Goal: Task Accomplishment & Management: Manage account settings

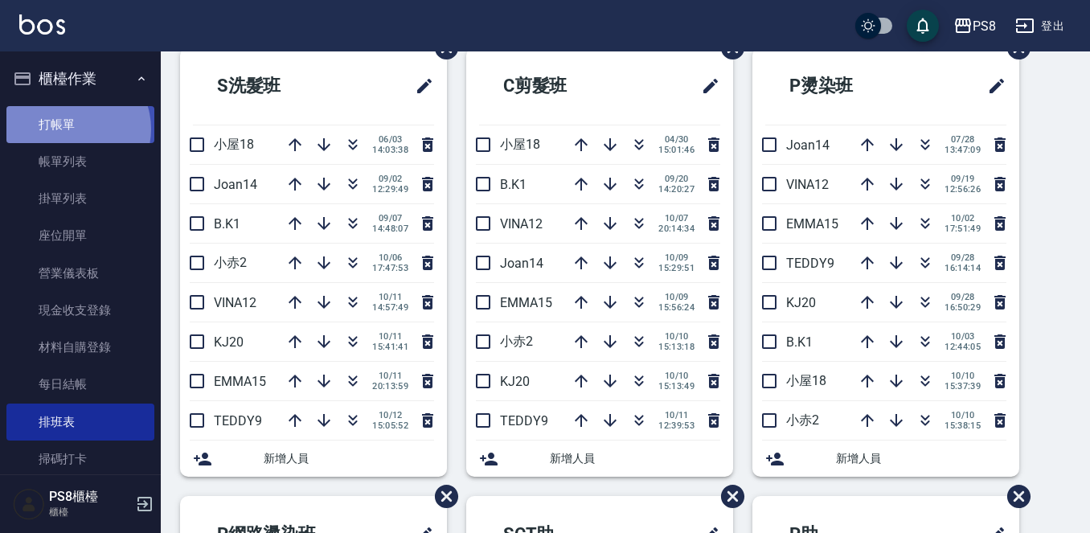
click at [72, 129] on link "打帳單" at bounding box center [80, 124] width 148 height 37
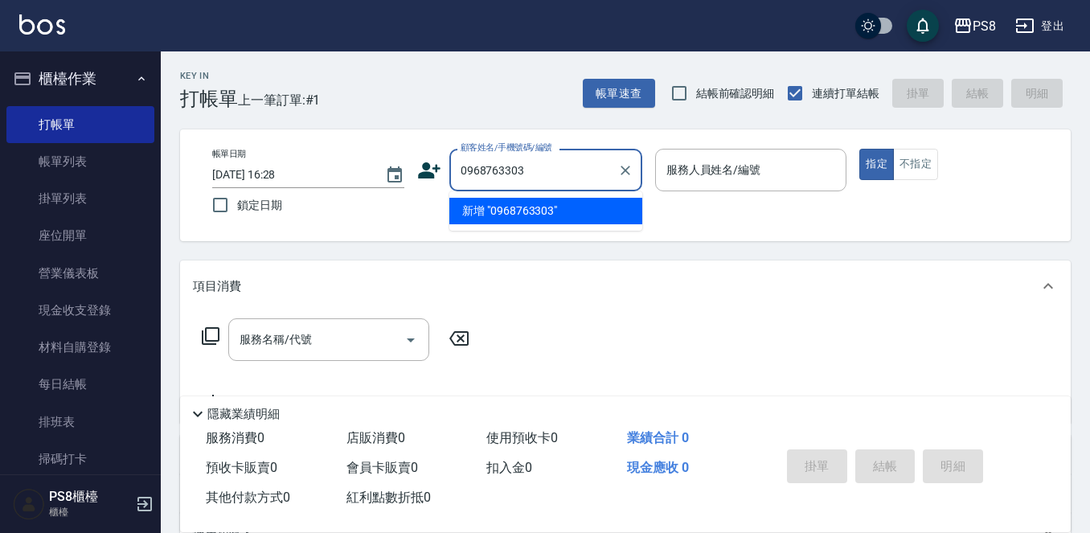
type input "0968763303"
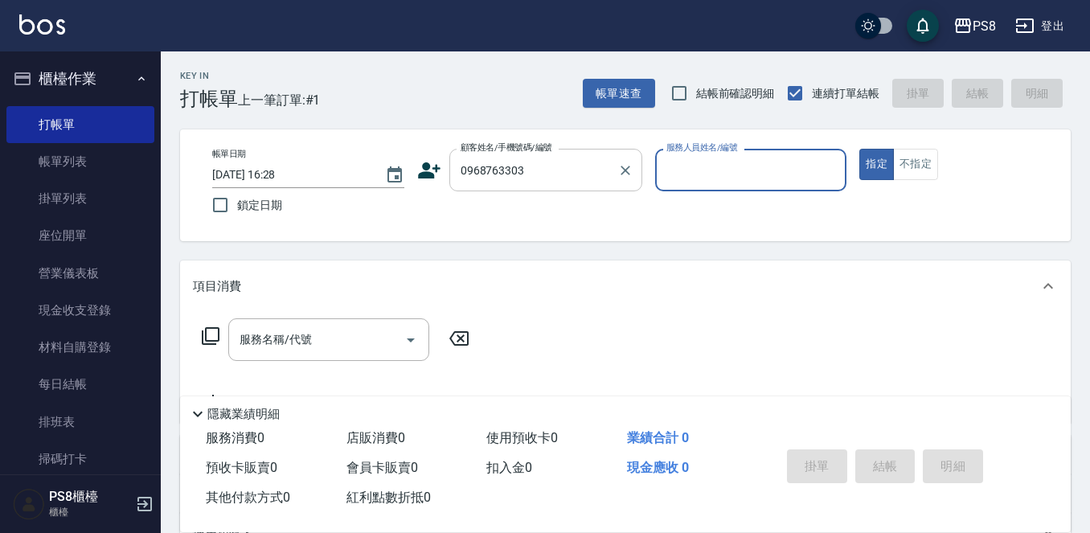
click at [529, 168] on input "0968763303" at bounding box center [534, 170] width 154 height 28
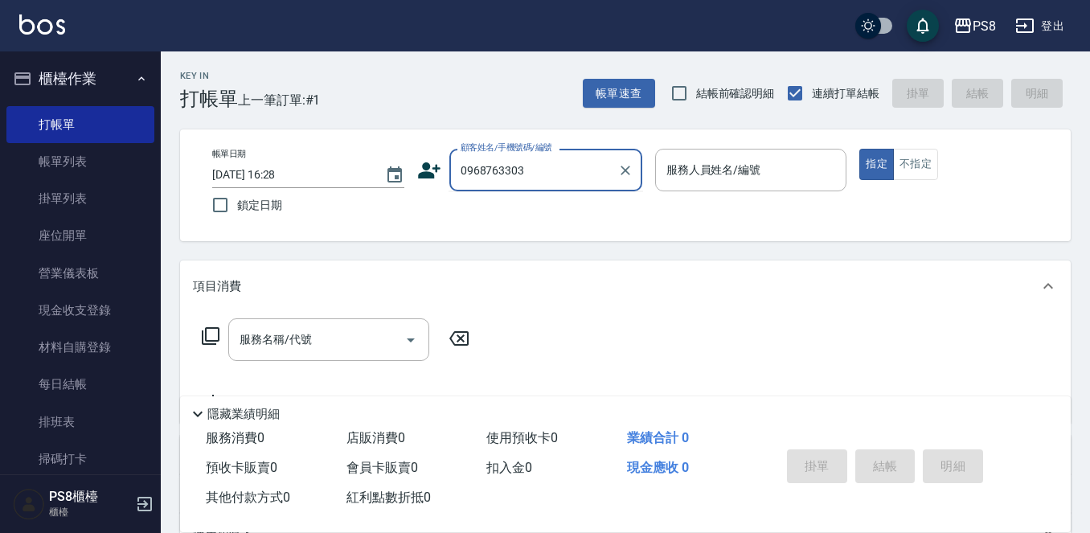
click at [526, 174] on input "0968763303" at bounding box center [534, 170] width 154 height 28
click at [428, 177] on icon at bounding box center [429, 170] width 23 height 16
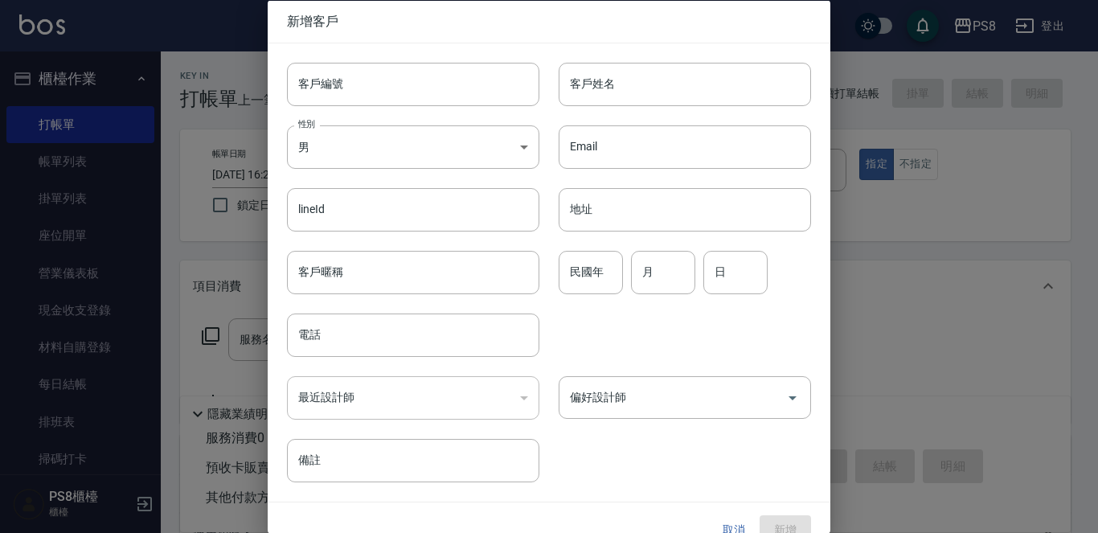
type input "0968763303"
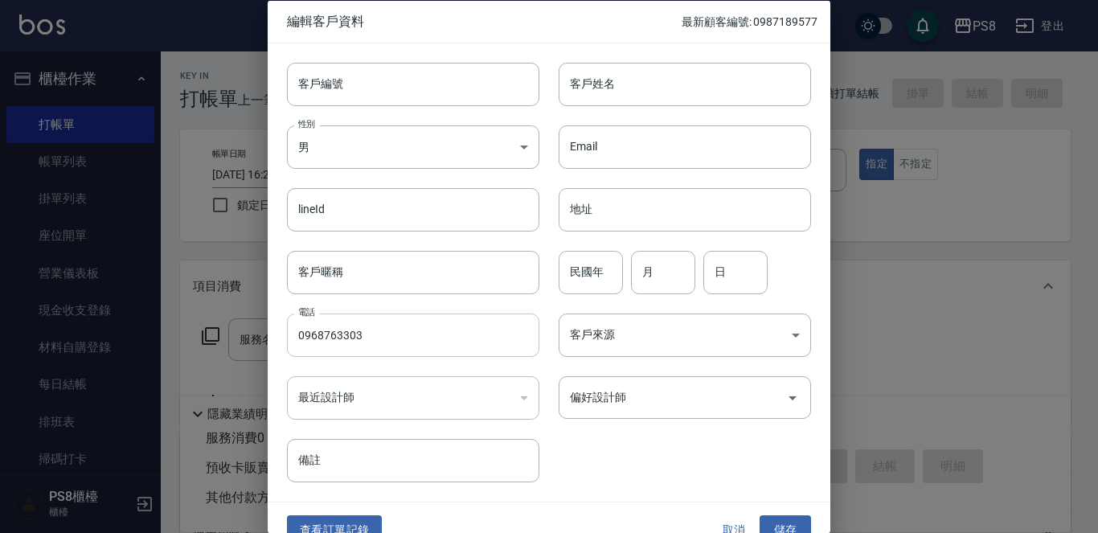
click at [433, 338] on input "0968763303" at bounding box center [413, 335] width 252 height 43
click at [594, 65] on div "客戶姓名 客戶姓名" at bounding box center [685, 83] width 252 height 43
type input "[PERSON_NAME]"
click at [570, 280] on input "民國年" at bounding box center [591, 271] width 64 height 43
type input "93"
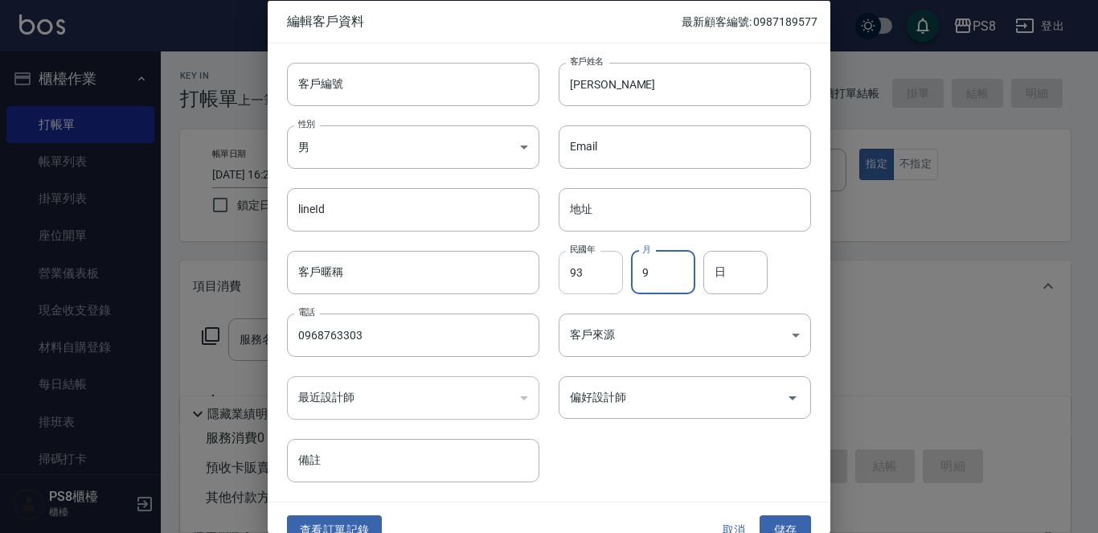
type input "9"
type input "26"
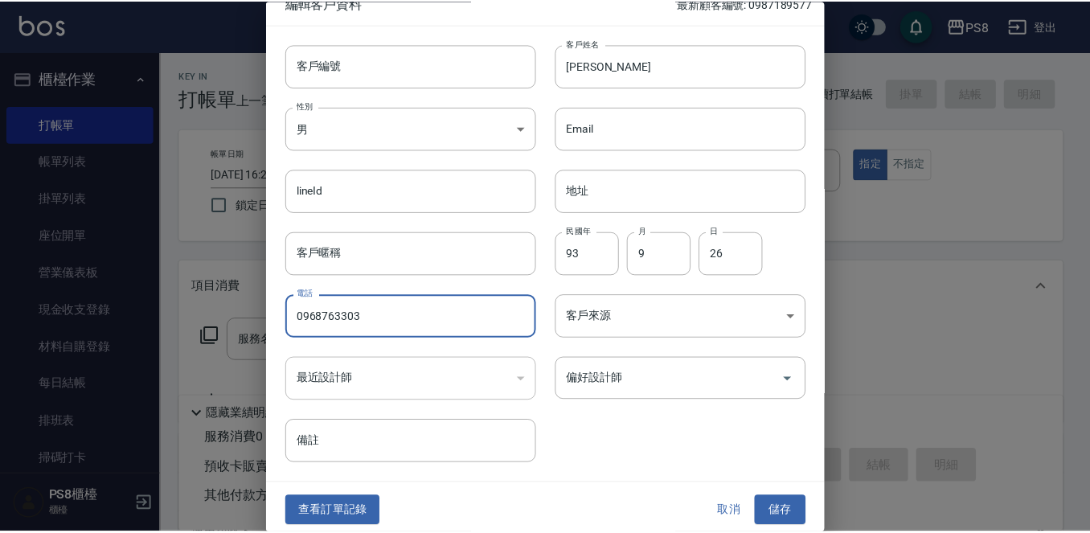
scroll to position [24, 0]
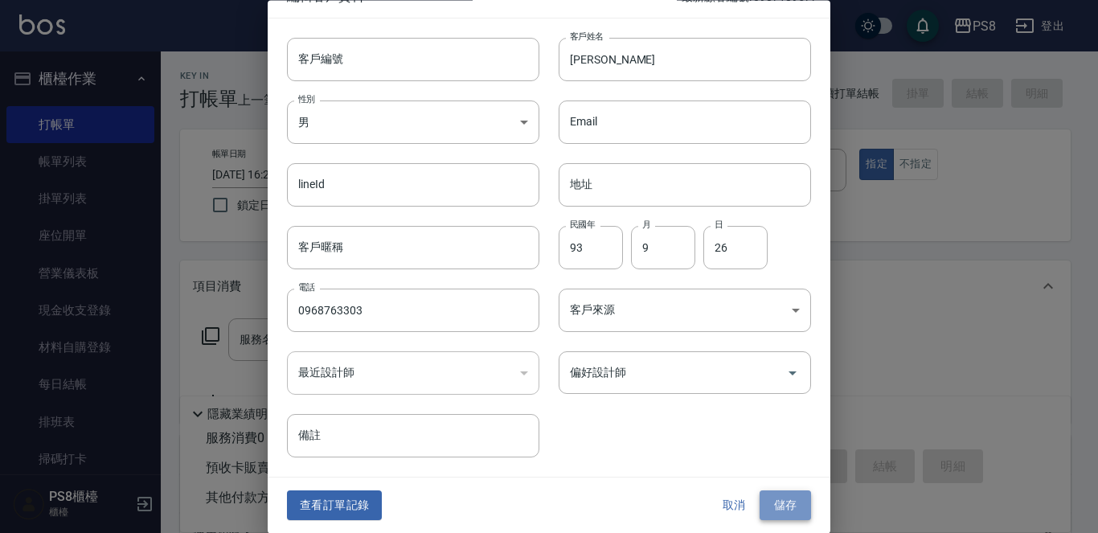
click at [776, 504] on button "儲存" at bounding box center [785, 506] width 51 height 30
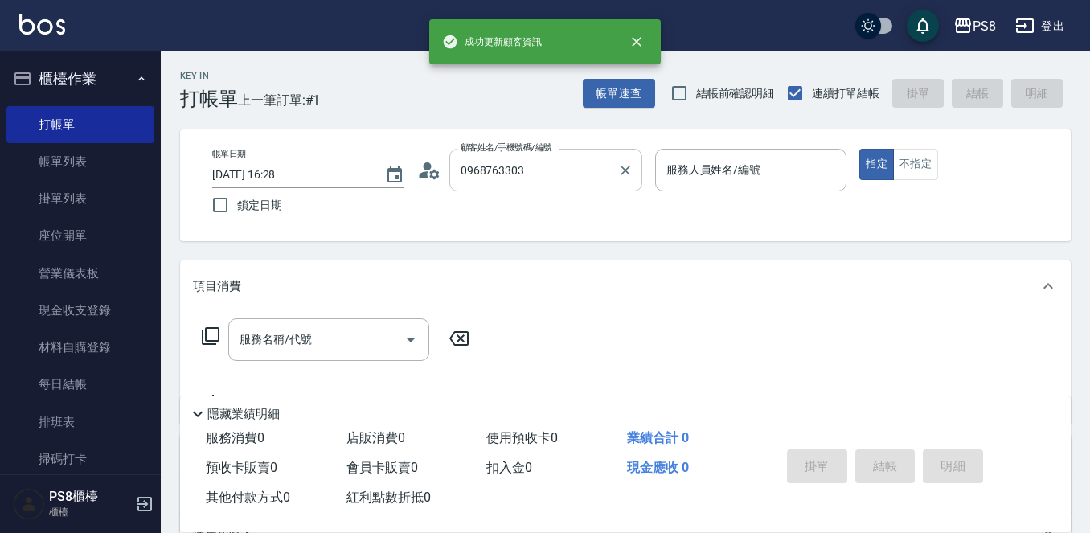
click at [558, 176] on input "0968763303" at bounding box center [534, 170] width 154 height 28
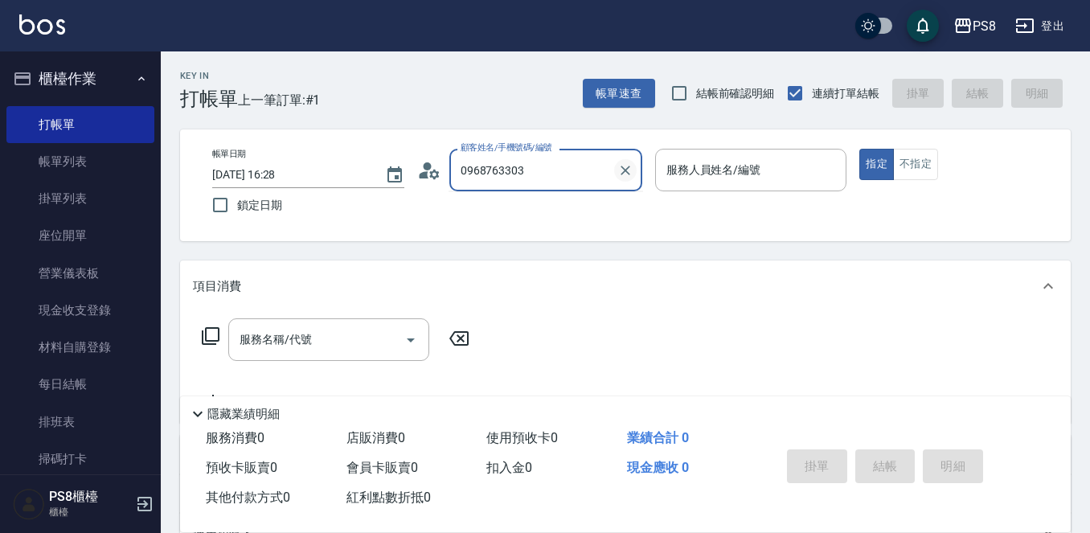
click at [633, 166] on icon "Clear" at bounding box center [625, 170] width 16 height 16
click at [556, 160] on input "顧客姓名/手機號碼/編號" at bounding box center [534, 170] width 154 height 28
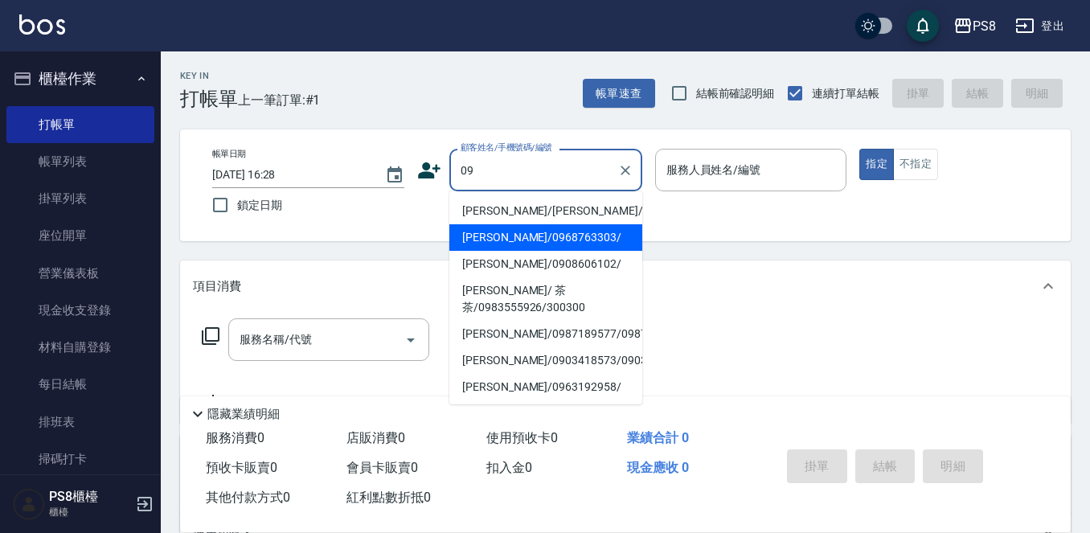
click at [499, 237] on li "林靖恆/0968763303/" at bounding box center [545, 237] width 193 height 27
type input "林靖恆/0968763303/"
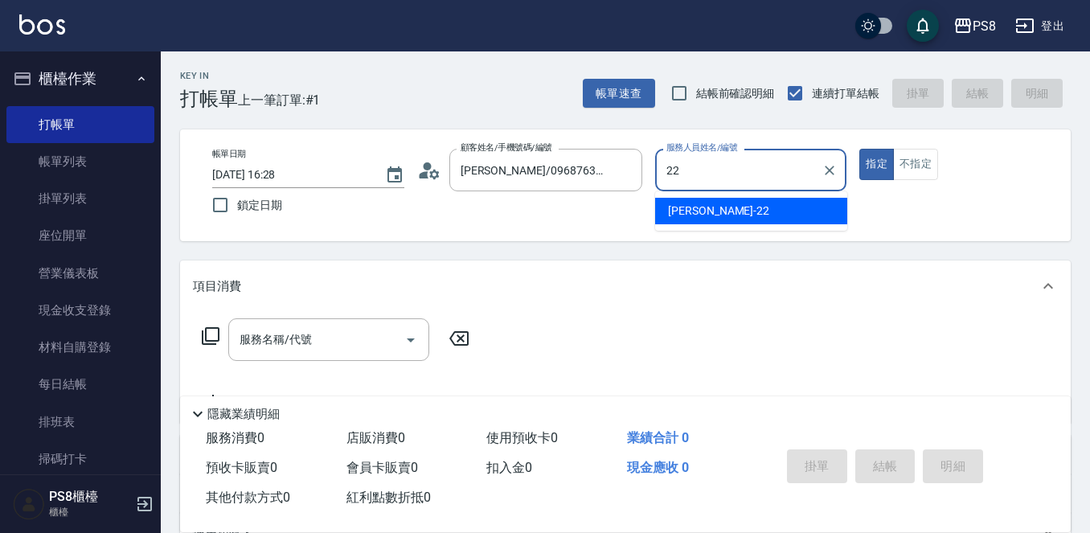
type input "22"
type button "true"
type input "珮安-22"
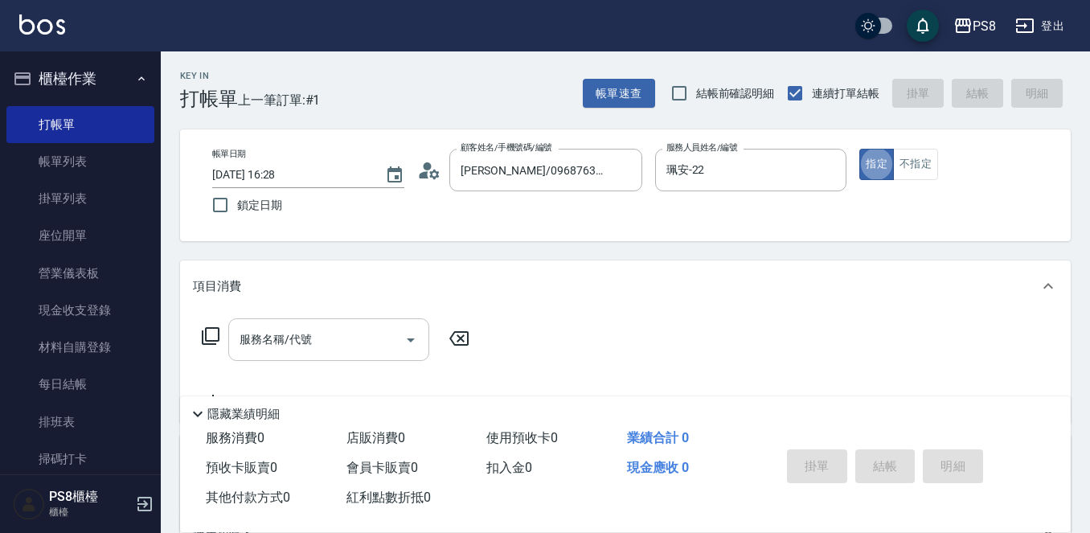
click at [367, 337] on input "服務名稱/代號" at bounding box center [317, 340] width 162 height 28
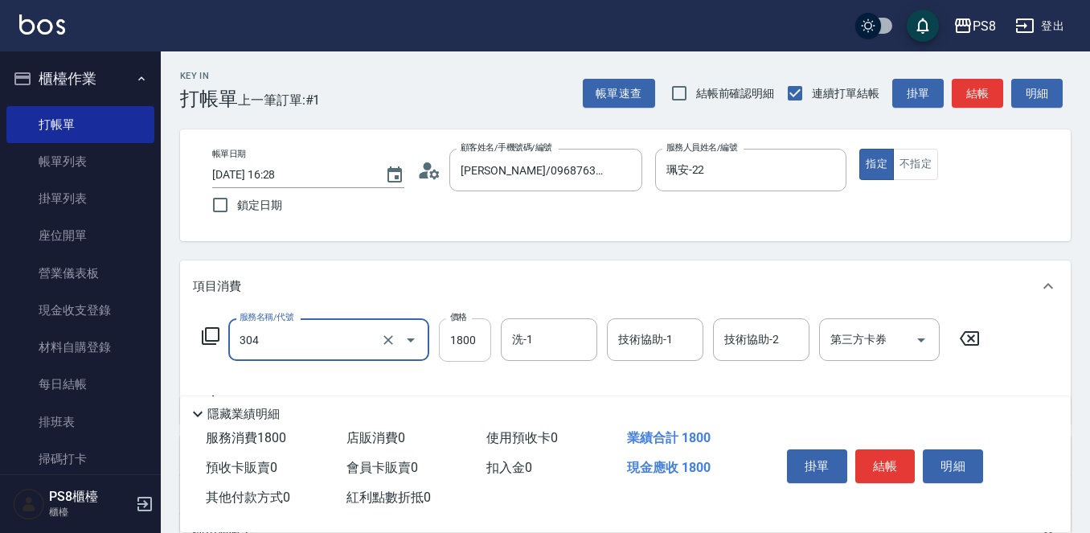
type input "基本冷燙(304)"
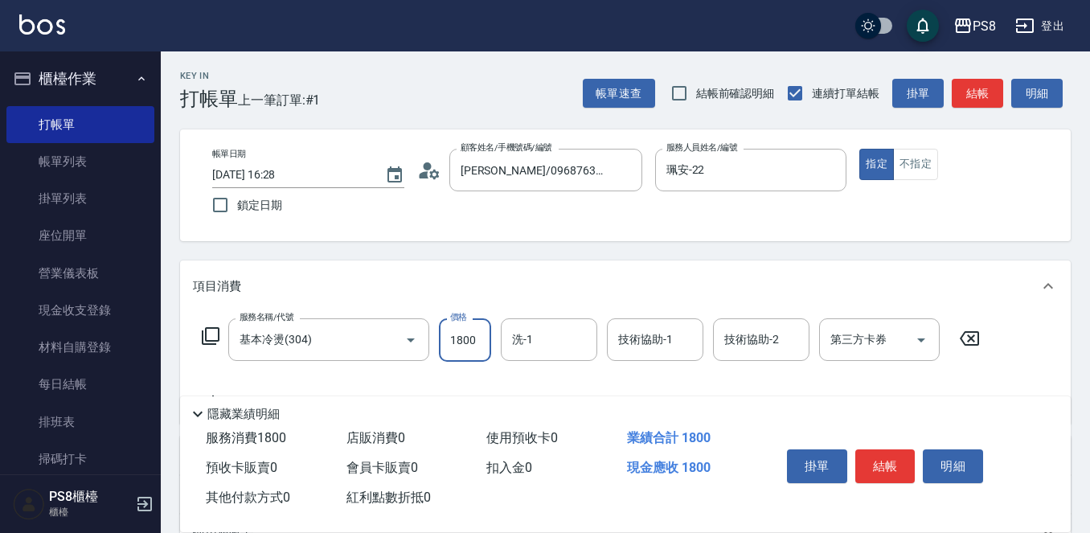
click at [467, 333] on input "1800" at bounding box center [465, 339] width 52 height 43
type input "1500"
click at [890, 463] on button "結帳" at bounding box center [885, 466] width 60 height 34
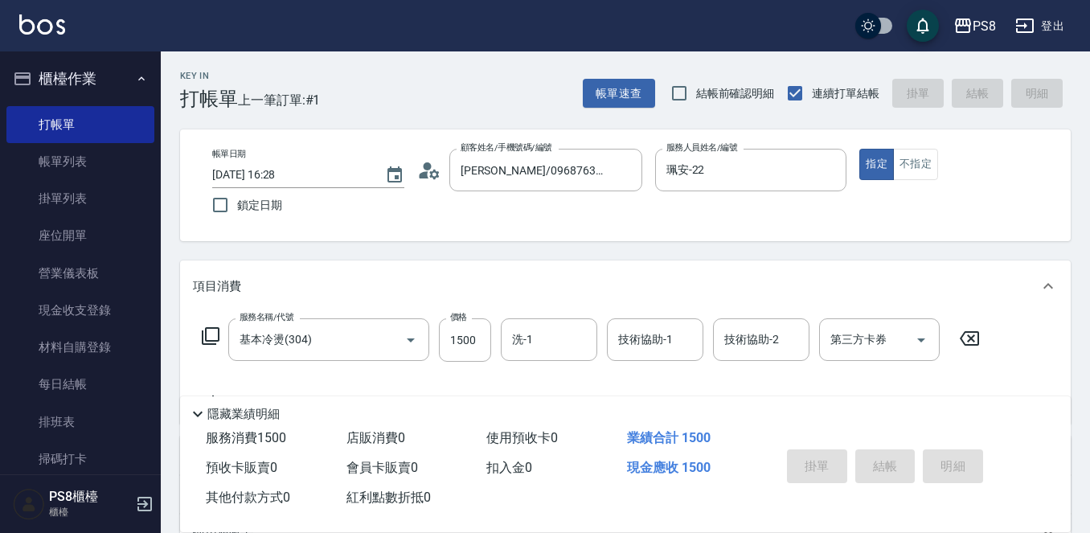
type input "2025/10/12 16:29"
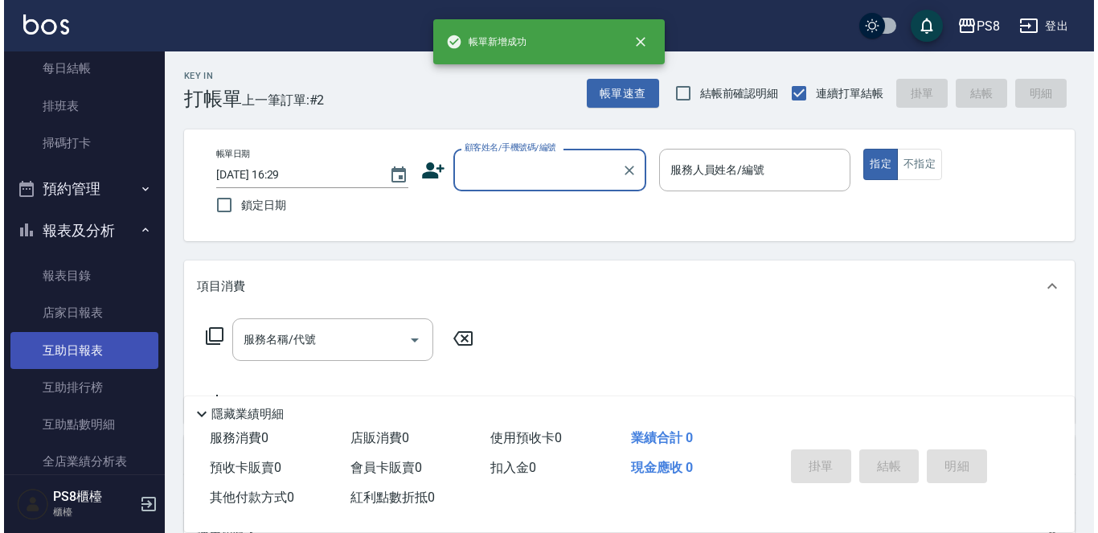
scroll to position [322, 0]
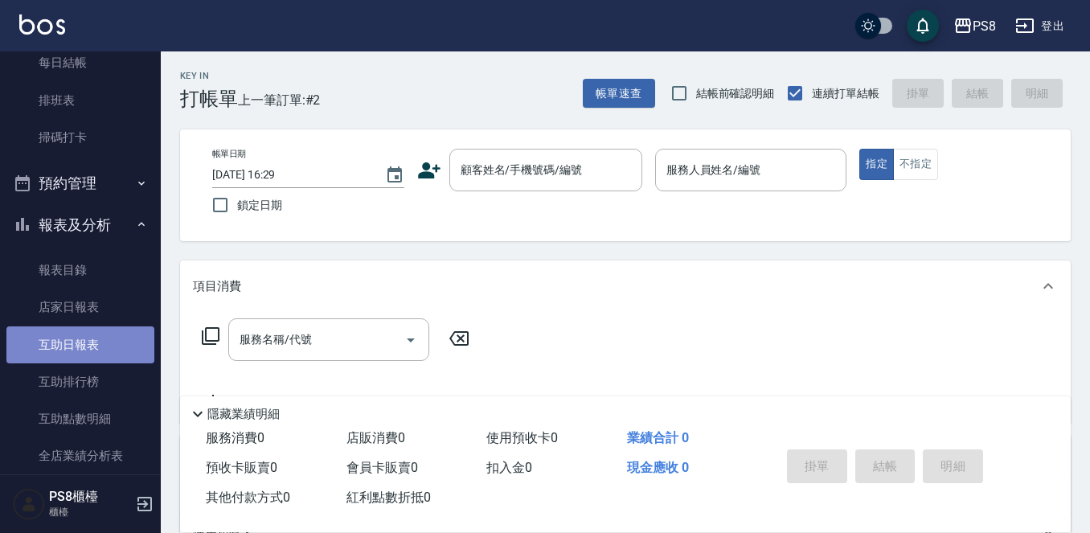
click at [105, 340] on link "互助日報表" at bounding box center [80, 344] width 148 height 37
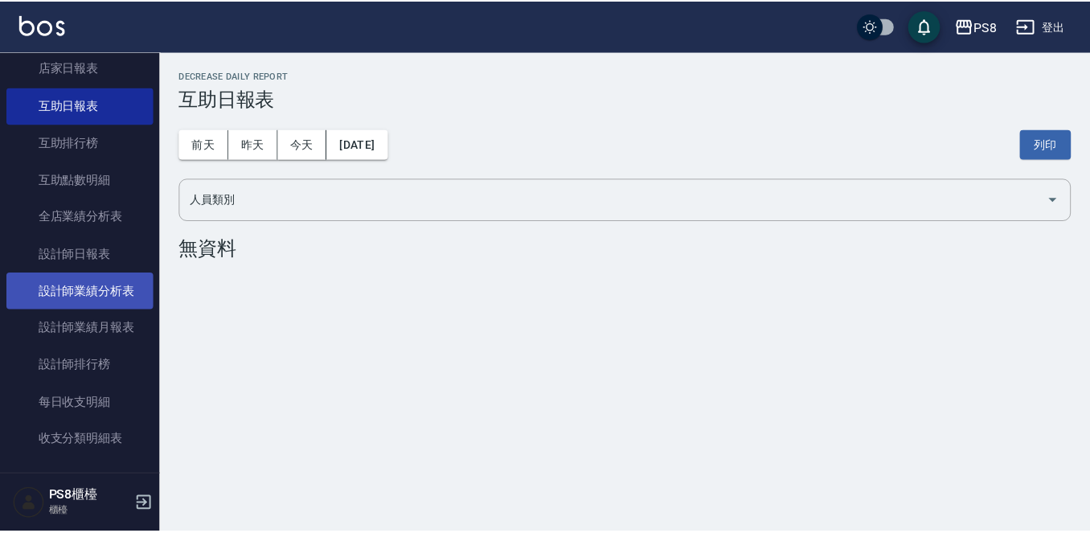
scroll to position [563, 0]
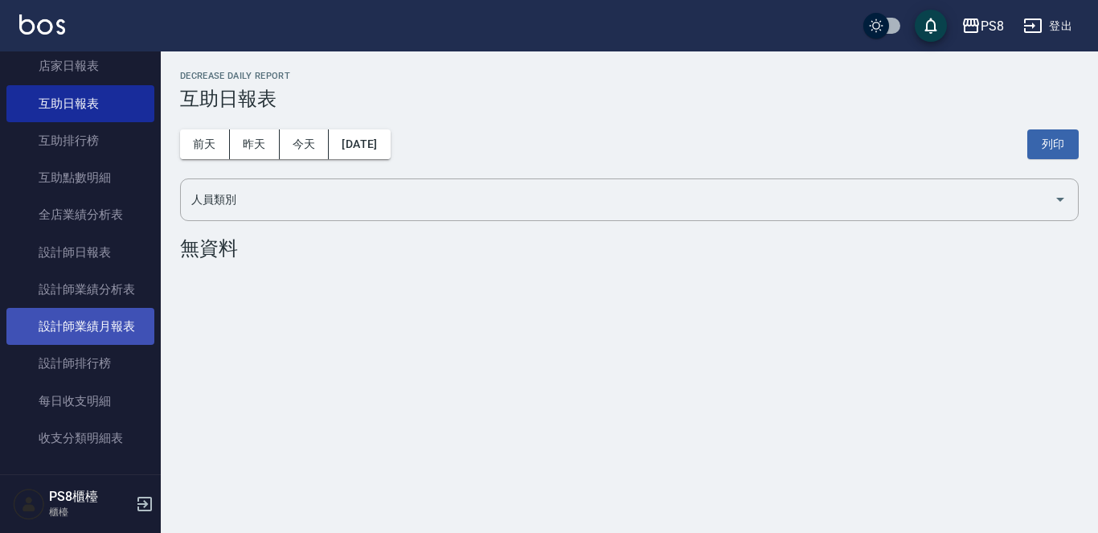
click at [97, 330] on link "設計師業績月報表" at bounding box center [80, 326] width 148 height 37
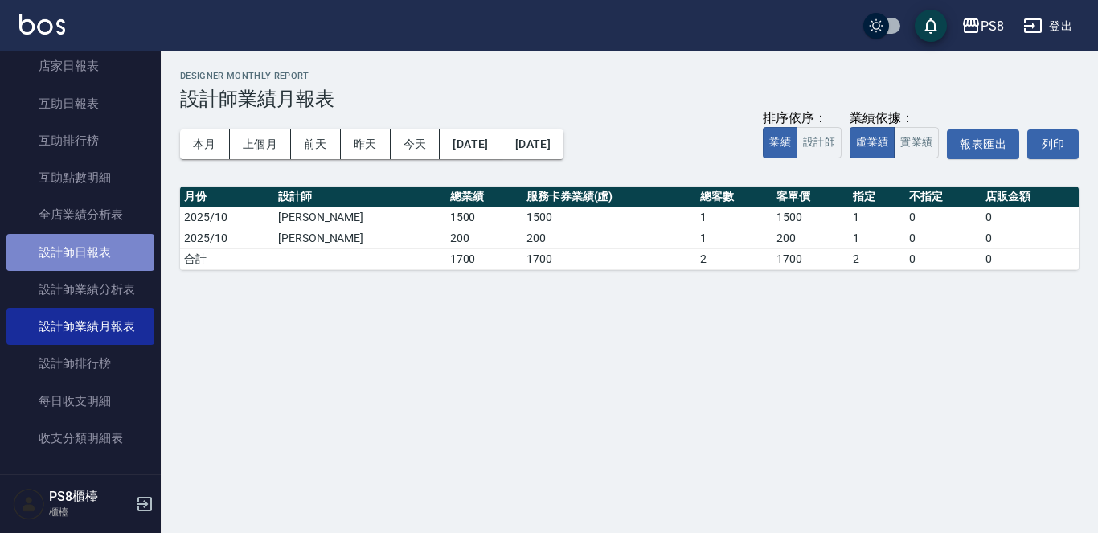
click at [100, 264] on link "設計師日報表" at bounding box center [80, 252] width 148 height 37
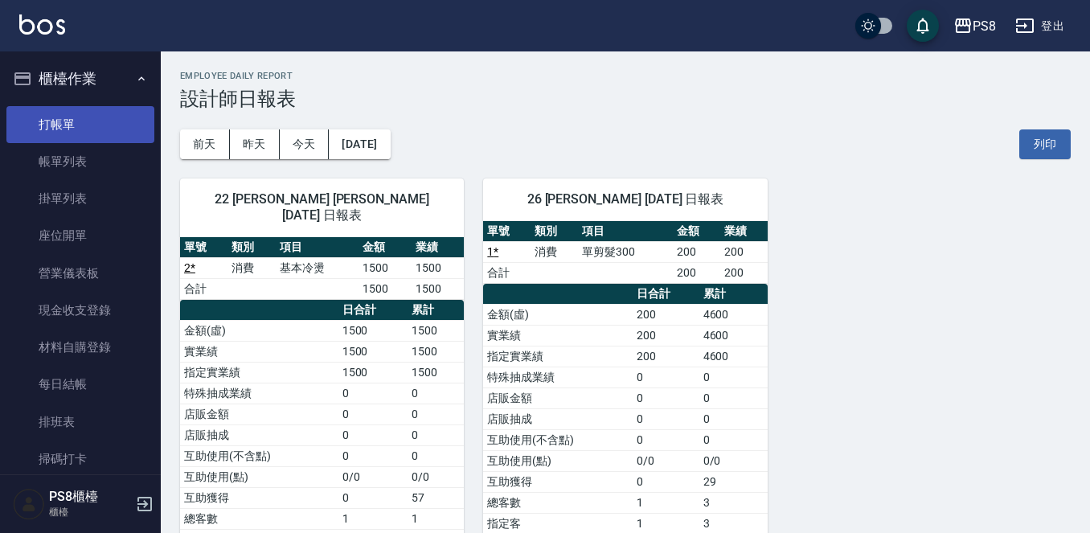
click at [80, 127] on link "打帳單" at bounding box center [80, 124] width 148 height 37
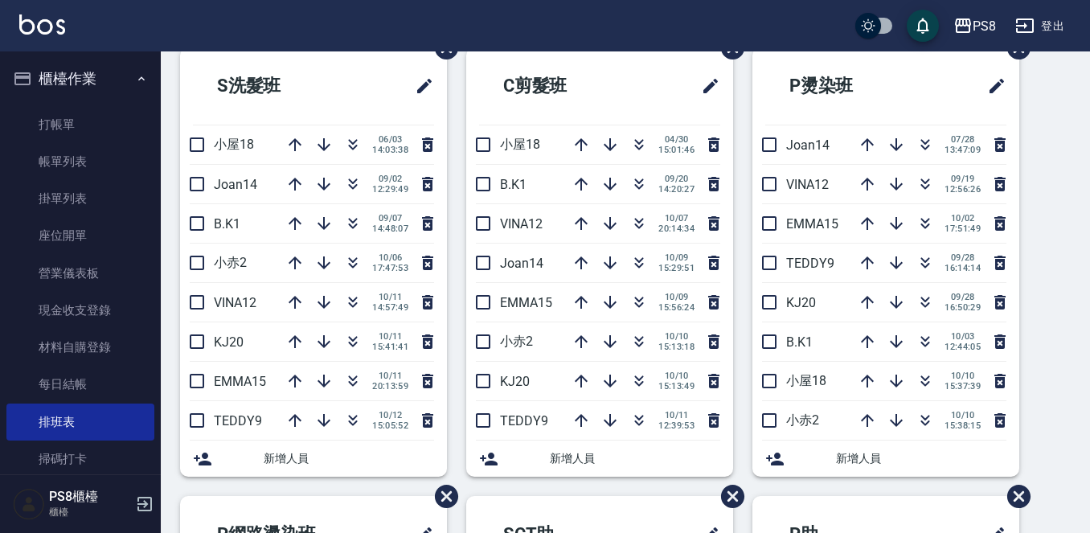
scroll to position [80, 0]
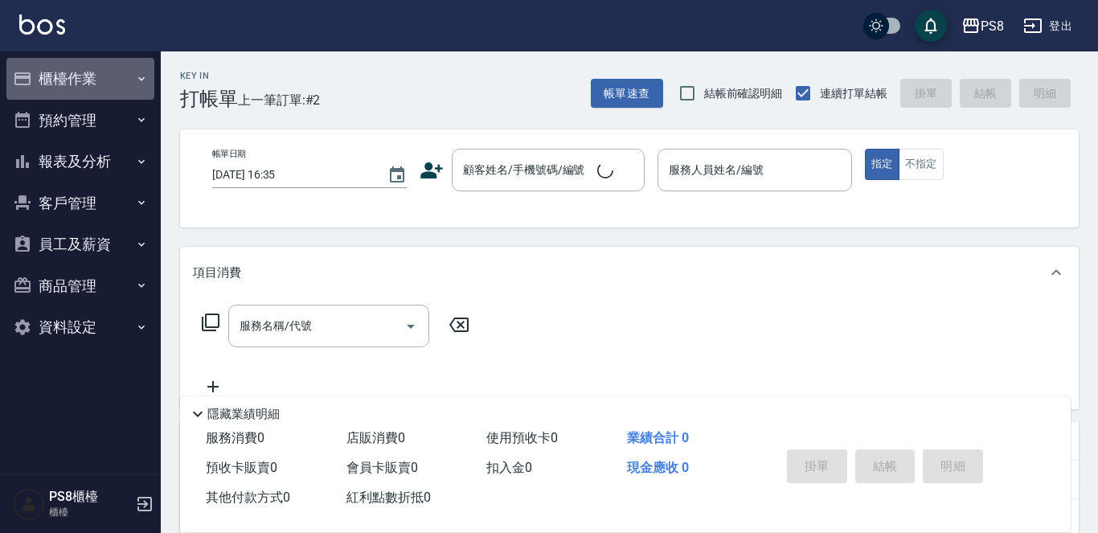
click at [105, 83] on button "櫃檯作業" at bounding box center [80, 79] width 148 height 42
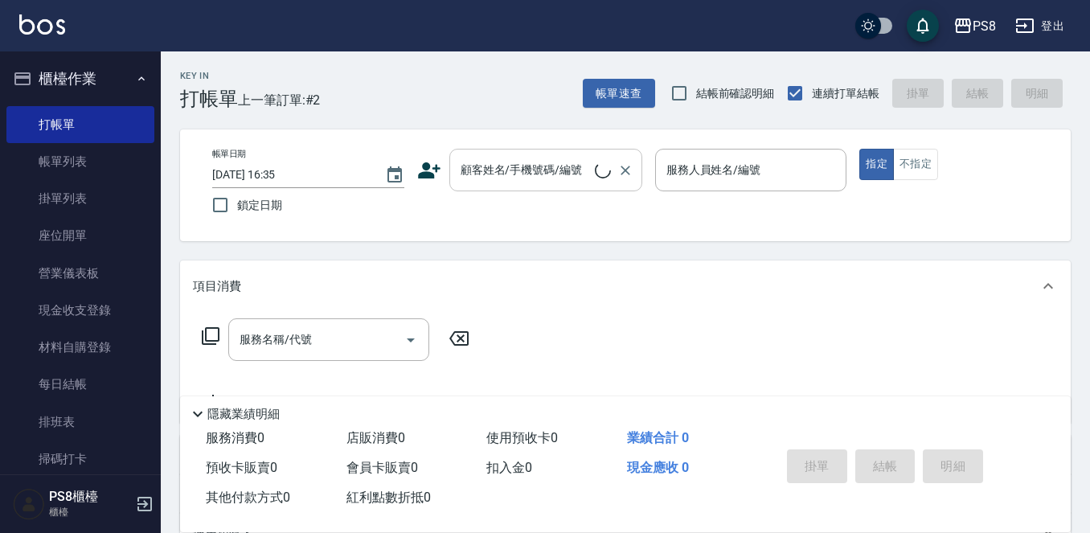
click at [498, 163] on div "顧客姓名/手機號碼/編號 顧客姓名/手機號碼/編號" at bounding box center [545, 170] width 193 height 43
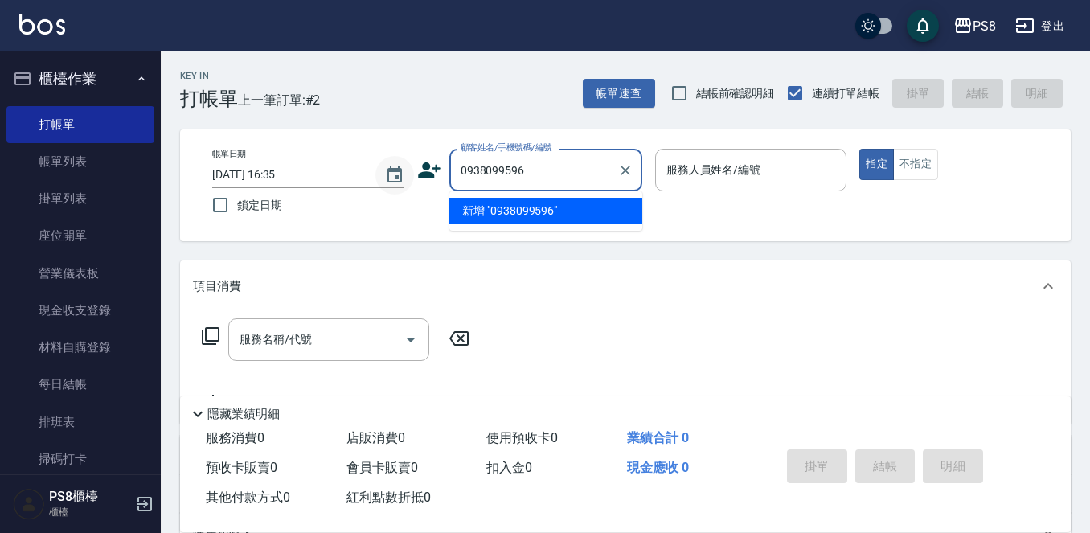
drag, startPoint x: 556, startPoint y: 169, endPoint x: 397, endPoint y: 168, distance: 158.4
click at [397, 168] on div "帳單日期 2025/10/12 16:35 鎖定日期 顧客姓名/手機號碼/編號 0938099596 顧客姓名/手機號碼/編號 服務人員姓名/編號 服務人員姓…" at bounding box center [625, 185] width 852 height 73
type input "0938099596"
click at [432, 163] on icon at bounding box center [429, 170] width 24 height 24
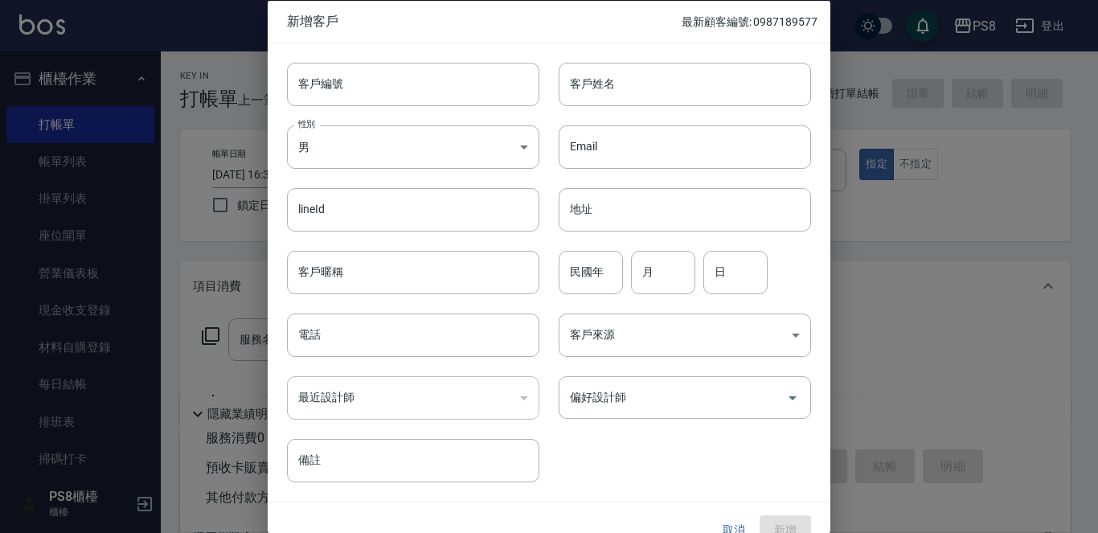
click at [412, 58] on div "客戶編號 客戶編號" at bounding box center [404, 74] width 272 height 63
drag, startPoint x: 416, startPoint y: 80, endPoint x: 445, endPoint y: 79, distance: 29.0
click at [416, 80] on input "客戶編號" at bounding box center [413, 83] width 252 height 43
paste input "0938099596"
type input "0938099596"
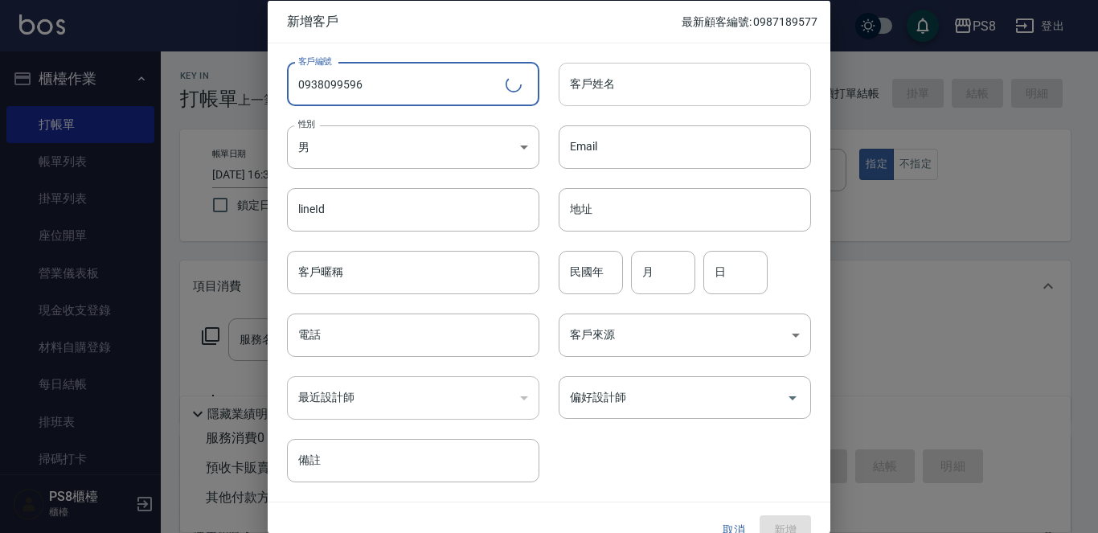
click at [589, 74] on div "客戶姓名 客戶姓名" at bounding box center [685, 83] width 252 height 43
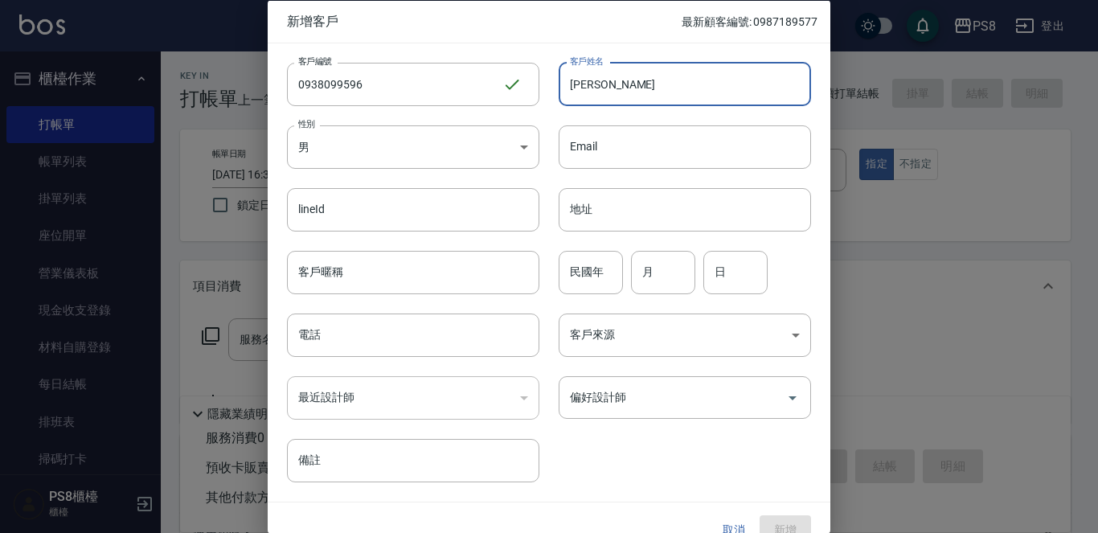
type input "[PERSON_NAME]"
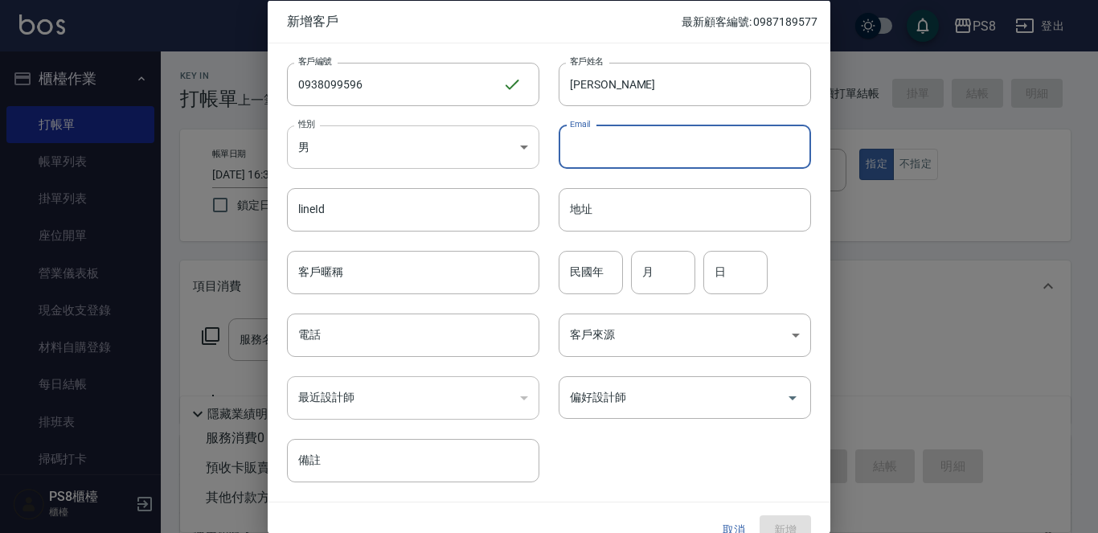
click at [333, 166] on body "PS8 登出 櫃檯作業 打帳單 帳單列表 掛單列表 座位開單 營業儀表板 現金收支登錄 材料自購登錄 每日結帳 排班表 掃碼打卡 預約管理 預約管理 單日預約…" at bounding box center [549, 391] width 1098 height 783
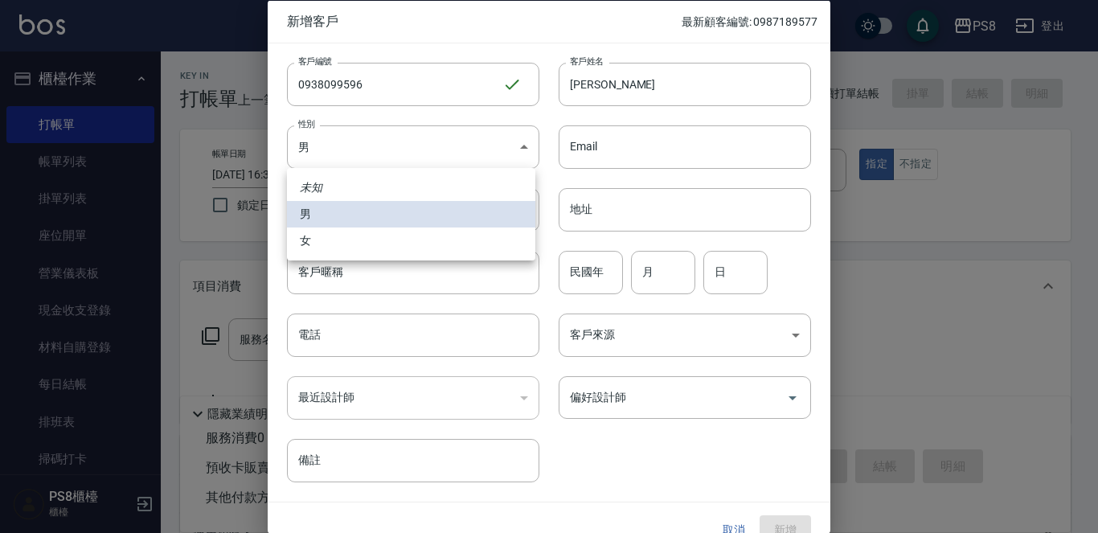
drag, startPoint x: 347, startPoint y: 242, endPoint x: 394, endPoint y: 246, distance: 47.6
click at [347, 244] on li "女" at bounding box center [411, 241] width 248 height 27
type input "FEMALE"
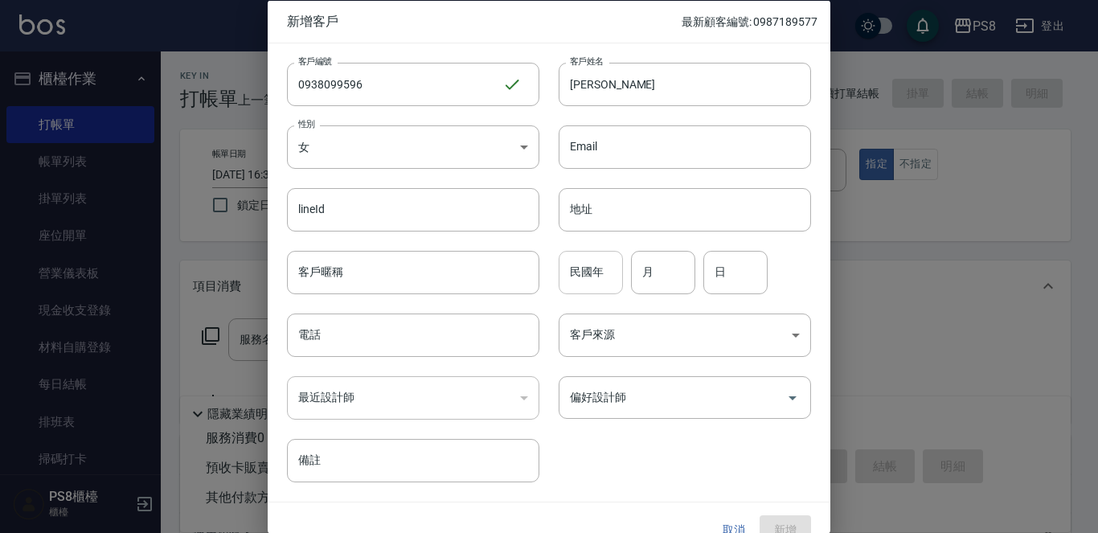
click at [608, 267] on input "民國年" at bounding box center [591, 271] width 64 height 43
type input "83"
type input "07"
type input "04"
paste input "0938099596"
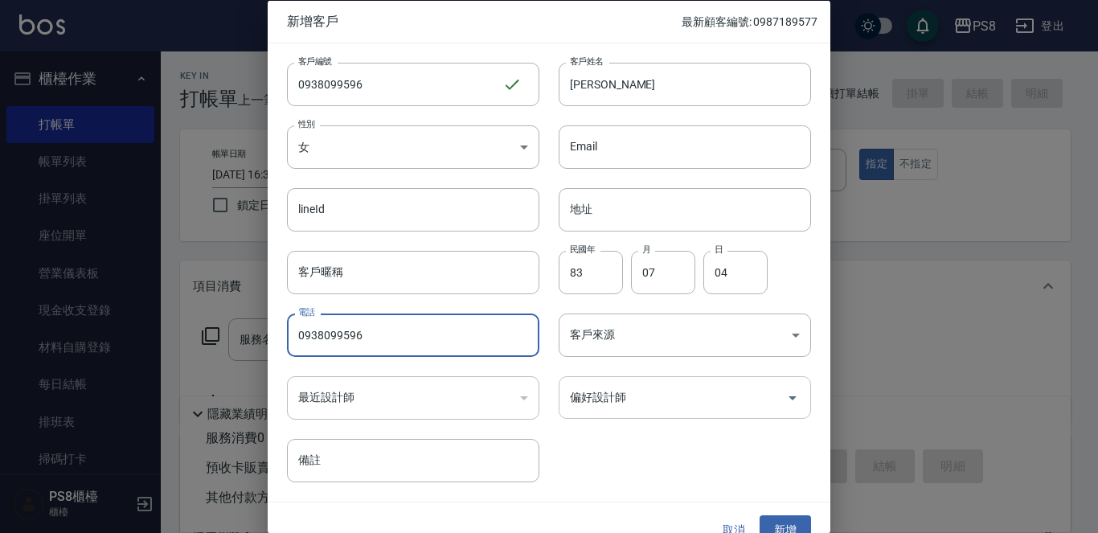
type input "0938099596"
click at [649, 390] on input "偏好設計師" at bounding box center [673, 397] width 214 height 28
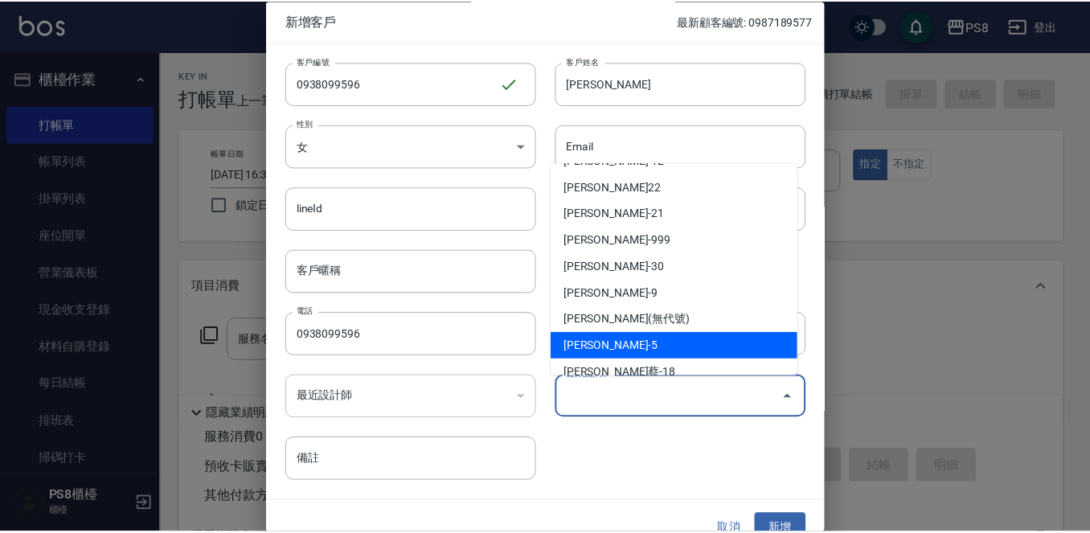
scroll to position [241, 0]
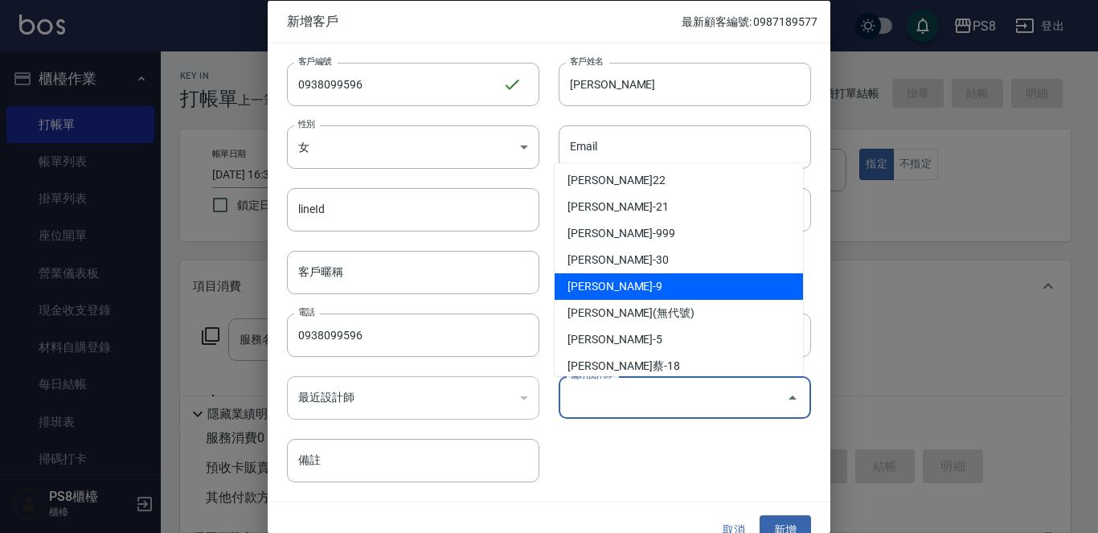
click at [623, 293] on li "施妃娟-9" at bounding box center [679, 286] width 248 height 27
type input "[PERSON_NAME]"
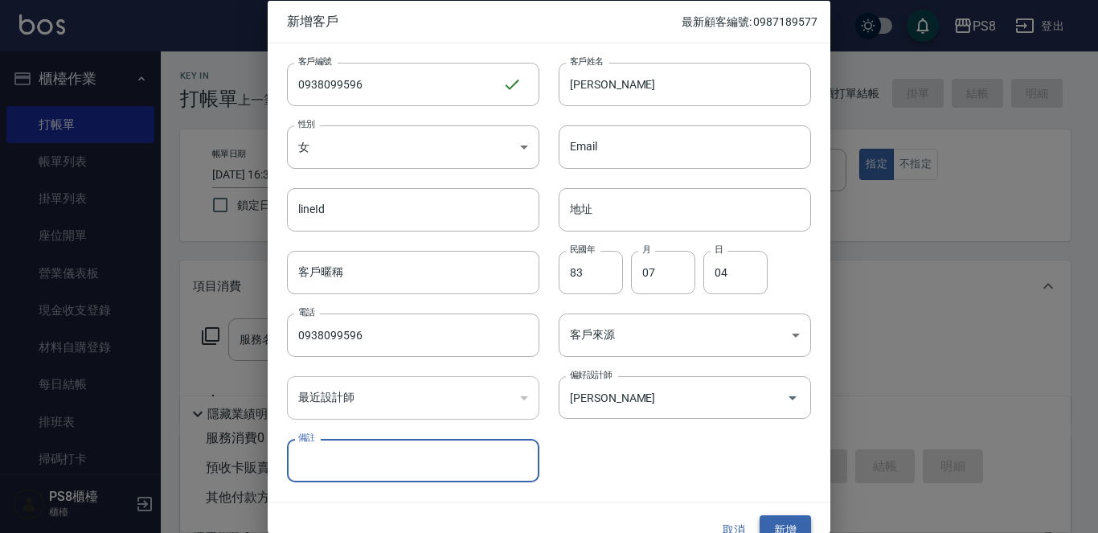
click at [777, 517] on button "新增" at bounding box center [785, 530] width 51 height 30
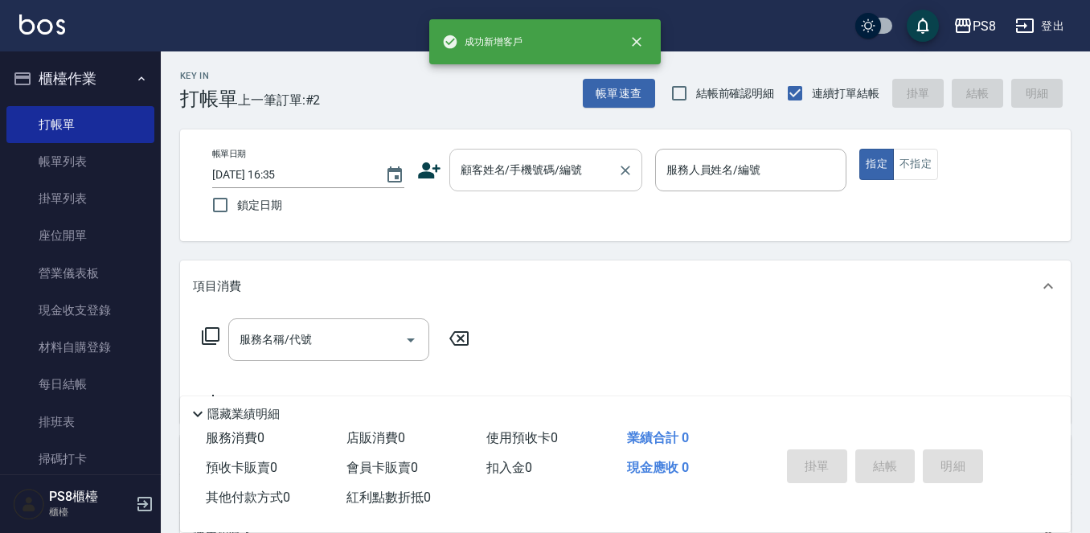
click at [568, 178] on input "顧客姓名/手機號碼/編號" at bounding box center [534, 170] width 154 height 28
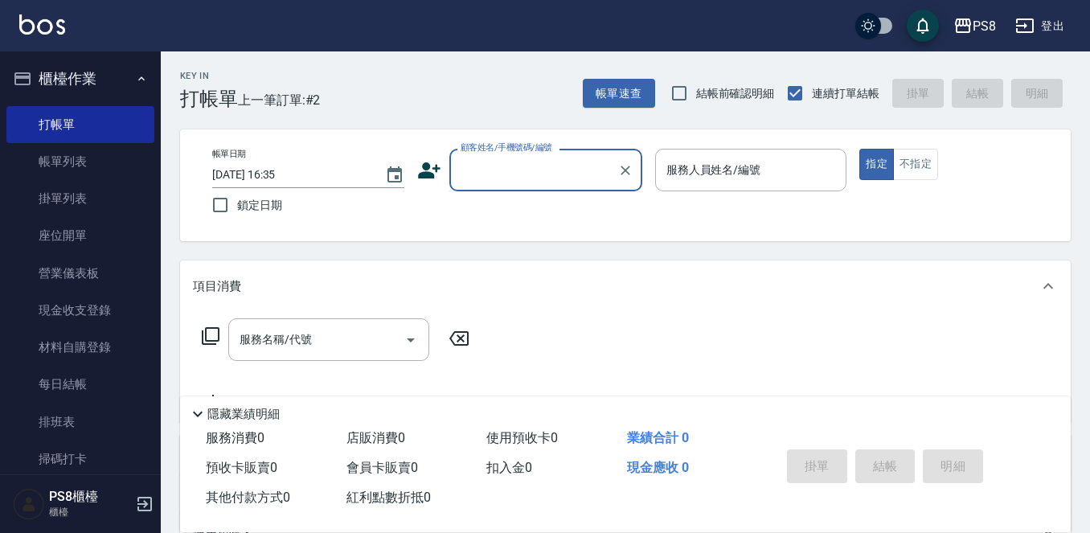
paste input "0938099596"
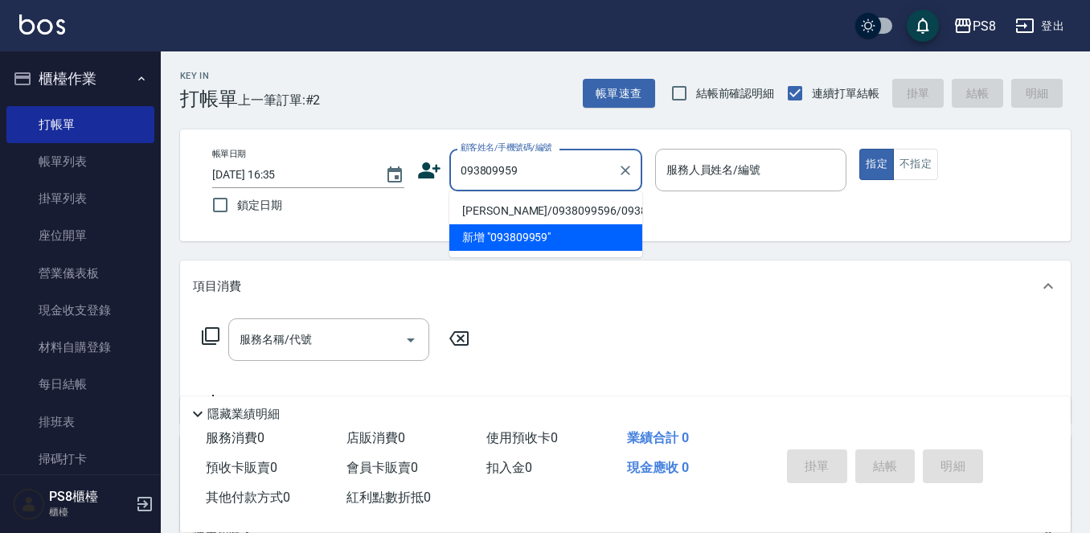
click at [531, 212] on li "李億雯/0938099596/0938099596" at bounding box center [545, 211] width 193 height 27
type input "李億雯/0938099596/0938099596"
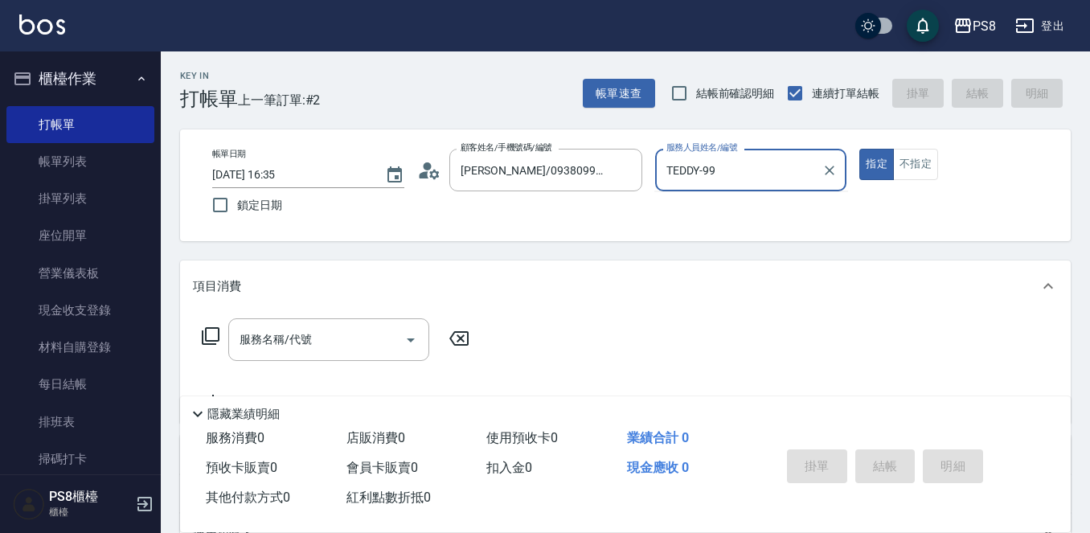
click at [859, 149] on button "指定" at bounding box center [876, 164] width 35 height 31
type input "TEDDY-9"
type button "true"
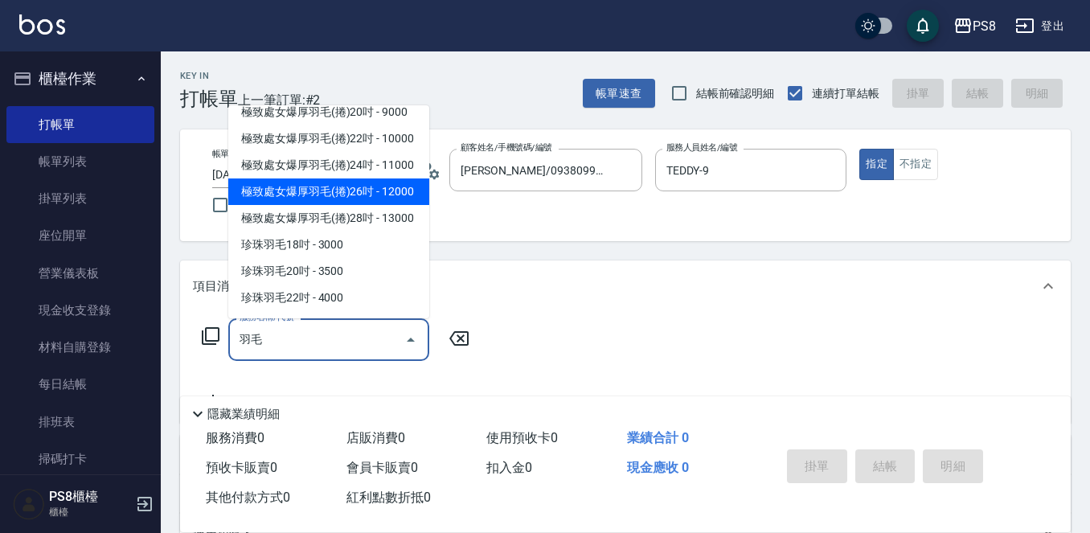
scroll to position [161, 0]
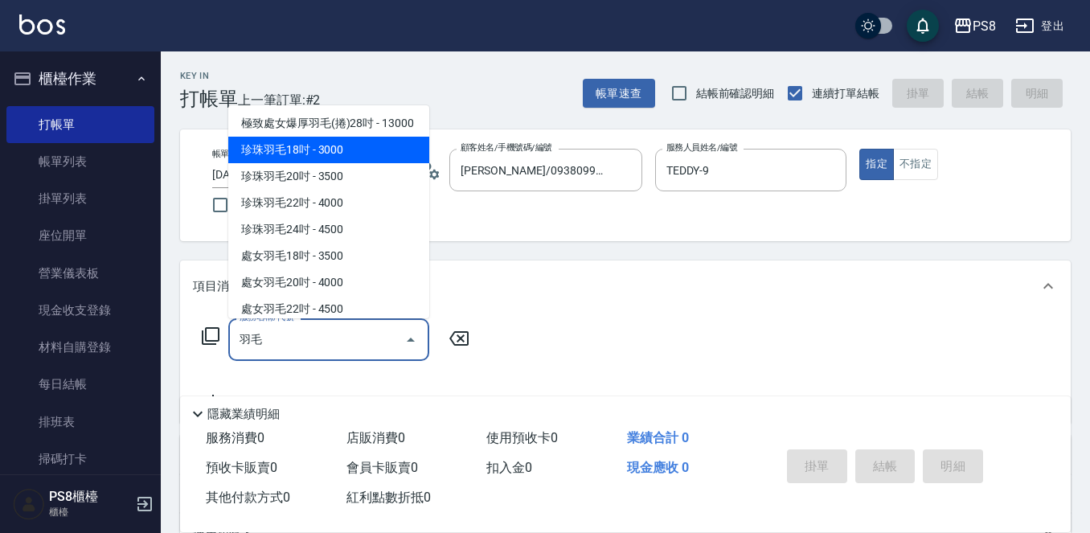
click at [349, 163] on span "珍珠羽毛18吋 - 3000" at bounding box center [328, 150] width 201 height 27
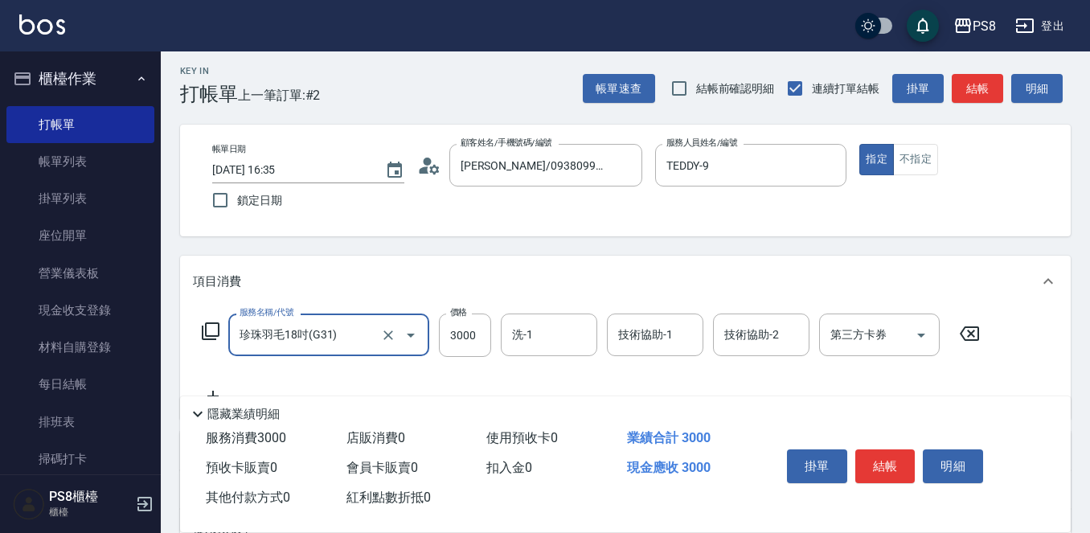
scroll to position [80, 0]
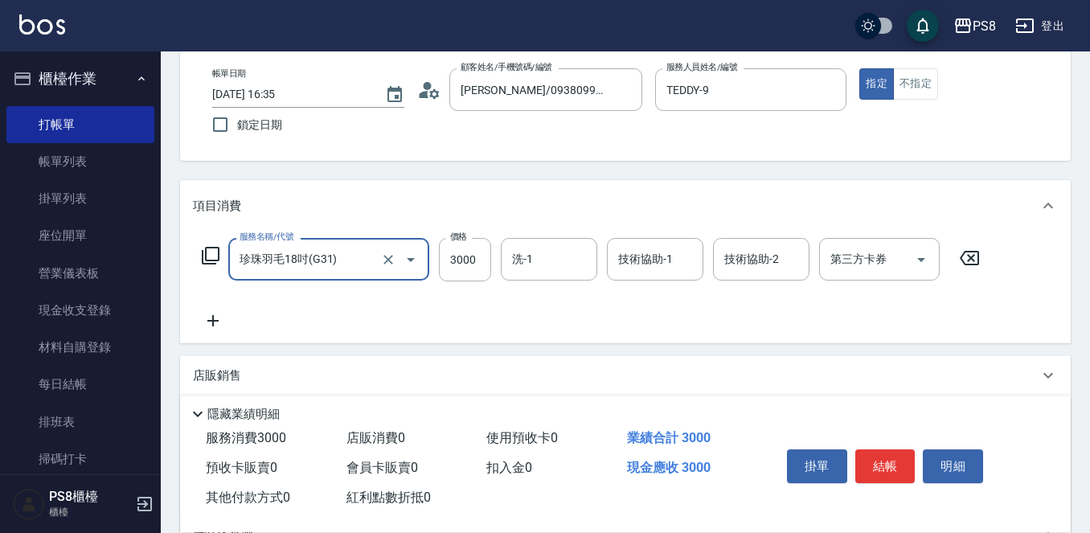
type input "珍珠羽毛18吋(G31)"
click at [212, 331] on div "服務名稱/代號 珍珠羽毛18吋(G31) 服務名稱/代號 價格 3000 價格 洗-1 洗-1 技術協助-1 技術協助-1 技術協助-2 技術協助-2 第三方…" at bounding box center [625, 288] width 891 height 112
click at [237, 320] on div "服務名稱/代號 珍珠羽毛18吋(G31) 服務名稱/代號 價格 3000 價格 洗-1 洗-1 技術協助-1 技術協助-1 技術協助-2 技術協助-2 第三方…" at bounding box center [591, 284] width 797 height 92
click at [216, 313] on icon at bounding box center [213, 320] width 40 height 19
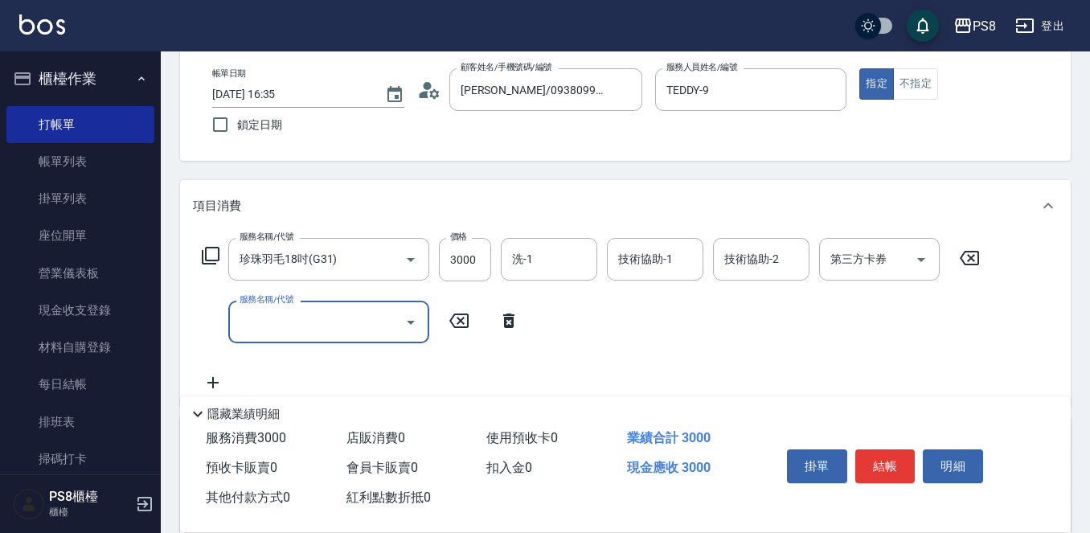
click at [257, 314] on input "服務名稱/代號" at bounding box center [317, 322] width 162 height 28
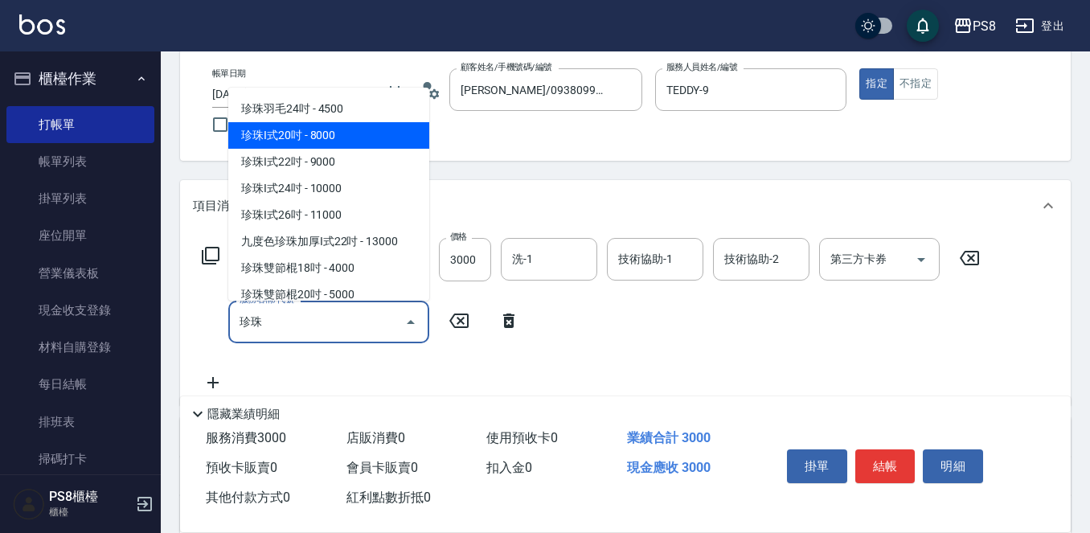
scroll to position [885, 0]
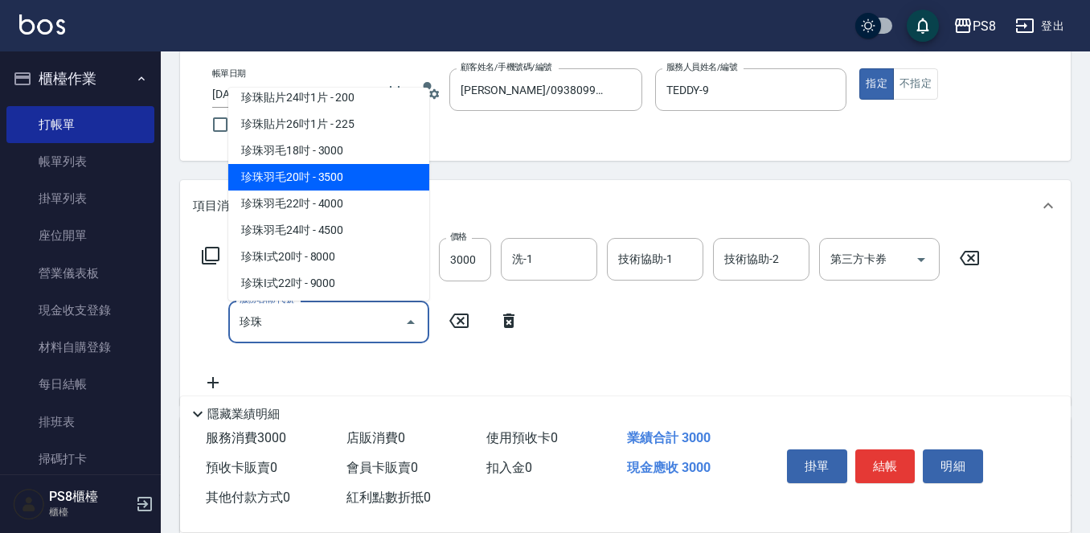
click at [322, 170] on span "珍珠羽毛20吋 - 3500" at bounding box center [328, 177] width 201 height 27
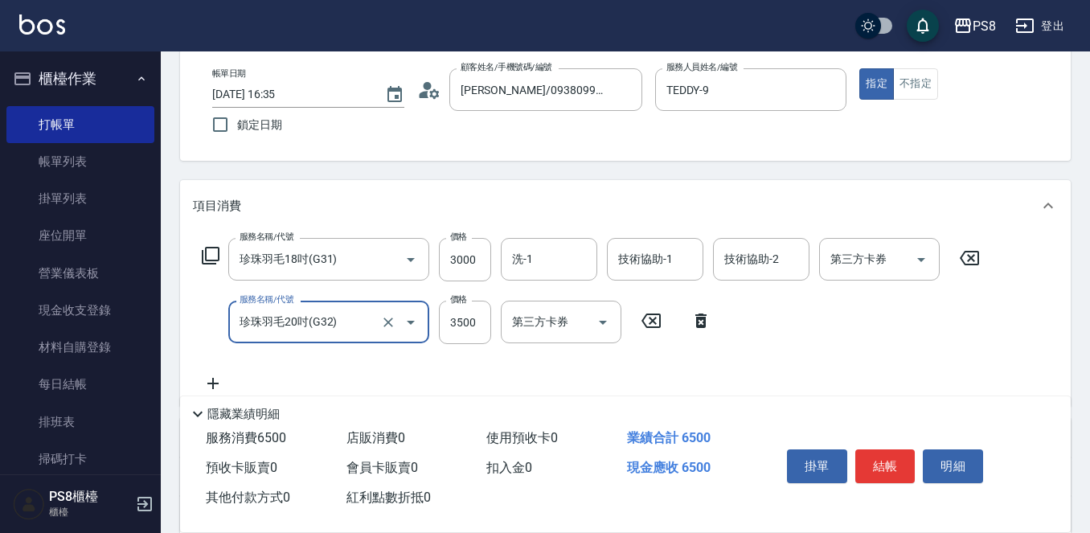
scroll to position [161, 0]
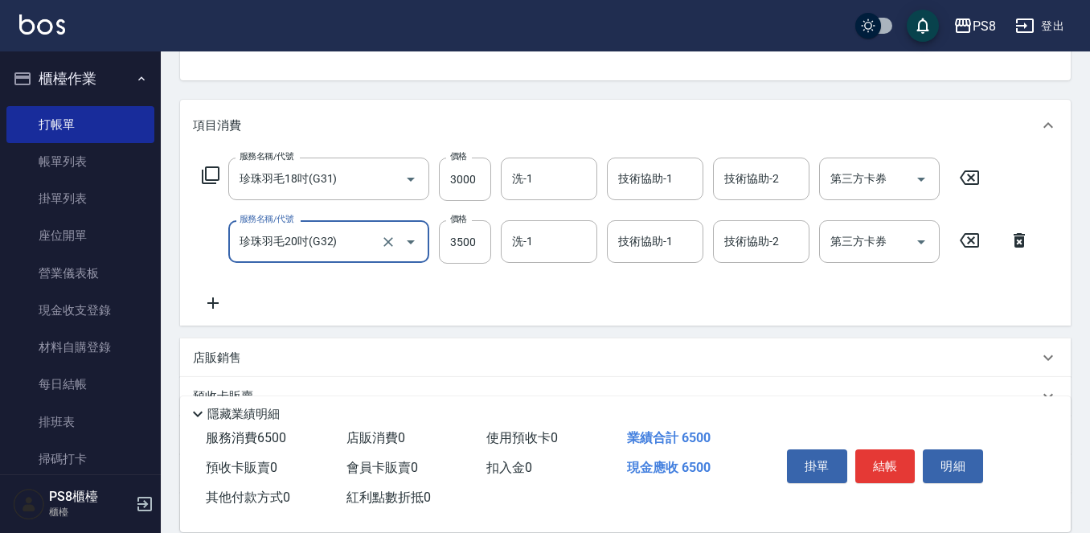
type input "珍珠羽毛20吋(G32)"
click at [224, 300] on icon at bounding box center [213, 302] width 40 height 19
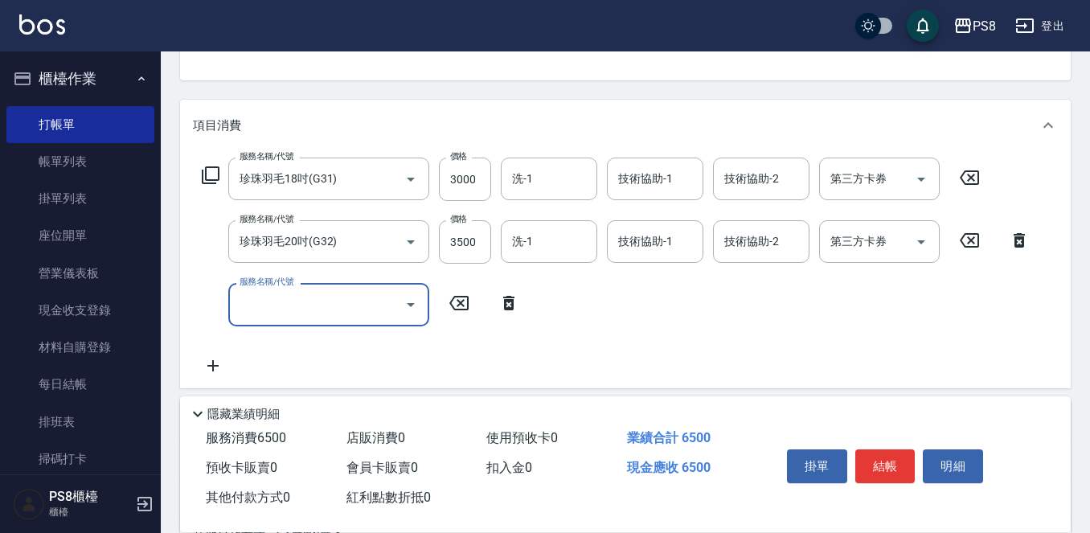
click at [284, 293] on input "服務名稱/代號" at bounding box center [317, 304] width 162 height 28
click at [304, 360] on ul "珍珠羽毛20吋 - 3500" at bounding box center [328, 345] width 201 height 39
click at [304, 358] on span "珍珠羽毛20吋 - 3500" at bounding box center [328, 346] width 201 height 27
type input "珍珠羽毛20吋(G32)"
click at [304, 346] on div "服務名稱/代號 珍珠羽毛18吋(G31) 服務名稱/代號 價格 3000 價格 洗-1 洗-1 技術協助-1 技術協助-1 技術協助-2 技術協助-2 第三方…" at bounding box center [616, 267] width 847 height 218
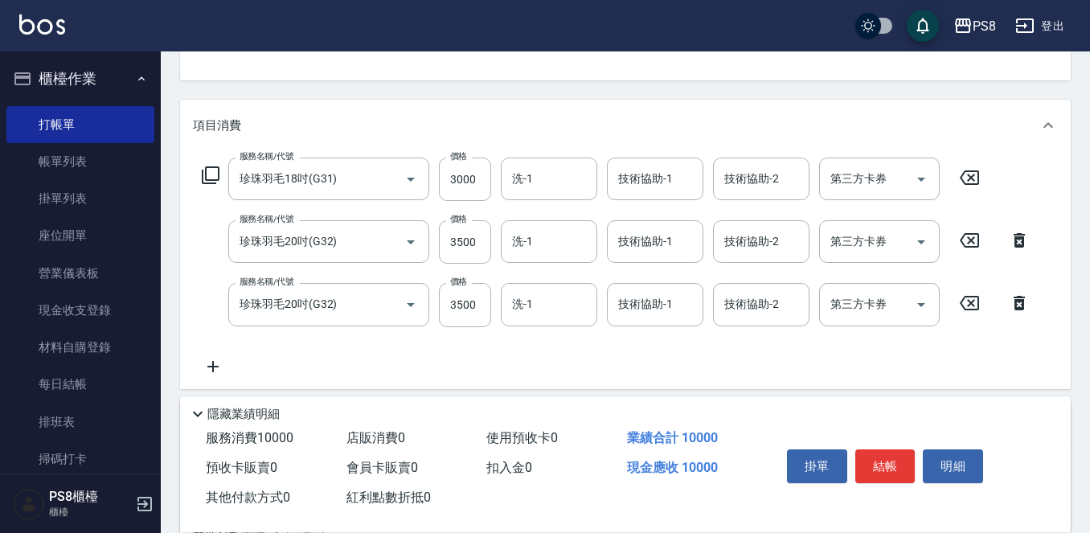
click at [211, 363] on icon at bounding box center [213, 366] width 40 height 19
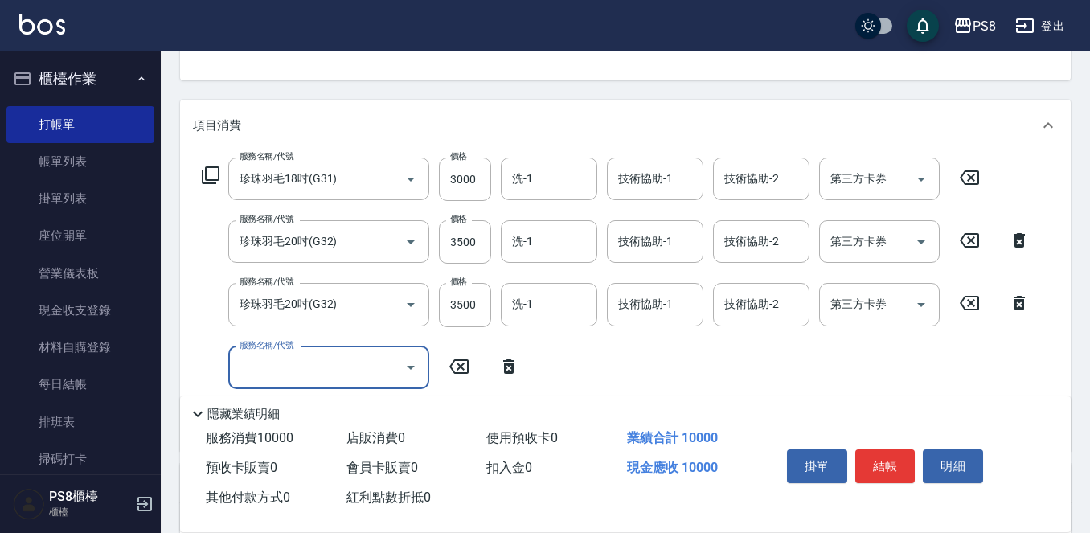
click at [336, 356] on input "服務名稱/代號" at bounding box center [317, 368] width 162 height 28
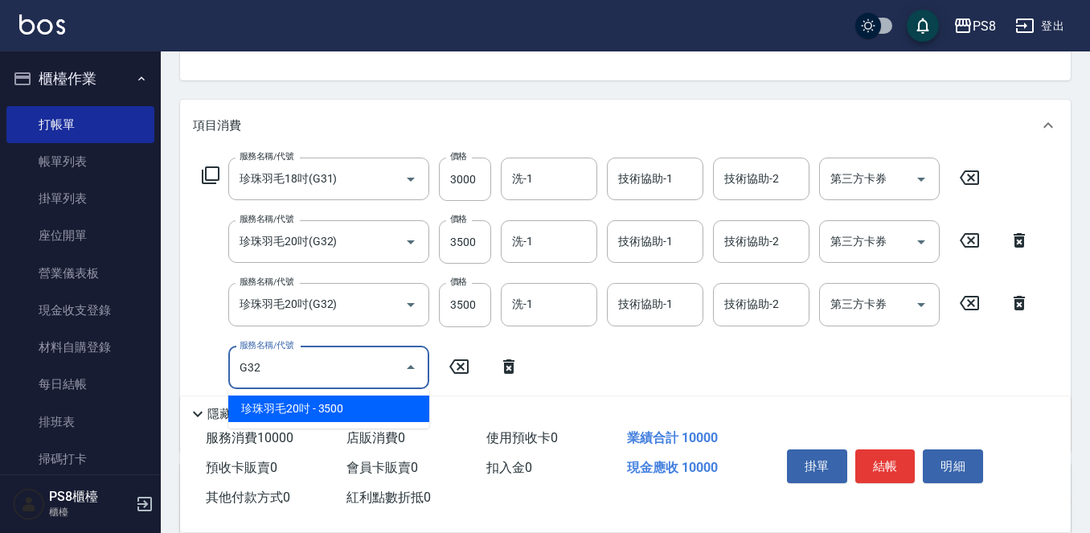
click at [350, 411] on span "珍珠羽毛20吋 - 3500" at bounding box center [328, 409] width 201 height 27
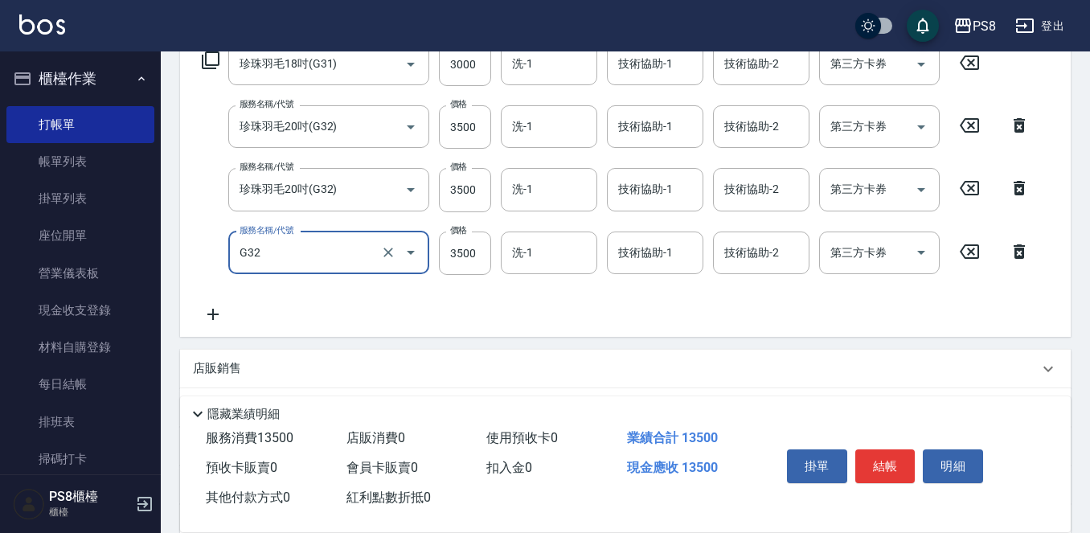
scroll to position [199, 0]
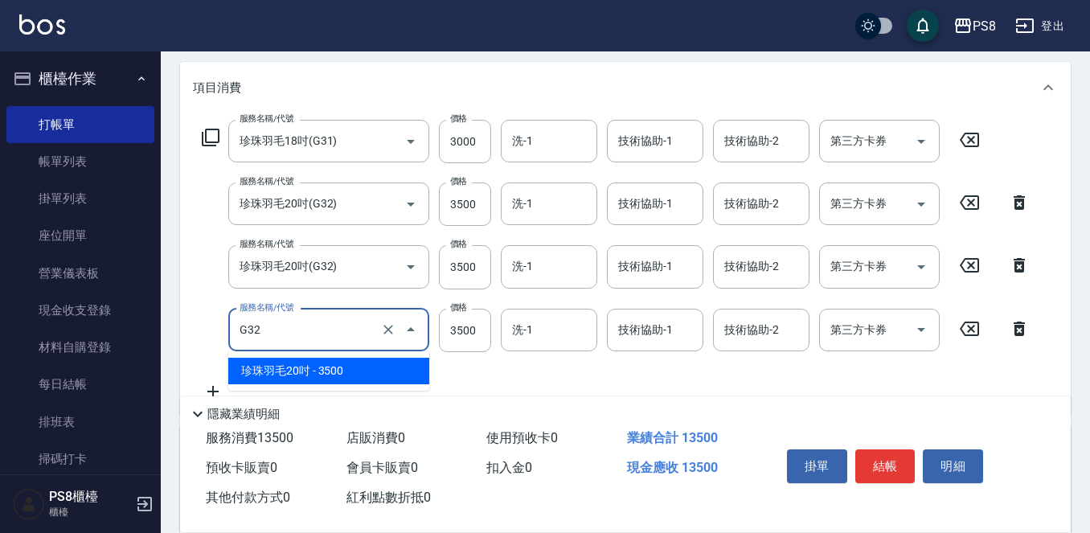
click at [353, 317] on input "G32" at bounding box center [306, 330] width 141 height 28
drag, startPoint x: 341, startPoint y: 371, endPoint x: 447, endPoint y: 306, distance: 124.5
click at [341, 371] on span "珍珠羽毛20吋 - 3500" at bounding box center [328, 371] width 201 height 27
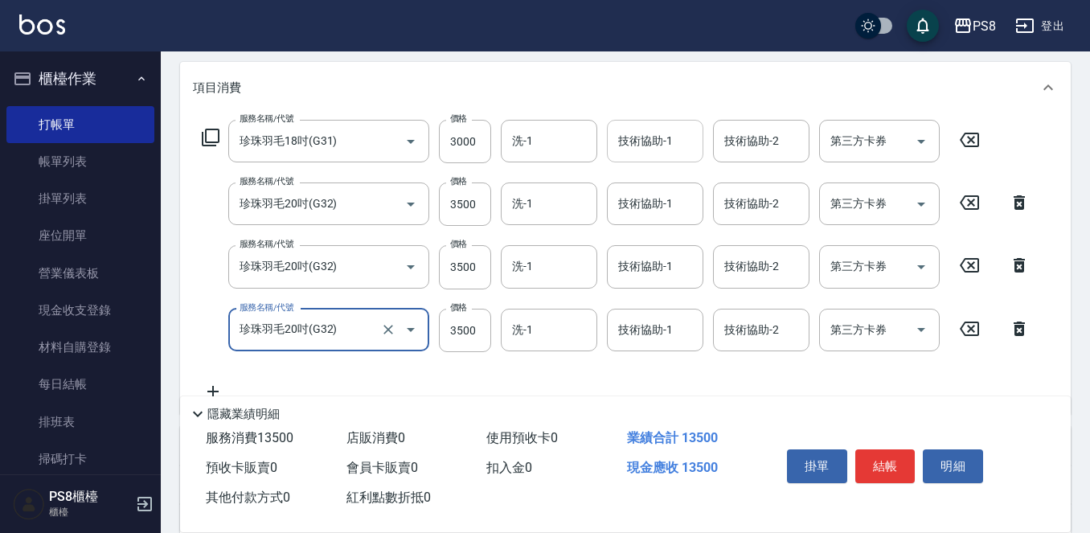
click at [697, 126] on div "技術協助-1" at bounding box center [655, 141] width 96 height 43
type input "珍珠羽毛20吋(G32)"
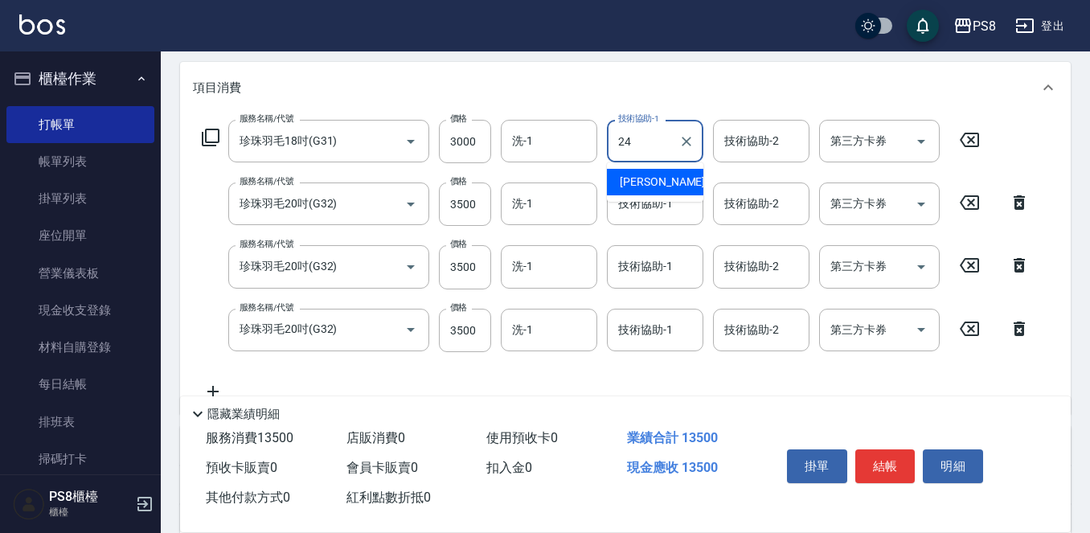
type input "婷婷-24"
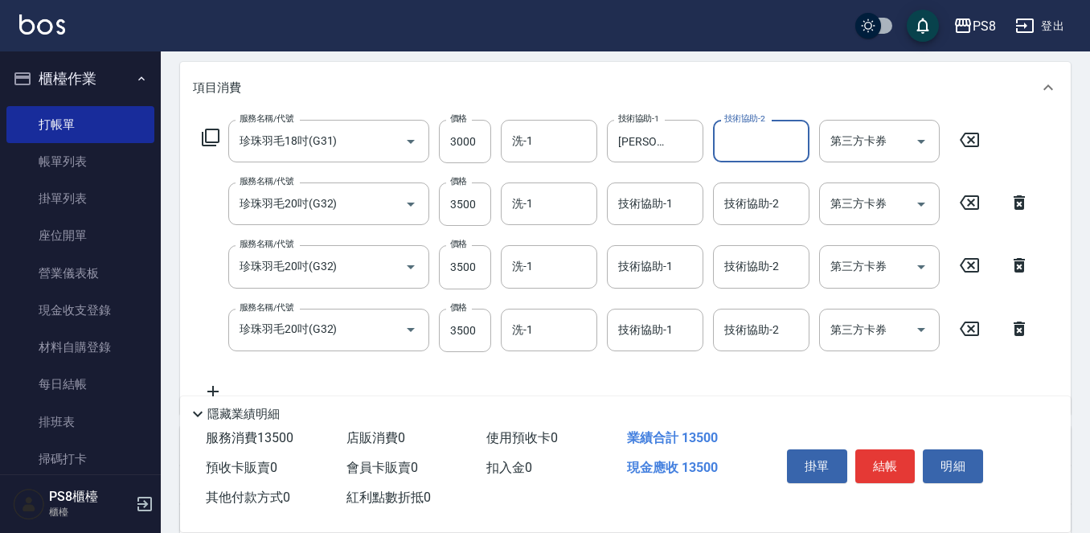
click at [642, 204] on div "技術協助-1 技術協助-1" at bounding box center [655, 204] width 96 height 43
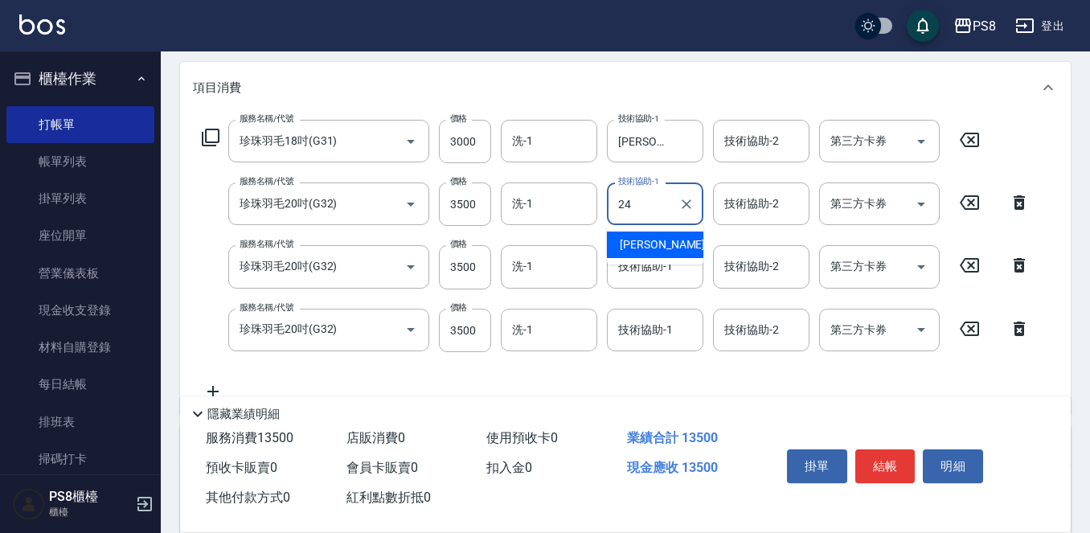
type input "婷婷-24"
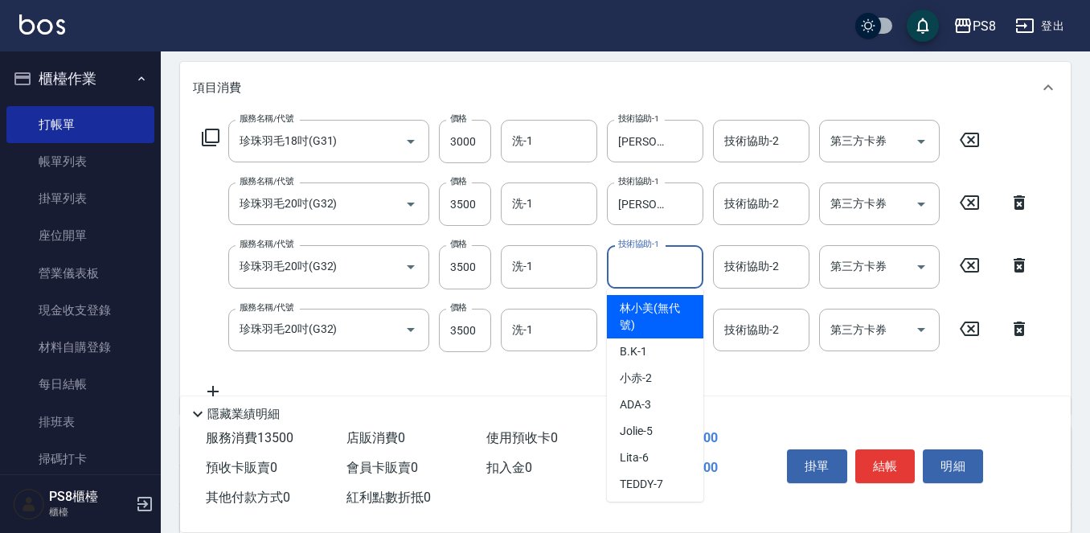
click at [642, 254] on div "技術協助-1 技術協助-1" at bounding box center [655, 266] width 96 height 43
type input "1"
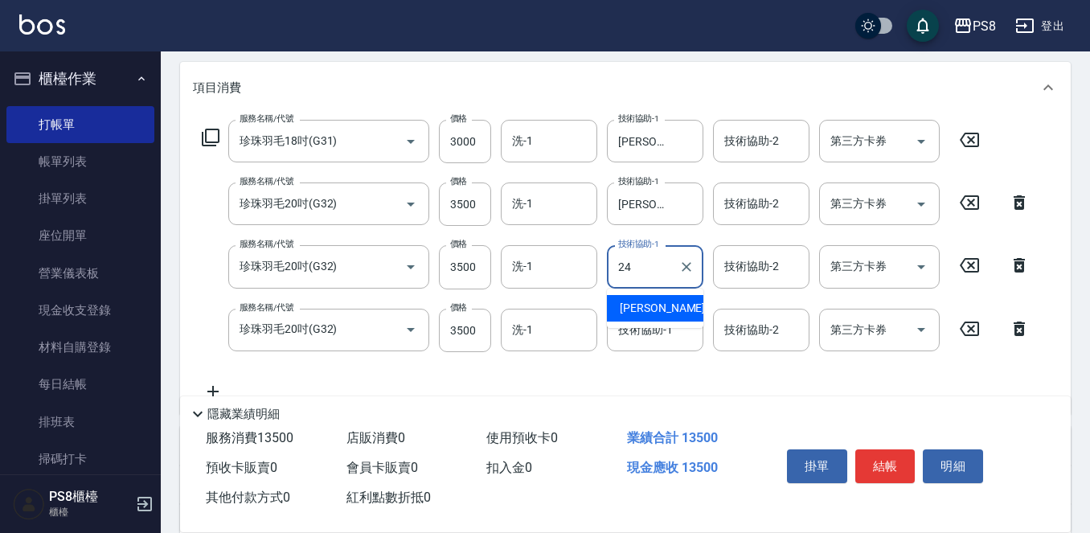
type input "婷婷-24"
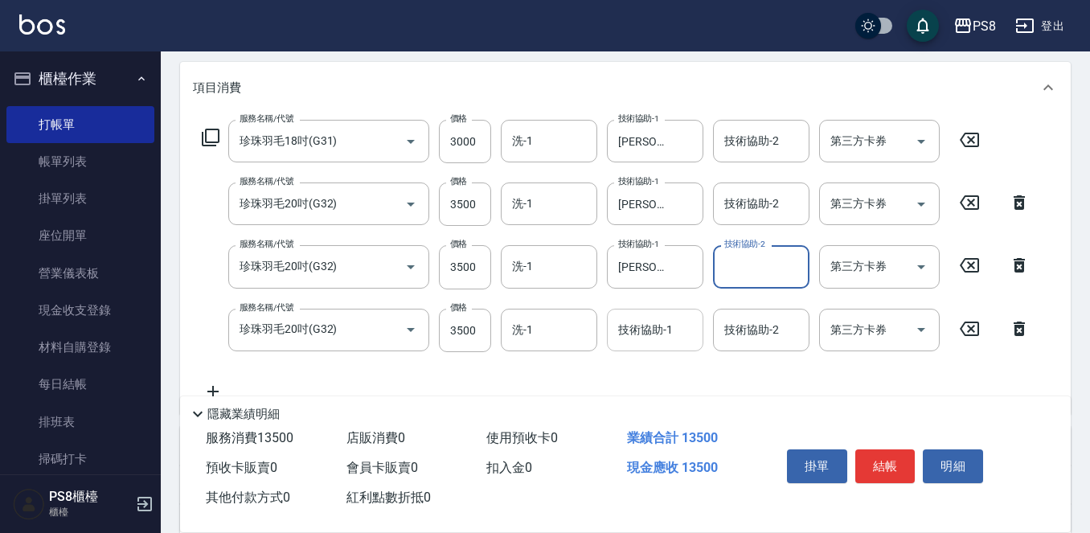
click at [637, 345] on div "技術協助-1" at bounding box center [655, 330] width 96 height 43
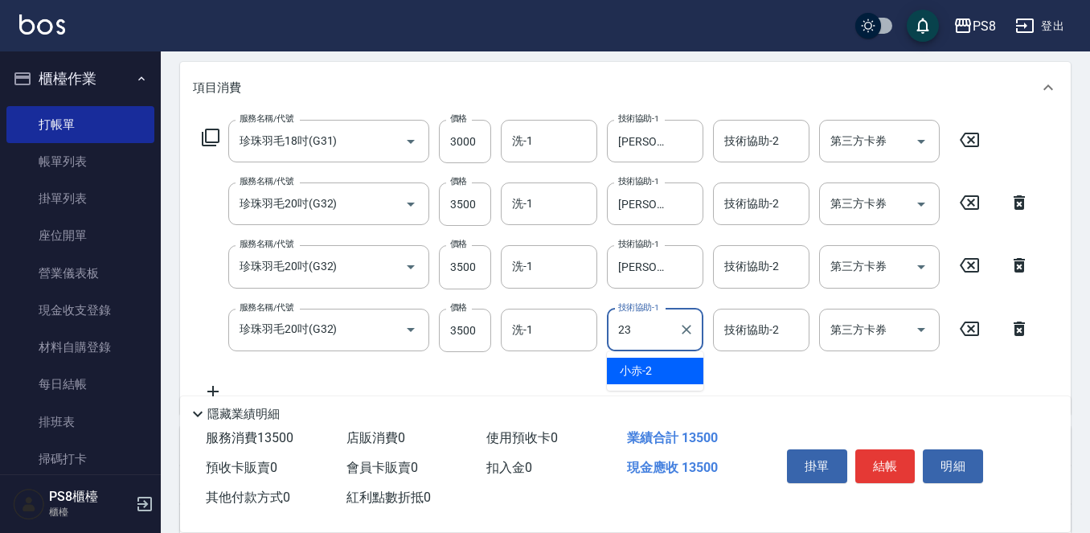
type input "芯芯-23"
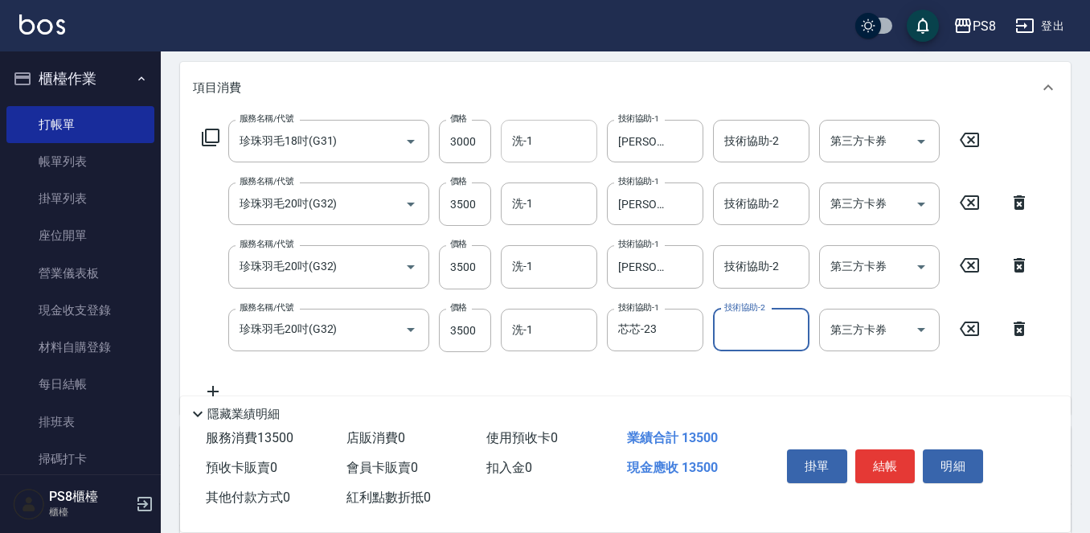
click at [547, 131] on input "洗-1" at bounding box center [549, 141] width 82 height 28
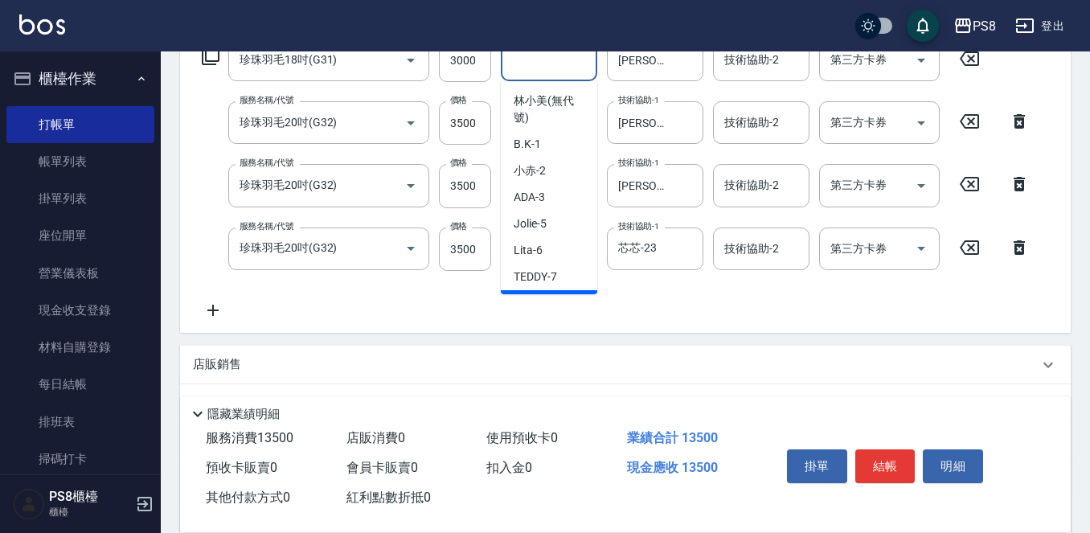
scroll to position [279, 0]
click at [215, 318] on icon at bounding box center [213, 310] width 40 height 19
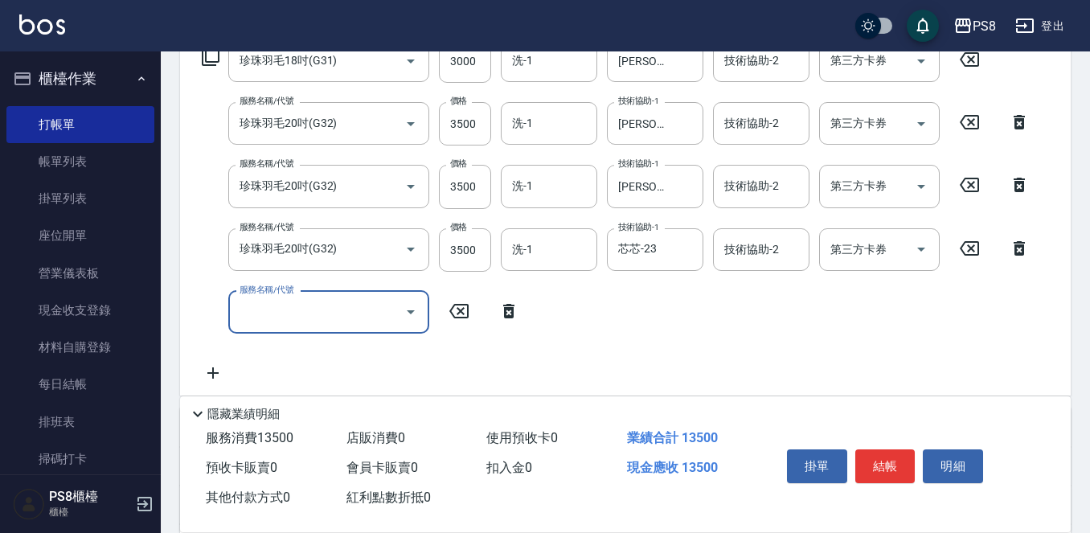
click at [276, 311] on input "服務名稱/代號" at bounding box center [317, 312] width 162 height 28
type input "2"
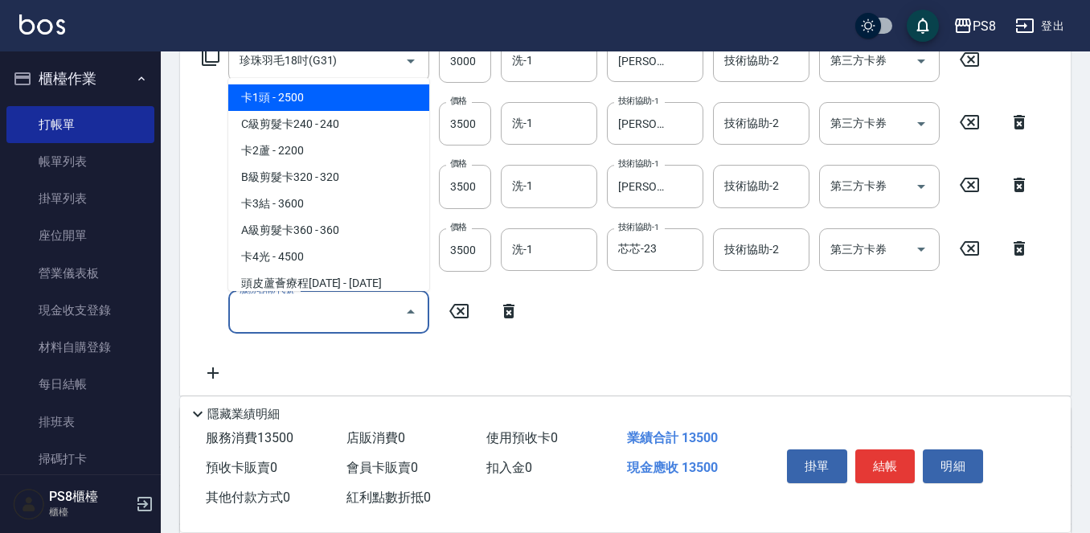
type input "ㄏ"
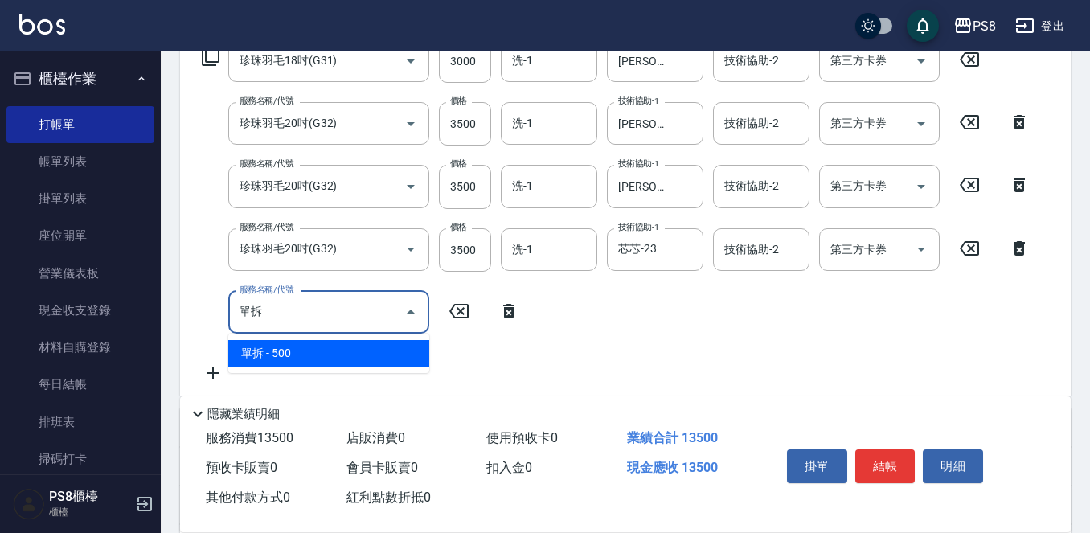
click at [279, 347] on span "單拆 - 500" at bounding box center [328, 353] width 201 height 27
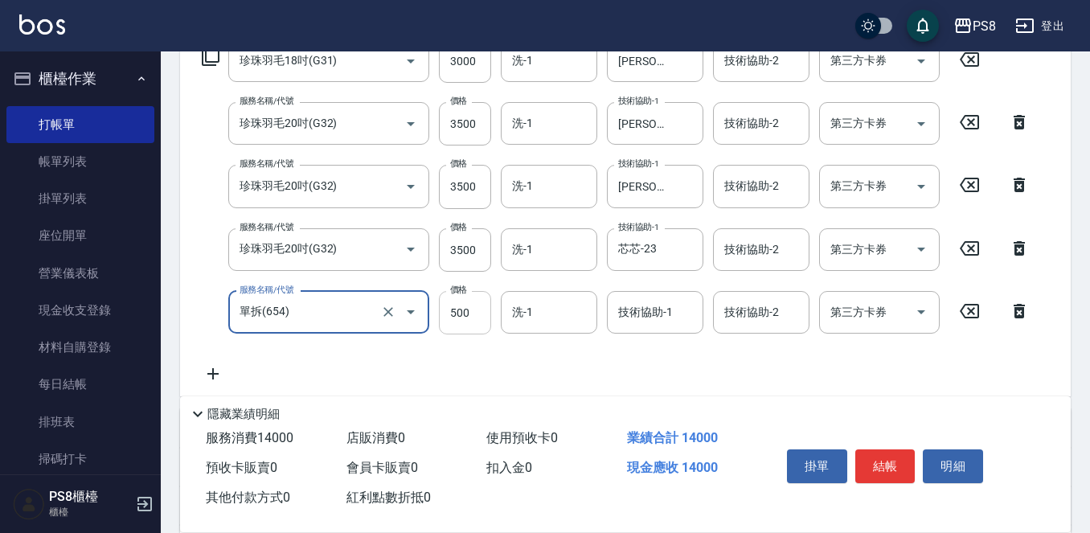
type input "單拆(654)"
click at [475, 313] on input "500" at bounding box center [465, 312] width 52 height 43
click at [565, 298] on input "洗-1" at bounding box center [549, 312] width 82 height 28
click at [478, 309] on input "1000" at bounding box center [465, 312] width 52 height 43
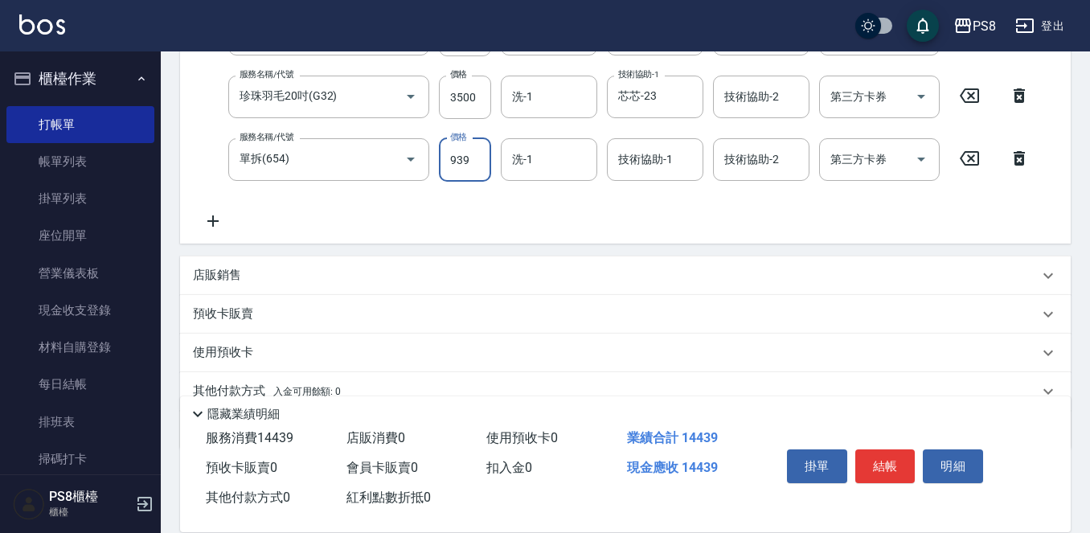
scroll to position [502, 0]
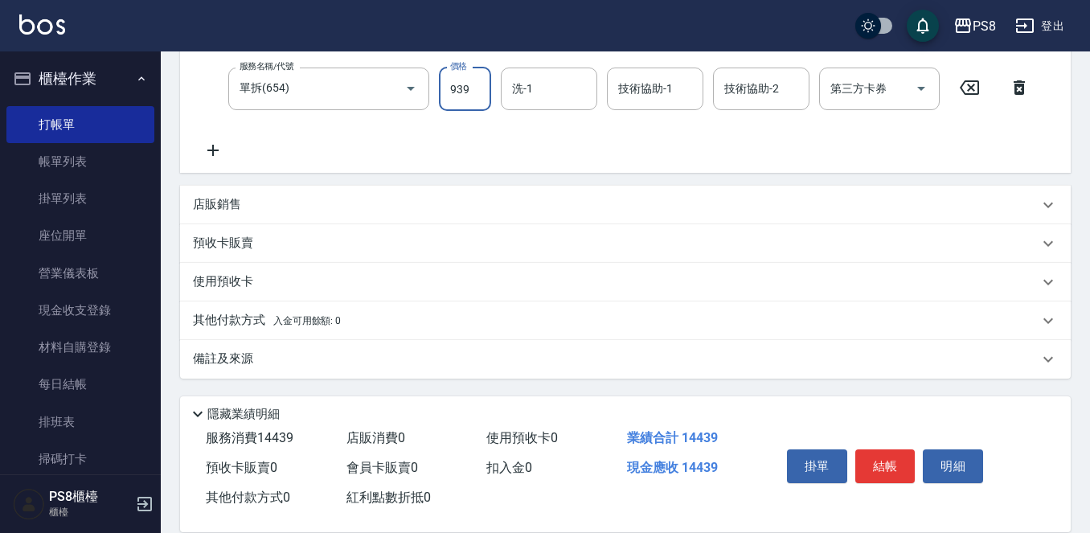
type input "939"
click at [367, 324] on div "其他付款方式 入金可用餘額: 0" at bounding box center [616, 321] width 846 height 18
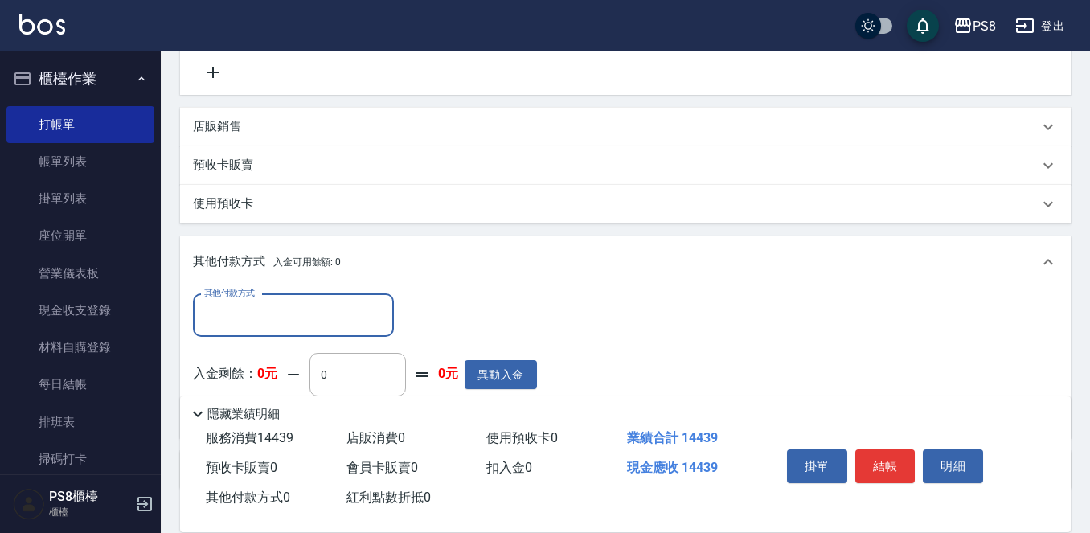
scroll to position [0, 0]
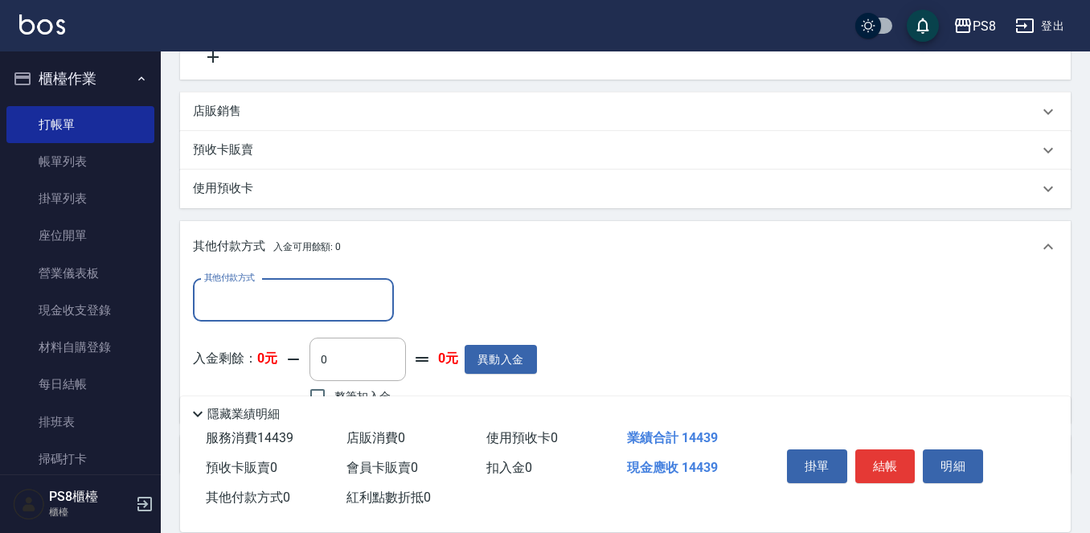
drag, startPoint x: 291, startPoint y: 322, endPoint x: 292, endPoint y: 304, distance: 17.7
click at [290, 321] on div "其他付款方式 其他付款方式 入金剩餘： 0元 0 ​ 整筆扣入金 0元 異動入金" at bounding box center [365, 344] width 344 height 131
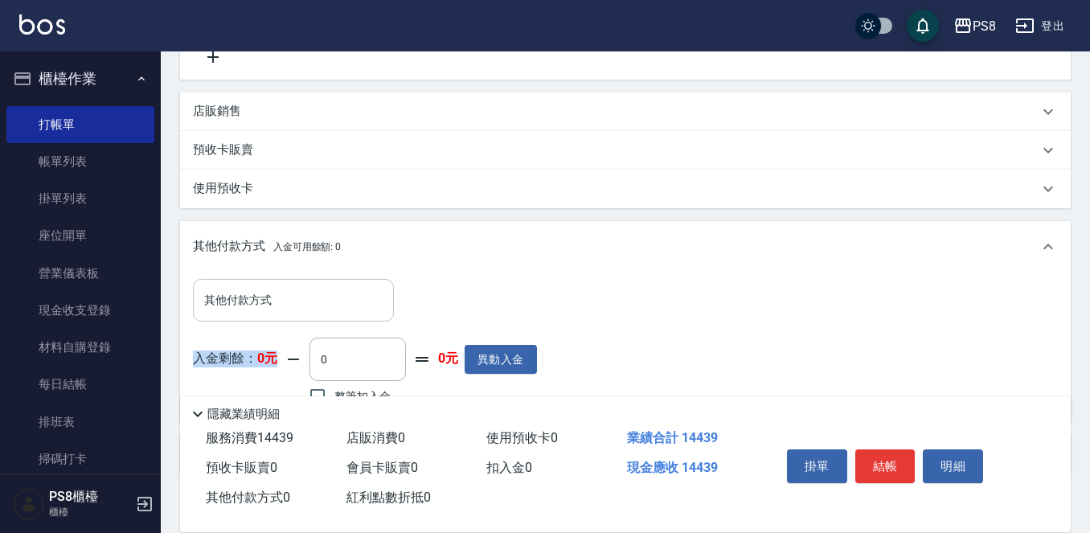
click at [292, 303] on input "其他付款方式" at bounding box center [293, 300] width 187 height 28
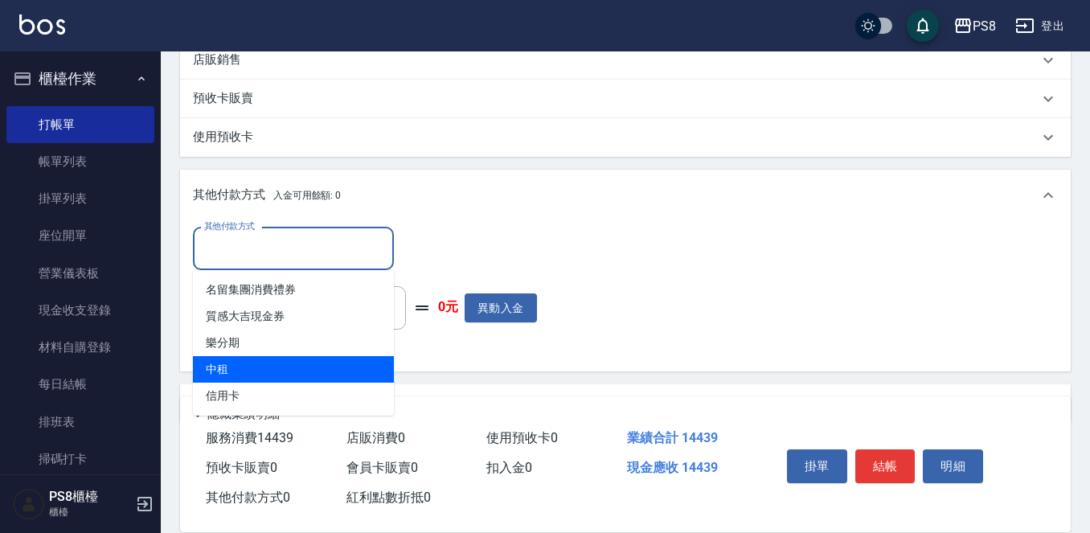
scroll to position [691, 0]
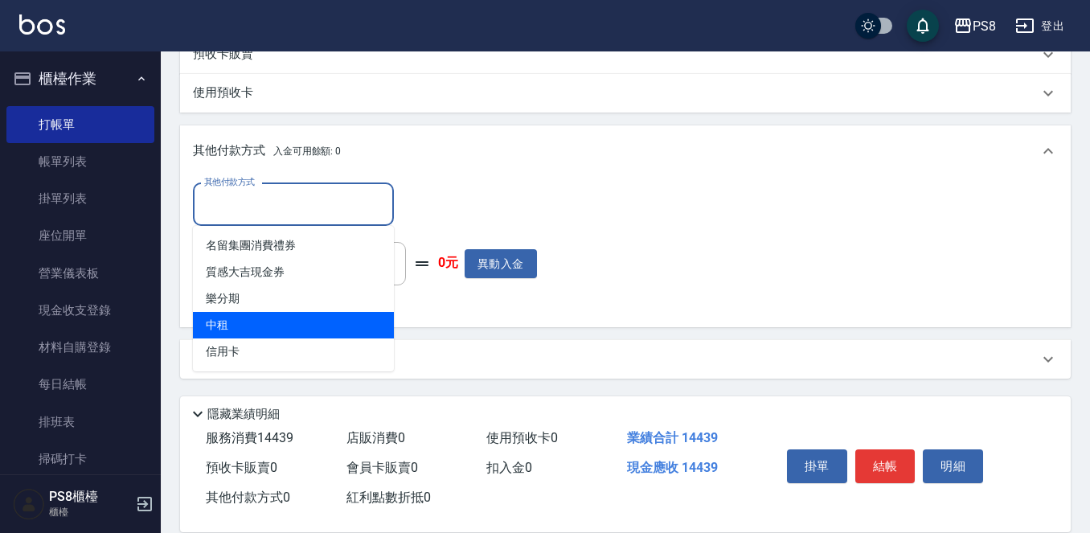
click at [288, 329] on span "中租" at bounding box center [293, 325] width 201 height 27
type input "中租"
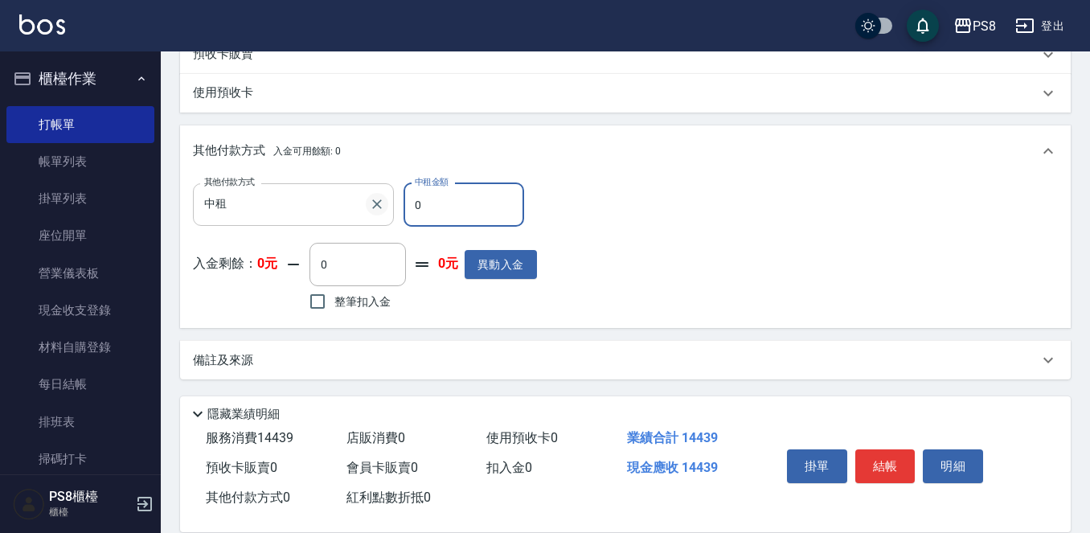
drag, startPoint x: 465, startPoint y: 199, endPoint x: 375, endPoint y: 210, distance: 90.7
click at [375, 210] on div "其他付款方式 中租 其他付款方式 中租金額 0 中租金額" at bounding box center [365, 204] width 344 height 43
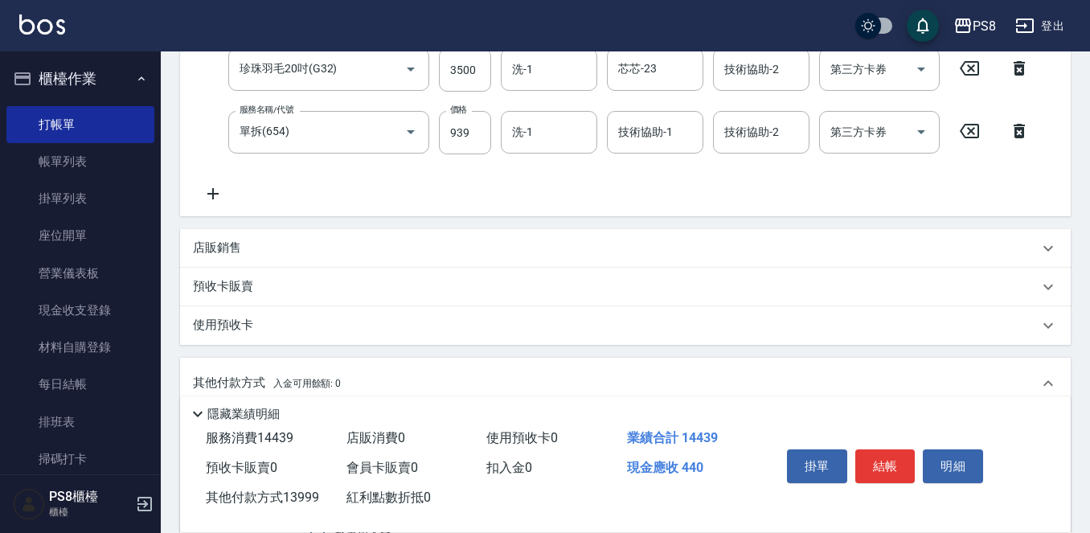
scroll to position [450, 0]
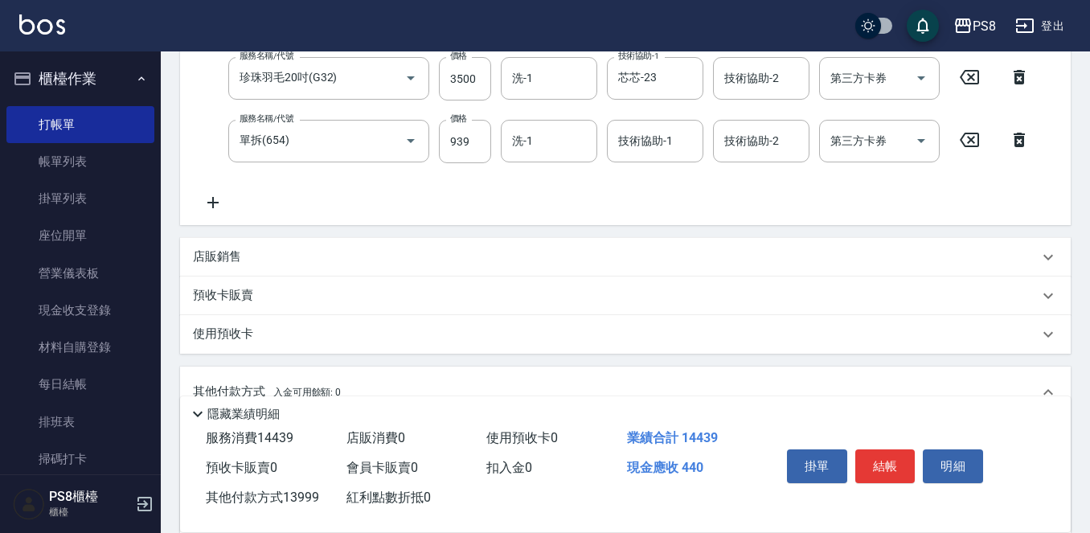
click at [1016, 135] on icon at bounding box center [1019, 139] width 40 height 19
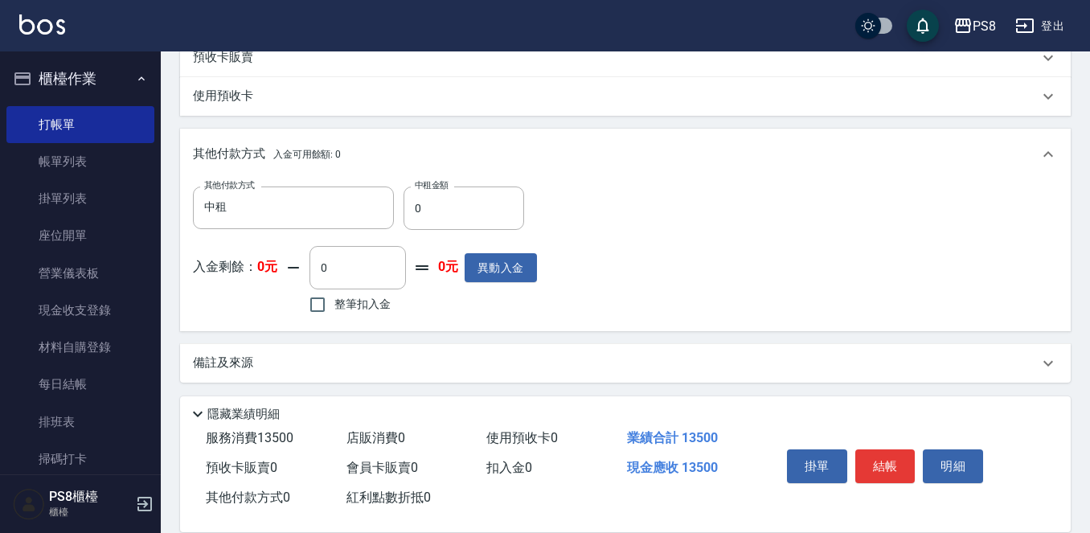
scroll to position [630, 0]
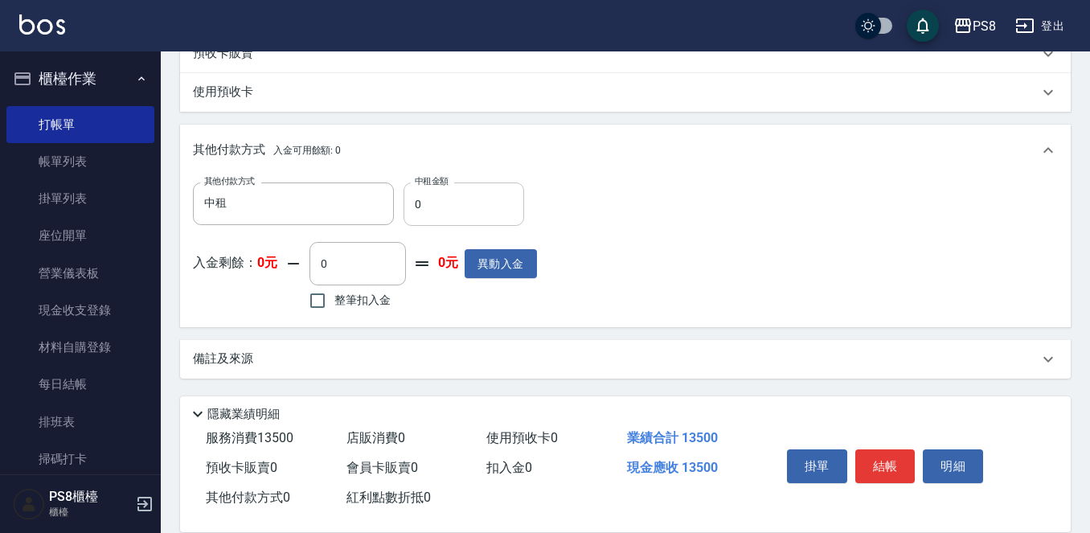
click at [430, 199] on input "0" at bounding box center [464, 204] width 121 height 43
type input "0"
click at [474, 312] on div "項目消費 服務名稱/代號 珍珠羽毛18吋(G31) 服務名稱/代號 價格 3000 價格 洗-1 洗-1 技術協助-1 婷婷-24 技術協助-1 技術協助-2…" at bounding box center [625, 5] width 891 height 748
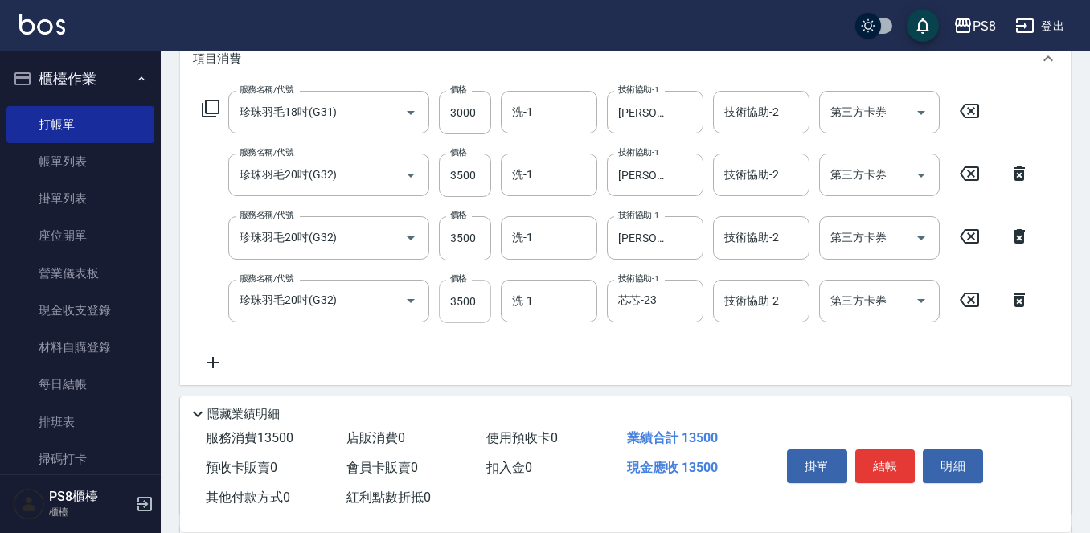
click at [467, 292] on input "3500" at bounding box center [465, 301] width 52 height 43
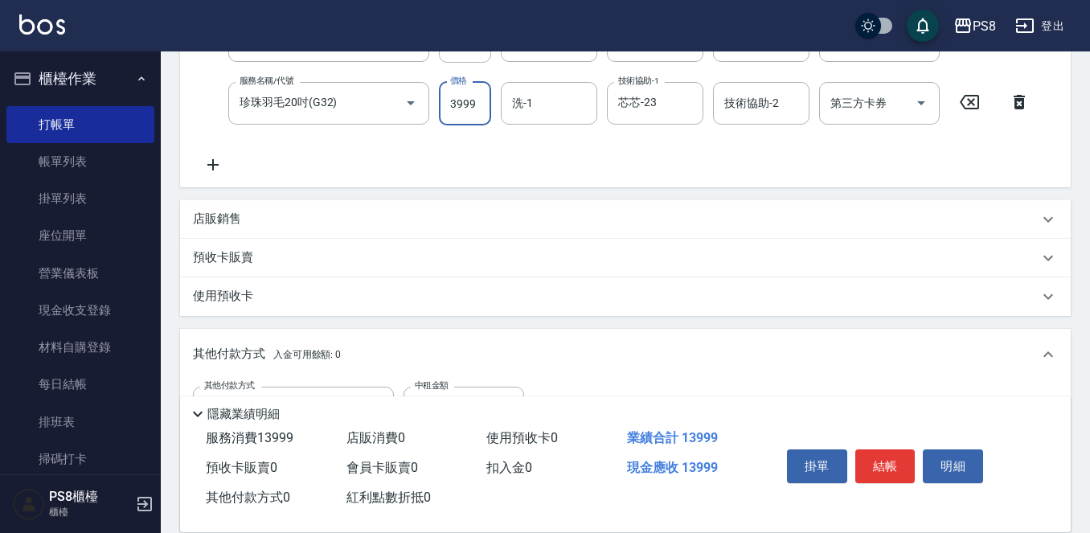
scroll to position [630, 0]
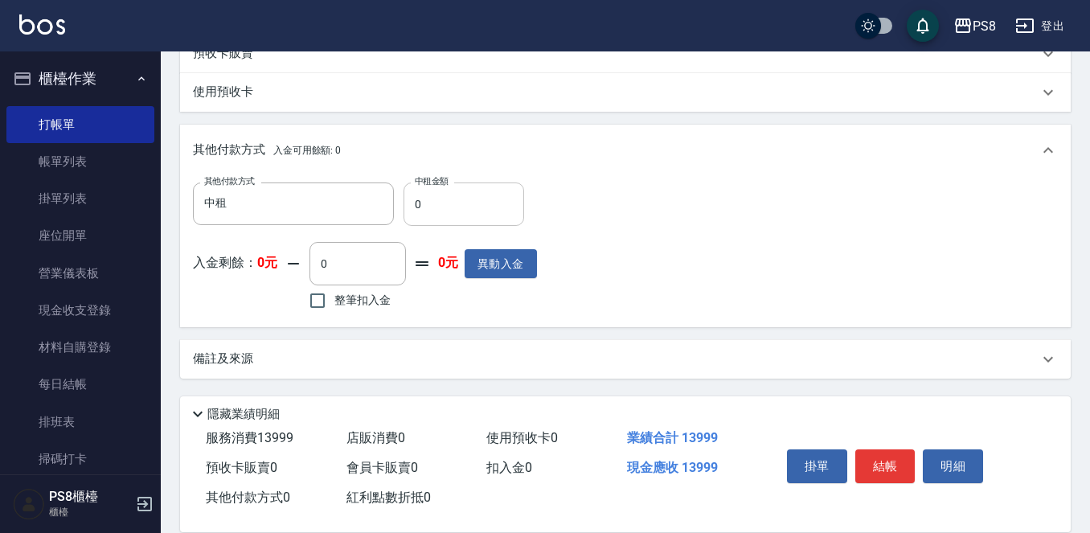
type input "3999"
click at [453, 211] on input "0" at bounding box center [464, 204] width 121 height 43
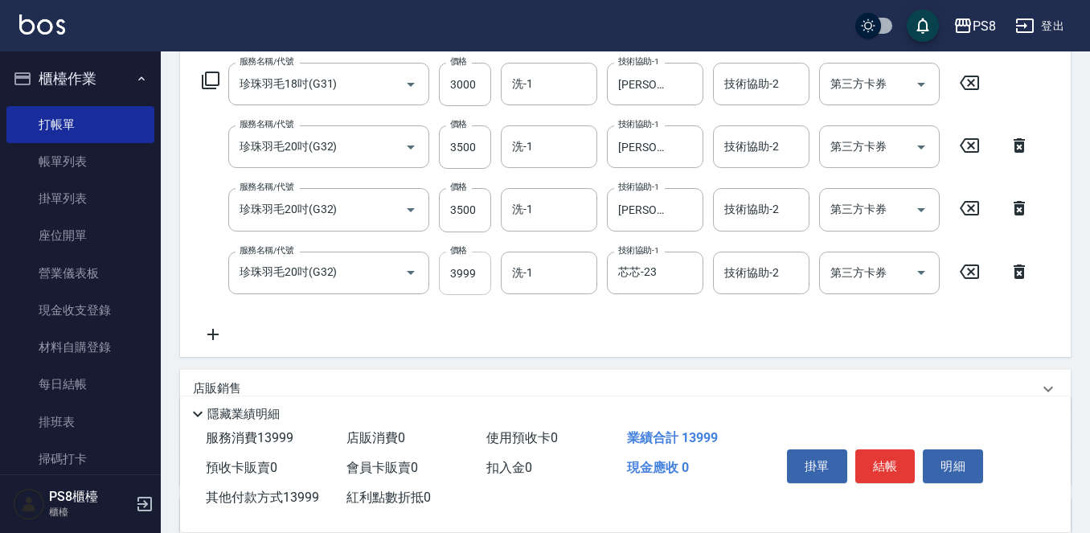
scroll to position [228, 0]
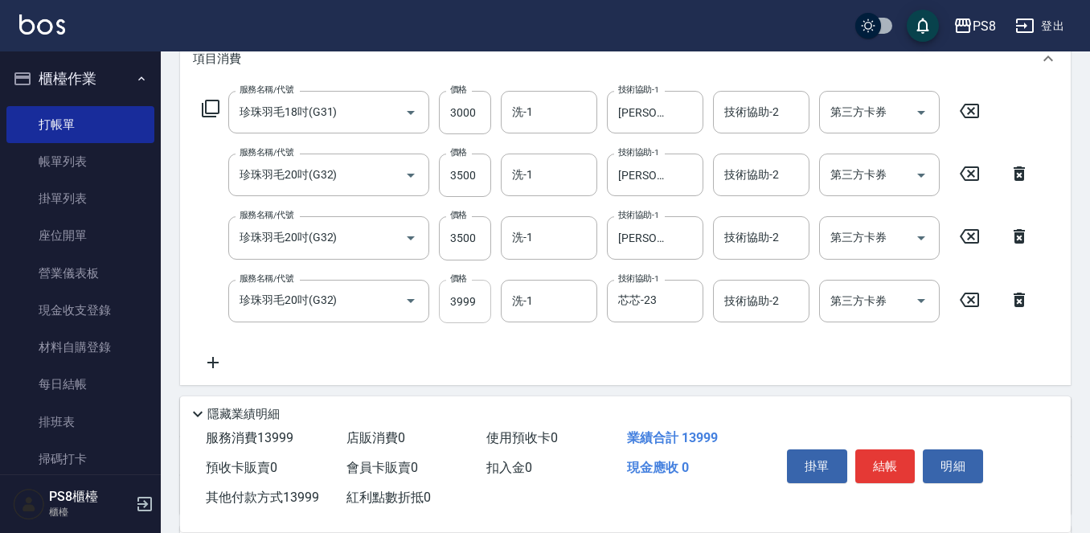
type input "13999"
click at [481, 299] on input "3999" at bounding box center [465, 301] width 52 height 43
type input "34"
type input "0"
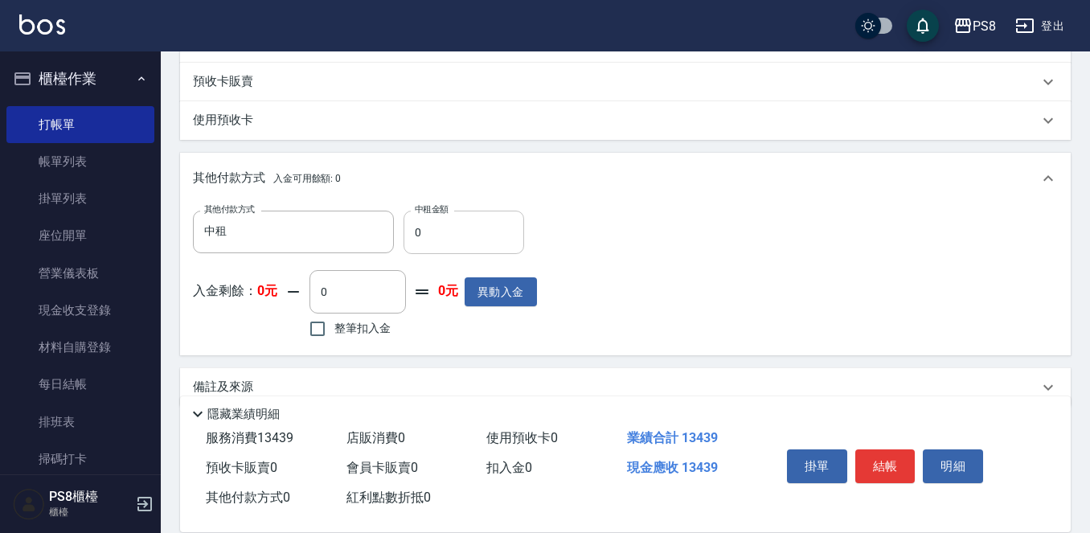
scroll to position [630, 0]
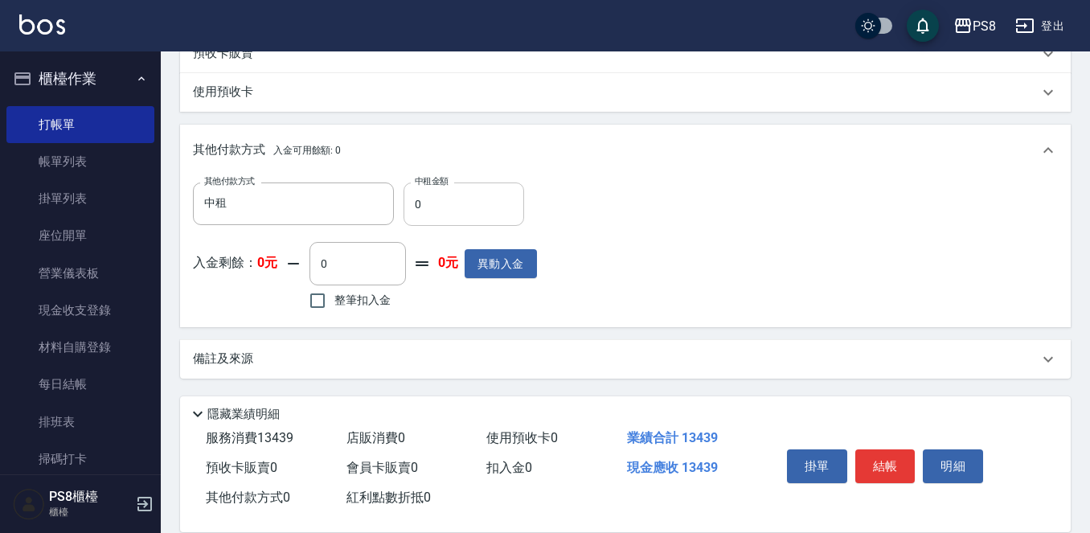
type input "3439"
click at [470, 196] on input "0" at bounding box center [464, 204] width 121 height 43
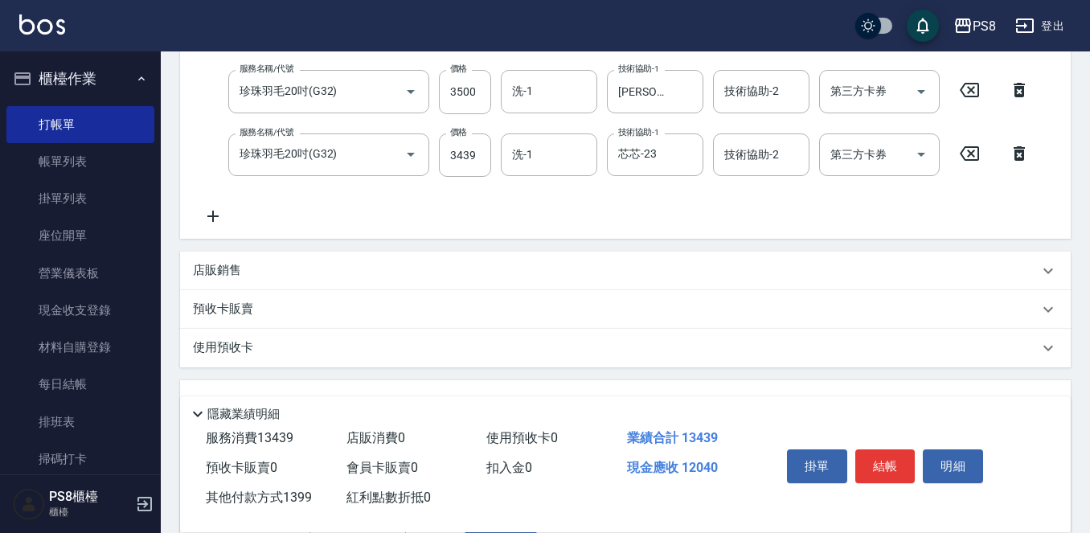
scroll to position [228, 0]
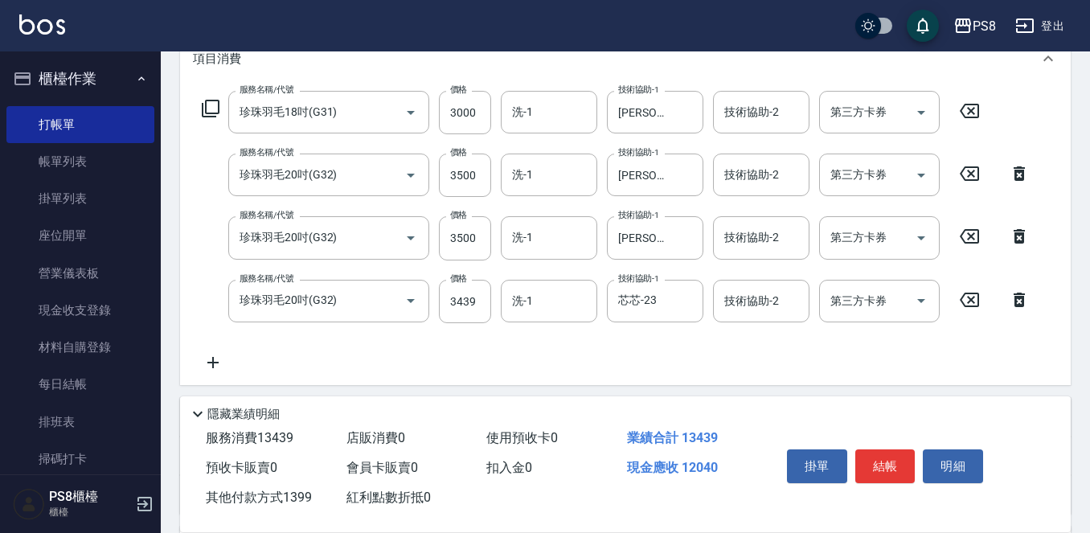
type input "1399"
click at [237, 366] on div "服務名稱/代號 珍珠羽毛18吋(G31) 服務名稱/代號 價格 3000 價格 洗-1 洗-1 技術協助-1 婷婷-24 技術協助-1 技術協助-2 技術協助…" at bounding box center [616, 231] width 847 height 281
click at [223, 367] on icon at bounding box center [213, 362] width 40 height 19
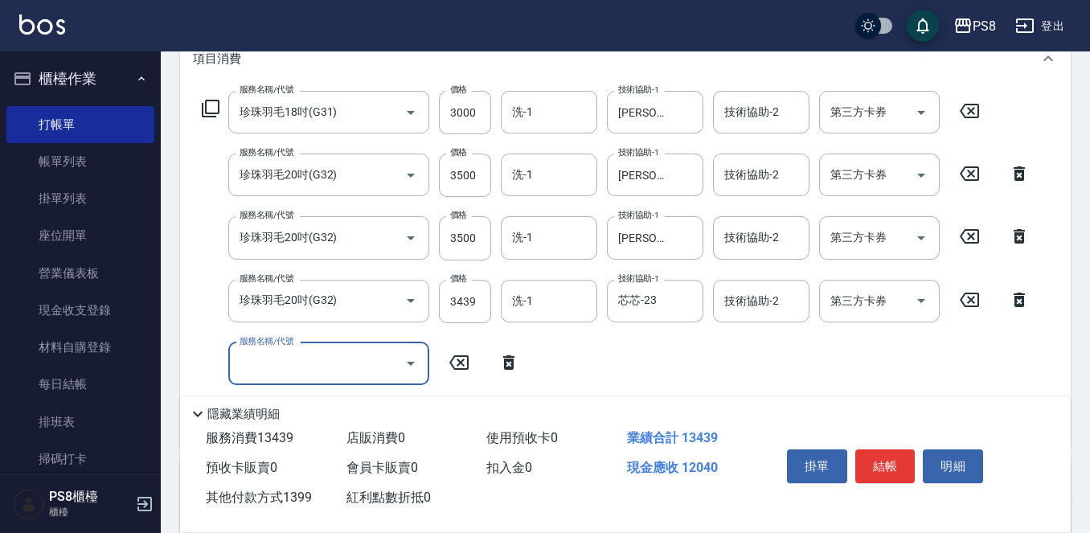
click at [236, 367] on input "服務名稱/代號" at bounding box center [317, 364] width 162 height 28
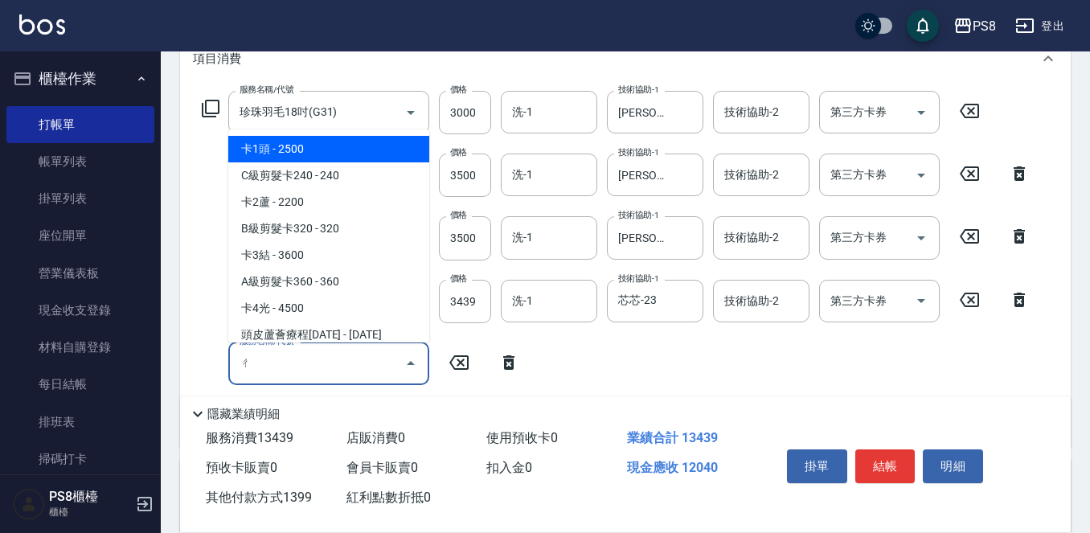
type input "ㄔㄞ"
type input "0"
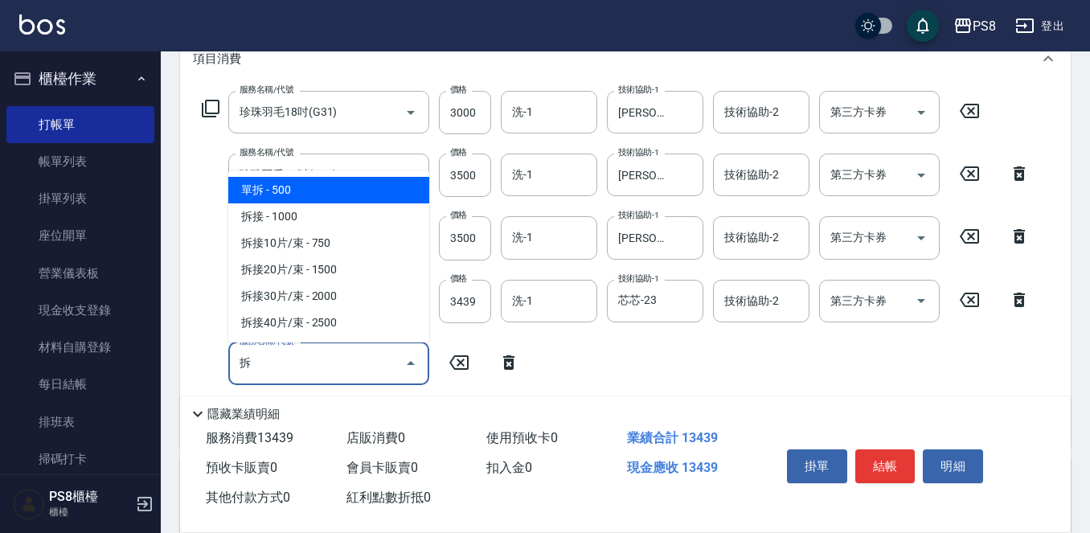
click at [336, 192] on span "單拆 - 500" at bounding box center [328, 190] width 201 height 27
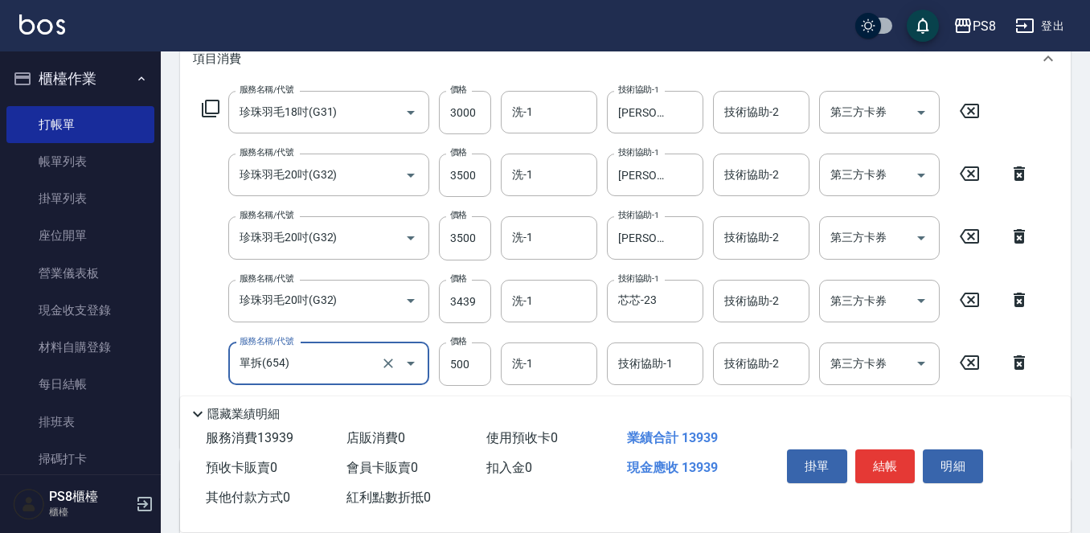
type input "單拆(654)"
click at [438, 350] on div "服務名稱/代號 單拆(654) 服務名稱/代號 價格 500 價格 洗-1 洗-1 技術協助-1 技術協助-1 技術協助-2 技術協助-2 第三方卡券 第三方…" at bounding box center [616, 363] width 847 height 43
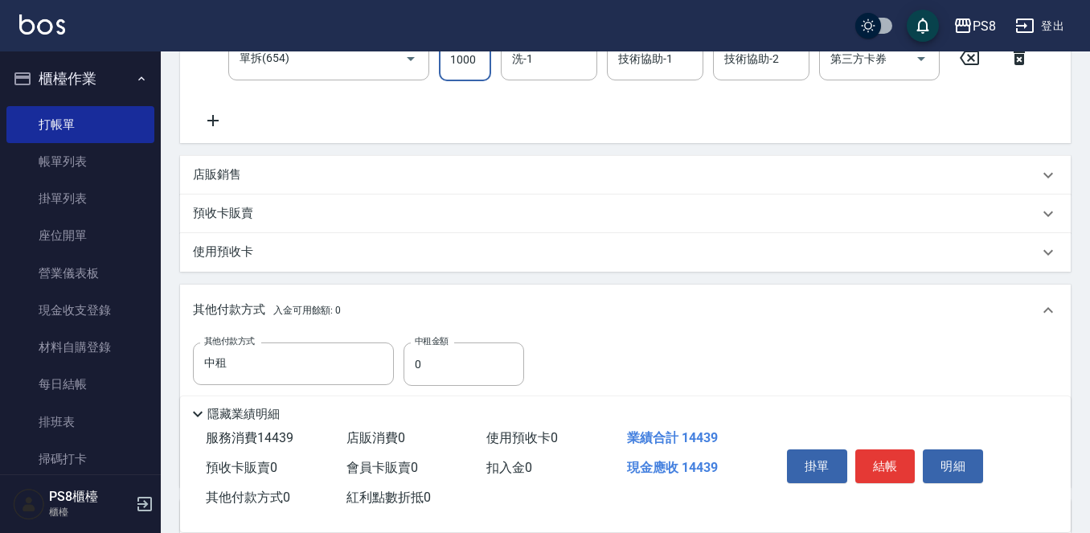
scroll to position [692, 0]
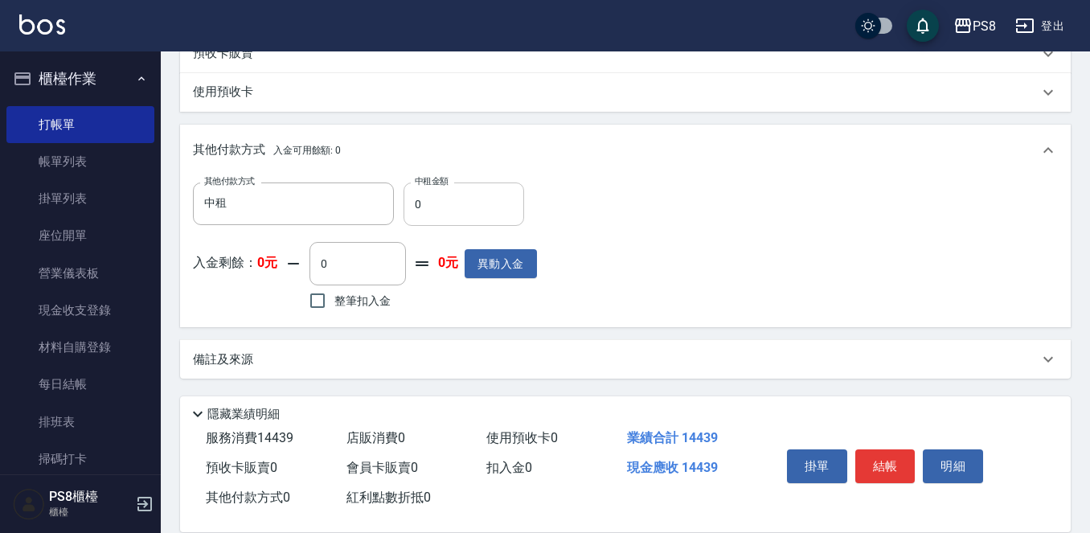
type input "1000"
click at [479, 205] on input "0" at bounding box center [464, 204] width 121 height 43
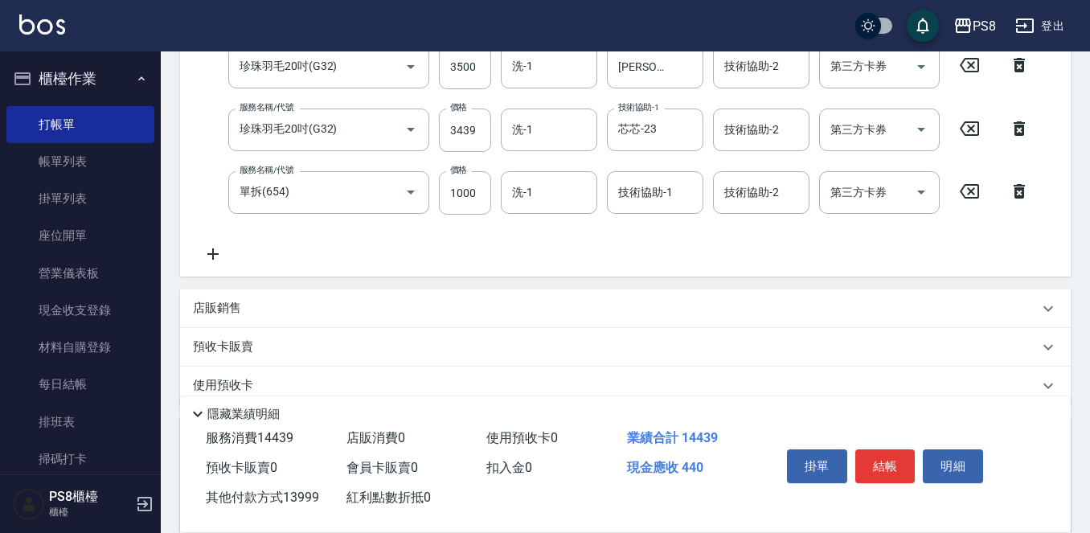
scroll to position [371, 0]
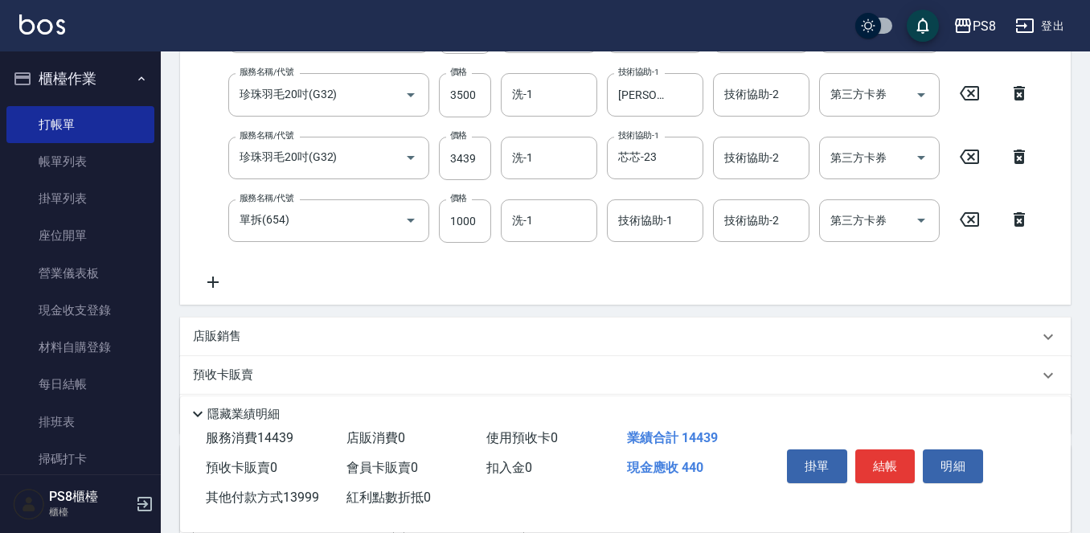
click at [1027, 220] on icon at bounding box center [1019, 219] width 40 height 19
type input "0"
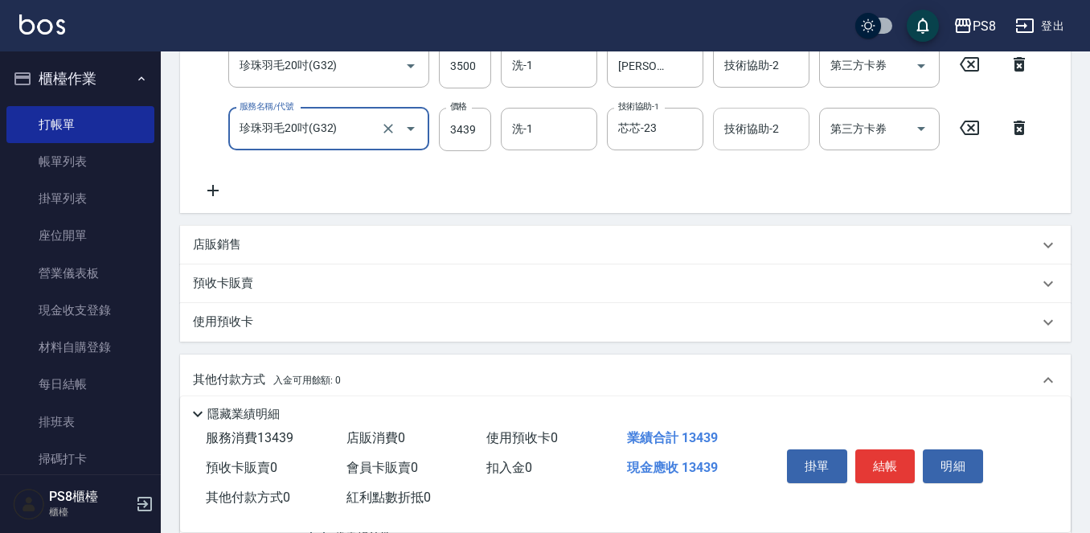
scroll to position [630, 0]
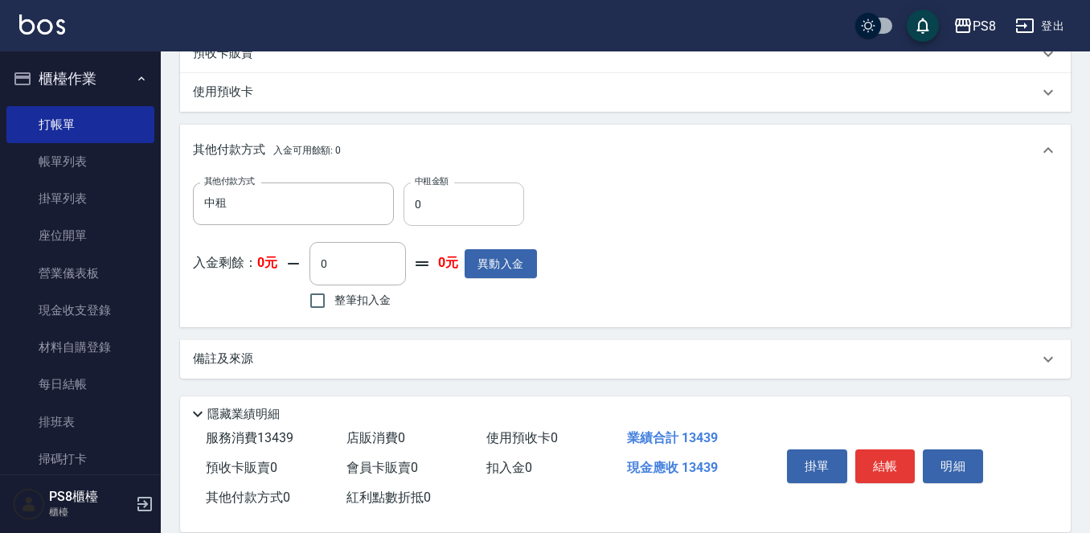
click at [482, 214] on input "0" at bounding box center [464, 204] width 121 height 43
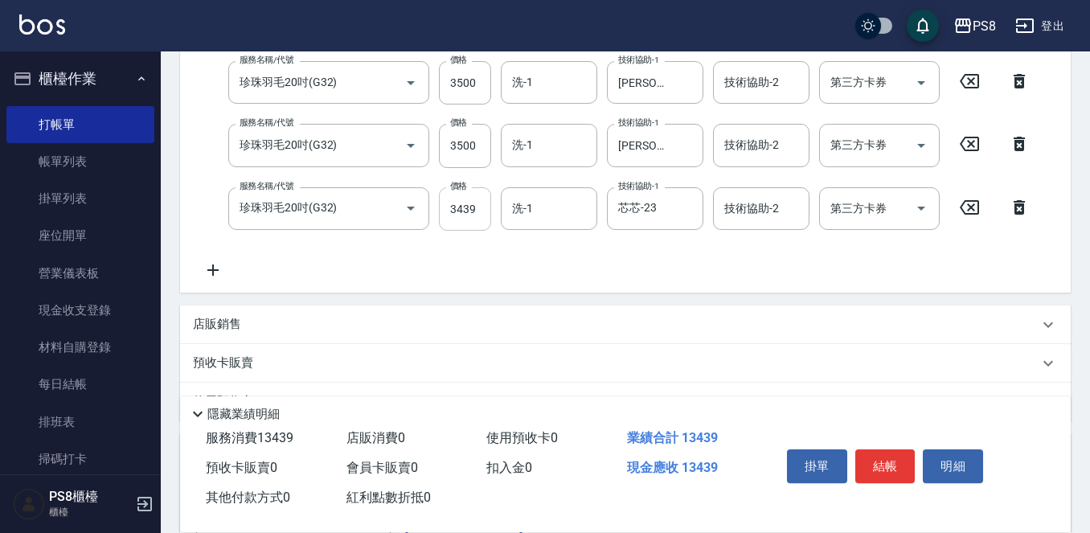
scroll to position [308, 0]
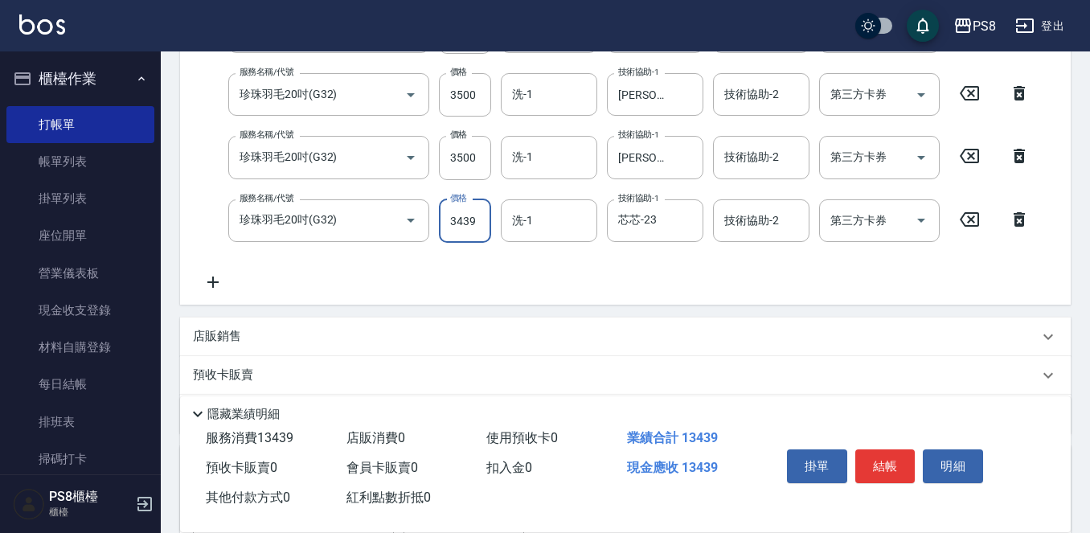
click at [467, 218] on input "3439" at bounding box center [465, 220] width 52 height 43
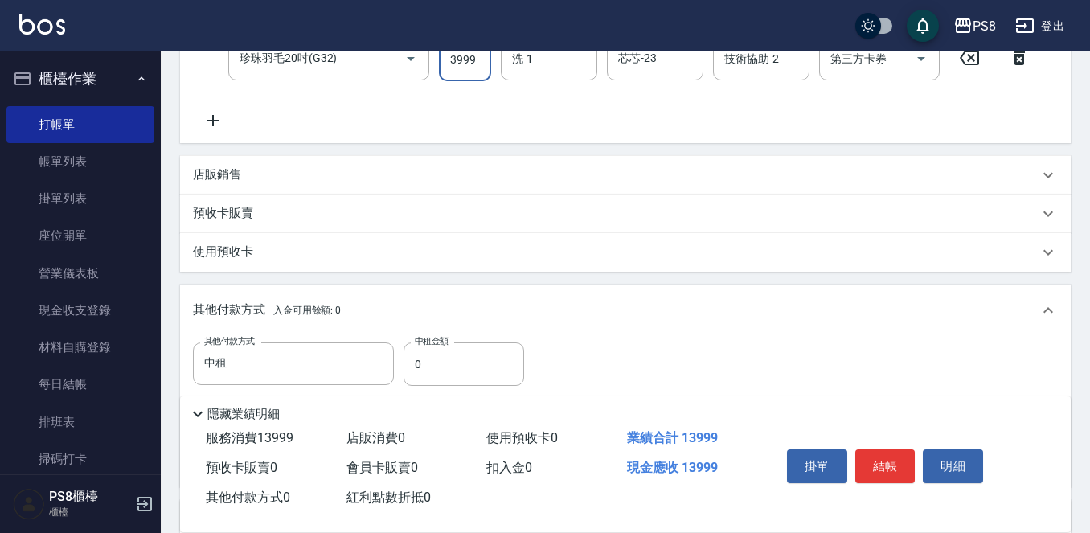
scroll to position [630, 0]
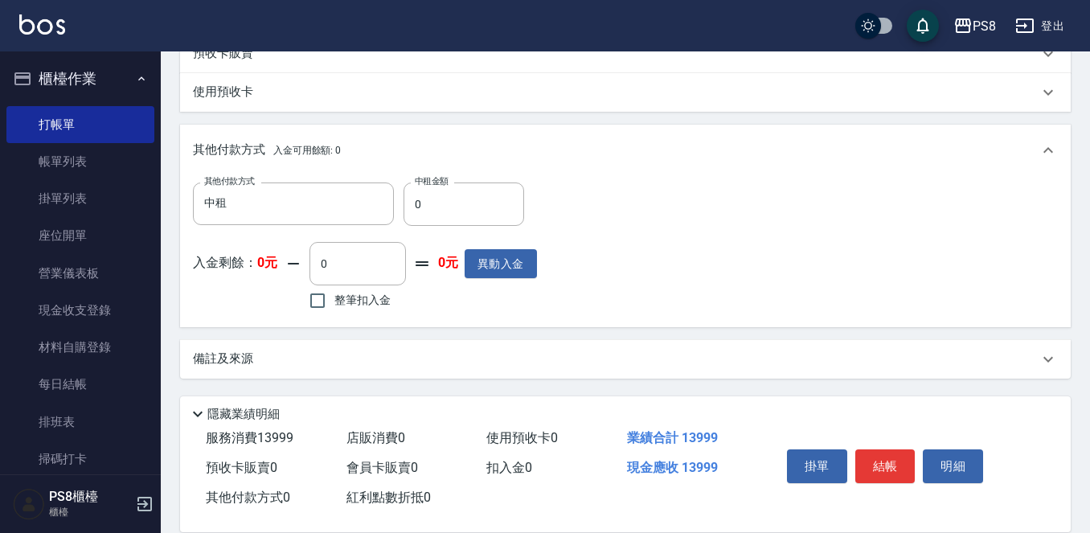
type input "3999"
click at [403, 189] on div "其他付款方式 中租 其他付款方式 中租金額 0 中租金額" at bounding box center [365, 204] width 344 height 43
click at [422, 198] on input "0" at bounding box center [464, 204] width 121 height 43
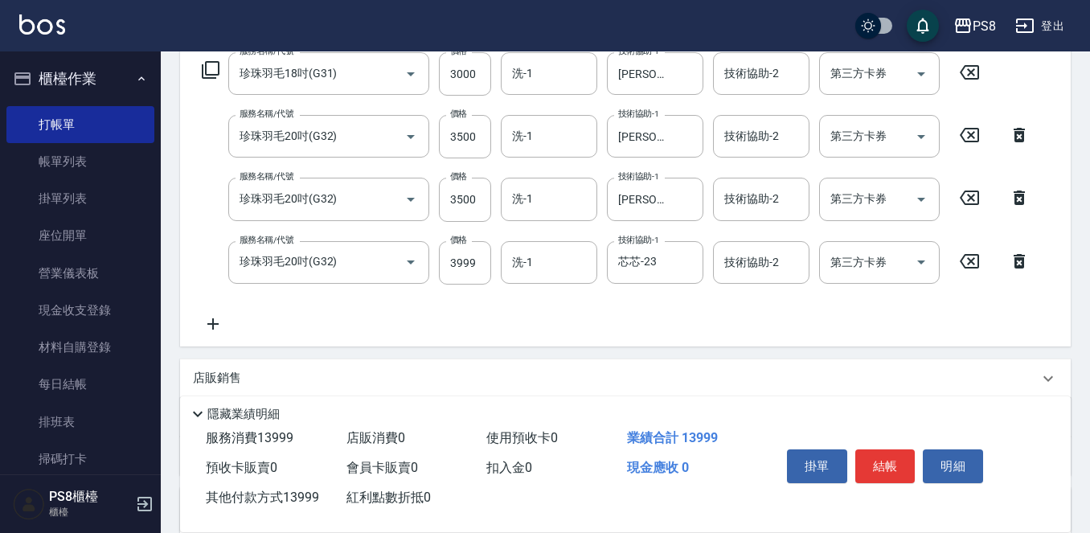
scroll to position [308, 0]
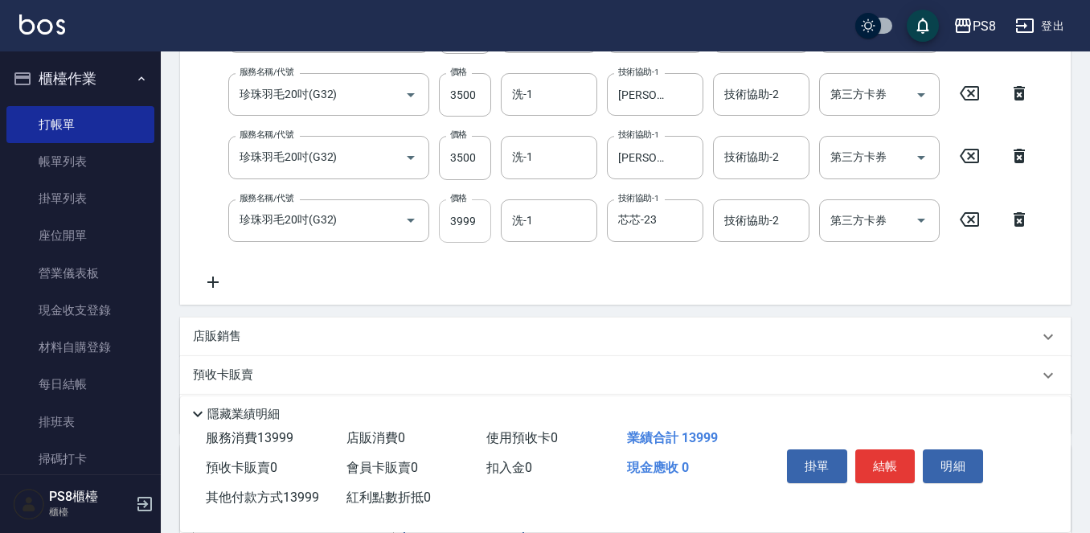
type input "13999"
click at [455, 216] on input "3999" at bounding box center [465, 220] width 52 height 43
type input "3"
type input "0"
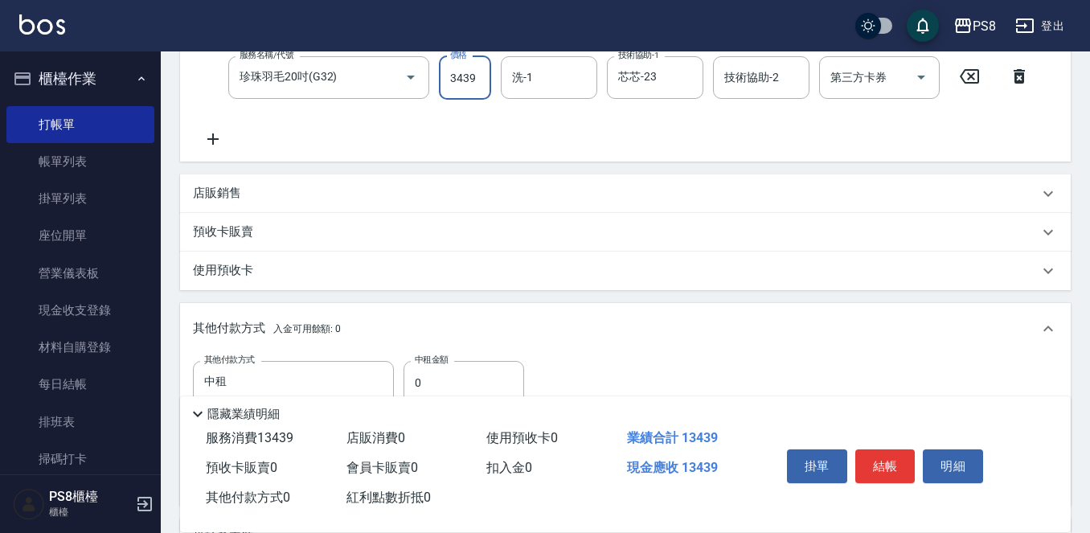
scroll to position [630, 0]
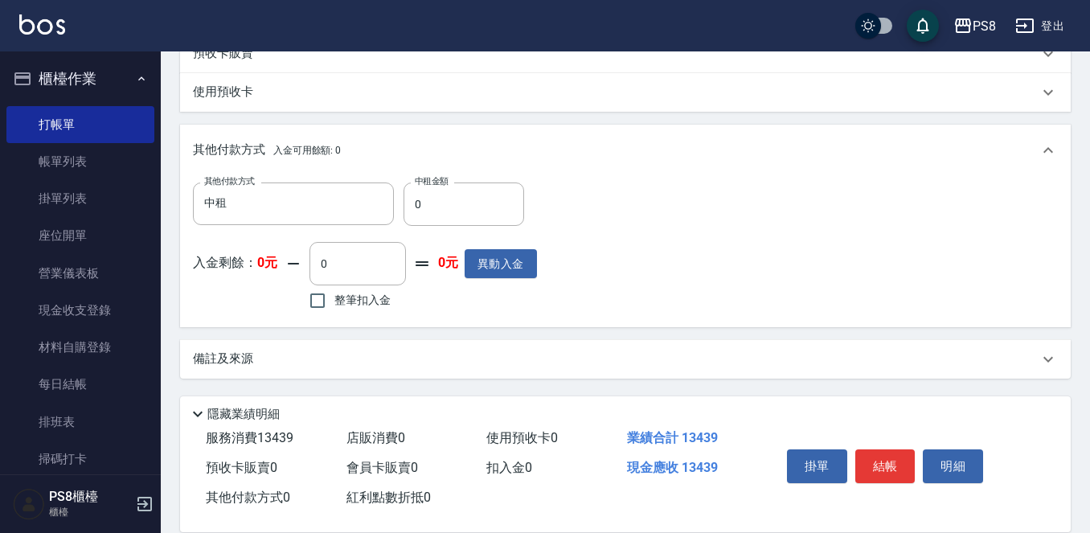
type input "3439"
click at [470, 210] on input "0" at bounding box center [464, 204] width 121 height 43
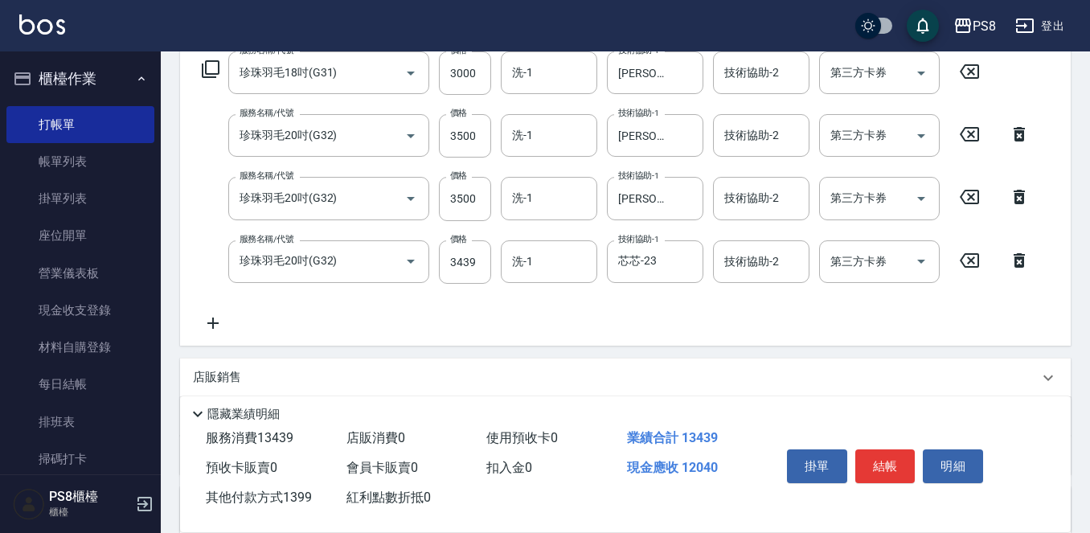
scroll to position [228, 0]
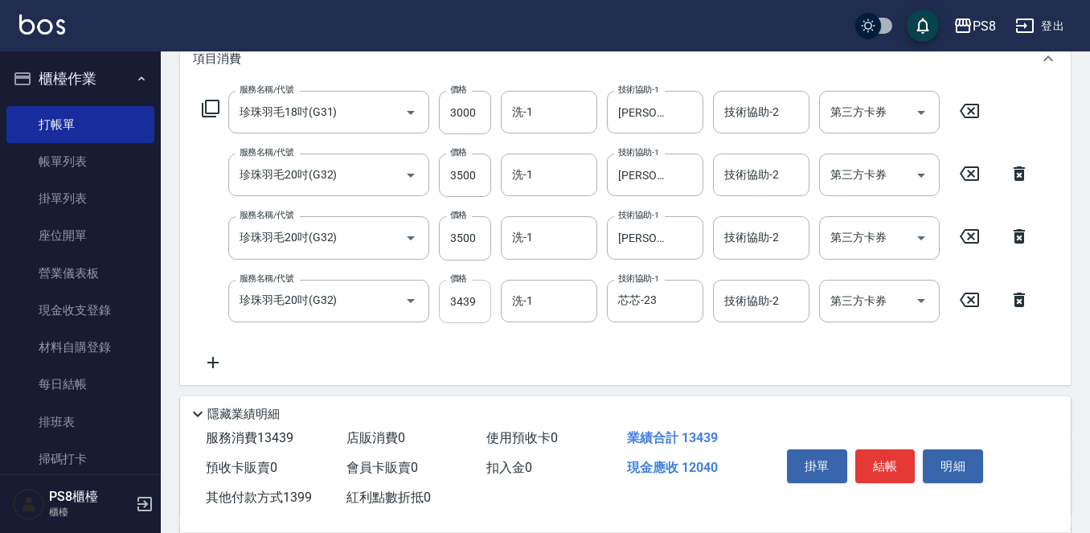
type input "1399"
click at [480, 295] on input "3439" at bounding box center [465, 301] width 52 height 43
type input "3"
type input "0"
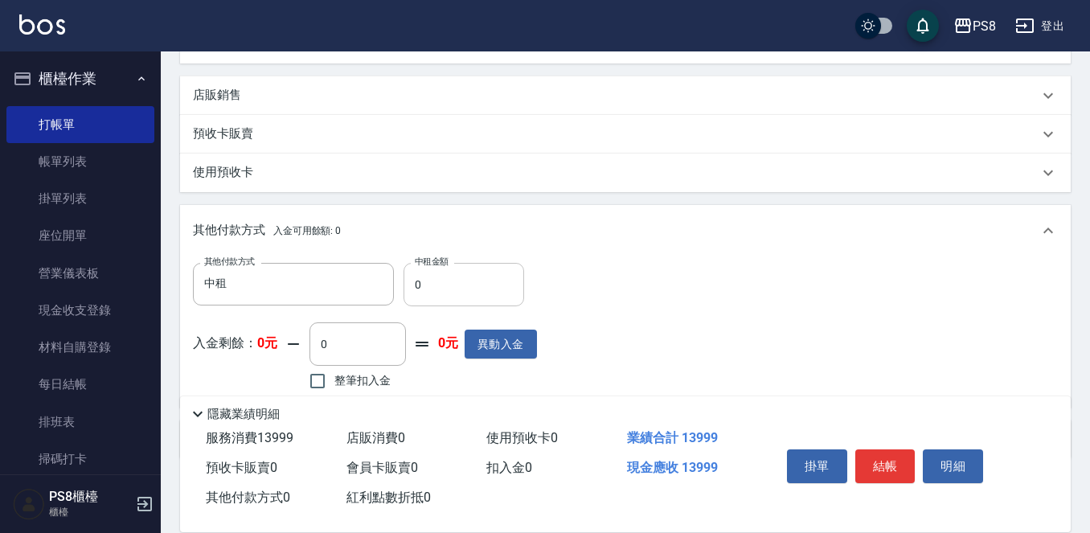
type input "3999"
click at [510, 286] on input "0" at bounding box center [464, 284] width 121 height 43
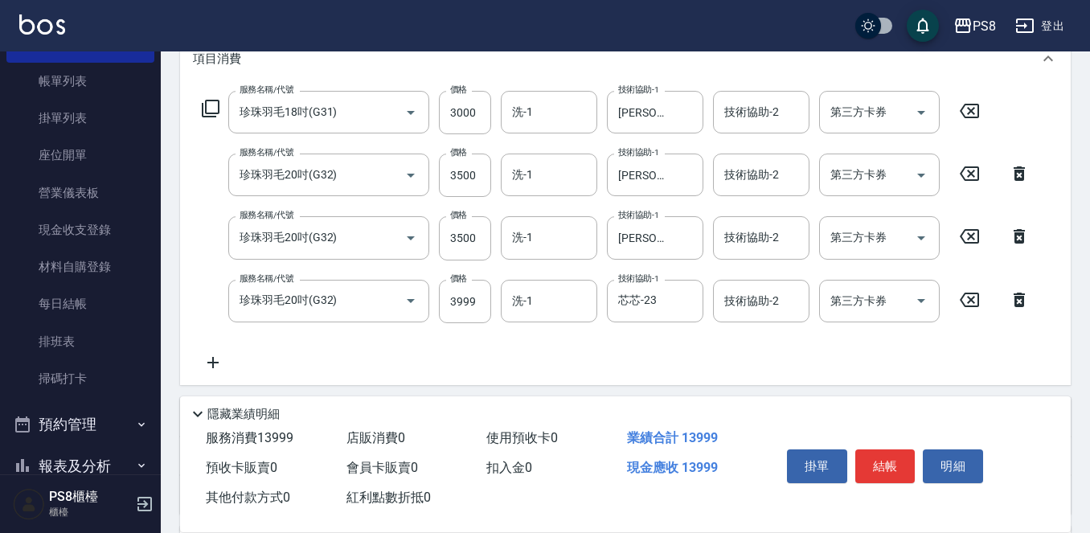
click at [219, 368] on icon at bounding box center [213, 362] width 40 height 19
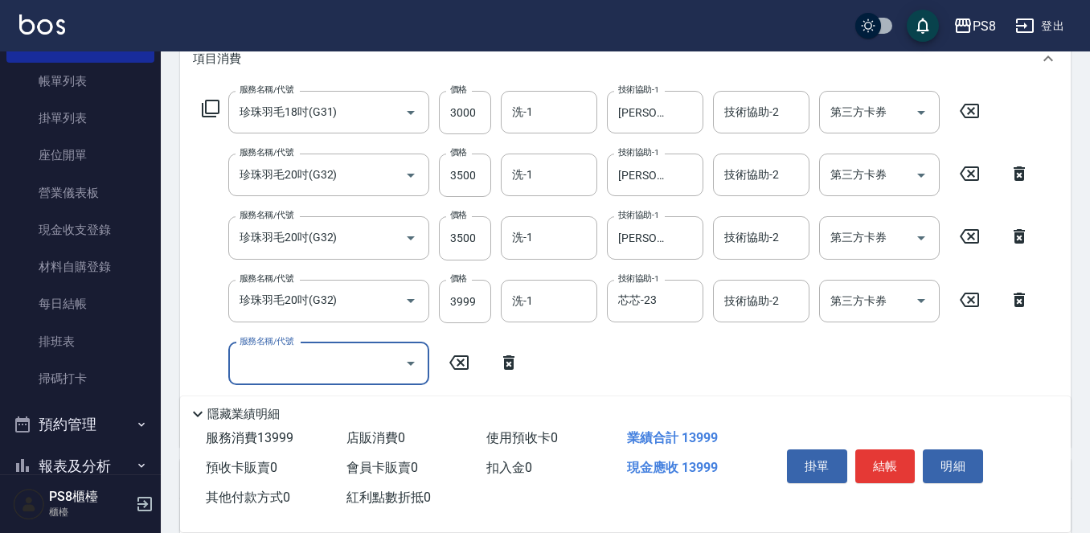
click at [278, 361] on div "服務名稱/代號 服務名稱/代號" at bounding box center [328, 363] width 201 height 43
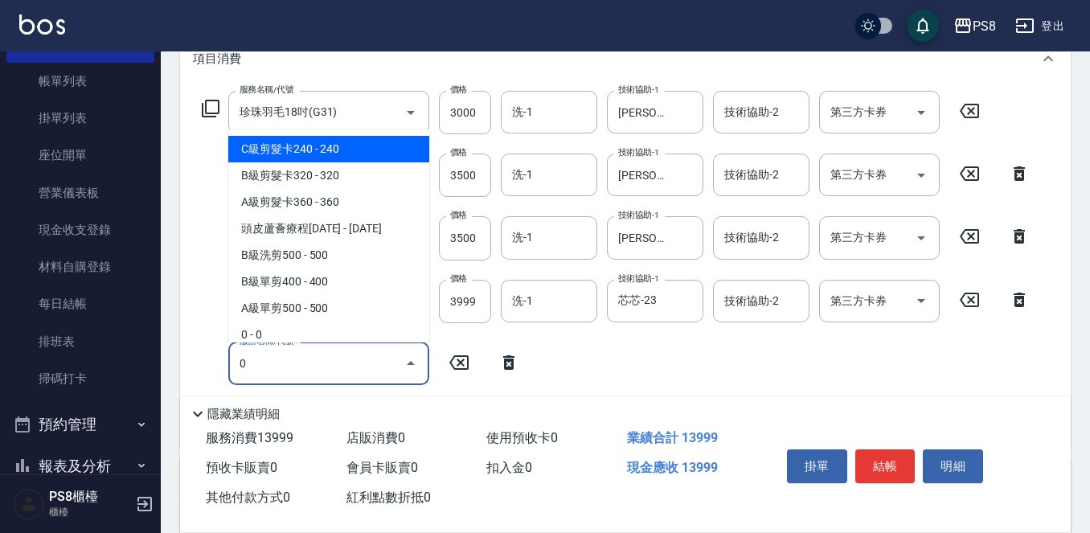
type input "C級剪髮卡240(001)"
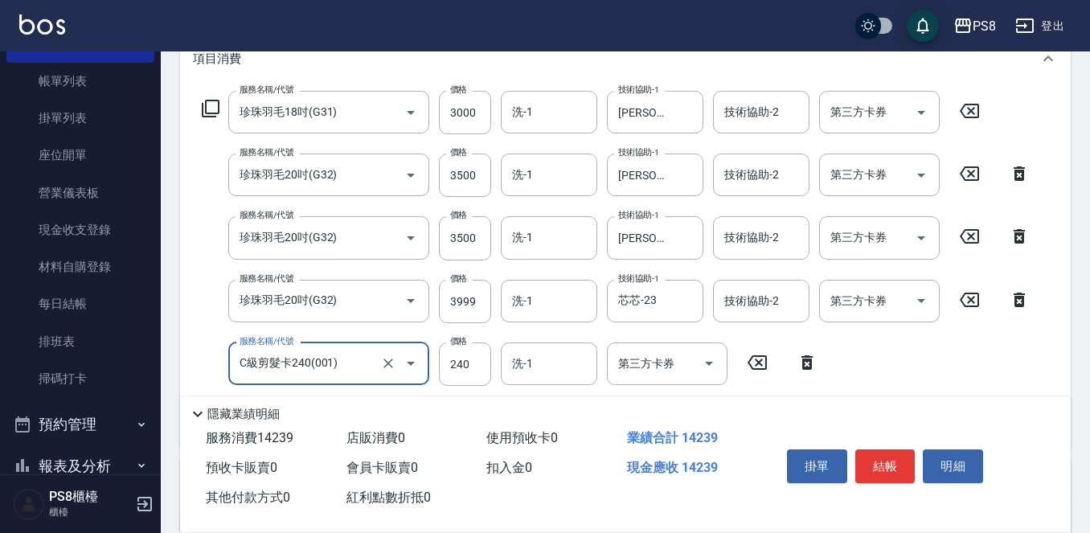
click at [401, 359] on icon "Open" at bounding box center [410, 363] width 19 height 19
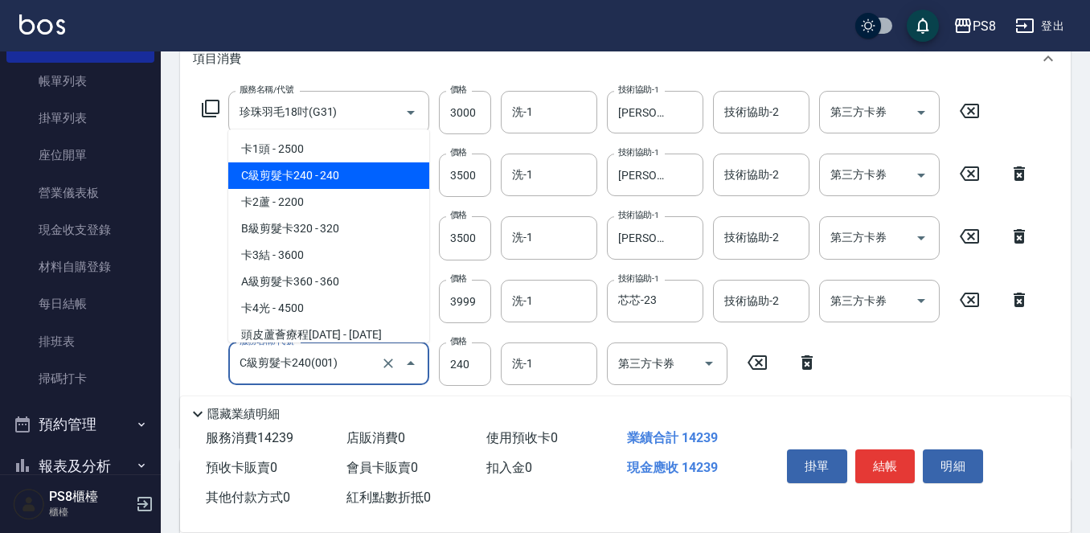
click at [302, 365] on input "C級剪髮卡240(001)" at bounding box center [306, 364] width 141 height 28
click at [399, 366] on button "Close" at bounding box center [411, 364] width 26 height 26
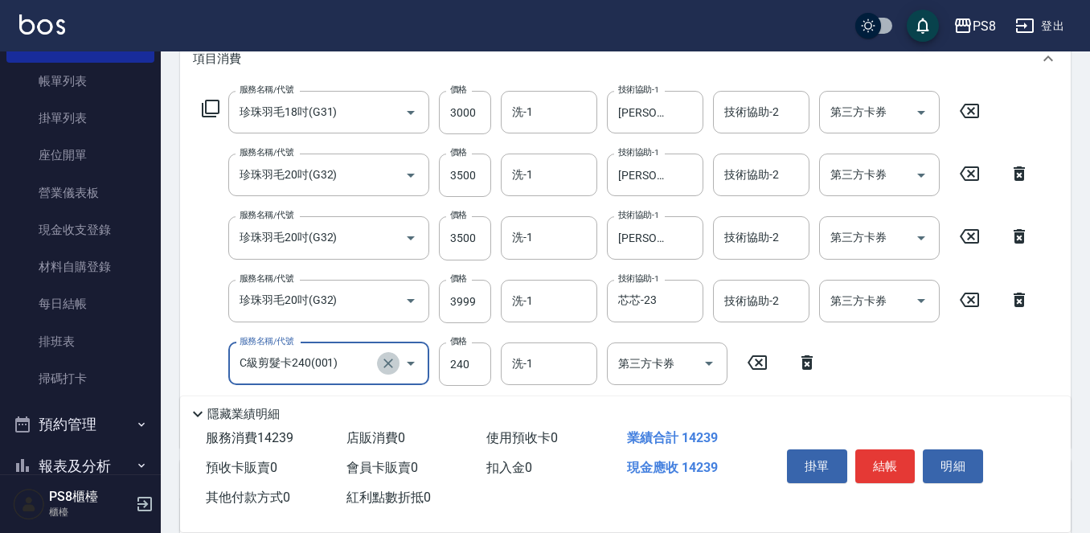
click at [385, 365] on icon "Clear" at bounding box center [388, 363] width 16 height 16
click at [351, 367] on input "服務名稱/代號" at bounding box center [306, 364] width 141 height 28
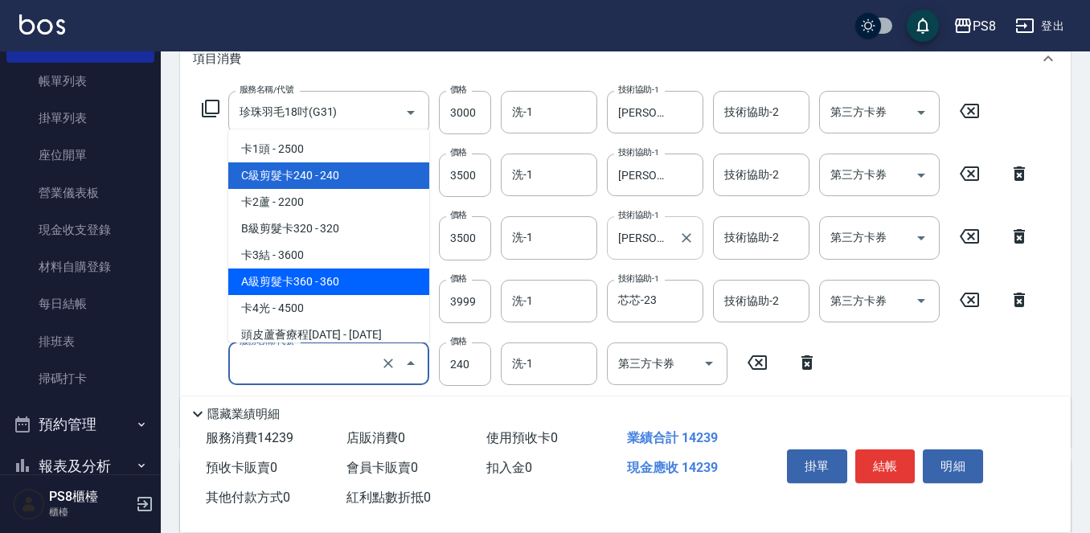
type input "ㄔㄞ"
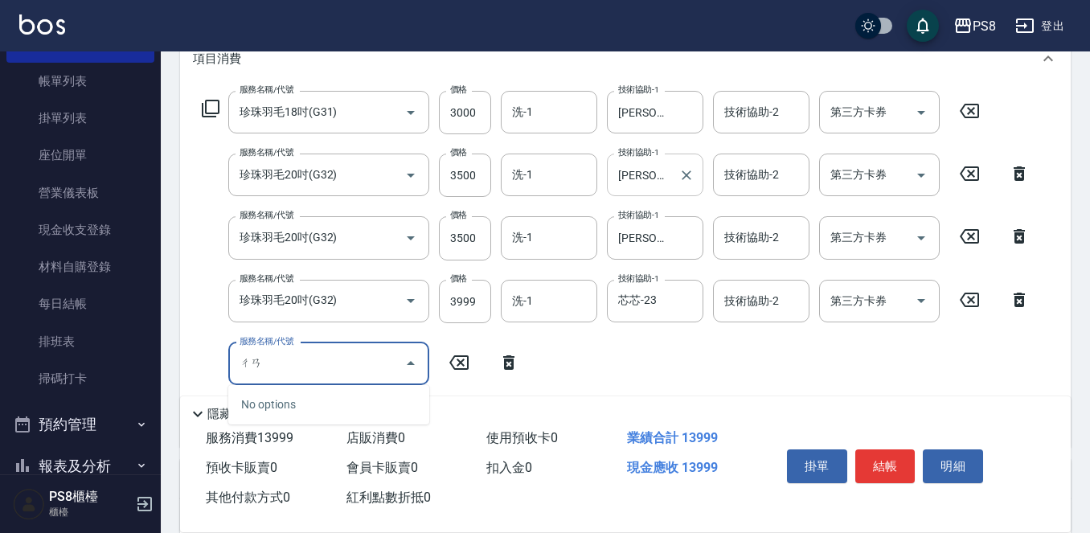
type input "摻"
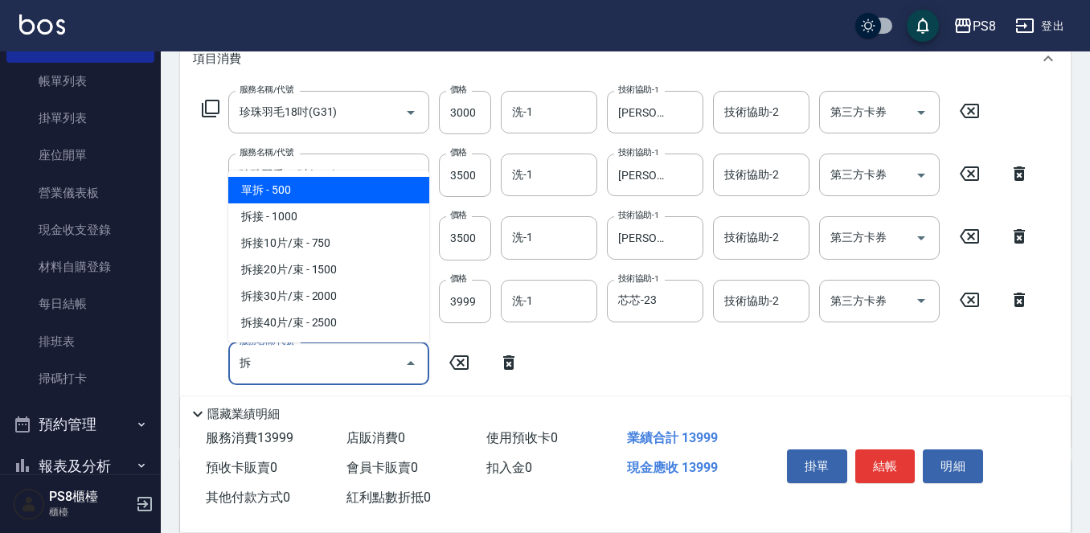
click at [283, 185] on span "單拆 - 500" at bounding box center [328, 190] width 201 height 27
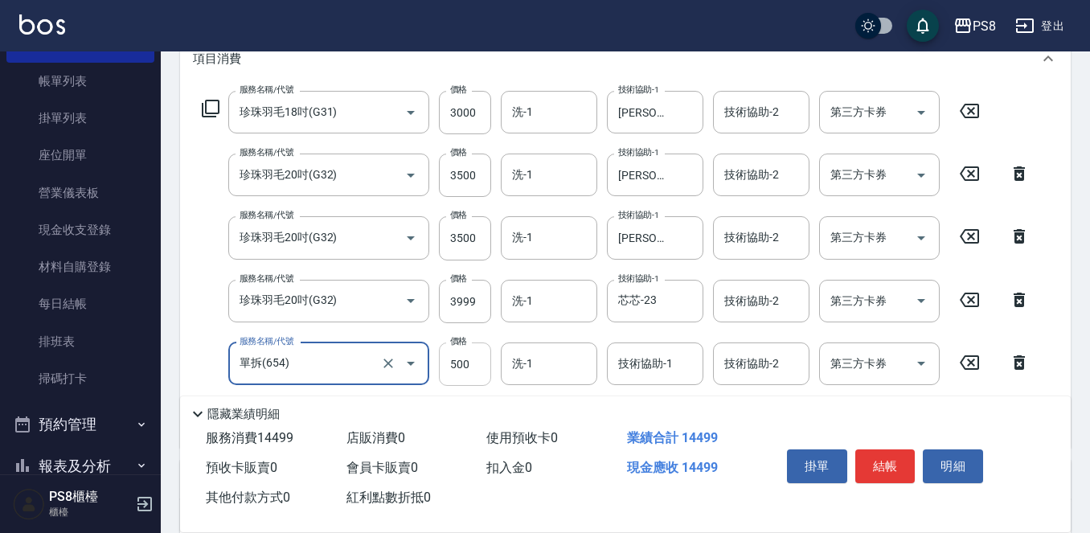
type input "單拆(654)"
click at [457, 357] on input "500" at bounding box center [465, 363] width 52 height 43
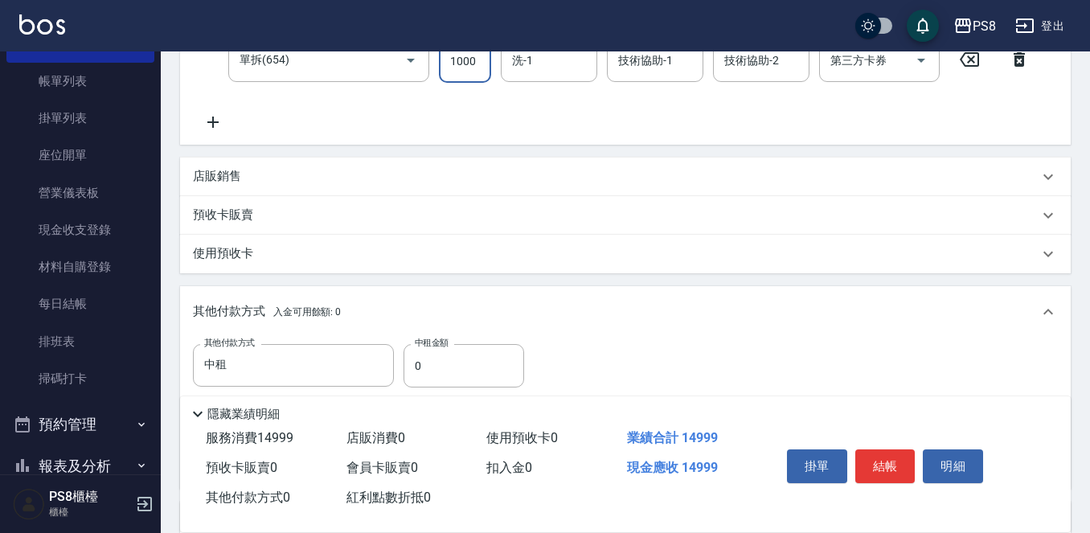
scroll to position [549, 0]
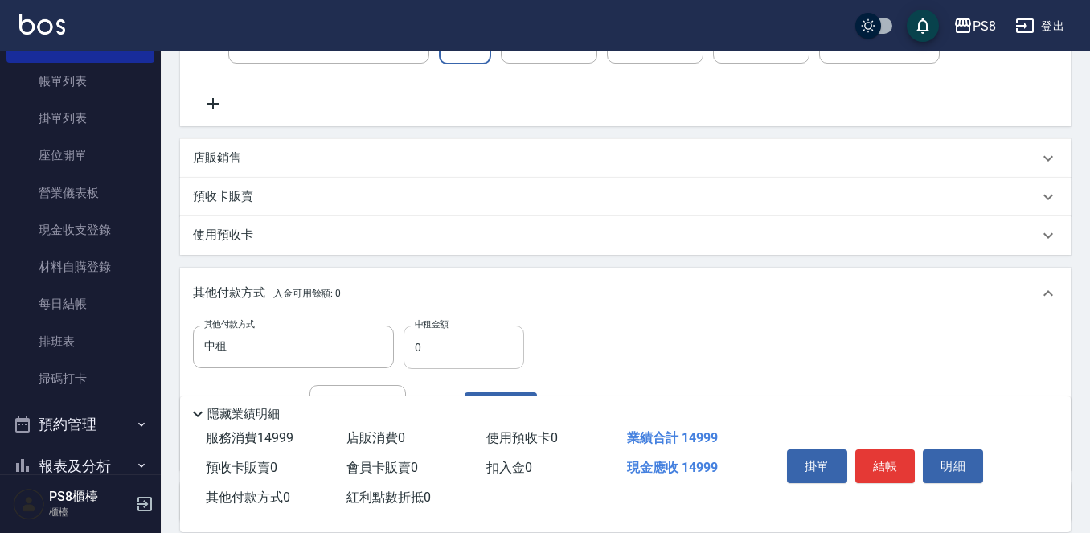
type input "1000"
click at [485, 335] on input "0" at bounding box center [464, 347] width 121 height 43
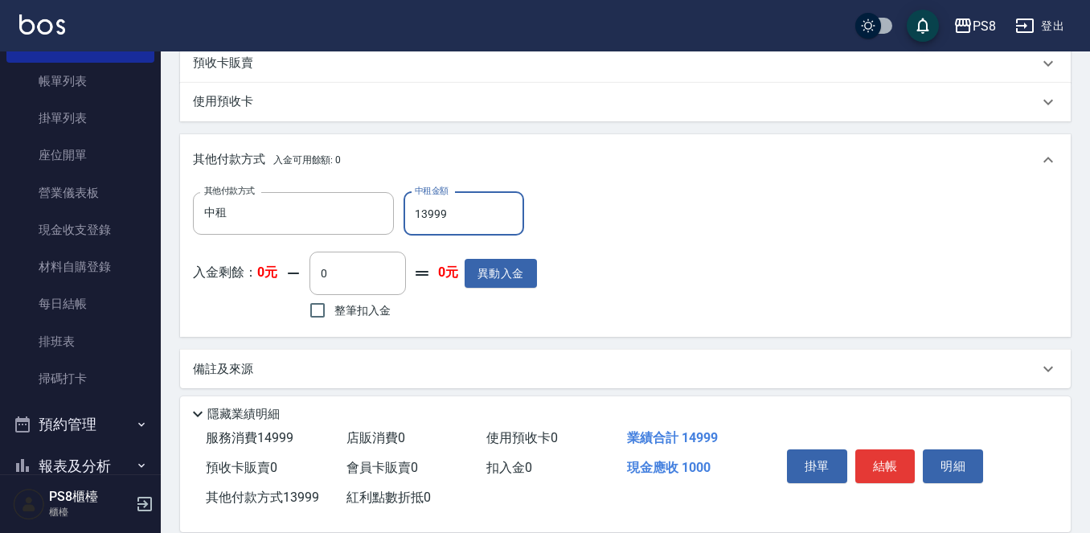
scroll to position [692, 0]
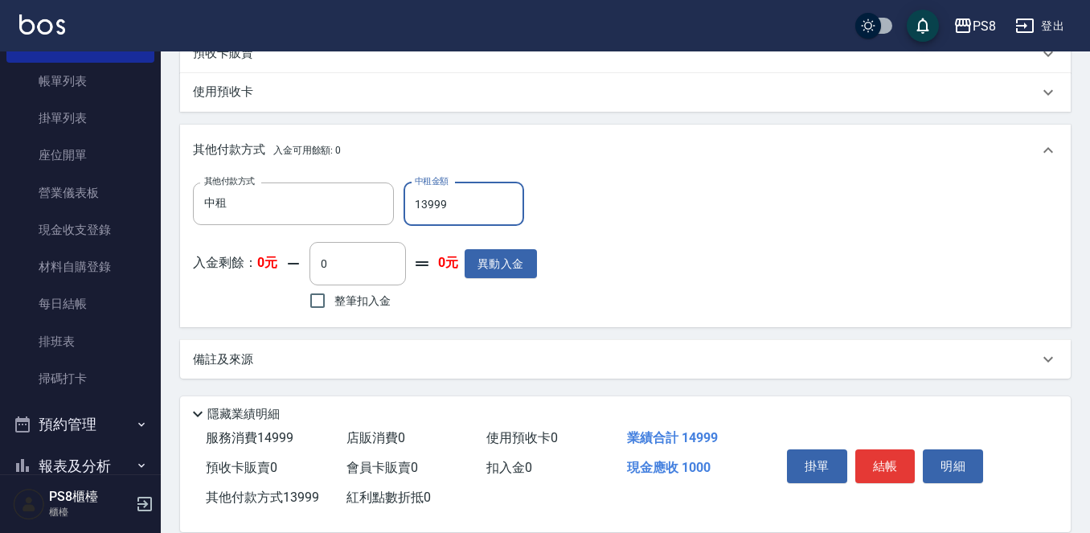
click at [458, 192] on input "13999" at bounding box center [464, 204] width 121 height 43
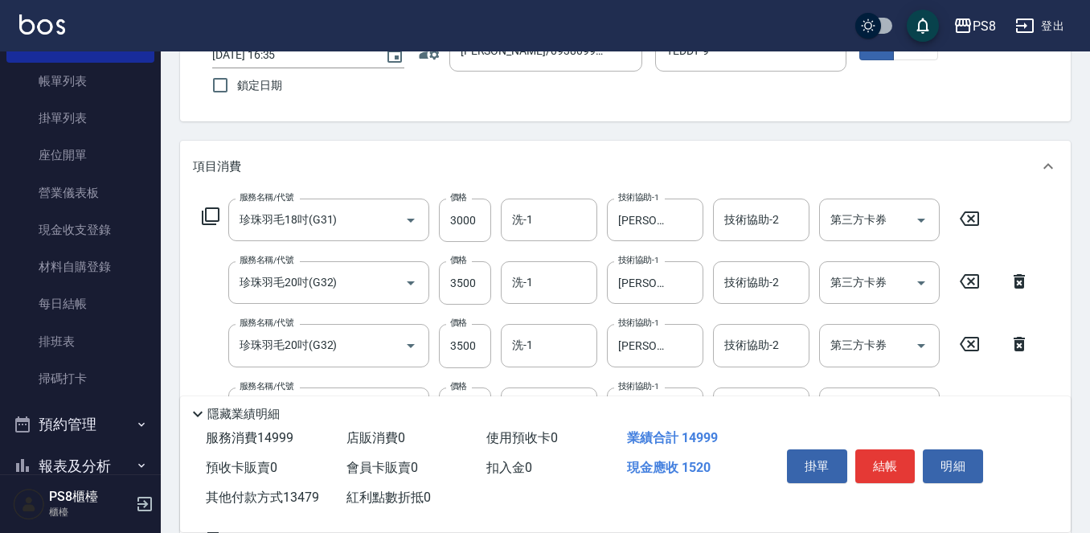
scroll to position [0, 0]
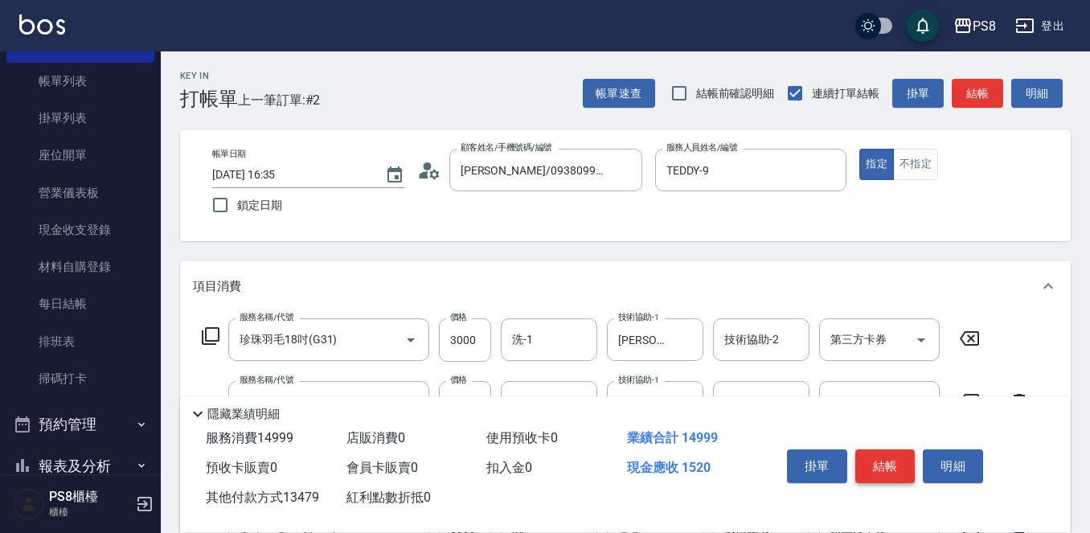
type input "13479"
click at [888, 457] on button "結帳" at bounding box center [885, 466] width 60 height 34
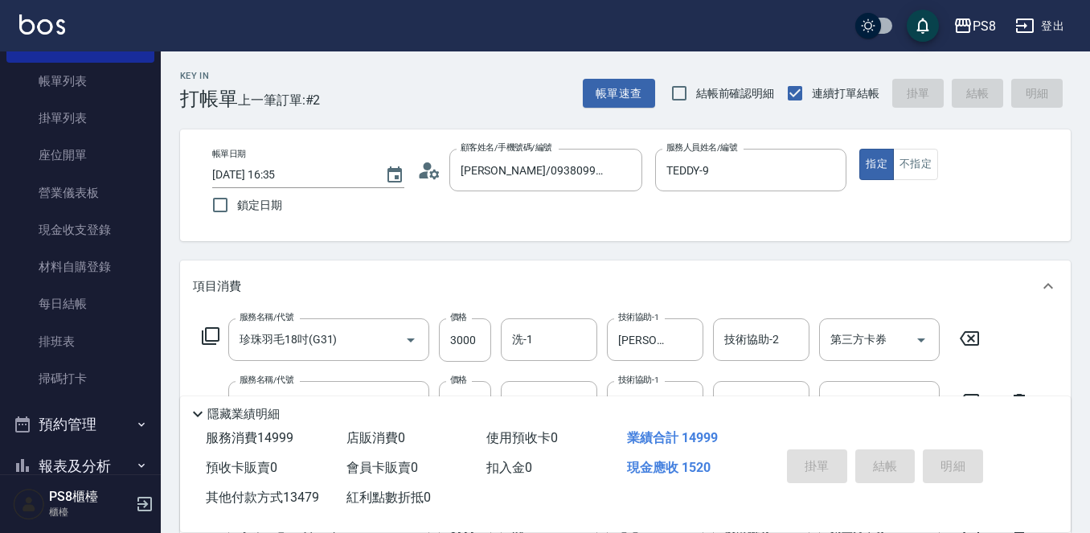
type input "2025/10/12 16:41"
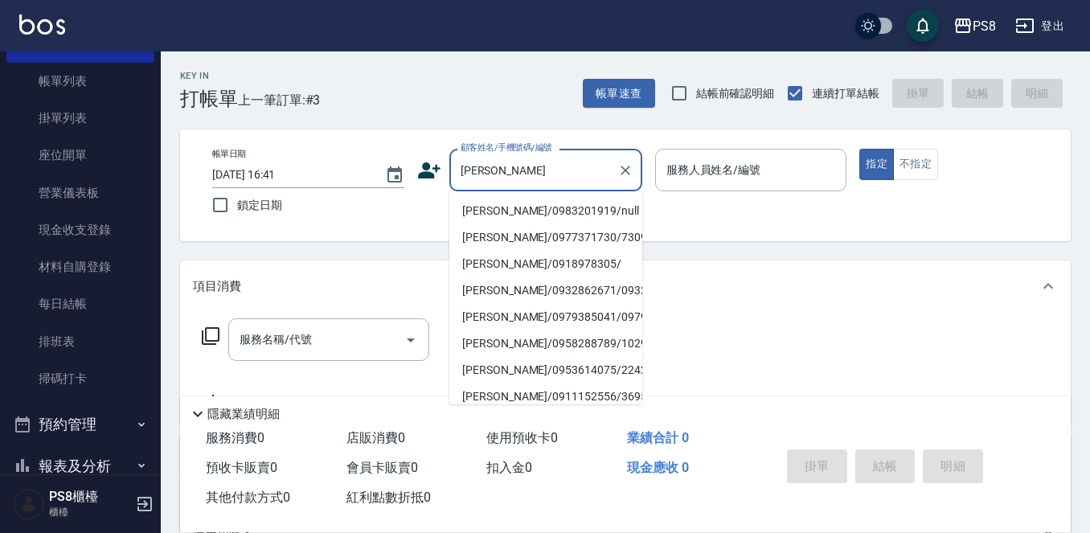
click at [510, 208] on li "[PERSON_NAME]/0983201919/null" at bounding box center [545, 211] width 193 height 27
type input "[PERSON_NAME]/0983201919/null"
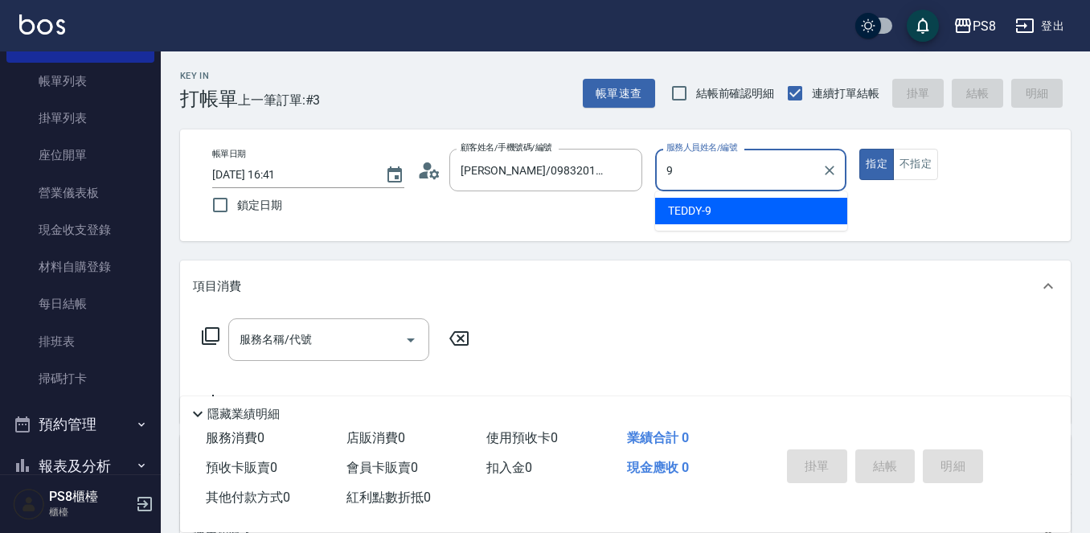
type input "9"
type input "20"
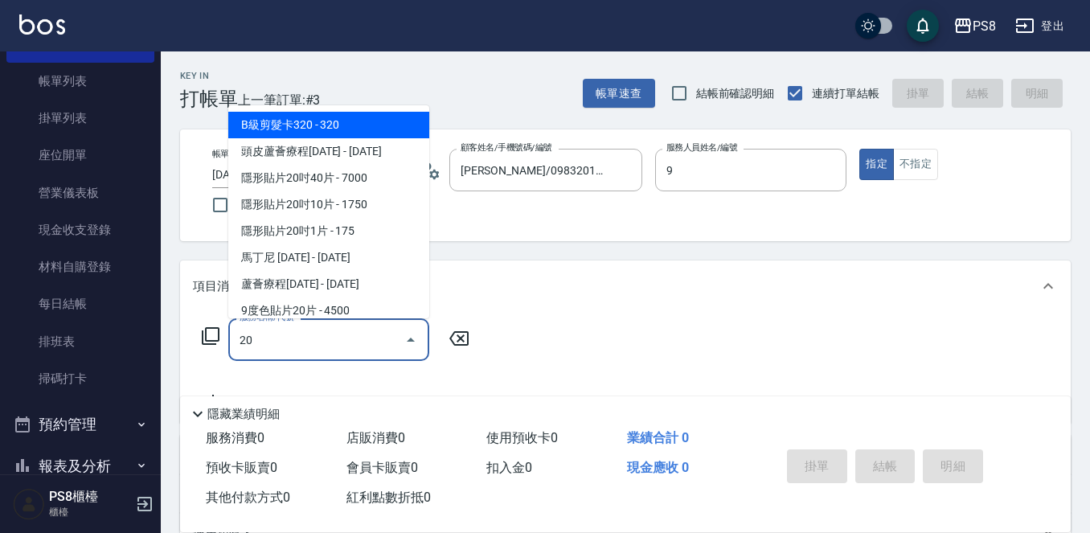
type input "TEDDY-9"
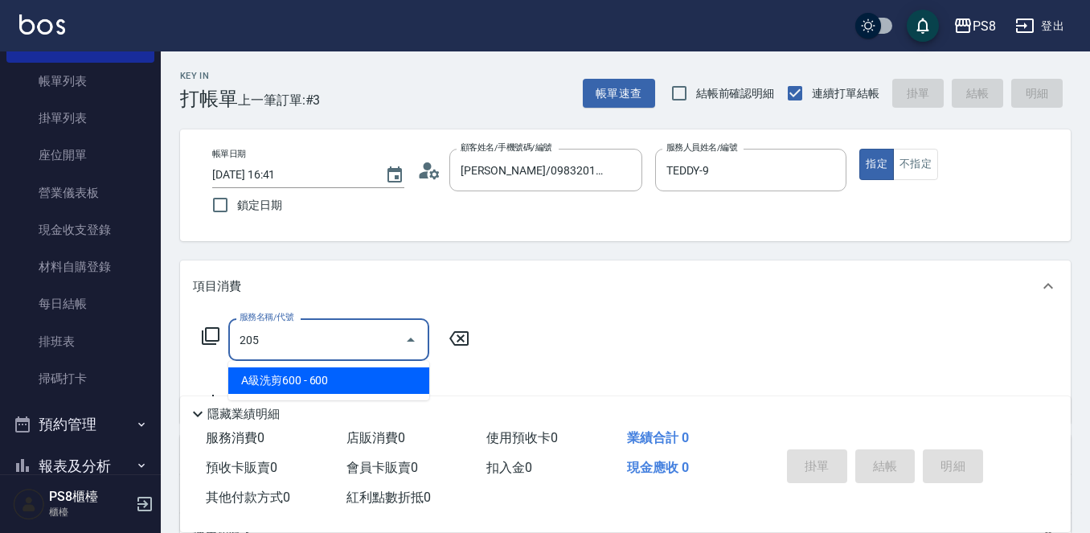
type input "A級洗剪600(205)"
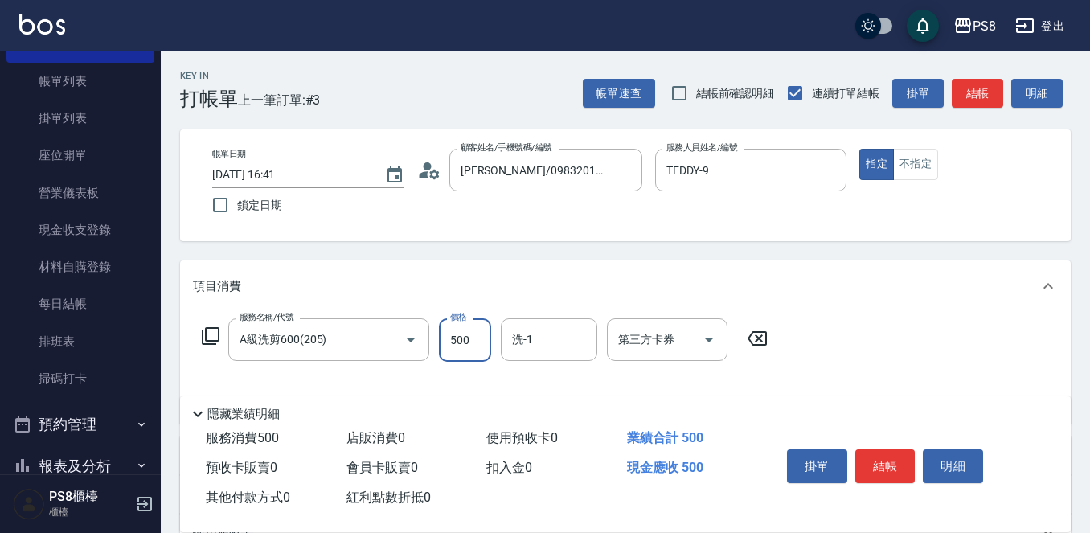
type input "500"
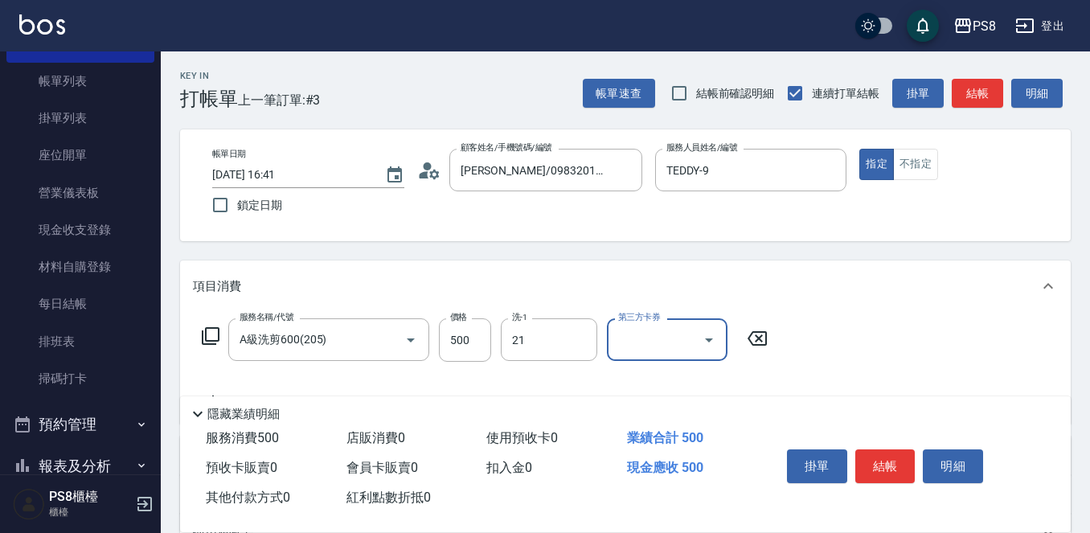
type input "趙宇文-21"
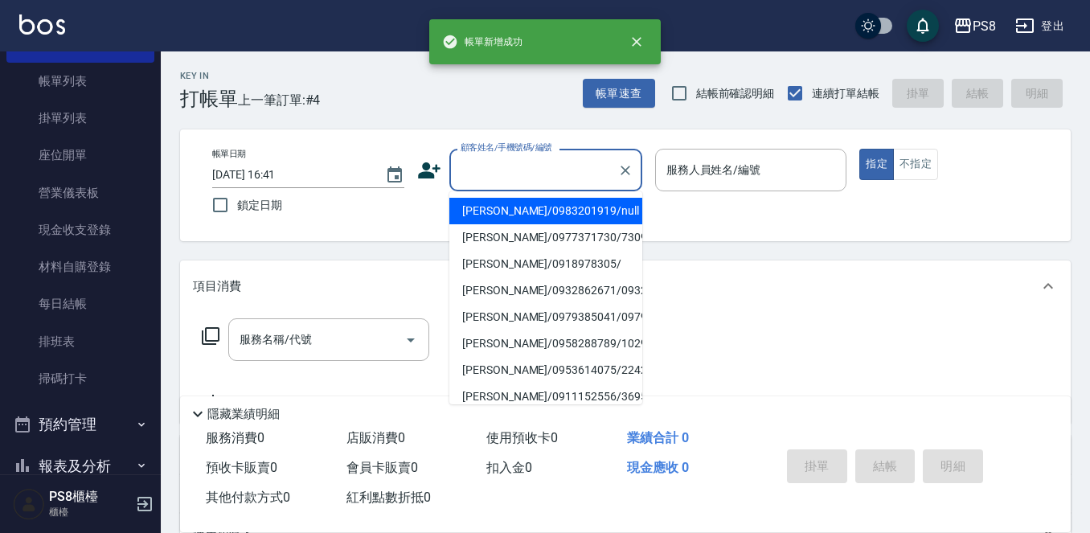
click at [519, 176] on input "顧客姓名/手機號碼/編號" at bounding box center [534, 170] width 154 height 28
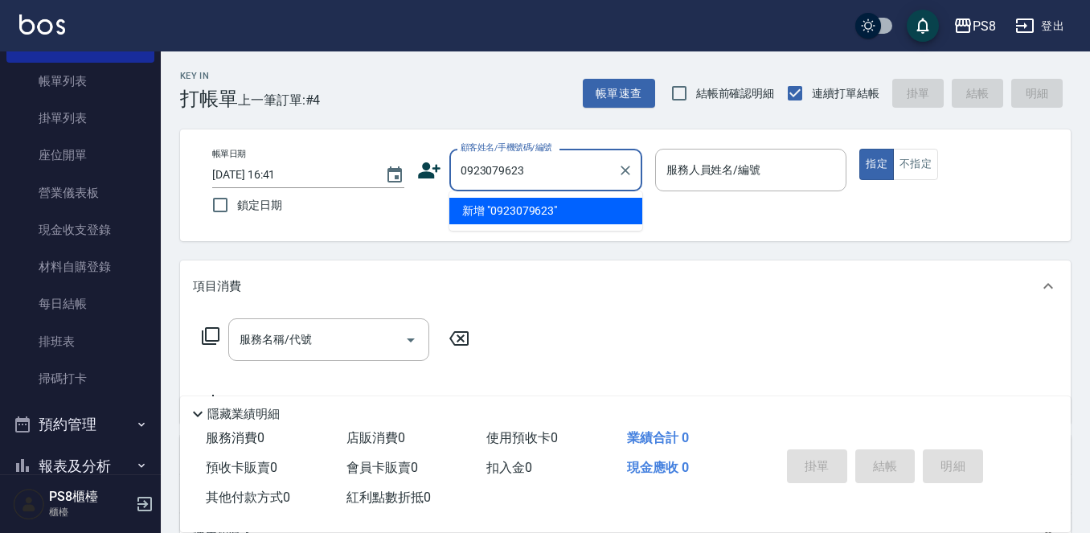
drag, startPoint x: 541, startPoint y: 169, endPoint x: 445, endPoint y: 178, distance: 96.2
click at [445, 178] on div "顧客姓名/手機號碼/編號 0923079623 顧客姓名/手機號碼/編號" at bounding box center [529, 170] width 225 height 43
type input "0923079623"
click at [423, 172] on icon at bounding box center [429, 170] width 23 height 16
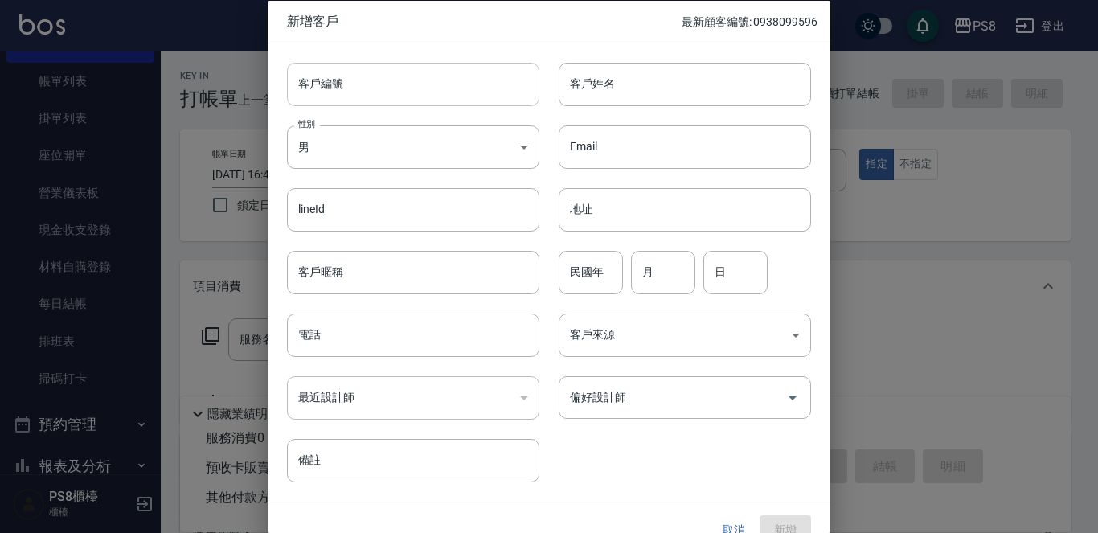
click at [403, 98] on input "客戶編號" at bounding box center [413, 83] width 252 height 43
paste input "0923079623"
type input "0923079623"
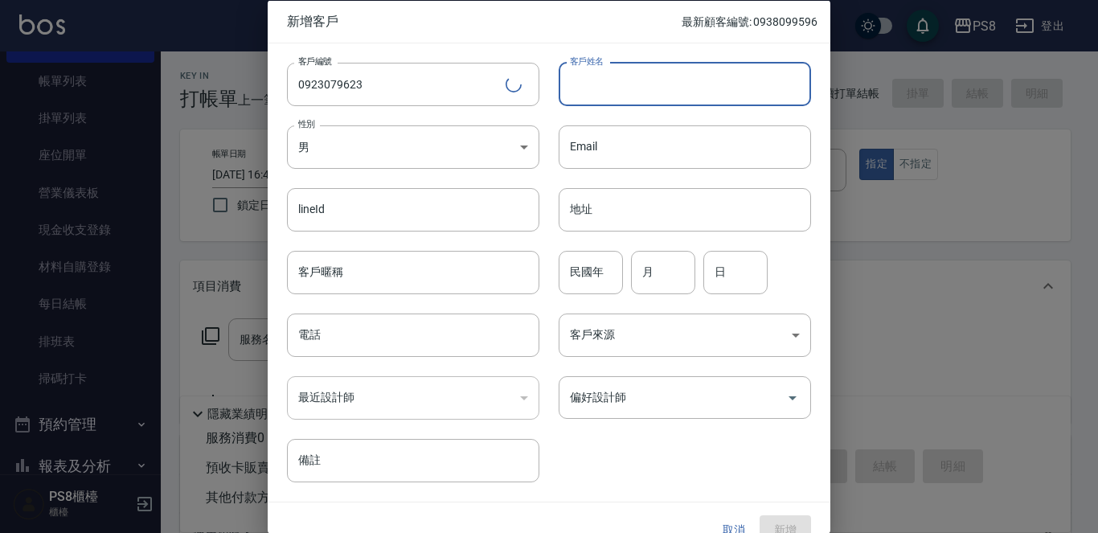
click at [613, 62] on input "客戶姓名" at bounding box center [685, 83] width 252 height 43
type input "李宜庭"
click at [448, 150] on body "PS8 登出 櫃檯作業 打帳單 帳單列表 掛單列表 座位開單 營業儀表板 現金收支登錄 材料自購登錄 每日結帳 排班表 掃碼打卡 預約管理 預約管理 單日預約…" at bounding box center [549, 391] width 1098 height 783
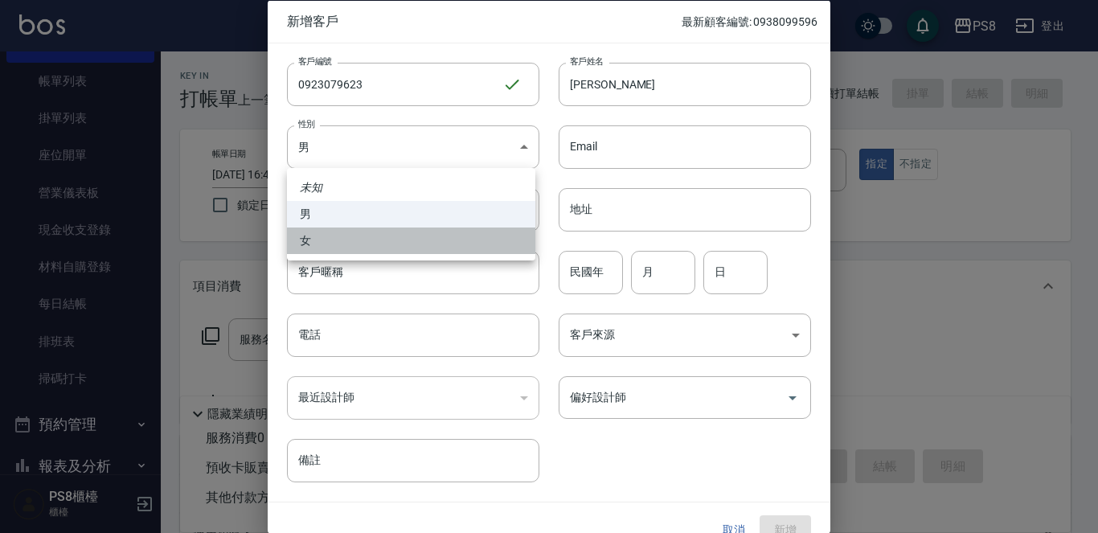
click at [408, 244] on li "女" at bounding box center [411, 241] width 248 height 27
type input "FEMALE"
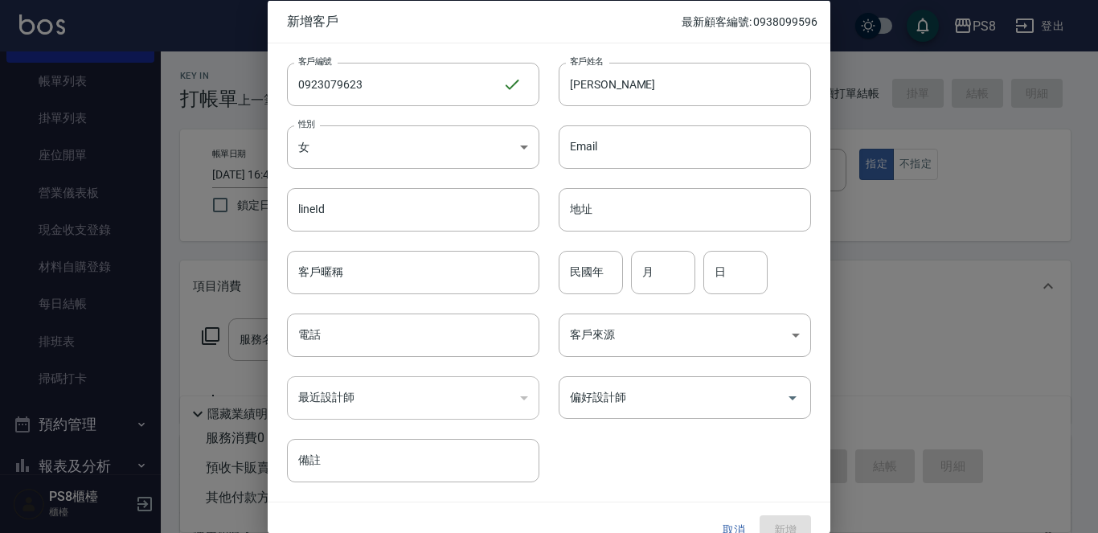
click at [597, 269] on input "民國年" at bounding box center [591, 271] width 64 height 43
type input "0"
type input "91"
type input "11"
type input "1"
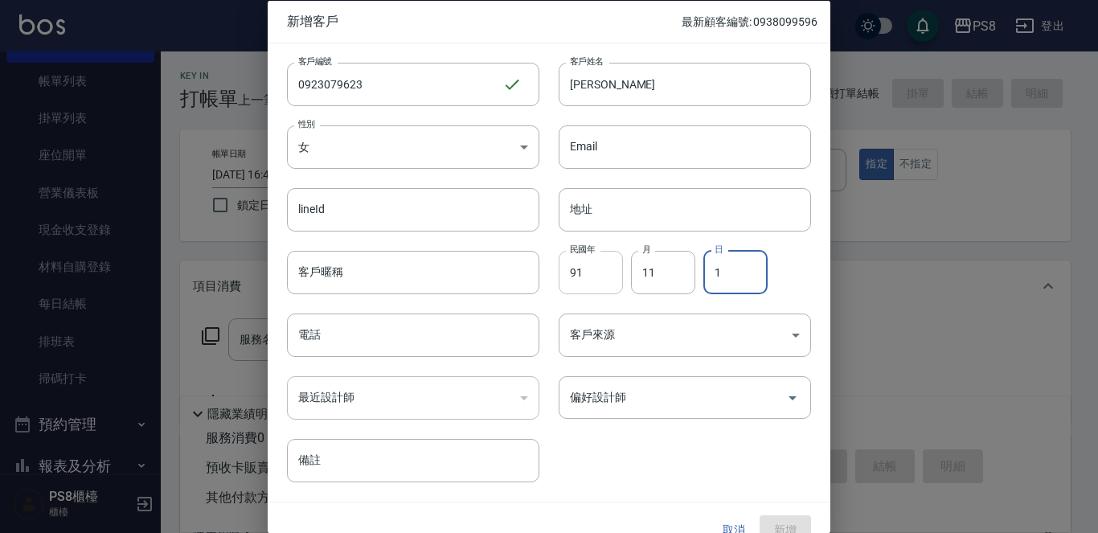
type input "1"
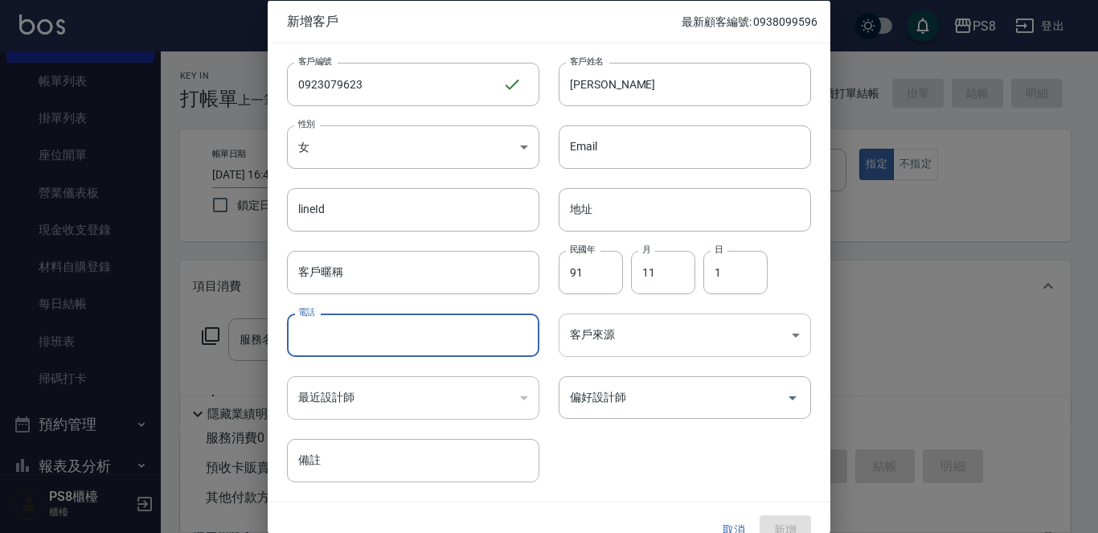
paste input "0923079623"
type input "0923079623"
click at [660, 394] on input "偏好設計師" at bounding box center [673, 397] width 214 height 28
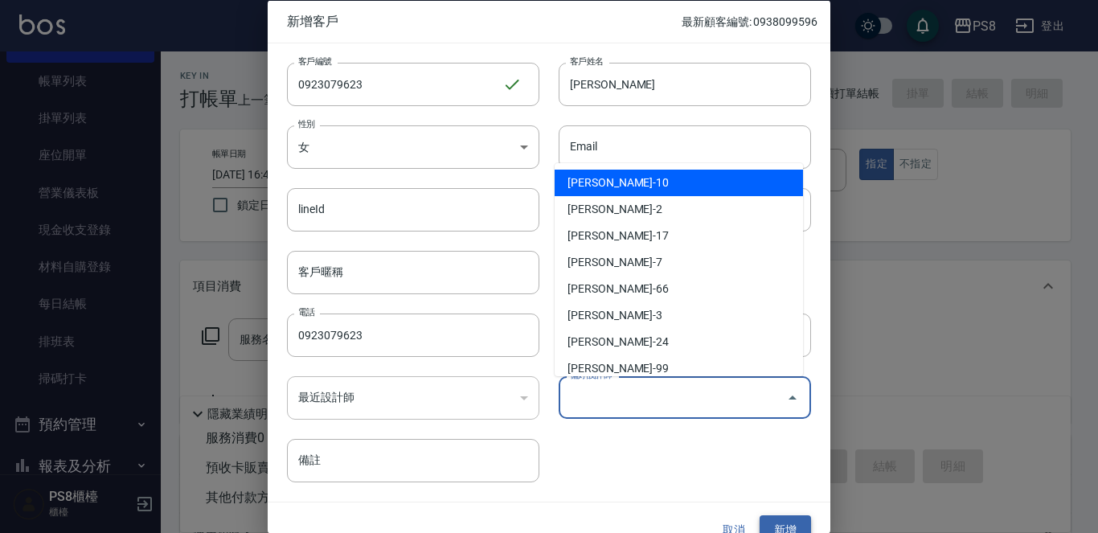
type input "李恩彤"
click at [766, 524] on button "新增" at bounding box center [785, 530] width 51 height 30
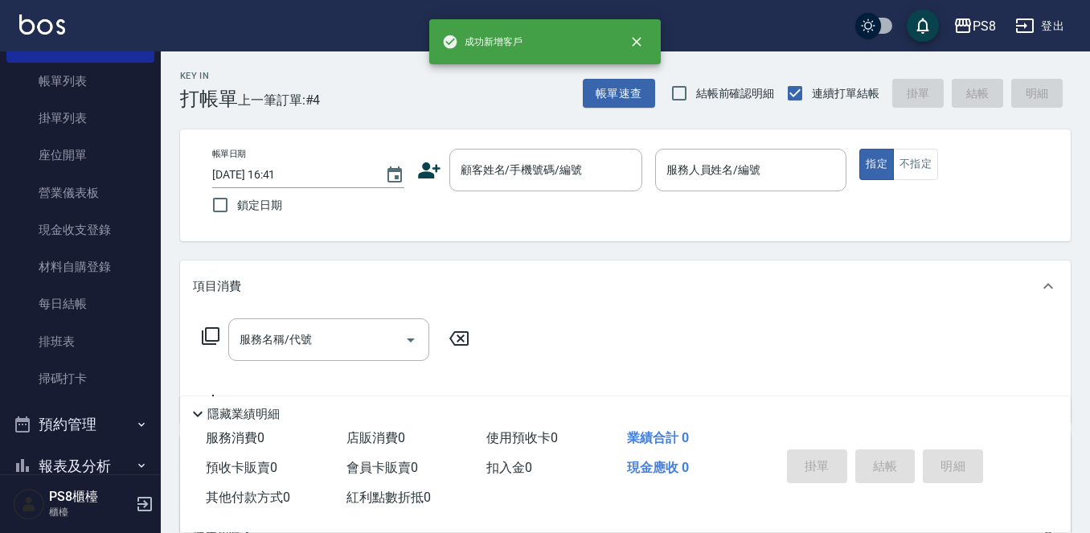
click at [539, 194] on div "帳單日期 2025/10/12 16:41 鎖定日期 顧客姓名/手機號碼/編號 顧客姓名/手機號碼/編號 服務人員姓名/編號 服務人員姓名/編號 指定 不指定" at bounding box center [625, 185] width 852 height 73
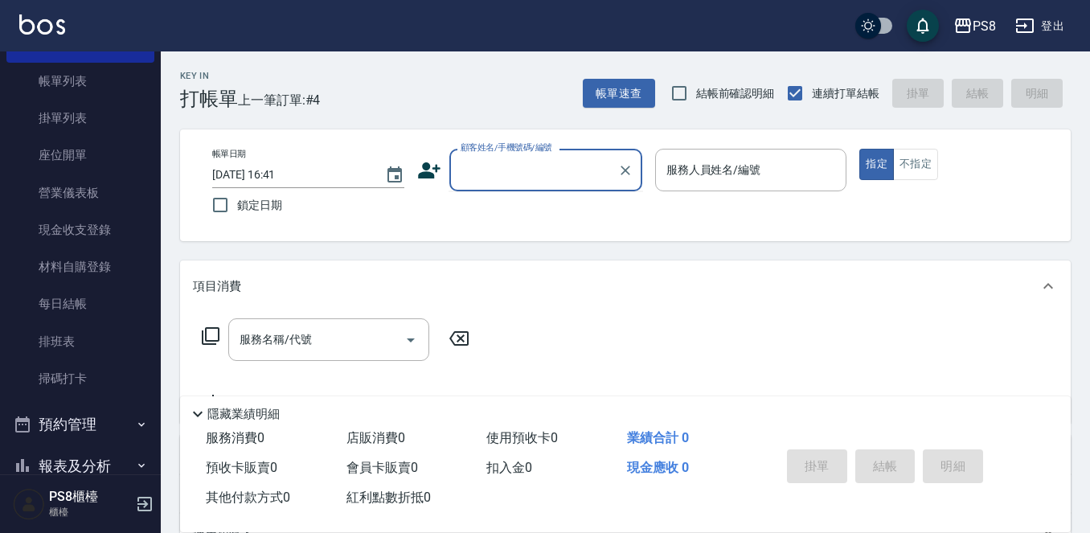
click at [545, 182] on input "顧客姓名/手機號碼/編號" at bounding box center [534, 170] width 154 height 28
paste input "0923079623"
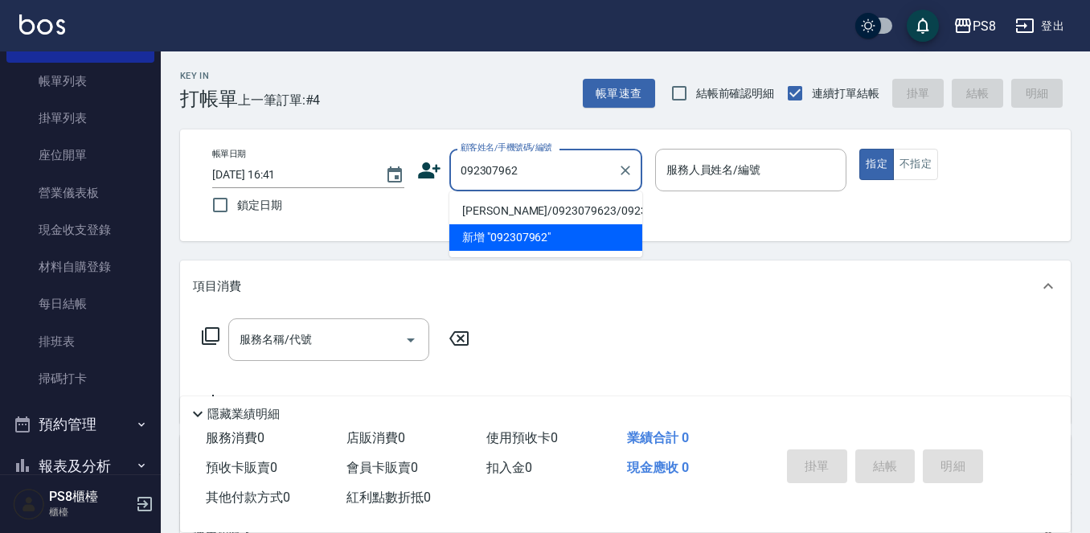
click at [548, 208] on li "[PERSON_NAME]/0923079623/0923079623" at bounding box center [545, 211] width 193 height 27
type input "[PERSON_NAME]/0923079623/0923079623"
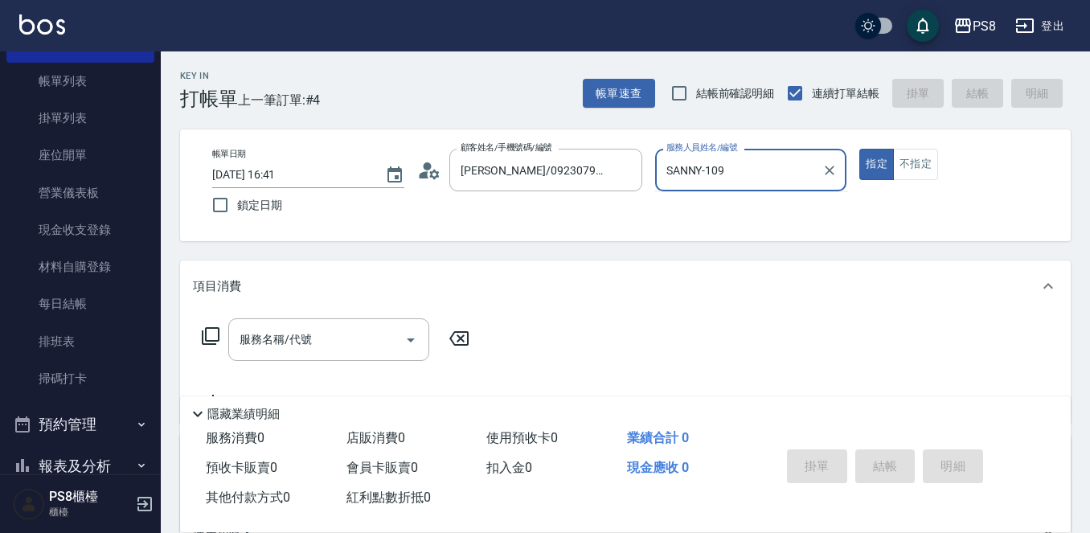
click at [859, 149] on button "指定" at bounding box center [876, 164] width 35 height 31
type input "SANNY-10"
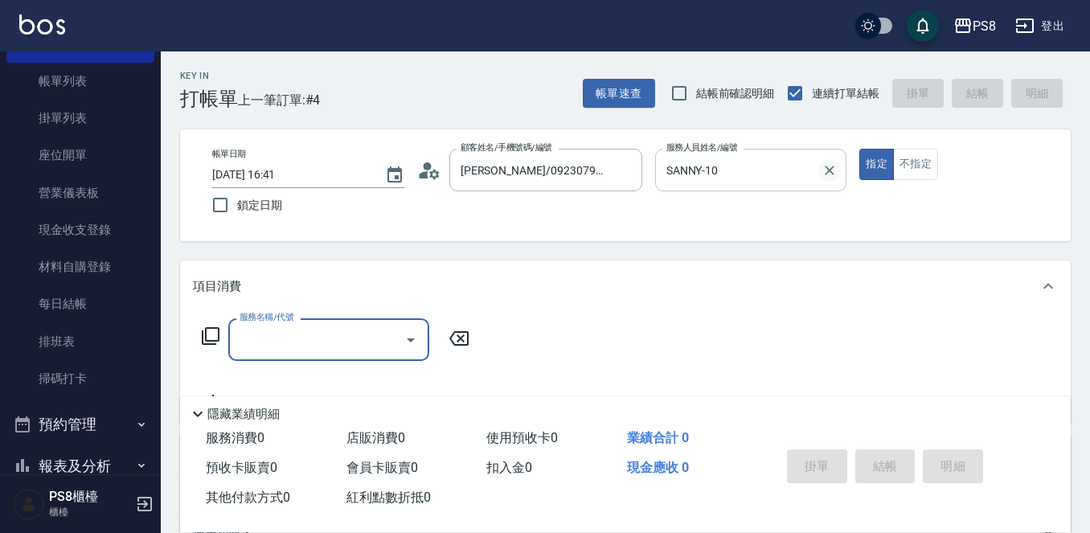
click at [827, 162] on div at bounding box center [828, 170] width 21 height 43
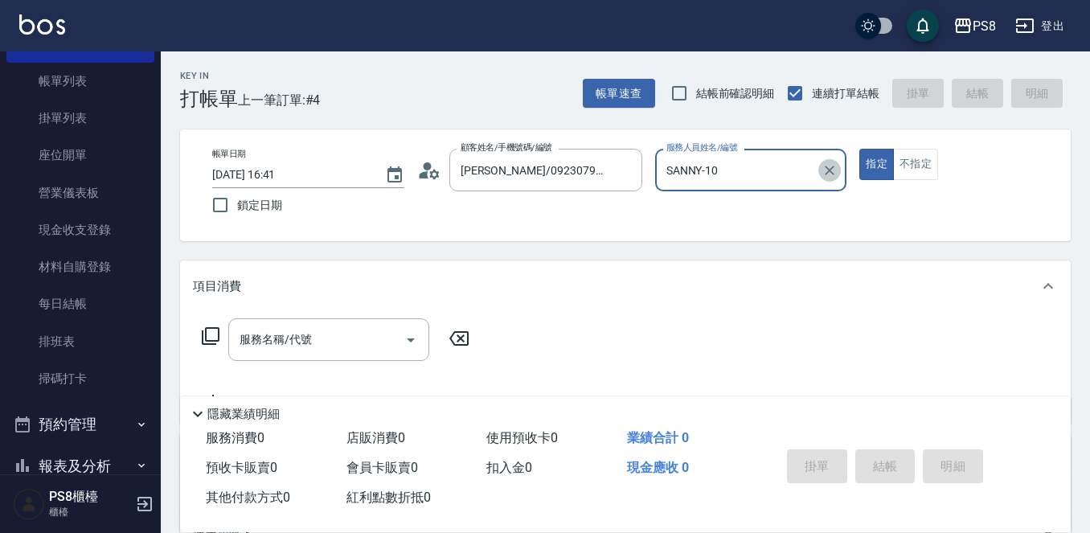
click at [827, 163] on icon "Clear" at bounding box center [830, 170] width 16 height 16
click at [758, 184] on input "服務人員姓名/編號" at bounding box center [751, 170] width 178 height 28
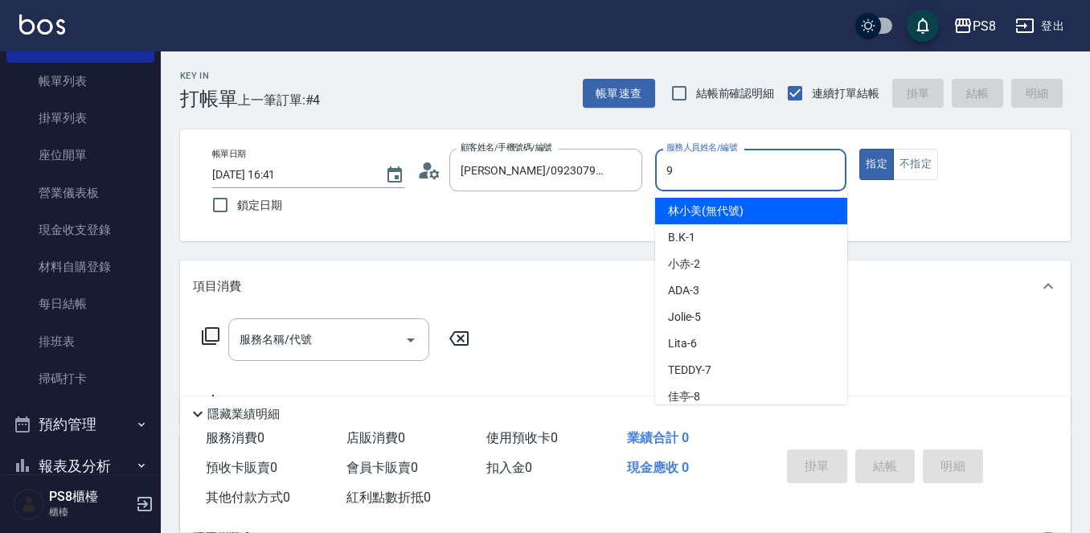
type input "TEDDY-9"
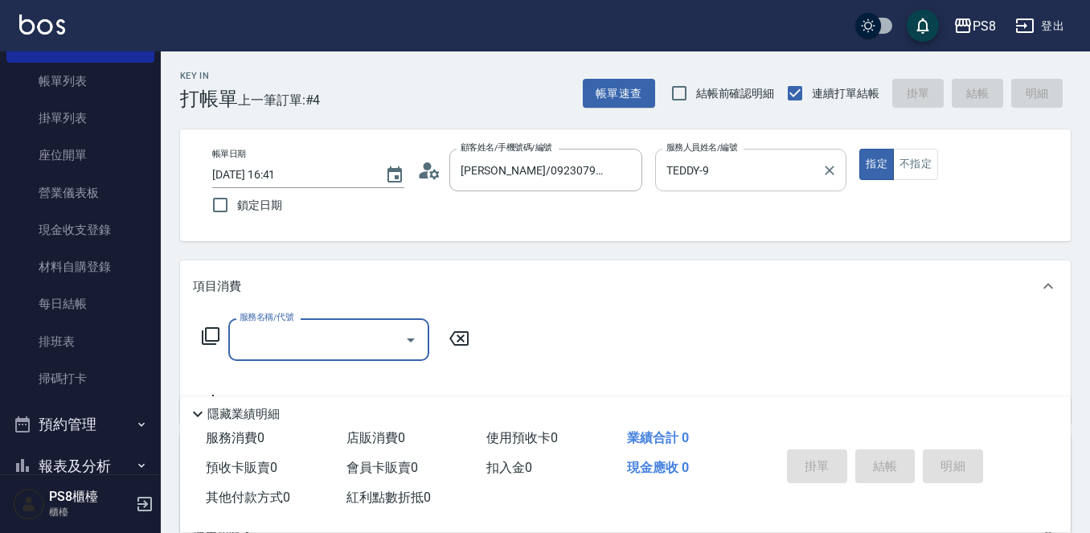
type input "2"
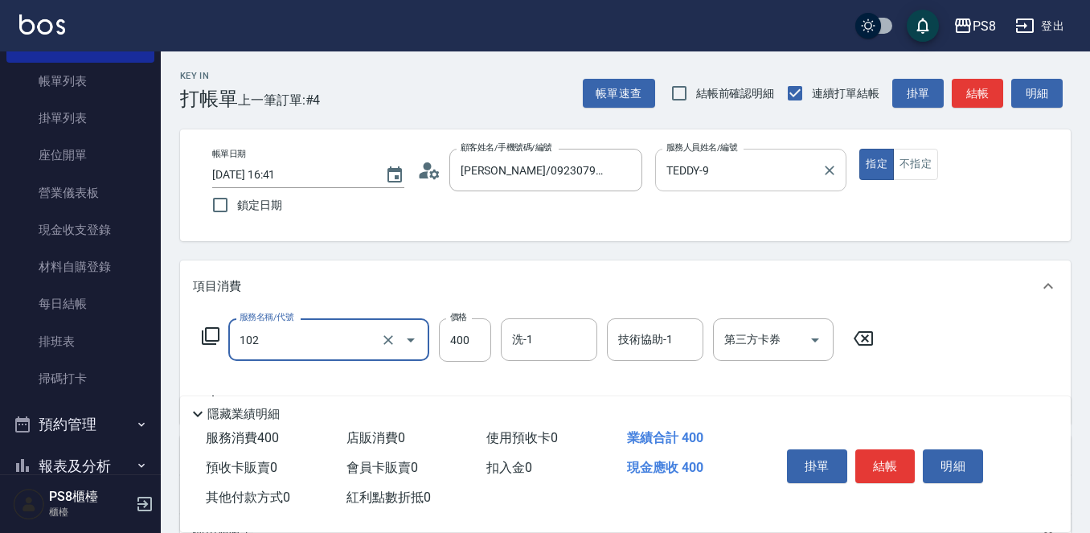
type input "精油洗髮(102)"
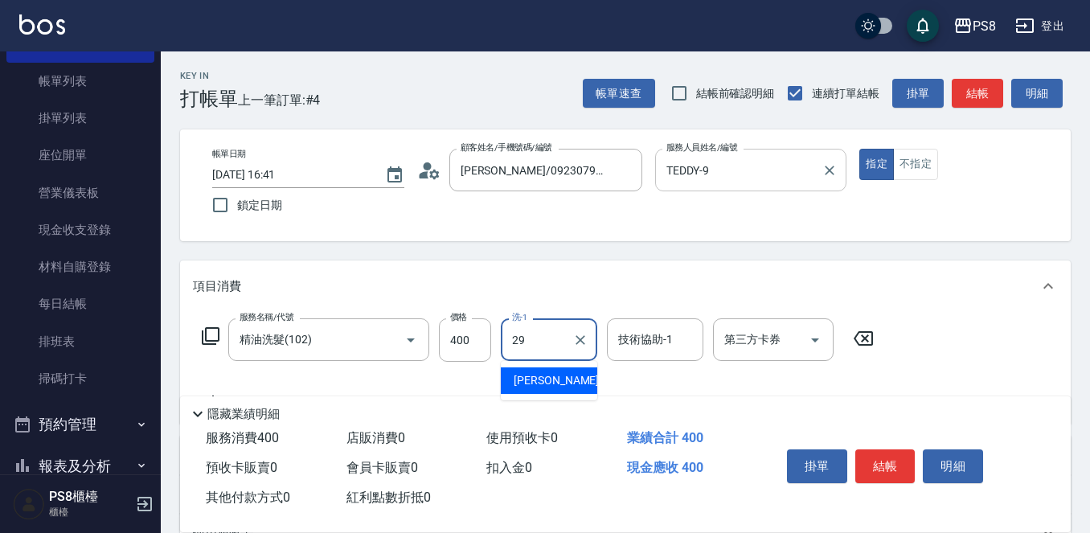
type input "戴韋全-29"
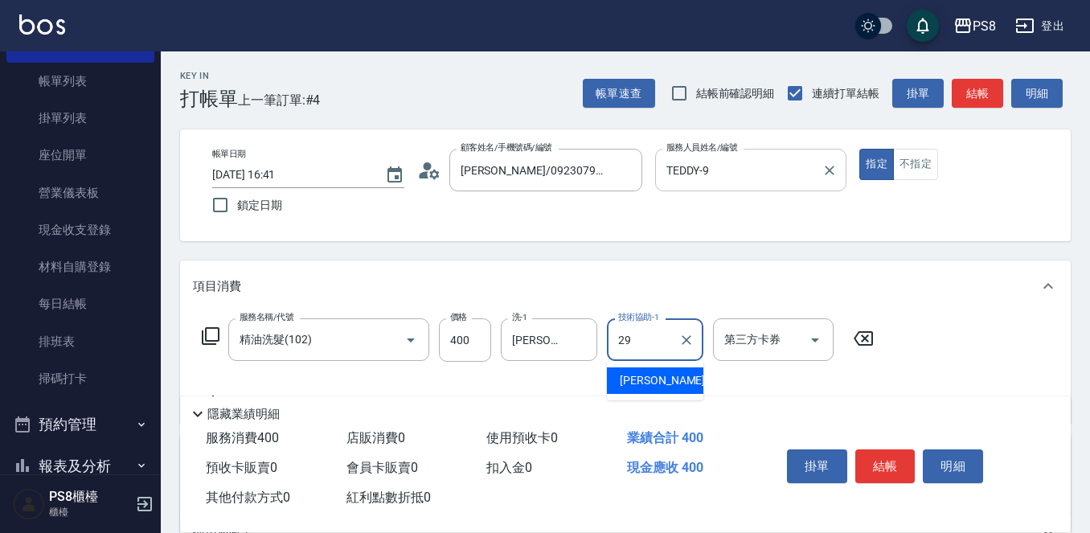
type input "戴韋全-29"
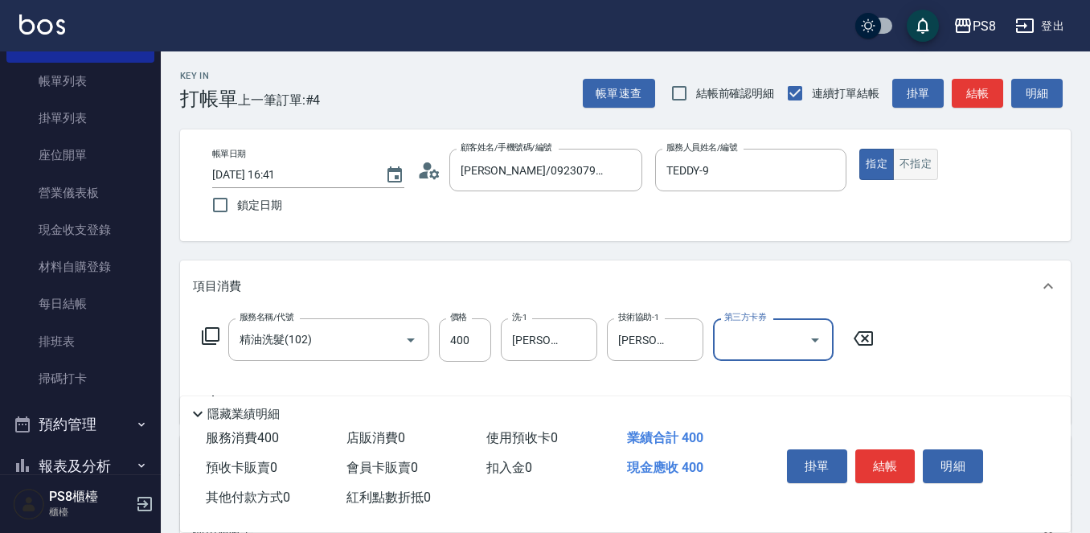
click at [904, 165] on button "不指定" at bounding box center [915, 164] width 45 height 31
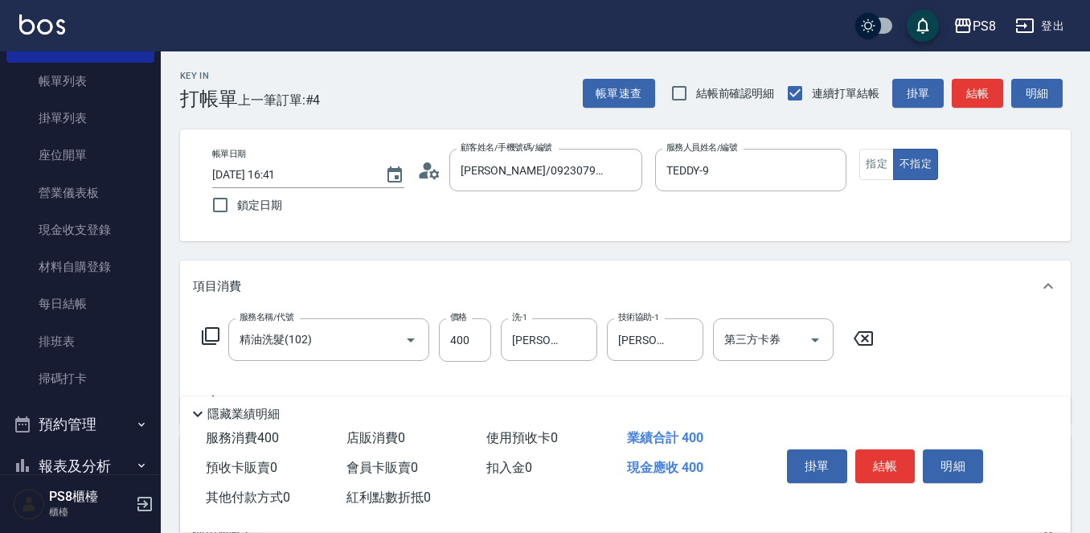
click at [908, 482] on div "掛單 結帳 明細" at bounding box center [886, 468] width 210 height 51
drag, startPoint x: 891, startPoint y: 482, endPoint x: 892, endPoint y: 474, distance: 8.1
click at [891, 481] on div "掛單 結帳 明細" at bounding box center [886, 468] width 210 height 51
click at [892, 470] on button "結帳" at bounding box center [885, 466] width 60 height 34
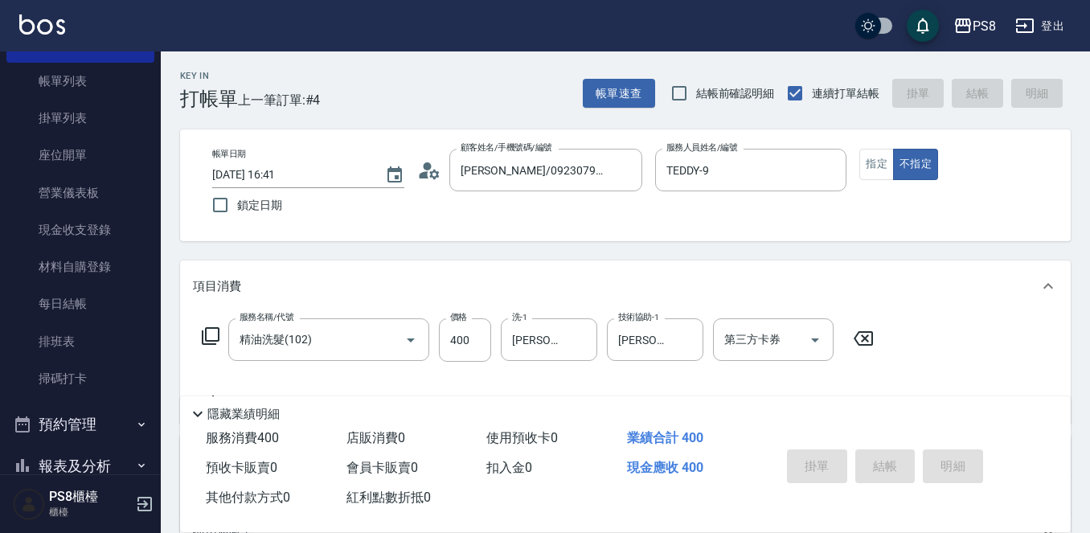
type input "2025/10/12 16:42"
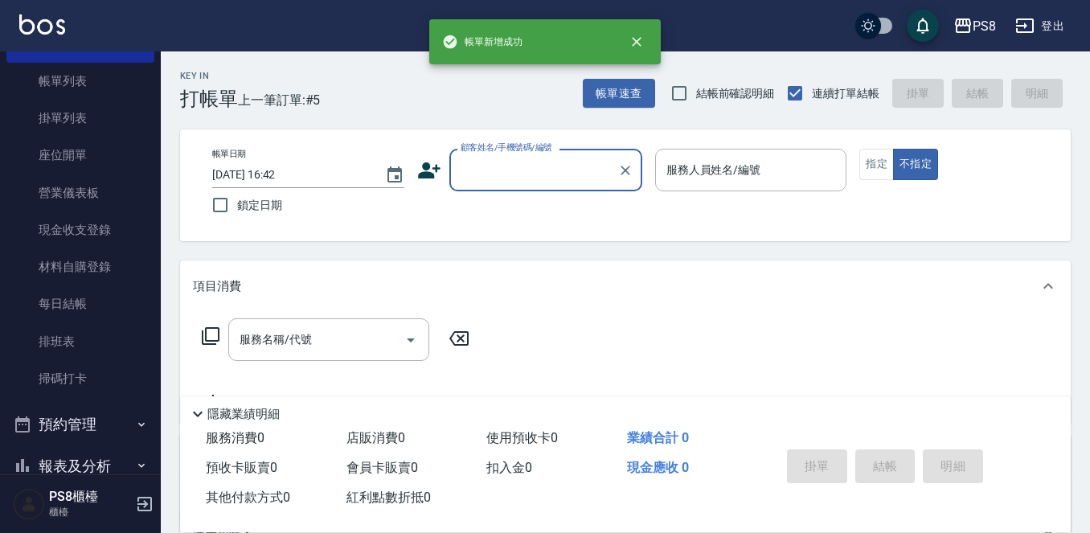
click at [538, 178] on input "顧客姓名/手機號碼/編號" at bounding box center [534, 170] width 154 height 28
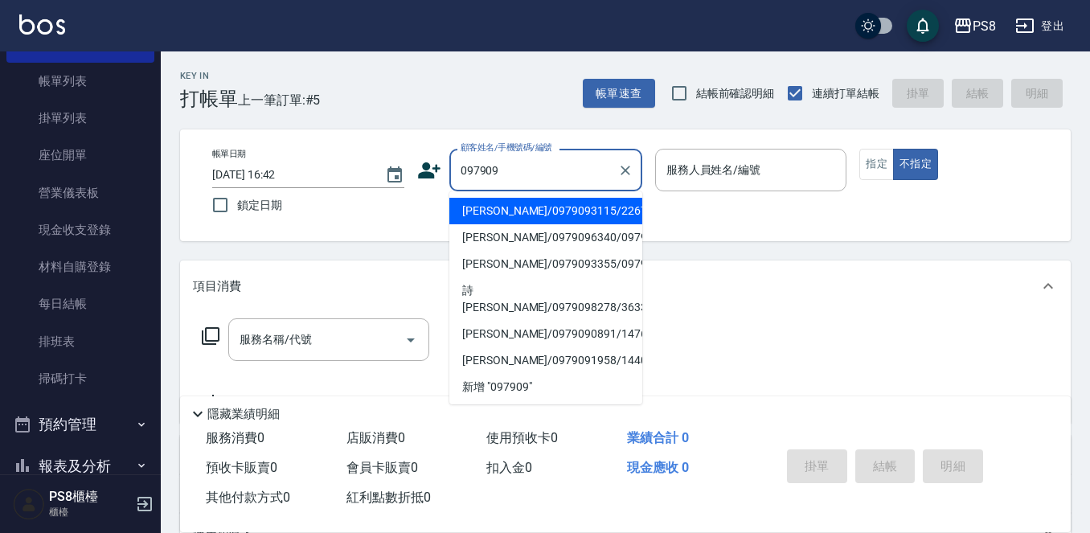
click at [526, 207] on li "[PERSON_NAME]/0979093115/22673" at bounding box center [545, 211] width 193 height 27
type input "[PERSON_NAME]/0979093115/22673"
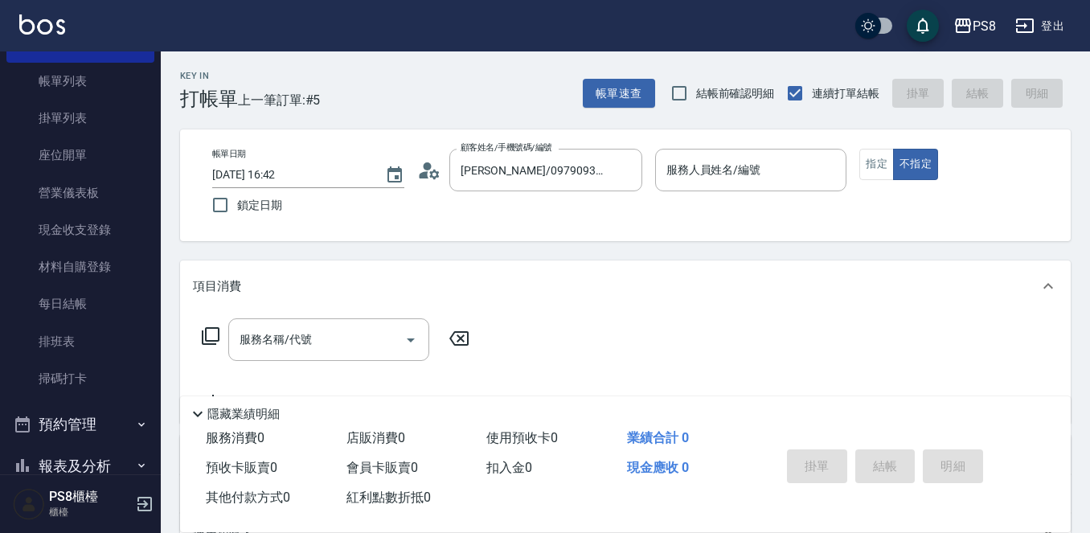
click at [419, 166] on div "帳單日期 2025/10/12 16:42 鎖定日期 顧客姓名/手機號碼/編號 黃羽辰/0979093115/22673 顧客姓名/手機號碼/編號 服務人員姓…" at bounding box center [625, 185] width 852 height 73
click at [420, 166] on icon at bounding box center [429, 170] width 24 height 24
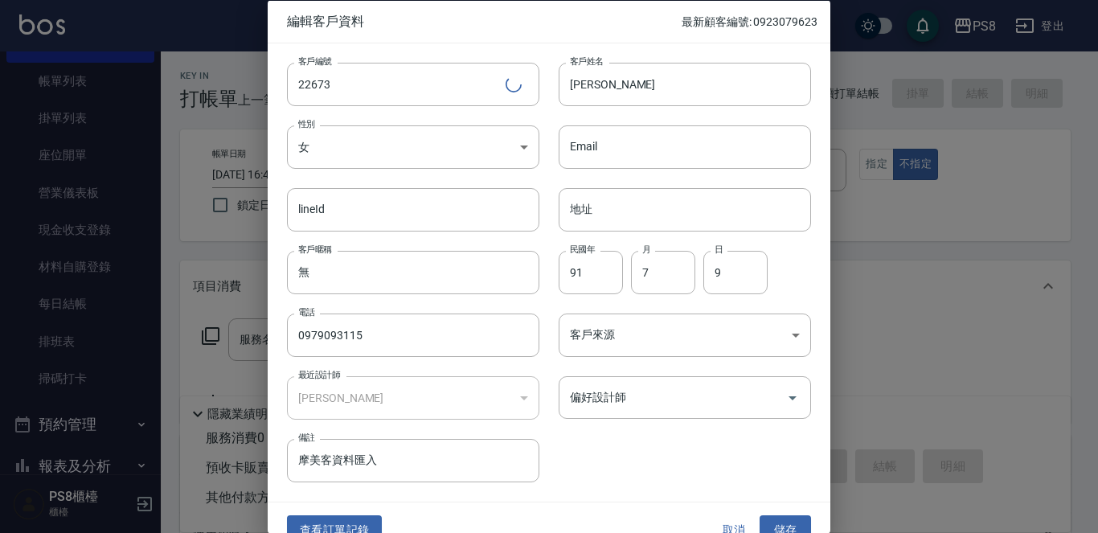
click at [420, 166] on body "PS8 登出 櫃檯作業 打帳單 帳單列表 掛單列表 座位開單 營業儀表板 現金收支登錄 材料自購登錄 每日結帳 排班表 掃碼打卡 預約管理 預約管理 單日預約…" at bounding box center [549, 391] width 1098 height 783
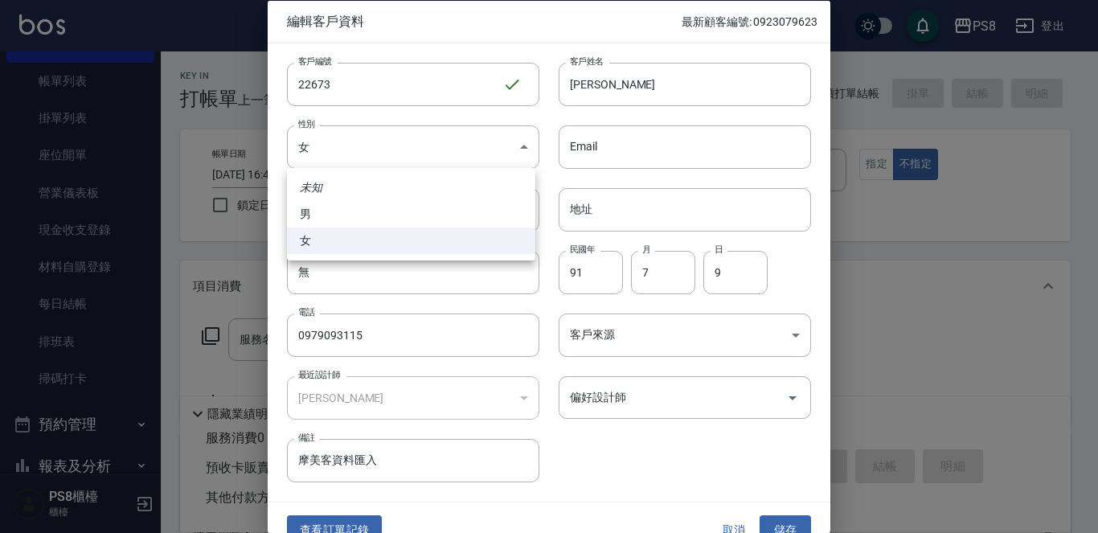
click at [357, 514] on div at bounding box center [549, 266] width 1098 height 533
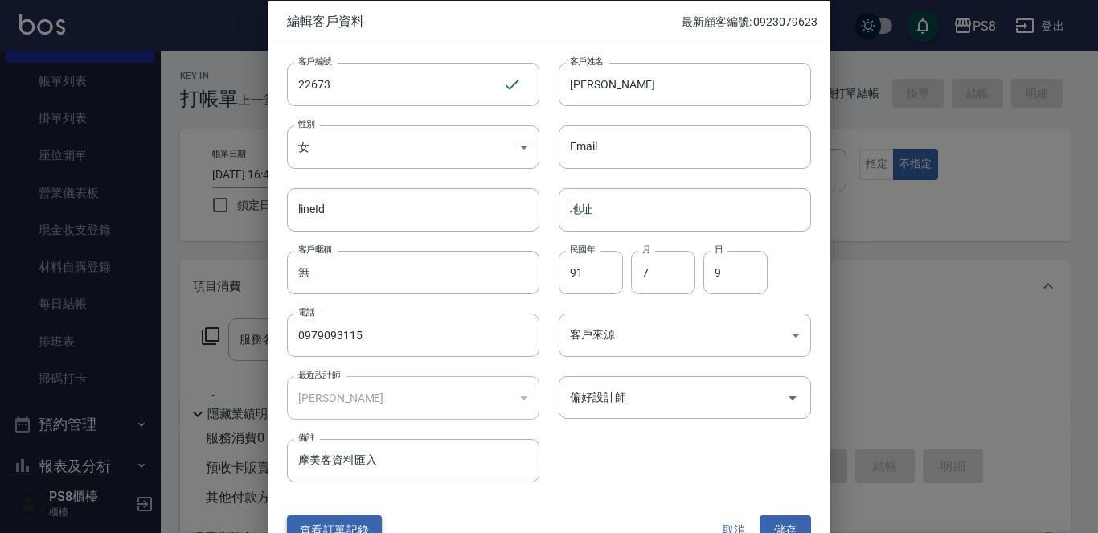
click at [366, 527] on button "查看訂單記錄" at bounding box center [334, 530] width 95 height 30
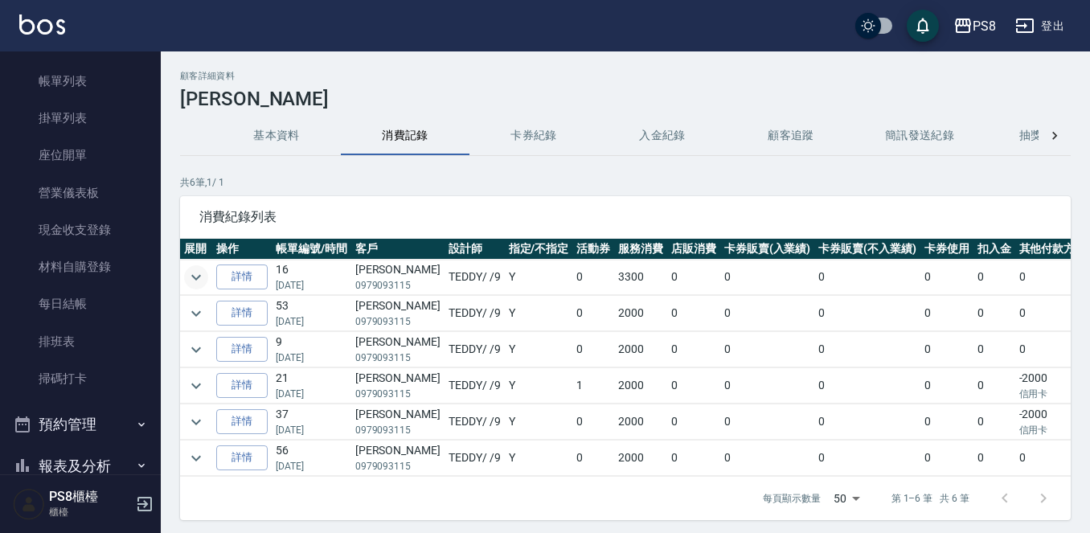
click at [201, 281] on icon "expand row" at bounding box center [196, 277] width 19 height 19
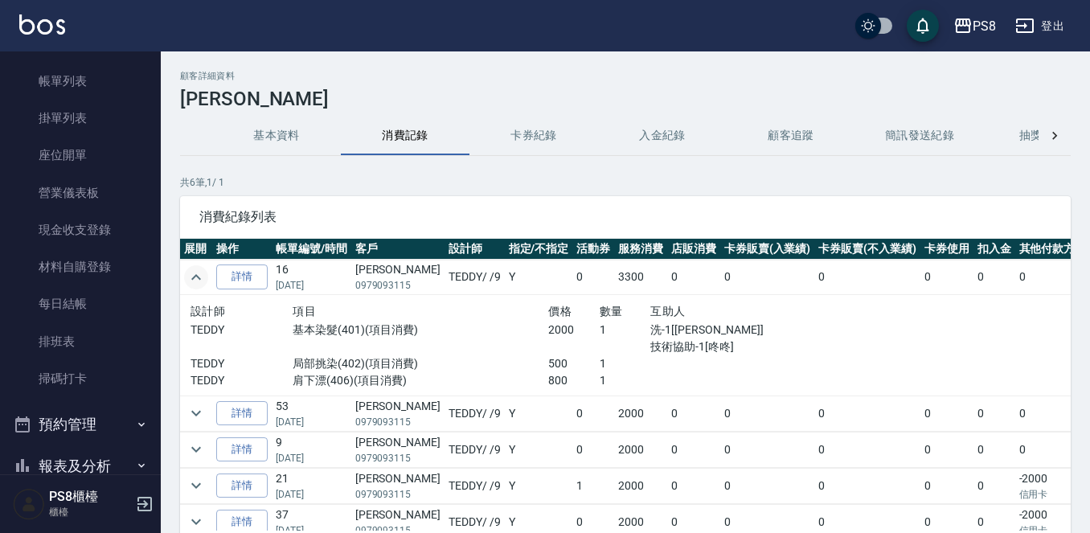
drag, startPoint x: 350, startPoint y: 285, endPoint x: 419, endPoint y: 281, distance: 69.3
click at [419, 281] on tr "詳情 16 02/07/2025 黃羽辰 0979093115 TEDDY / /9 Y 0 3300 0 0 0 0 0 0 3300" at bounding box center [681, 277] width 1002 height 35
click at [445, 281] on td "TEDDY / /9" at bounding box center [475, 277] width 60 height 35
drag, startPoint x: 416, startPoint y: 281, endPoint x: 354, endPoint y: 286, distance: 62.1
click at [354, 286] on tr "詳情 16 02/07/2025 黃羽辰 0979093115 TEDDY / /9 Y 0 3300 0 0 0 0 0 0 3300" at bounding box center [681, 277] width 1002 height 35
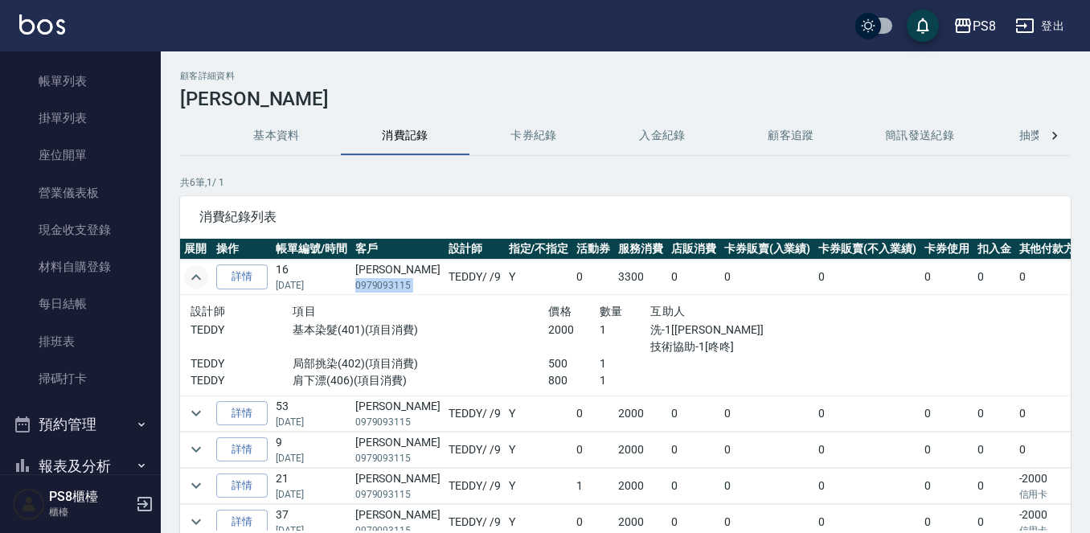
copy p "0979093115"
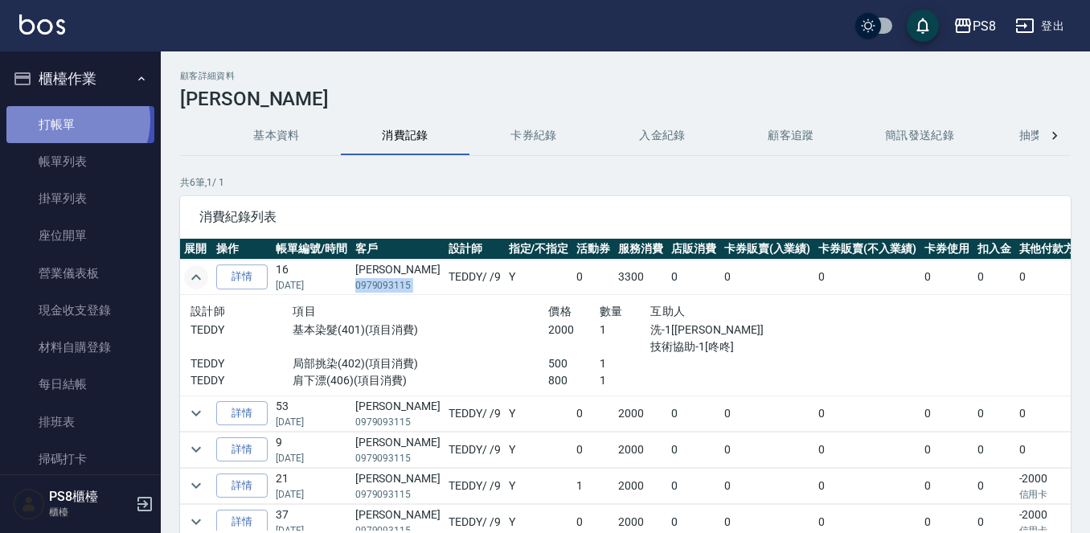
click at [73, 120] on link "打帳單" at bounding box center [80, 124] width 148 height 37
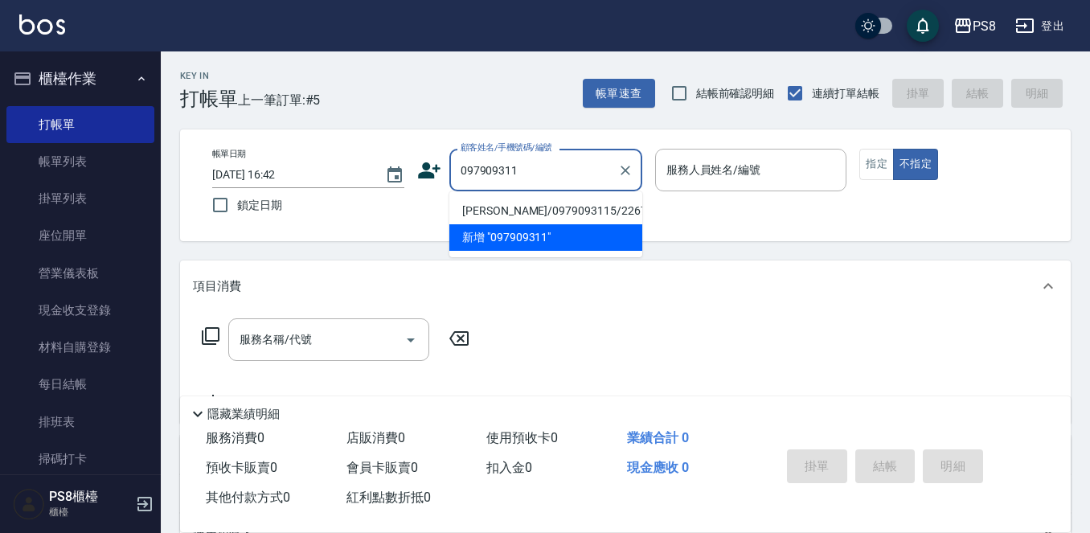
click at [528, 207] on li "[PERSON_NAME]/0979093115/22673" at bounding box center [545, 211] width 193 height 27
type input "[PERSON_NAME]/0979093115/22673"
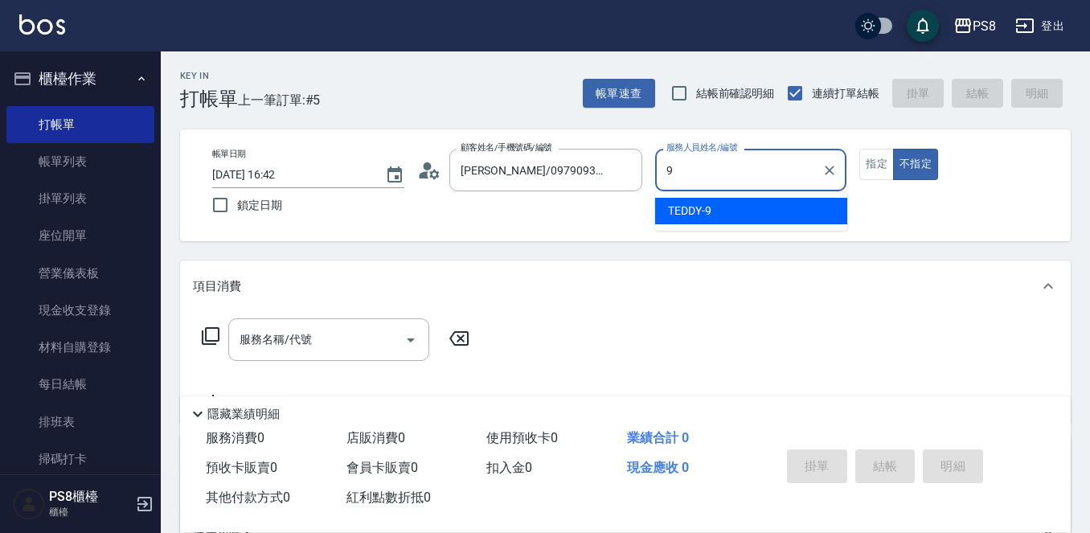
type input "TEDDY-9"
type button "false"
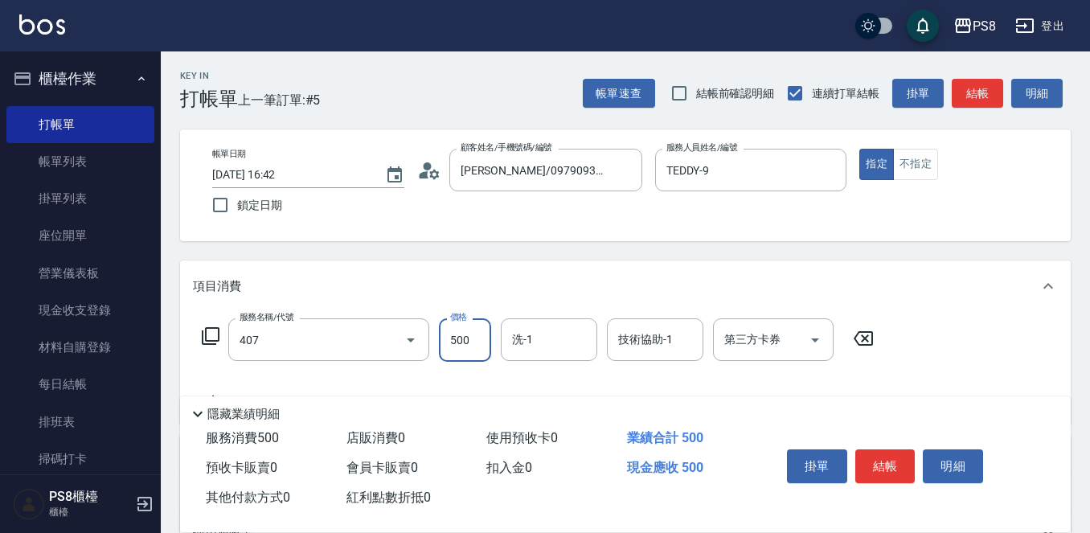
type input "肩帶漂(407)"
type input "800"
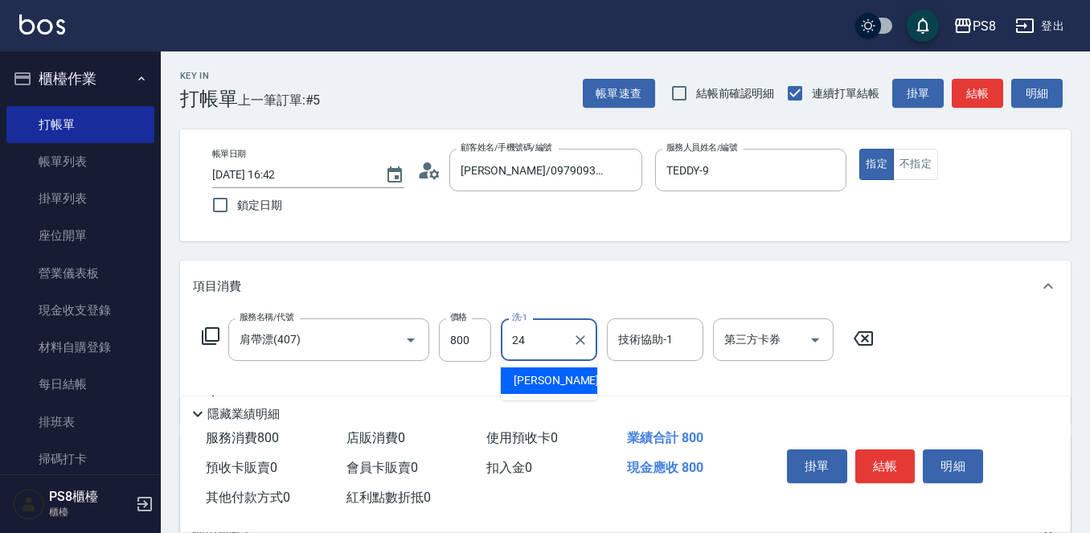
type input "24"
type input "1"
type input "婷婷-24"
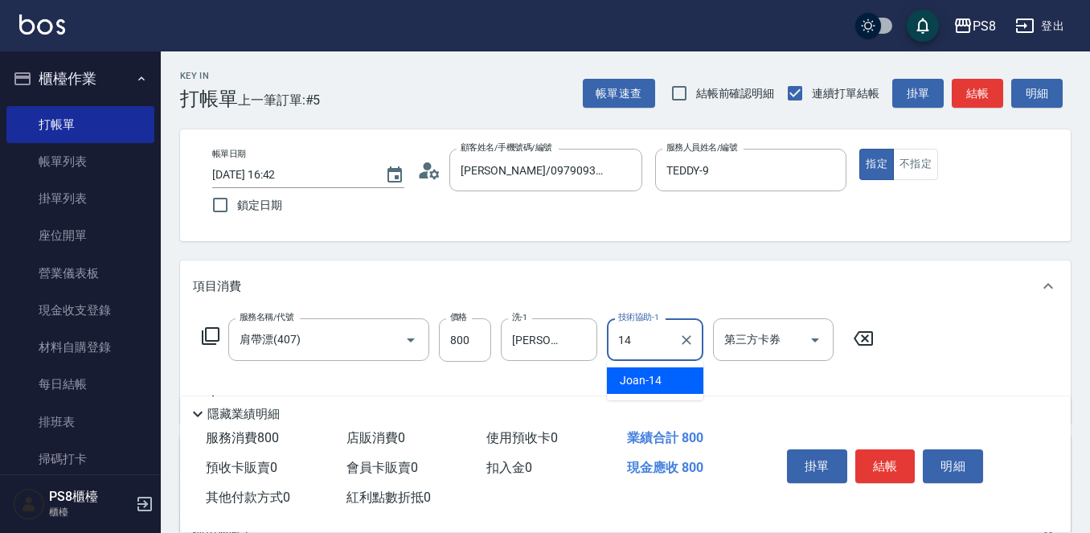
type input "1"
type input "婷婷-24"
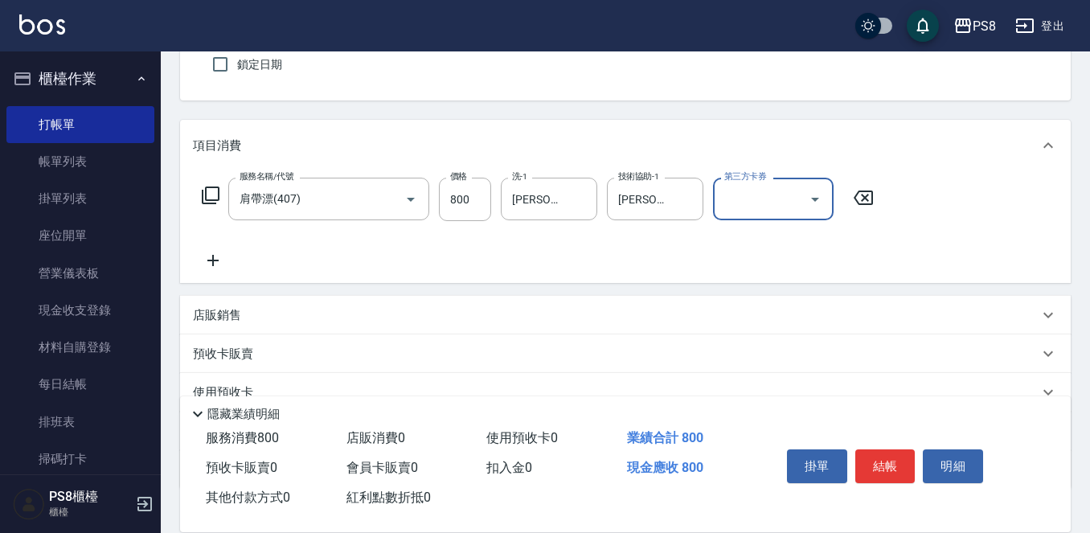
scroll to position [241, 0]
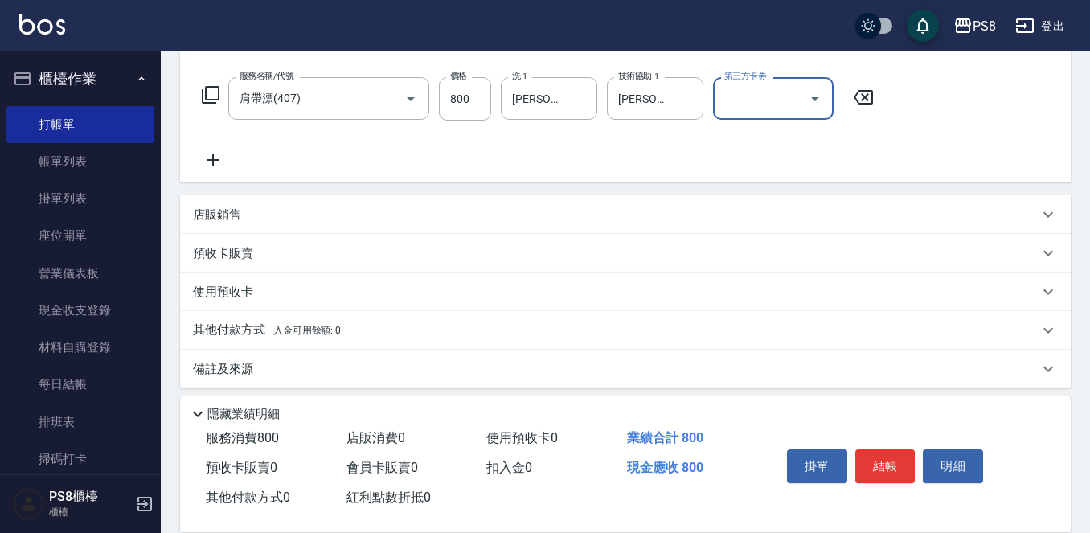
click at [206, 163] on icon at bounding box center [213, 159] width 40 height 19
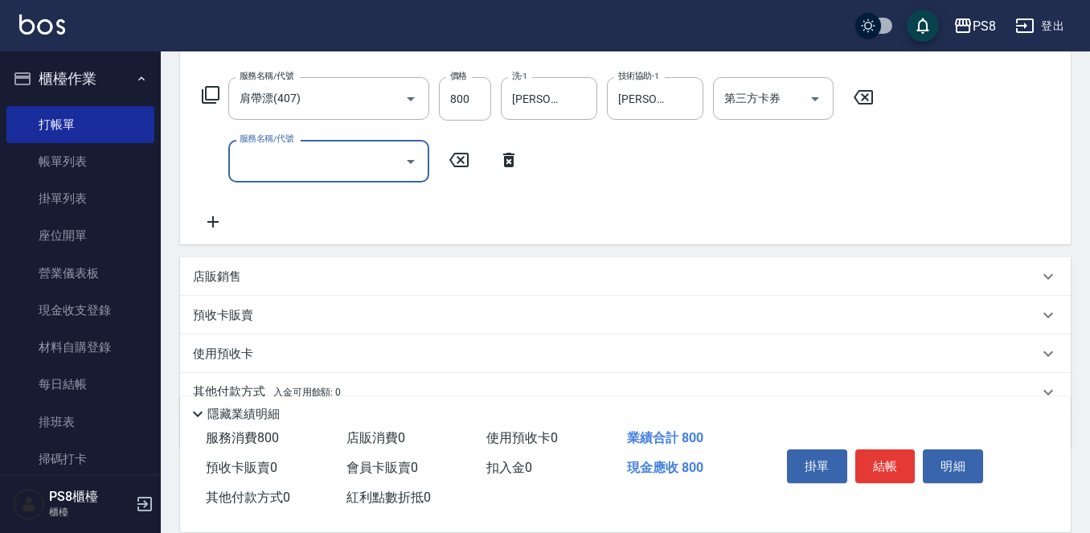
click at [228, 161] on div "服務名稱/代號 服務名稱/代號" at bounding box center [361, 161] width 336 height 43
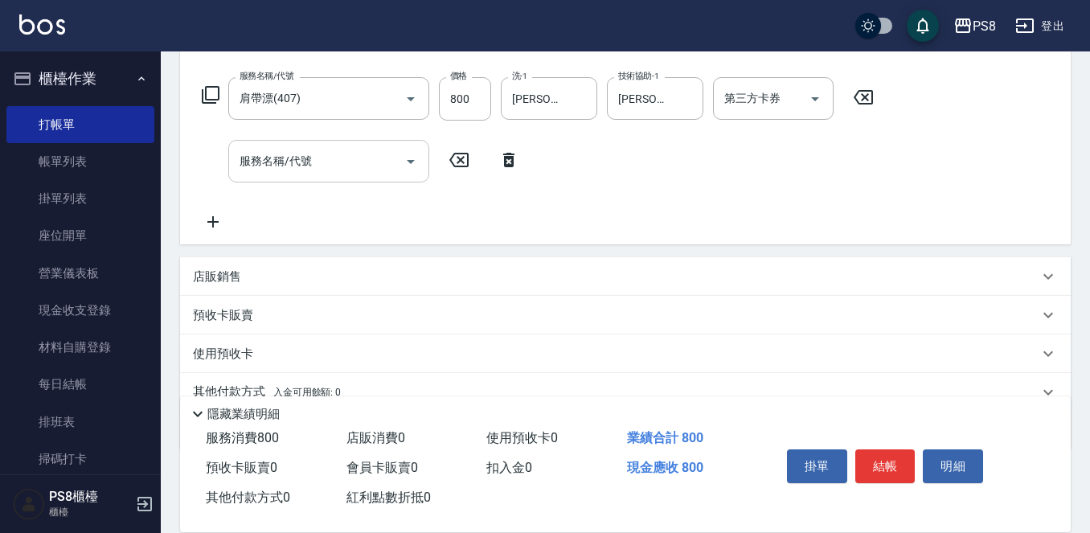
click at [241, 161] on input "服務名稱/代號" at bounding box center [317, 161] width 162 height 28
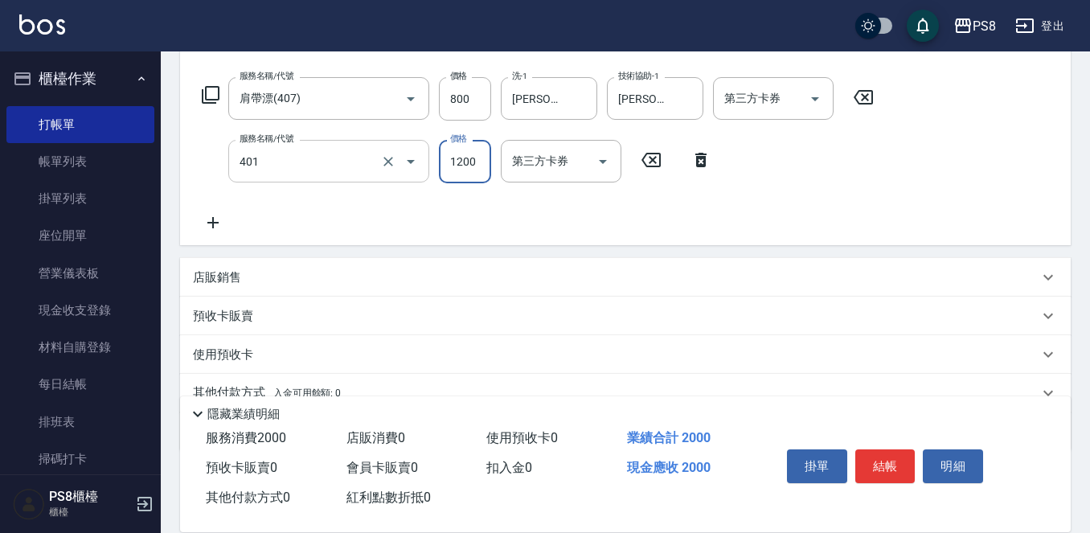
type input "基本染髮(401)"
type input "2000"
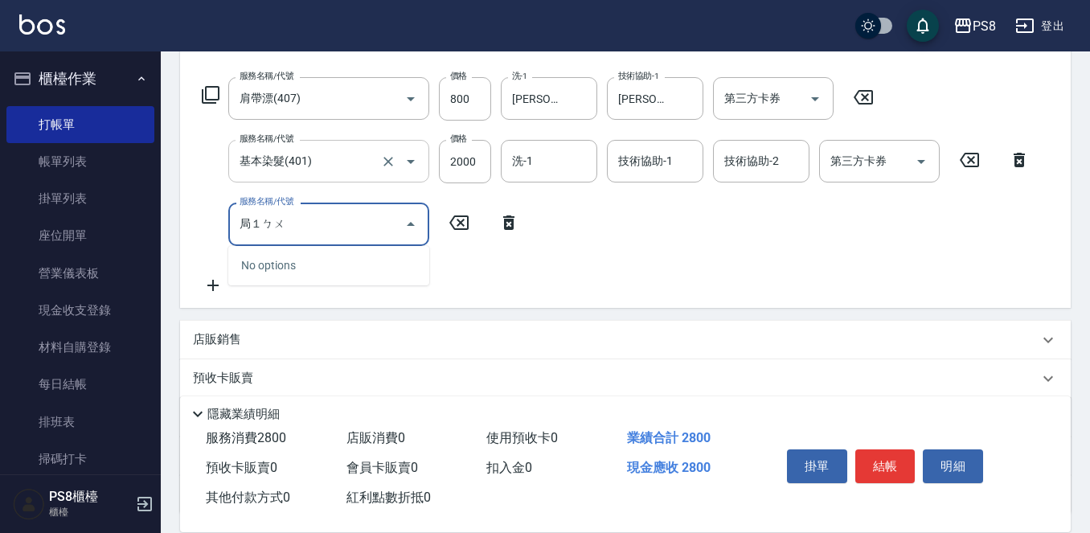
type input "局１ㄅㄨ"
type input "ㄅ"
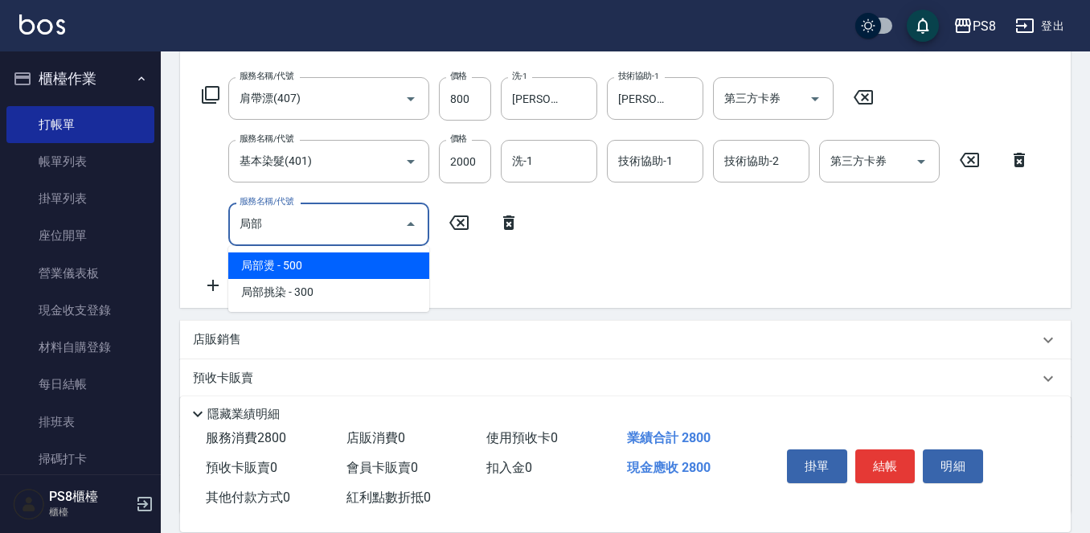
drag, startPoint x: 327, startPoint y: 256, endPoint x: 325, endPoint y: 308, distance: 51.5
click at [325, 308] on ul "局部燙 - 500 局部挑染 - 300" at bounding box center [328, 279] width 201 height 66
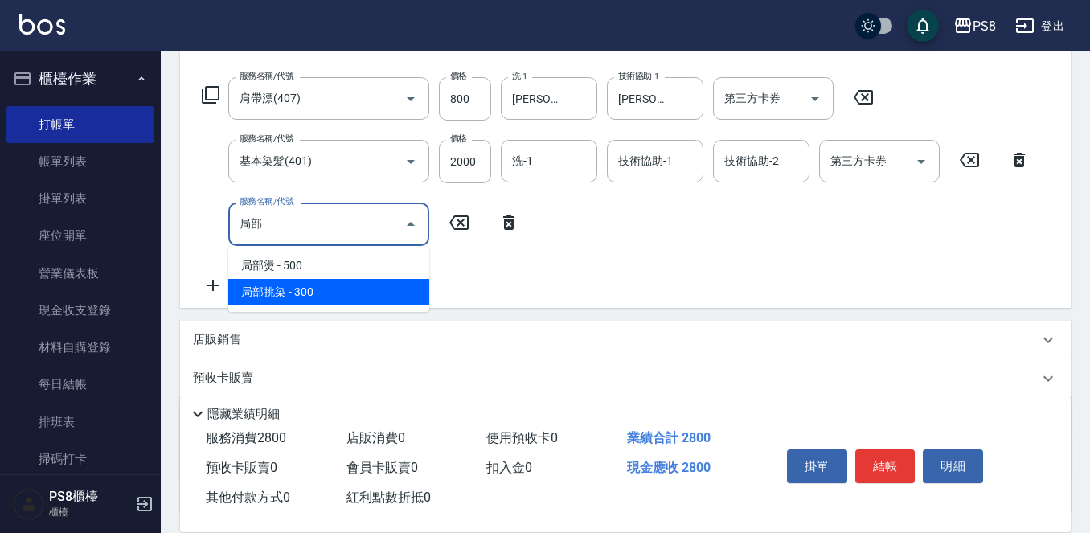
click at [337, 286] on span "局部挑染 - 300" at bounding box center [328, 292] width 201 height 27
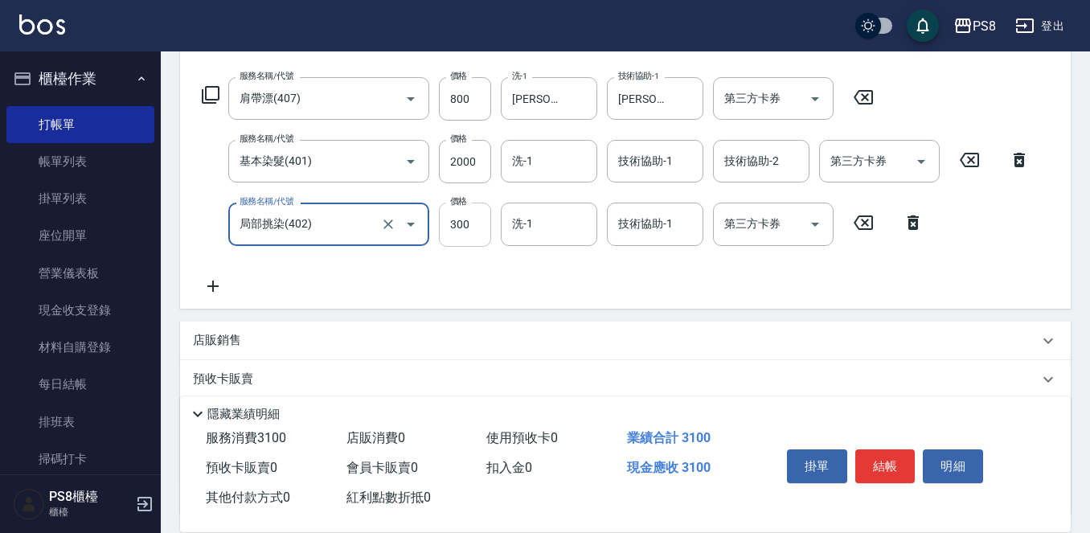
type input "局部挑染(402)"
click at [470, 217] on input "300" at bounding box center [465, 224] width 52 height 43
type input "500"
click at [563, 174] on input "洗-1" at bounding box center [549, 161] width 82 height 28
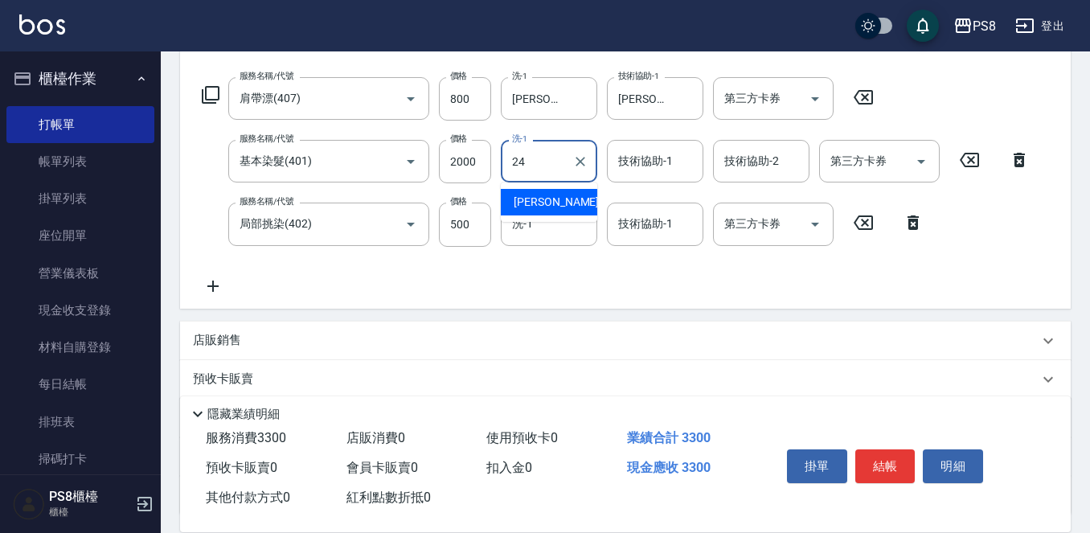
type input "婷婷-24"
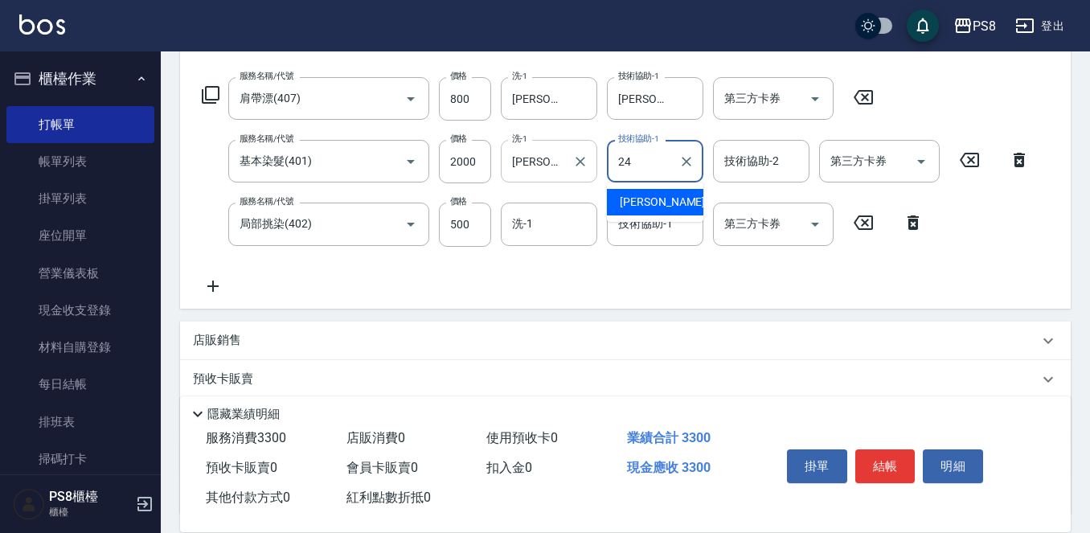
type input "婷婷-24"
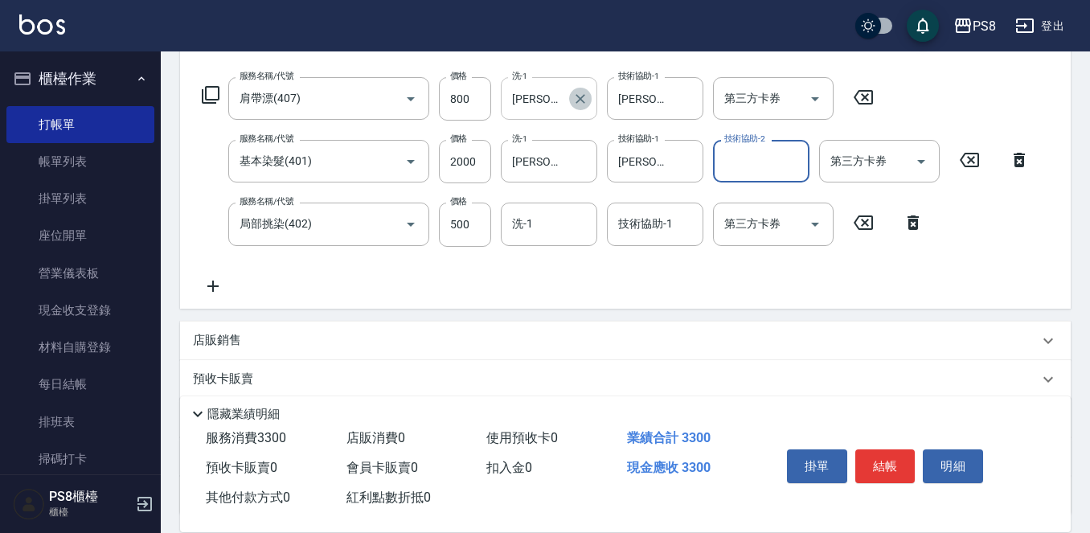
click at [588, 103] on icon "Clear" at bounding box center [580, 99] width 16 height 16
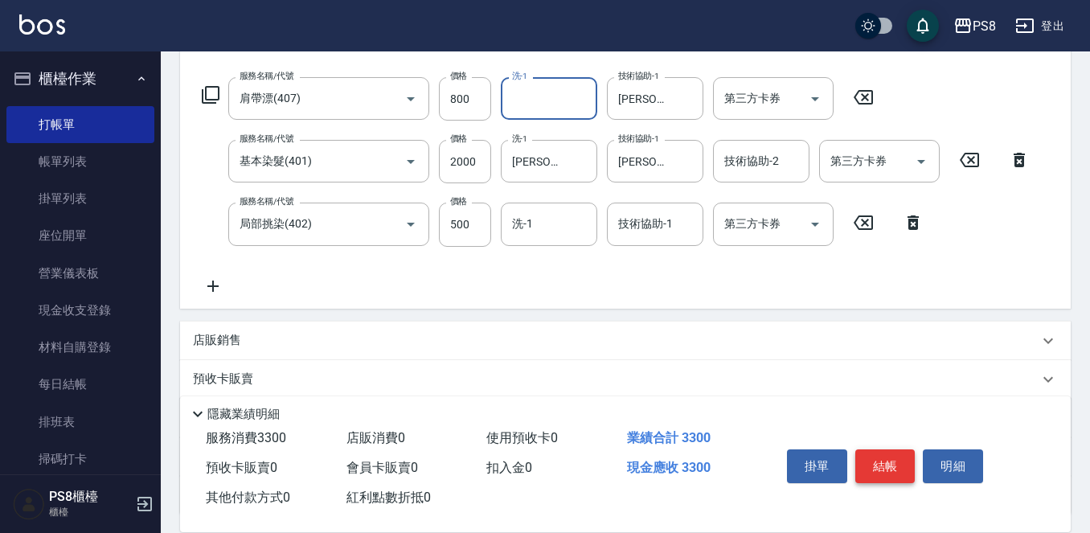
click at [904, 463] on button "結帳" at bounding box center [885, 466] width 60 height 34
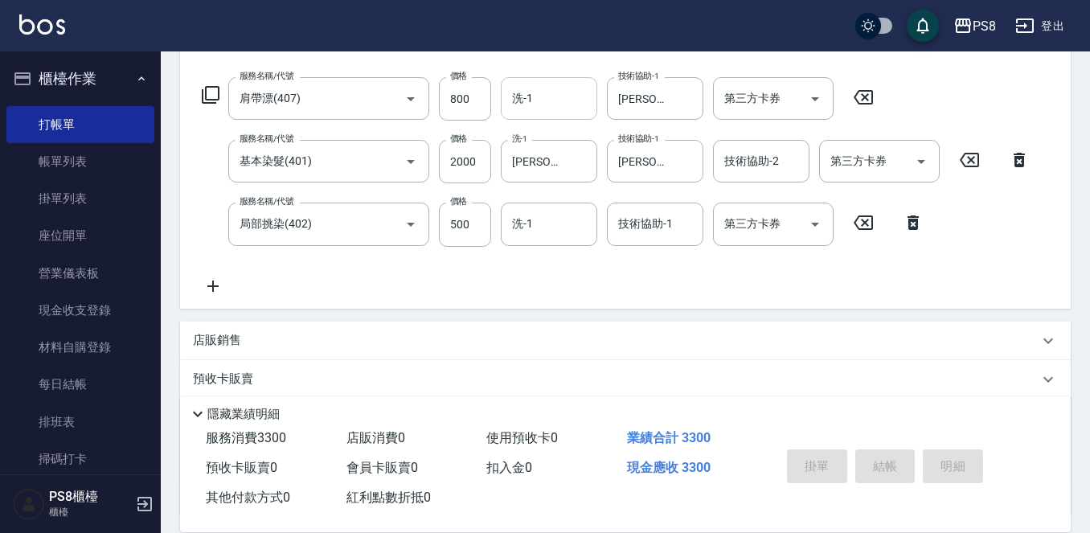
type input "2025/10/12 16:43"
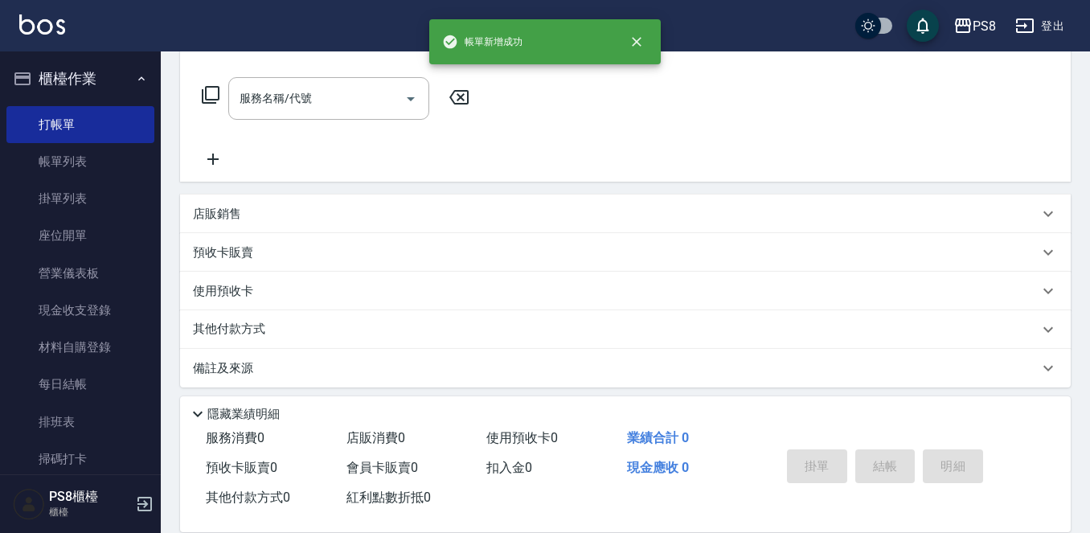
scroll to position [0, 0]
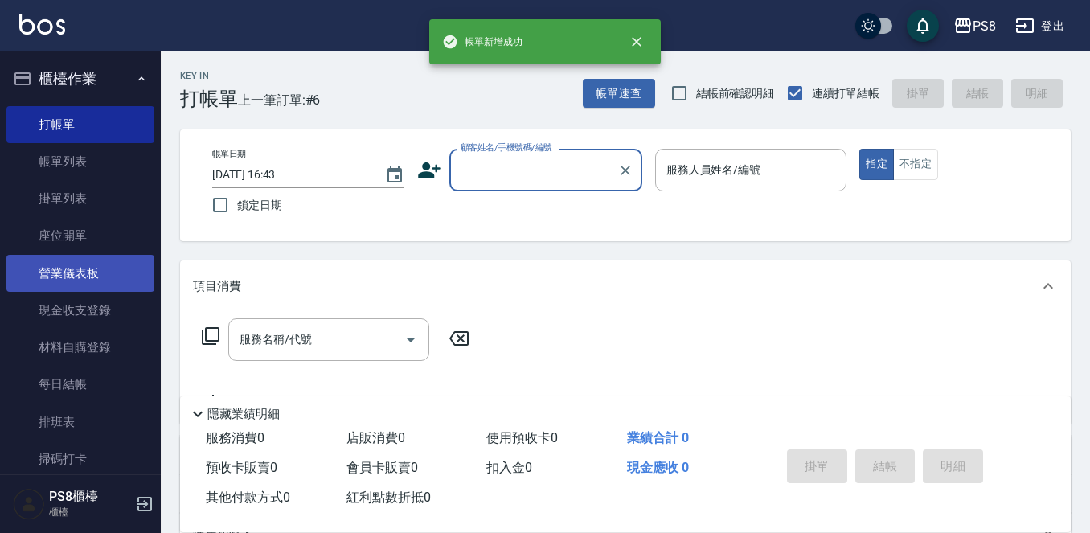
drag, startPoint x: 86, startPoint y: 316, endPoint x: 96, endPoint y: 284, distance: 33.6
click at [87, 314] on link "現金收支登錄" at bounding box center [80, 310] width 148 height 37
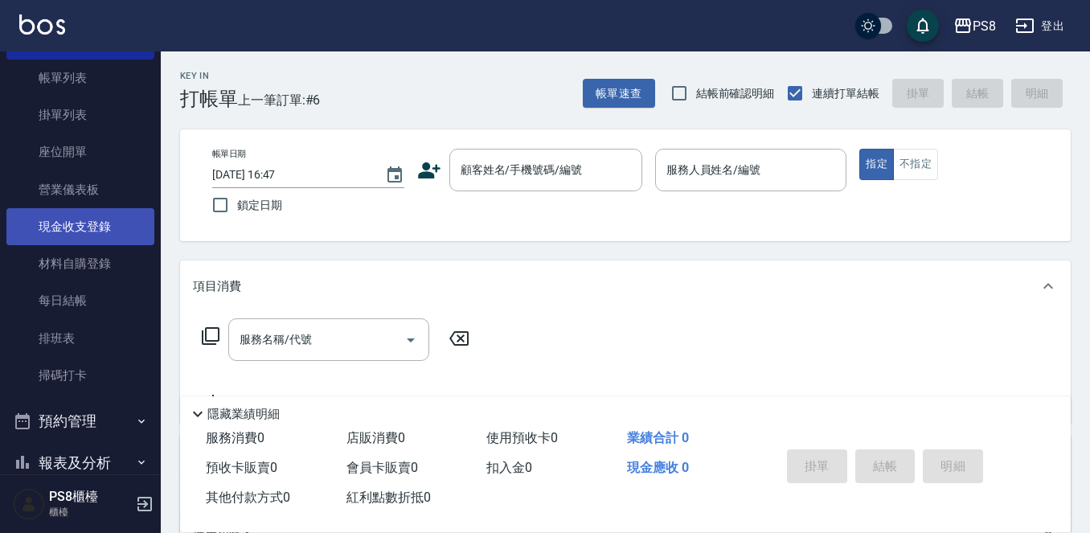
scroll to position [241, 0]
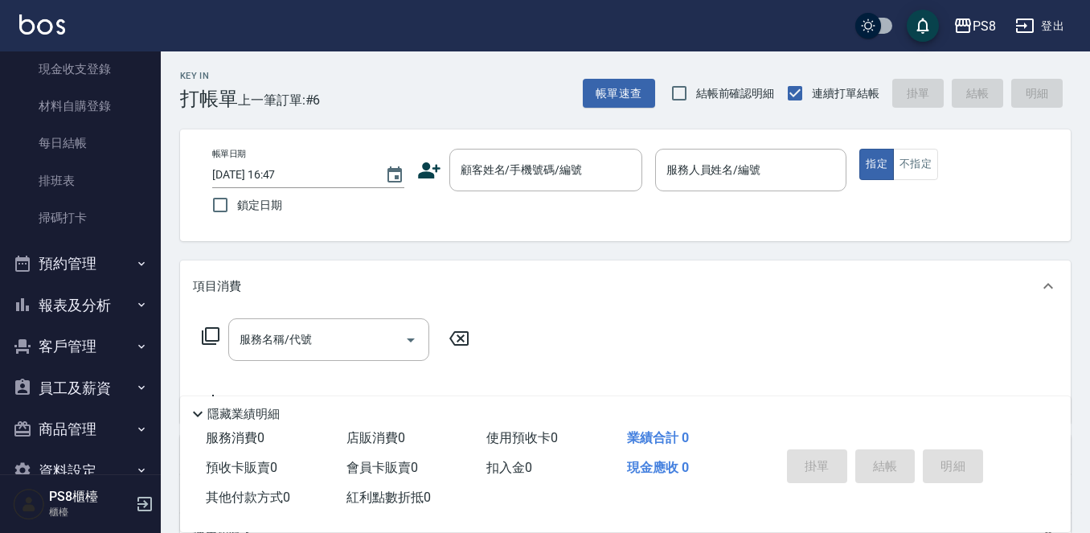
click at [92, 301] on button "報表及分析" at bounding box center [80, 306] width 148 height 42
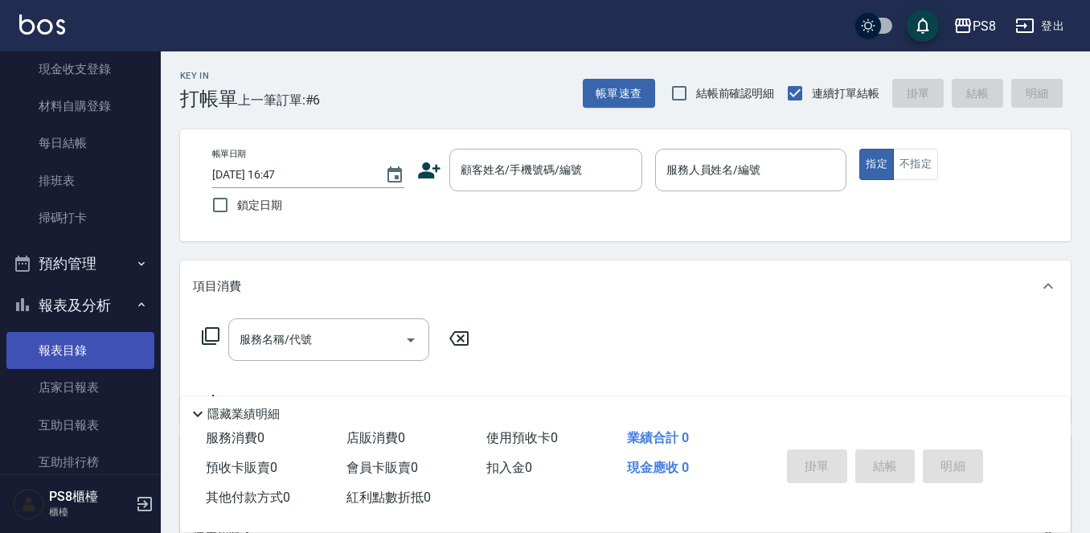
scroll to position [402, 0]
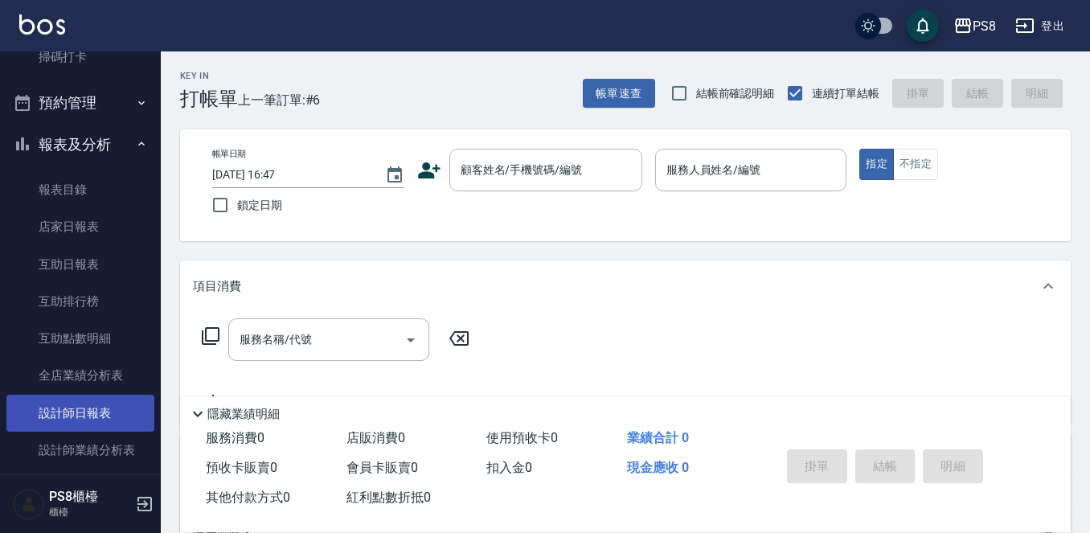
click at [82, 407] on link "設計師日報表" at bounding box center [80, 413] width 148 height 37
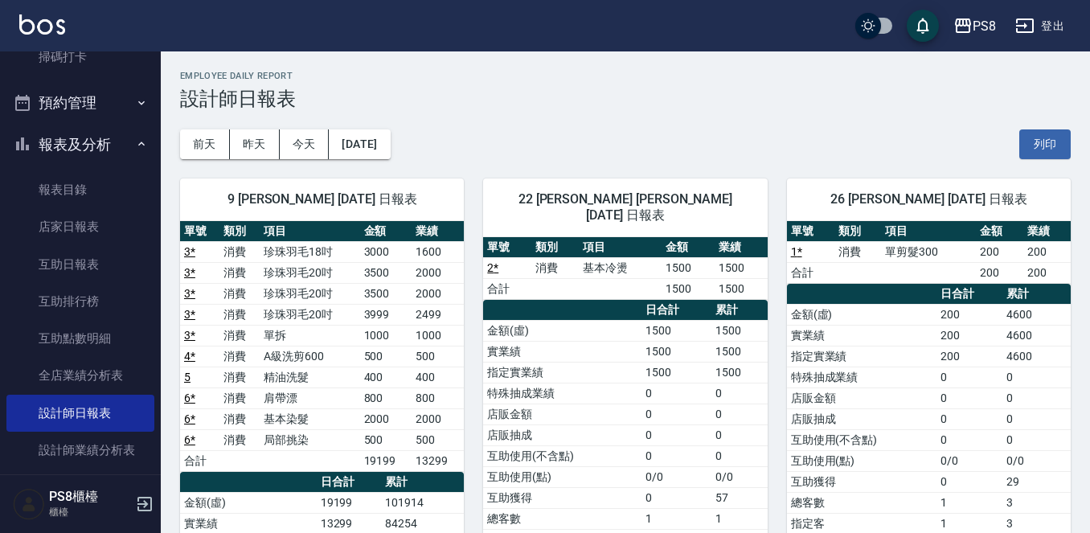
click at [411, 296] on td "3500" at bounding box center [386, 293] width 52 height 21
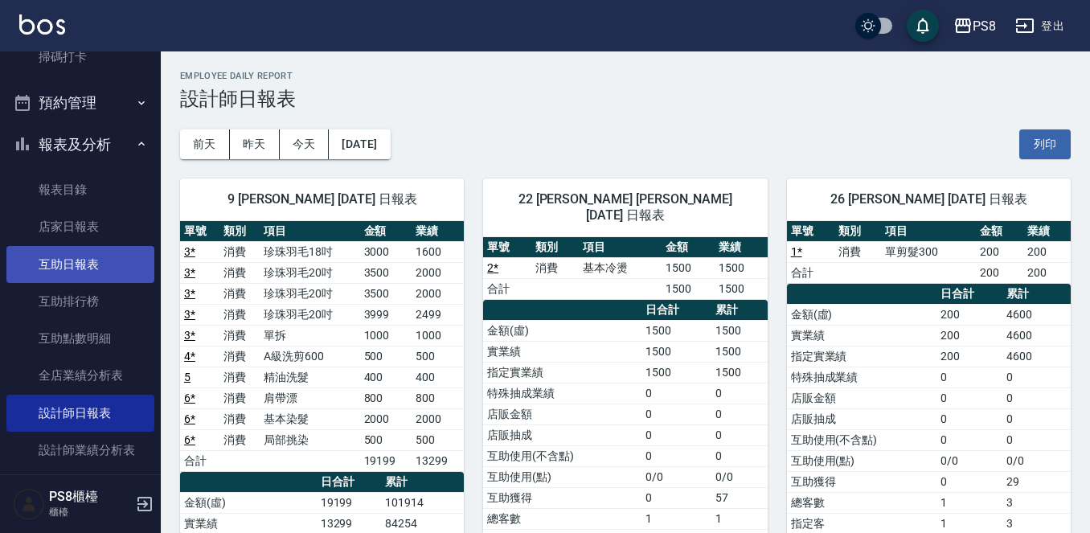
click at [65, 262] on link "互助日報表" at bounding box center [80, 264] width 148 height 37
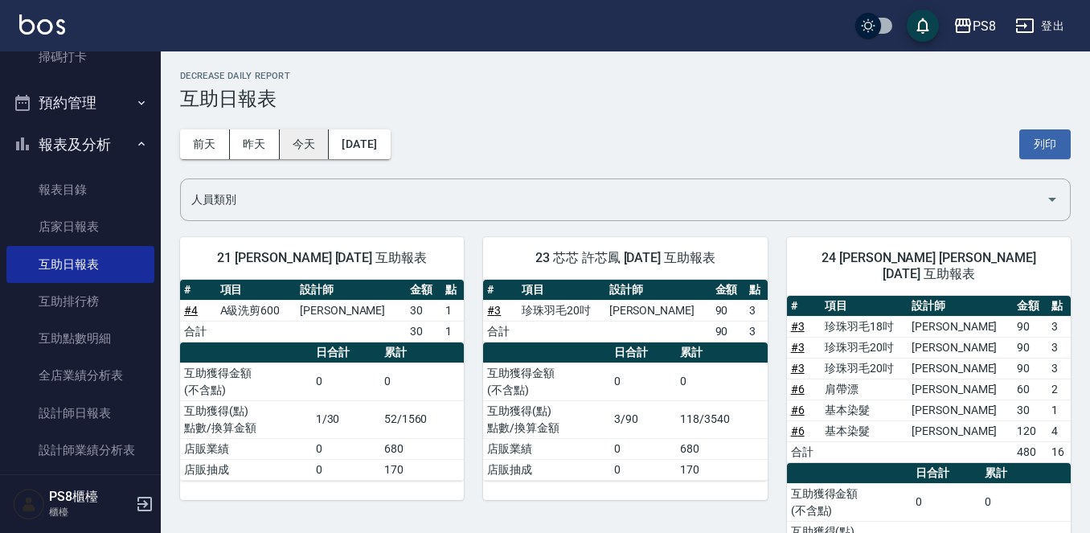
click at [282, 149] on button "今天" at bounding box center [305, 144] width 50 height 30
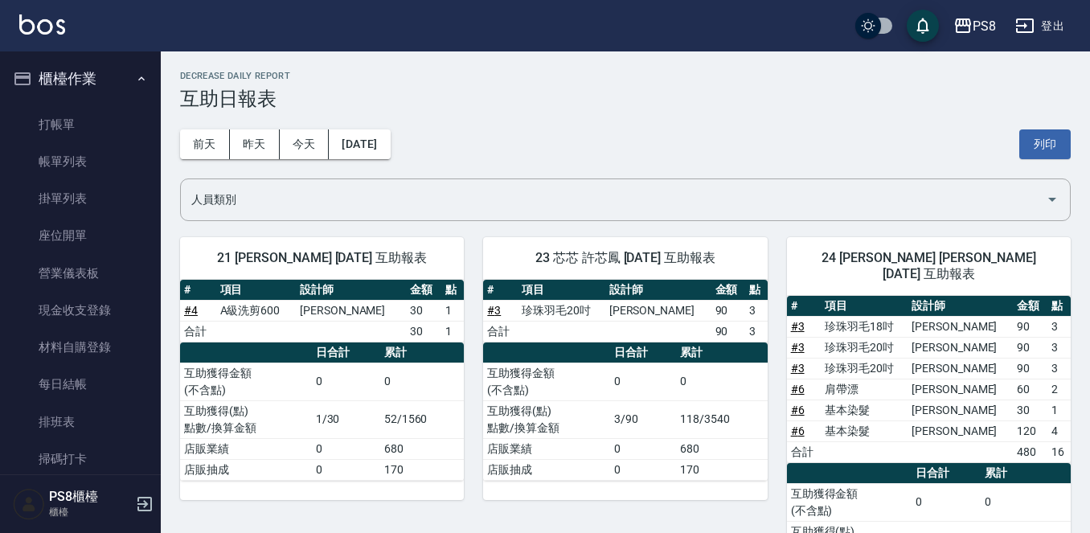
click at [83, 100] on ul "打帳單 帳單列表 掛單列表 座位開單 營業儀表板 現金收支登錄 材料自購登錄 每日結帳 排班表 掃碼打卡" at bounding box center [80, 292] width 148 height 385
click at [87, 118] on link "打帳單" at bounding box center [80, 124] width 148 height 37
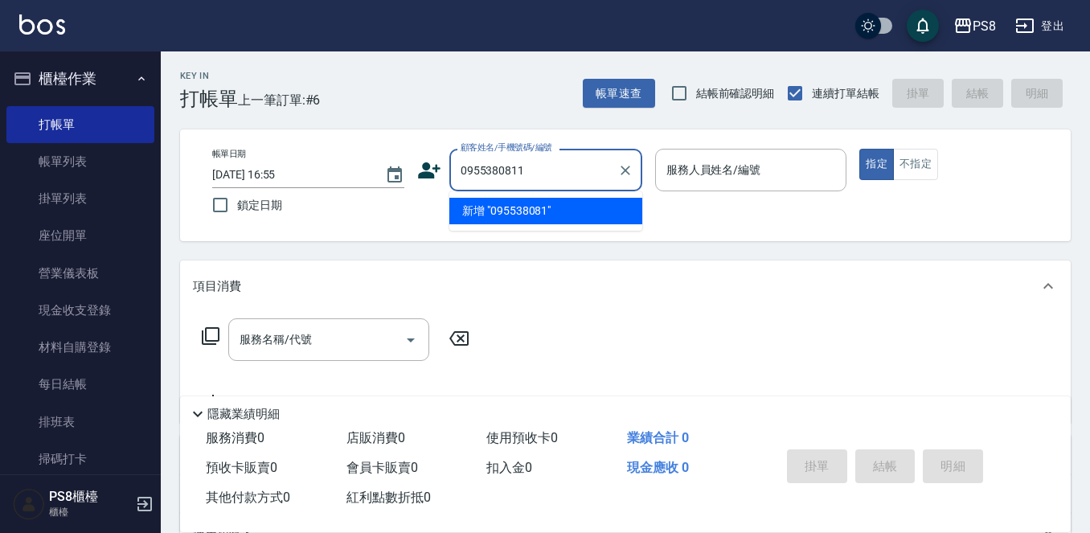
type input "0955380811"
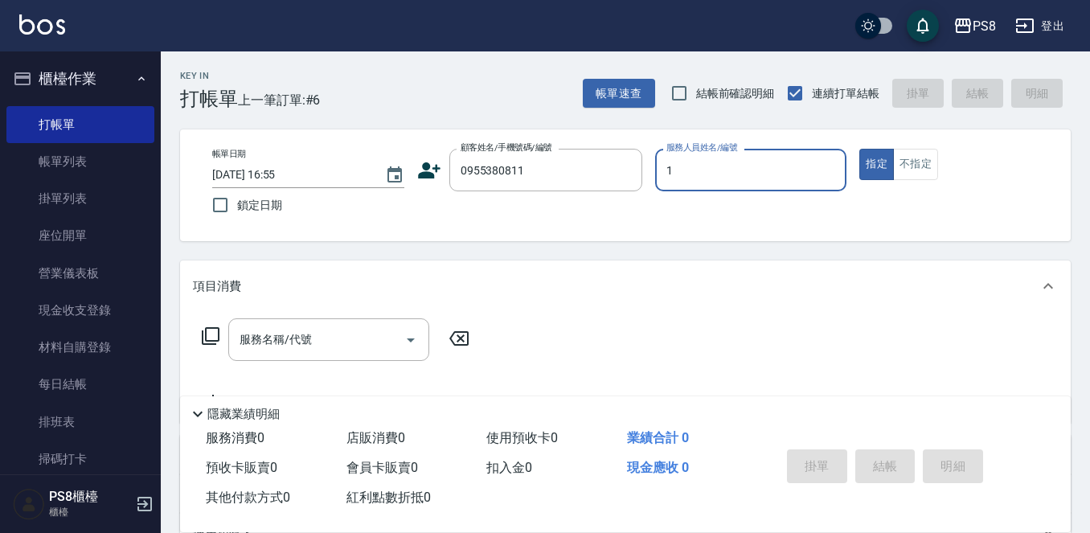
type input "B.K-1"
type button "true"
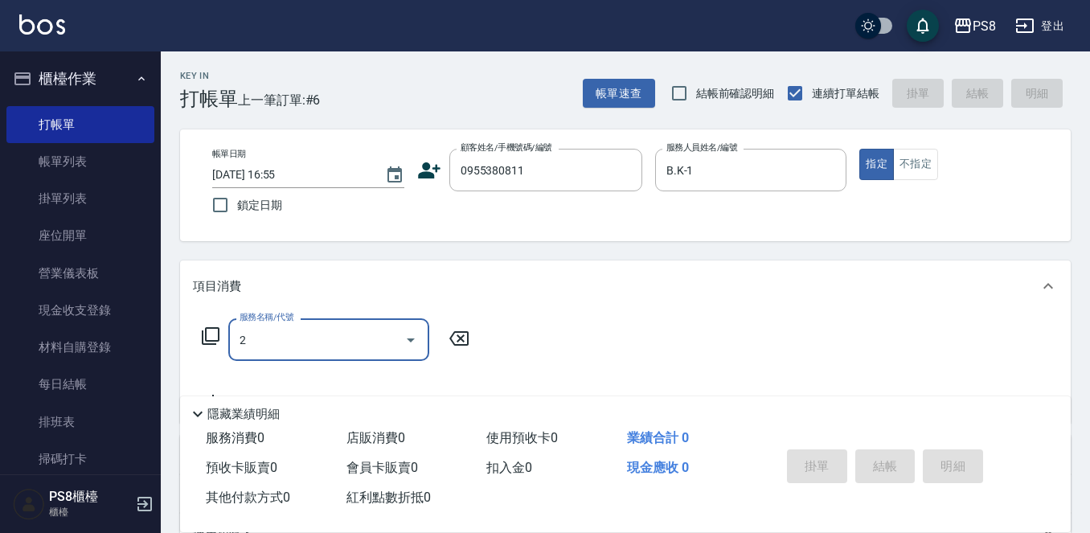
type input "20"
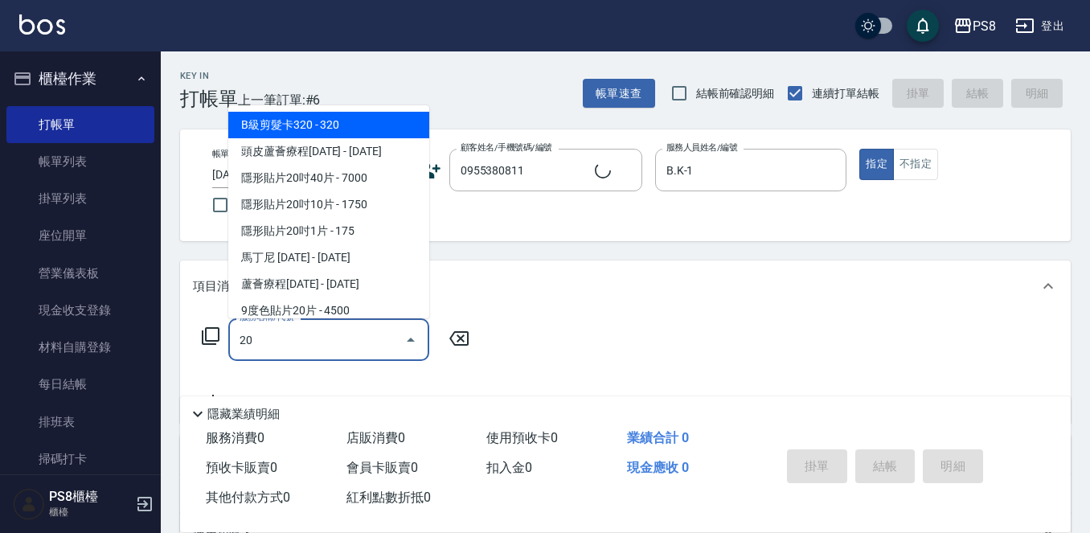
type input "陳哲偉/0955380811/0955380811"
type input "2"
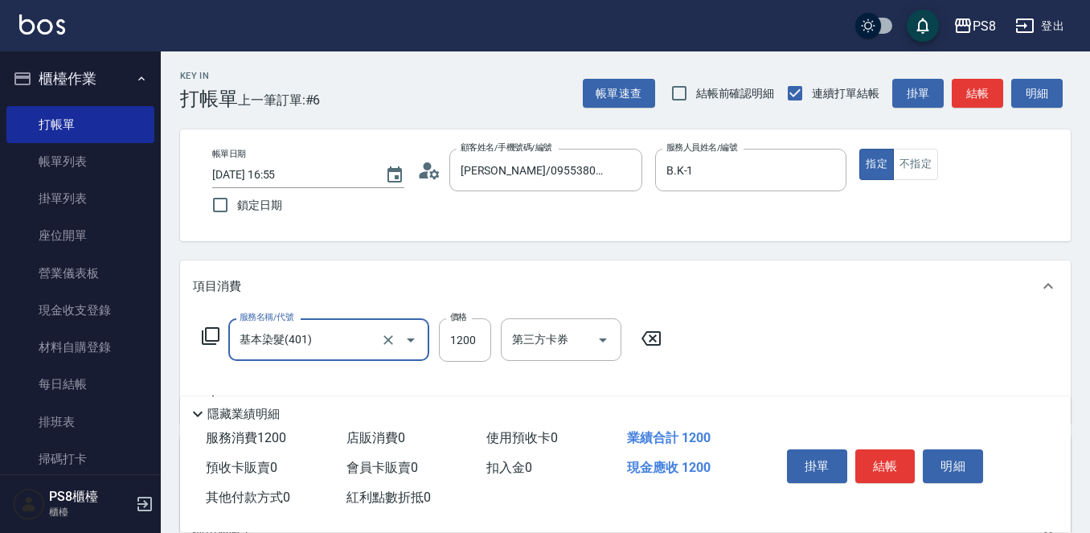
type input "基本染髮(401)"
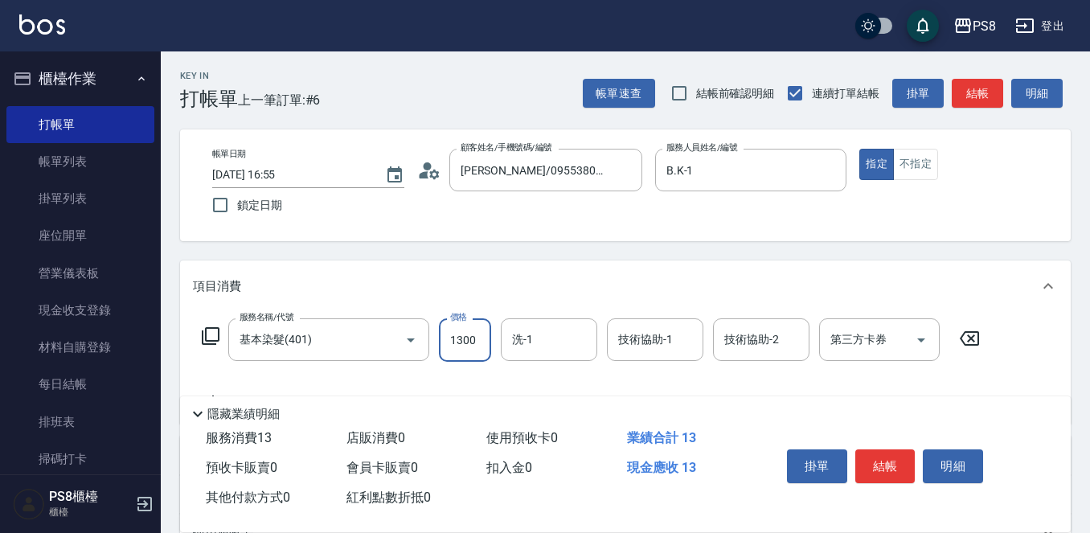
type input "1300"
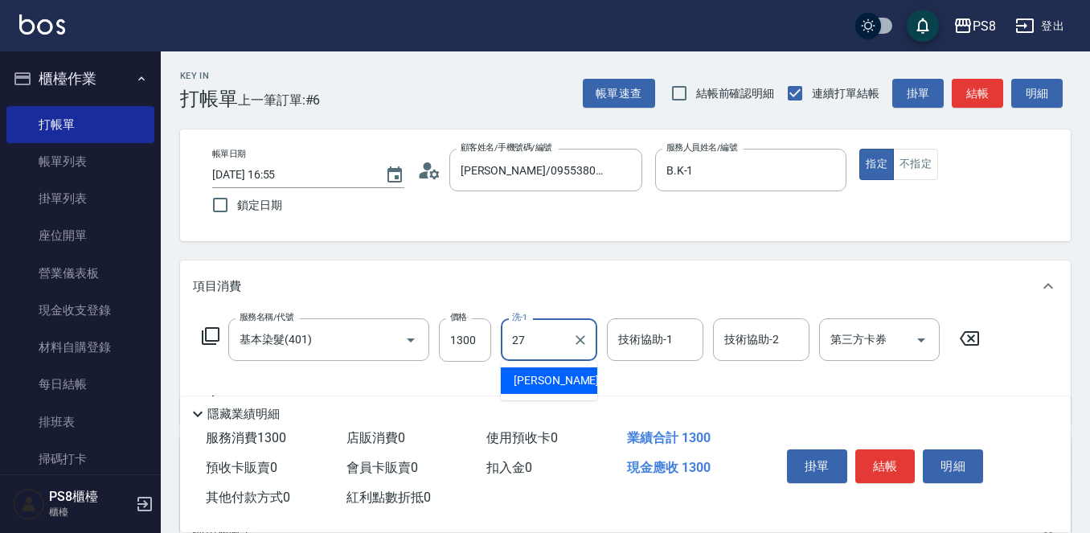
type input "Barry-27"
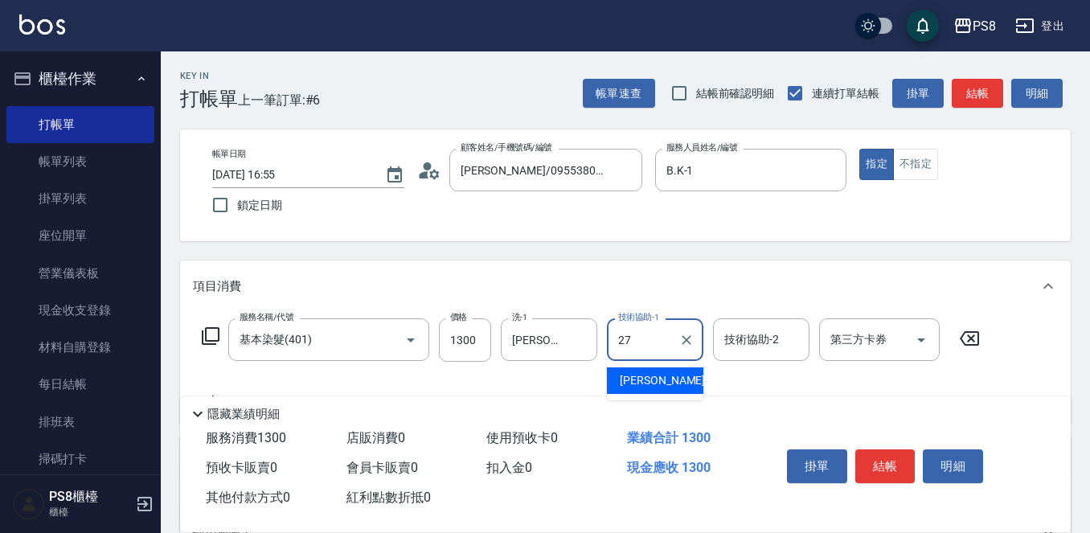
type input "Barry-27"
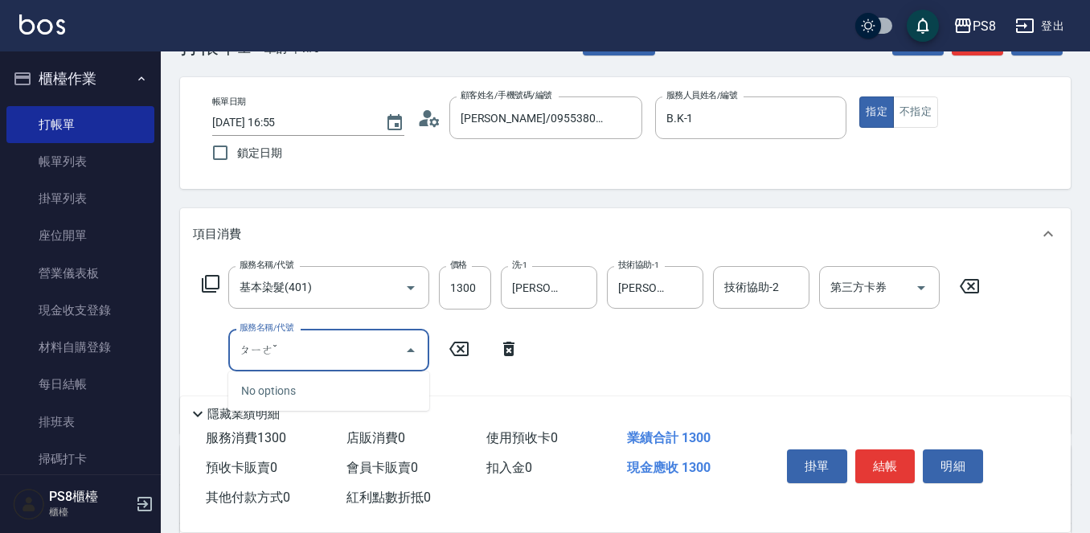
scroll to position [80, 0]
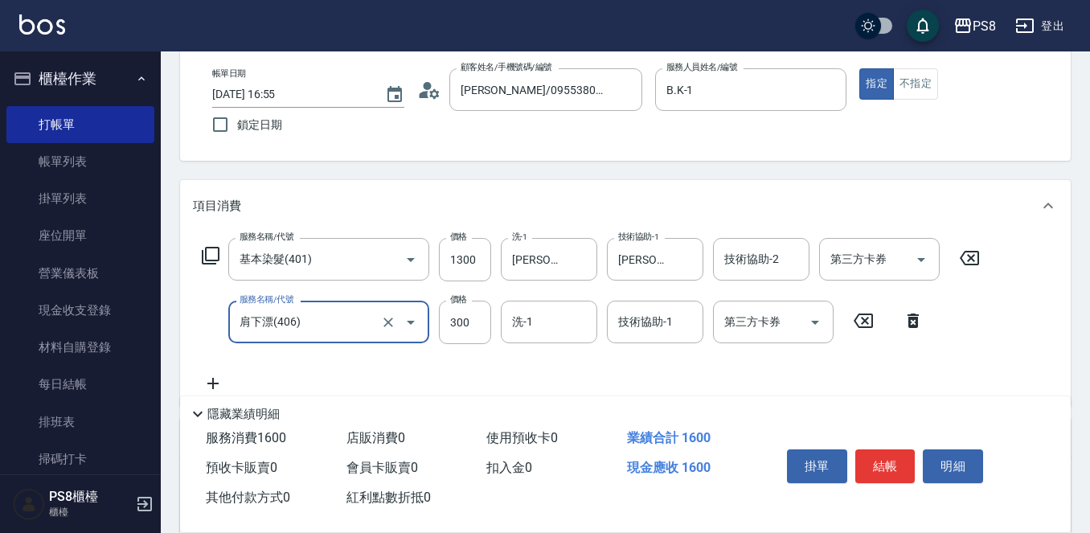
type input "肩下漂(406)"
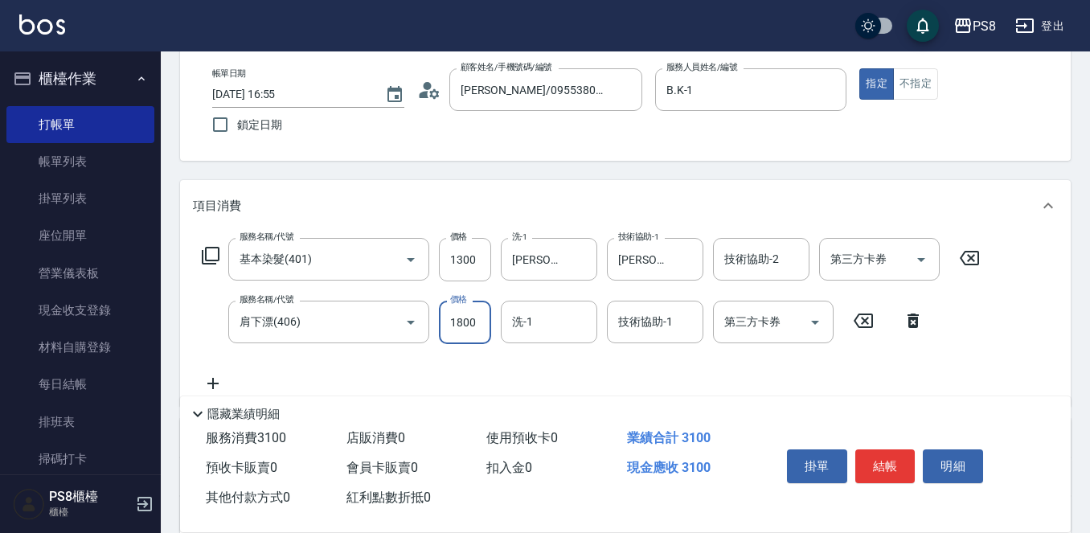
type input "1800"
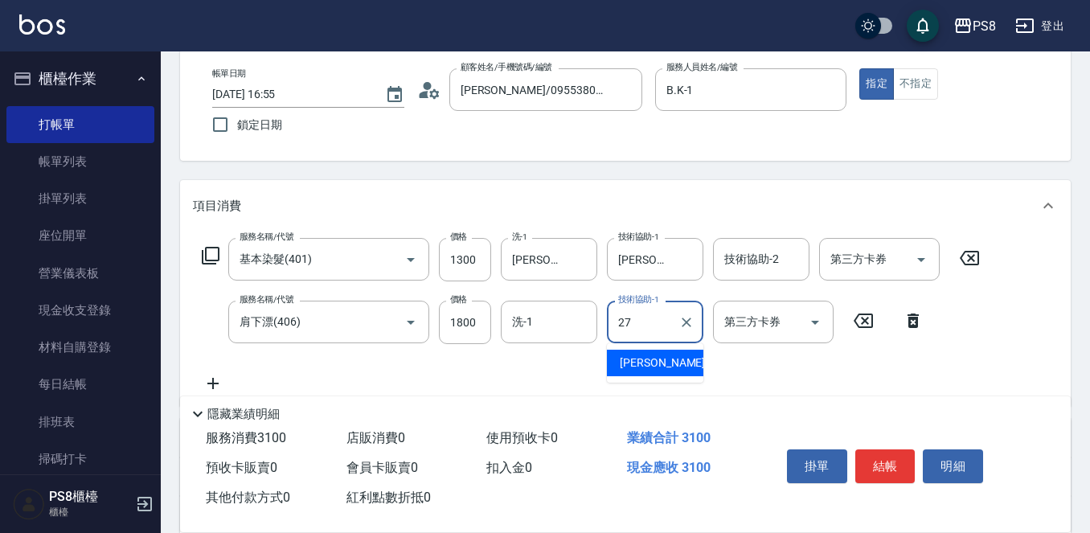
type input "Barry-27"
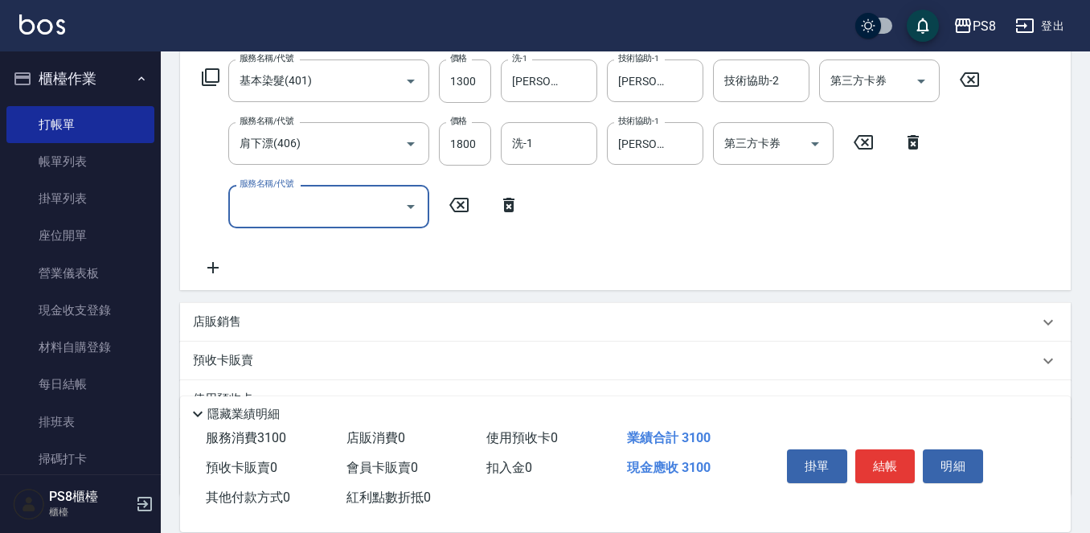
scroll to position [322, 0]
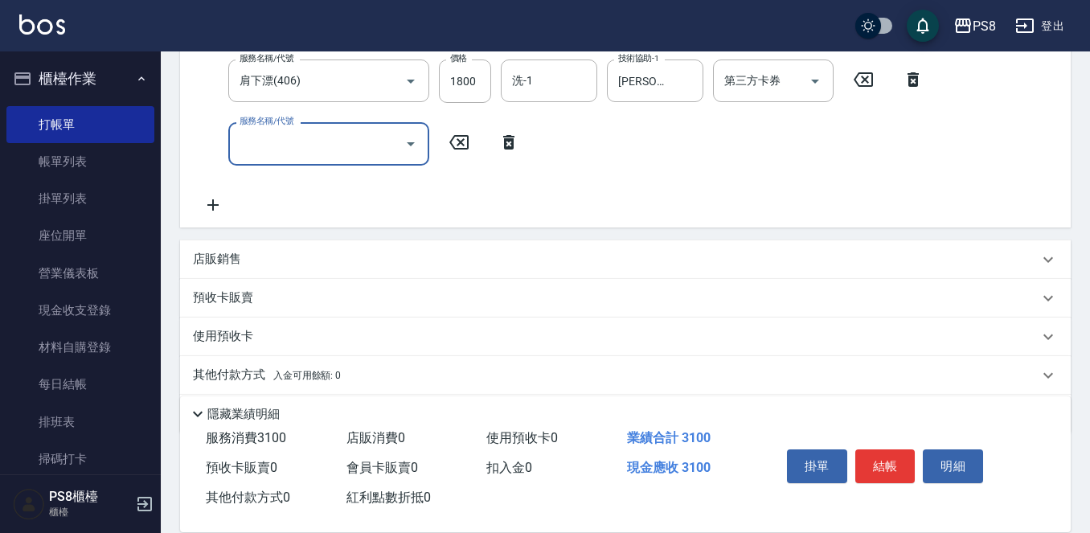
click at [239, 260] on p "店販銷售" at bounding box center [217, 259] width 48 height 17
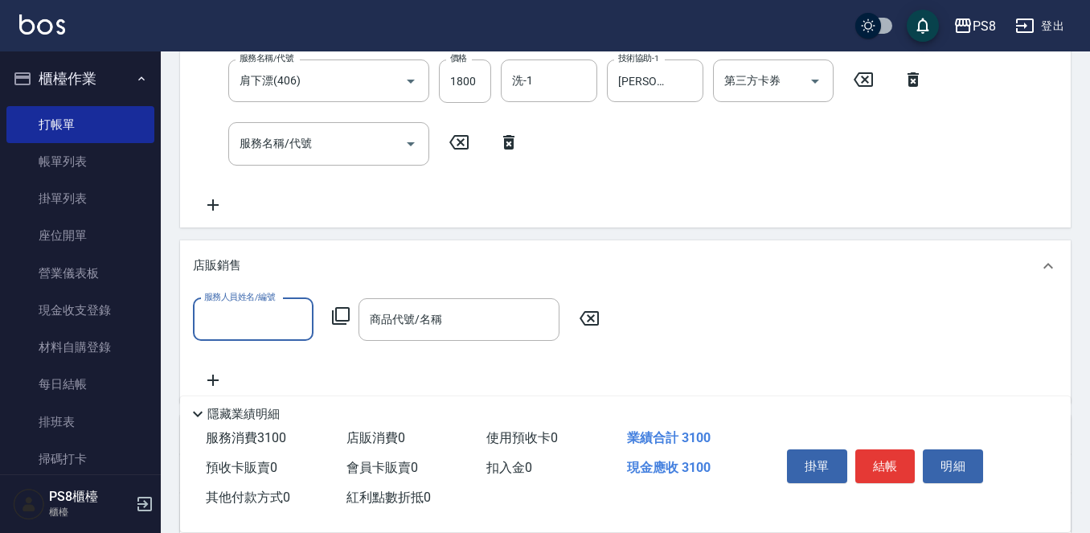
scroll to position [0, 0]
type input "B.K-1"
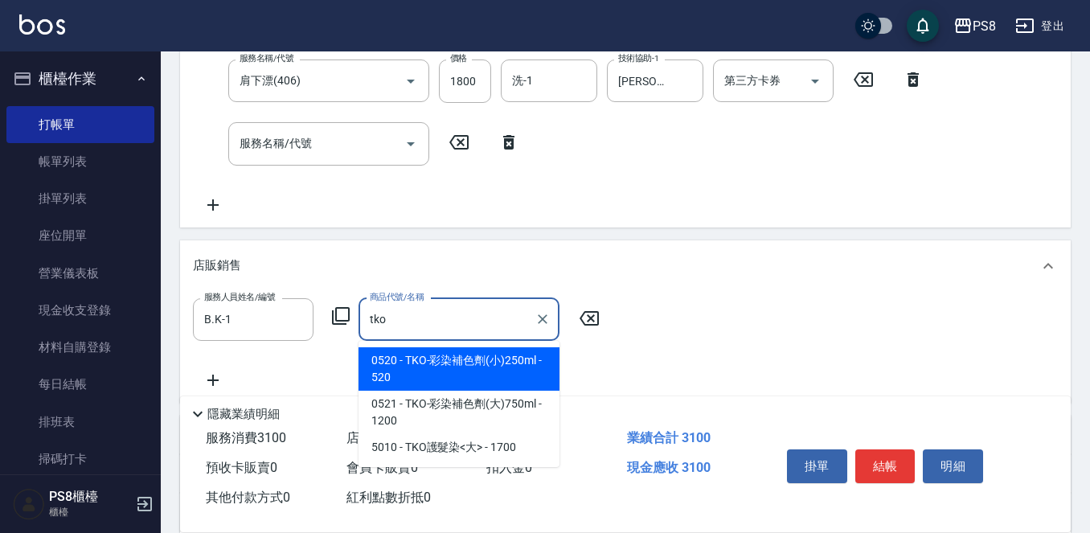
click at [535, 371] on span "0520 - TKO-彩染補色劑(小)250ml - 520" at bounding box center [459, 368] width 201 height 43
type input "TKO-彩染補色劑(小)250ml"
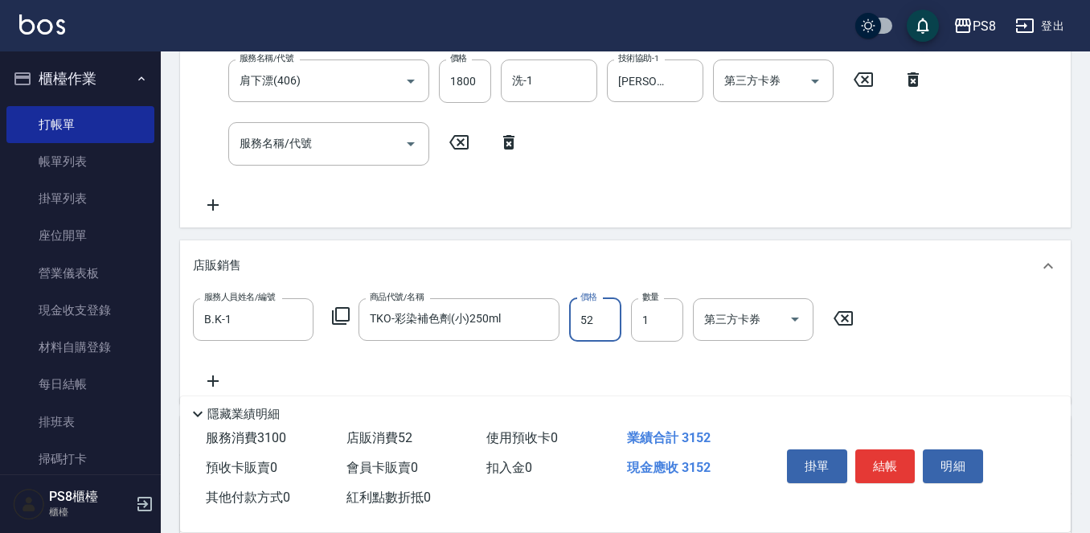
type input "520"
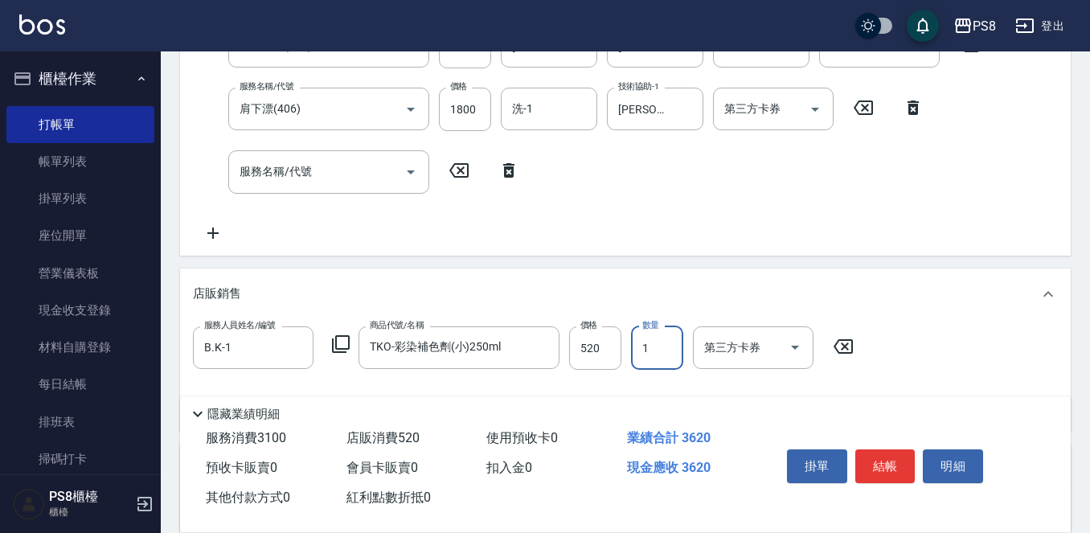
scroll to position [322, 0]
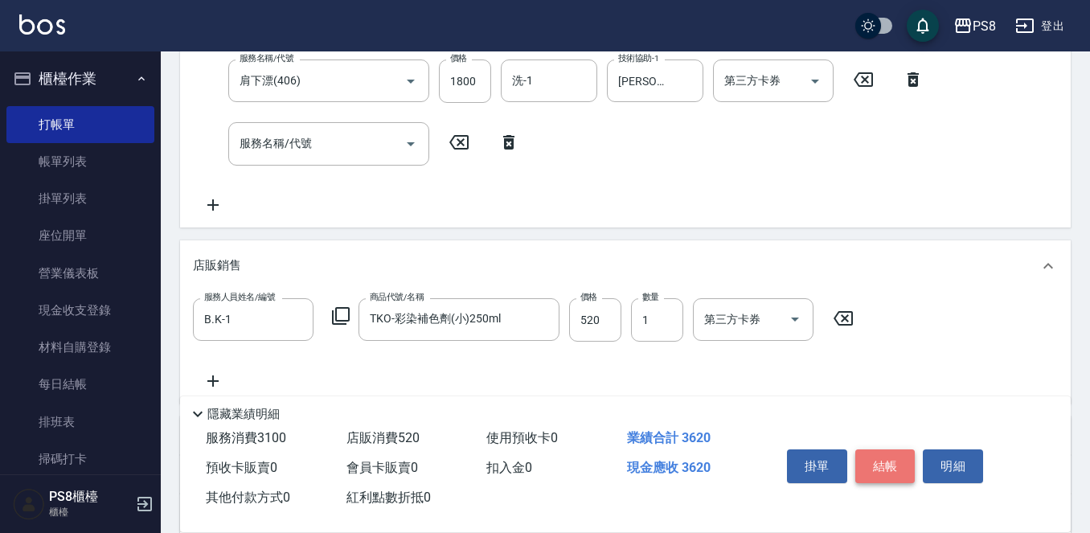
click at [888, 454] on button "結帳" at bounding box center [885, 466] width 60 height 34
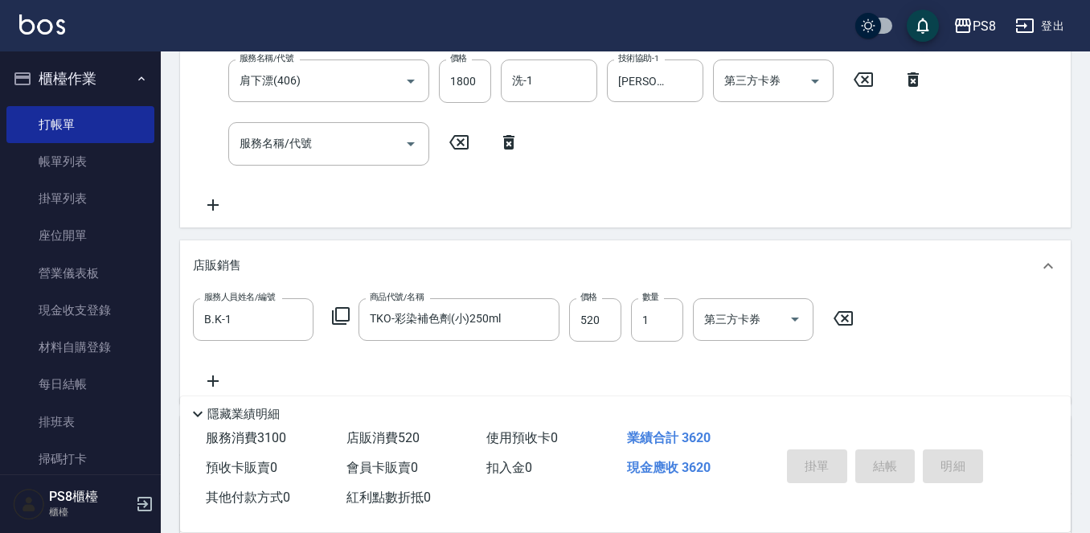
type input "2025/10/12 16:56"
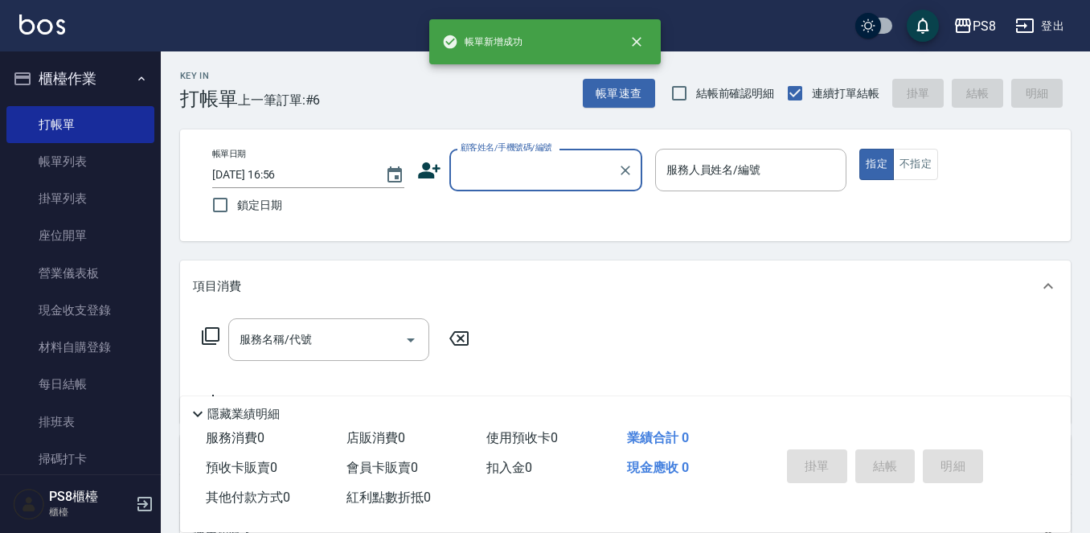
scroll to position [0, 0]
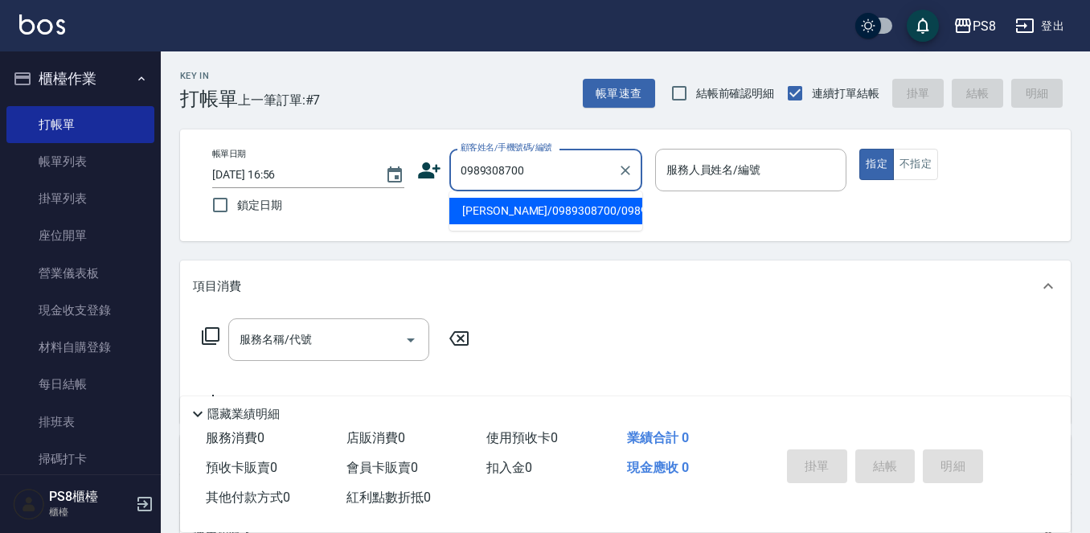
type input "凱琳/0989308700/0989308700"
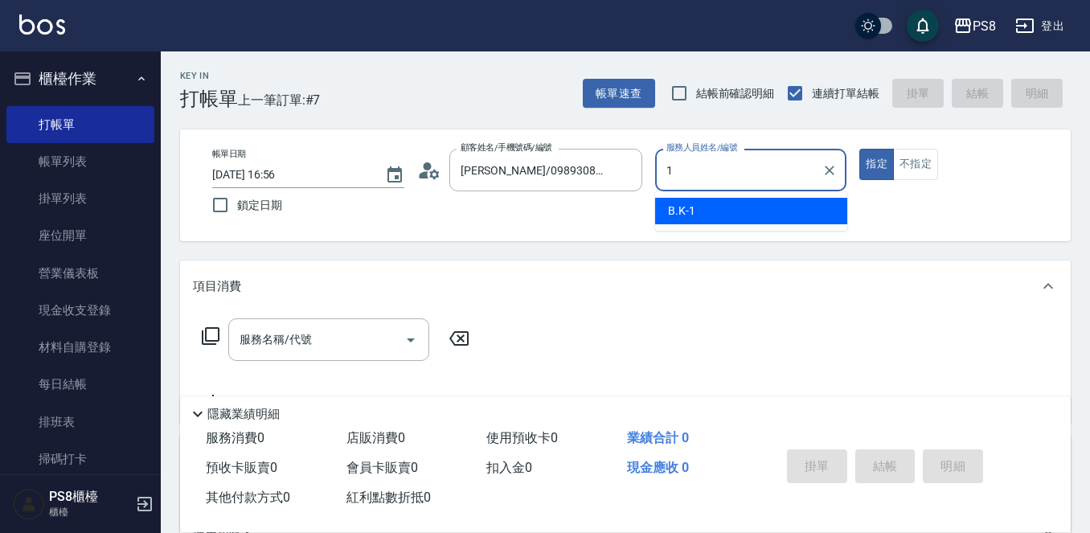
type input "B.K-1"
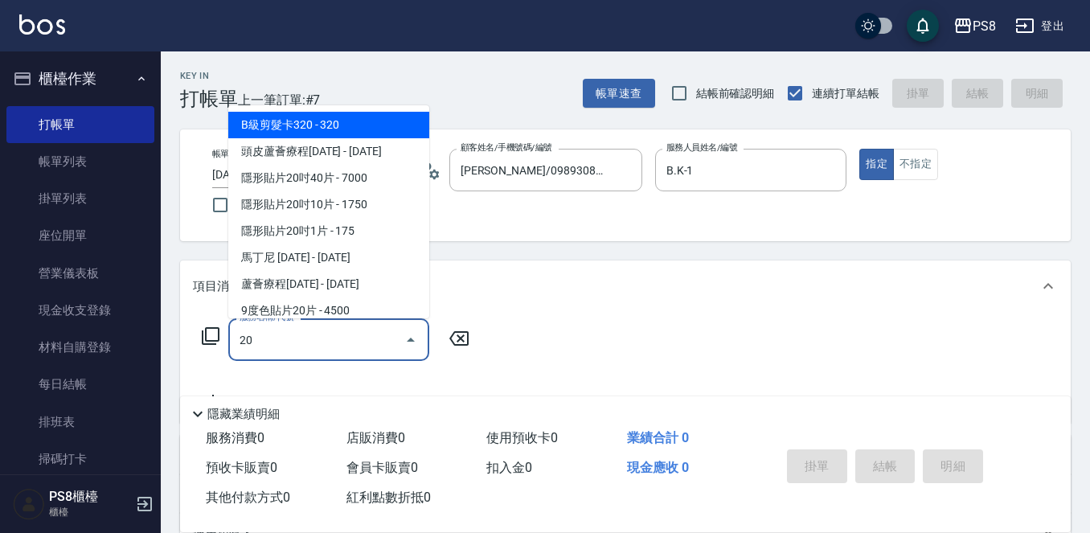
type input "2"
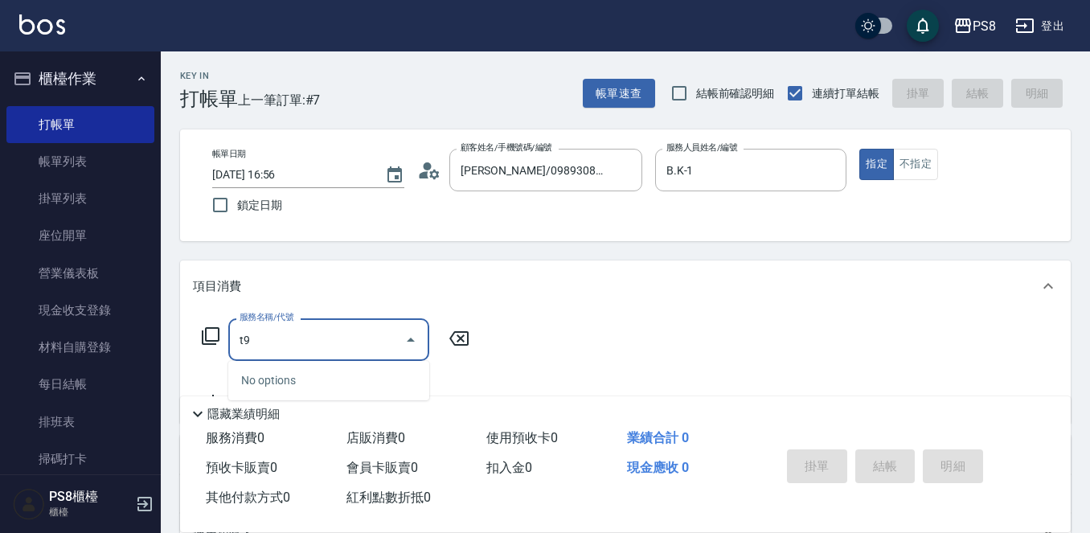
type input "t"
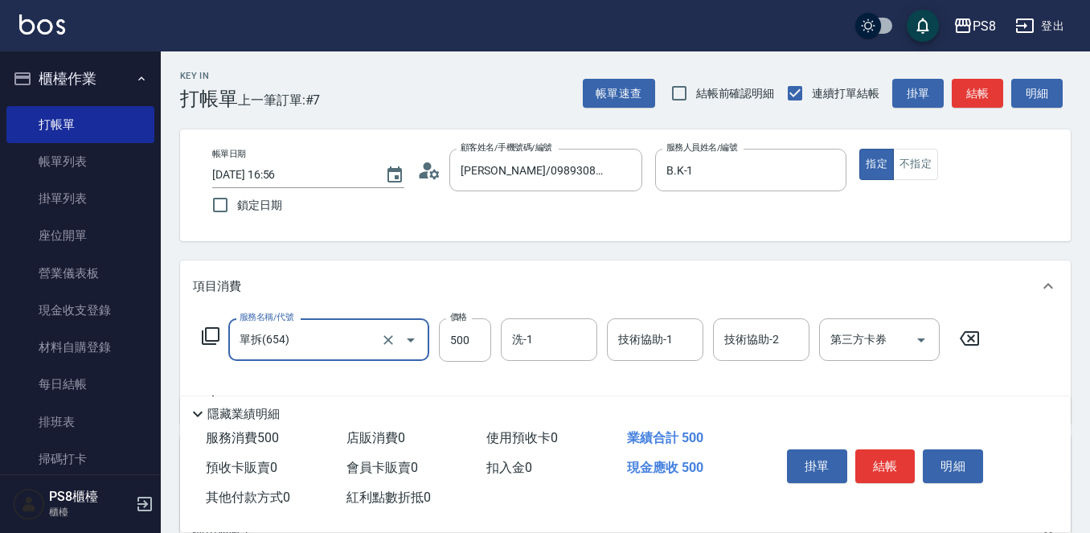
type input "單拆(654)"
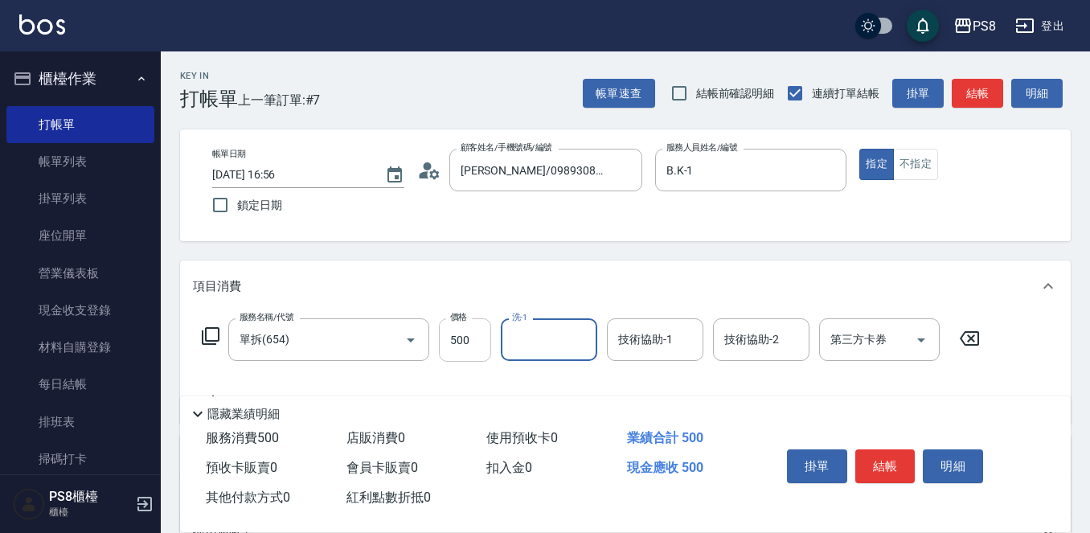
click at [474, 347] on input "500" at bounding box center [465, 339] width 52 height 43
type input "3000"
type input "戴韋全-29"
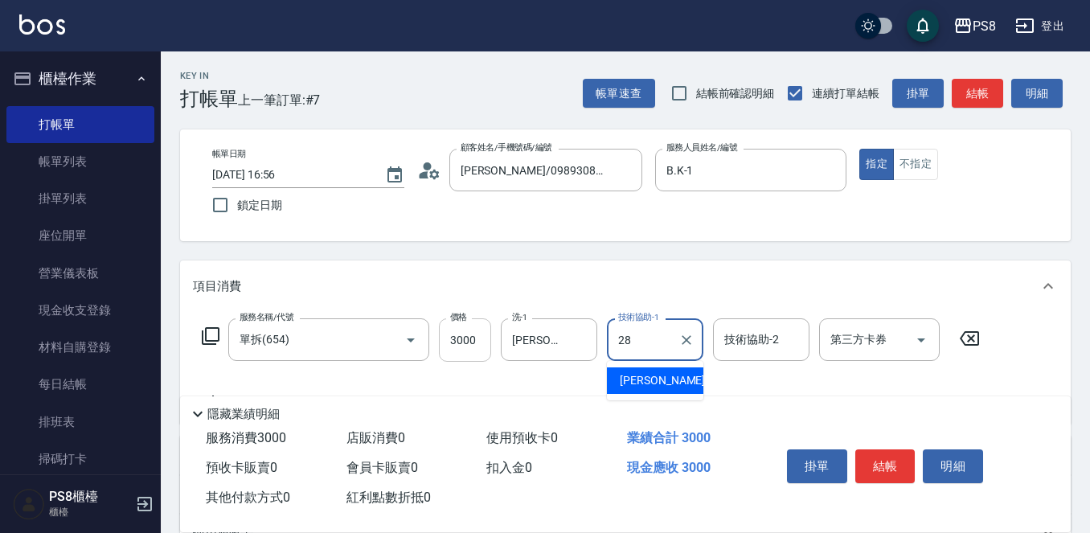
type input "姵蓁-28"
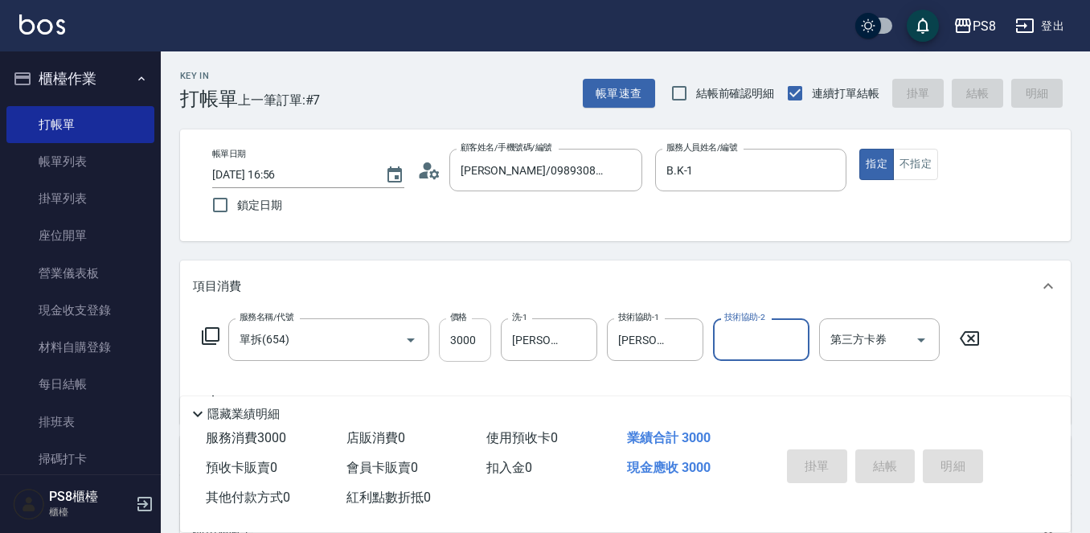
type input "2025/10/12 16:57"
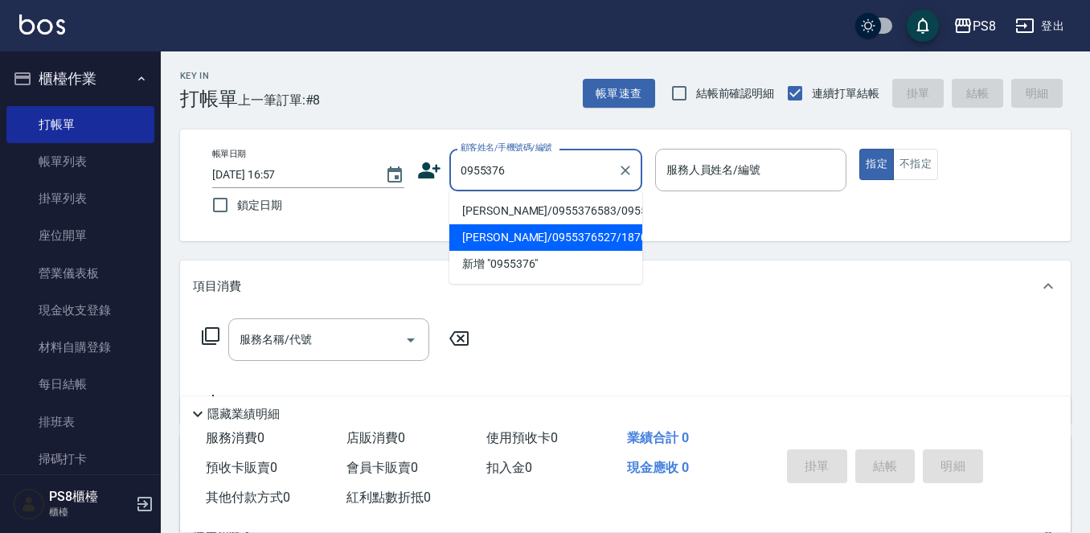
click at [544, 251] on li "溫珮玲/0955376527/18700" at bounding box center [545, 237] width 193 height 27
type input "溫珮玲/0955376527/18700"
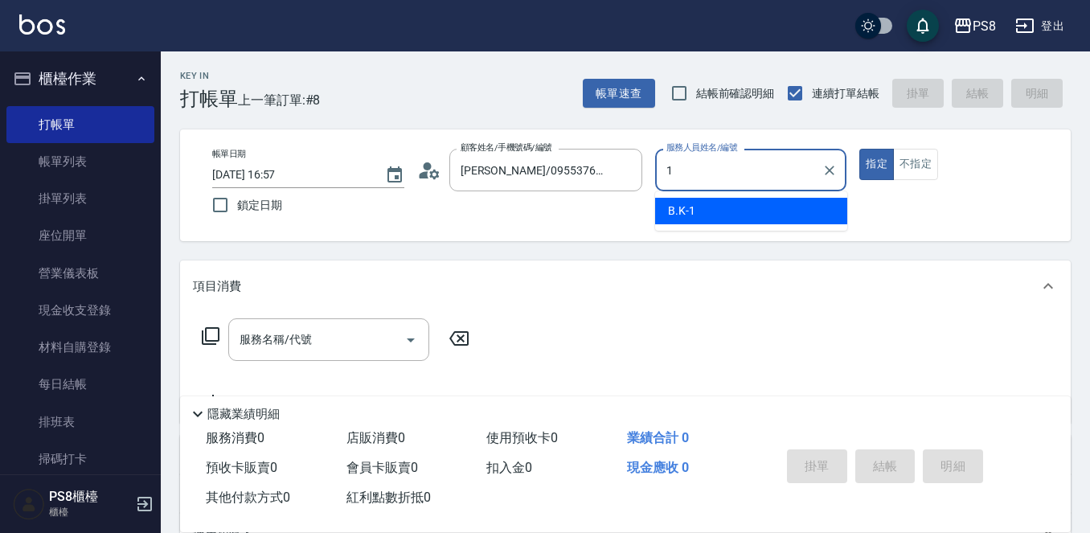
type input "B.K-1"
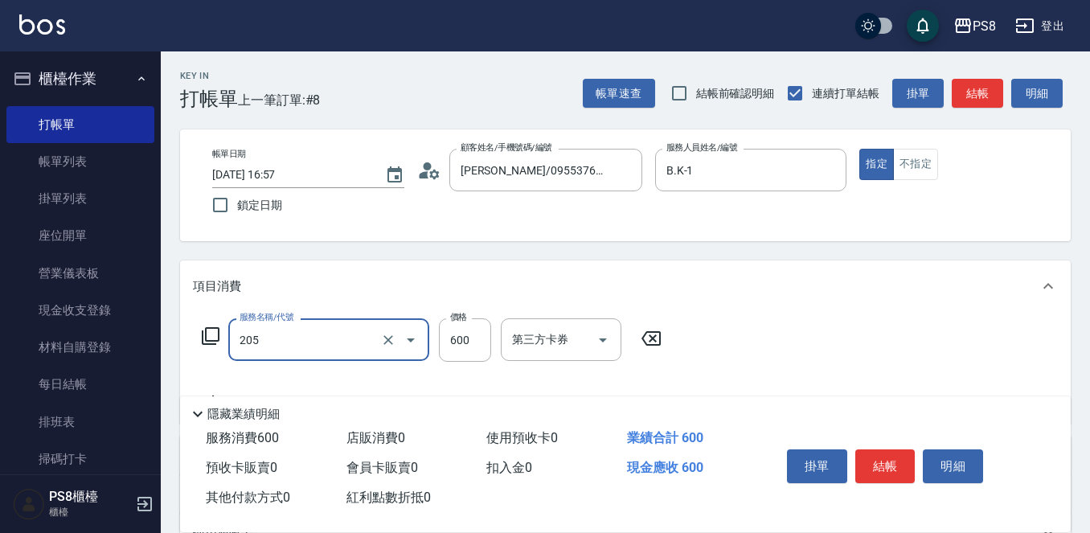
type input "A級洗剪600(205)"
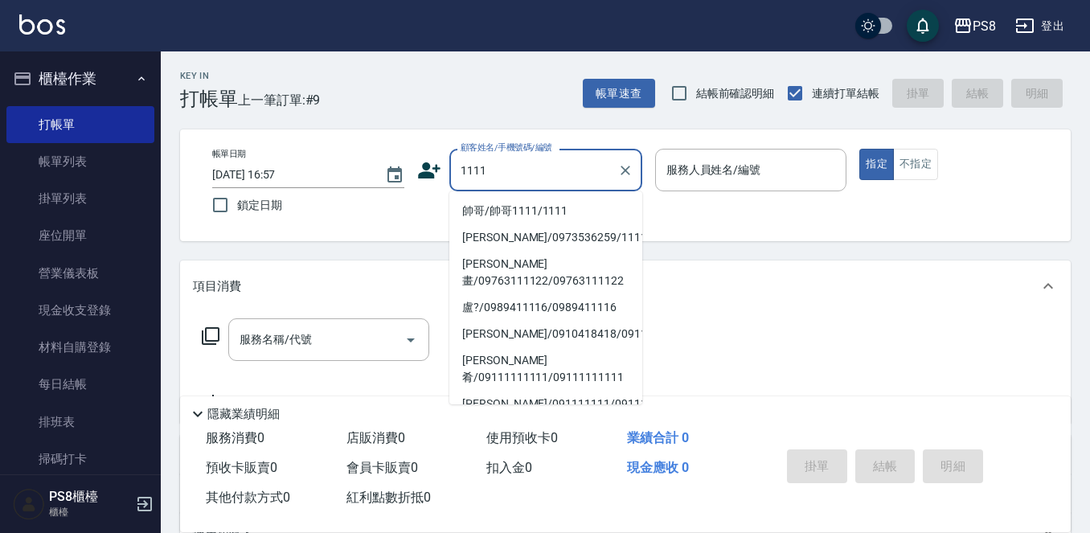
type input "帥哥/帥哥1111/1111"
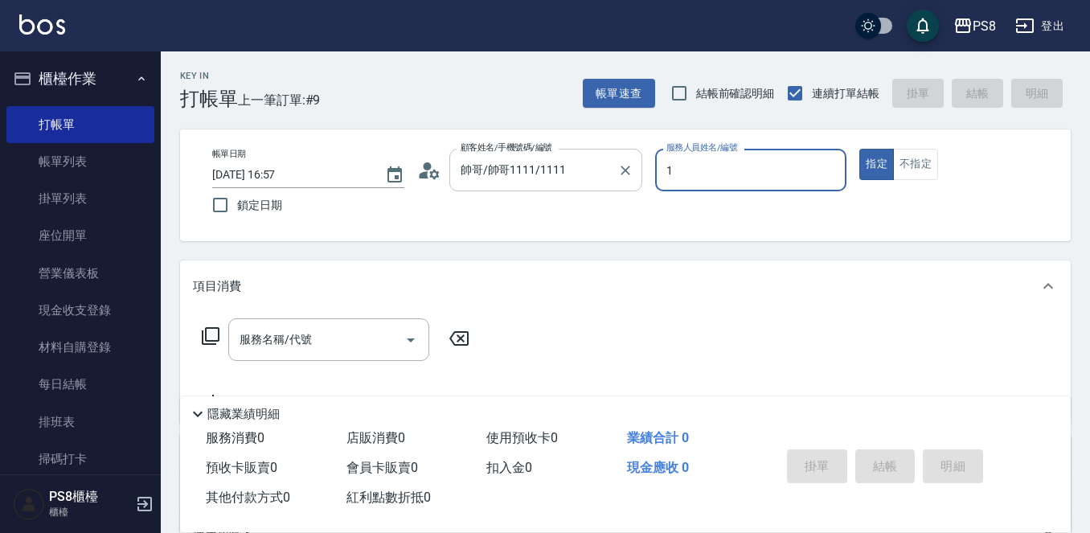
type input "B.K-1"
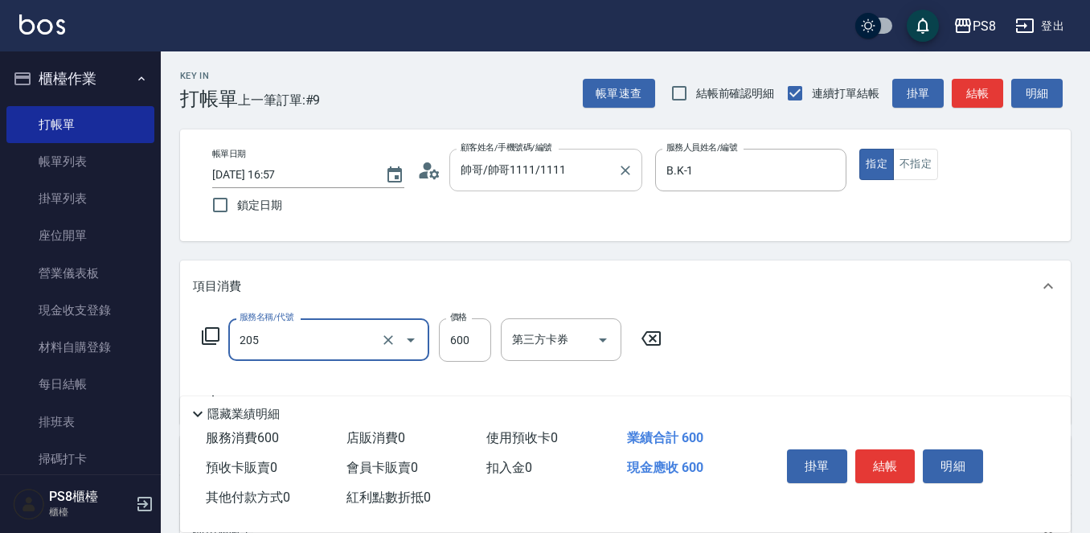
type input "A級洗剪600(205)"
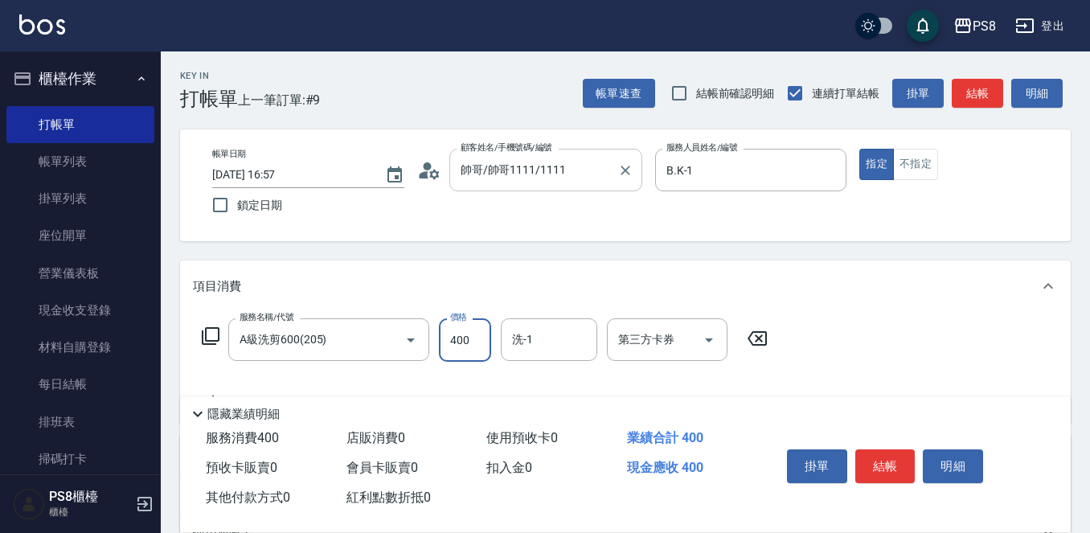
type input "400"
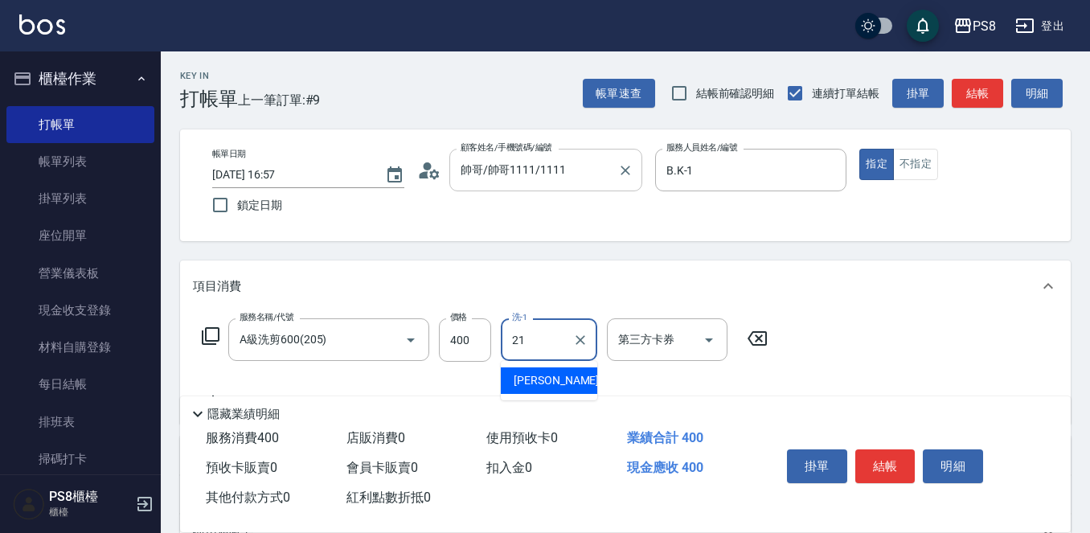
type input "[PERSON_NAME]-21"
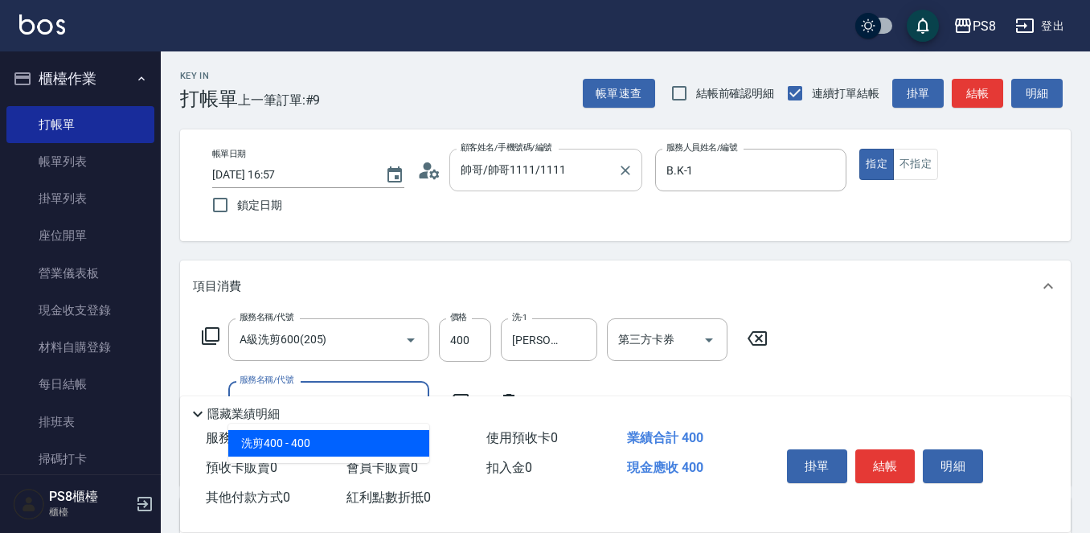
type input "洗剪400(201)"
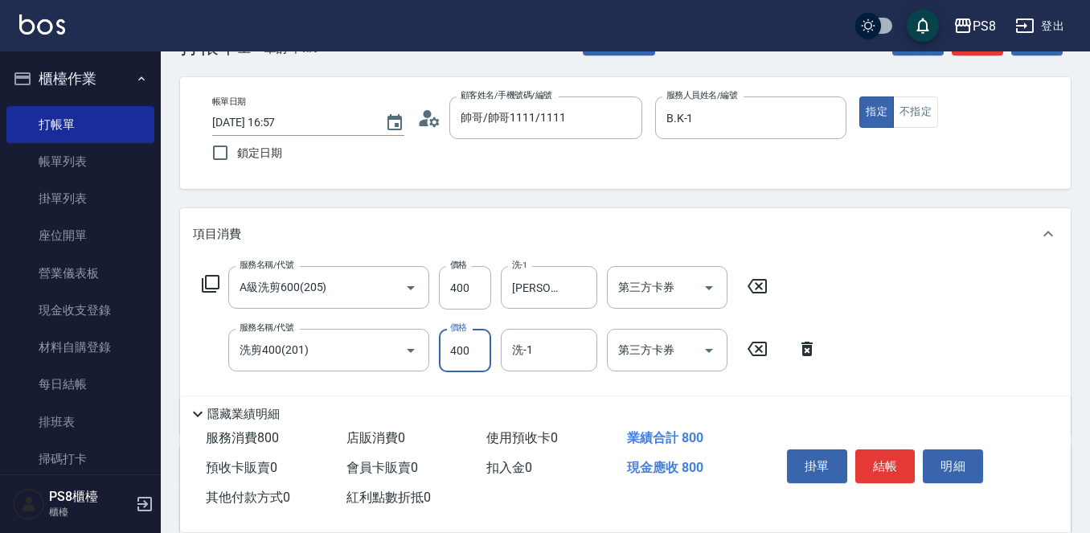
scroll to position [80, 0]
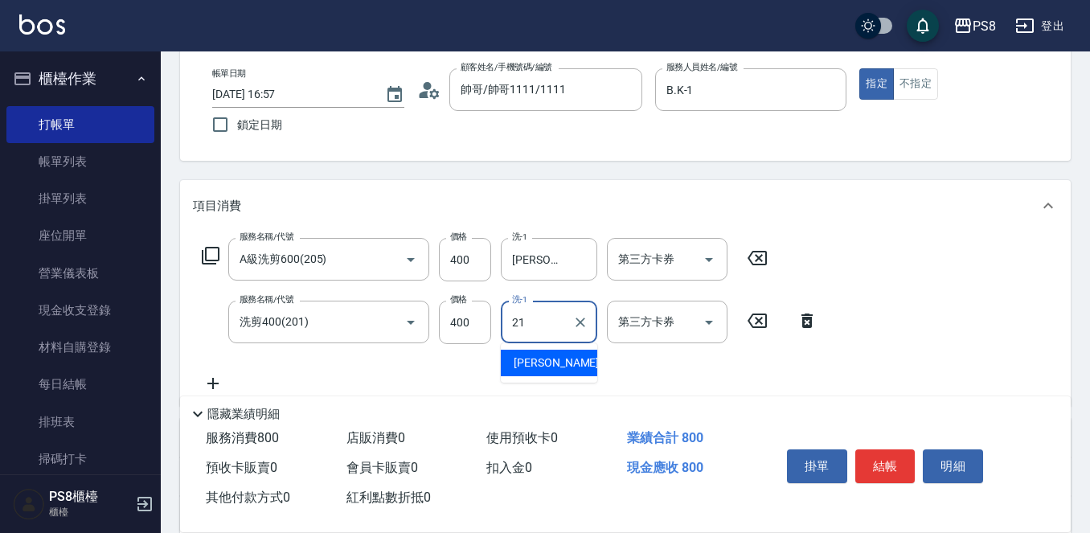
type input "[PERSON_NAME]-21"
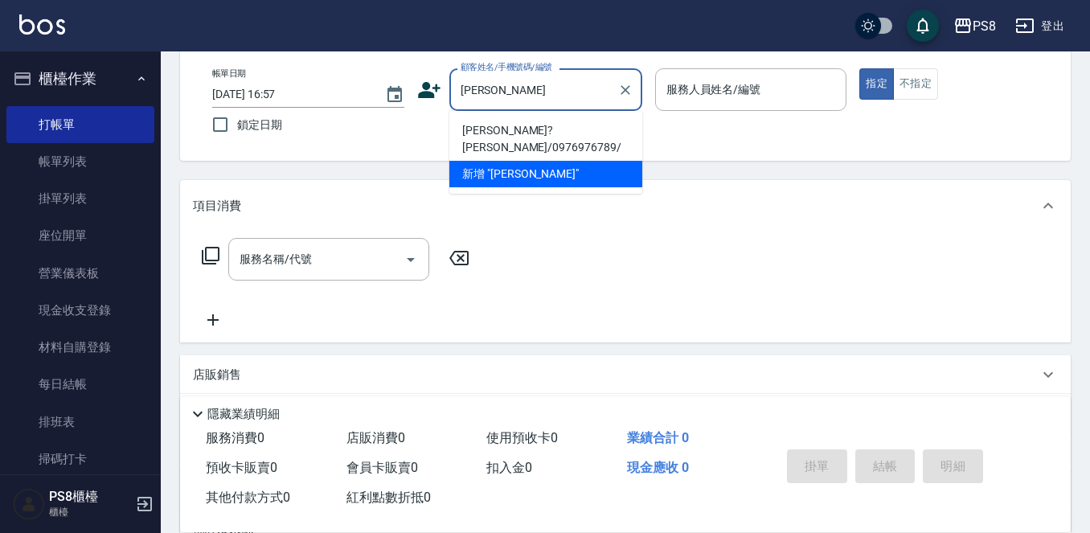
click at [530, 143] on li "蔡浩? 蔡哥/0976976789/" at bounding box center [545, 138] width 193 height 43
type input "蔡浩? 蔡哥/0976976789/"
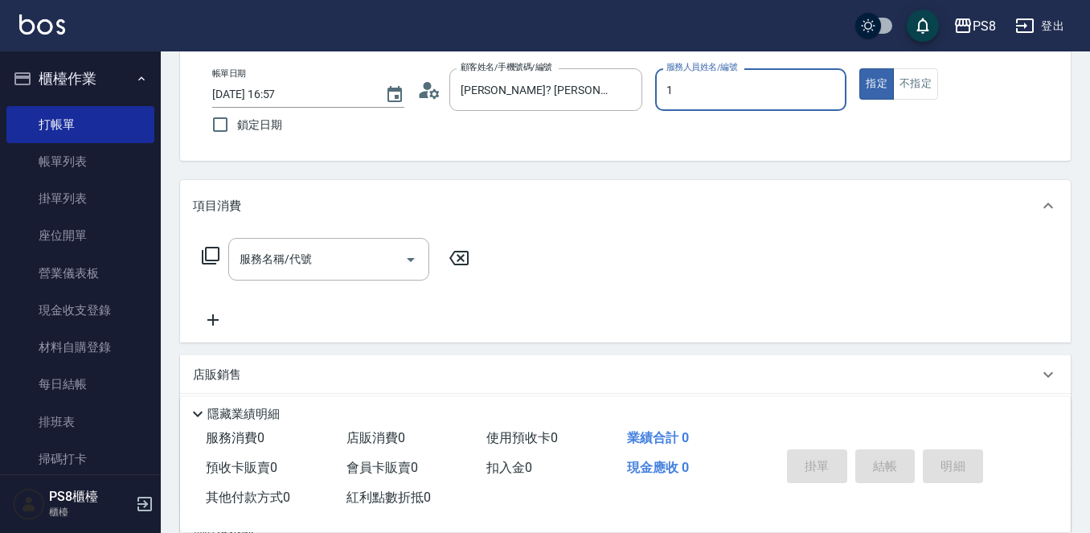
type input "B.K-1"
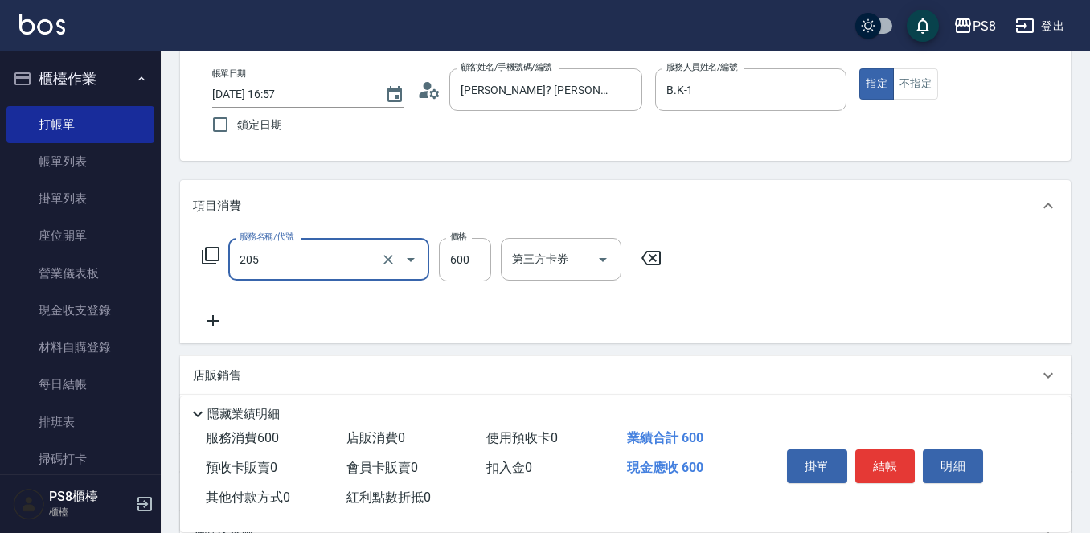
type input "A級洗剪600(205)"
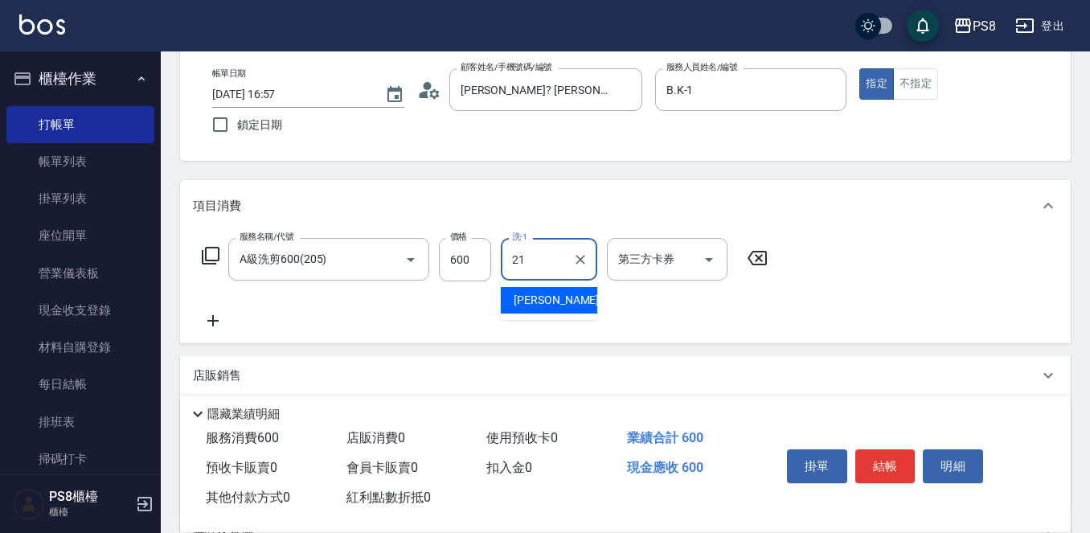
type input "[PERSON_NAME]-21"
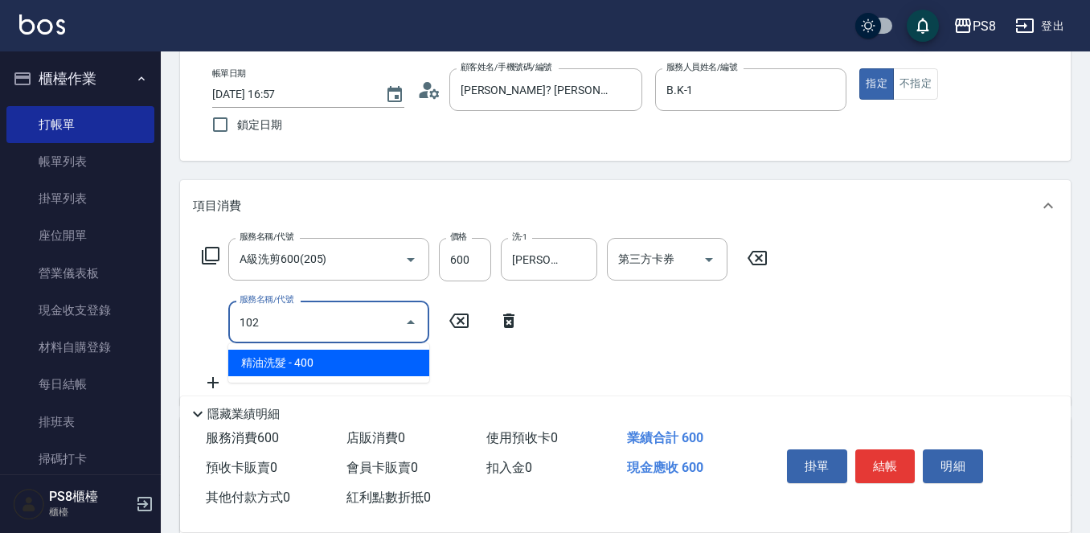
type input "精油洗髮(102)"
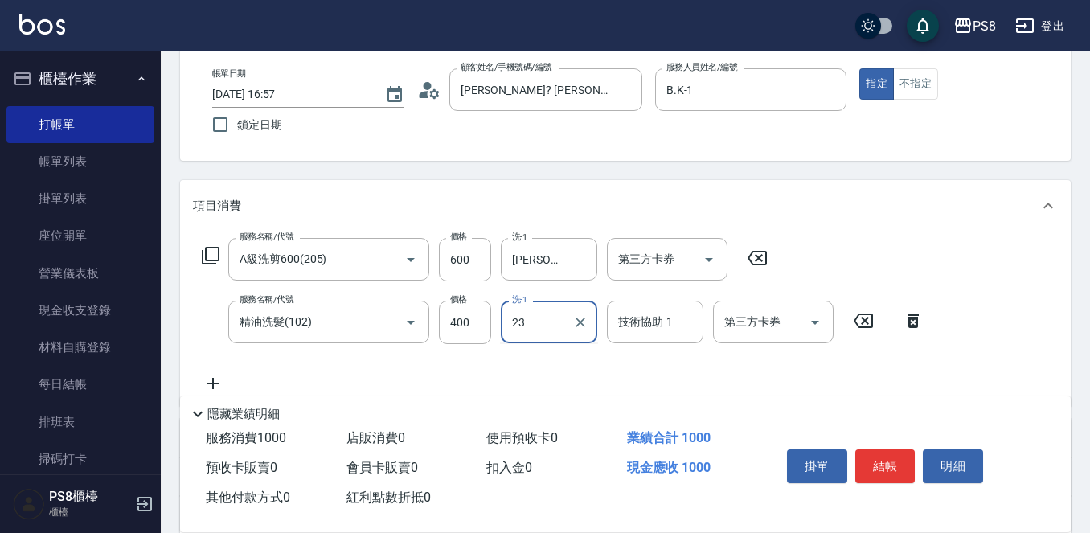
type input "2"
type input "[PERSON_NAME]-21"
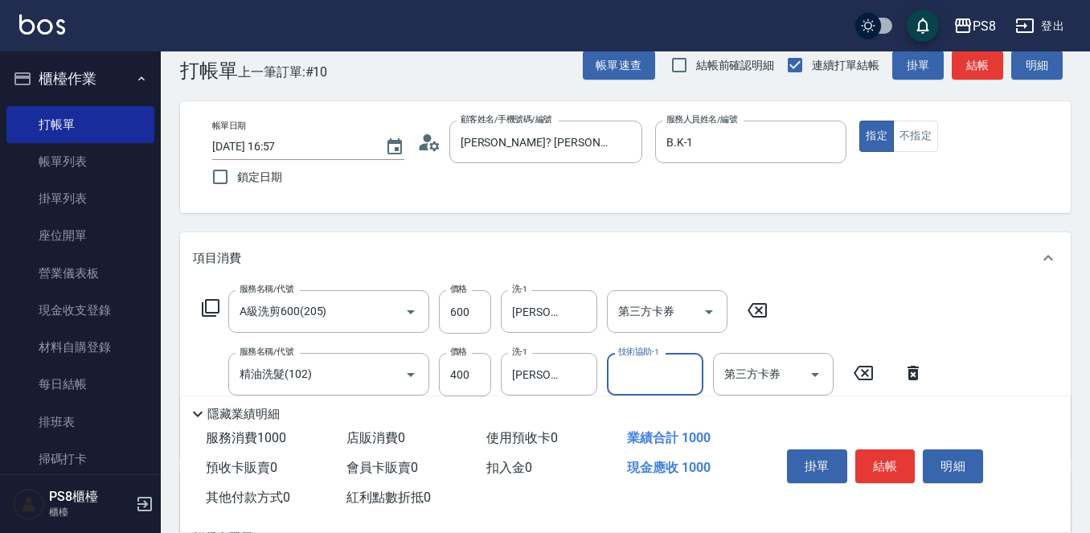
scroll to position [0, 0]
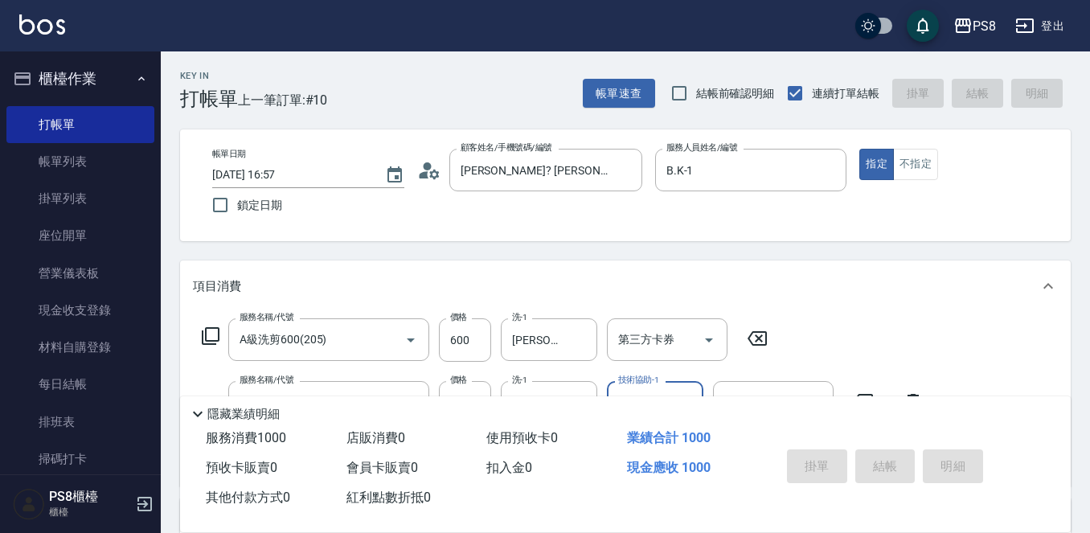
type input "2025/10/12 16:58"
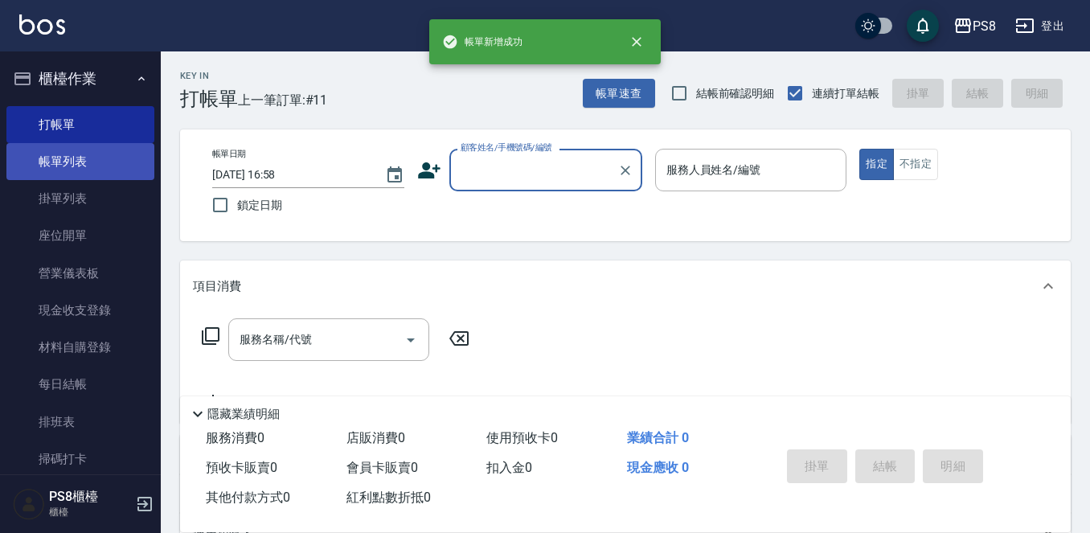
click at [105, 146] on link "帳單列表" at bounding box center [80, 161] width 148 height 37
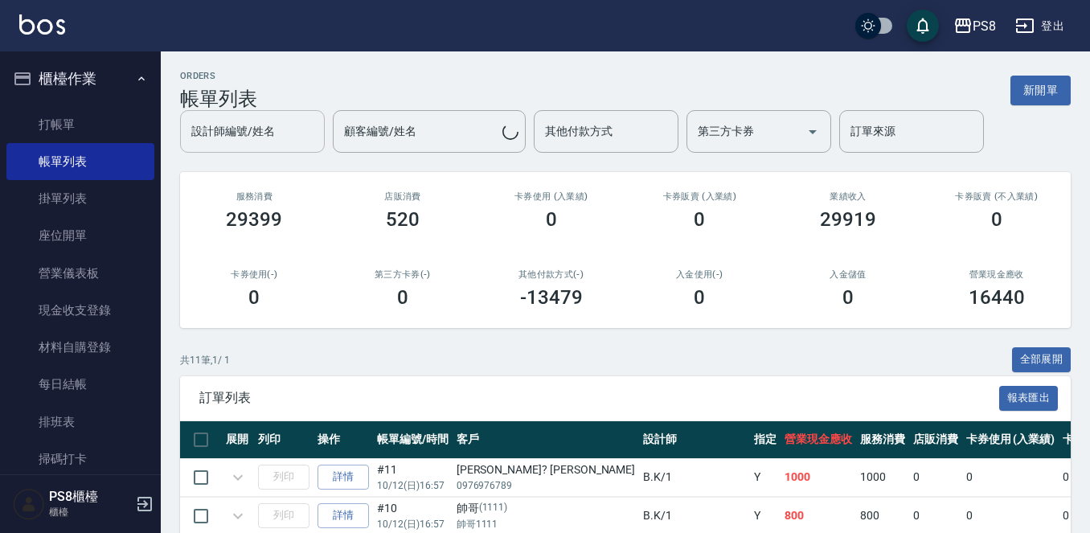
click at [245, 139] on div "設計師編號/姓名 設計師編號/姓名 顧客編號/姓名 顧客編號/姓名 其他付款方式 其他付款方式 第三方卡券 第三方卡券 訂單來源 訂單來源" at bounding box center [625, 131] width 891 height 43
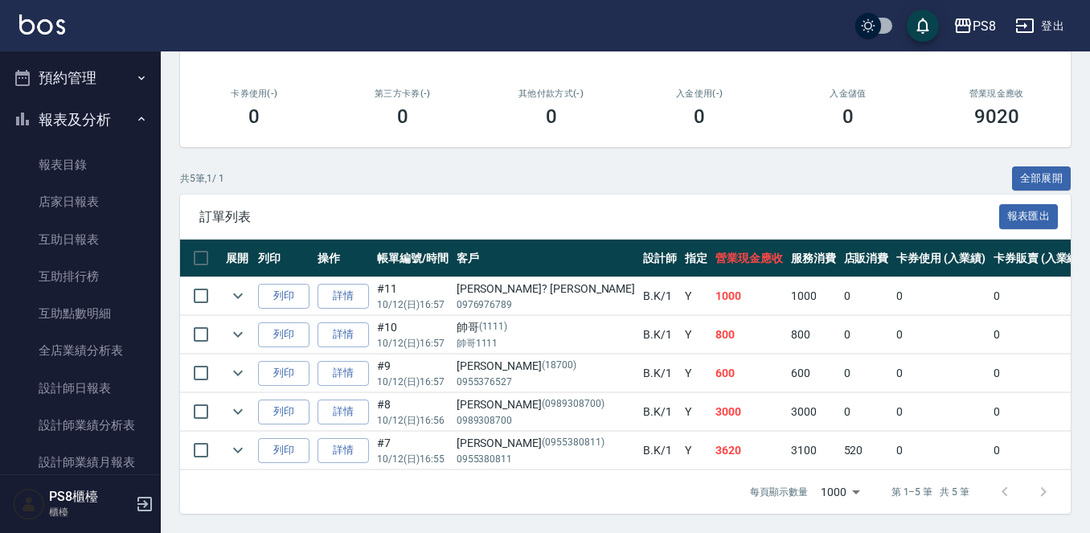
scroll to position [724, 0]
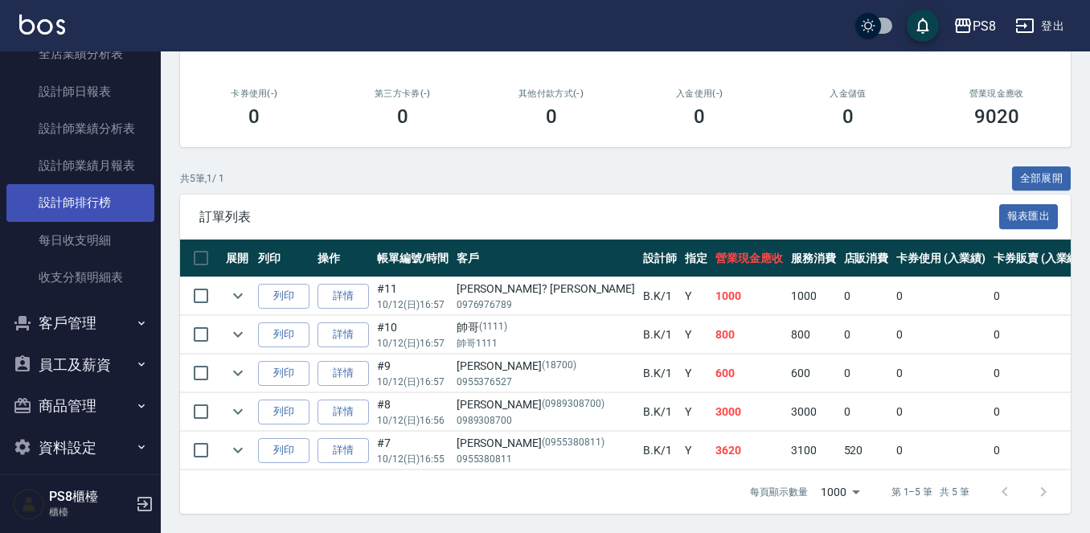
type input "B.K-1"
click at [84, 193] on link "設計師排行榜" at bounding box center [80, 202] width 148 height 37
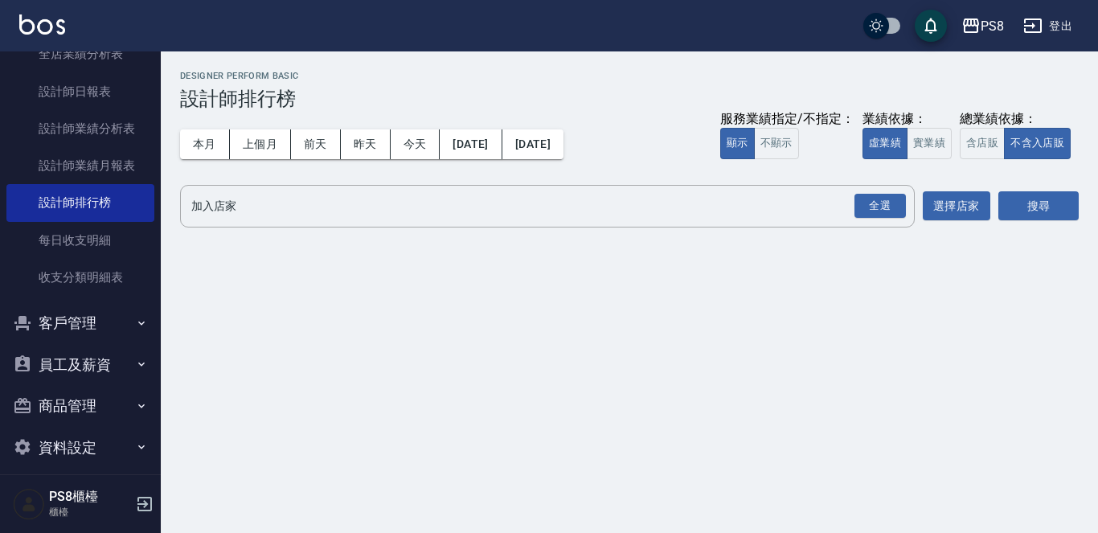
click at [206, 132] on button "本月" at bounding box center [205, 144] width 50 height 30
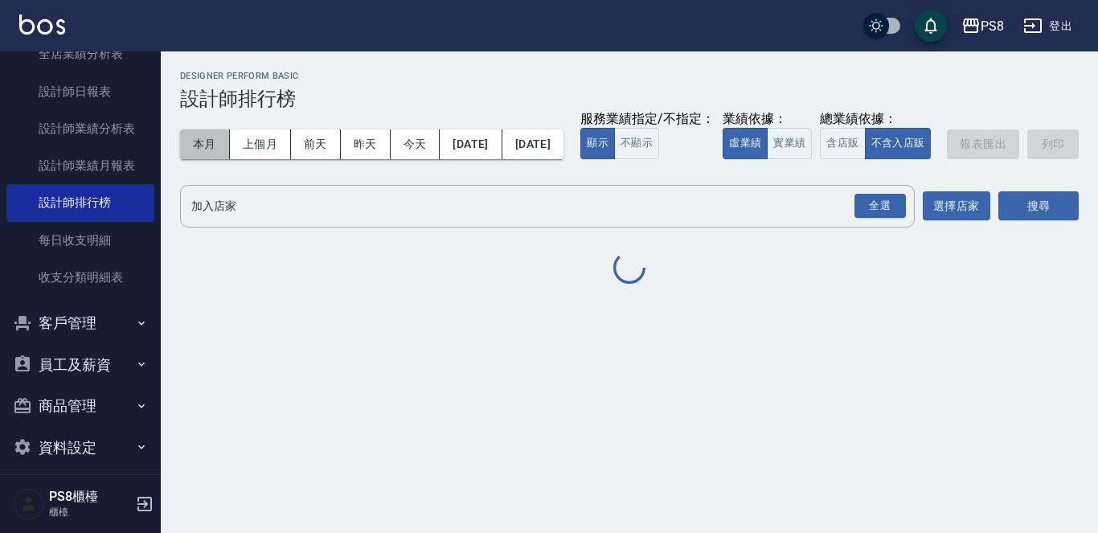
click at [206, 132] on button "本月" at bounding box center [205, 144] width 50 height 30
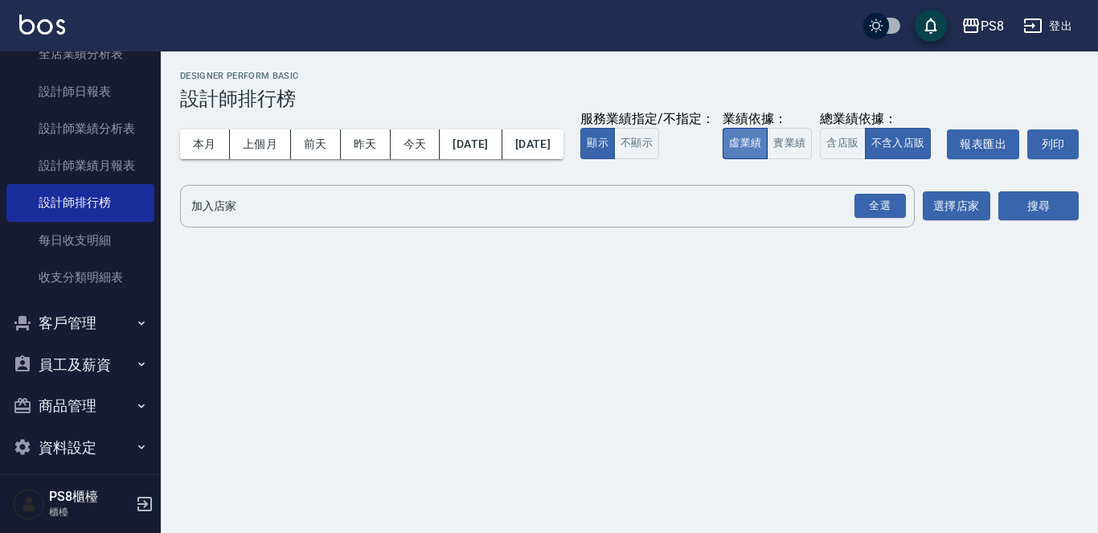
click at [723, 159] on button "虛業績" at bounding box center [745, 143] width 45 height 31
click at [767, 159] on button "實業績" at bounding box center [789, 143] width 45 height 31
click at [893, 219] on div "全選" at bounding box center [880, 206] width 51 height 25
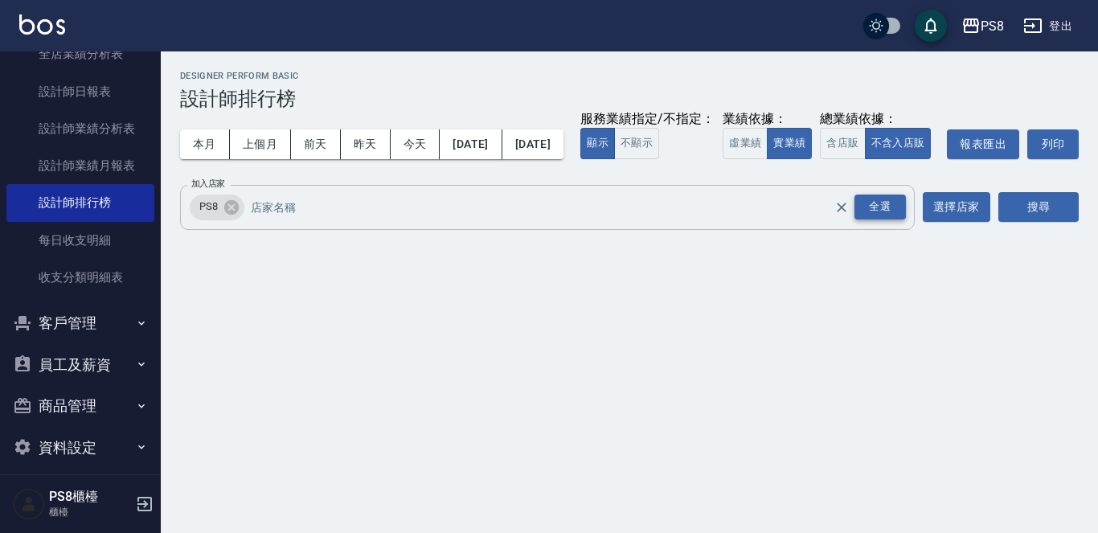
click at [892, 219] on div "全選" at bounding box center [880, 207] width 51 height 25
click at [1038, 222] on button "搜尋" at bounding box center [1039, 207] width 80 height 30
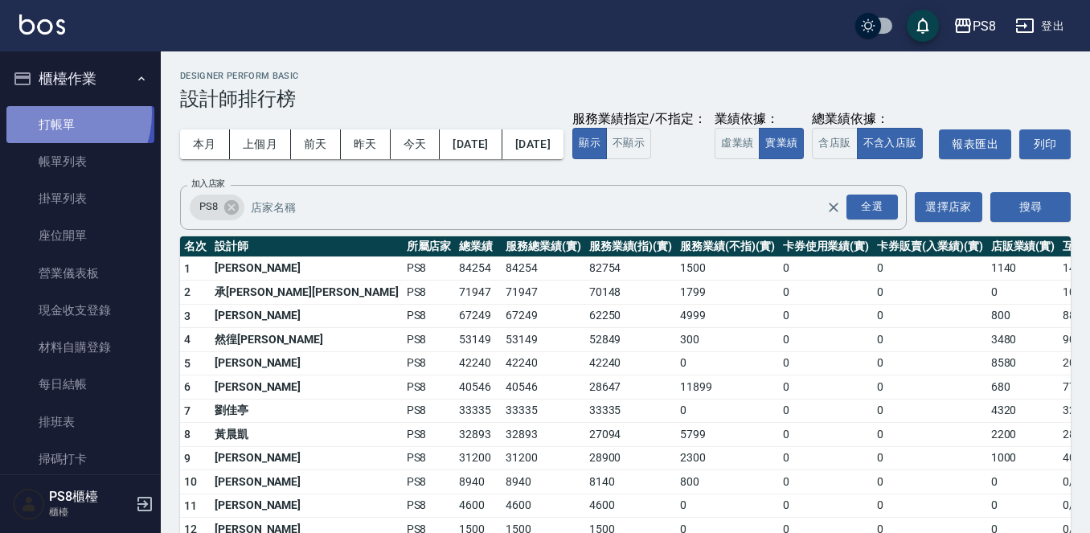
click at [53, 113] on link "打帳單" at bounding box center [80, 124] width 148 height 37
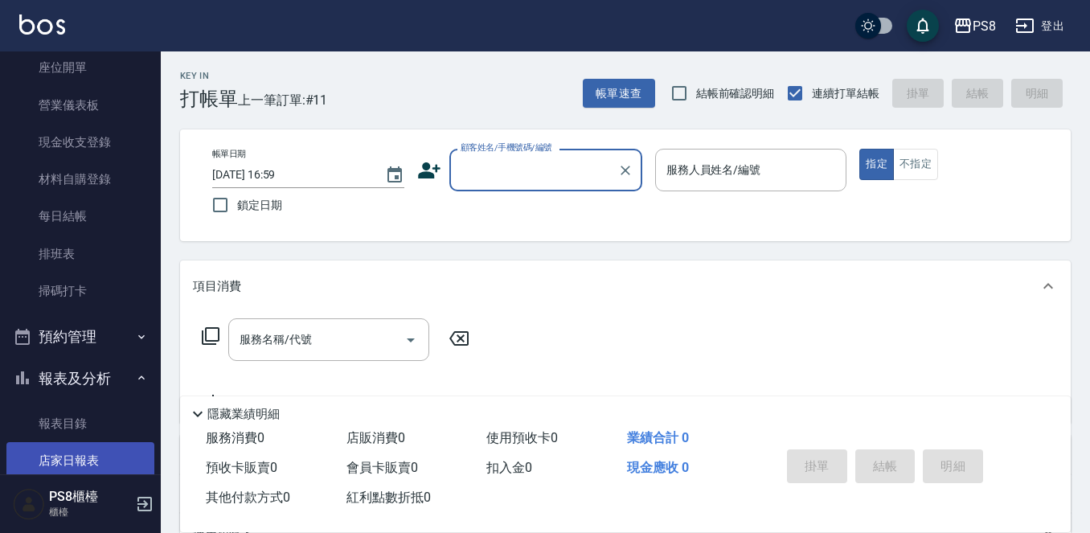
scroll to position [402, 0]
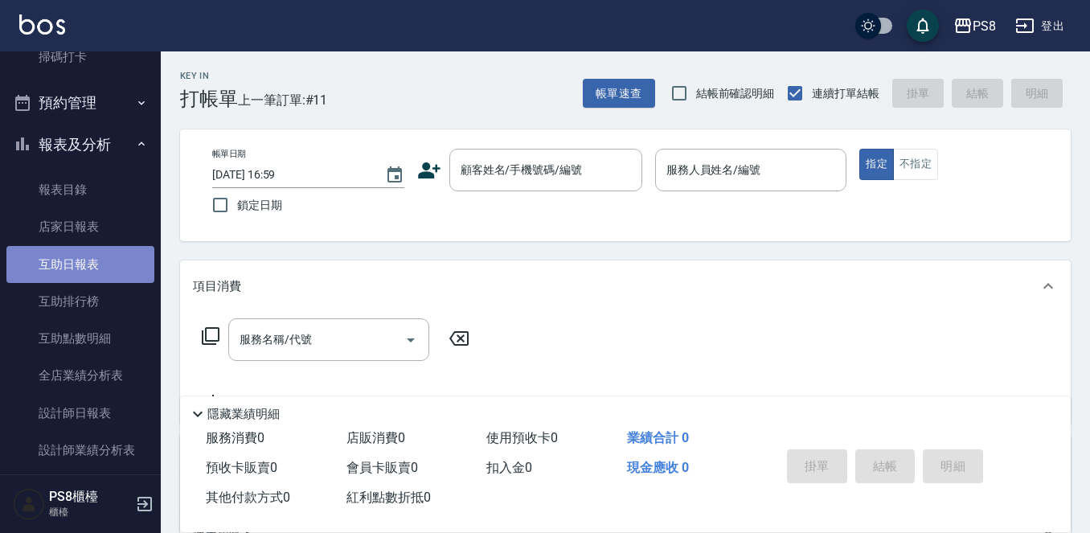
click at [87, 276] on link "互助日報表" at bounding box center [80, 264] width 148 height 37
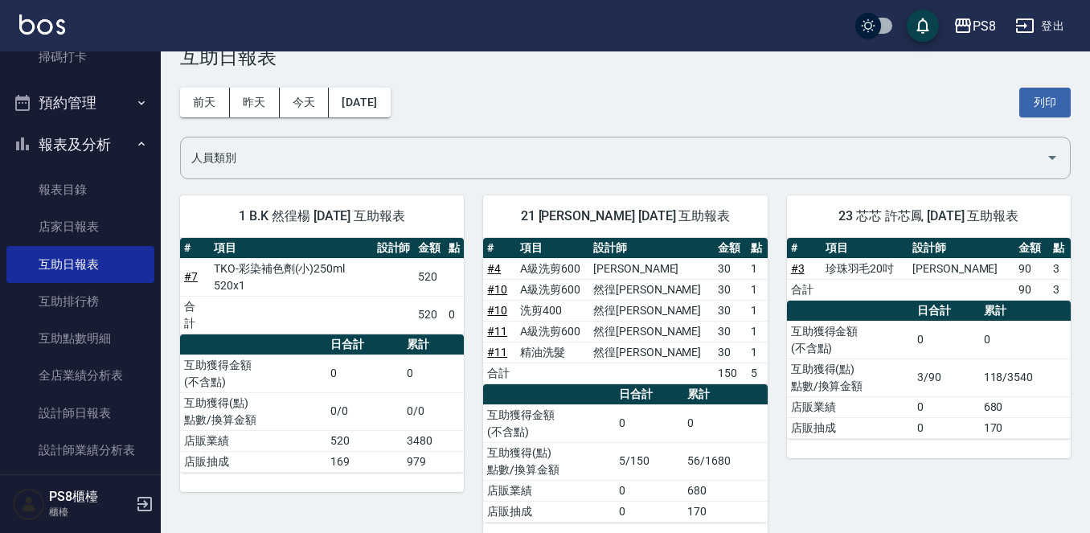
scroll to position [80, 0]
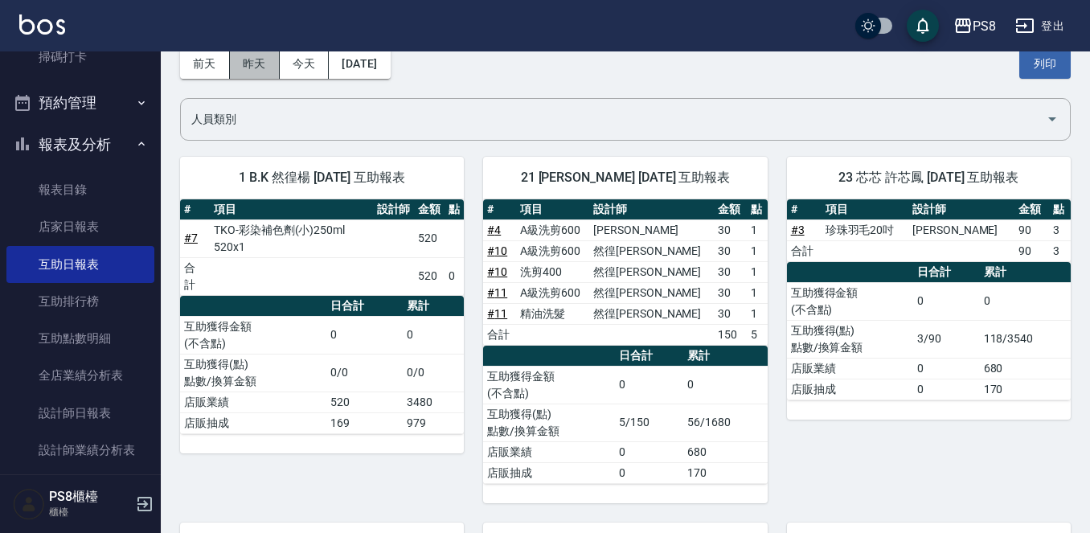
click at [255, 63] on button "昨天" at bounding box center [255, 64] width 50 height 30
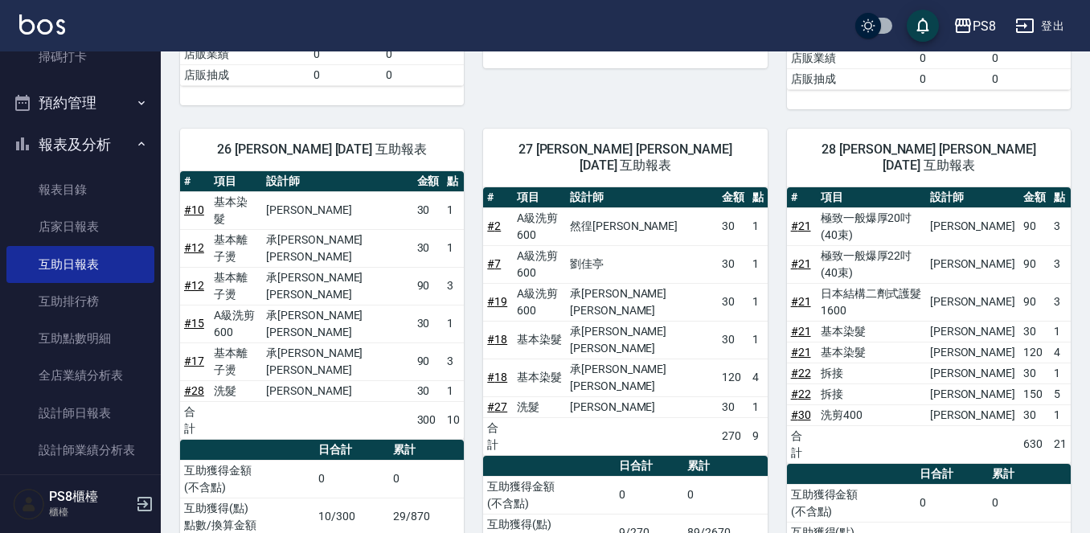
scroll to position [1126, 0]
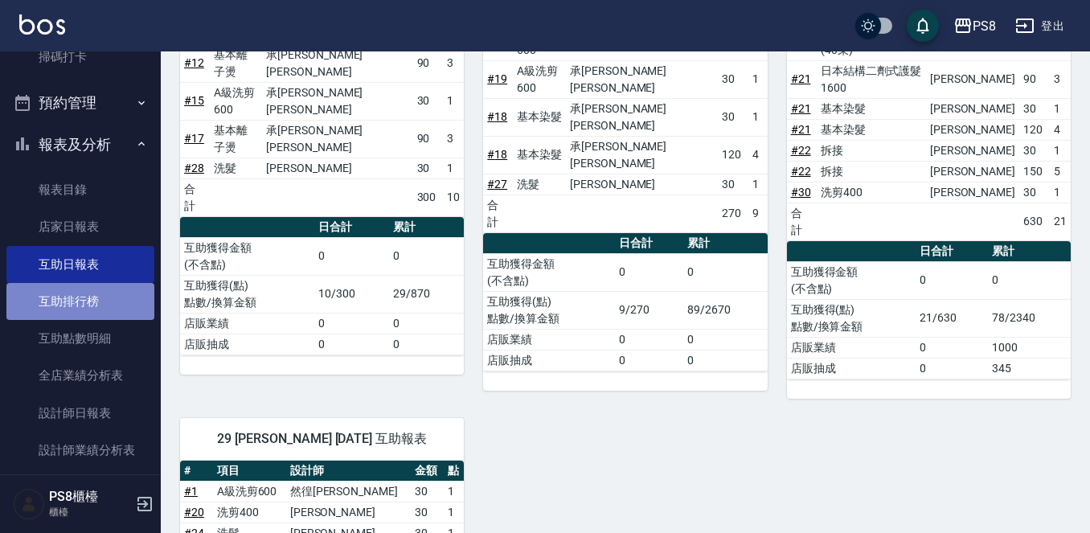
click at [96, 306] on link "互助排行榜" at bounding box center [80, 301] width 148 height 37
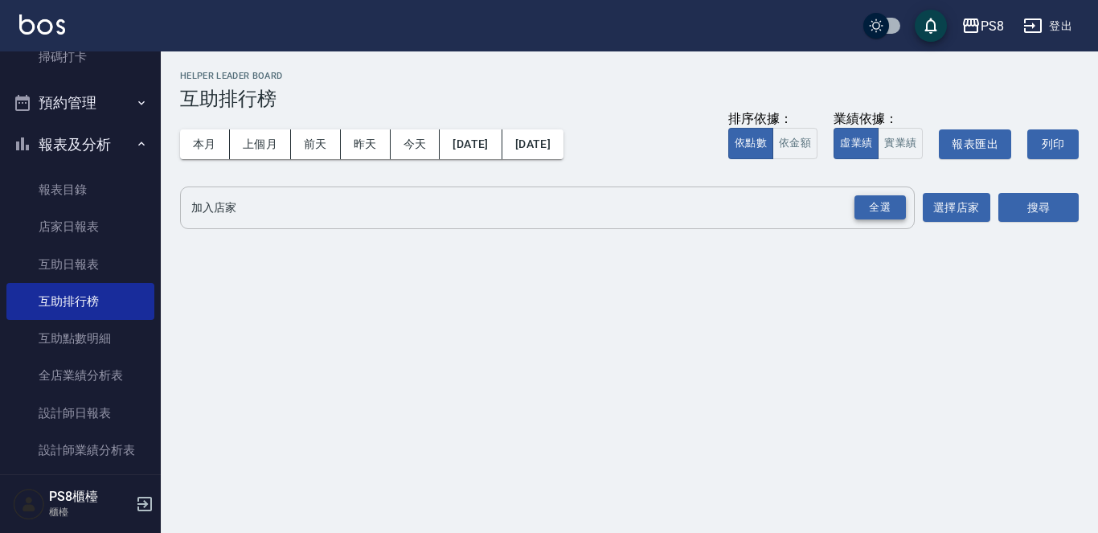
click at [874, 208] on div "全選" at bounding box center [880, 207] width 51 height 25
click at [947, 210] on button "選擇店家" at bounding box center [957, 209] width 68 height 30
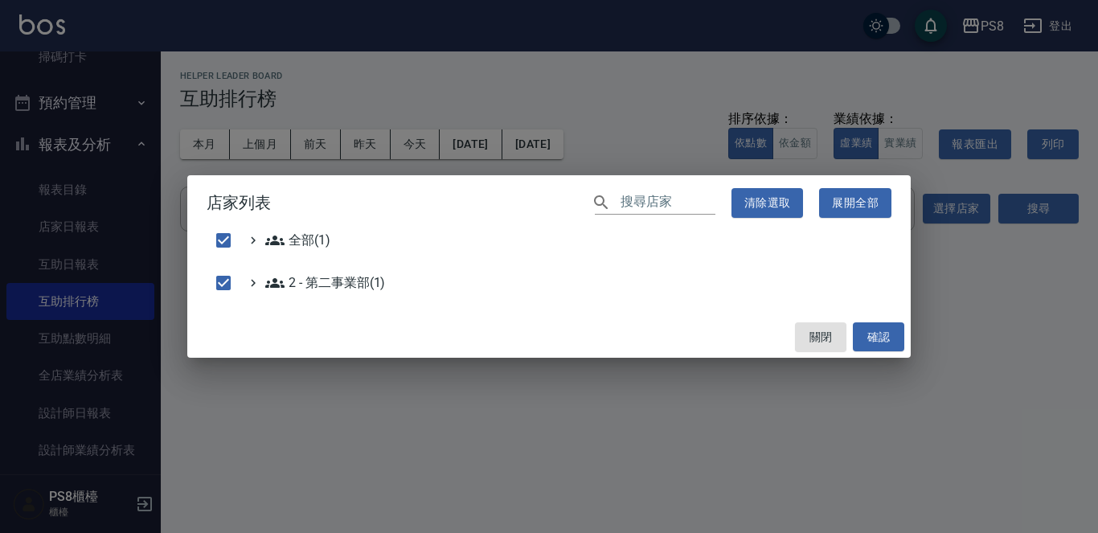
drag, startPoint x: 947, startPoint y: 210, endPoint x: 1026, endPoint y: 210, distance: 78.8
click at [1026, 210] on div "店家列表 ​ 清除選取 展開全部 全部(1) 2 - 第二事業部(1) 關閉 確認" at bounding box center [549, 266] width 1098 height 533
checkbox input "false"
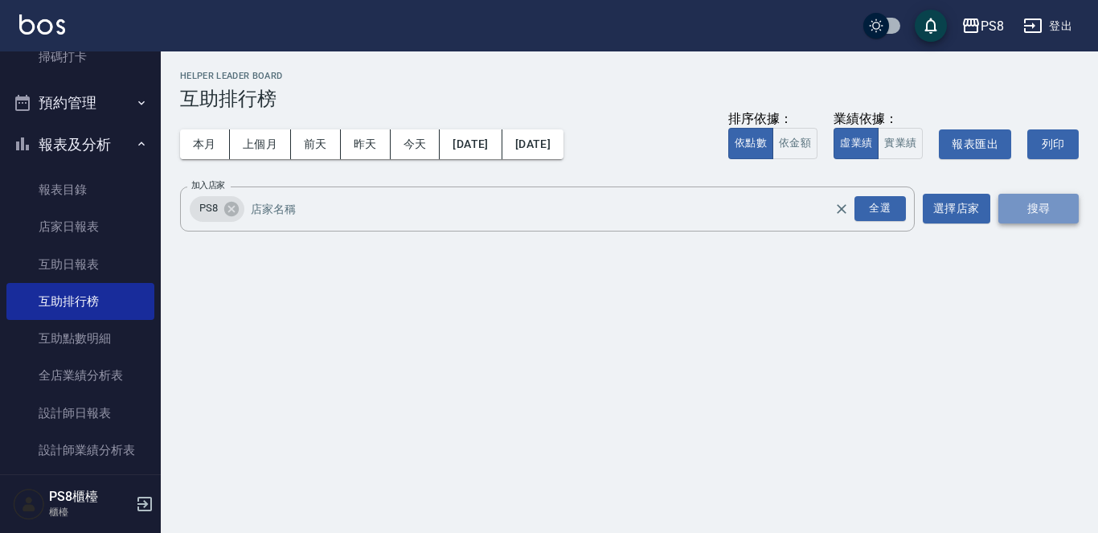
click at [1011, 215] on button "搜尋" at bounding box center [1039, 209] width 80 height 30
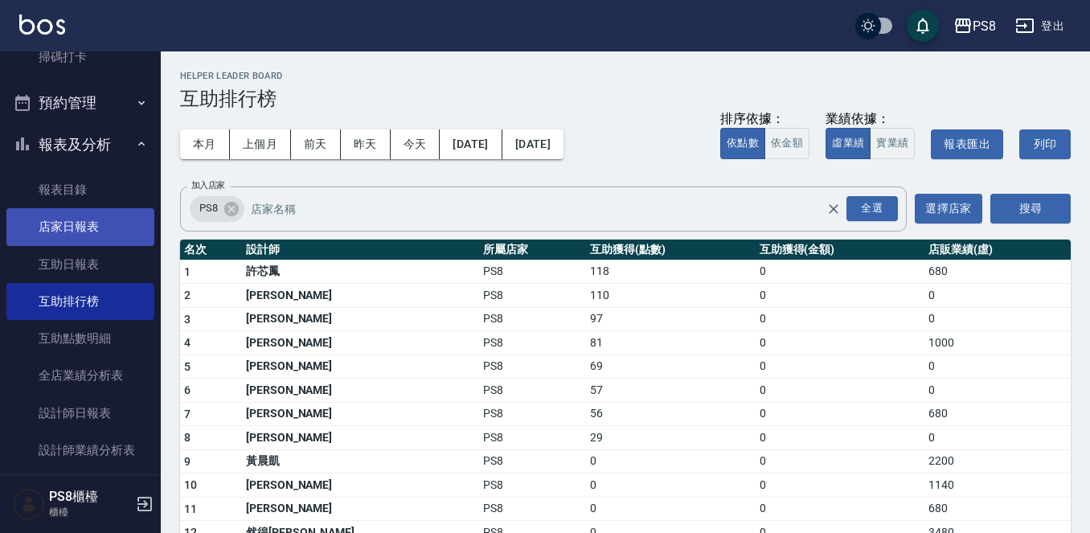
click at [98, 215] on link "店家日報表" at bounding box center [80, 226] width 148 height 37
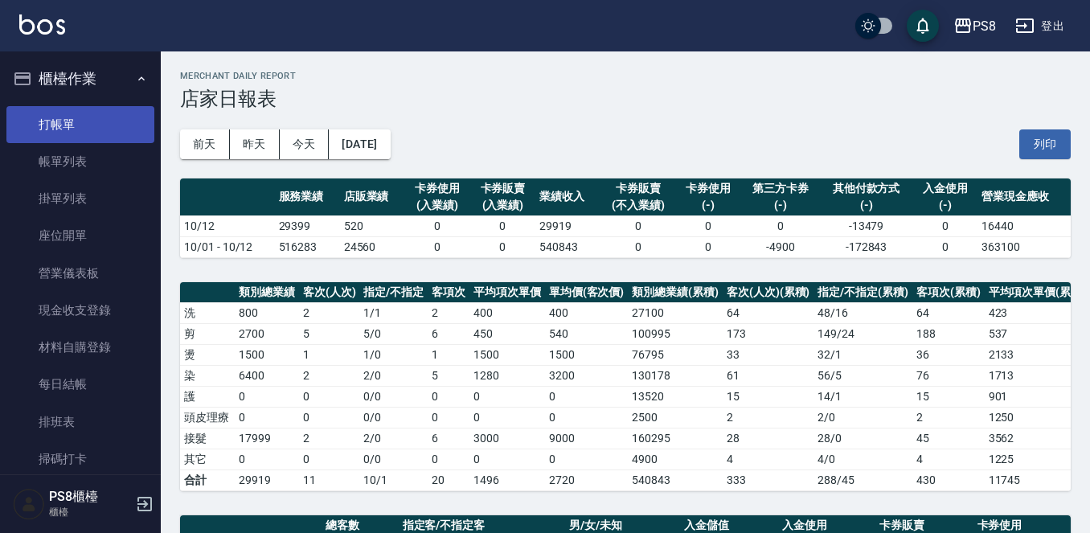
click at [76, 117] on link "打帳單" at bounding box center [80, 124] width 148 height 37
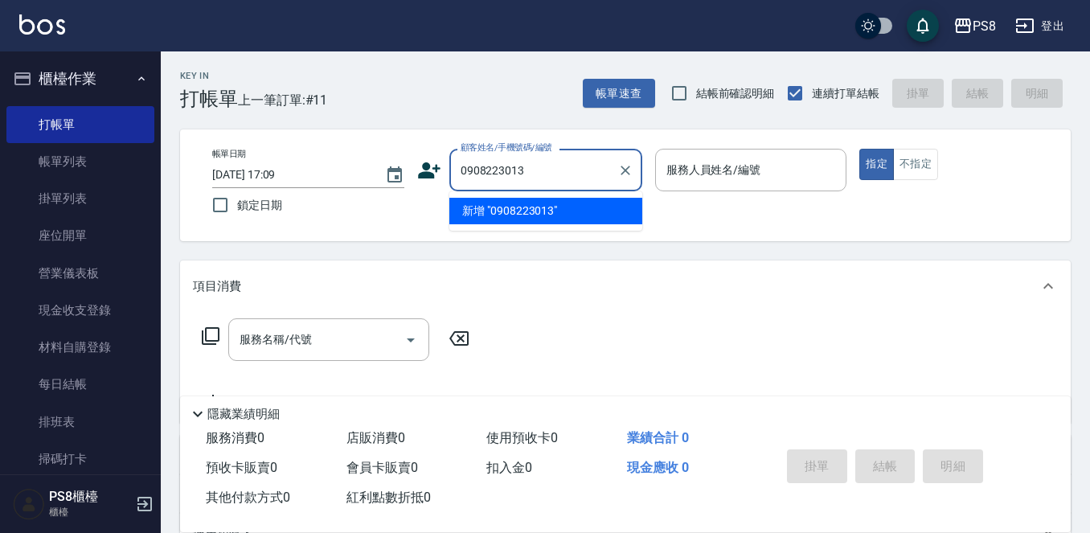
drag, startPoint x: 531, startPoint y: 174, endPoint x: 459, endPoint y: 174, distance: 72.4
click at [459, 174] on input "0908223013" at bounding box center [534, 170] width 154 height 28
type input "0908223013"
click at [429, 166] on icon at bounding box center [429, 170] width 23 height 16
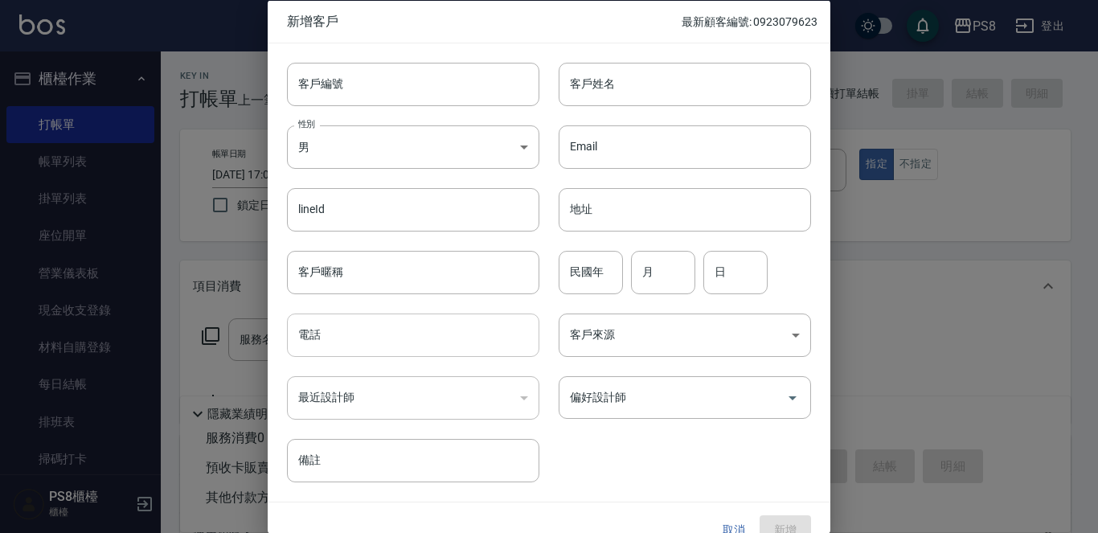
click at [322, 341] on input "電話" at bounding box center [413, 335] width 252 height 43
paste input "0908223013"
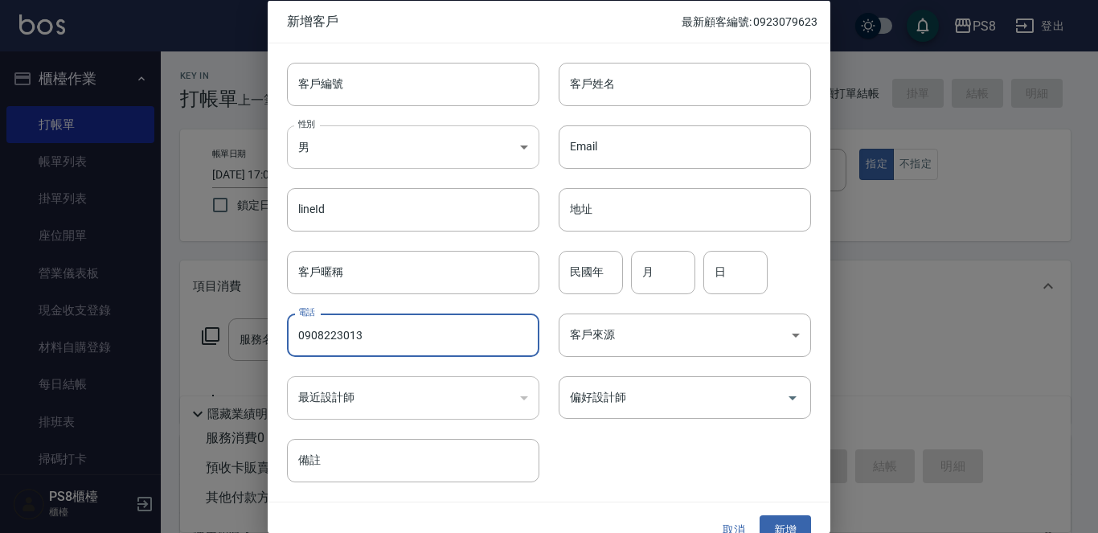
type input "0908223013"
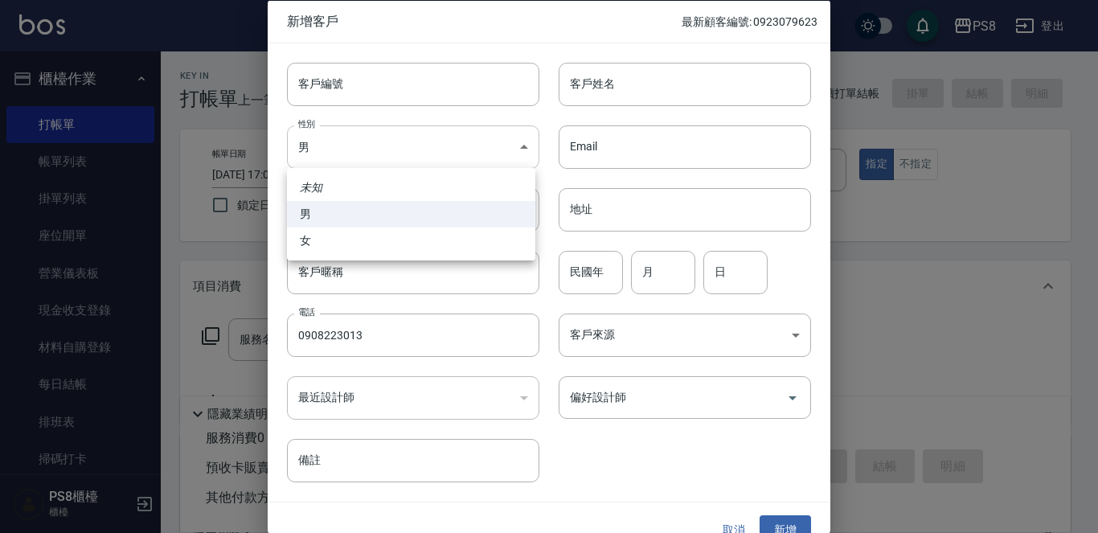
click at [305, 138] on body "PS8 登出 櫃檯作業 打帳單 帳單列表 掛單列表 座位開單 營業儀表板 現金收支登錄 材料自購登錄 每日結帳 排班表 掃碼打卡 預約管理 預約管理 單日預約…" at bounding box center [549, 391] width 1098 height 783
click at [324, 234] on li "女" at bounding box center [411, 241] width 248 height 27
type input "FEMALE"
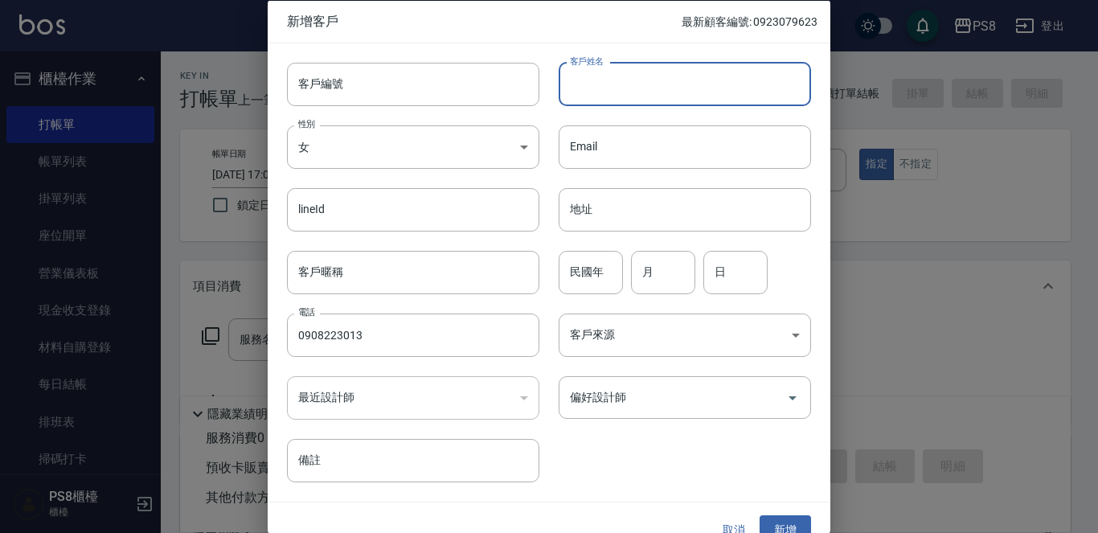
click at [625, 86] on input "客戶姓名" at bounding box center [685, 83] width 252 height 43
type input "真"
type input "兂"
type input "爭"
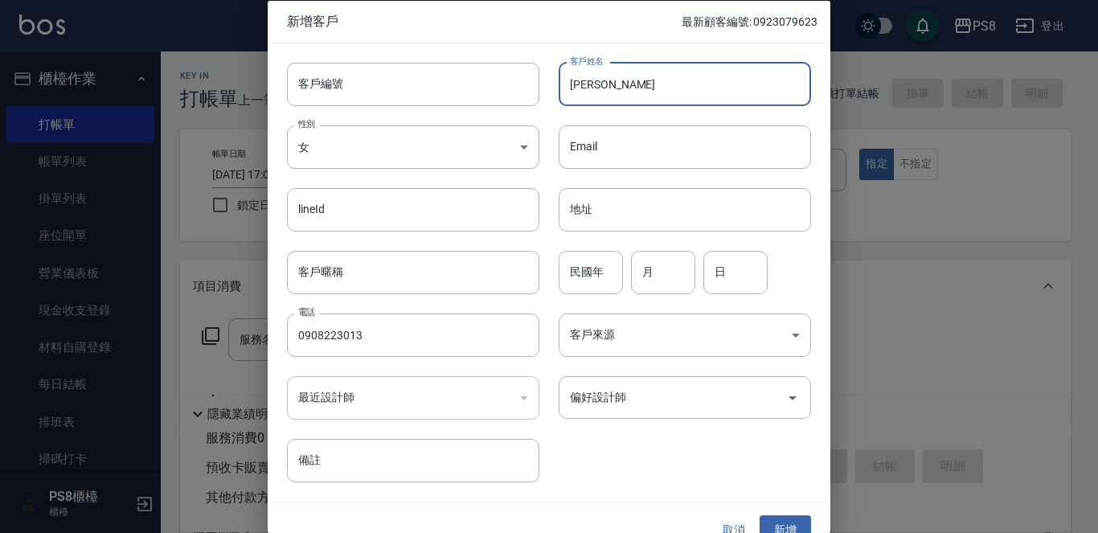
type input "曾千芝"
click at [591, 276] on input "民國年" at bounding box center [591, 271] width 64 height 43
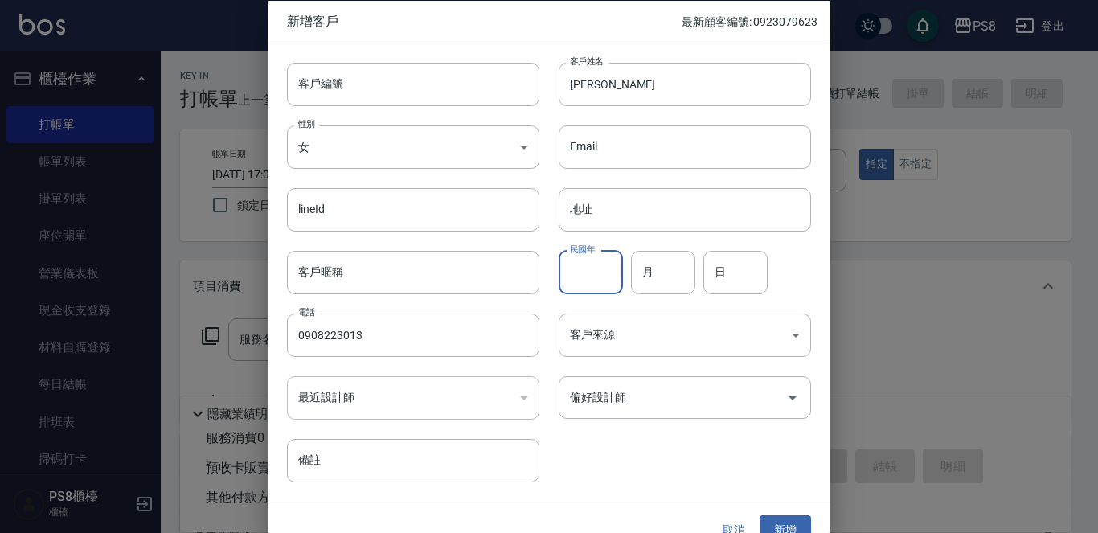
type input "8"
type input "94"
type input "05"
type input "13"
drag, startPoint x: 774, startPoint y: 523, endPoint x: 589, endPoint y: 275, distance: 310.2
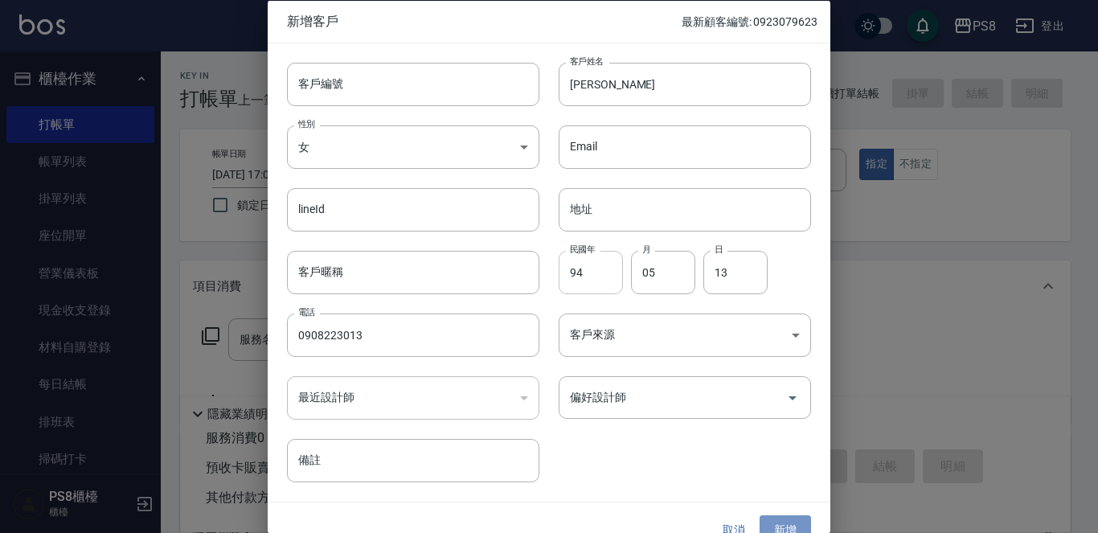
click at [774, 522] on button "新增" at bounding box center [785, 530] width 51 height 30
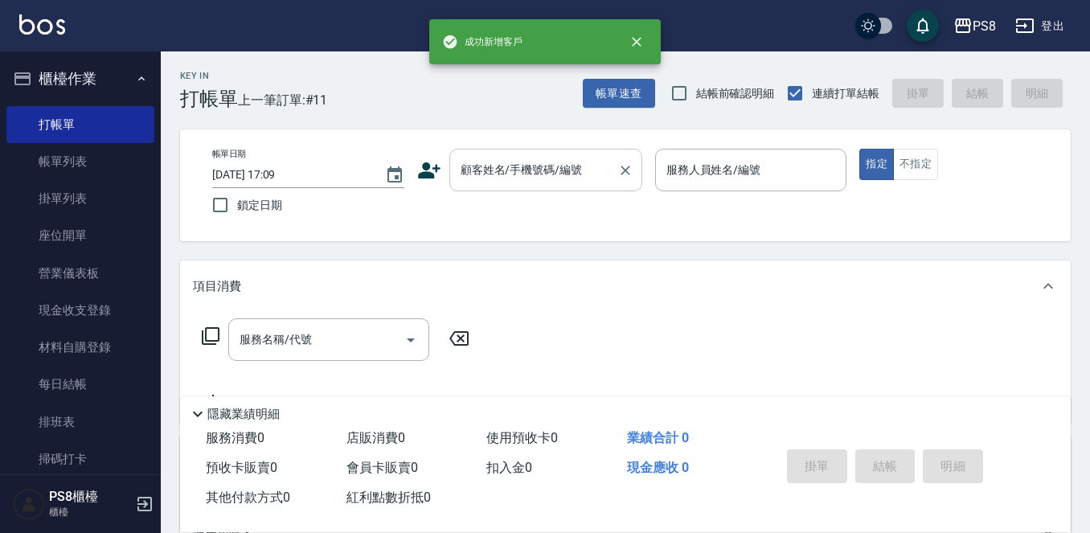
click at [478, 162] on input "顧客姓名/手機號碼/編號" at bounding box center [534, 170] width 154 height 28
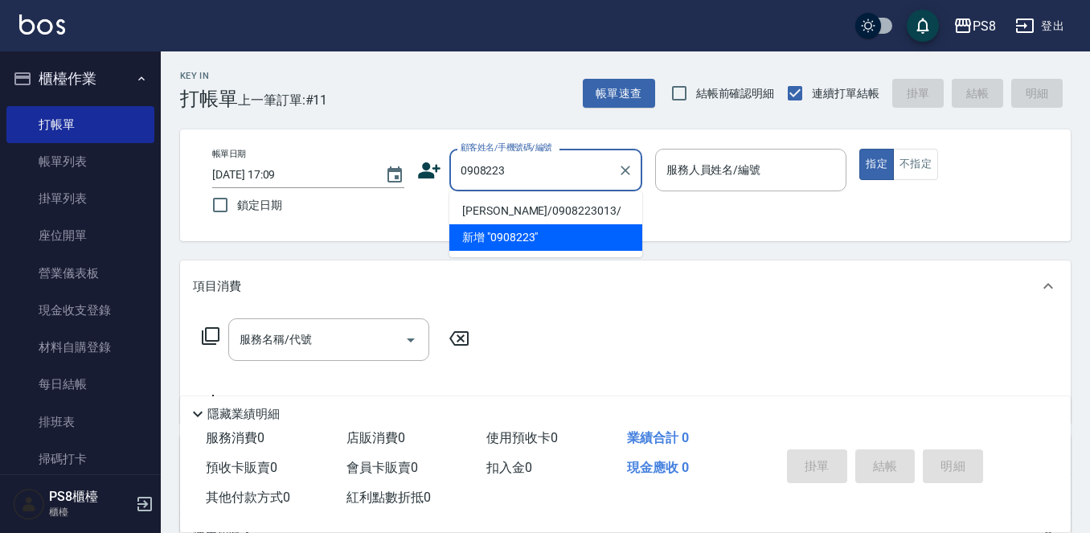
click at [483, 211] on li "[PERSON_NAME]/0908223013/" at bounding box center [545, 211] width 193 height 27
type input "[PERSON_NAME]/0908223013/"
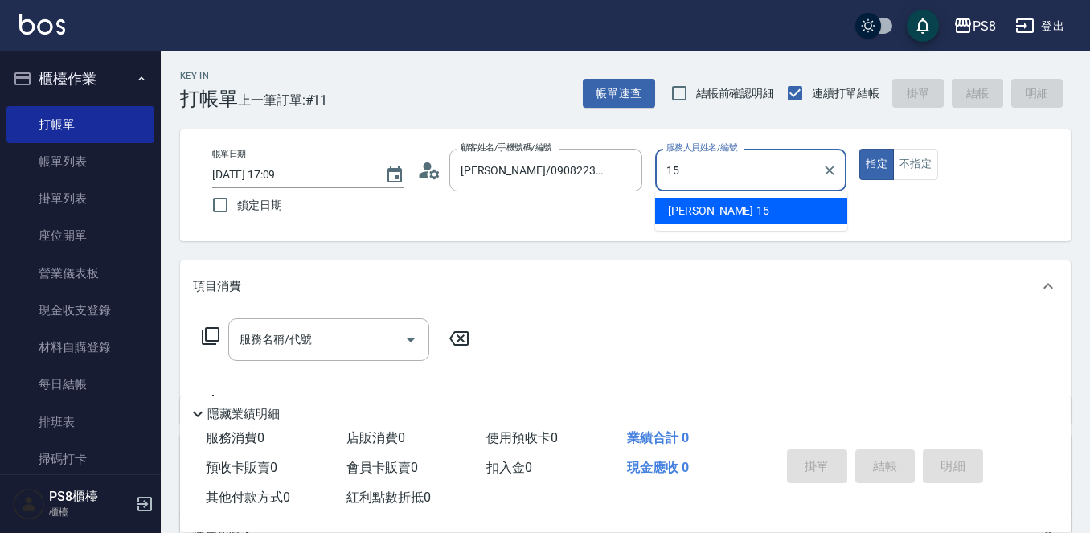
type input "EMMA-15"
type button "true"
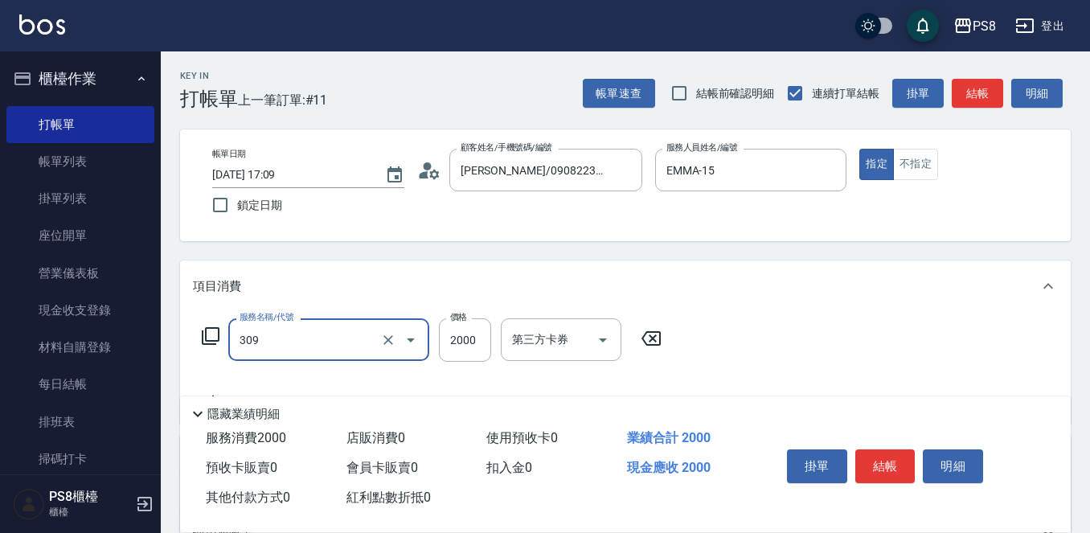
type input "嚴選溫塑(309)"
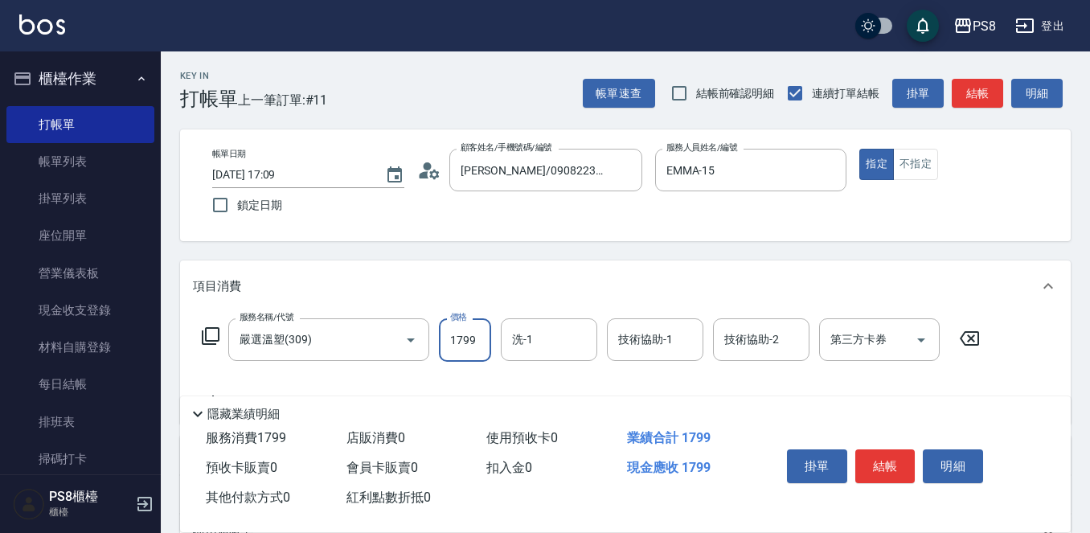
type input "1799"
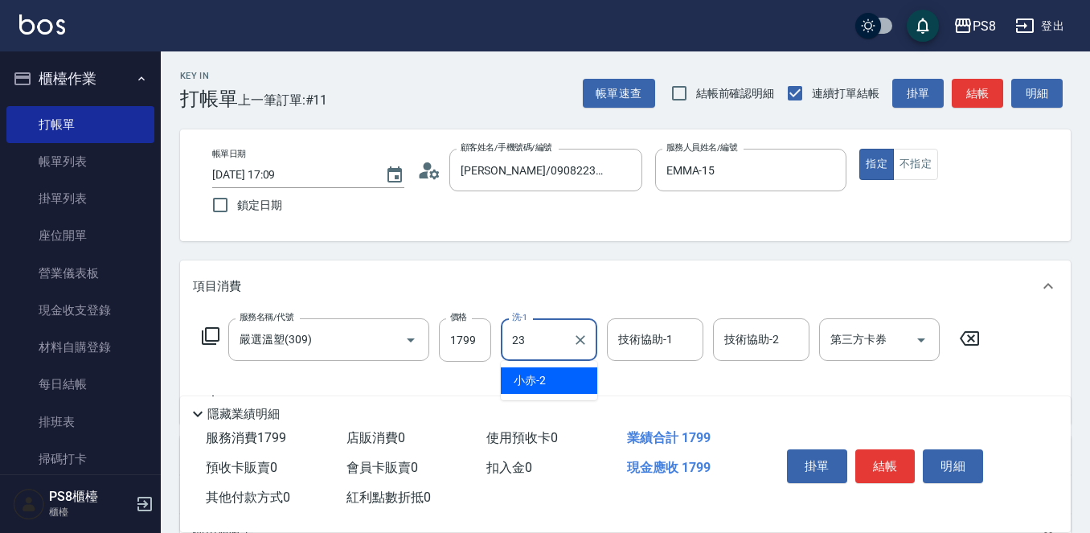
type input "芯芯-23"
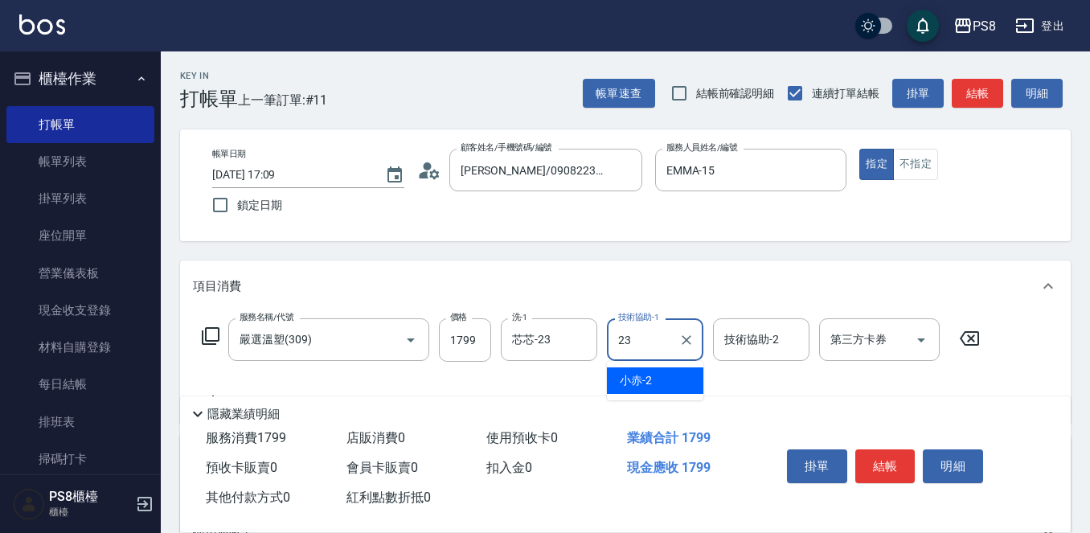
type input "芯芯-23"
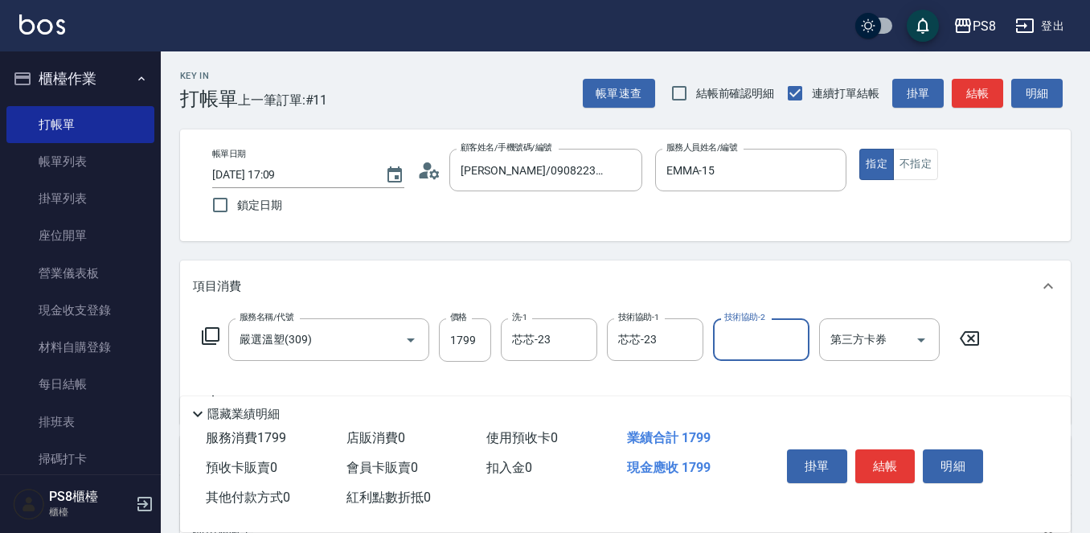
click at [869, 459] on button "結帳" at bounding box center [885, 466] width 60 height 34
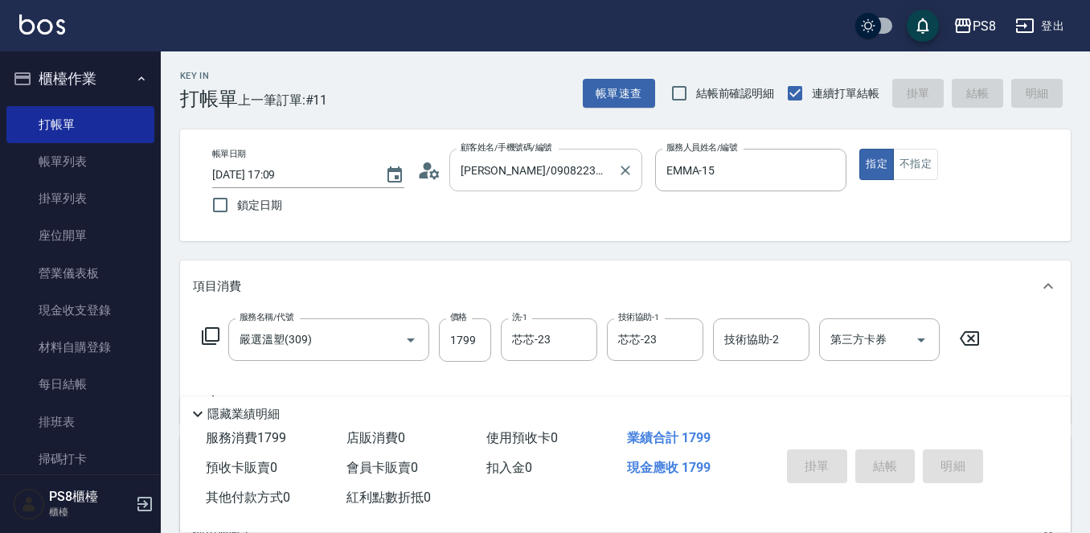
type input "2025/10/12 17:18"
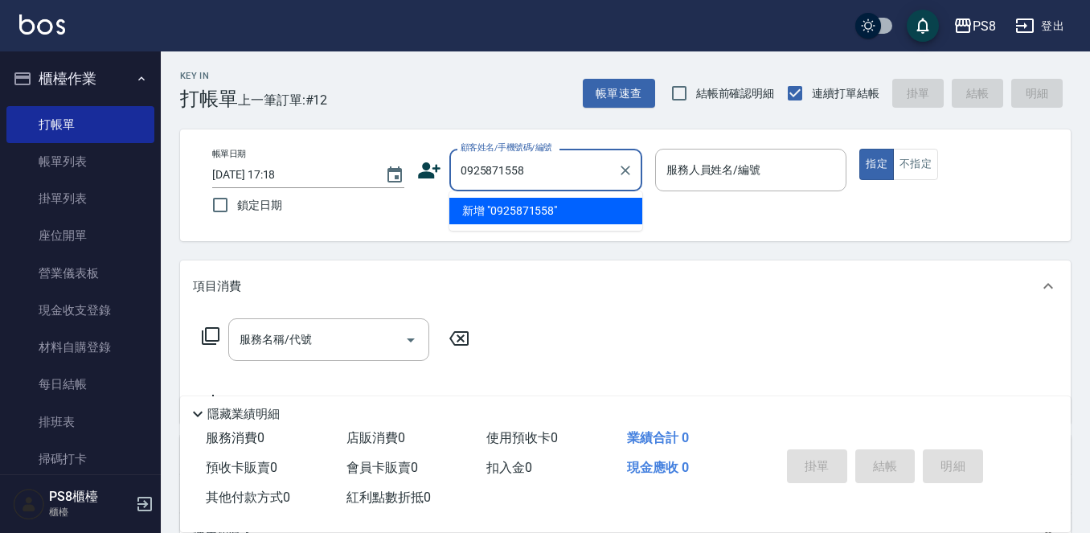
drag, startPoint x: 539, startPoint y: 167, endPoint x: 437, endPoint y: 172, distance: 102.2
click at [437, 172] on div "顧客姓名/手機號碼/編號 0925871558 顧客姓名/手機號碼/編號" at bounding box center [529, 170] width 225 height 43
type input "0925871558"
click at [417, 168] on icon at bounding box center [429, 170] width 24 height 24
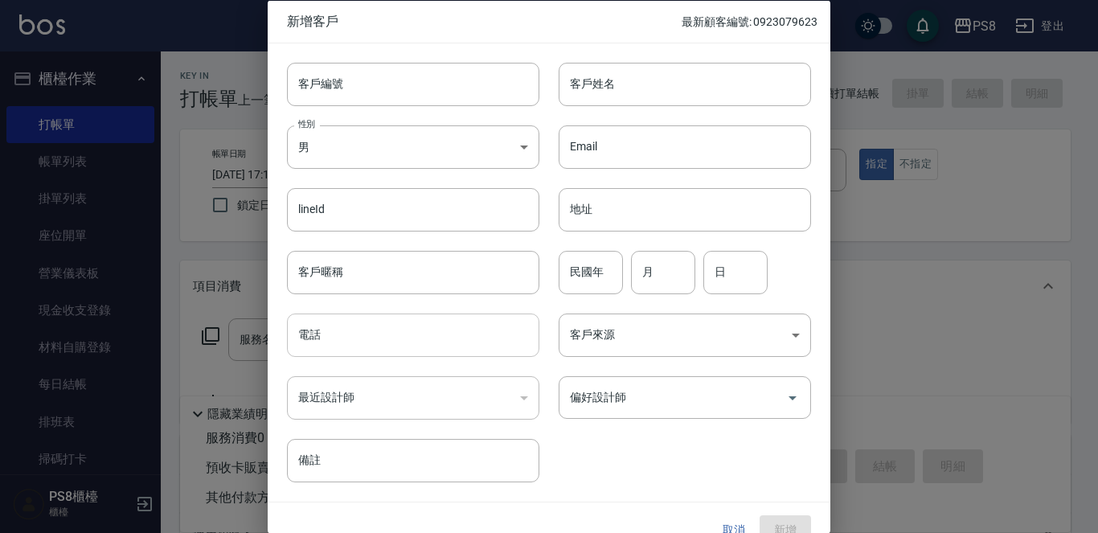
click at [416, 347] on input "電話" at bounding box center [413, 335] width 252 height 43
paste input "0925871558"
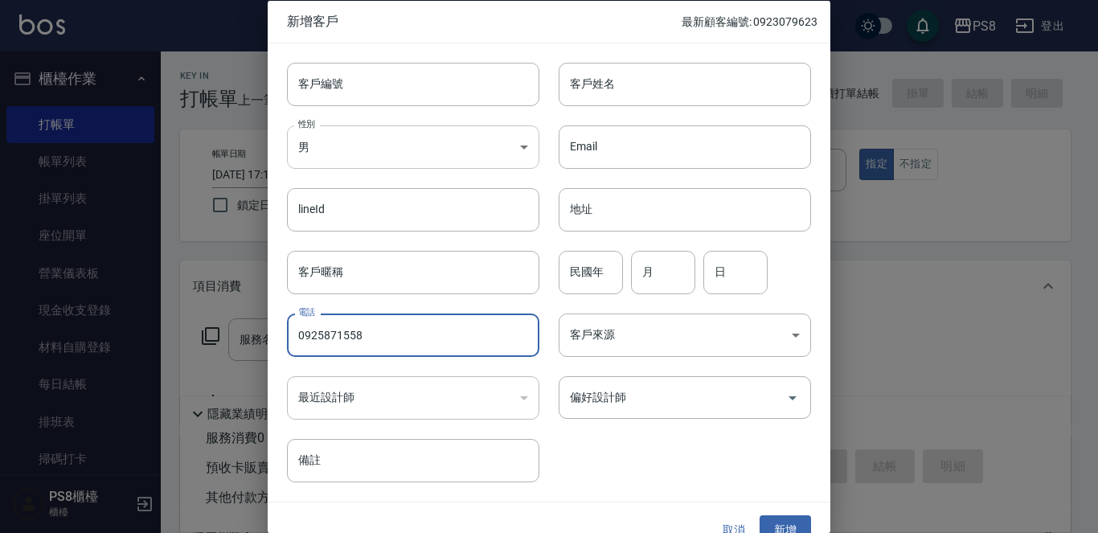
type input "0925871558"
click at [370, 154] on body "PS8 登出 櫃檯作業 打帳單 帳單列表 掛單列表 座位開單 營業儀表板 現金收支登錄 材料自購登錄 每日結帳 排班表 掃碼打卡 預約管理 預約管理 單日預約…" at bounding box center [549, 391] width 1098 height 783
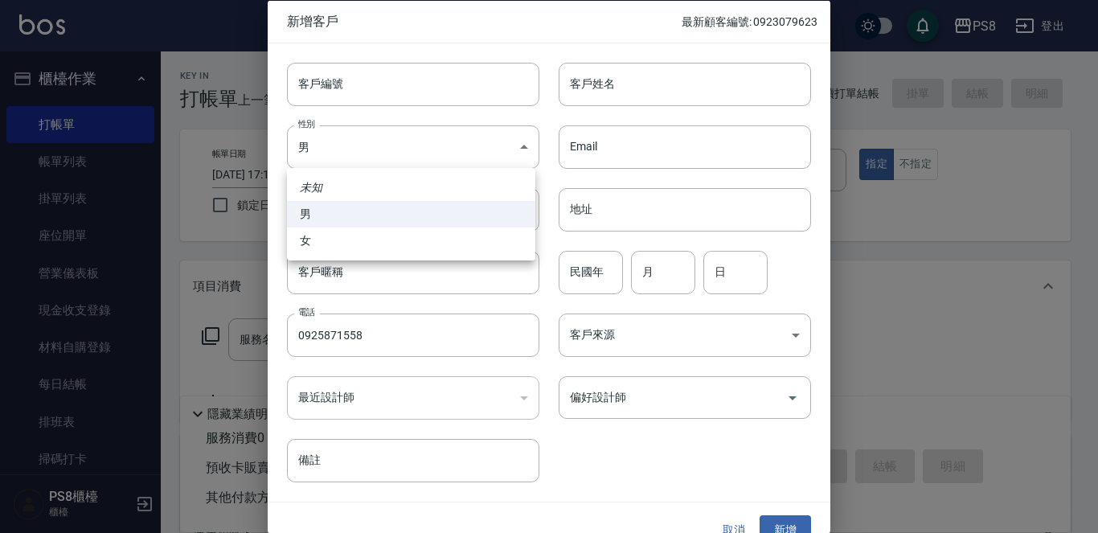
click at [386, 233] on li "女" at bounding box center [411, 241] width 248 height 27
type input "FEMALE"
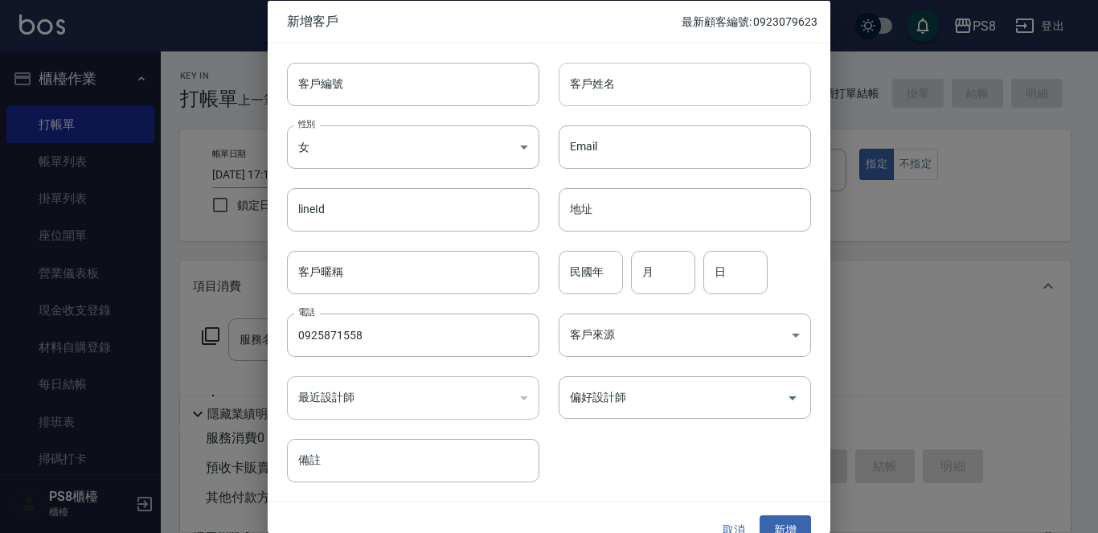
click at [654, 76] on input "客戶姓名" at bounding box center [685, 83] width 252 height 43
type input "郭慧媚"
click at [623, 257] on div "民國年 民國年 月 月 日 日" at bounding box center [675, 262] width 272 height 63
click at [603, 265] on input "民國年" at bounding box center [591, 271] width 64 height 43
type input "66"
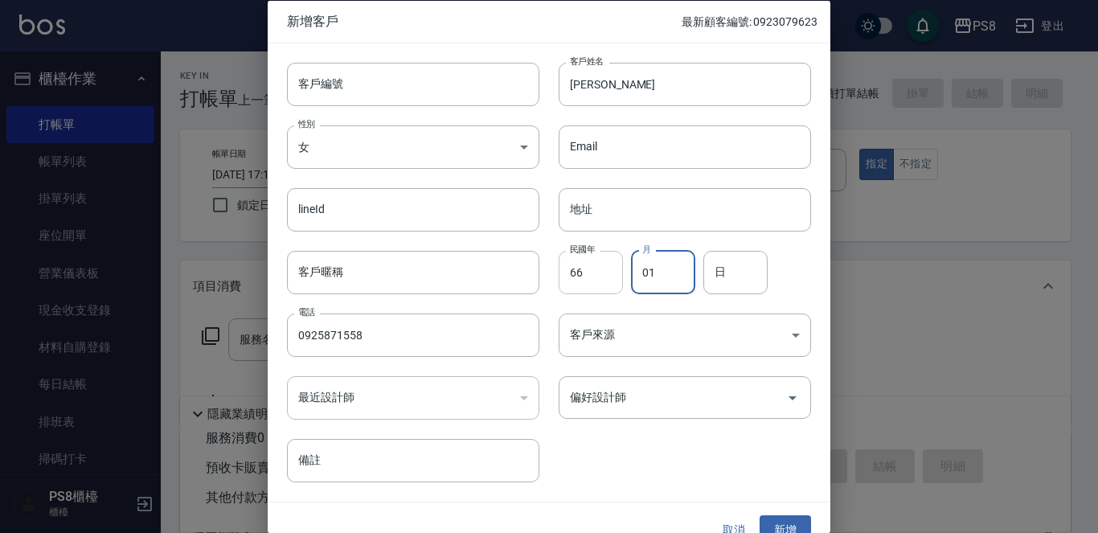
type input "01"
type input "18"
drag, startPoint x: 781, startPoint y: 516, endPoint x: 744, endPoint y: 427, distance: 96.9
click at [779, 516] on button "新增" at bounding box center [785, 530] width 51 height 30
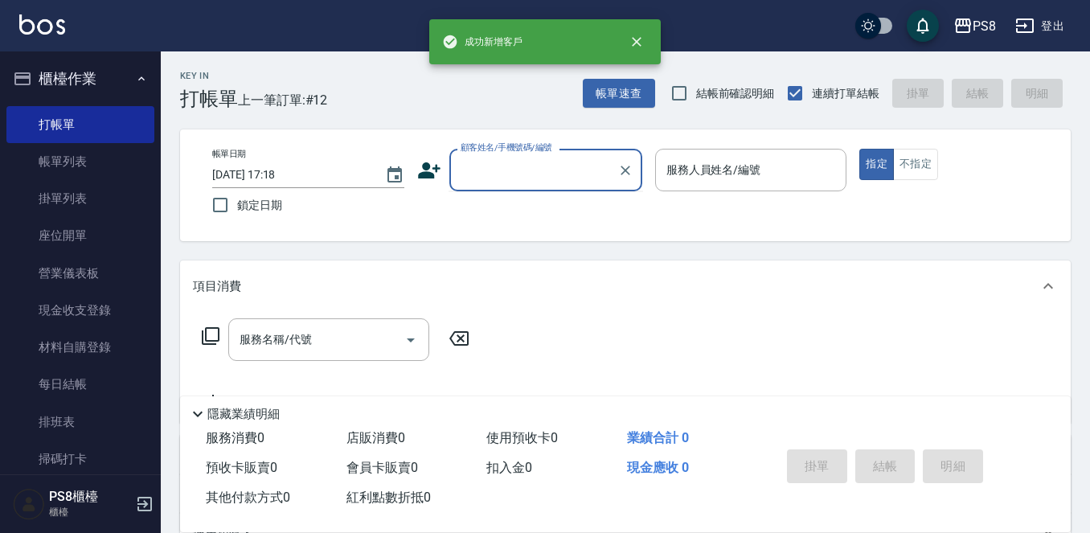
click at [513, 170] on input "顧客姓名/手機號碼/編號" at bounding box center [534, 170] width 154 height 28
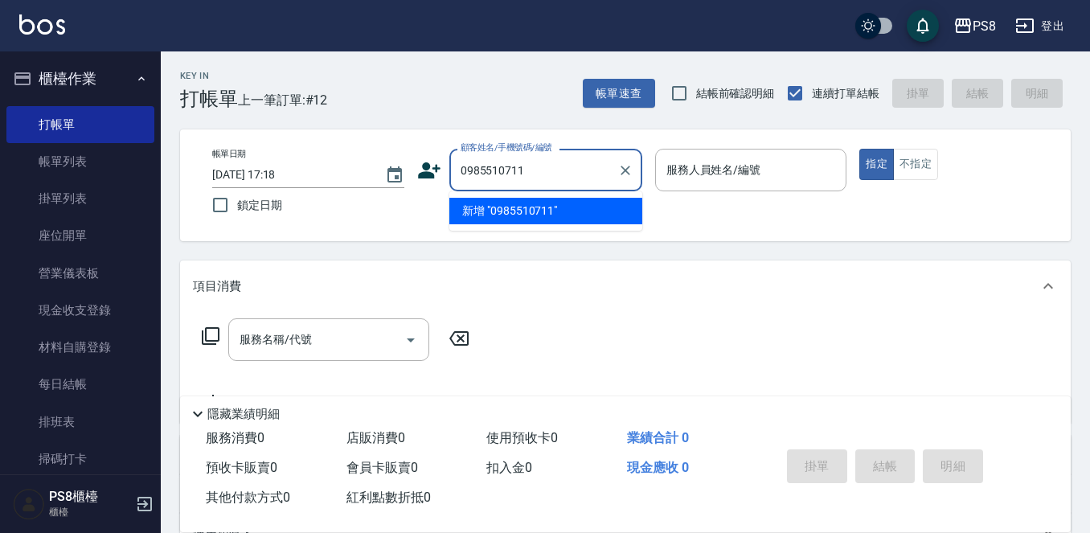
click at [497, 173] on input "0985510711" at bounding box center [534, 170] width 154 height 28
click at [578, 165] on input "0985500711" at bounding box center [526, 170] width 138 height 28
drag, startPoint x: 577, startPoint y: 173, endPoint x: 445, endPoint y: 168, distance: 132.7
click at [445, 168] on div "顧客姓名/手機號碼/編號 0985500711 顧客姓名/手機號碼/編號" at bounding box center [529, 170] width 225 height 43
type input "0985500711"
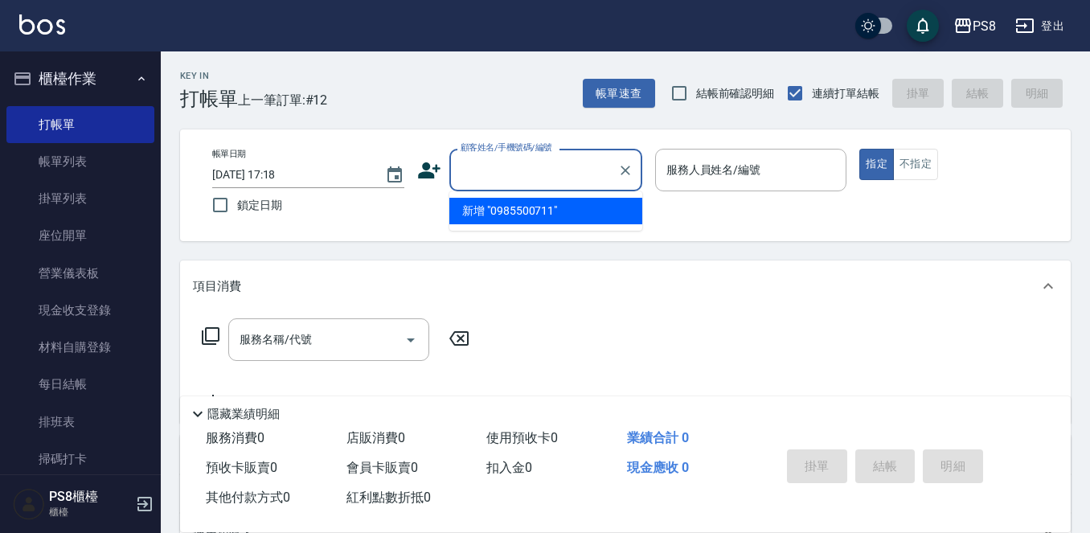
click at [441, 168] on div "顧客姓名/手機號碼/編號 顧客姓名/手機號碼/編號" at bounding box center [529, 170] width 225 height 43
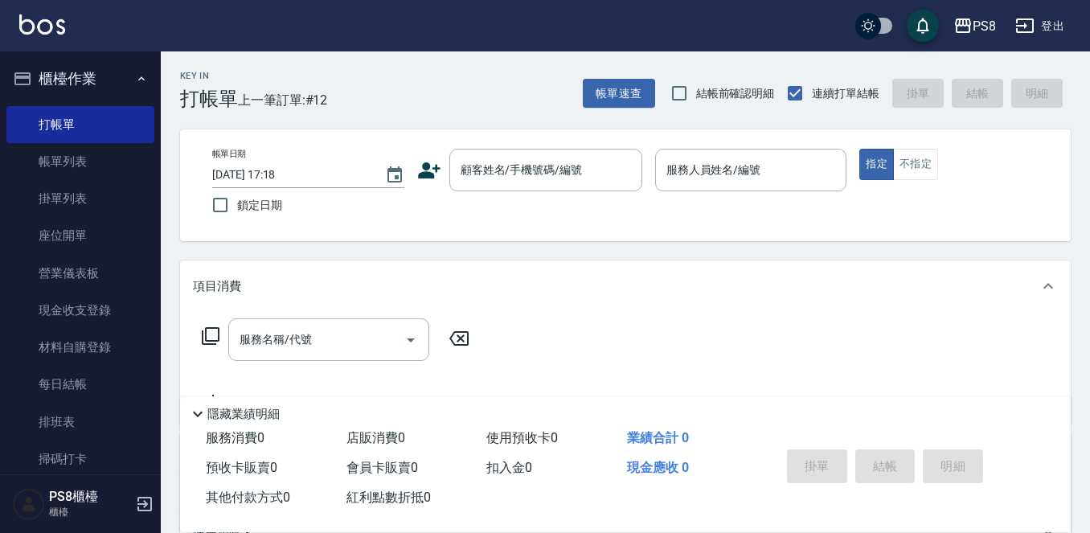
click at [437, 168] on icon at bounding box center [429, 170] width 23 height 16
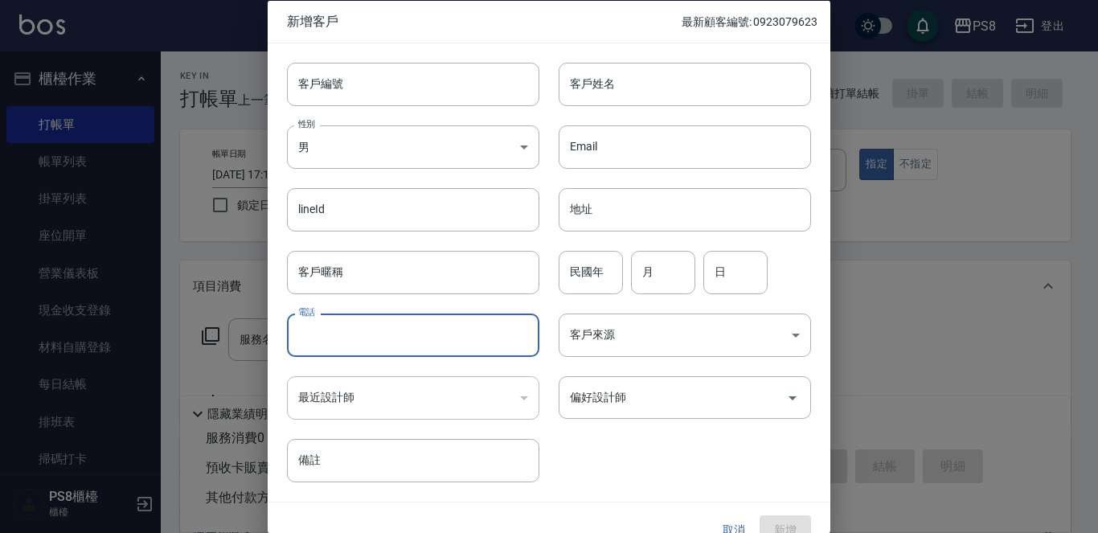
click at [373, 322] on input "電話" at bounding box center [413, 335] width 252 height 43
paste input "0985500711"
type input "0985500711"
click at [677, 72] on input "客戶姓名" at bounding box center [685, 83] width 252 height 43
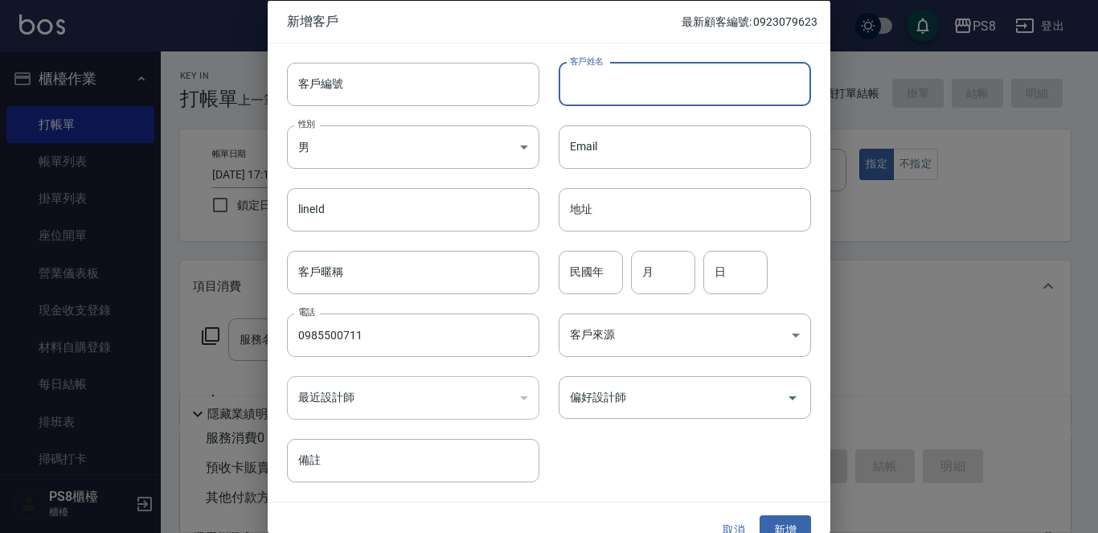
type input "ㄉ"
type input "?"
click at [575, 263] on input "民國年" at bounding box center [591, 271] width 64 height 43
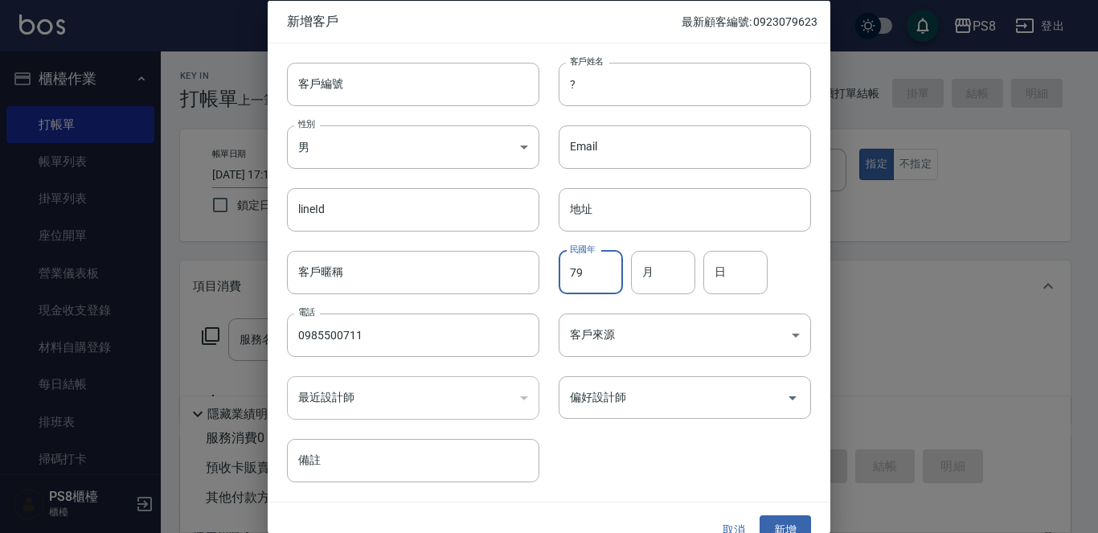
type input "79"
type input "08"
type input "05"
click at [797, 520] on button "新增" at bounding box center [785, 530] width 51 height 30
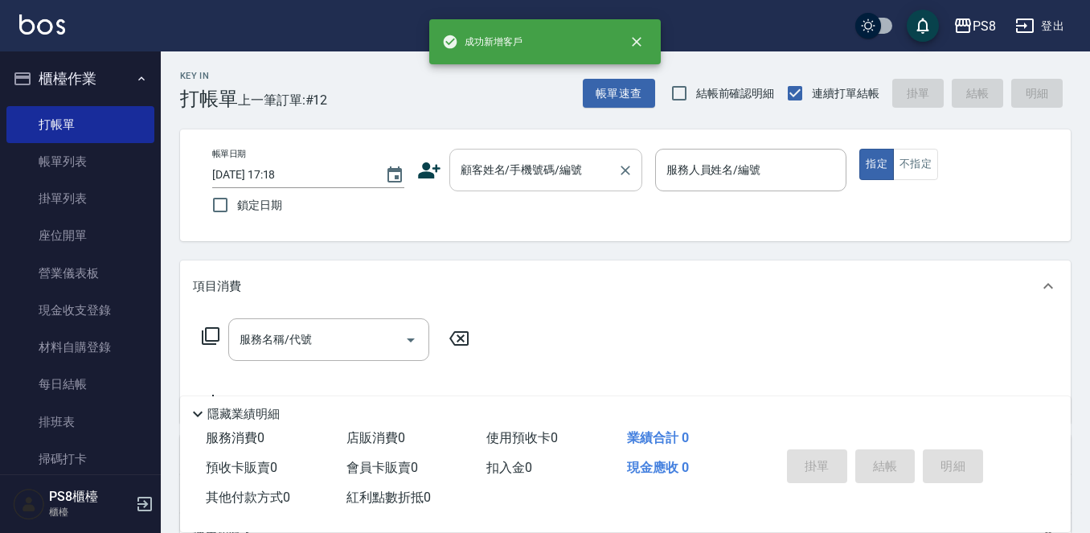
click at [540, 166] on input "顧客姓名/手機號碼/編號" at bounding box center [534, 170] width 154 height 28
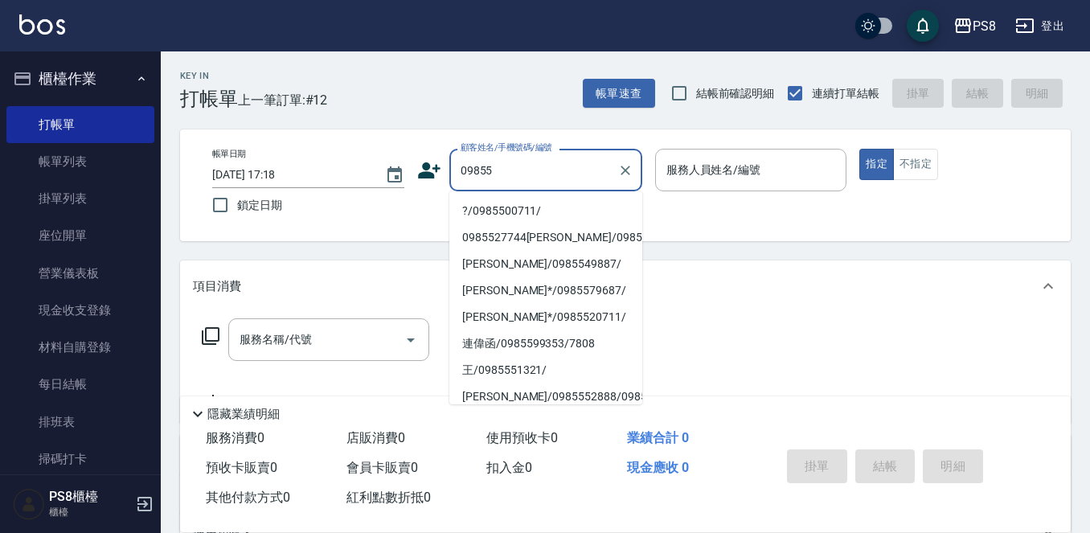
click at [534, 204] on li "?/0985500711/" at bounding box center [545, 211] width 193 height 27
type input "?/0985500711/"
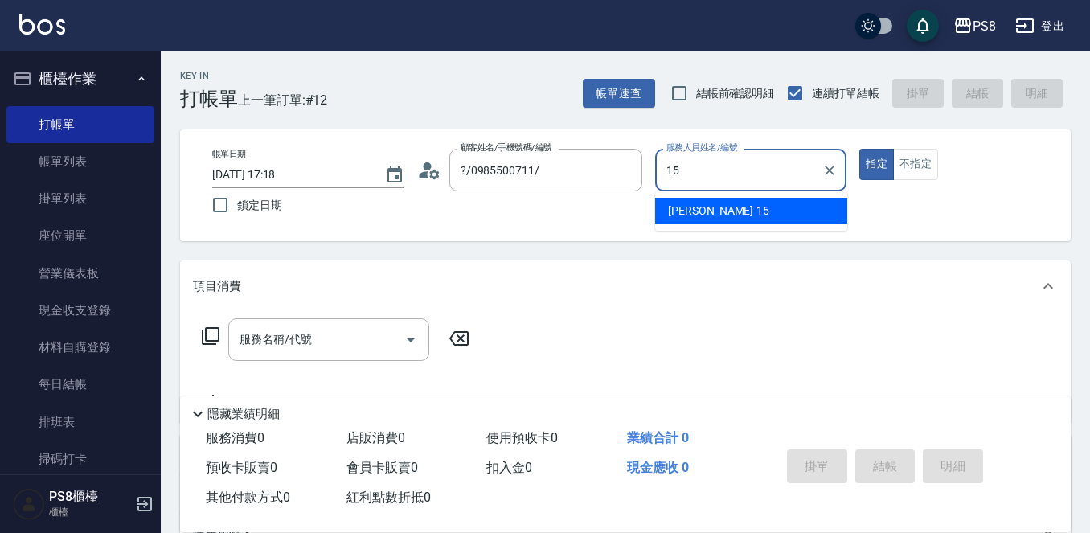
type input "EMMA-15"
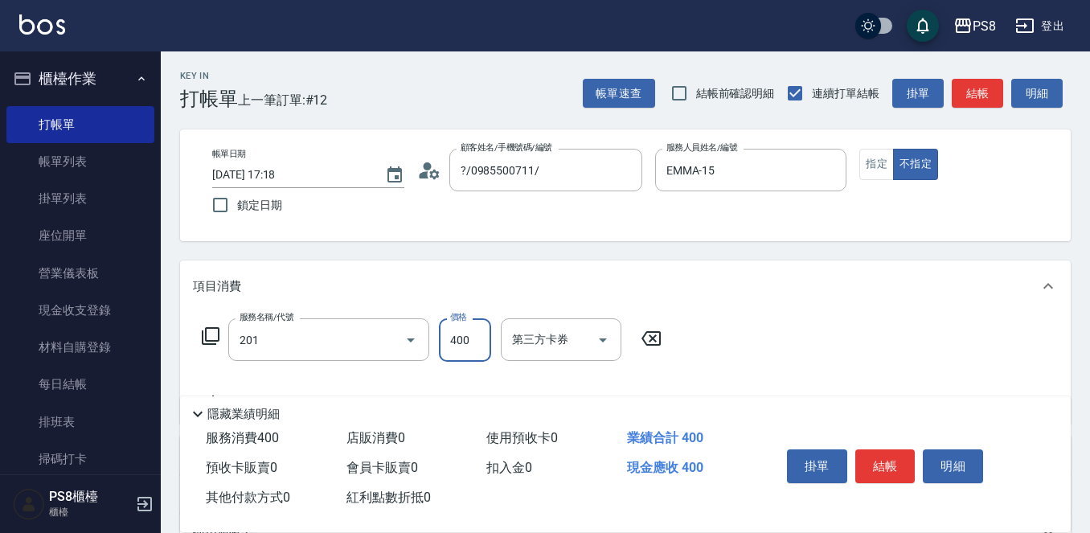
type input "洗剪400(201)"
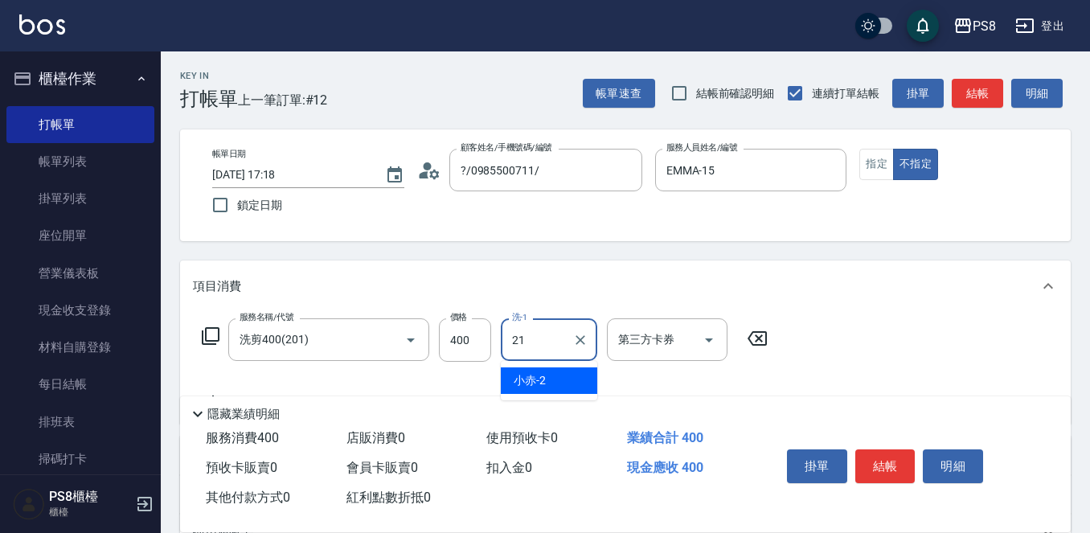
type input "趙宇文-21"
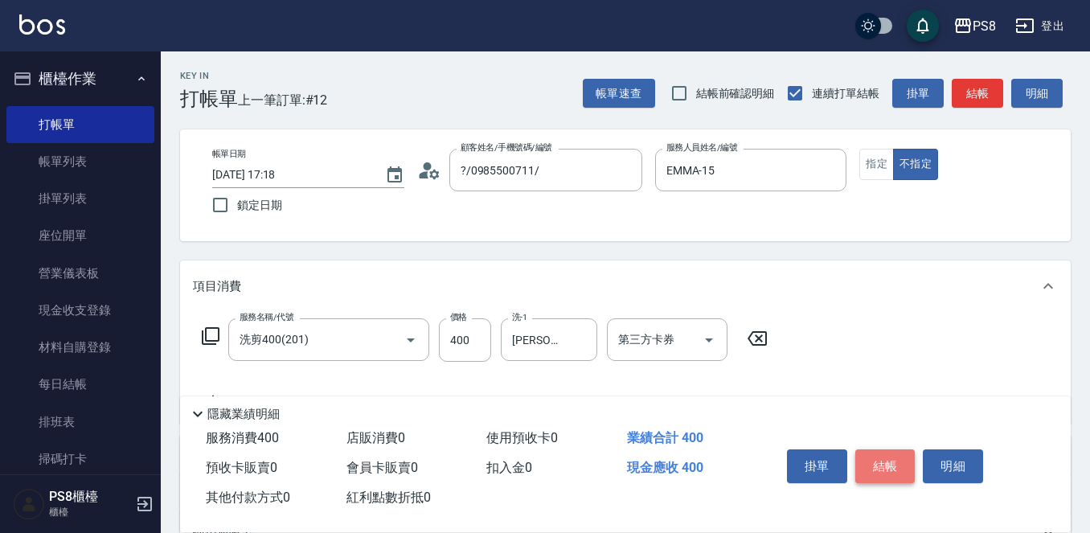
click at [898, 459] on button "結帳" at bounding box center [885, 466] width 60 height 34
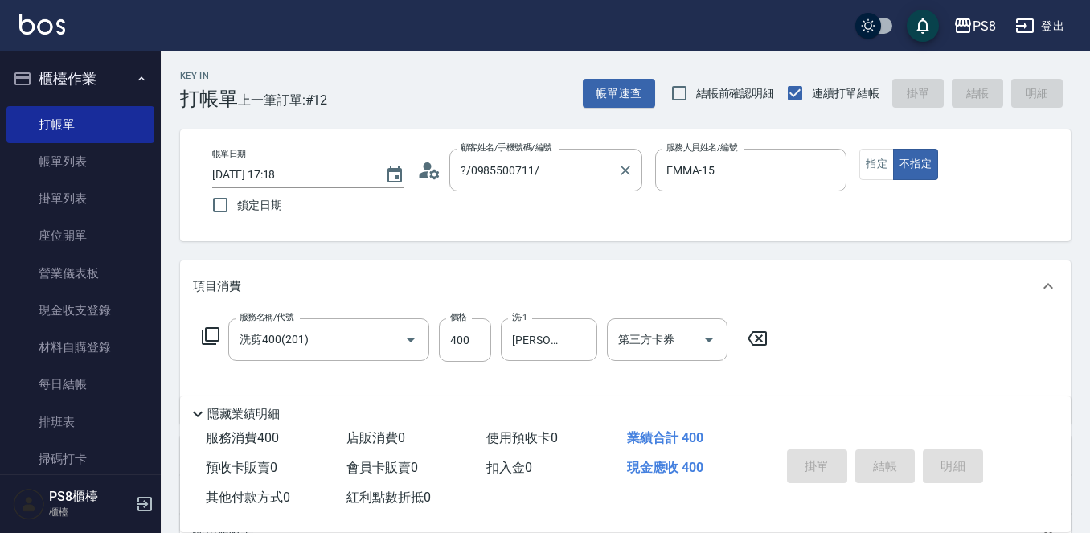
type input "2025/10/12 17:21"
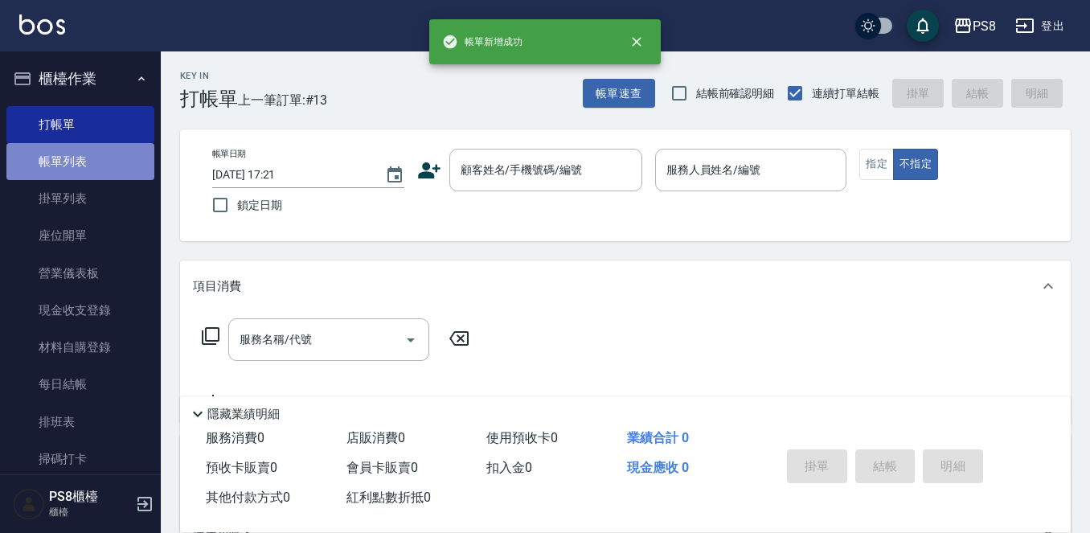
click at [144, 166] on link "帳單列表" at bounding box center [80, 161] width 148 height 37
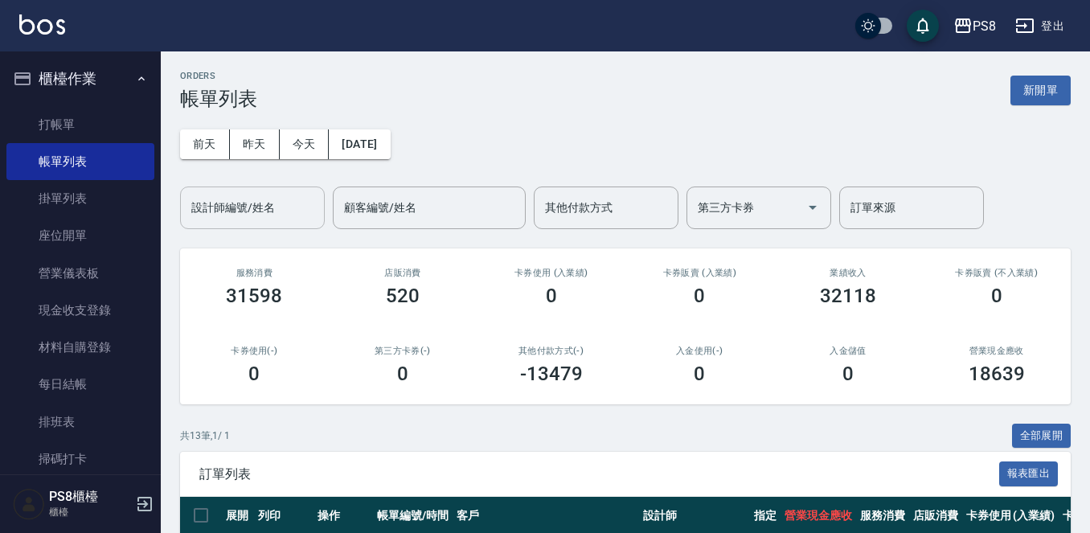
click at [273, 203] on input "設計師編號/姓名" at bounding box center [252, 208] width 130 height 28
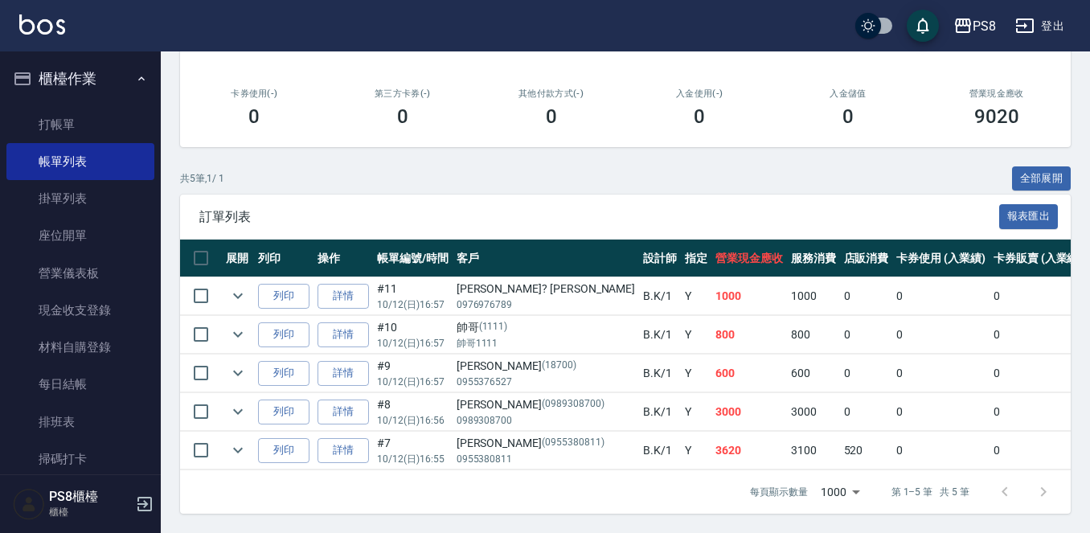
scroll to position [271, 0]
type input "B.K-1"
drag, startPoint x: 343, startPoint y: 392, endPoint x: 379, endPoint y: 377, distance: 38.5
click at [345, 400] on link "詳情" at bounding box center [343, 412] width 51 height 25
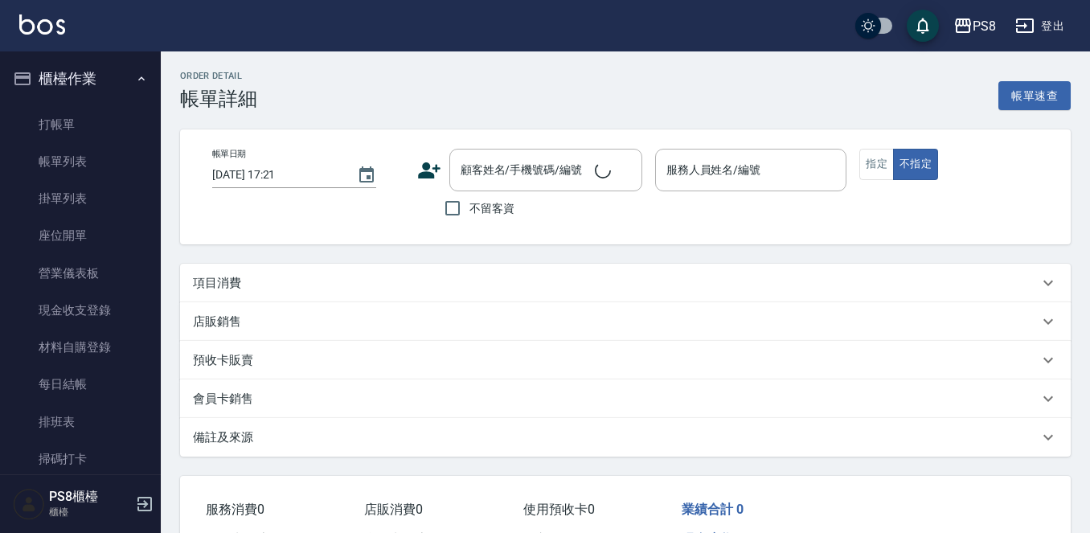
type input "2025/10/12 16:56"
type input "B.K-1"
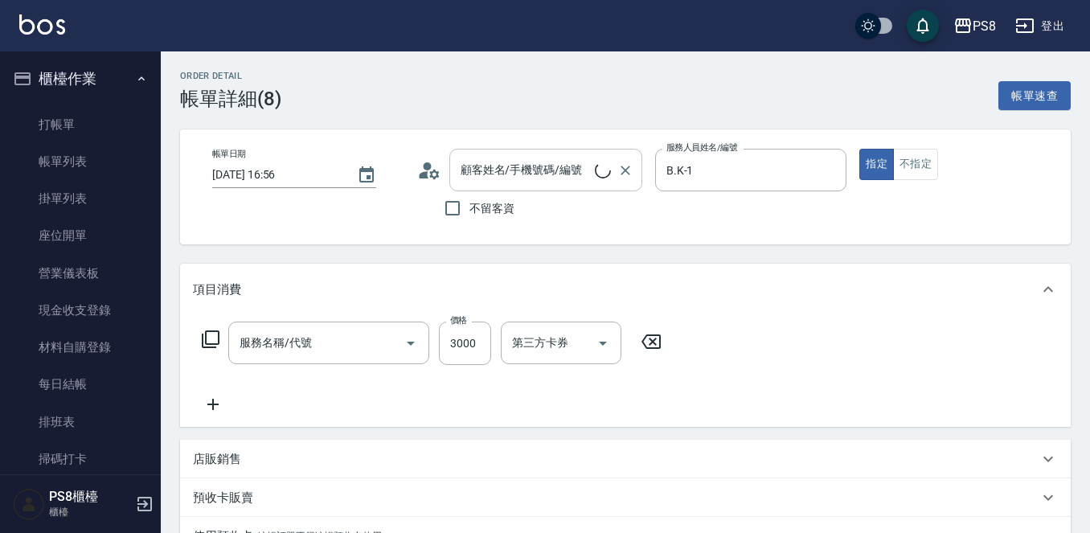
type input "[PERSON_NAME]/0989308700/0989308700"
type input "單拆(654)"
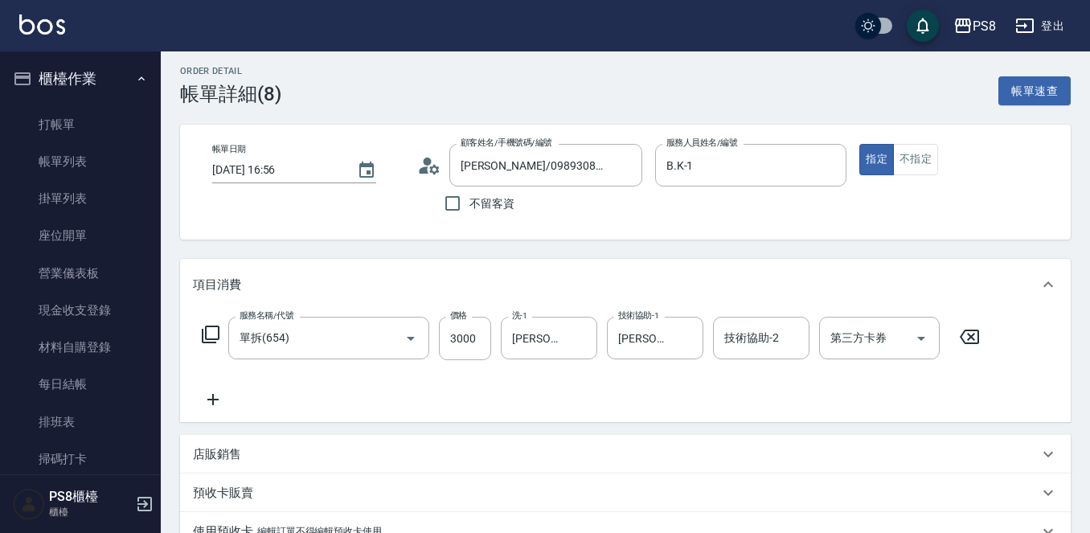
scroll to position [312, 0]
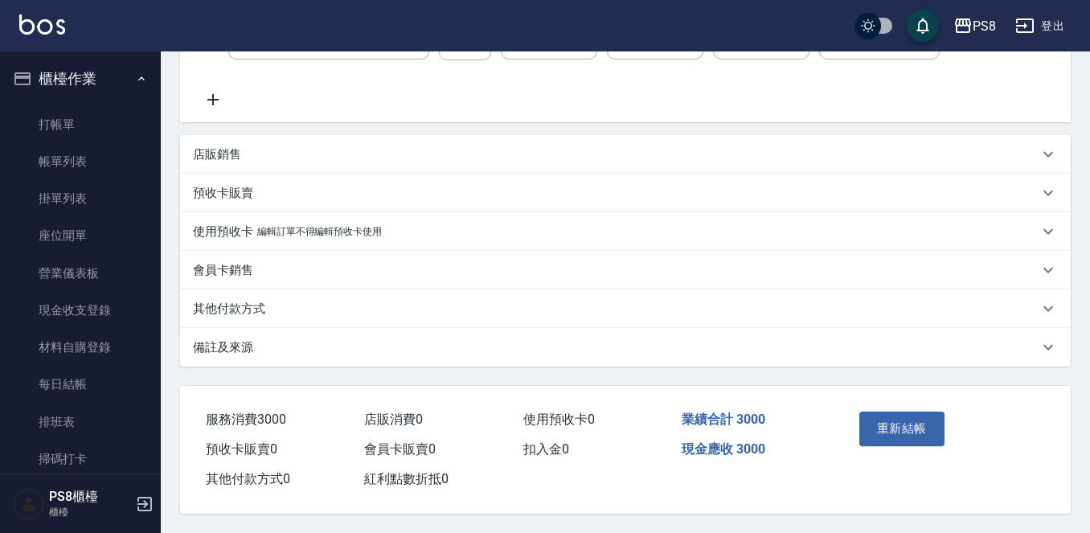
click at [272, 301] on div "其他付款方式" at bounding box center [616, 309] width 846 height 17
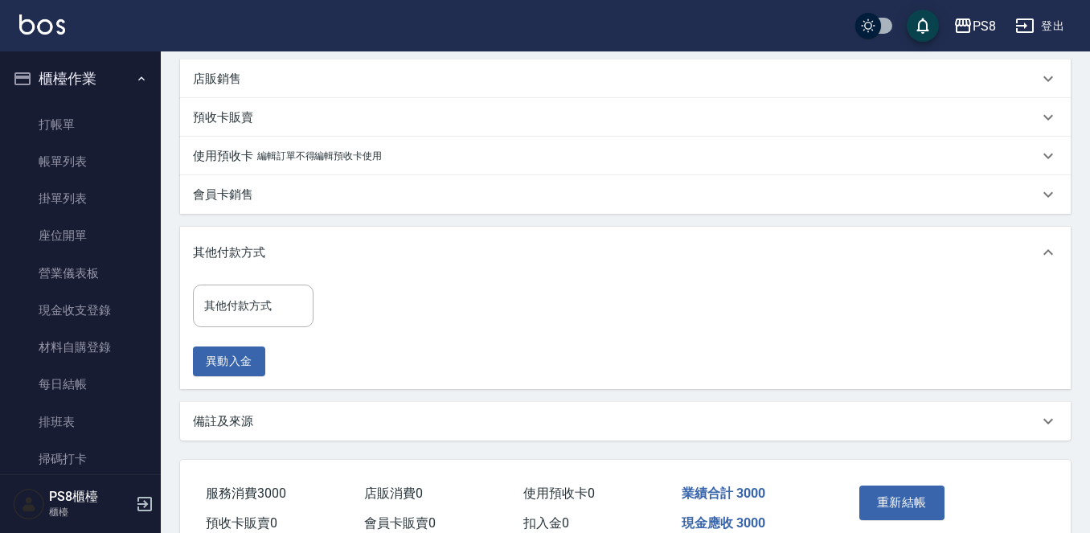
scroll to position [458, 0]
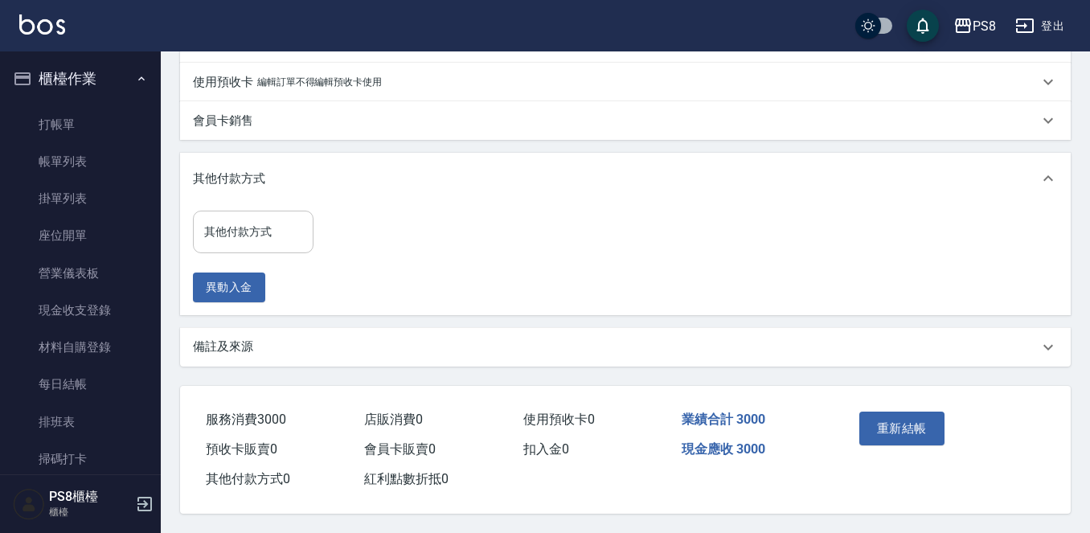
click at [274, 247] on div "其他付款方式" at bounding box center [253, 232] width 121 height 43
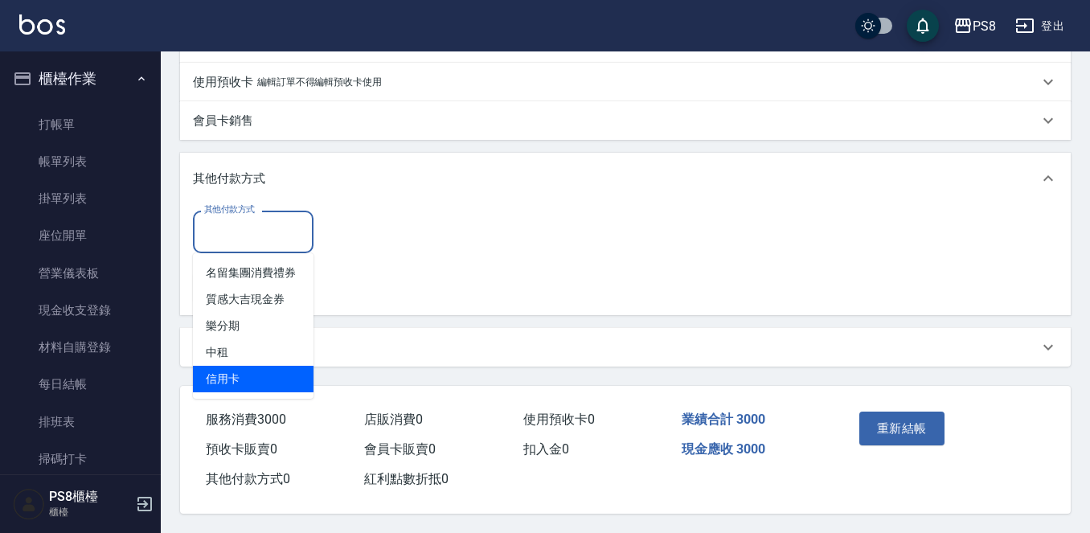
click at [281, 371] on span "信用卡" at bounding box center [253, 379] width 121 height 27
type input "信用卡"
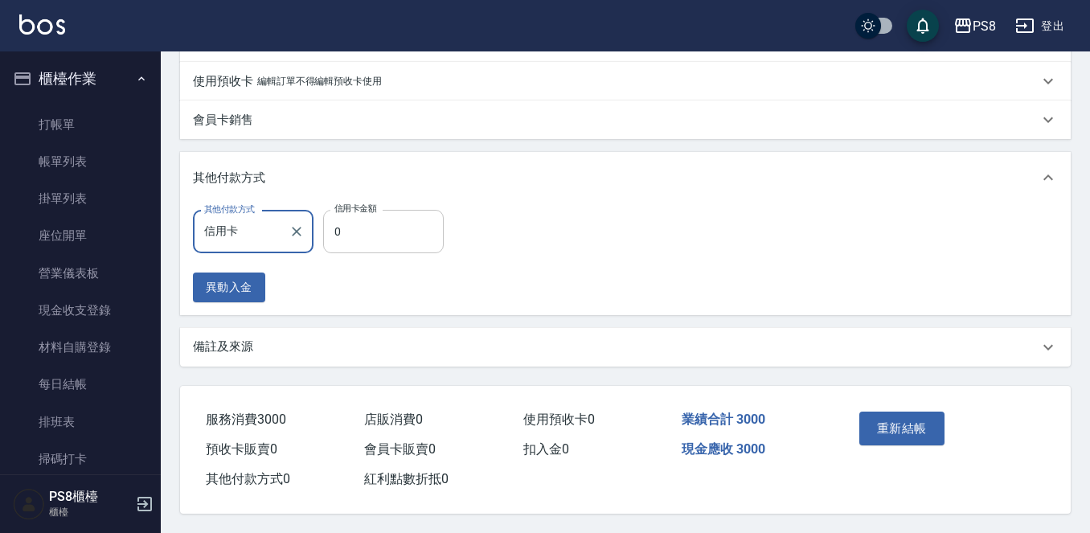
click at [379, 226] on input "0" at bounding box center [383, 231] width 121 height 43
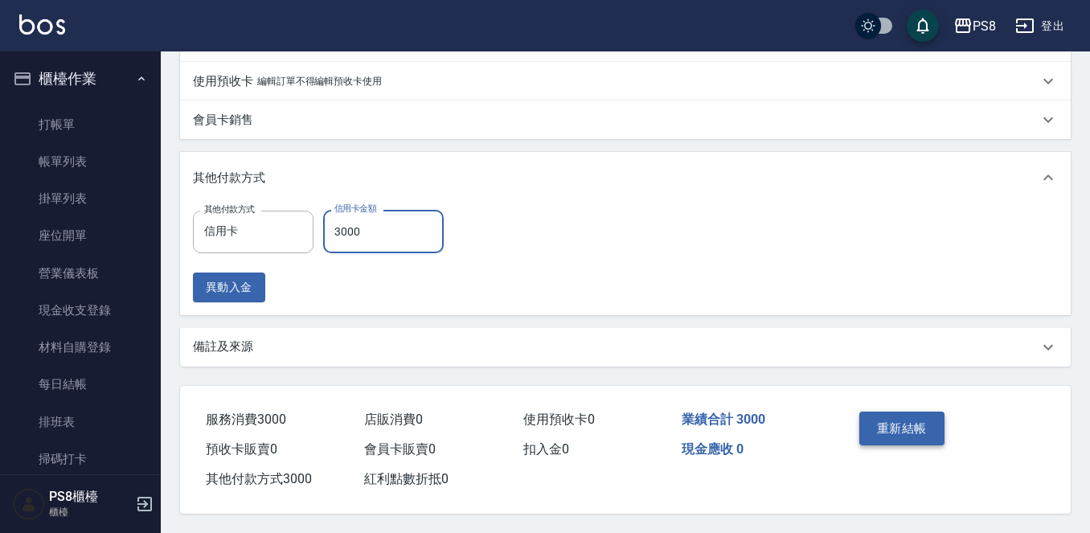
type input "3000"
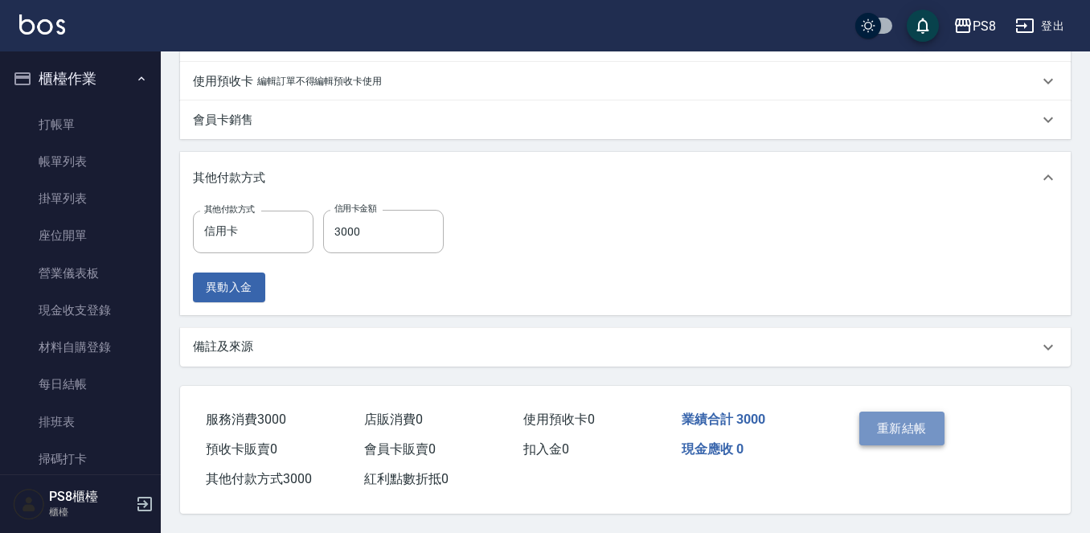
click at [896, 435] on button "重新結帳" at bounding box center [901, 429] width 85 height 34
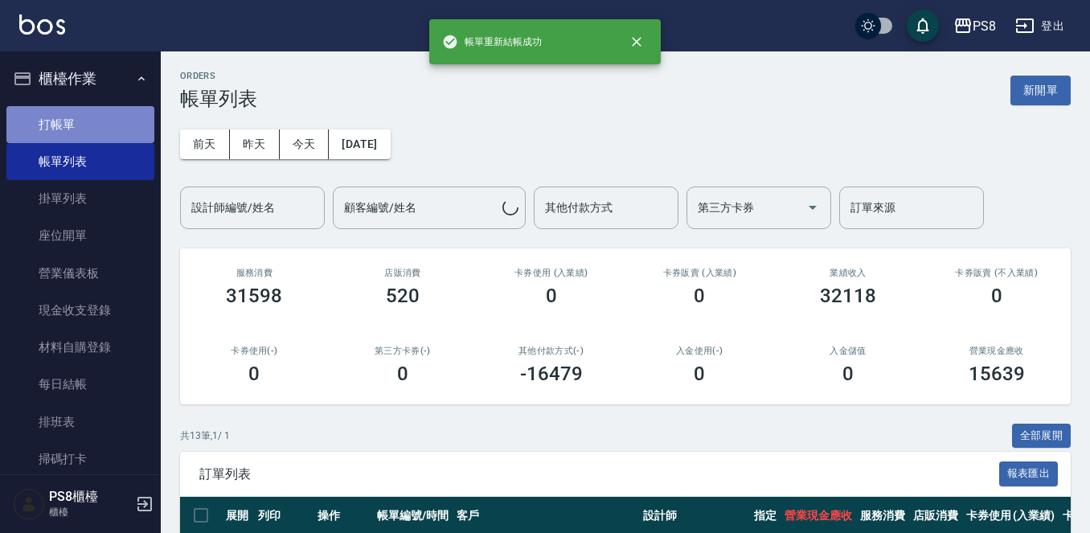
click at [88, 132] on link "打帳單" at bounding box center [80, 124] width 148 height 37
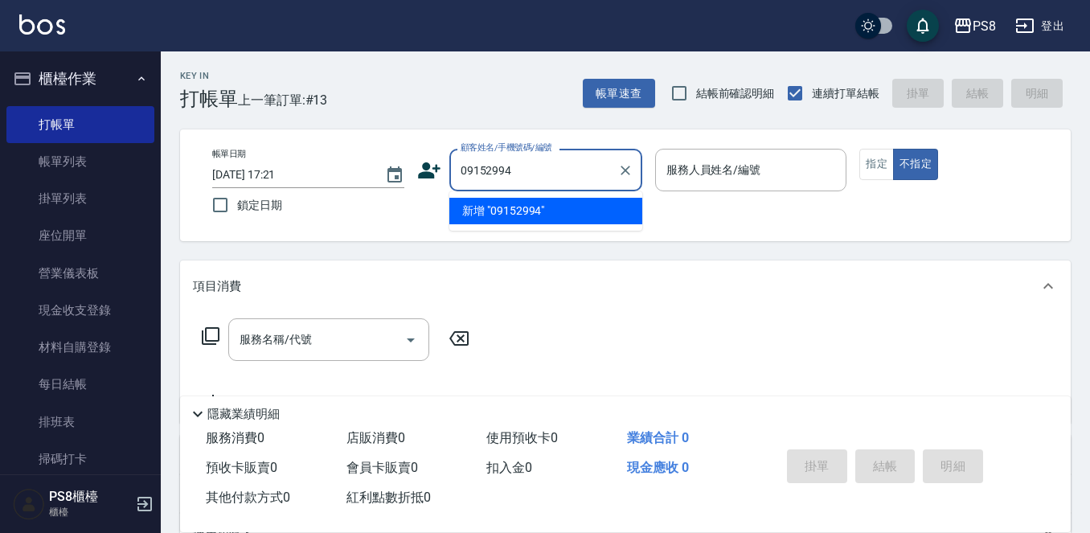
click at [503, 168] on input "09152994" at bounding box center [534, 170] width 154 height 28
click at [513, 178] on input "0915294" at bounding box center [534, 170] width 154 height 28
type input "0"
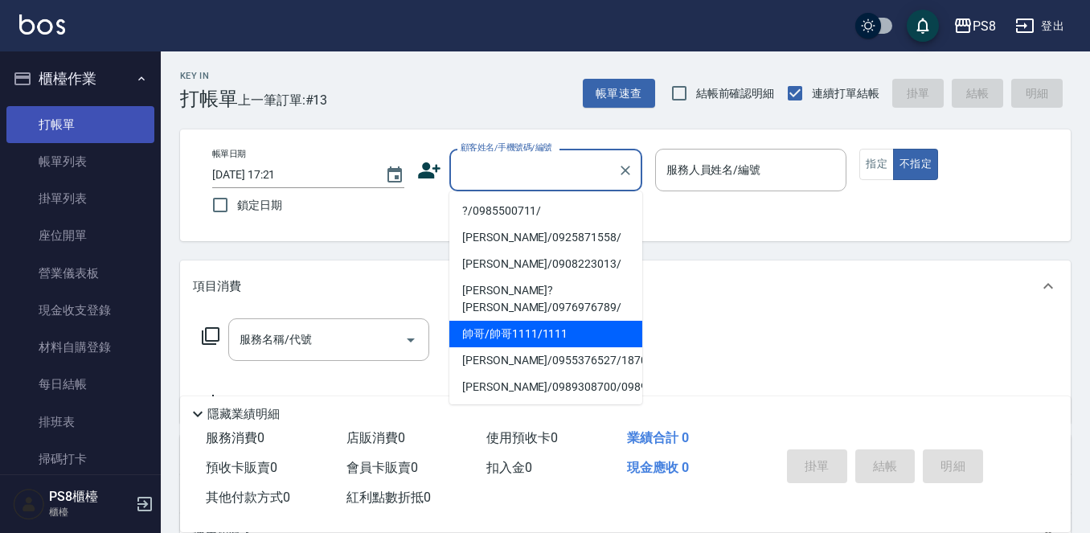
click at [91, 132] on link "打帳單" at bounding box center [80, 124] width 148 height 37
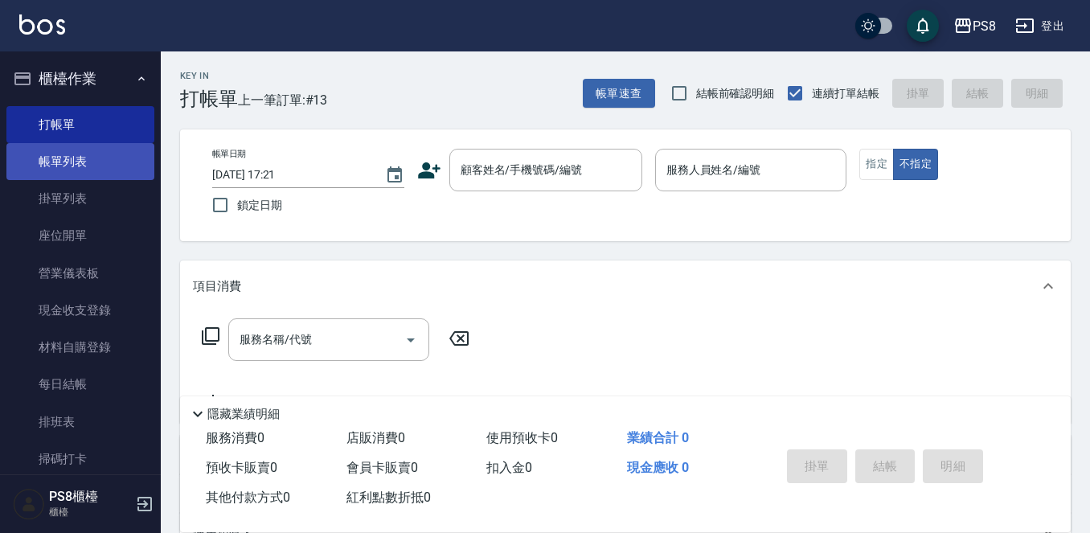
click at [95, 159] on link "帳單列表" at bounding box center [80, 161] width 148 height 37
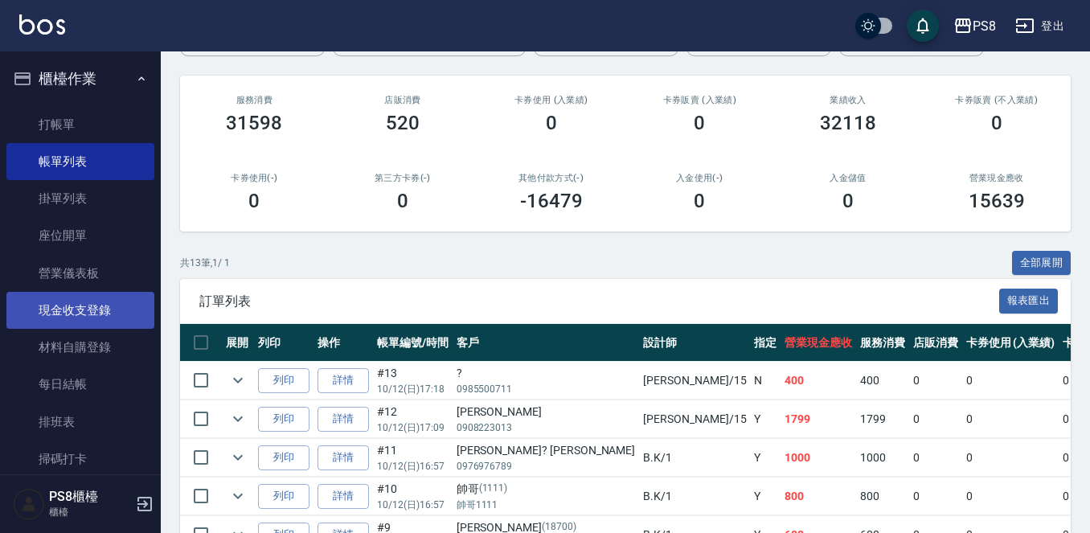
scroll to position [322, 0]
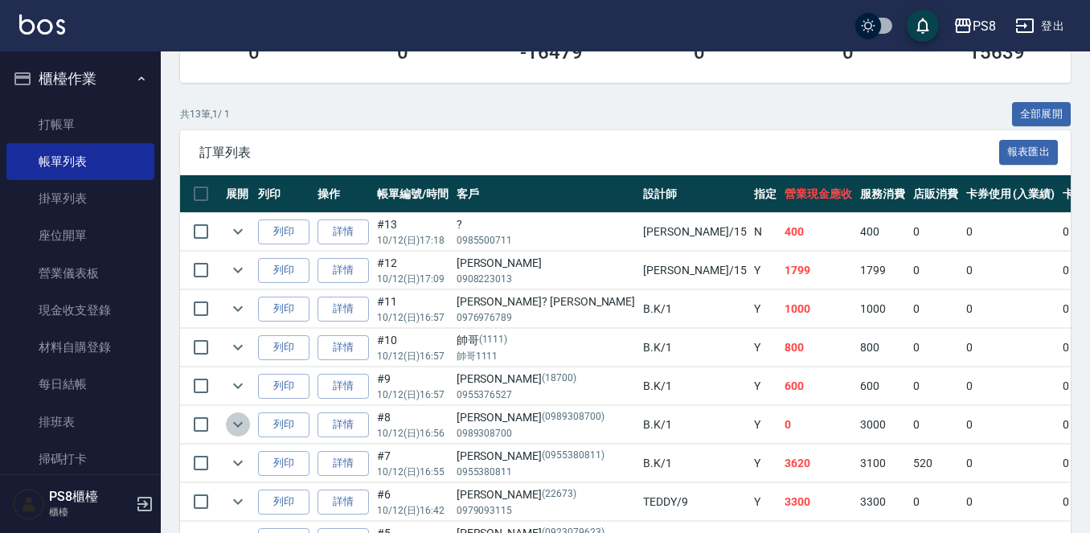
click at [240, 422] on icon "expand row" at bounding box center [237, 424] width 19 height 19
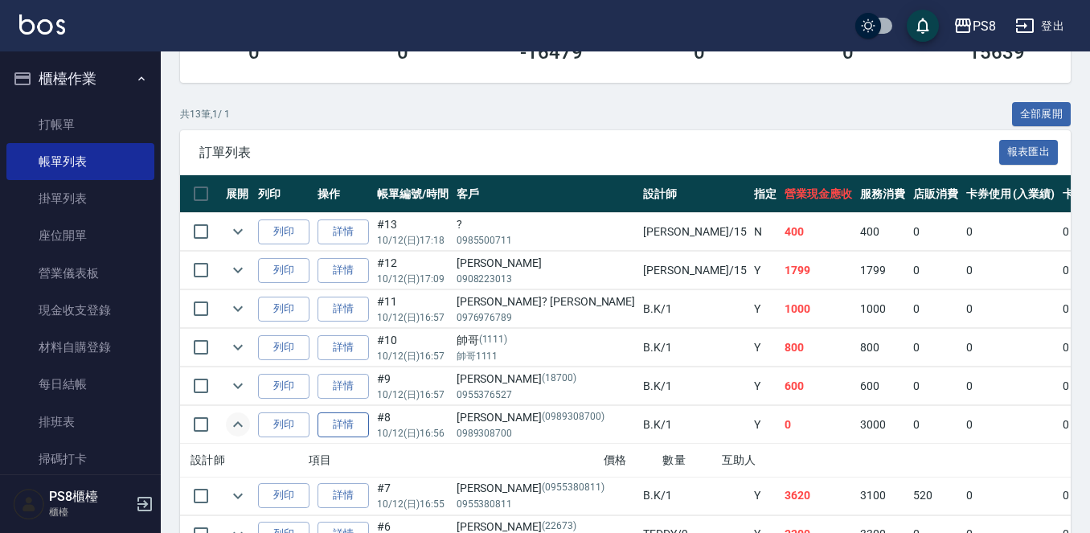
click at [351, 425] on link "詳情" at bounding box center [343, 424] width 51 height 25
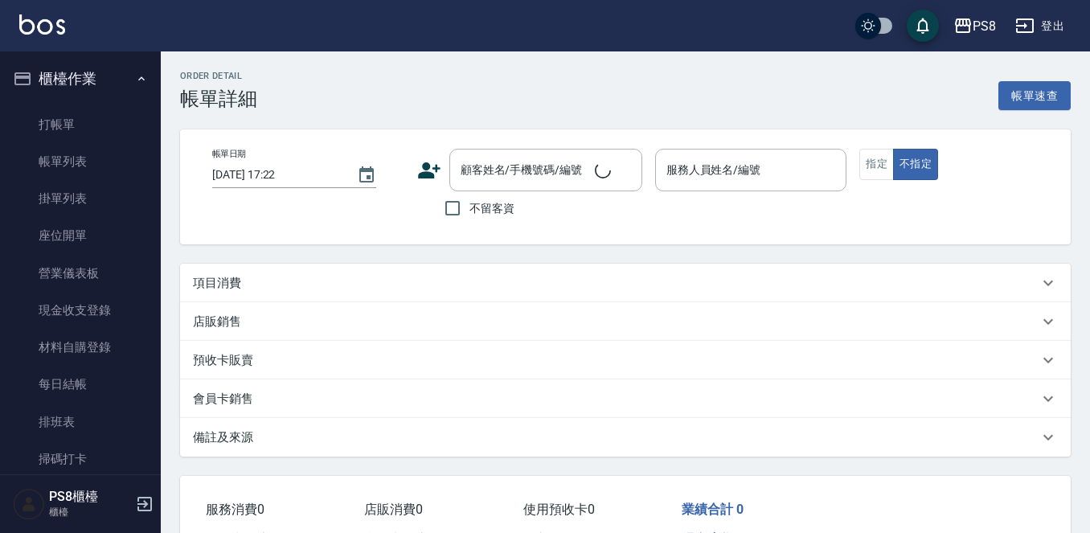
type input "2025/10/12 16:56"
type input "B.K-1"
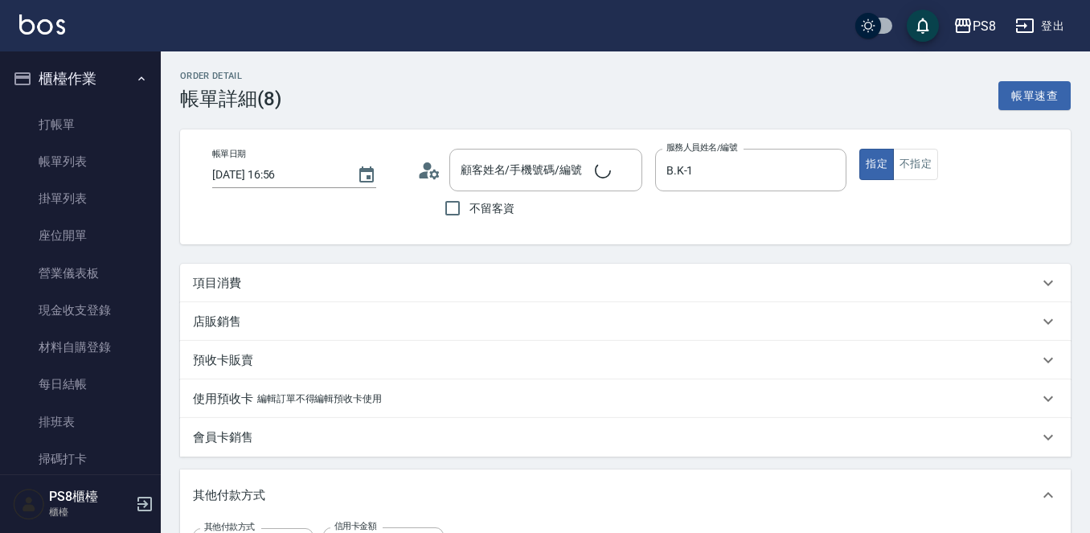
type input "[PERSON_NAME]/0989308700/0989308700"
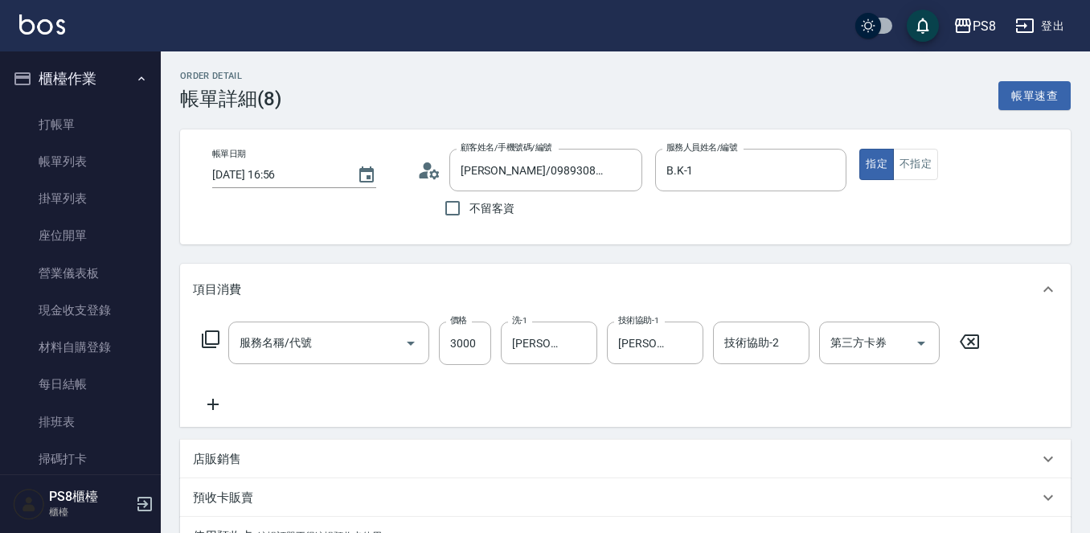
type input "單拆(654)"
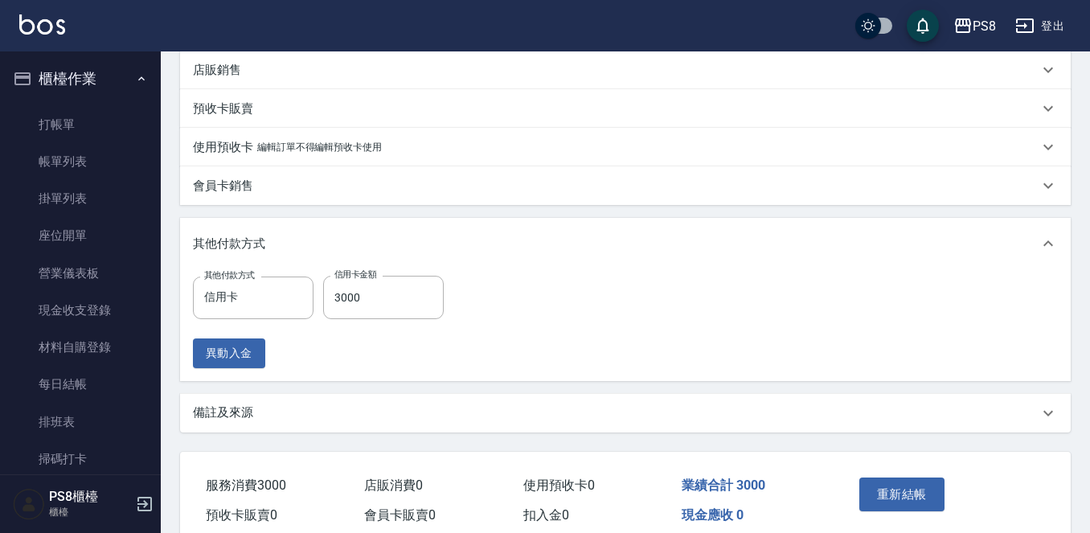
scroll to position [462, 0]
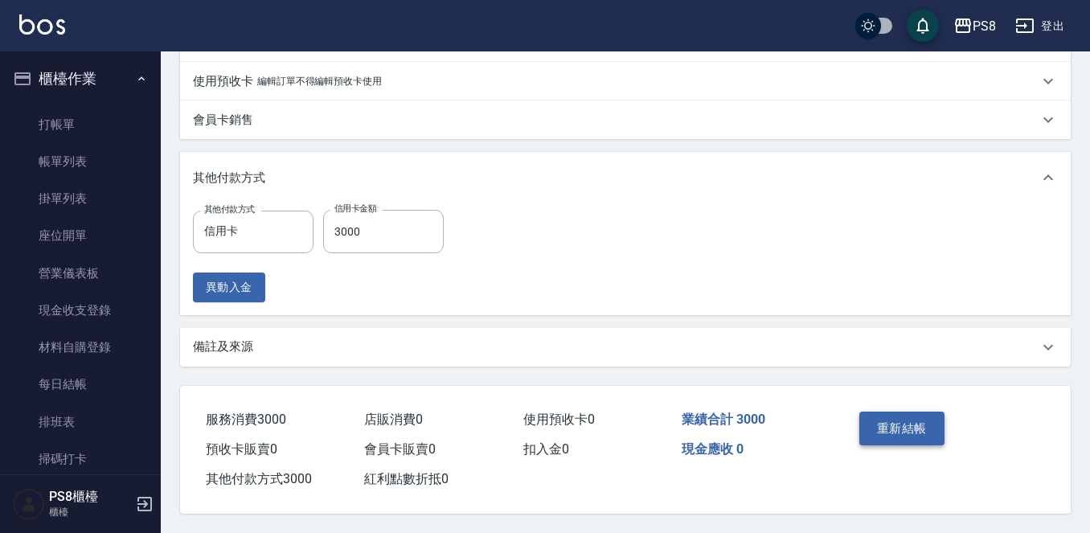
click at [912, 427] on button "重新結帳" at bounding box center [901, 429] width 85 height 34
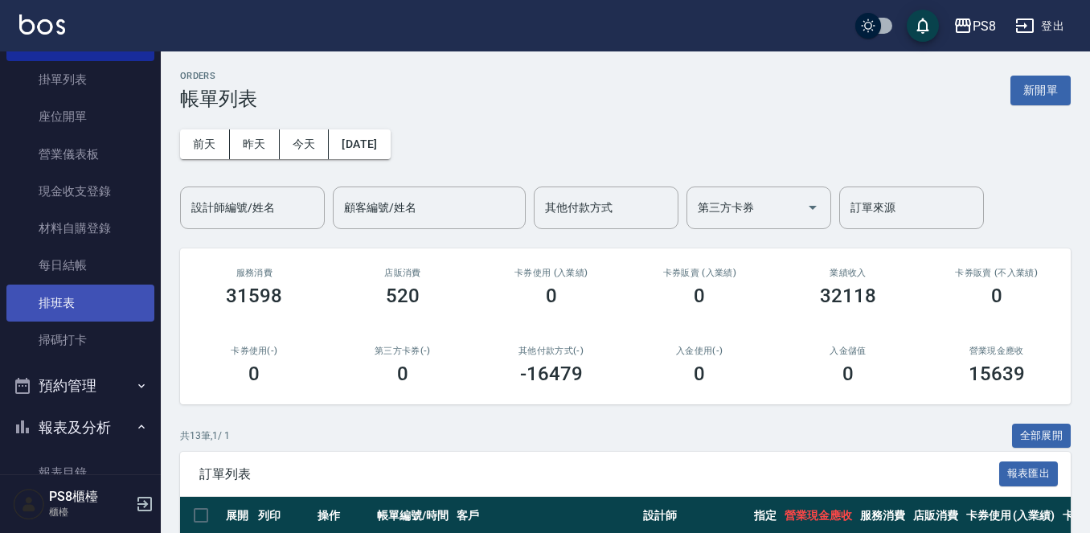
scroll to position [241, 0]
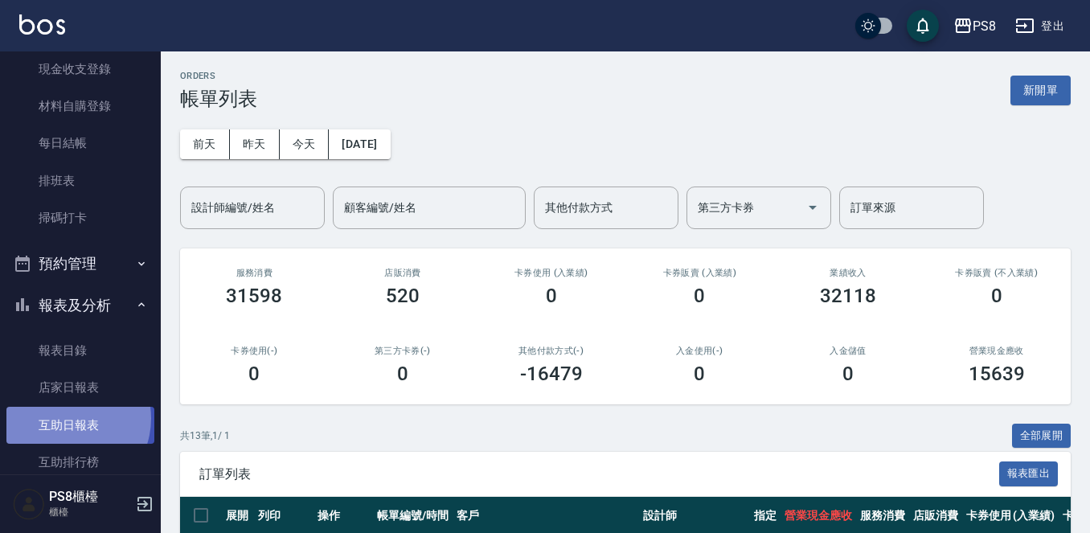
click at [66, 418] on link "互助日報表" at bounding box center [80, 425] width 148 height 37
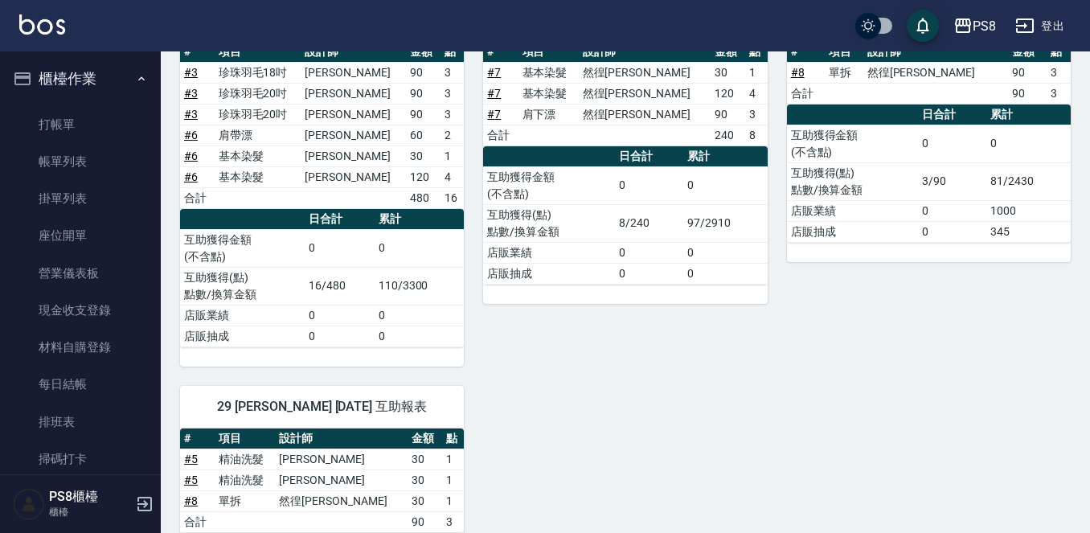
click at [100, 164] on link "帳單列表" at bounding box center [80, 161] width 148 height 37
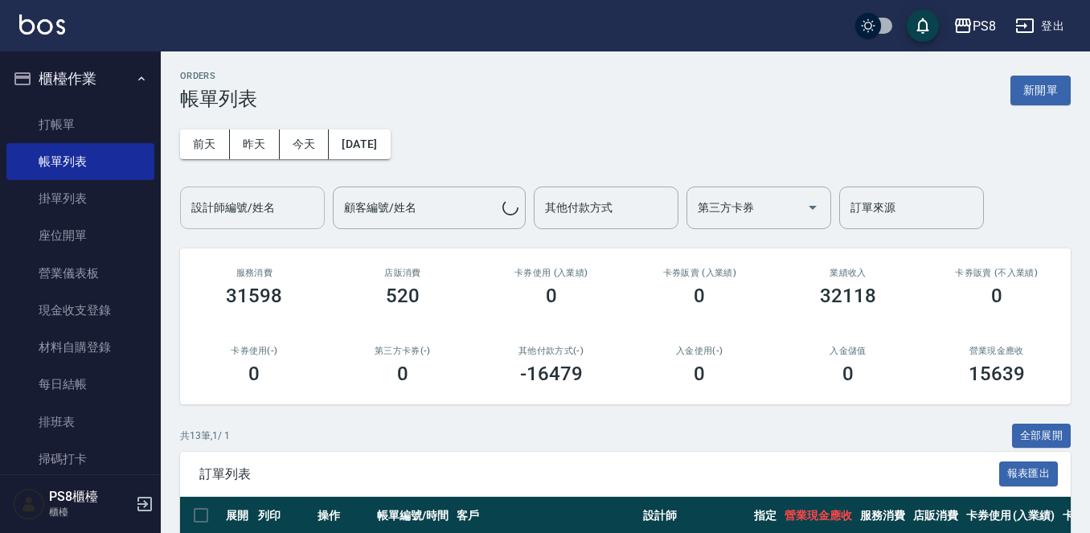
click at [277, 191] on div "設計師編號/姓名" at bounding box center [252, 208] width 145 height 43
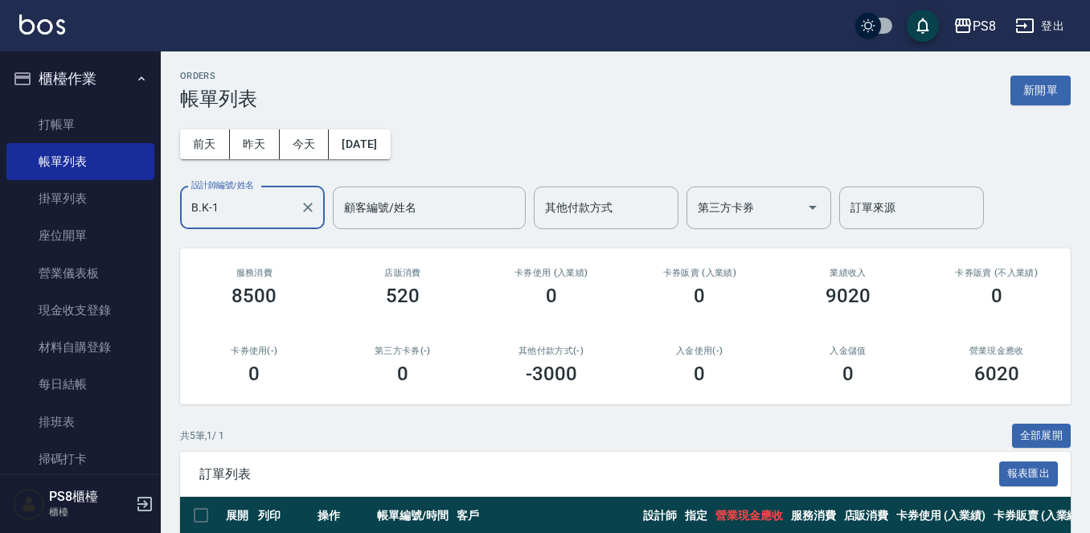
scroll to position [271, 0]
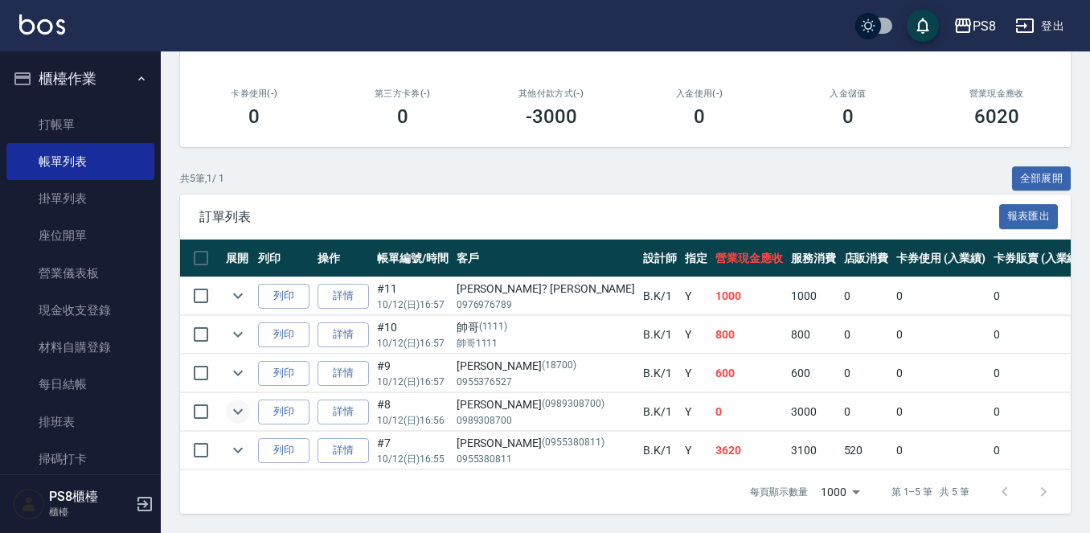
type input "B.K-1"
click at [240, 404] on icon "expand row" at bounding box center [237, 411] width 19 height 19
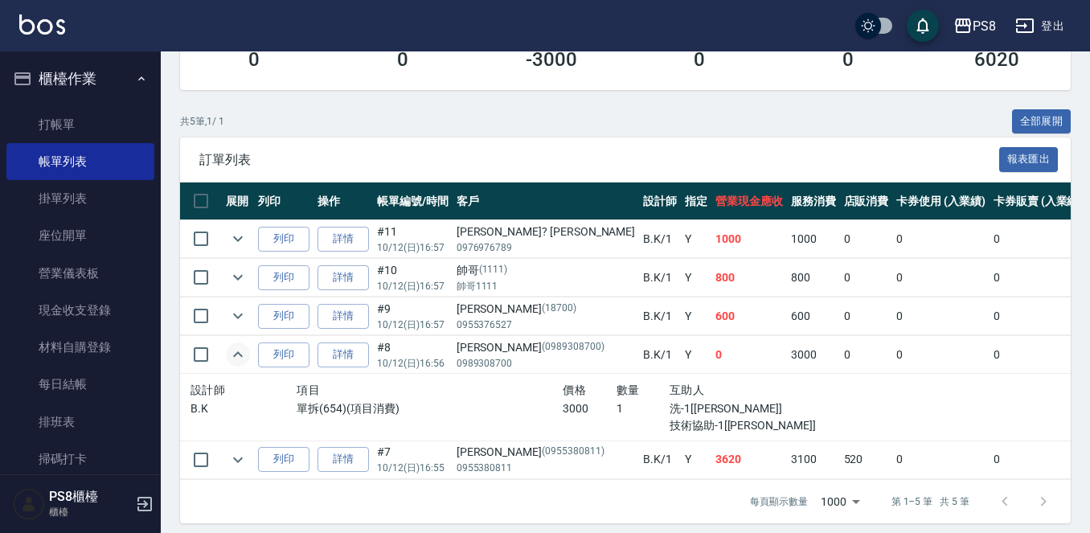
scroll to position [338, 0]
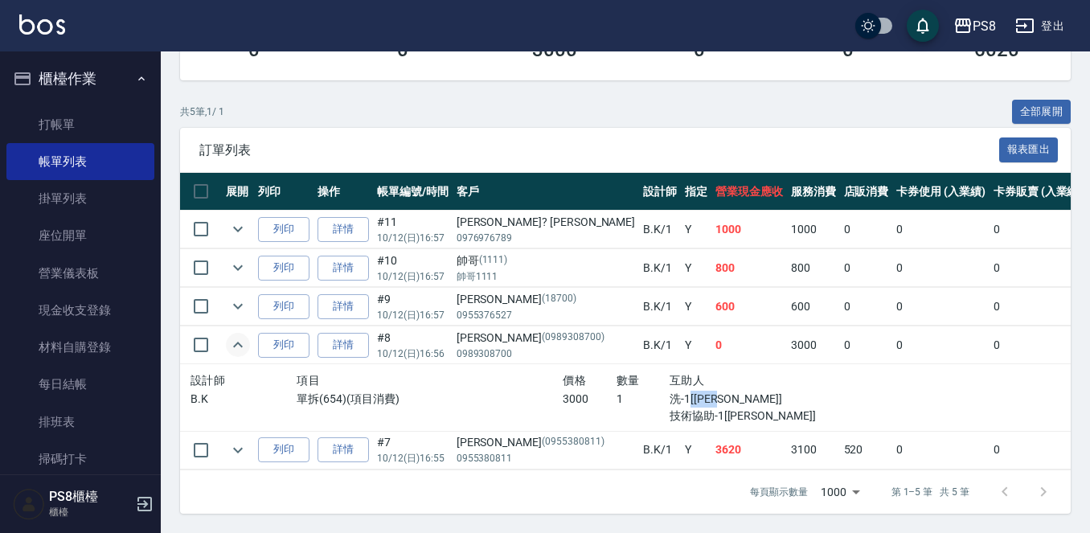
drag, startPoint x: 629, startPoint y: 388, endPoint x: 683, endPoint y: 381, distance: 54.2
click at [683, 391] on p "洗-1[戴韋全]" at bounding box center [750, 399] width 160 height 17
click at [670, 391] on p "洗-1[戴韋全]" at bounding box center [750, 399] width 160 height 17
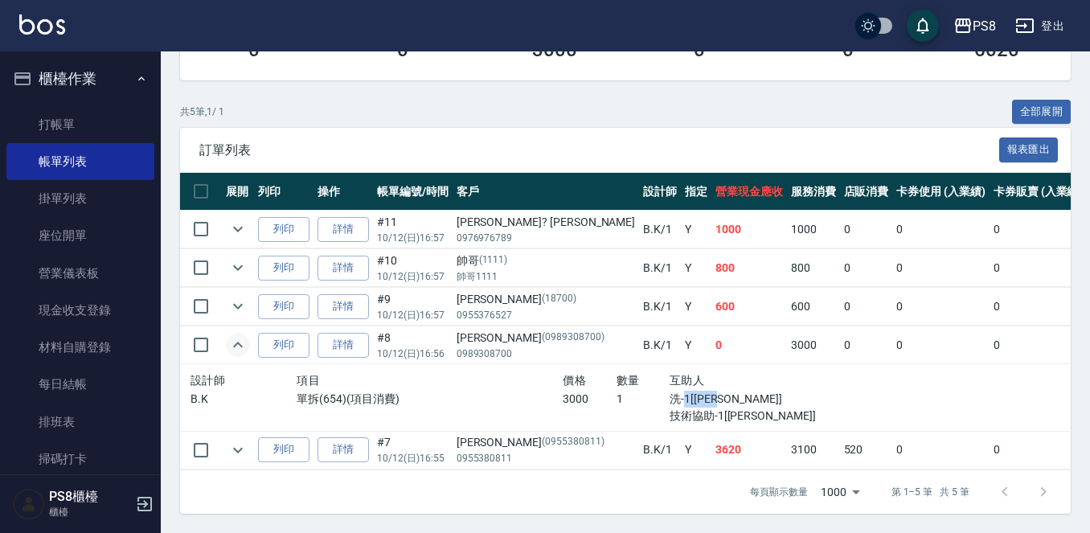
drag, startPoint x: 625, startPoint y: 379, endPoint x: 679, endPoint y: 380, distance: 54.7
click at [679, 391] on p "洗-1[戴韋全]" at bounding box center [750, 399] width 160 height 17
drag, startPoint x: 602, startPoint y: 380, endPoint x: 671, endPoint y: 379, distance: 68.3
click at [671, 391] on div "B.K 單拆(654)(項目消費) 3000 1 洗-1[戴韋全] 技術協助-1[姵蓁]" at bounding box center [510, 408] width 639 height 34
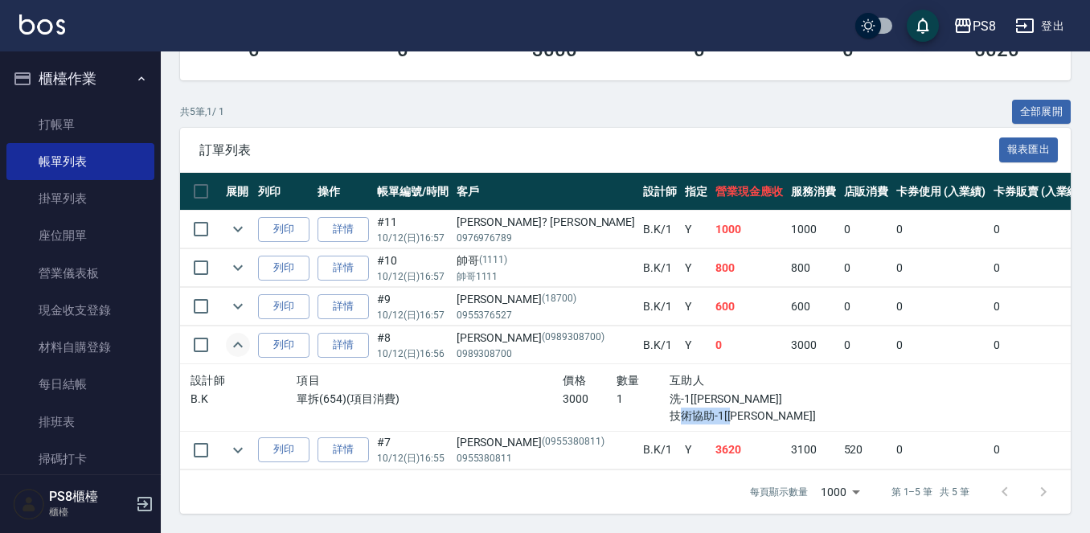
drag, startPoint x: 613, startPoint y: 401, endPoint x: 681, endPoint y: 400, distance: 67.6
click at [681, 408] on p "技術協助-1[姵蓁]" at bounding box center [750, 416] width 160 height 17
click at [338, 333] on link "詳情" at bounding box center [343, 345] width 51 height 25
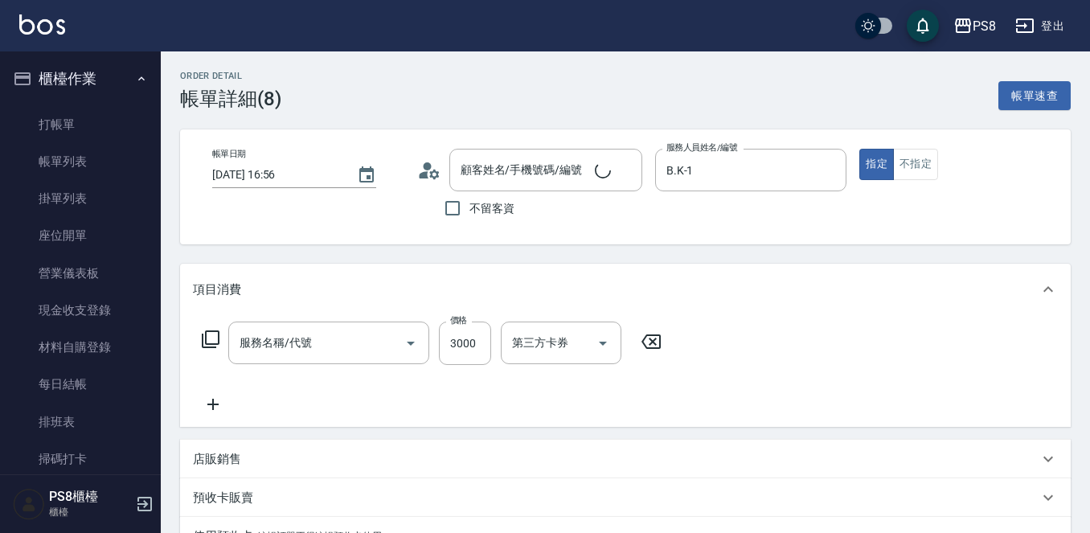
type input "2025/10/12 16:56"
type input "B.K-1"
type input "[PERSON_NAME]/0989308700/0989308700"
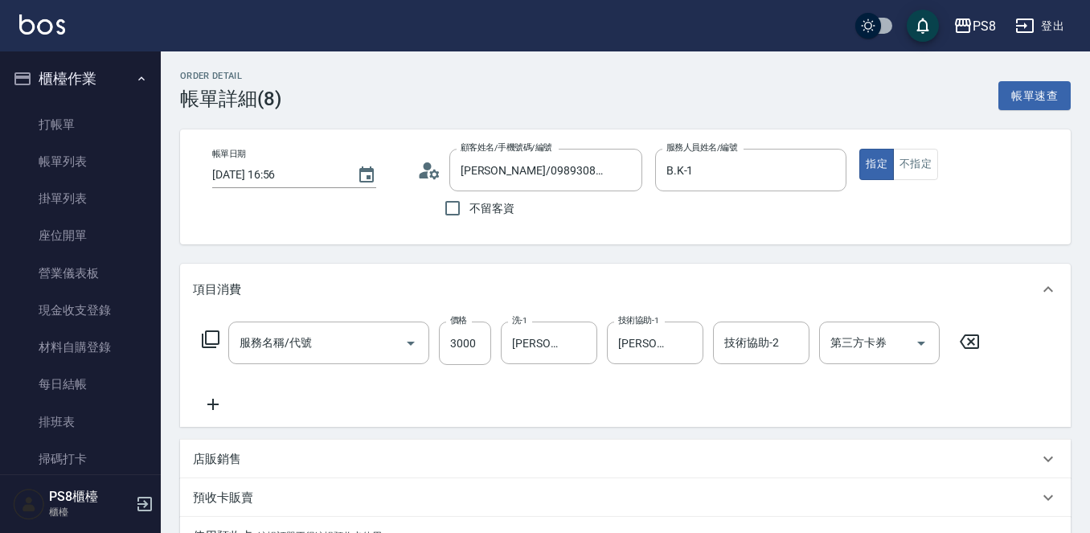
type input "單拆(654)"
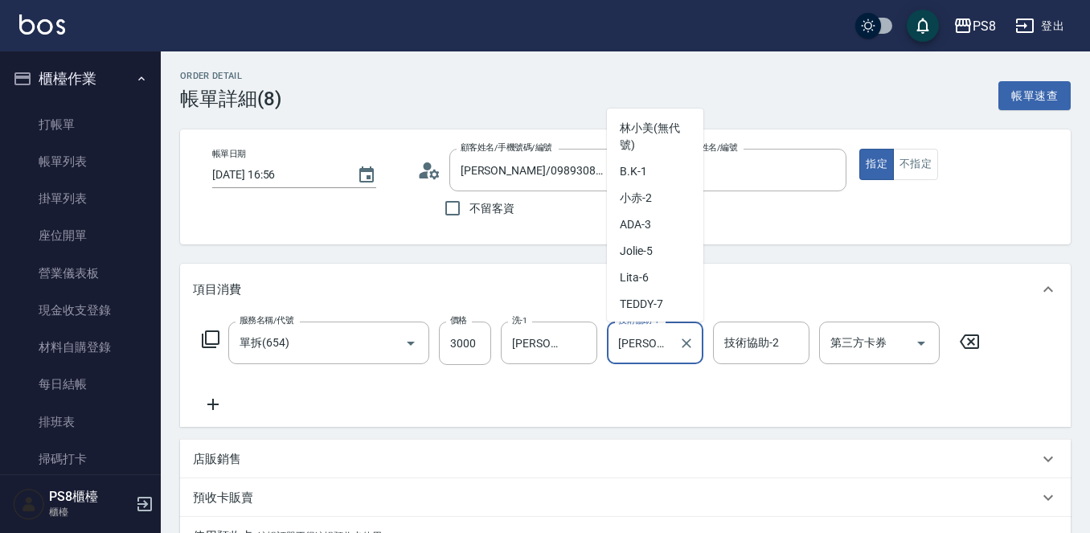
click at [639, 344] on input "[PERSON_NAME]-28" at bounding box center [643, 343] width 58 height 28
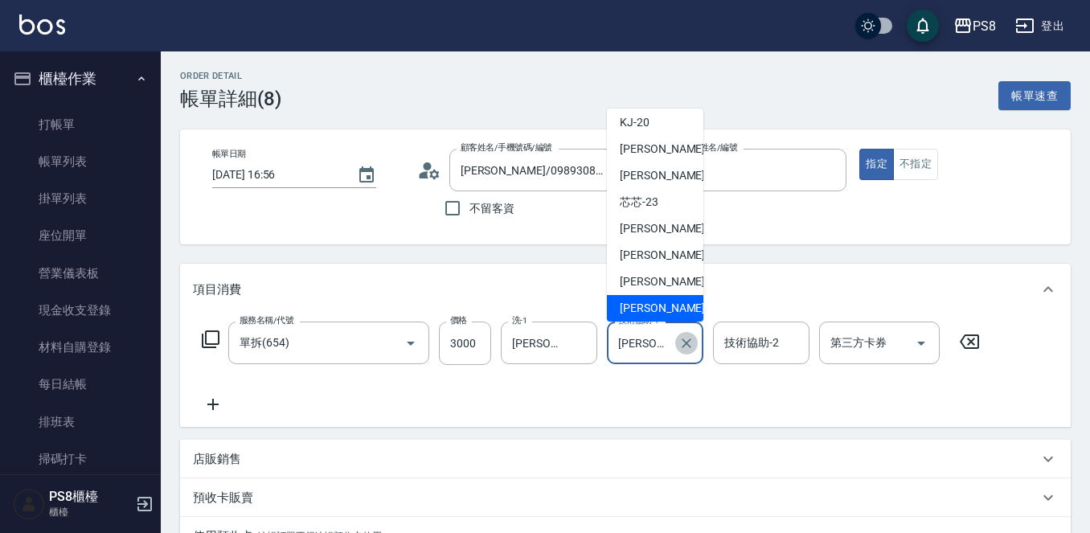
click at [690, 345] on icon "Clear" at bounding box center [687, 343] width 16 height 16
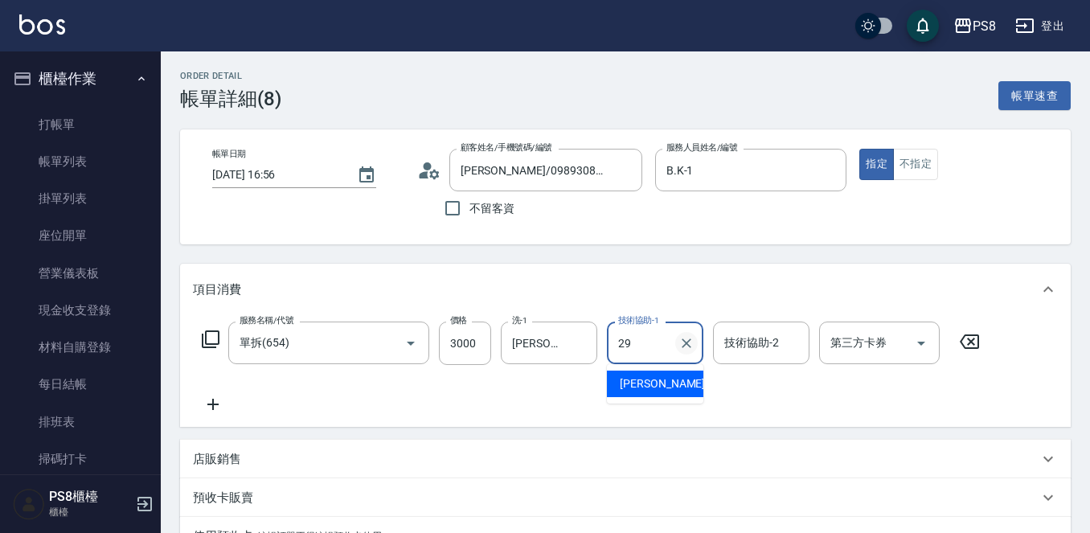
type input "戴韋全-29"
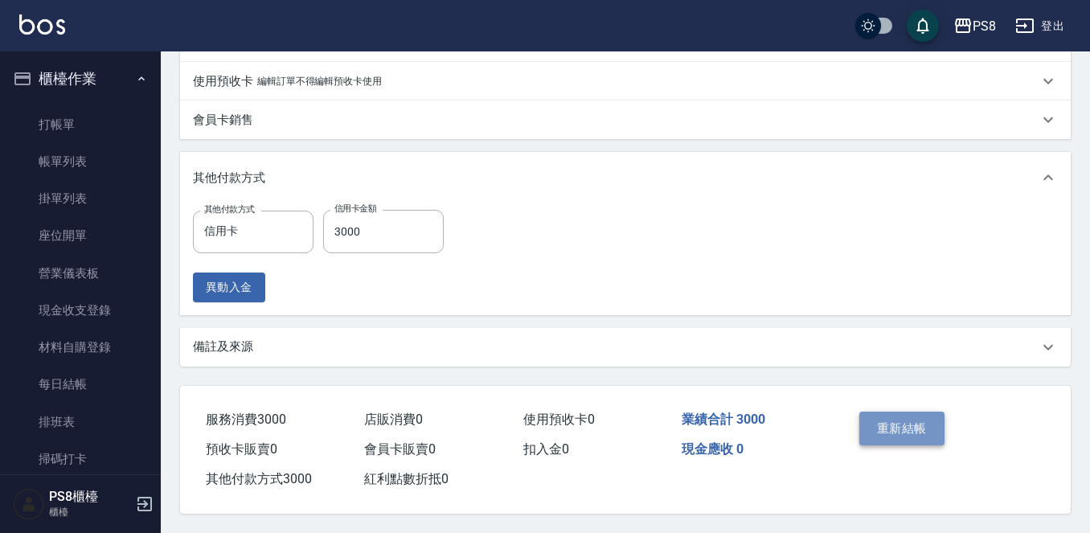
click at [903, 428] on button "重新結帳" at bounding box center [901, 429] width 85 height 34
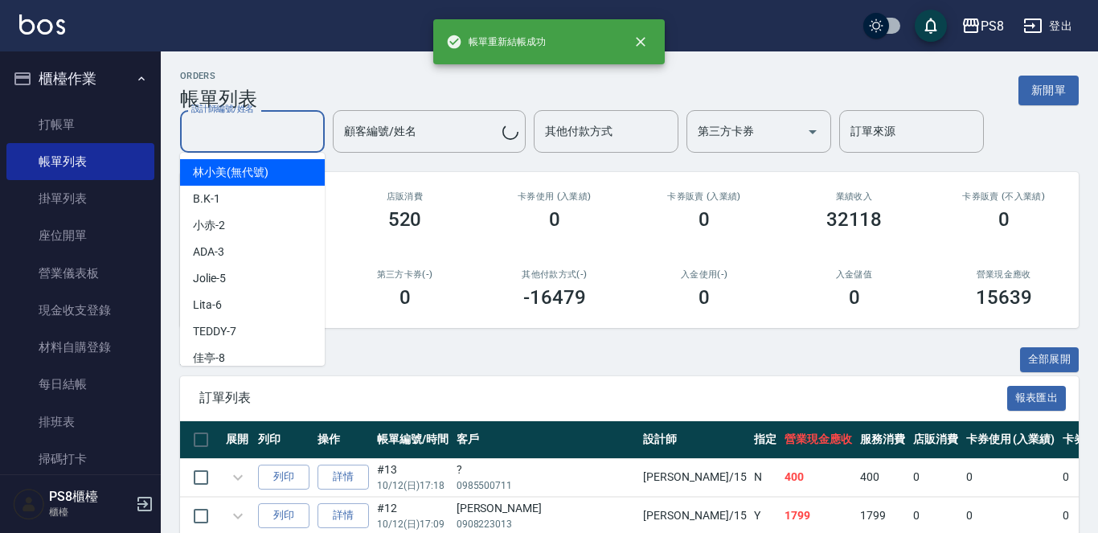
click at [236, 138] on div "設計師編號/姓名 設計師編號/姓名 顧客編號/姓名 顧客編號/姓名 其他付款方式 其他付款方式 第三方卡券 第三方卡券 訂單來源 訂單來源" at bounding box center [629, 131] width 899 height 43
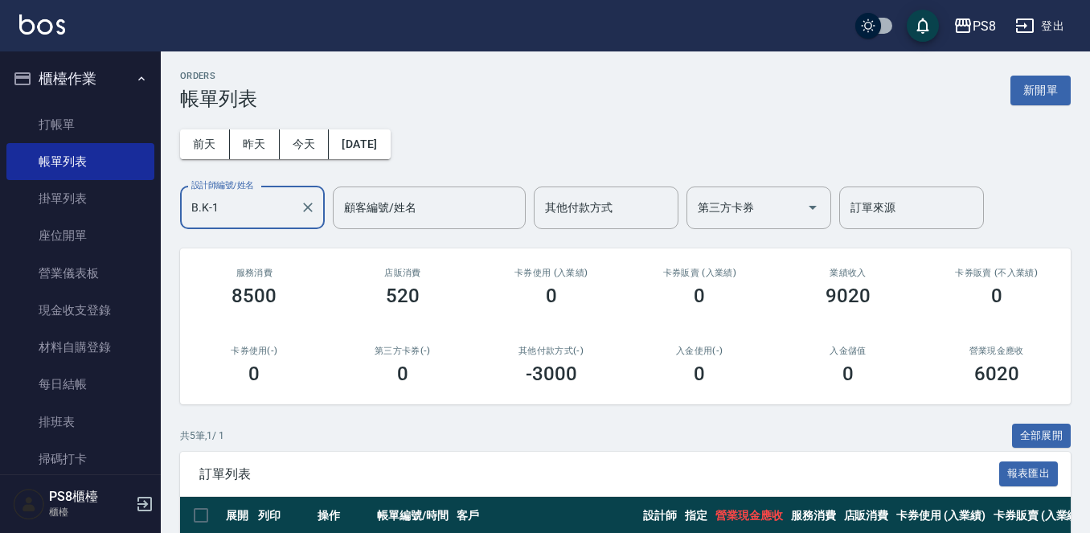
scroll to position [271, 0]
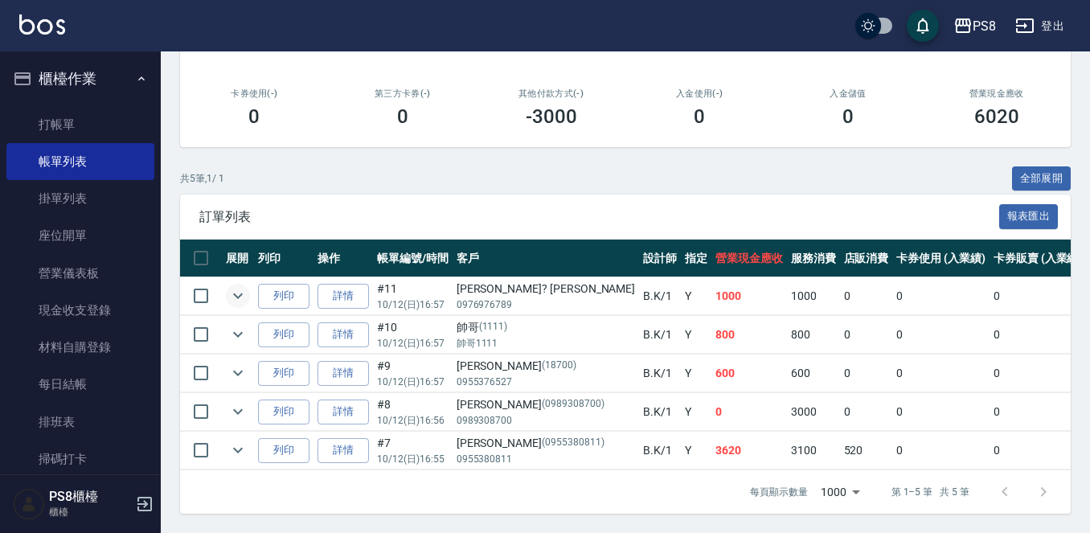
type input "B.K-1"
click at [241, 286] on icon "expand row" at bounding box center [237, 295] width 19 height 19
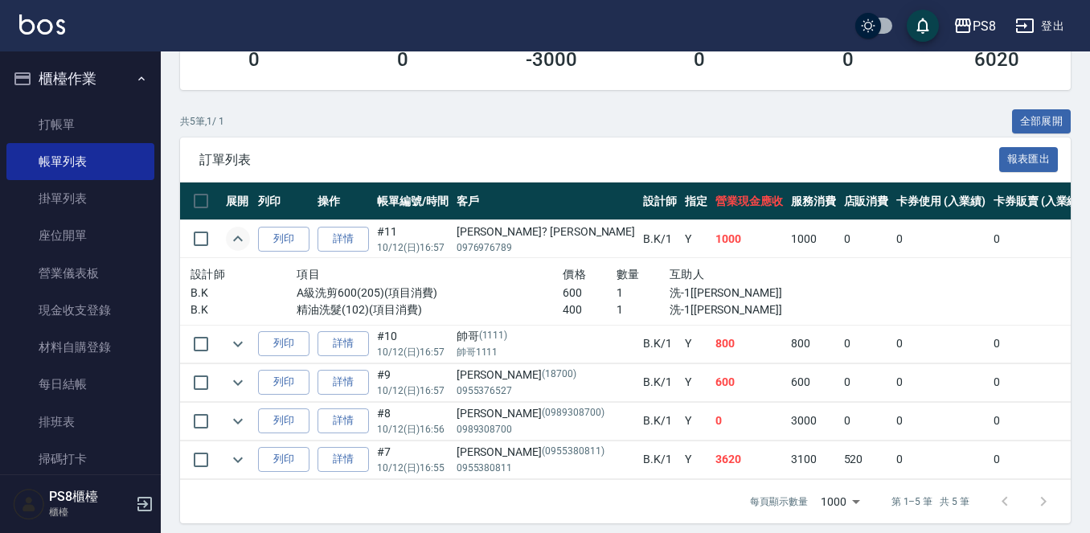
scroll to position [338, 0]
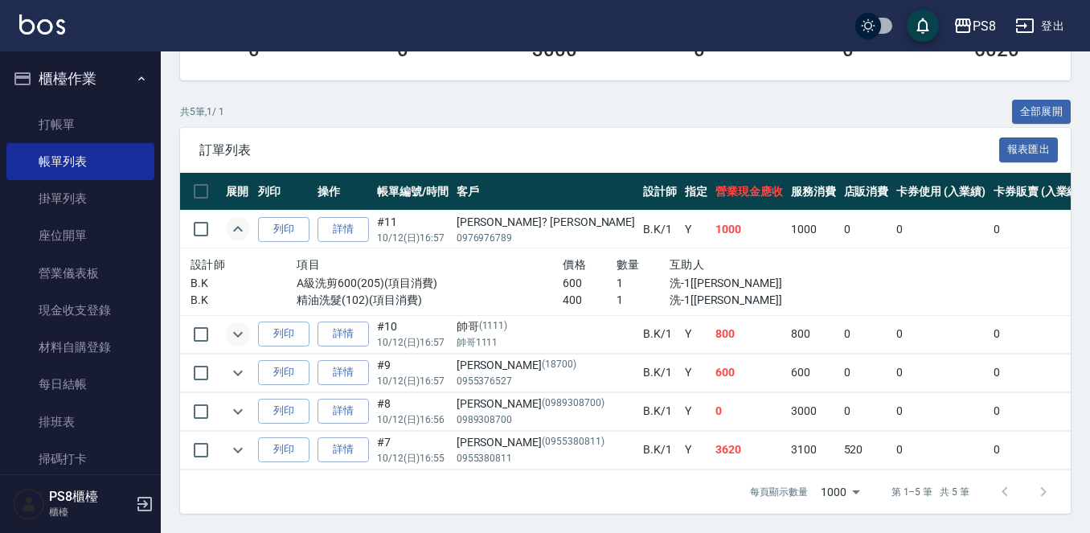
click at [243, 325] on icon "expand row" at bounding box center [237, 334] width 19 height 19
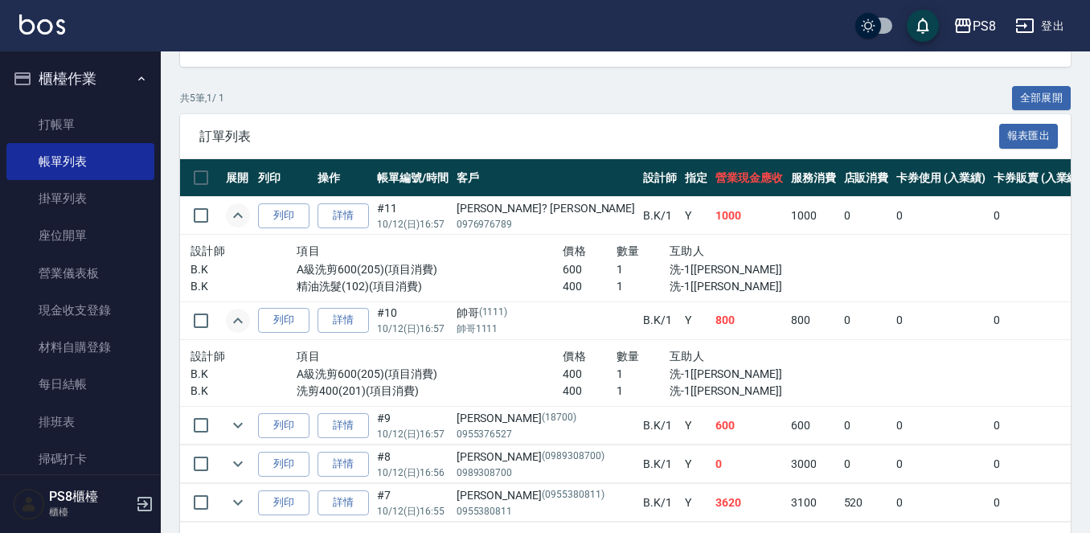
scroll to position [404, 0]
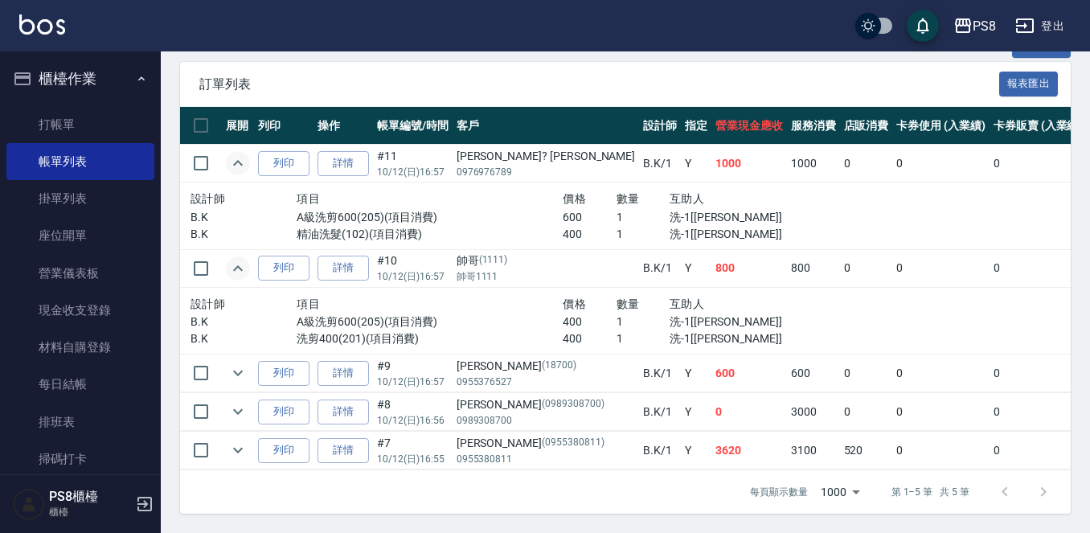
click at [222, 355] on td at bounding box center [238, 374] width 32 height 38
click at [236, 363] on icon "expand row" at bounding box center [237, 372] width 19 height 19
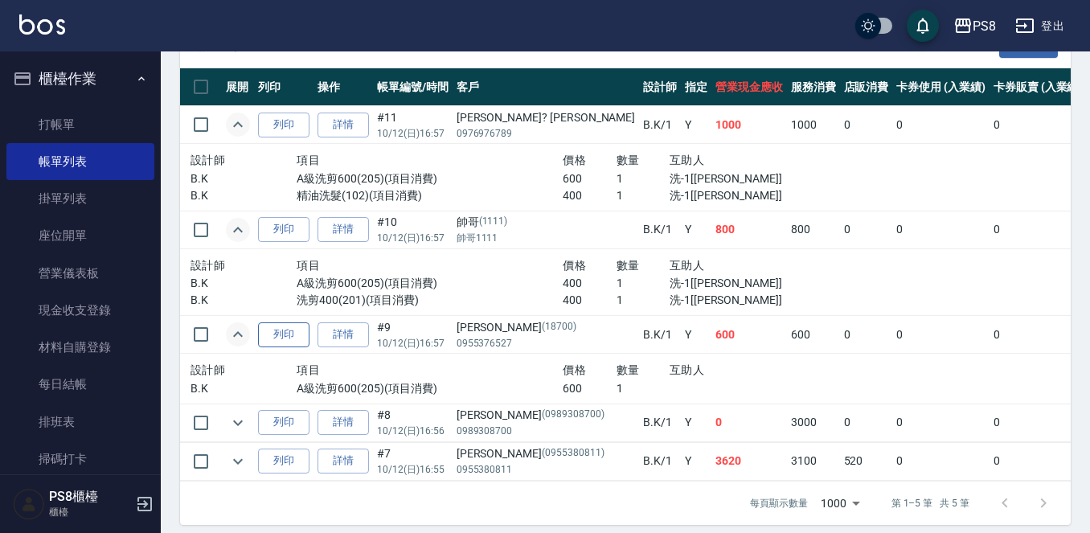
scroll to position [453, 0]
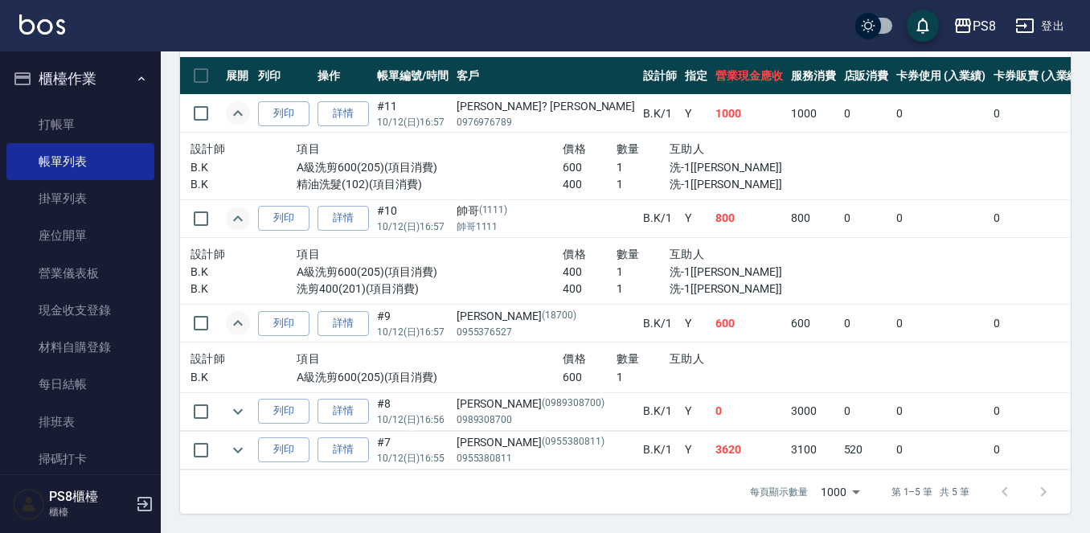
click at [240, 431] on td at bounding box center [238, 450] width 32 height 38
click at [240, 441] on icon "expand row" at bounding box center [237, 450] width 19 height 19
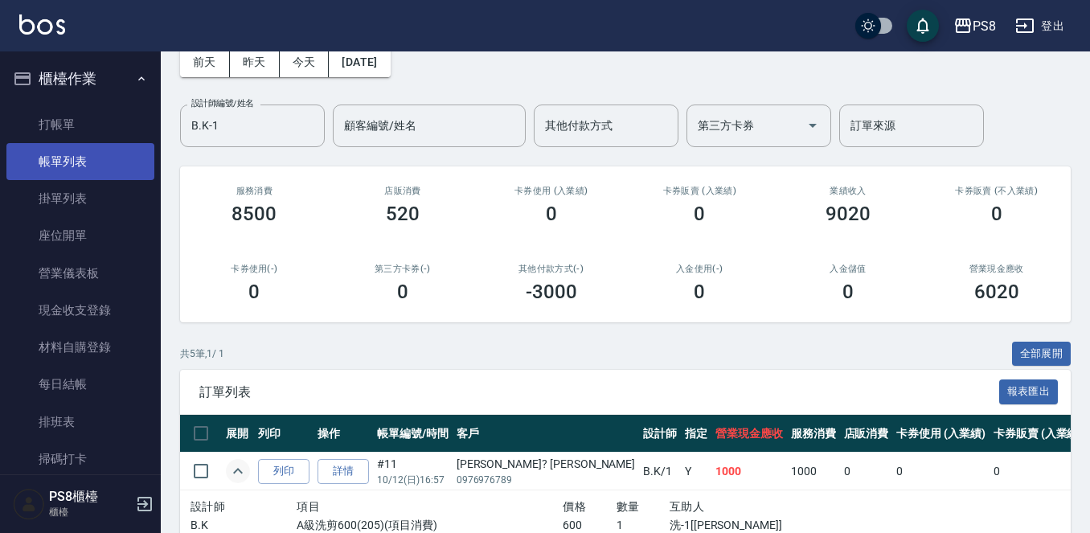
scroll to position [0, 0]
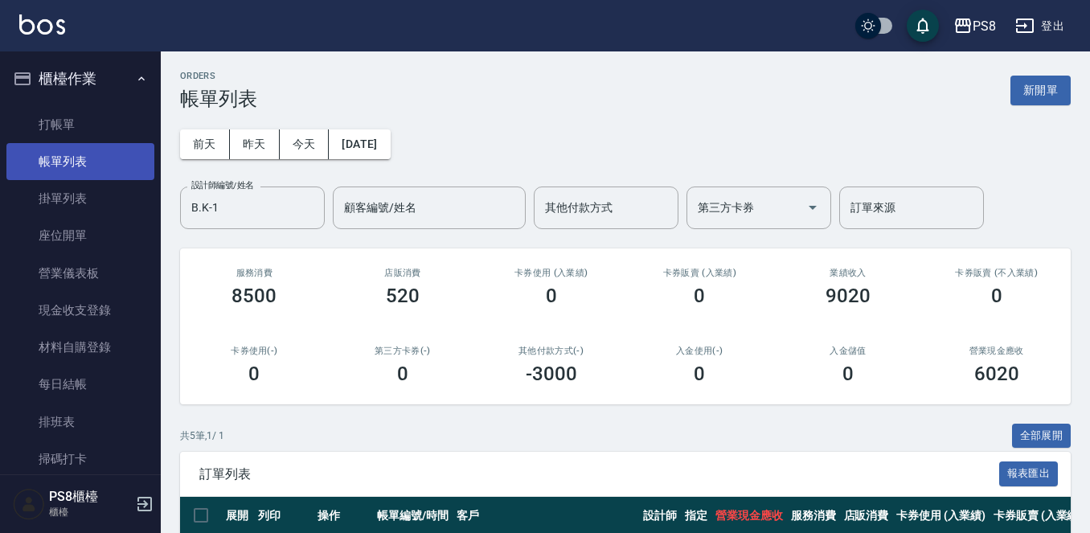
click at [51, 166] on link "帳單列表" at bounding box center [80, 161] width 148 height 37
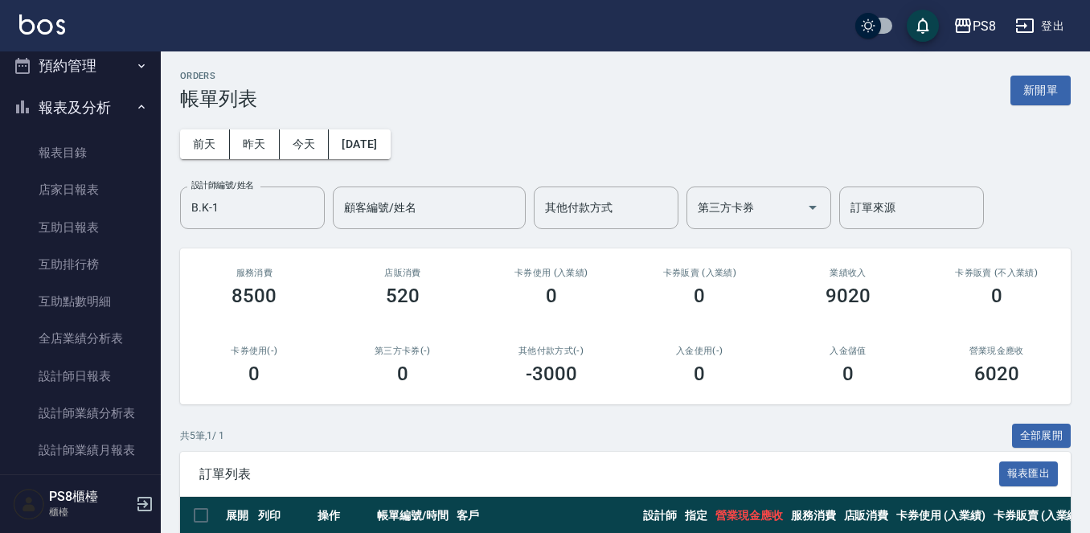
scroll to position [482, 0]
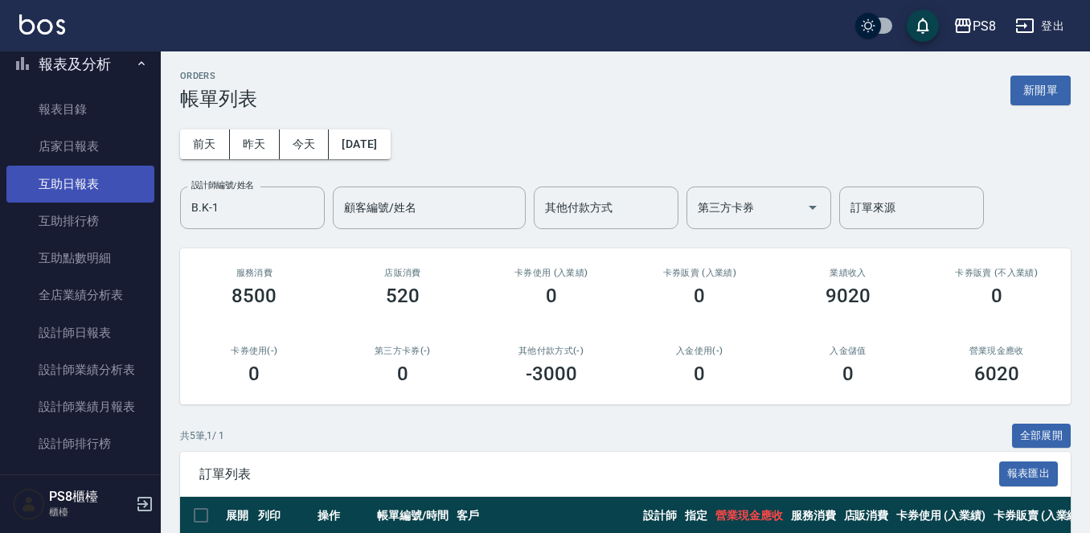
click at [88, 192] on link "互助日報表" at bounding box center [80, 184] width 148 height 37
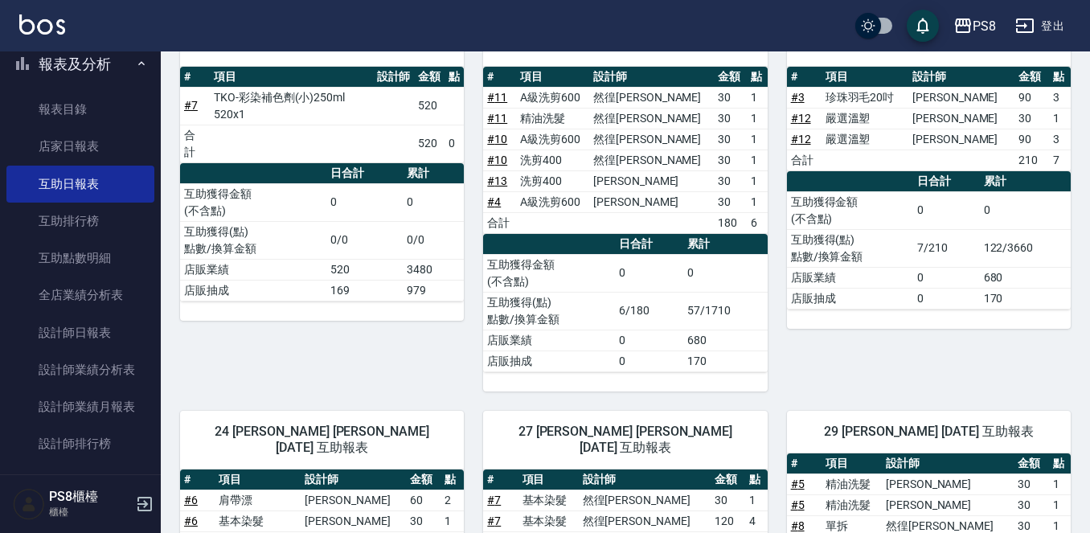
scroll to position [241, 0]
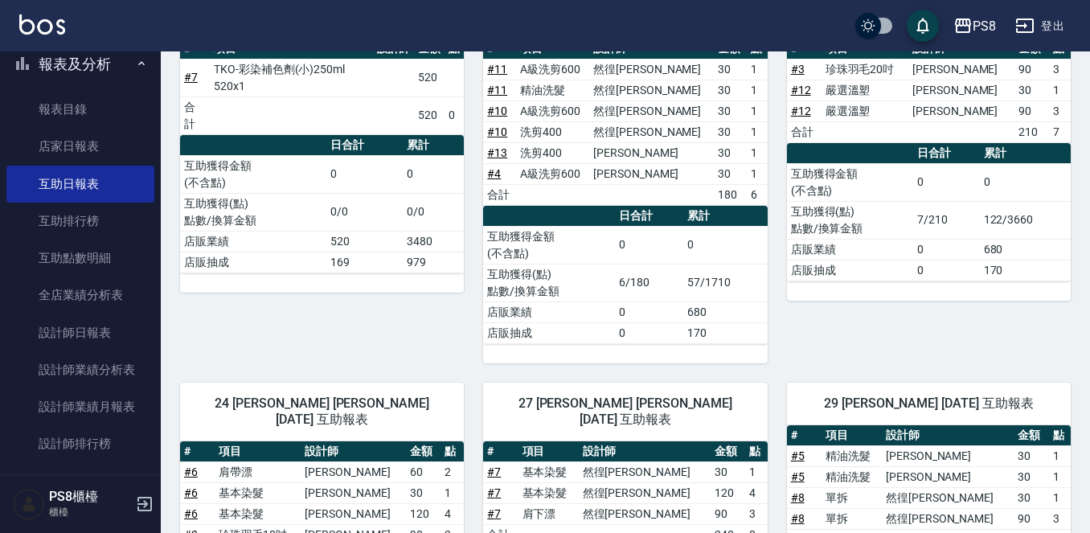
click at [101, 65] on button "報表及分析" at bounding box center [80, 64] width 148 height 42
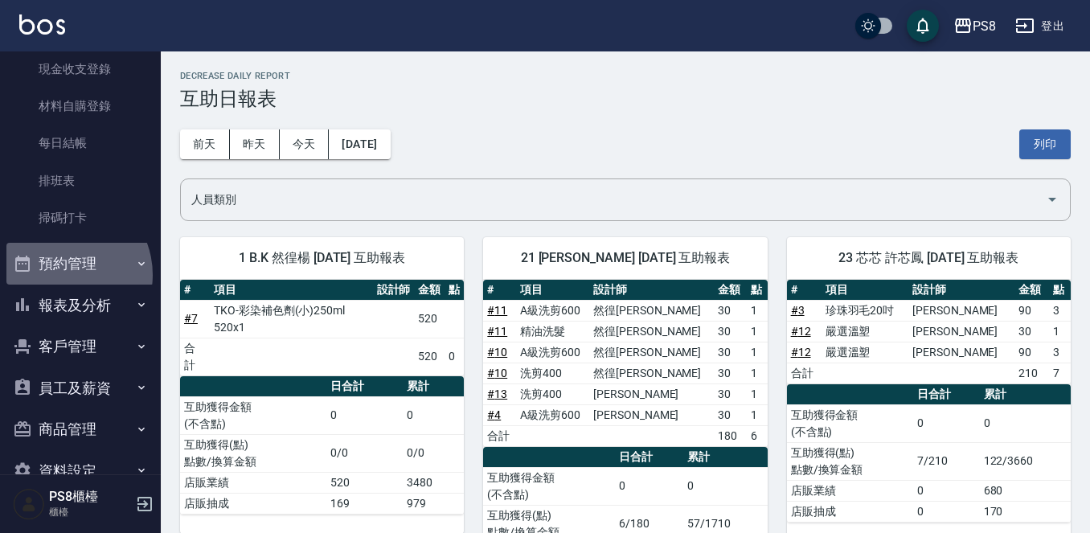
click at [59, 275] on button "預約管理" at bounding box center [80, 264] width 148 height 42
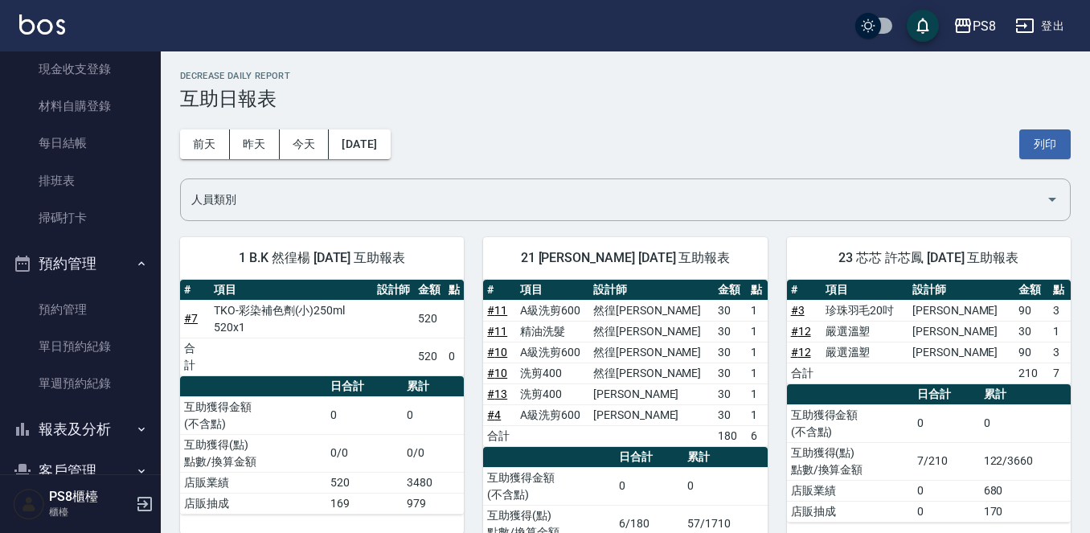
scroll to position [322, 0]
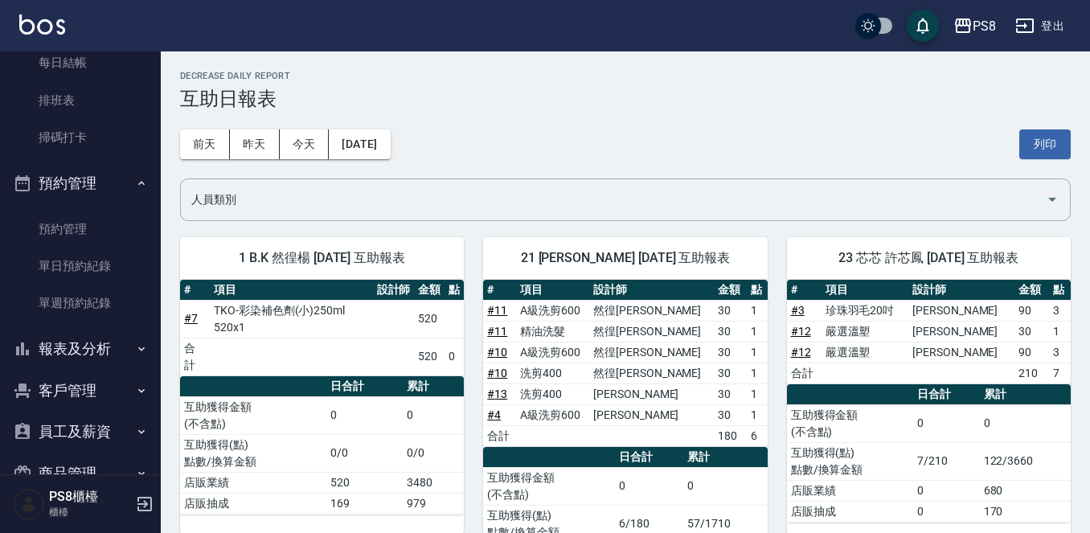
click at [89, 194] on button "預約管理" at bounding box center [80, 183] width 148 height 42
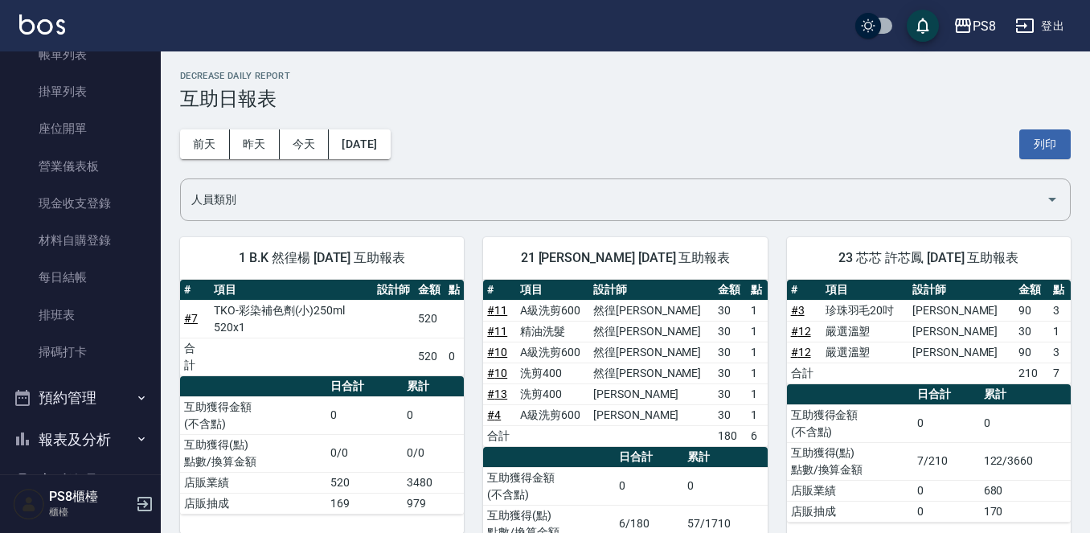
scroll to position [0, 0]
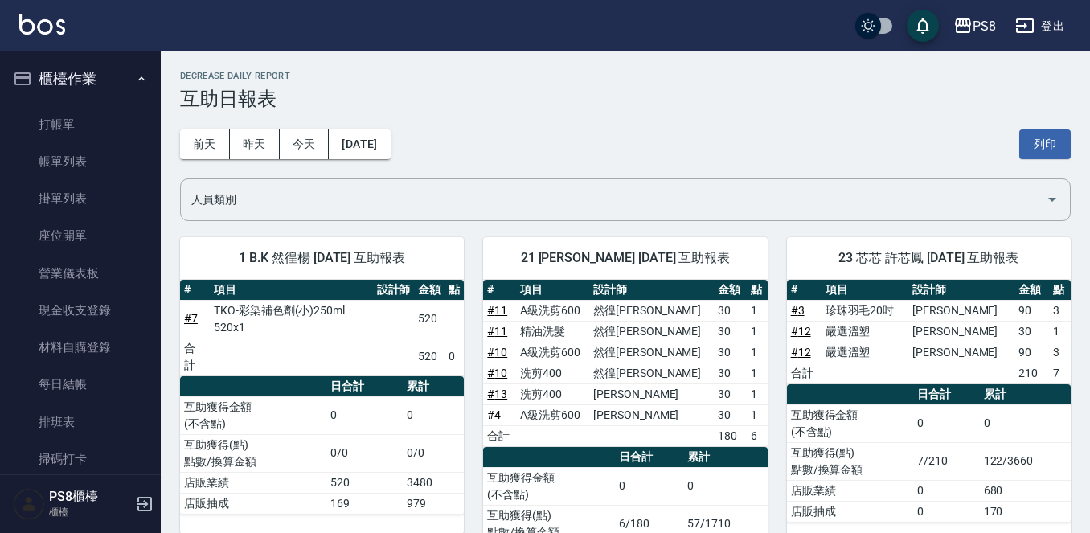
click at [109, 120] on link "打帳單" at bounding box center [80, 124] width 148 height 37
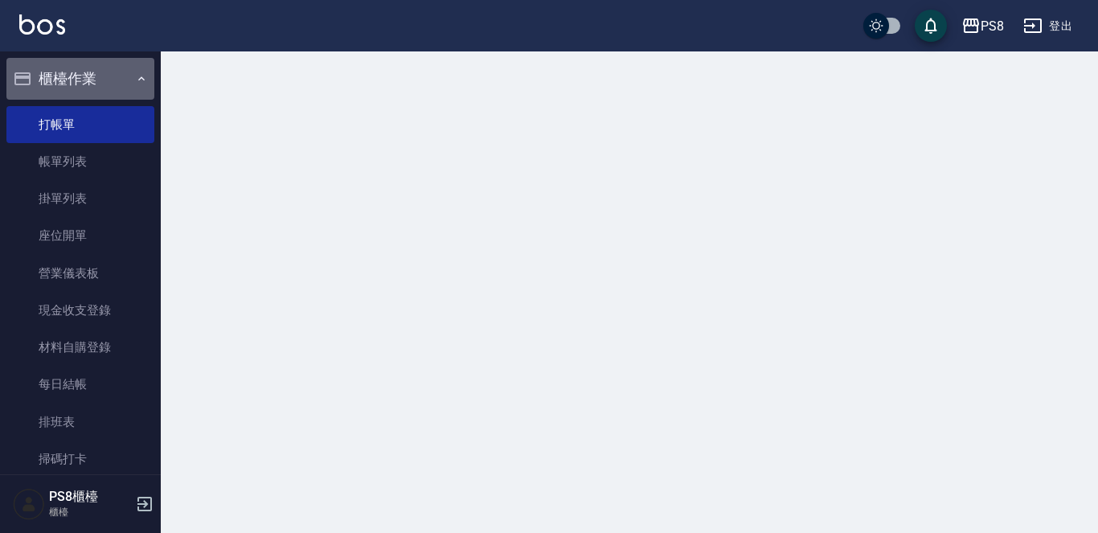
click at [103, 81] on button "櫃檯作業" at bounding box center [80, 79] width 148 height 42
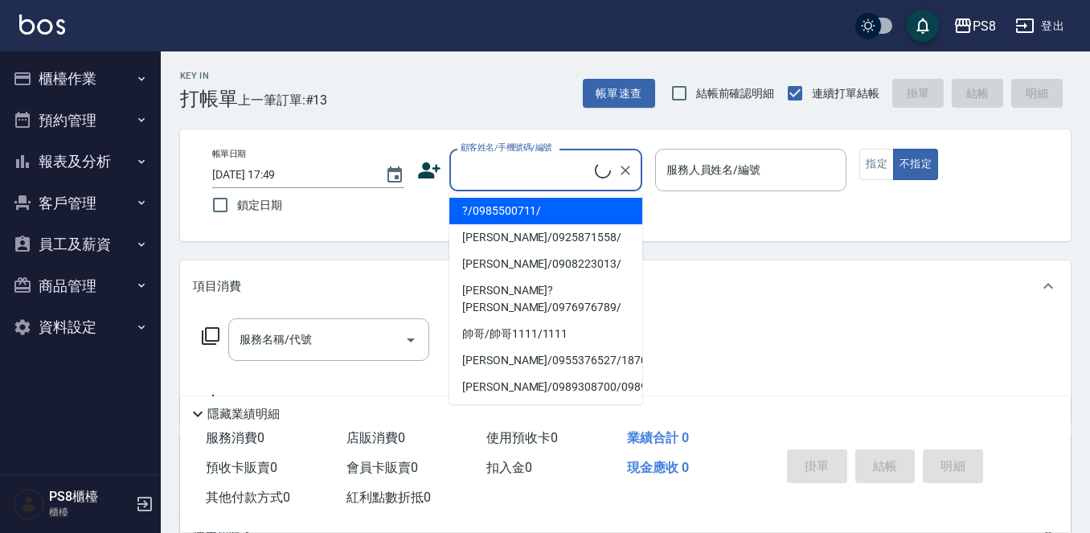
click at [543, 167] on input "顧客姓名/手機號碼/編號" at bounding box center [526, 170] width 138 height 28
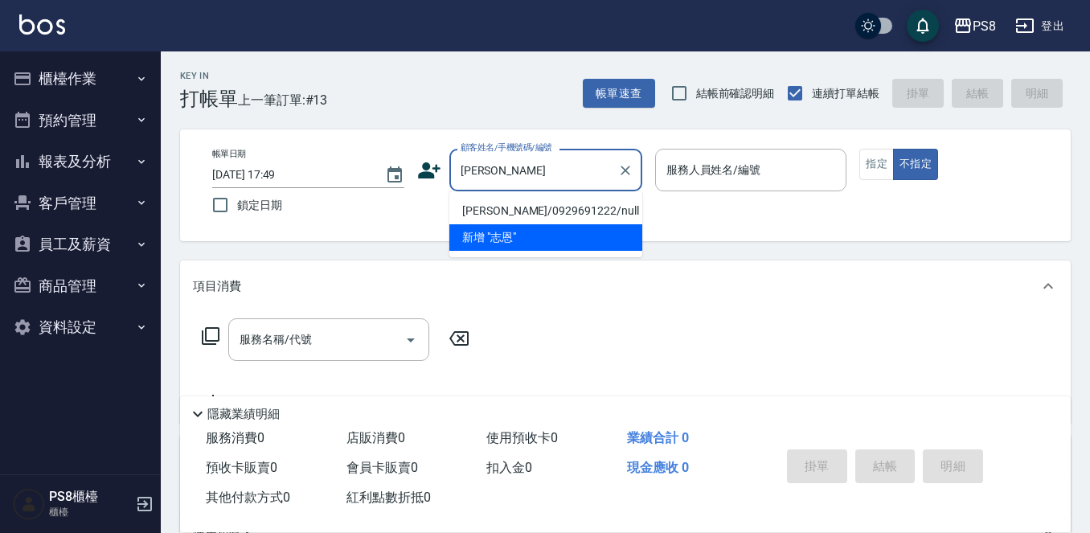
click at [535, 210] on li "[PERSON_NAME]/0929691222/null" at bounding box center [545, 211] width 193 height 27
type input "[PERSON_NAME]/0929691222/null"
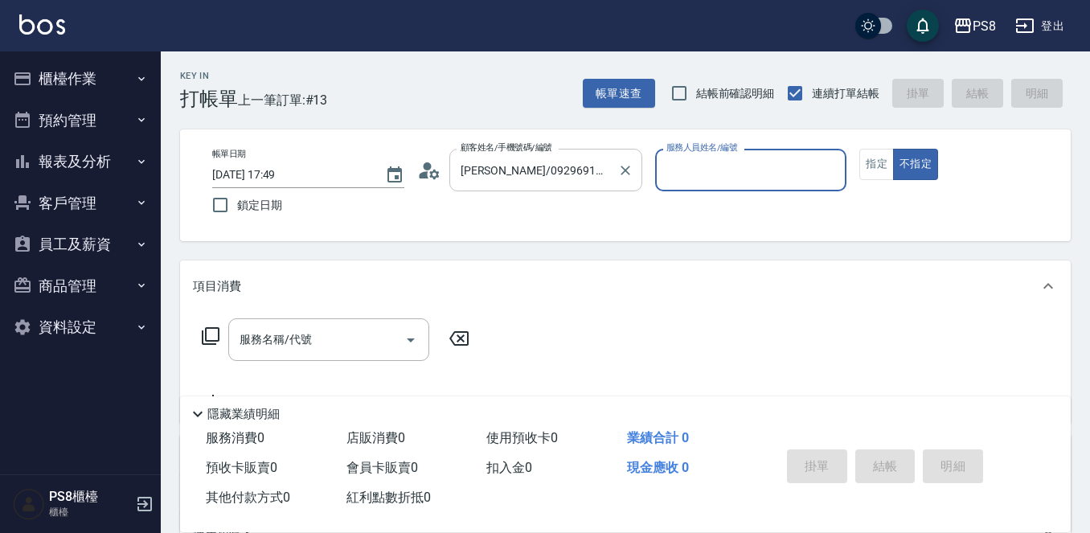
type input "EMMA-15"
click at [433, 165] on icon at bounding box center [429, 170] width 24 height 24
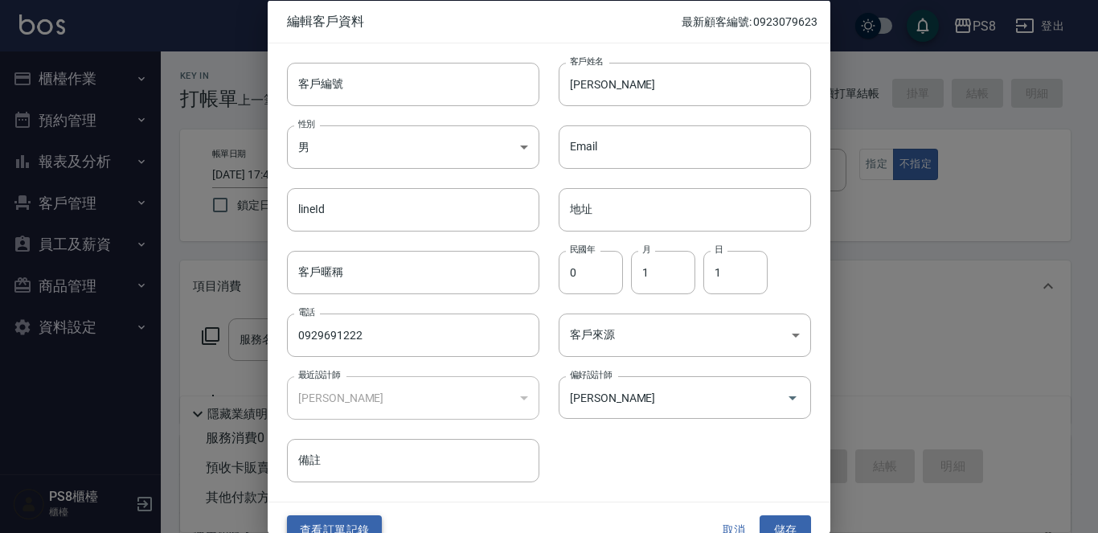
click at [356, 517] on button "查看訂單記錄" at bounding box center [334, 530] width 95 height 30
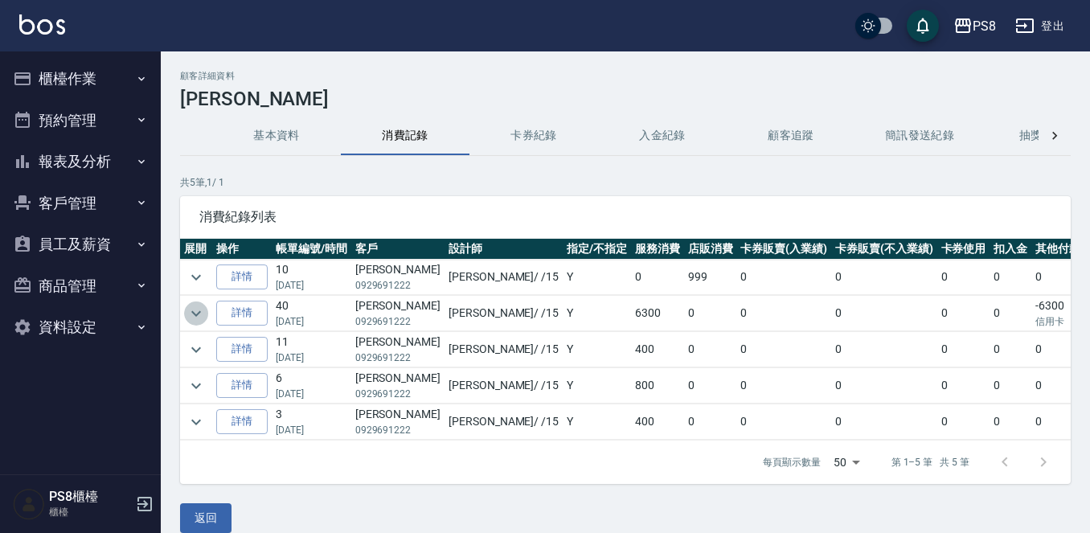
click at [196, 310] on icon "expand row" at bounding box center [196, 313] width 19 height 19
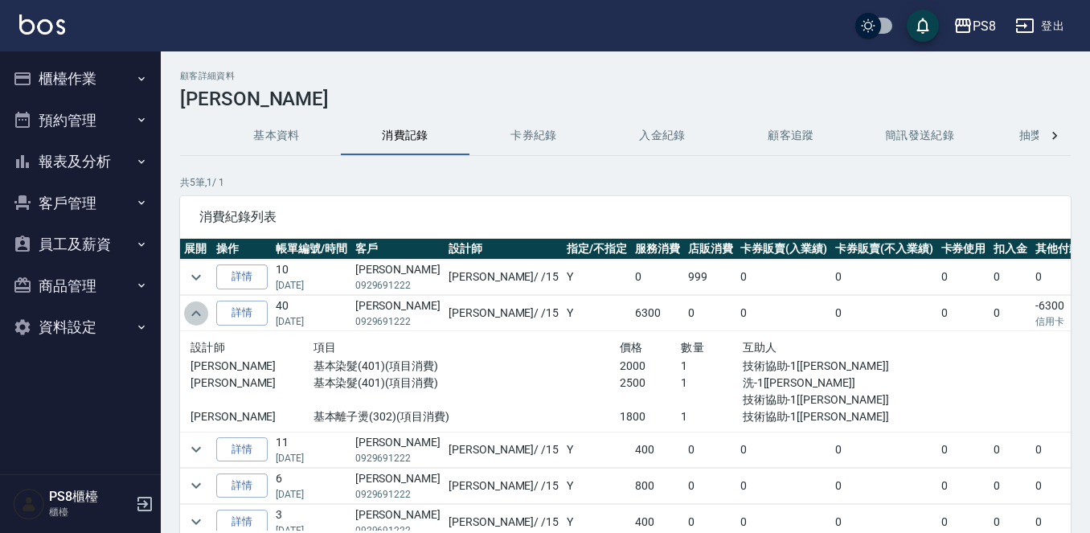
click at [188, 316] on icon "expand row" at bounding box center [196, 313] width 19 height 19
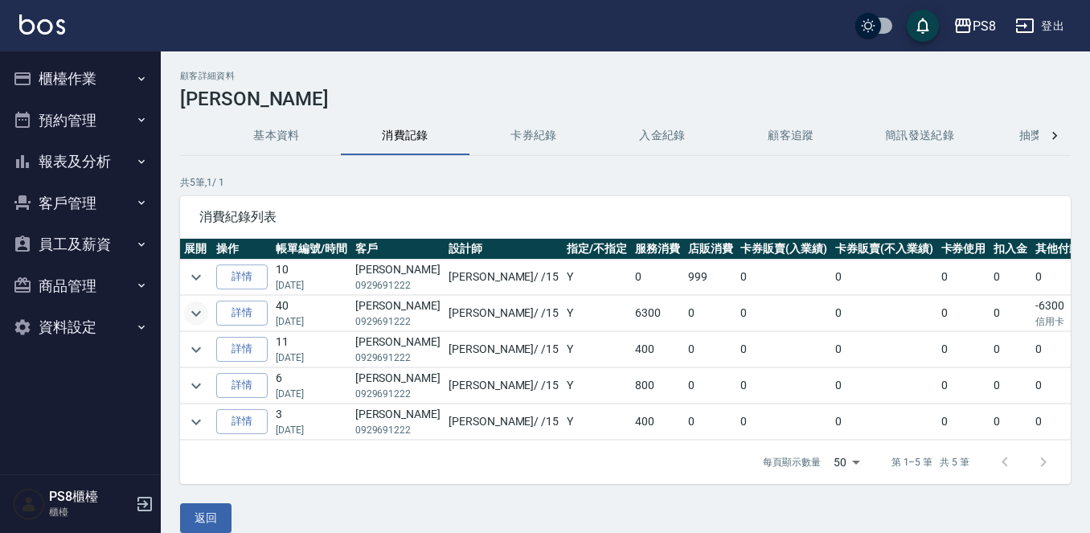
click at [80, 84] on button "櫃檯作業" at bounding box center [80, 79] width 148 height 42
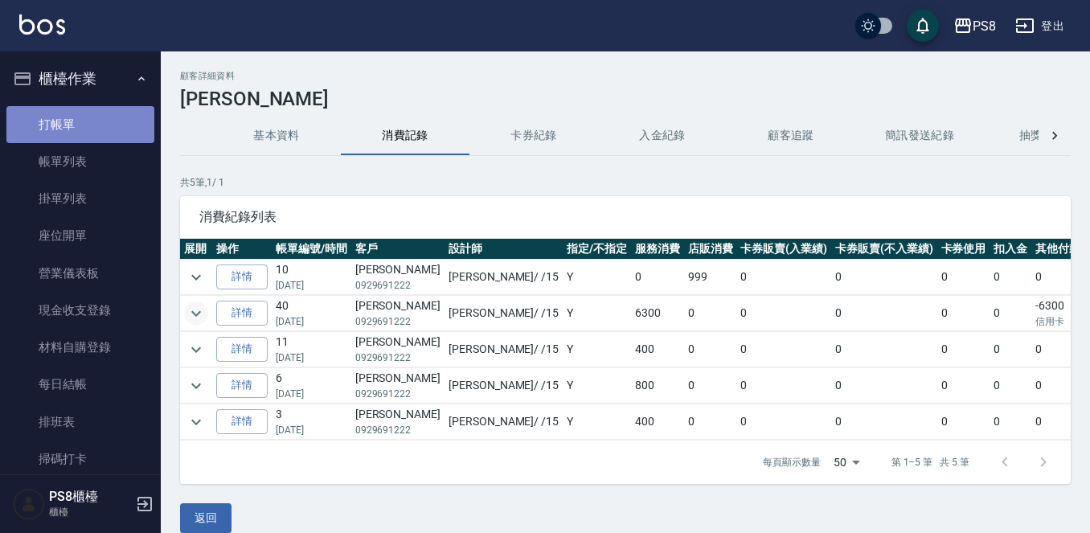
click at [98, 119] on link "打帳單" at bounding box center [80, 124] width 148 height 37
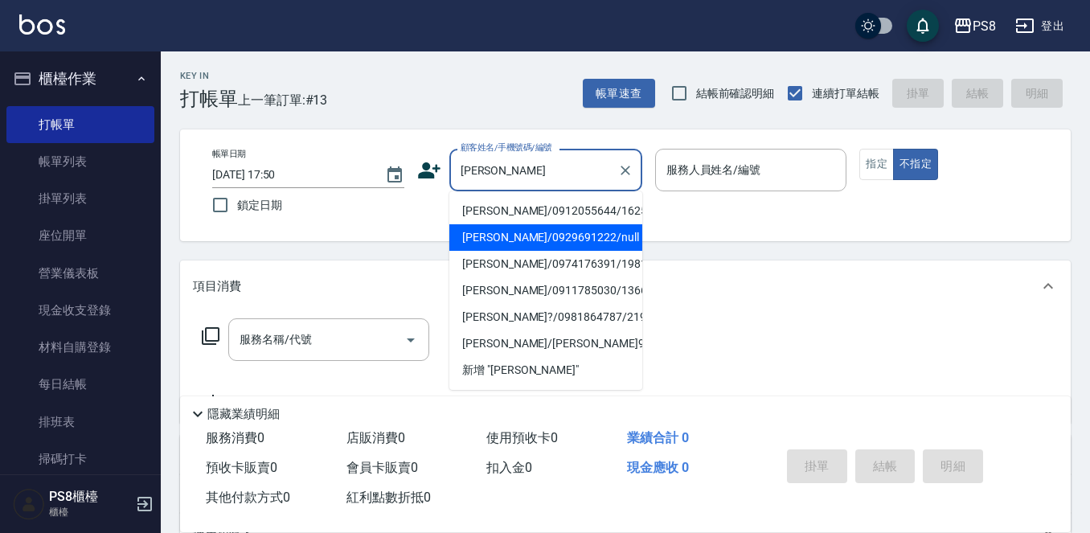
drag, startPoint x: 502, startPoint y: 196, endPoint x: 496, endPoint y: 231, distance: 35.2
click at [496, 231] on ul "王志軒/0912055644/16259 王志恩/0929691222/null 王志誠/0974176391/1981 王志文/0911785030/136…" at bounding box center [545, 290] width 193 height 199
click at [496, 231] on li "[PERSON_NAME]/0929691222/null" at bounding box center [545, 237] width 193 height 27
type input "[PERSON_NAME]/0929691222/null"
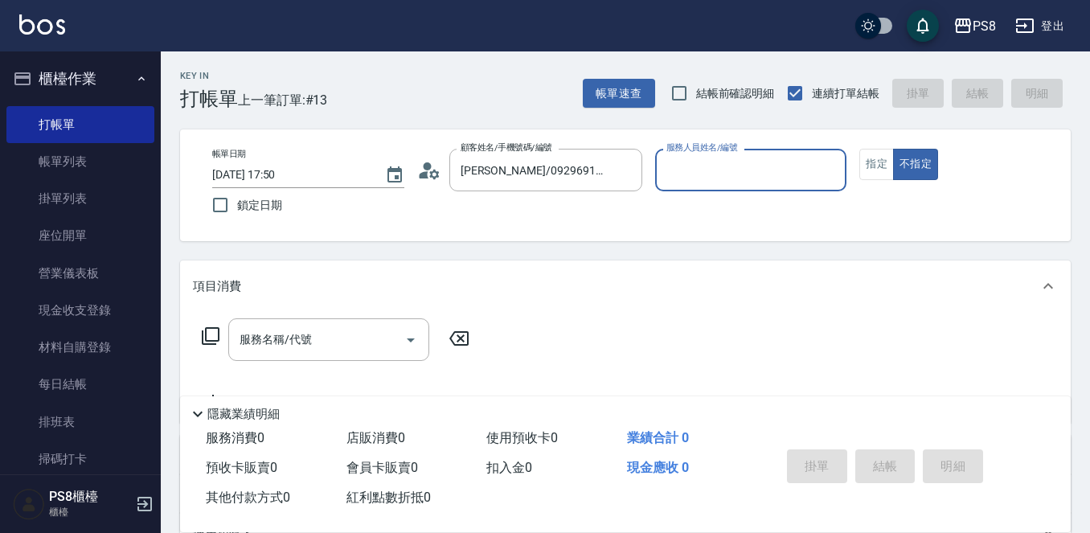
type input "EMMA-15"
click at [893, 149] on button "不指定" at bounding box center [915, 164] width 45 height 31
type button "false"
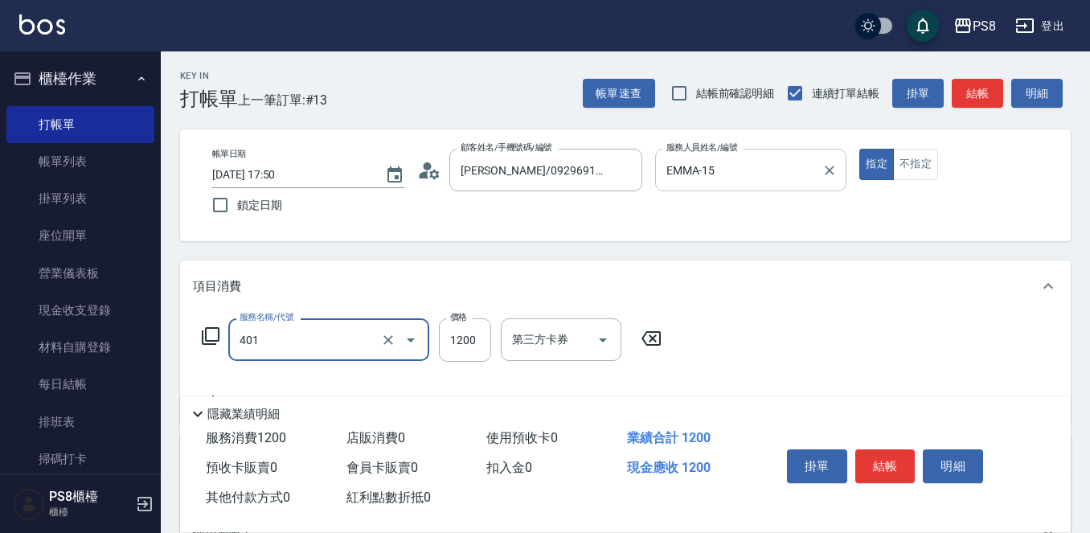
type input "基本染髮(401)"
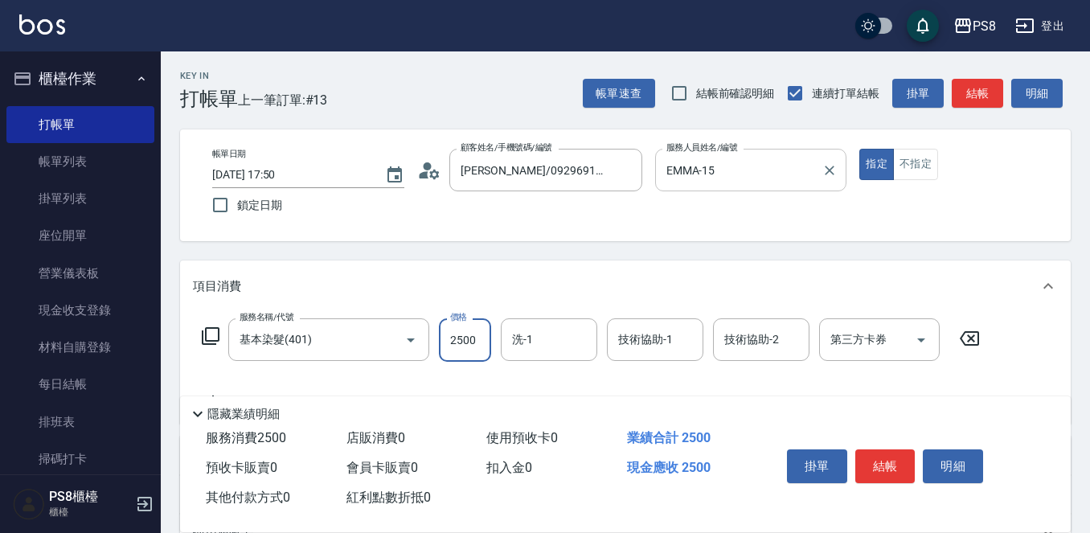
type input "2500"
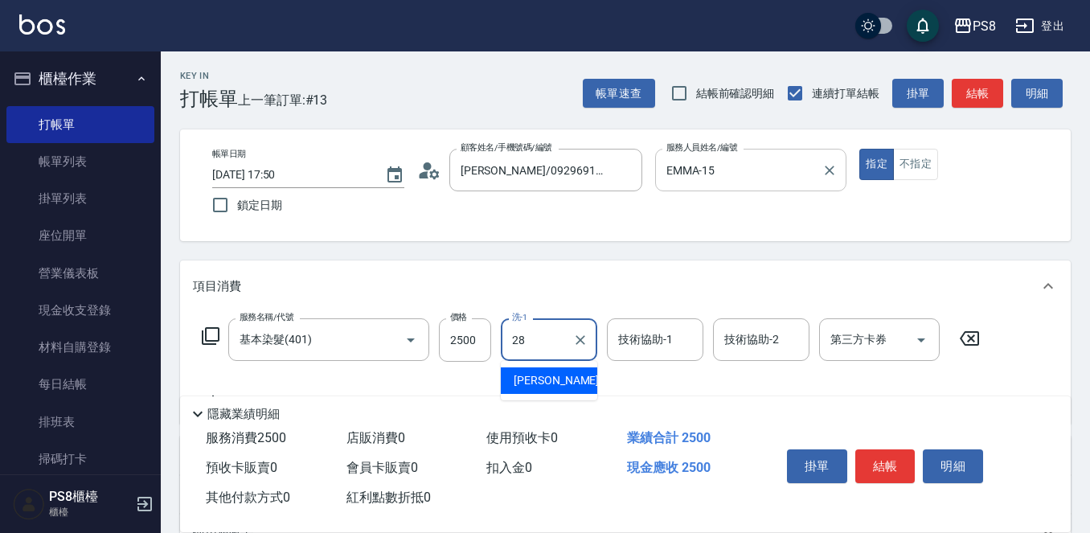
type input "[PERSON_NAME]-28"
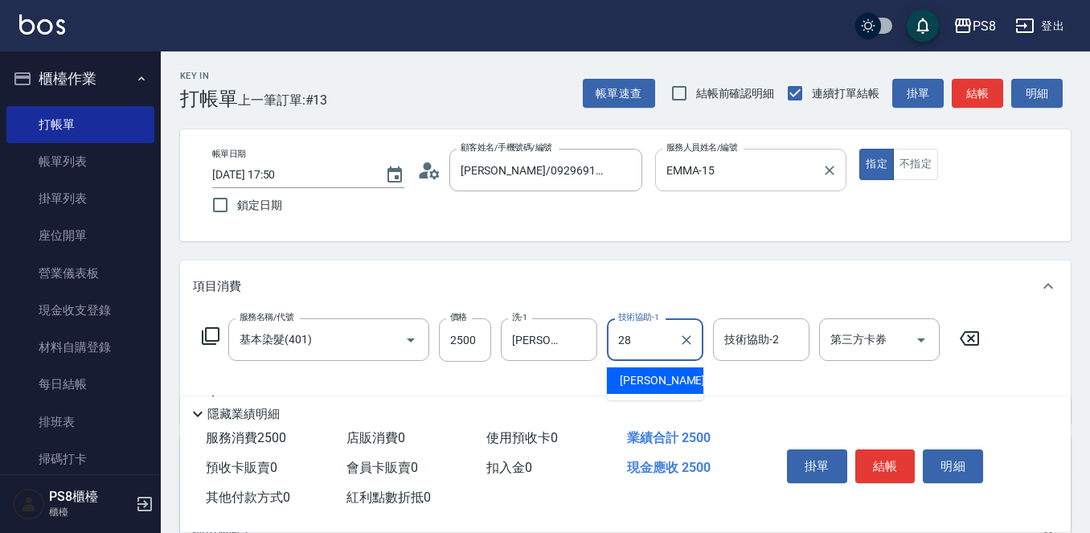
type input "[PERSON_NAME]-28"
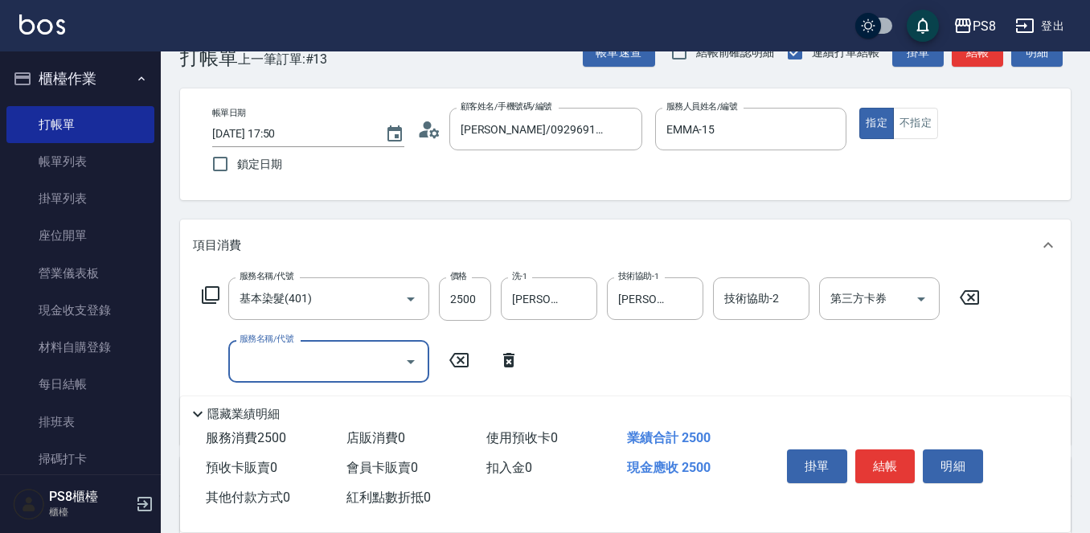
scroll to position [80, 0]
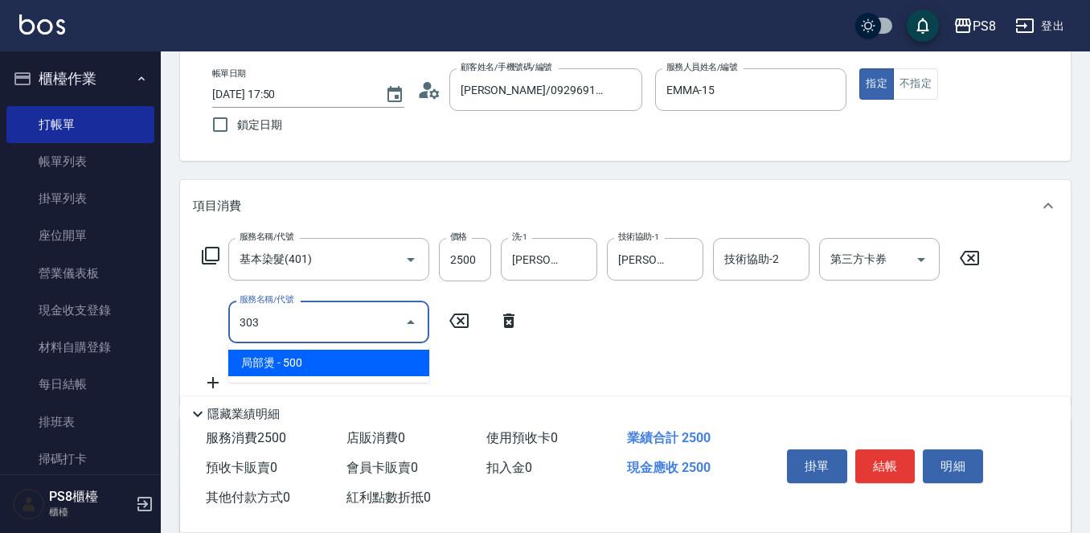
type input "局部燙(303)"
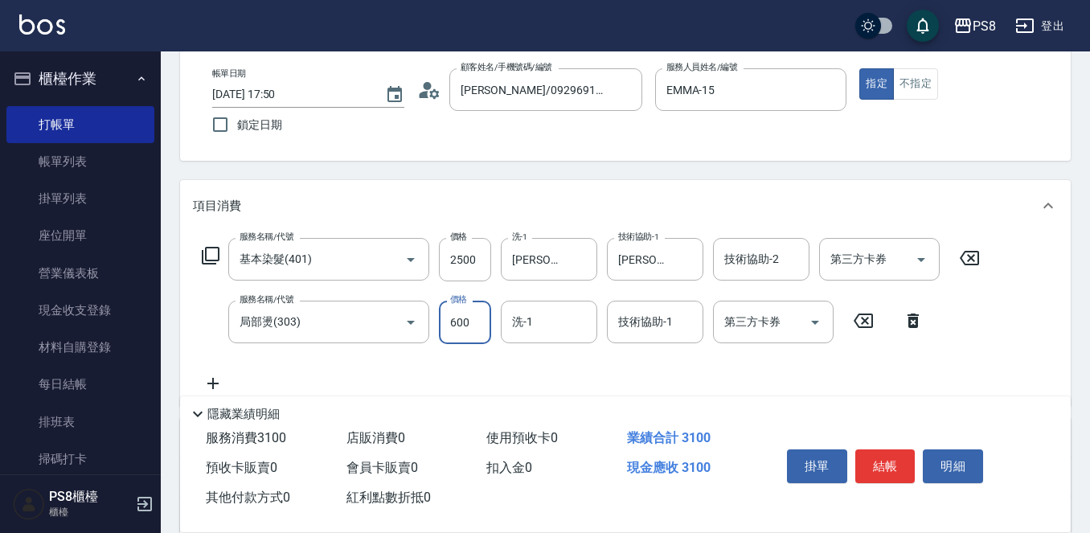
type input "600"
click at [728, 173] on div "Key In 打帳單 上一筆訂單:#13 帳單速查 結帳前確認明細 連續打單結帳 掛單 結帳 明細 帳單日期 2025/10/12 17:50 鎖定日期 顧客…" at bounding box center [625, 368] width 929 height 795
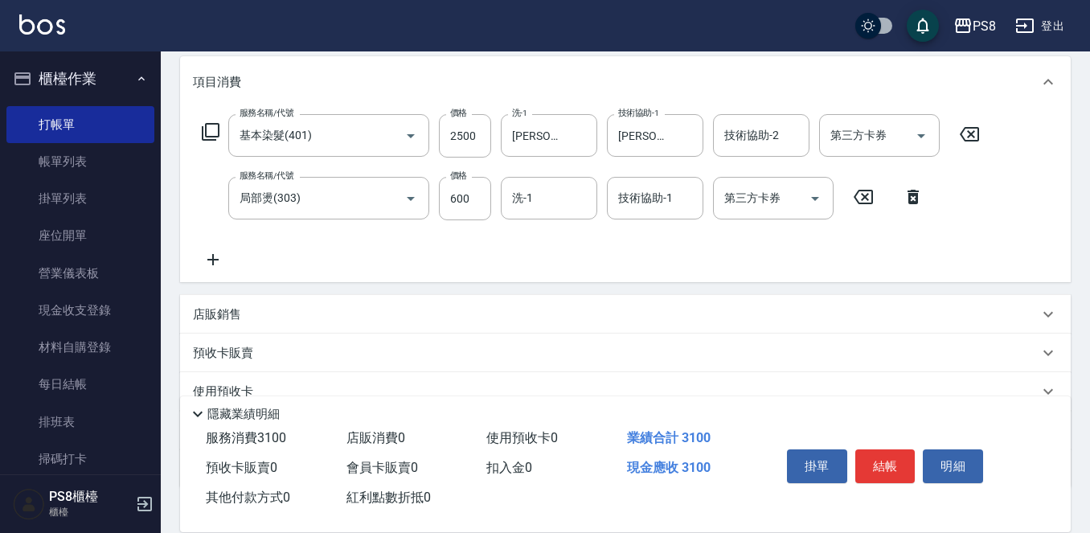
scroll to position [314, 0]
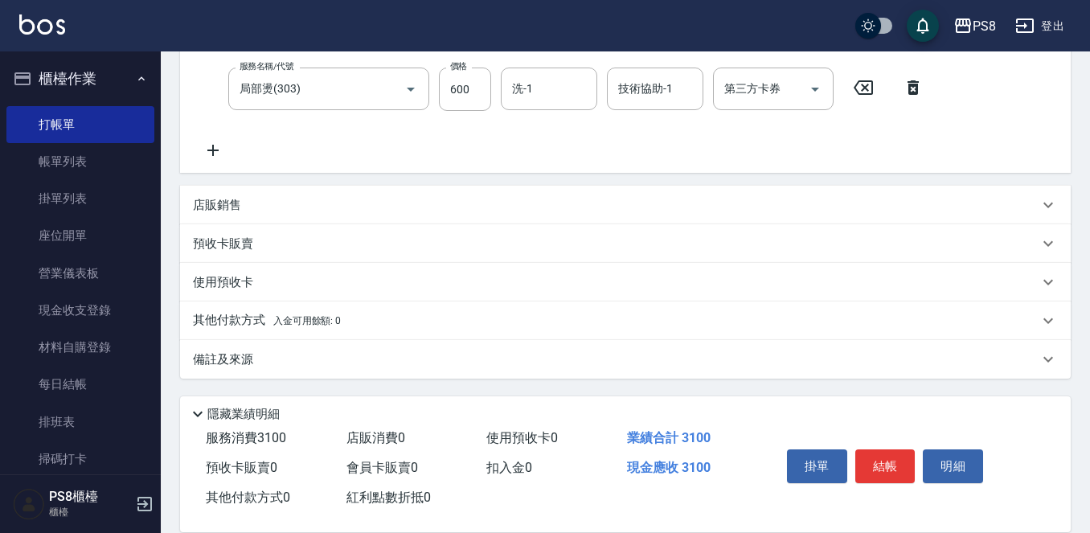
click at [301, 210] on div "店販銷售" at bounding box center [616, 205] width 846 height 17
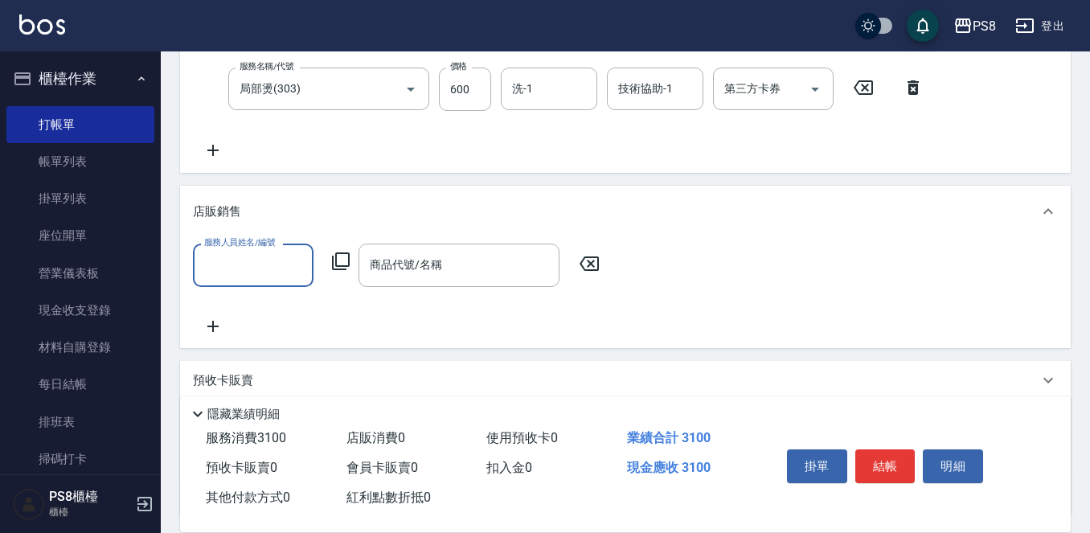
scroll to position [0, 0]
type input "EMMA-15"
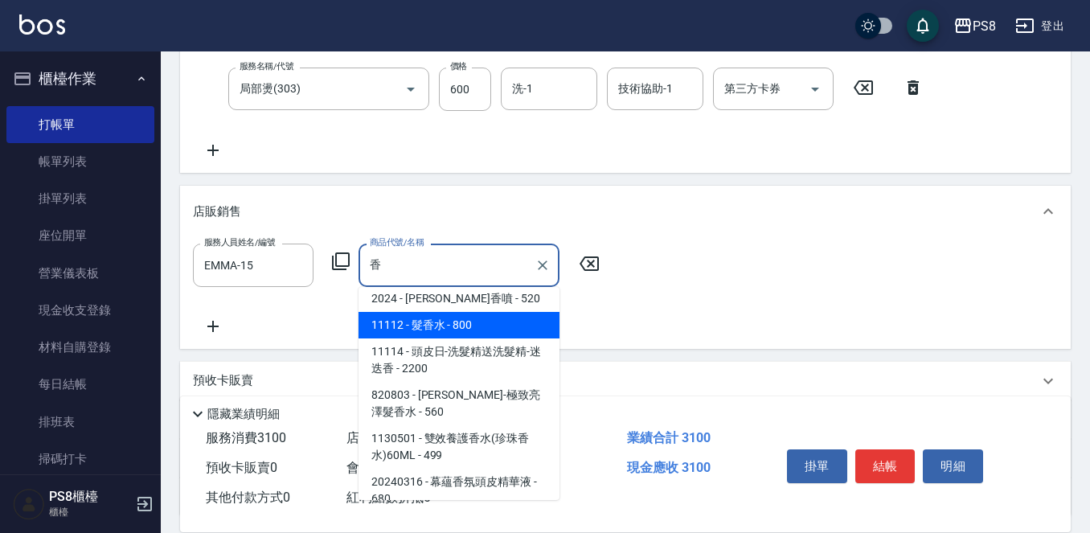
scroll to position [113, 0]
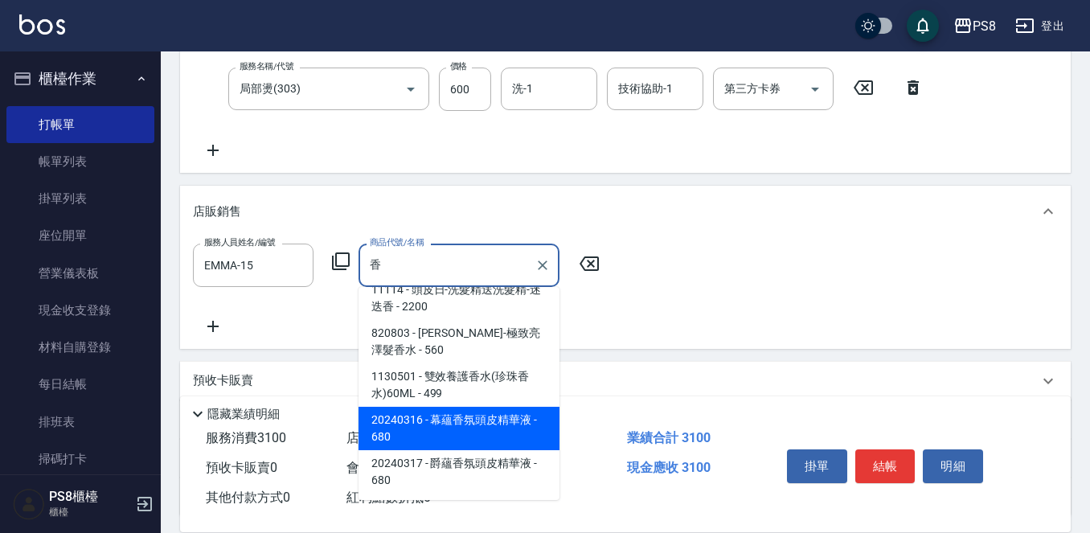
click at [482, 410] on span "20240316 - 幕蘊香氛頭皮精華液 - 680" at bounding box center [459, 428] width 201 height 43
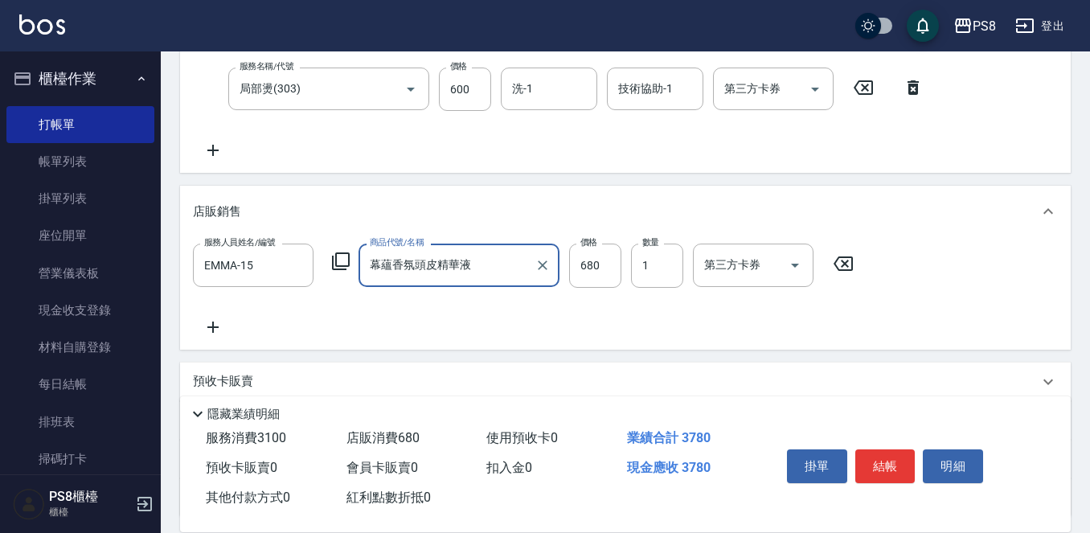
type input "幕蘊香氛頭皮精華液"
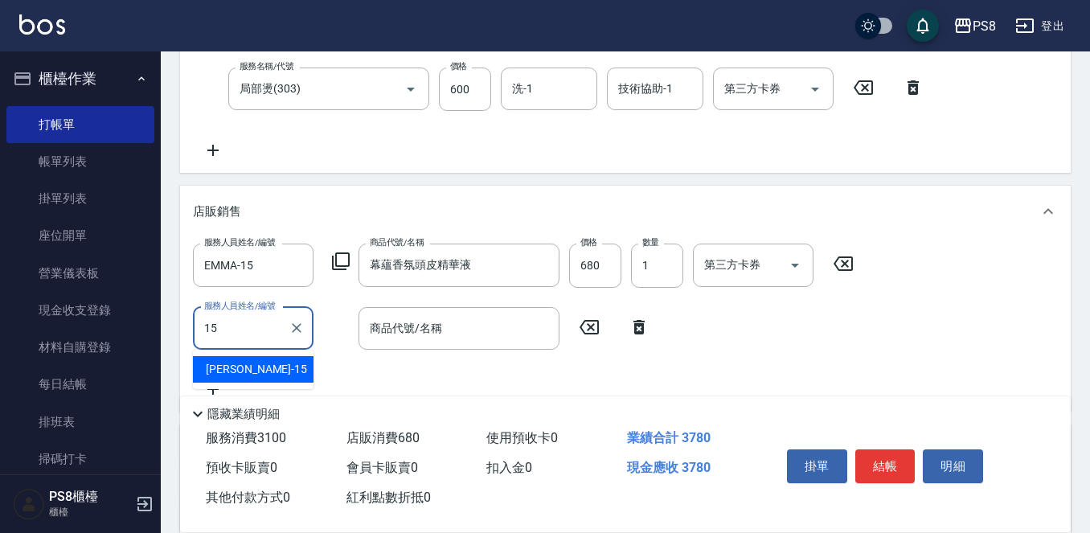
type input "EMMA-15"
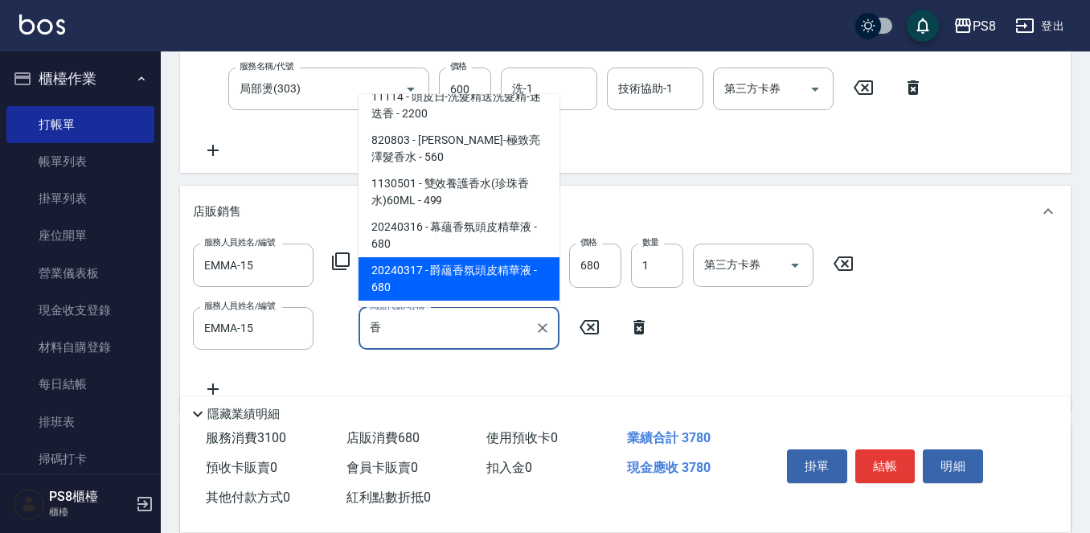
drag, startPoint x: 454, startPoint y: 270, endPoint x: 514, endPoint y: 271, distance: 59.5
click at [454, 271] on span "20240317 - 爵蘊香氛頭皮精華液 - 680" at bounding box center [459, 278] width 201 height 43
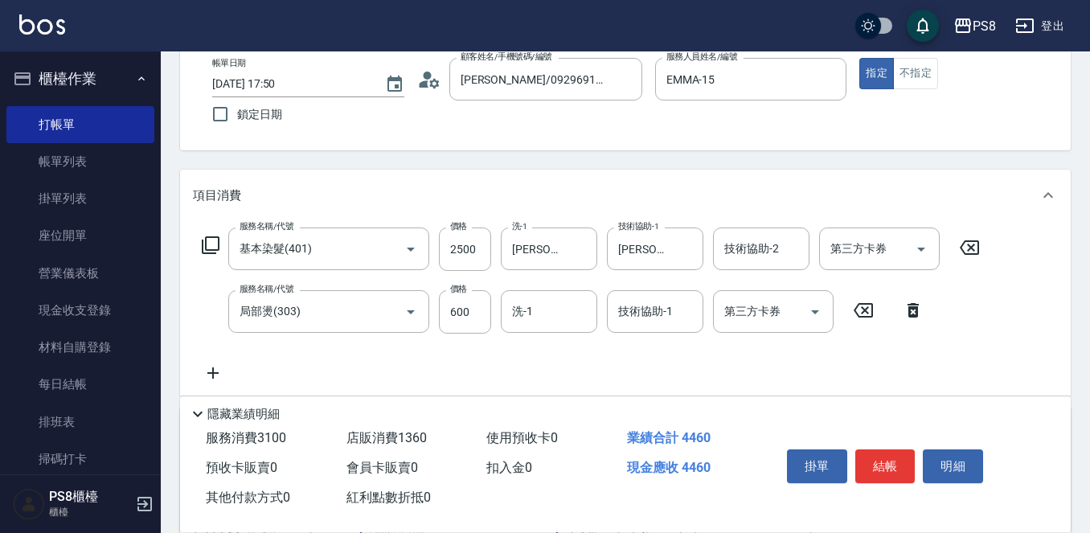
scroll to position [0, 0]
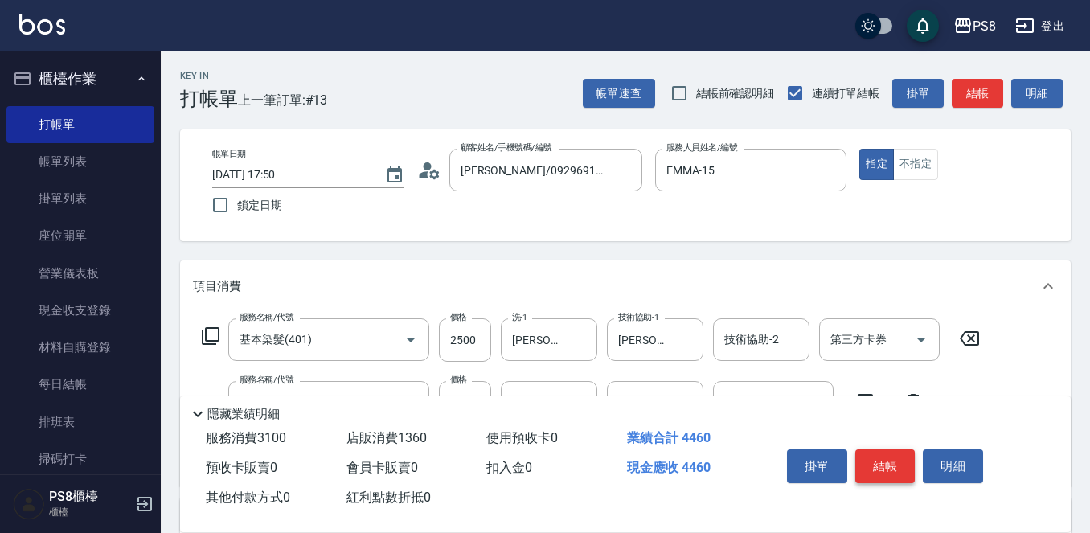
type input "爵蘊香氛頭皮精華液"
click at [885, 457] on button "結帳" at bounding box center [885, 466] width 60 height 34
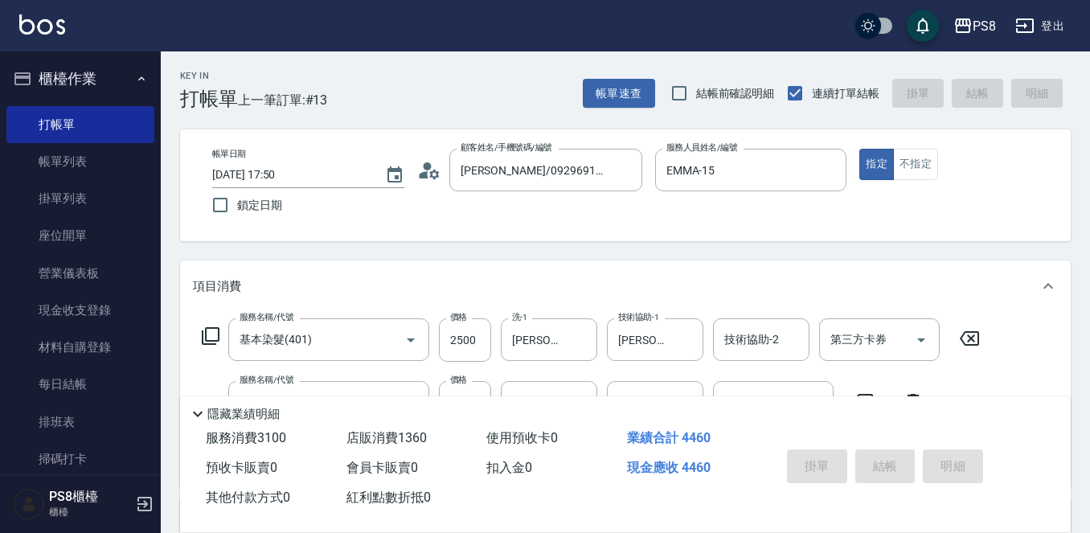
type input "2025/10/12 17:51"
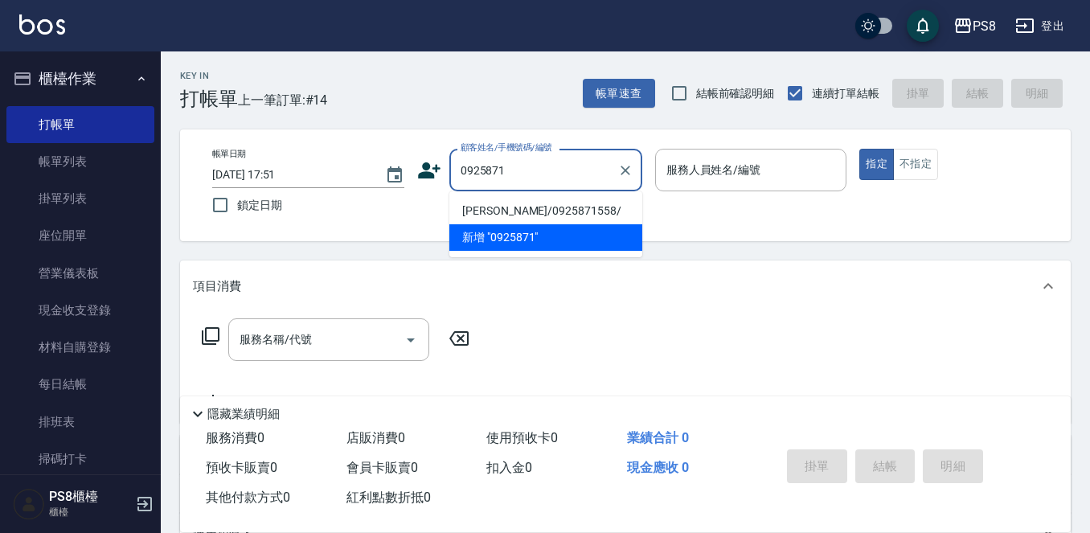
click at [521, 203] on li "[PERSON_NAME]/0925871558/" at bounding box center [545, 211] width 193 height 27
type input "[PERSON_NAME]/0925871558/"
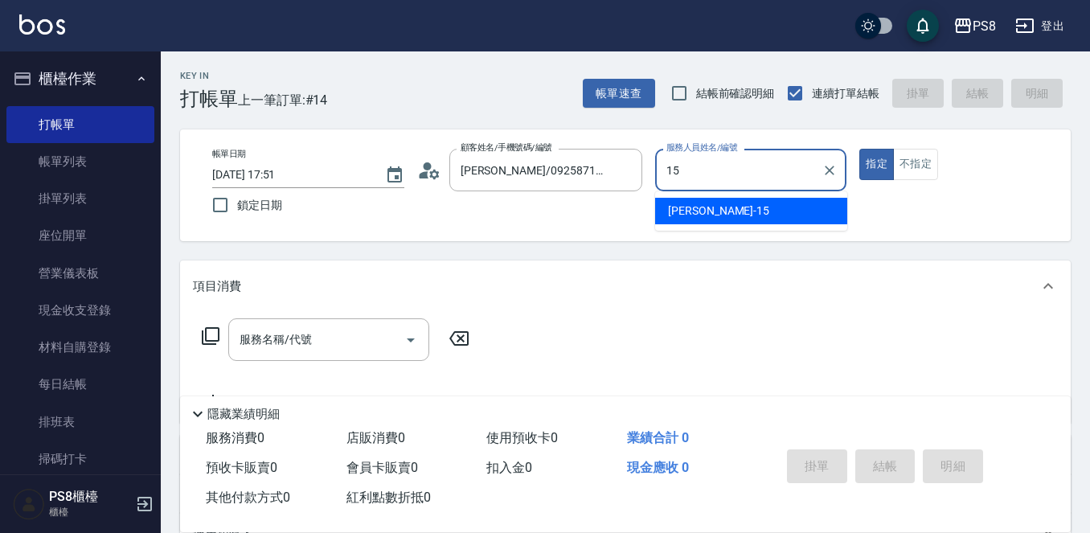
type input "EMMA-15"
type button "true"
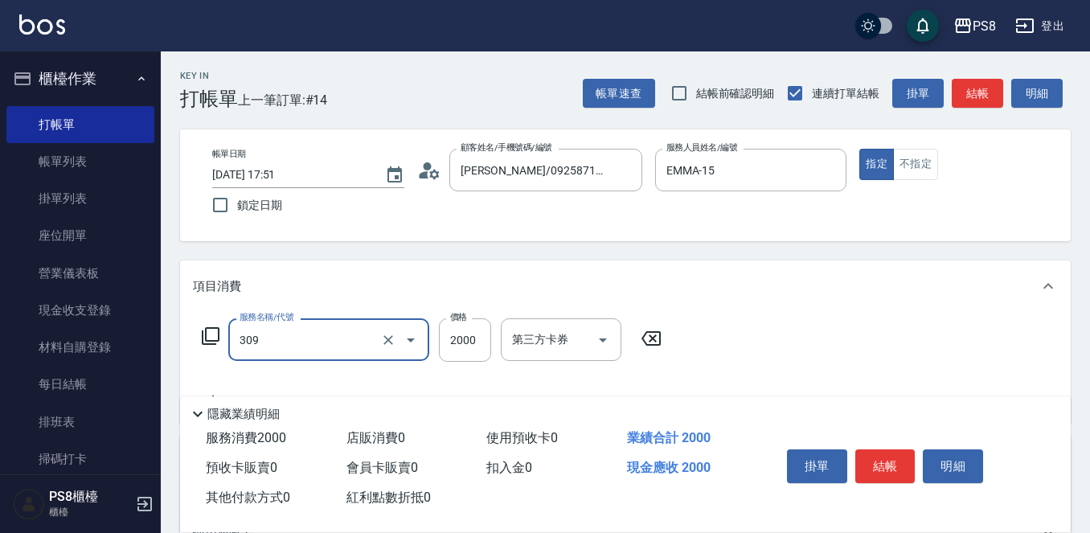
type input "嚴選溫塑(309)"
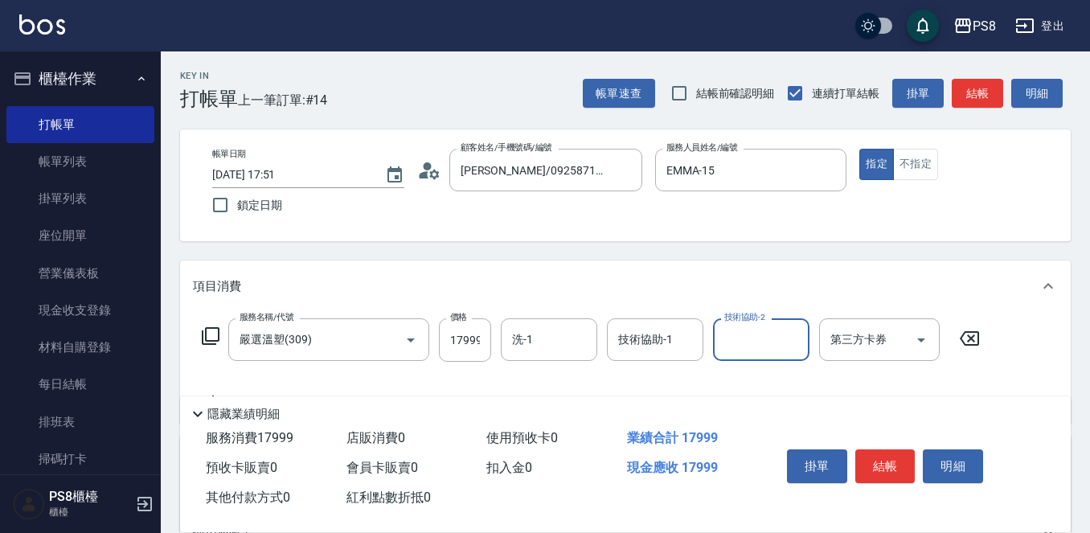
scroll to position [161, 0]
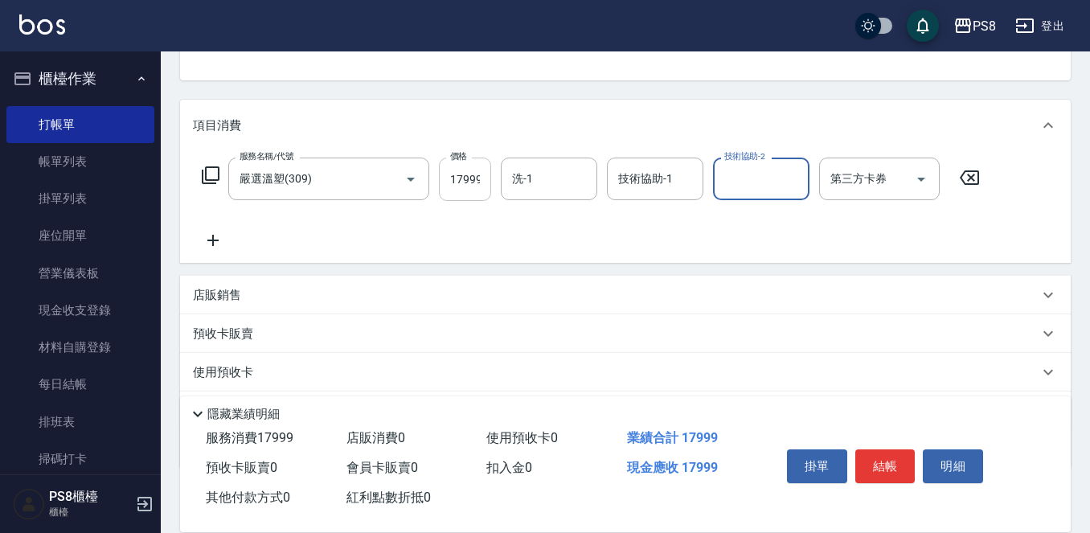
click at [484, 175] on input "17999" at bounding box center [465, 179] width 52 height 43
type input "1799"
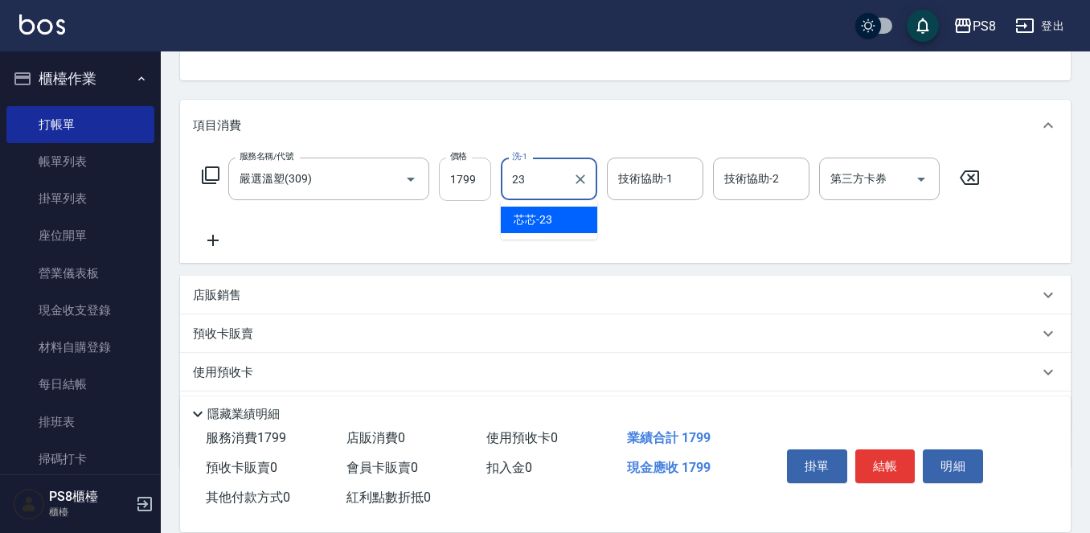
type input "芯芯-23"
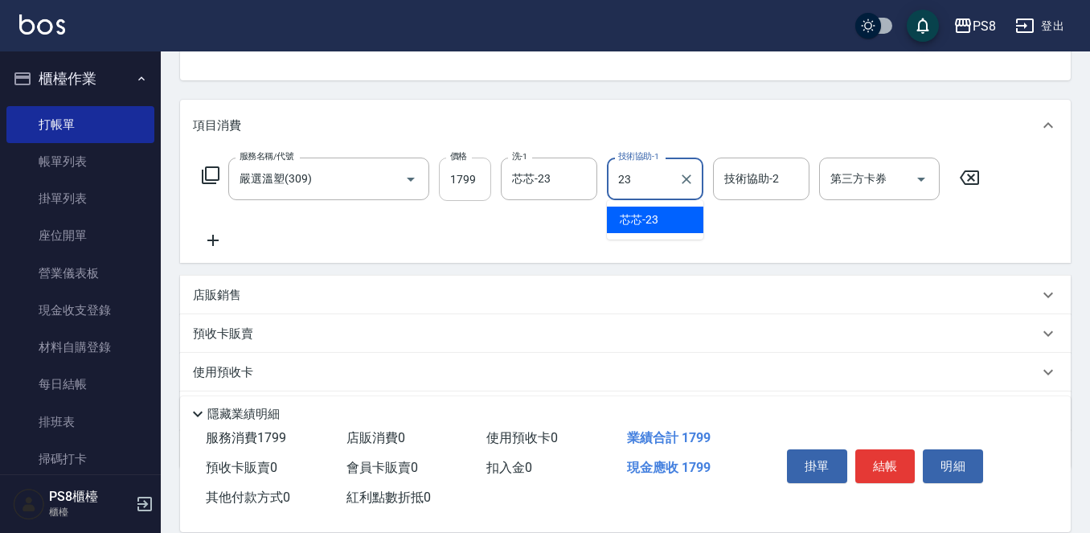
type input "芯芯-23"
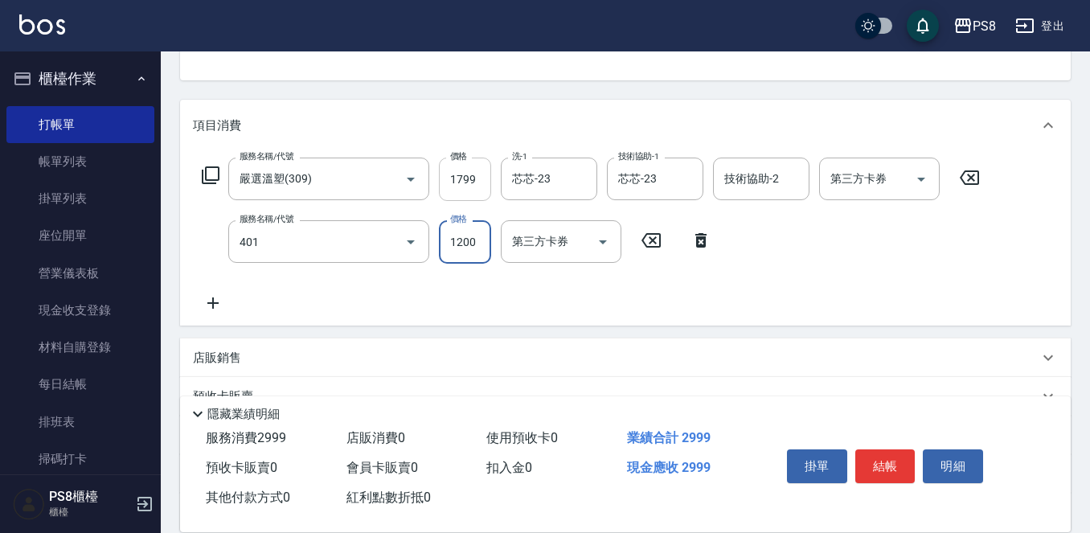
type input "基本染髮(401)"
type input "1399"
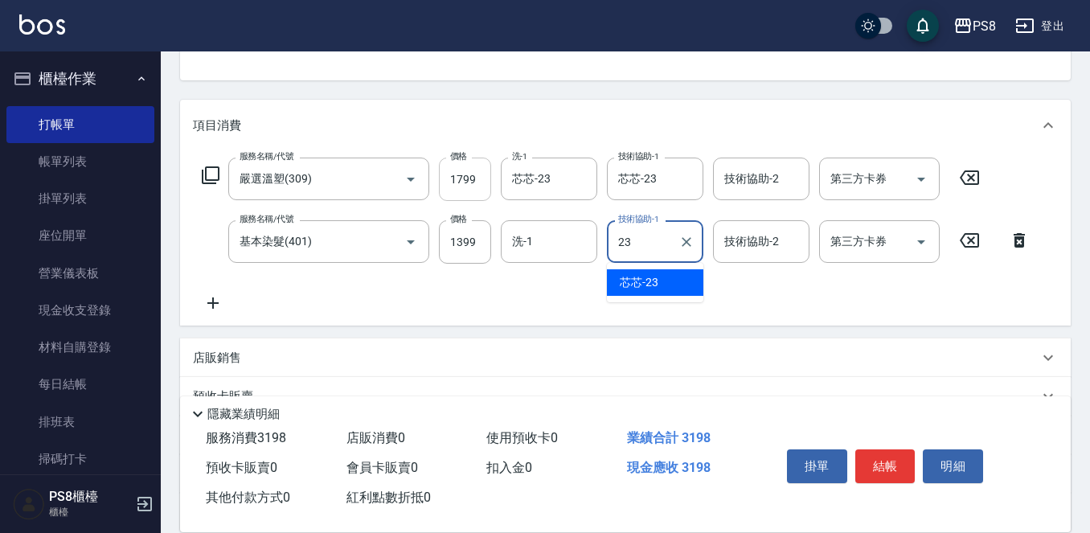
type input "芯芯-23"
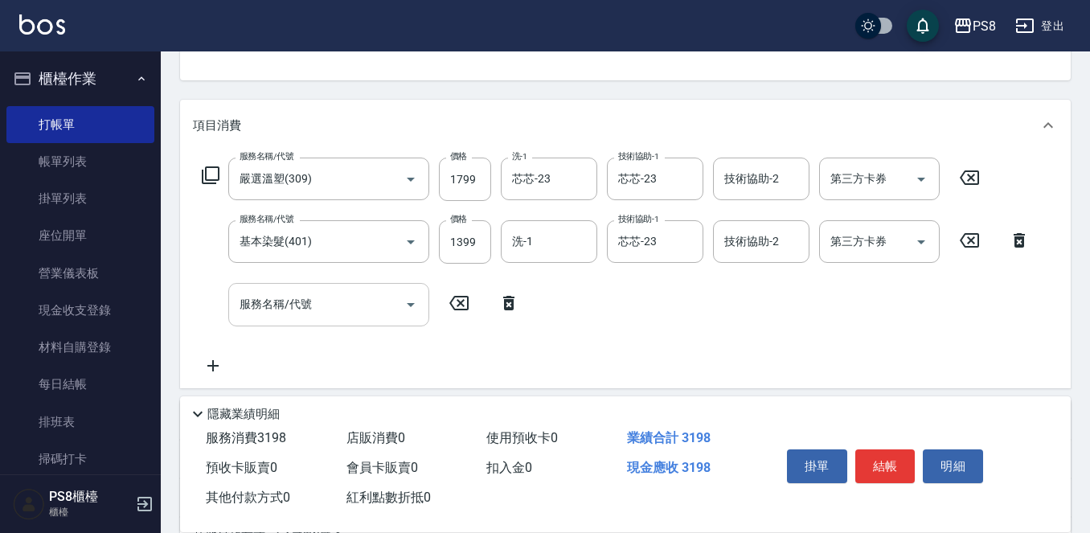
click at [370, 293] on input "服務名稱/代號" at bounding box center [317, 304] width 162 height 28
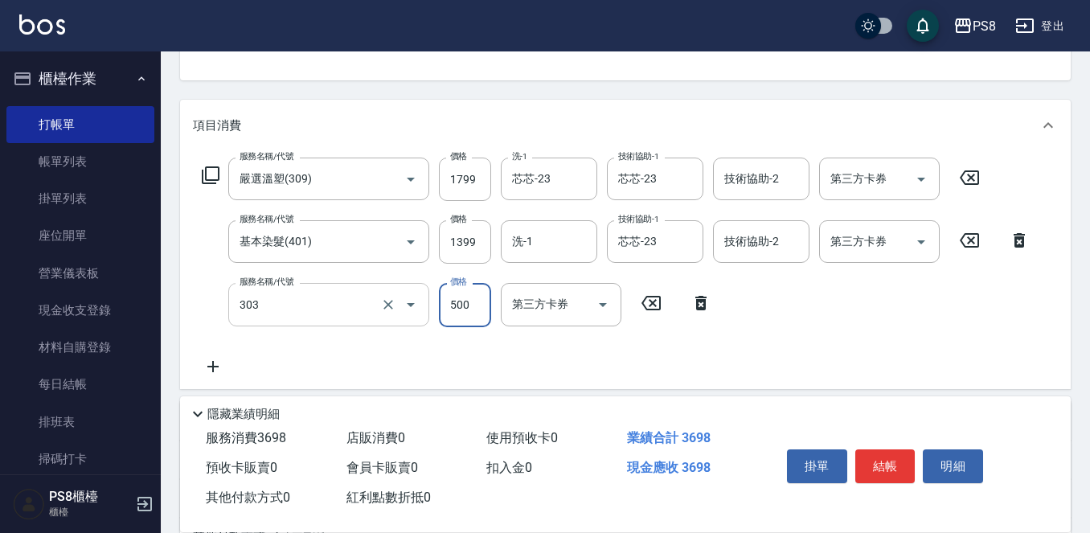
type input "局部燙(303)"
type input "800"
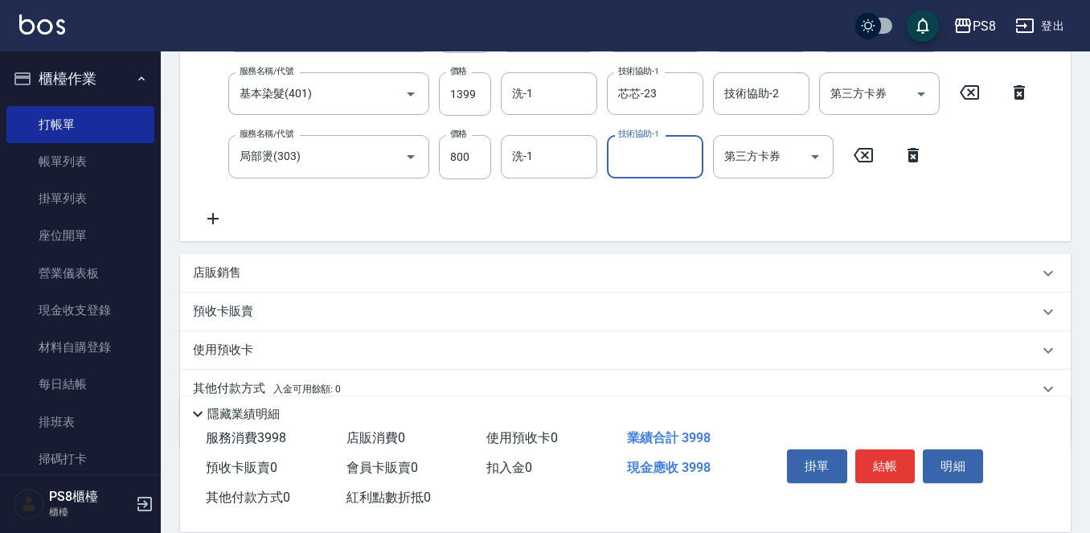
scroll to position [377, 0]
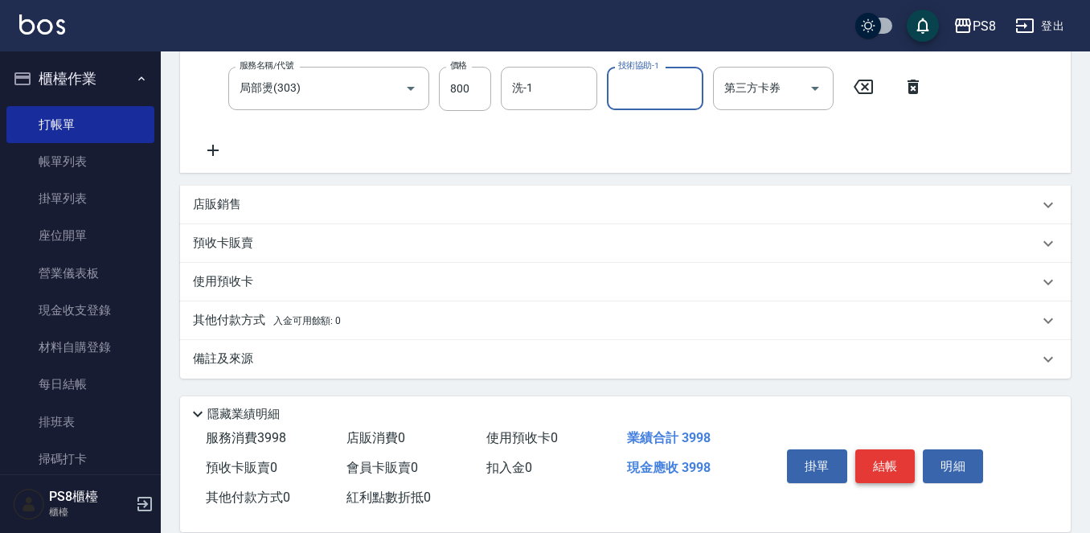
click at [880, 451] on button "結帳" at bounding box center [885, 466] width 60 height 34
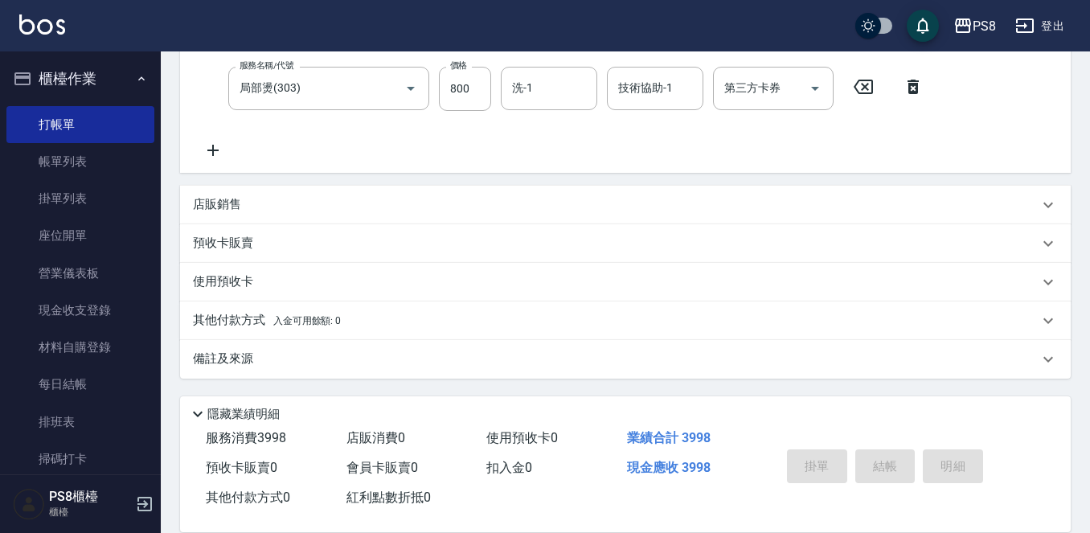
type input "2025/10/12 17:52"
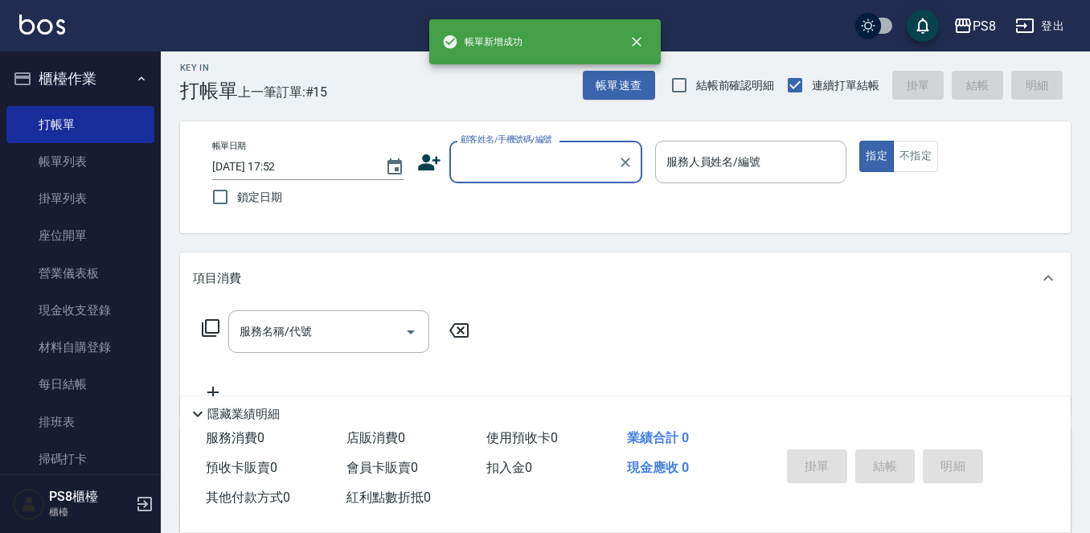
scroll to position [0, 0]
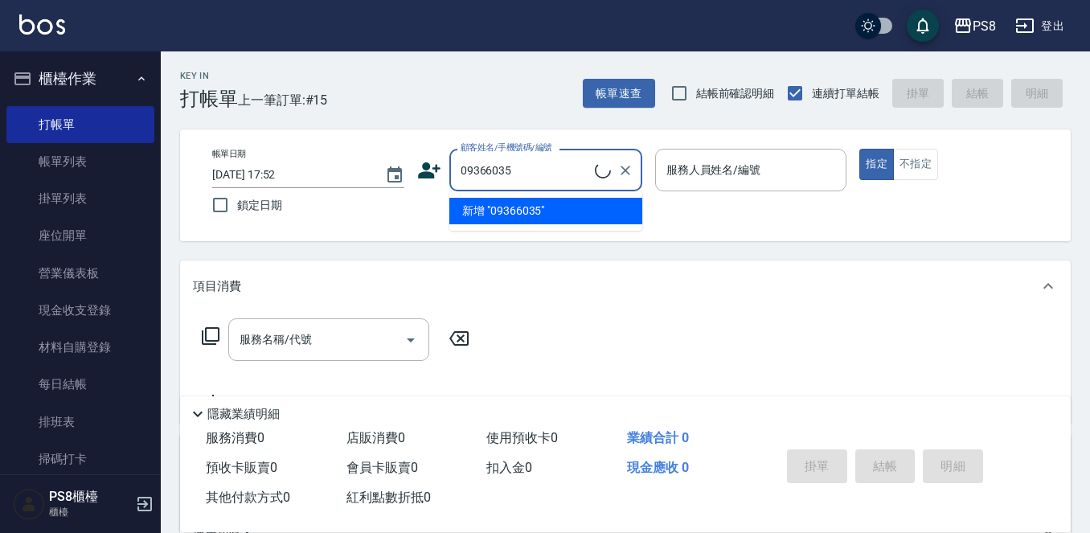
click at [530, 163] on input "09366035" at bounding box center [526, 170] width 138 height 28
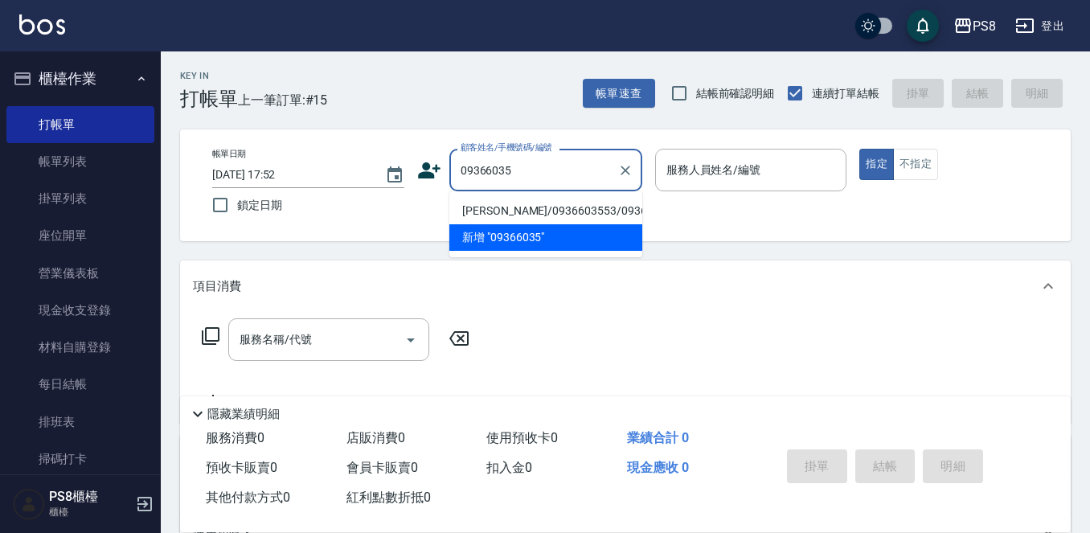
click at [556, 210] on li "[PERSON_NAME]/0936603553/0936603553" at bounding box center [545, 211] width 193 height 27
type input "[PERSON_NAME]/0936603553/0936603553"
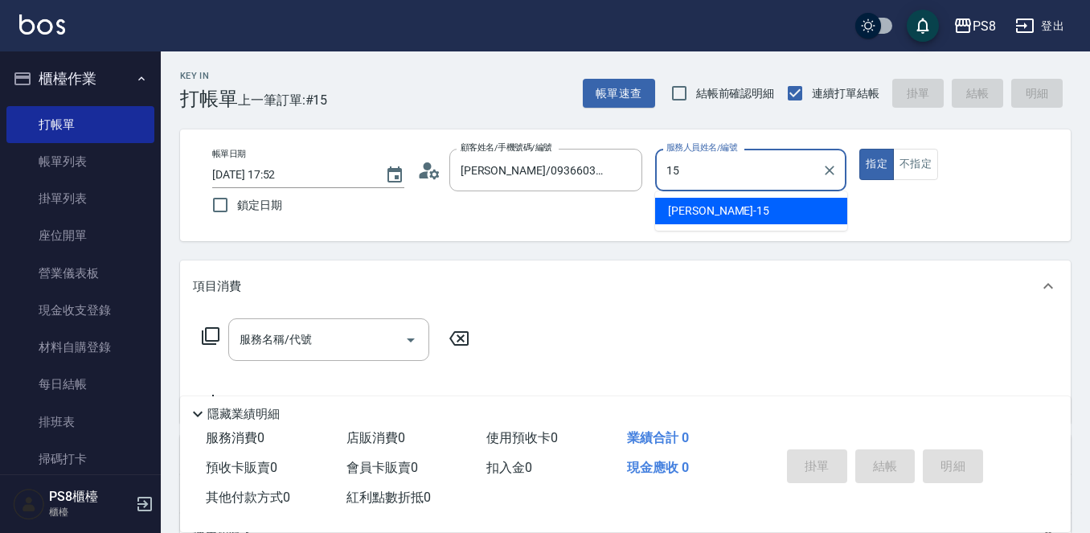
type input "EMMA-15"
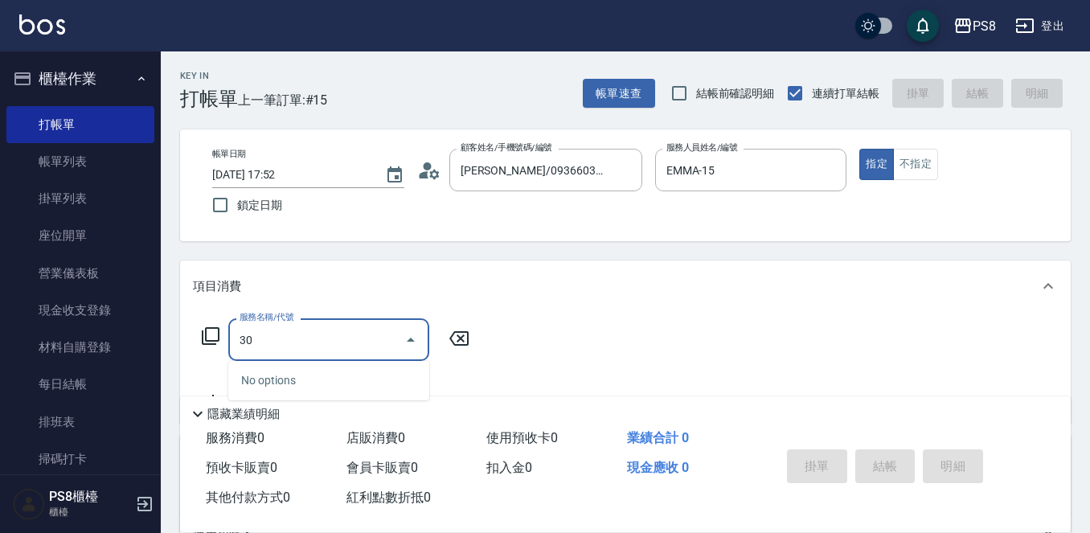
type input "3"
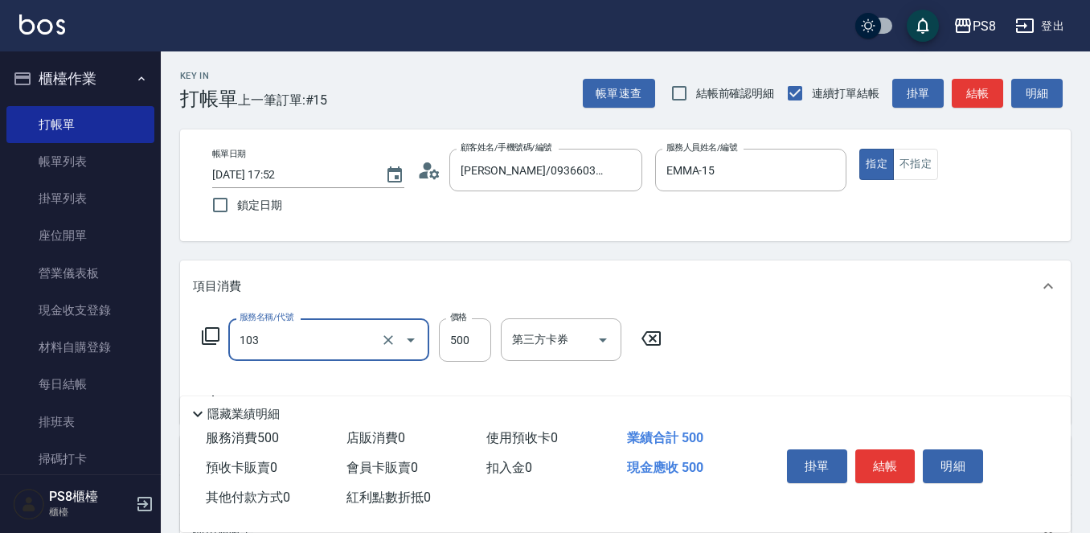
type input "B級洗剪500(103)"
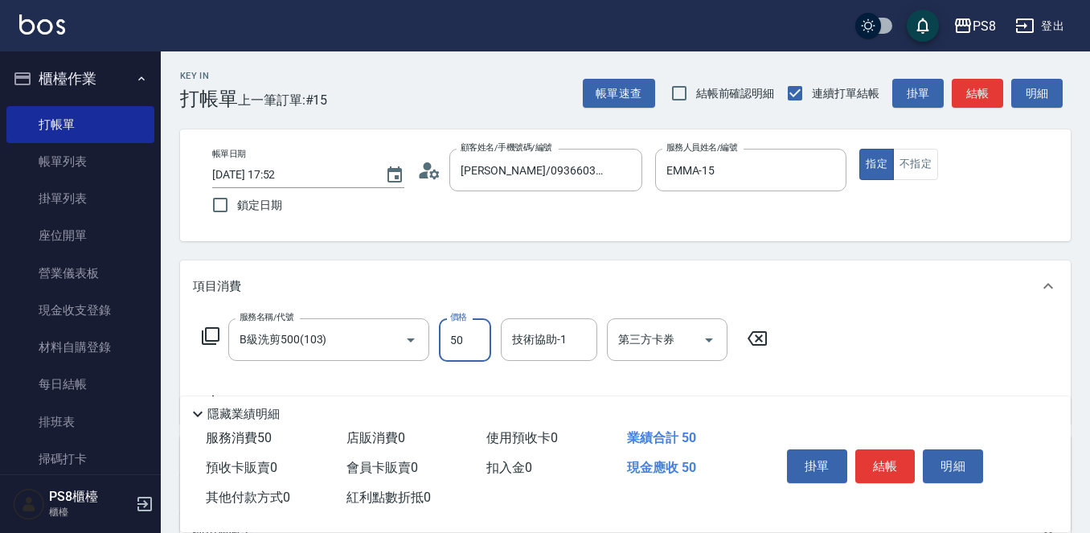
type input "500"
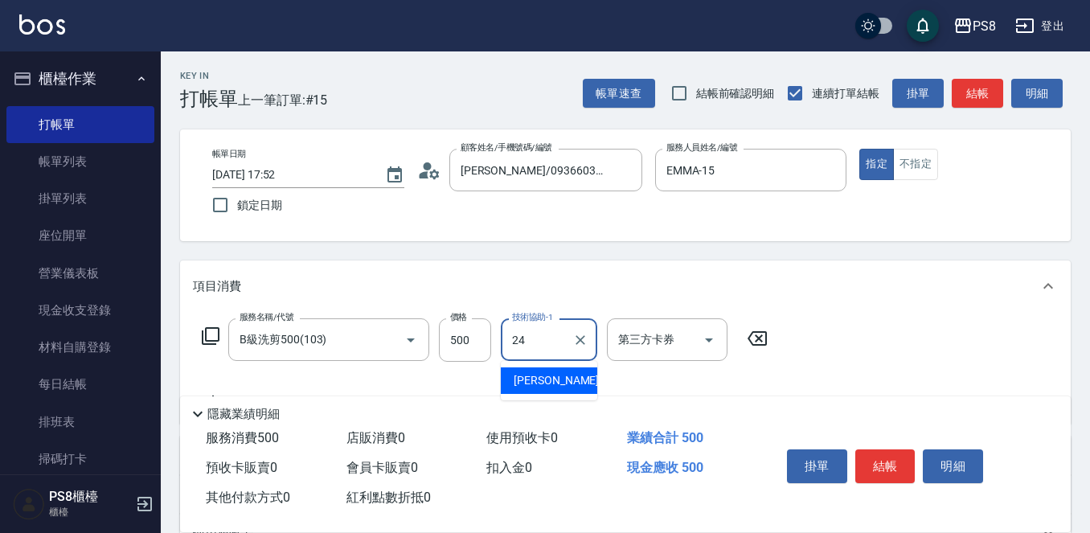
type input "婷婷-24"
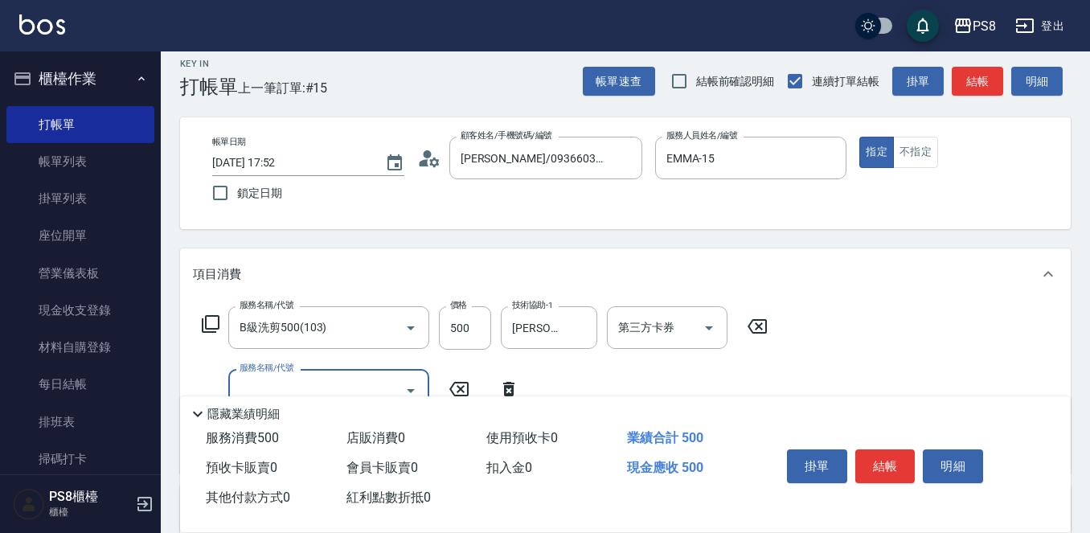
scroll to position [241, 0]
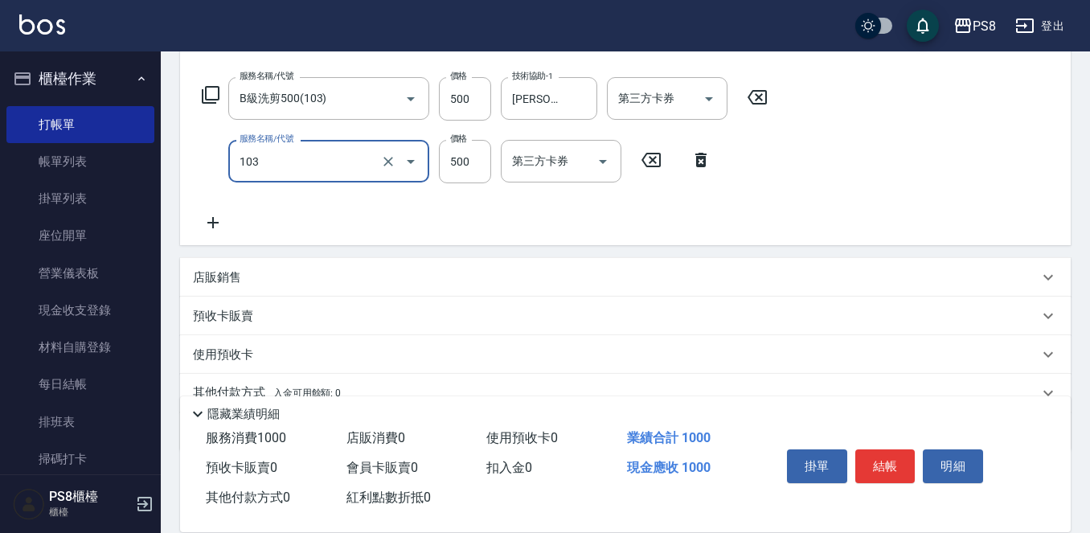
type input "B級洗剪500(103)"
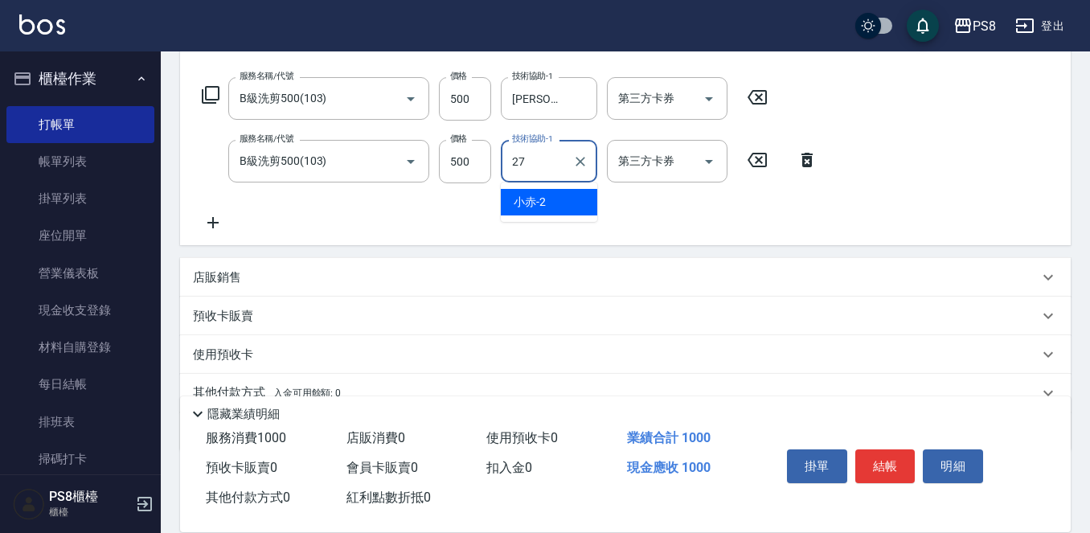
type input "Barry-27"
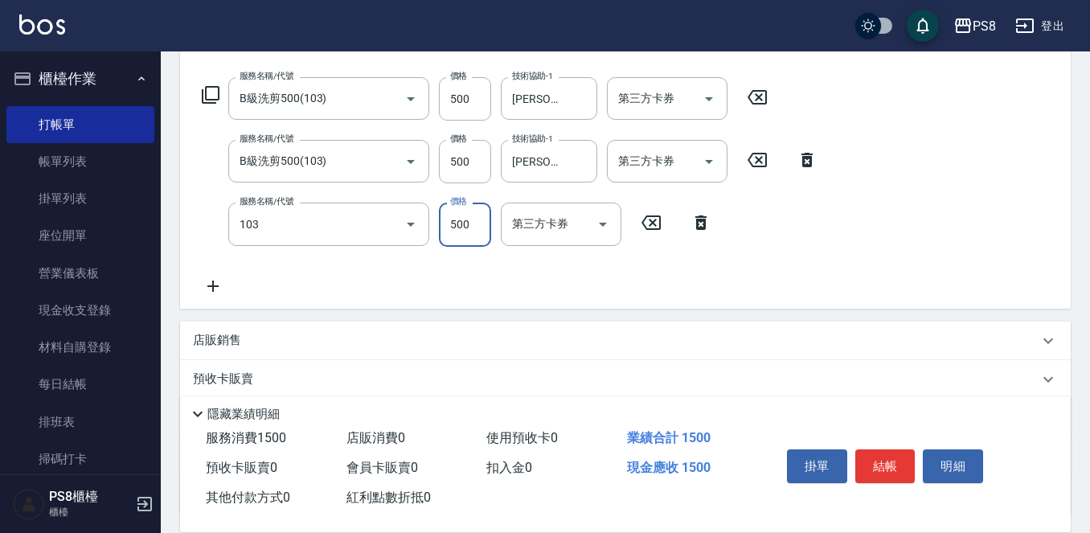
type input "B級洗剪500(103)"
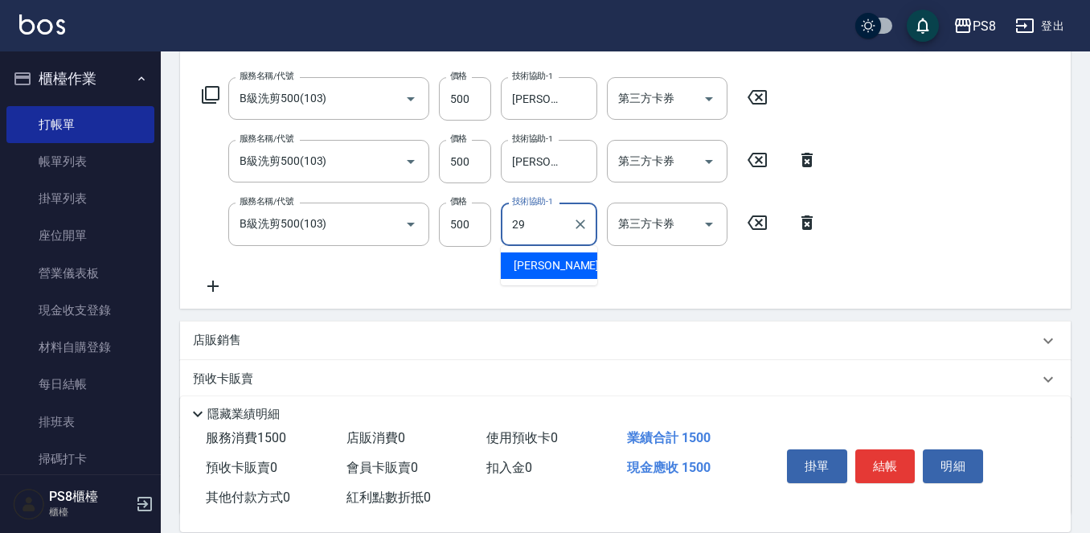
type input "戴韋全-29"
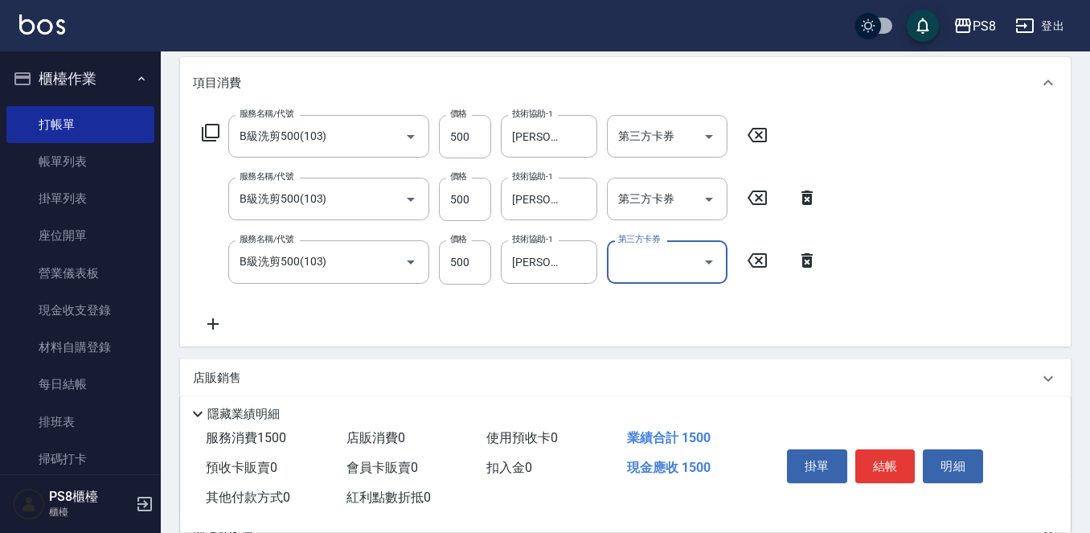
scroll to position [0, 0]
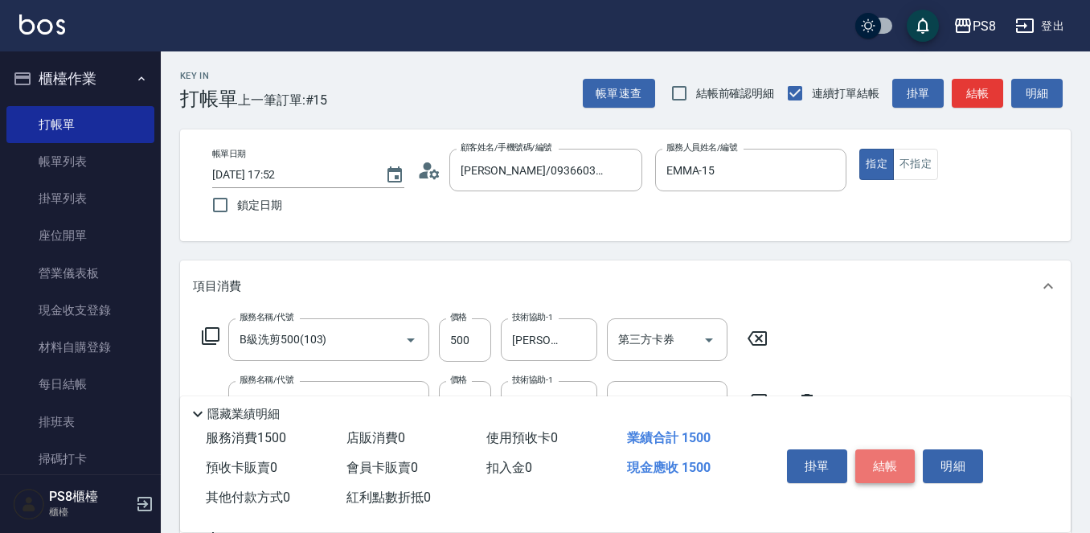
click at [892, 467] on button "結帳" at bounding box center [885, 466] width 60 height 34
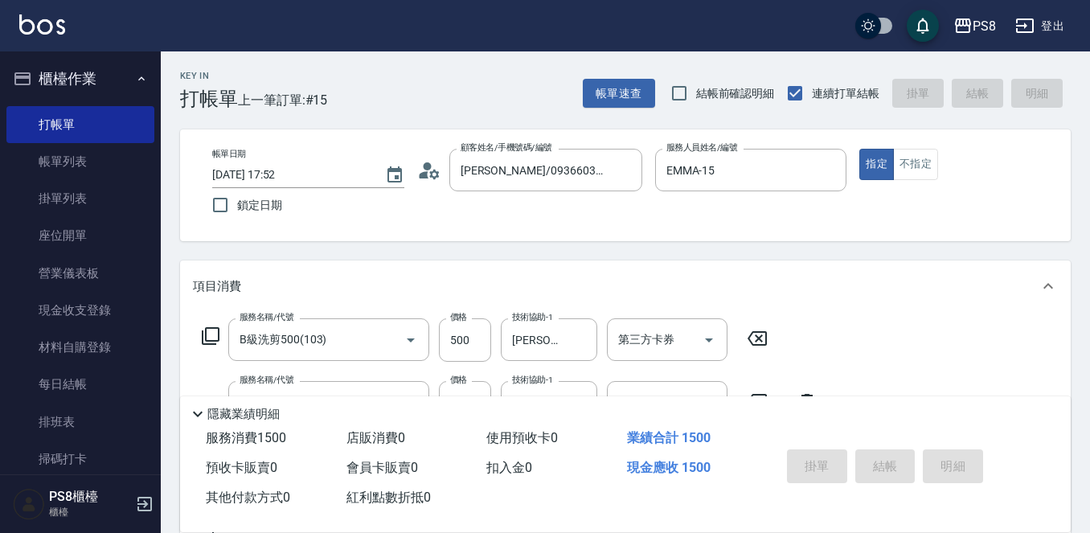
type input "2025/10/12 17:53"
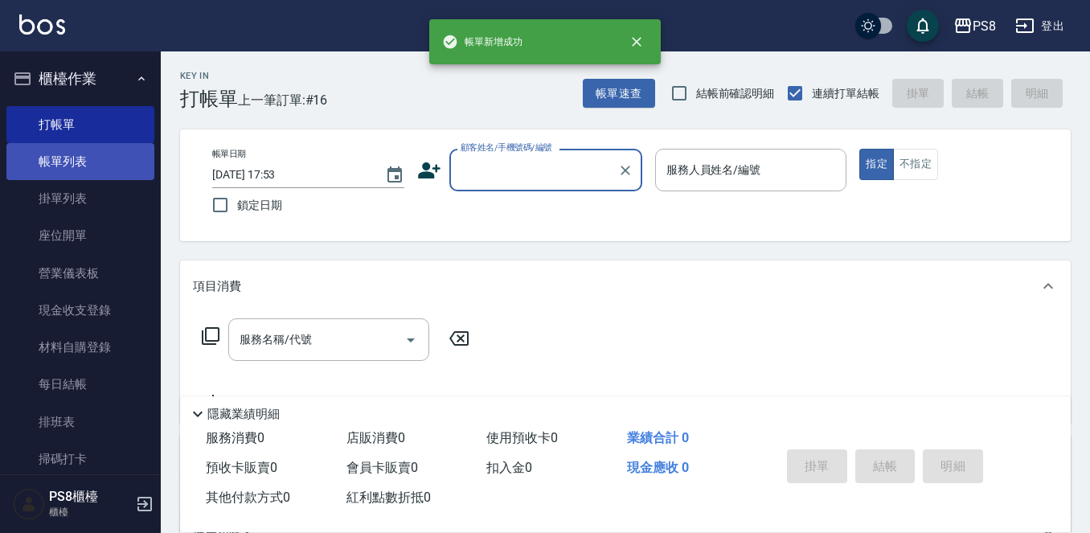
click at [51, 164] on link "帳單列表" at bounding box center [80, 161] width 148 height 37
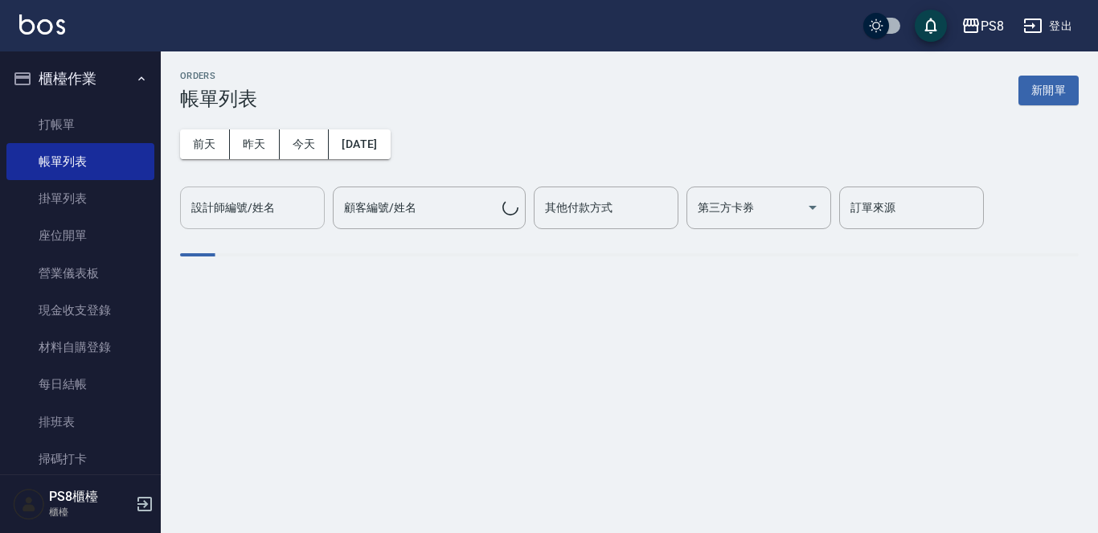
click at [266, 211] on div "設計師編號/姓名 設計師編號/姓名" at bounding box center [252, 208] width 145 height 43
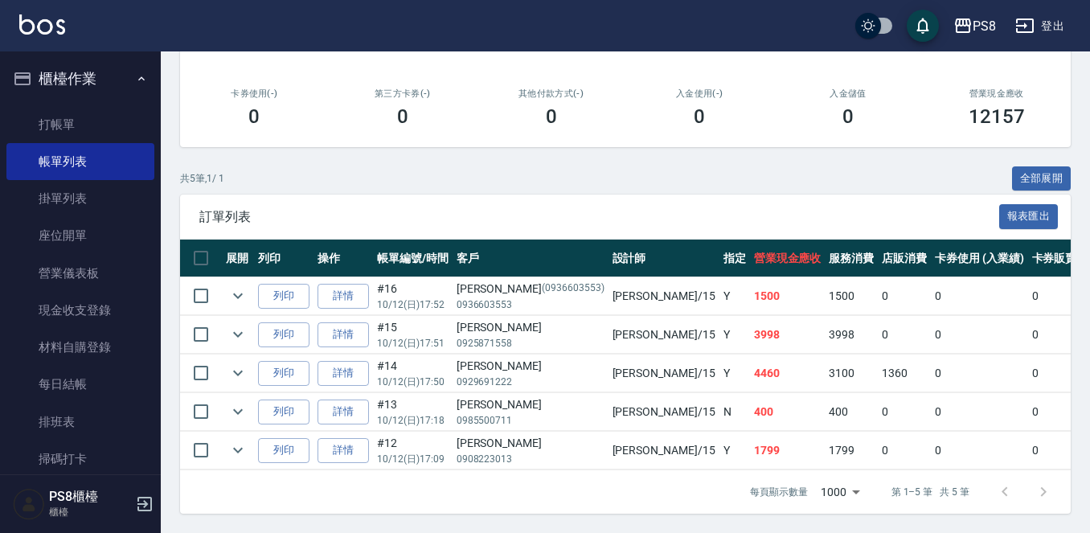
scroll to position [30, 0]
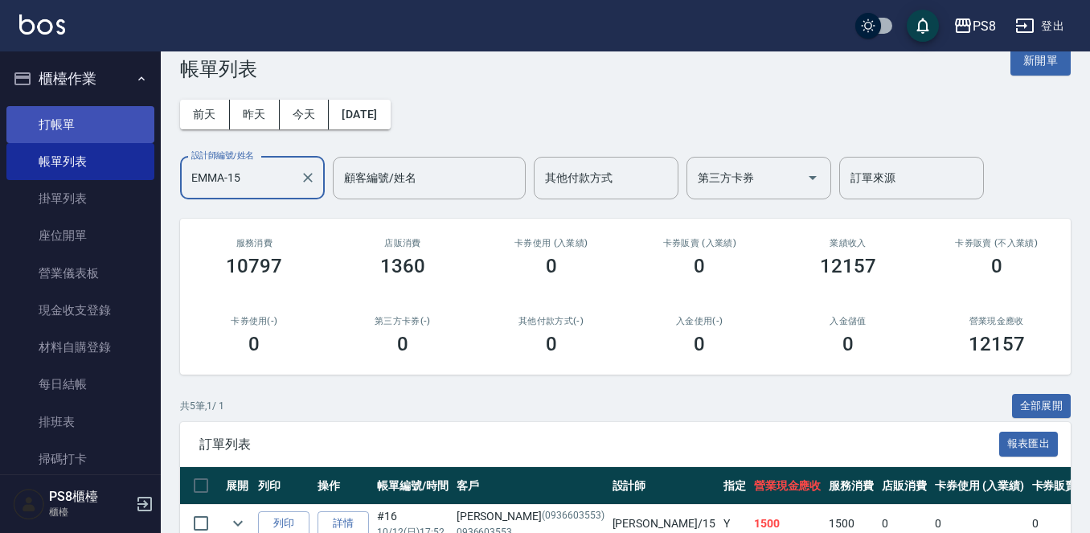
type input "EMMA-15"
click at [121, 130] on link "打帳單" at bounding box center [80, 124] width 148 height 37
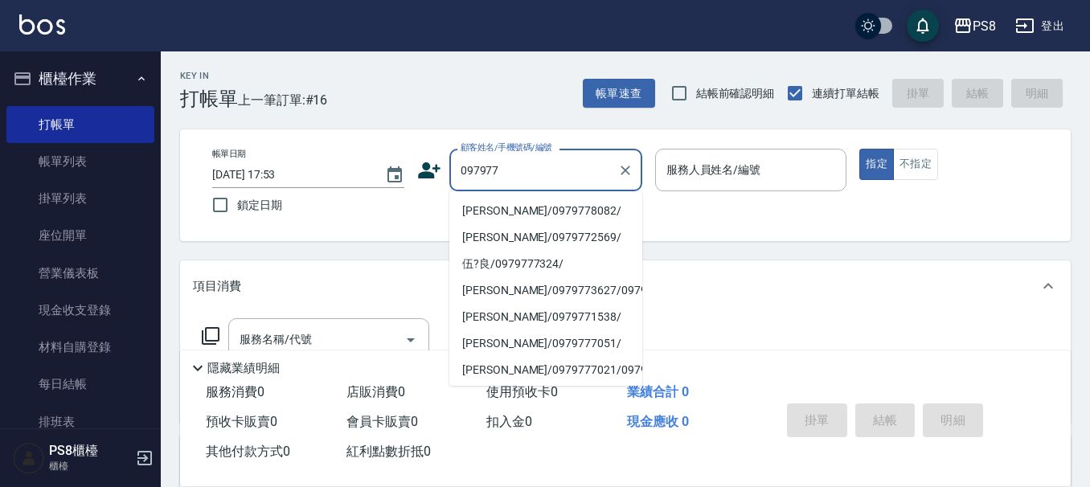
click at [565, 204] on li "[PERSON_NAME]/0979778082/" at bounding box center [545, 211] width 193 height 27
type input "[PERSON_NAME]/0979778082/"
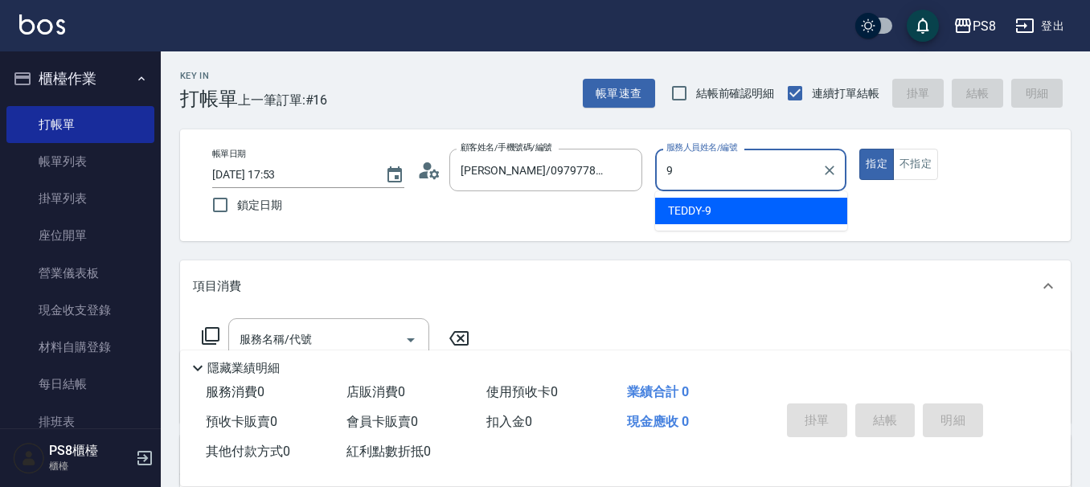
type input "9"
type button "true"
type input "TEDDY-9"
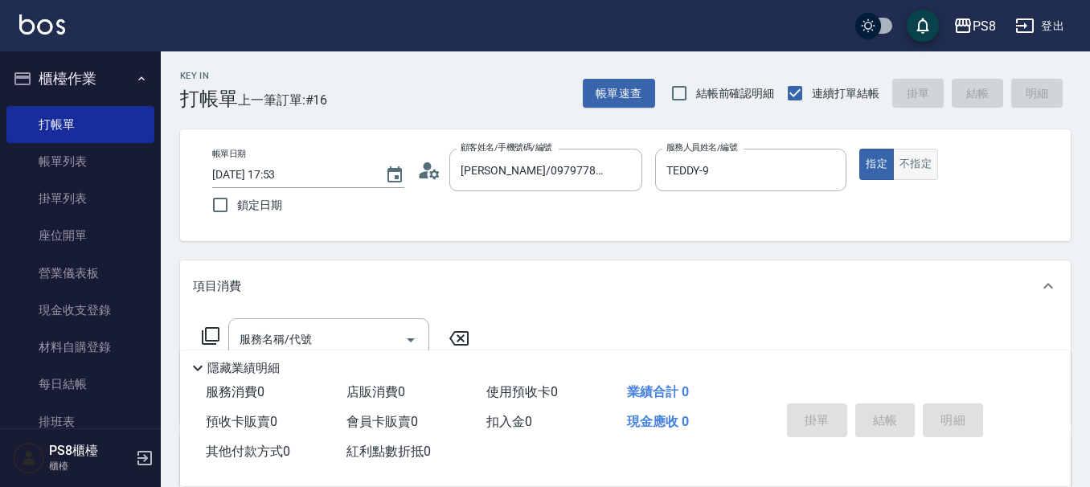
click at [915, 170] on button "不指定" at bounding box center [915, 164] width 45 height 31
type button "false"
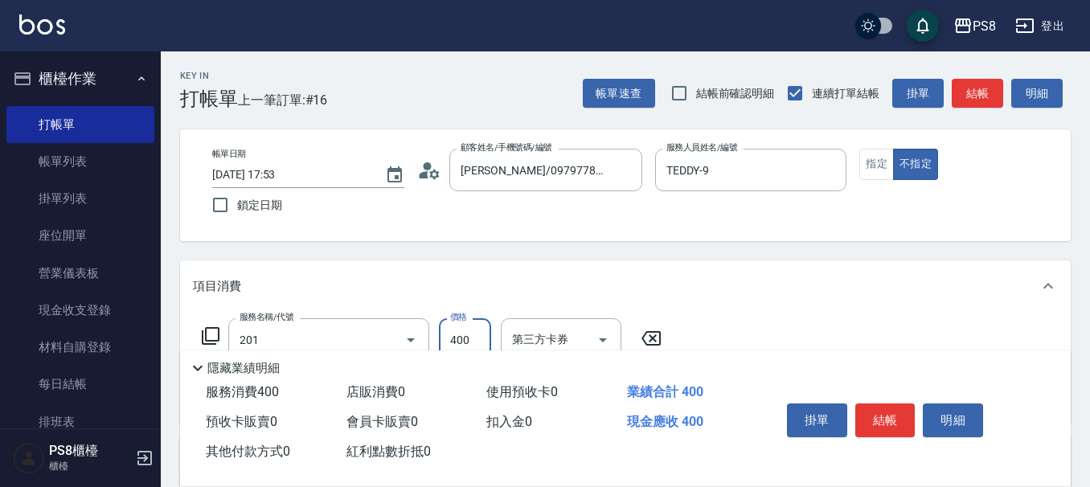
type input "洗剪400(201)"
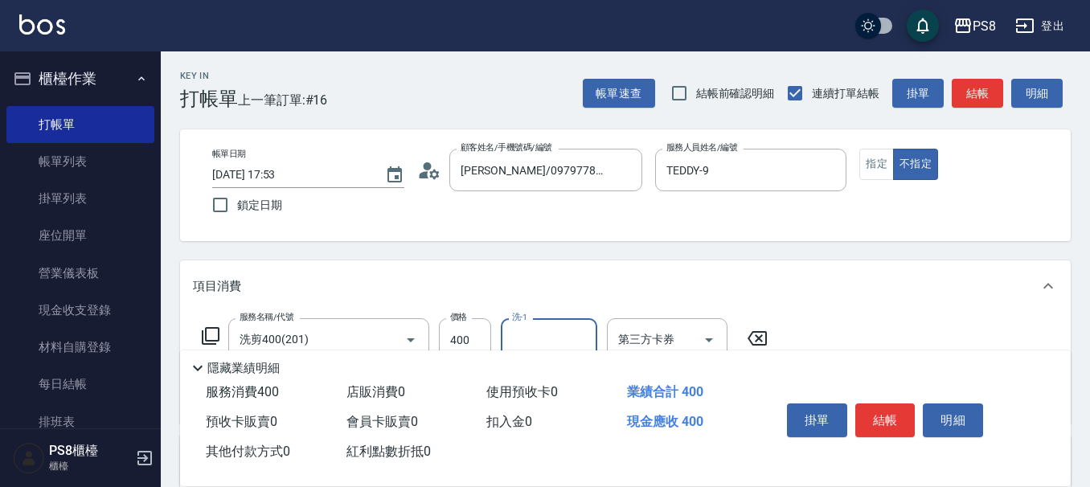
type input "0"
type input "戴韋全-29"
click at [904, 408] on button "結帳" at bounding box center [885, 421] width 60 height 34
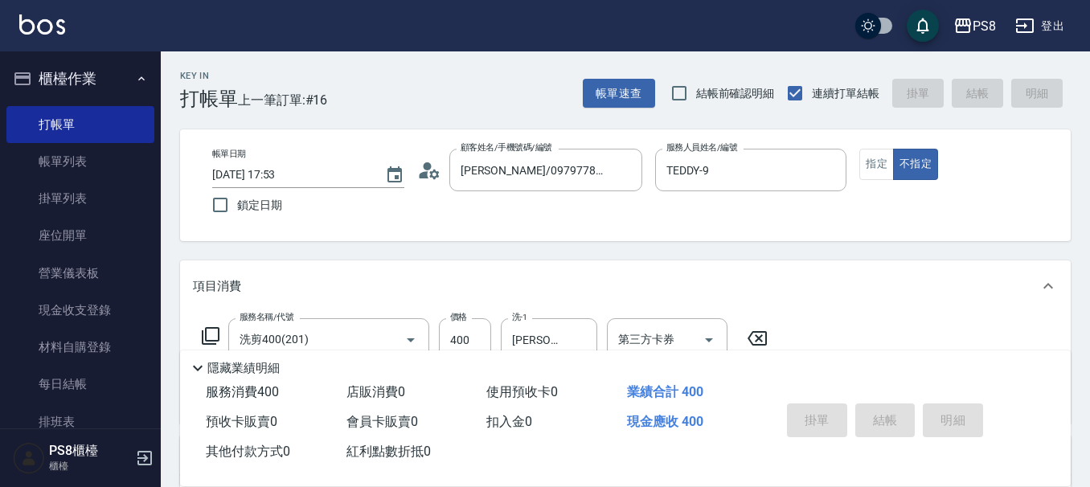
type input "2025/10/12 18:26"
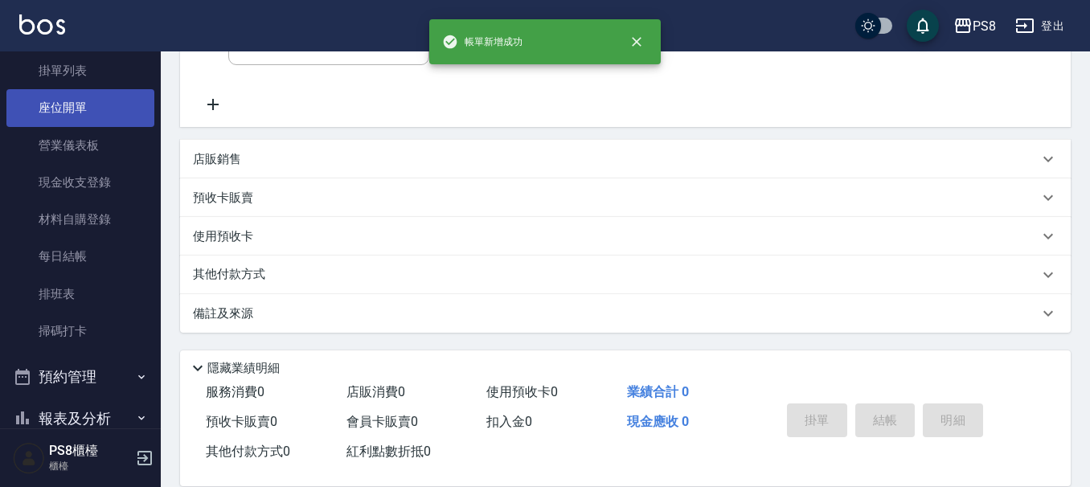
scroll to position [241, 0]
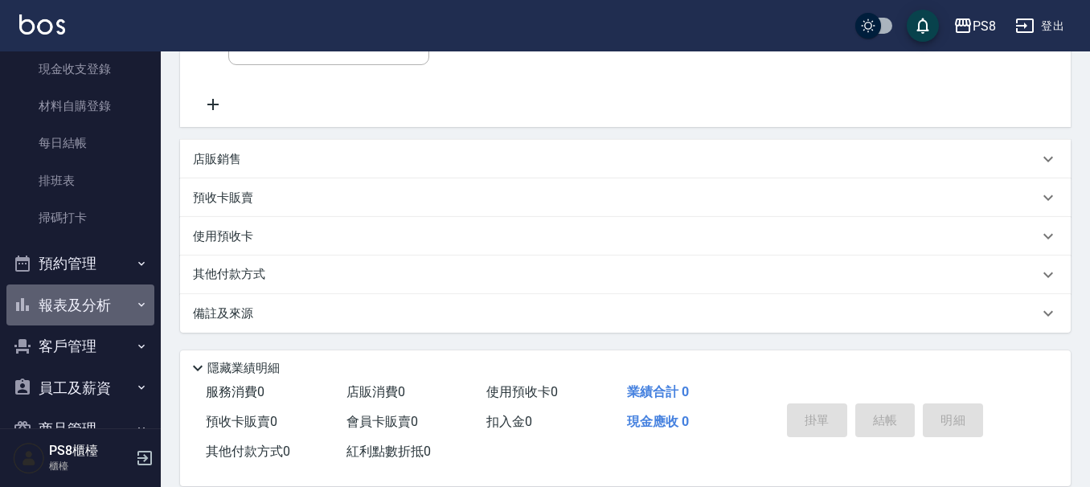
click at [84, 318] on button "報表及分析" at bounding box center [80, 306] width 148 height 42
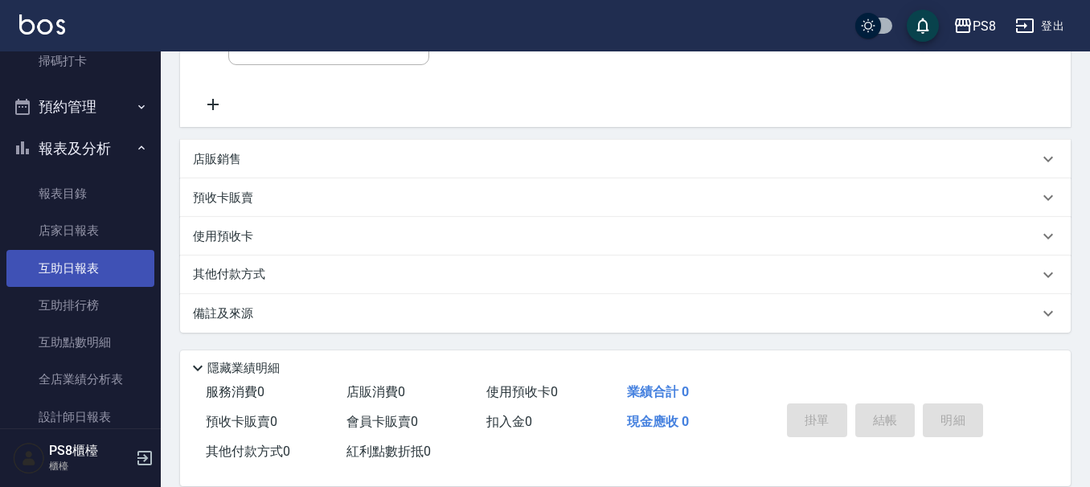
scroll to position [402, 0]
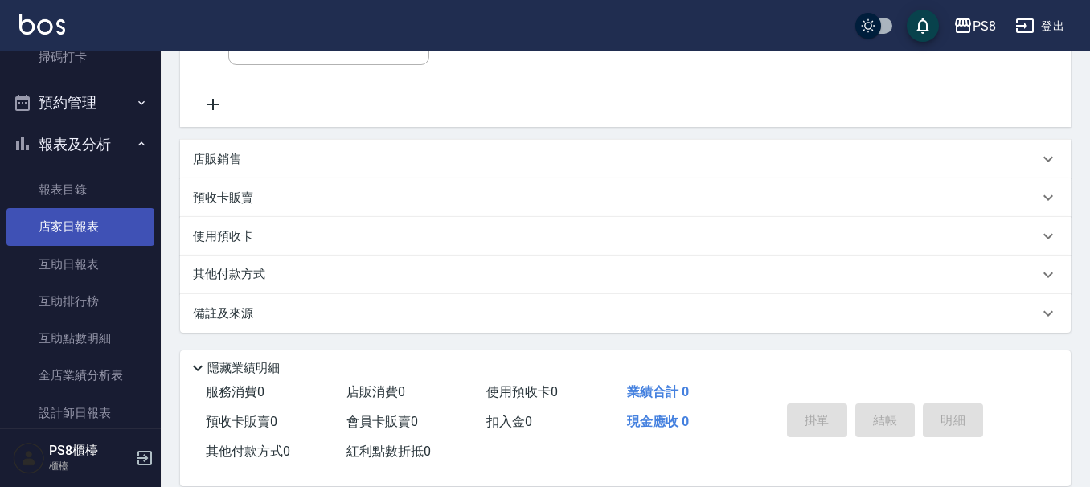
click at [73, 235] on link "店家日報表" at bounding box center [80, 226] width 148 height 37
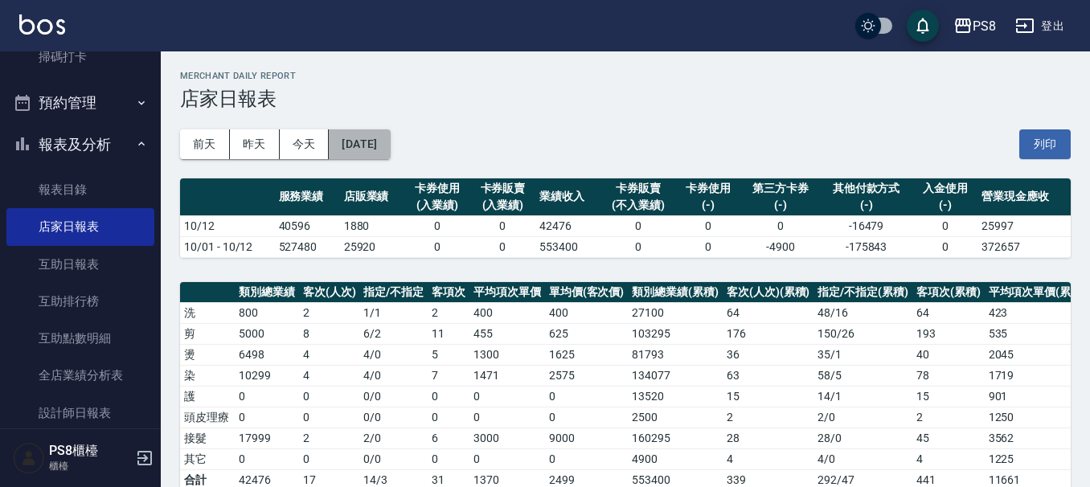
click at [390, 143] on button "[DATE]" at bounding box center [359, 144] width 61 height 30
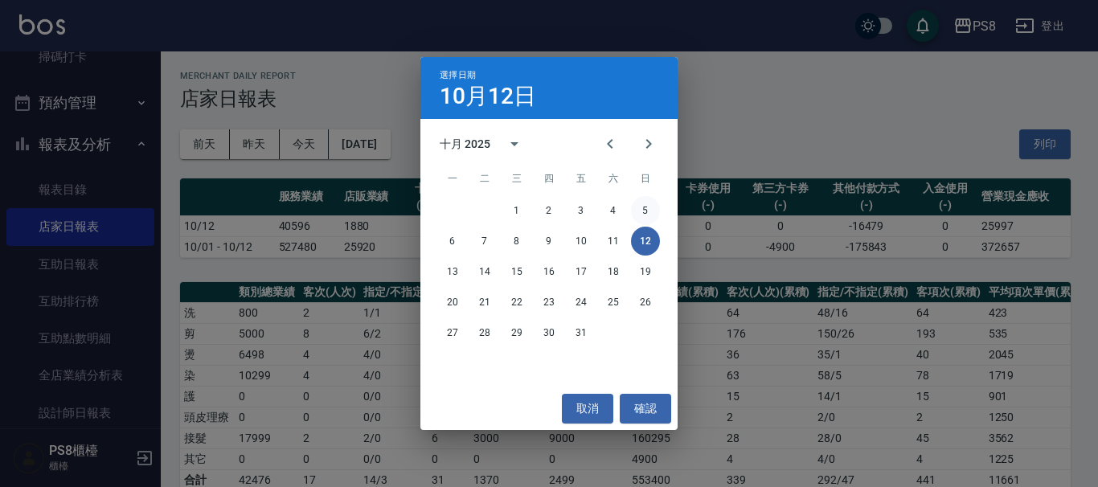
click at [640, 211] on button "5" at bounding box center [645, 210] width 29 height 29
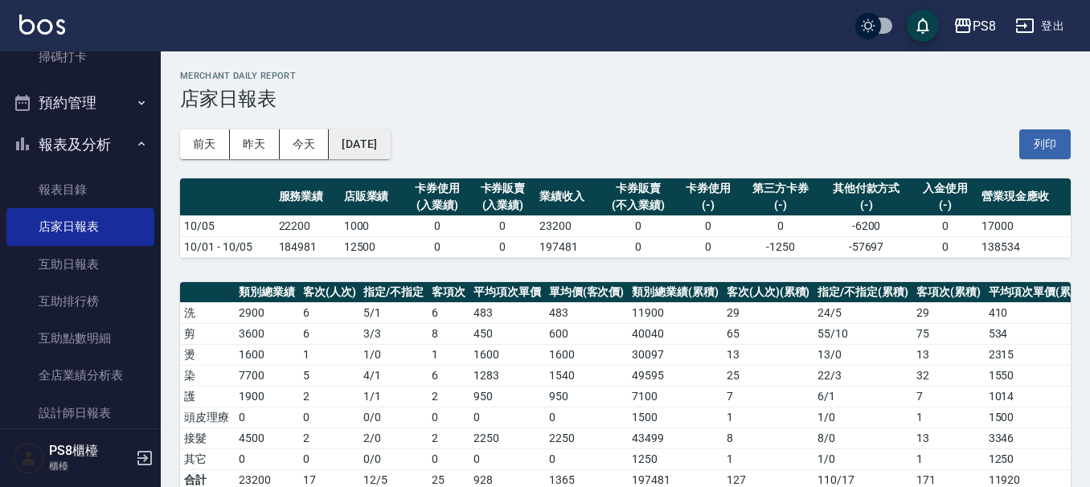
click at [377, 146] on button "2025/10/05" at bounding box center [359, 144] width 61 height 30
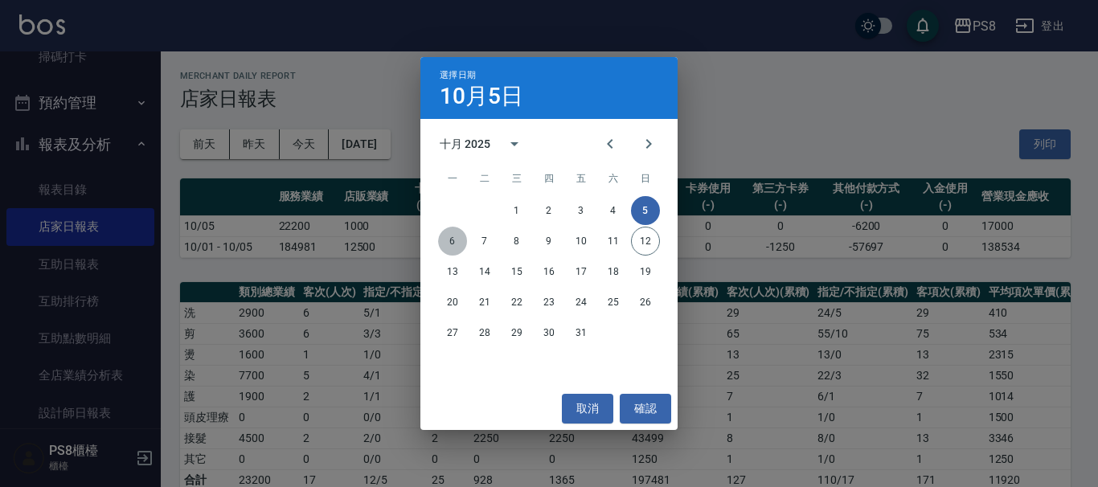
click at [449, 236] on button "6" at bounding box center [452, 241] width 29 height 29
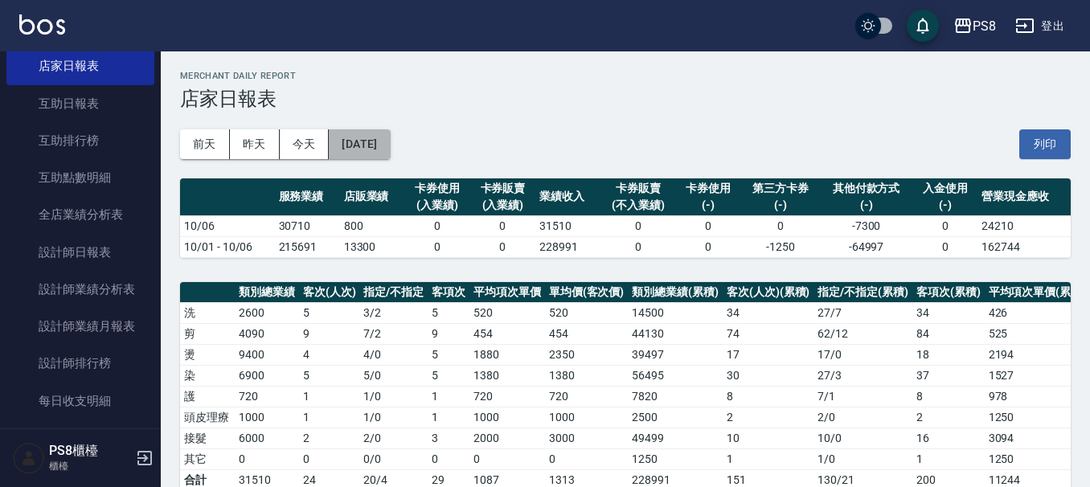
click at [390, 138] on button "2025/10/06" at bounding box center [359, 144] width 61 height 30
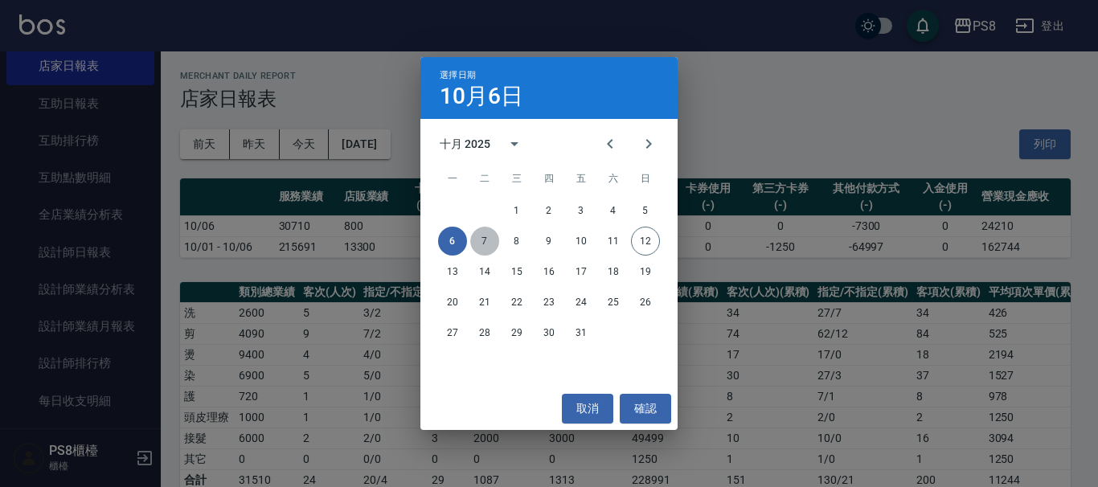
click at [489, 236] on button "7" at bounding box center [484, 241] width 29 height 29
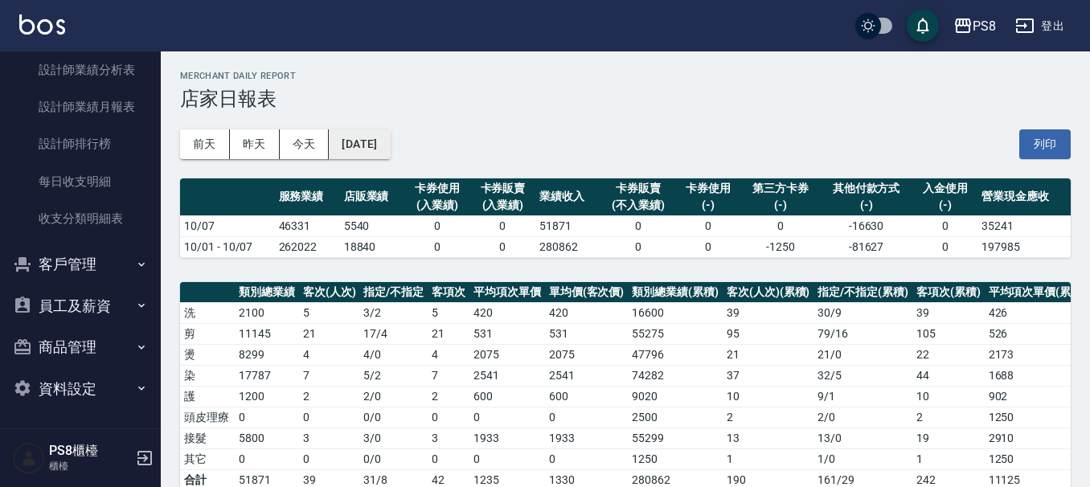
click at [390, 144] on button "2025/10/07" at bounding box center [359, 144] width 61 height 30
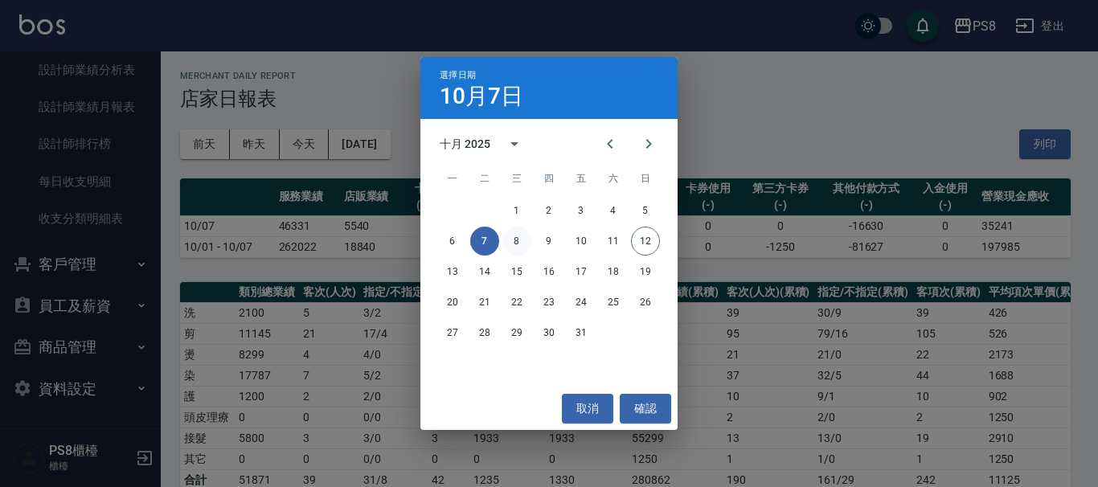
click at [505, 236] on button "8" at bounding box center [516, 241] width 29 height 29
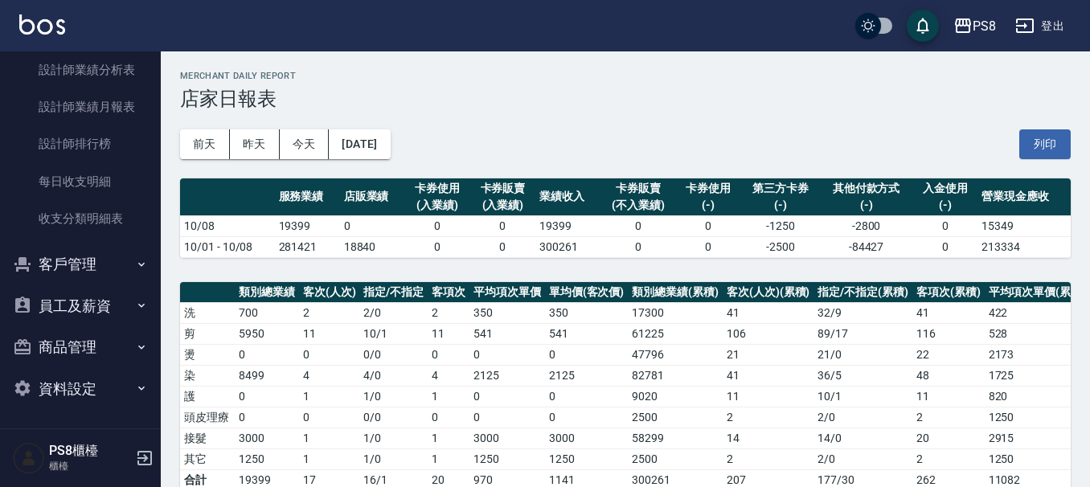
click at [399, 122] on div "前天 昨天 今天 2025/10/08 列印" at bounding box center [625, 144] width 891 height 68
click at [390, 132] on button "2025/10/08" at bounding box center [359, 144] width 61 height 30
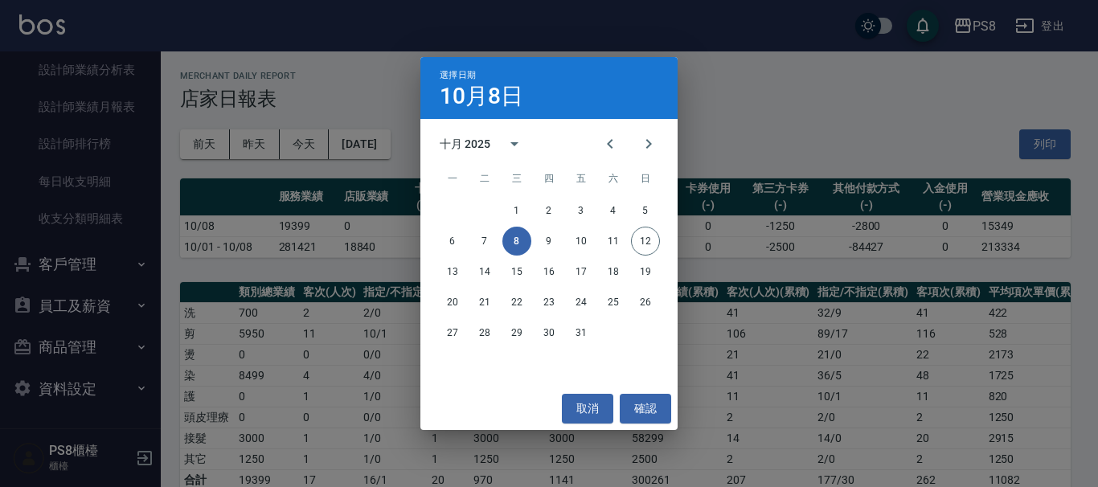
click at [530, 244] on button "8" at bounding box center [516, 241] width 29 height 29
click at [544, 242] on button "9" at bounding box center [549, 241] width 29 height 29
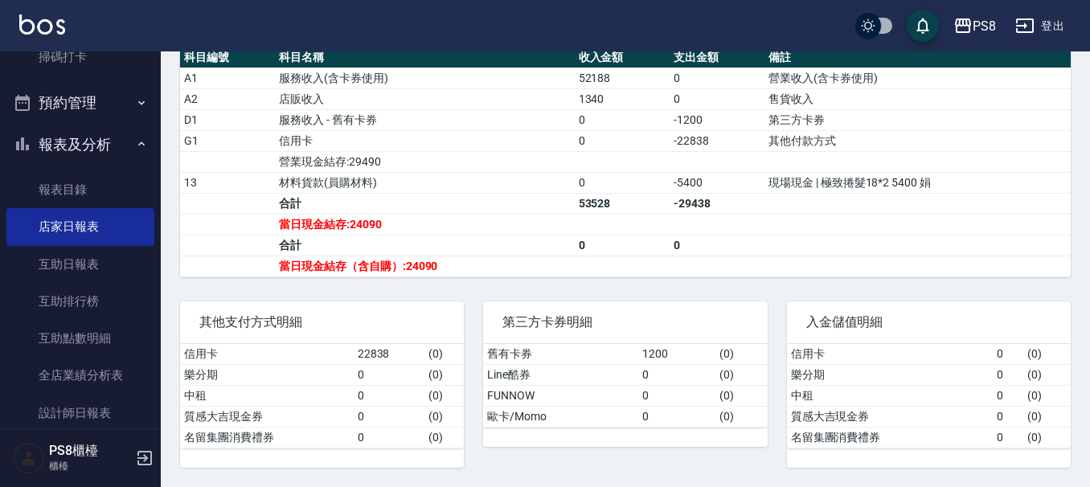
scroll to position [300, 0]
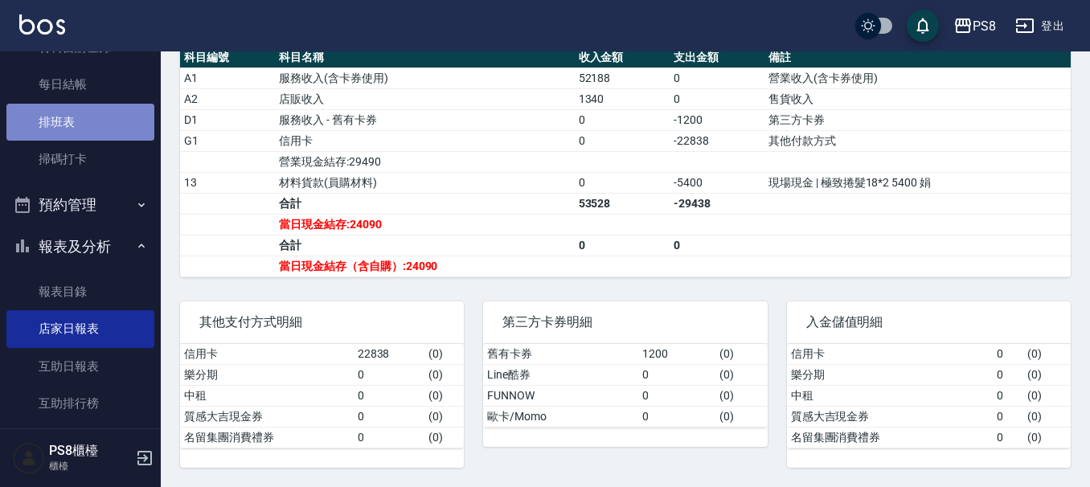
click at [96, 113] on link "排班表" at bounding box center [80, 122] width 148 height 37
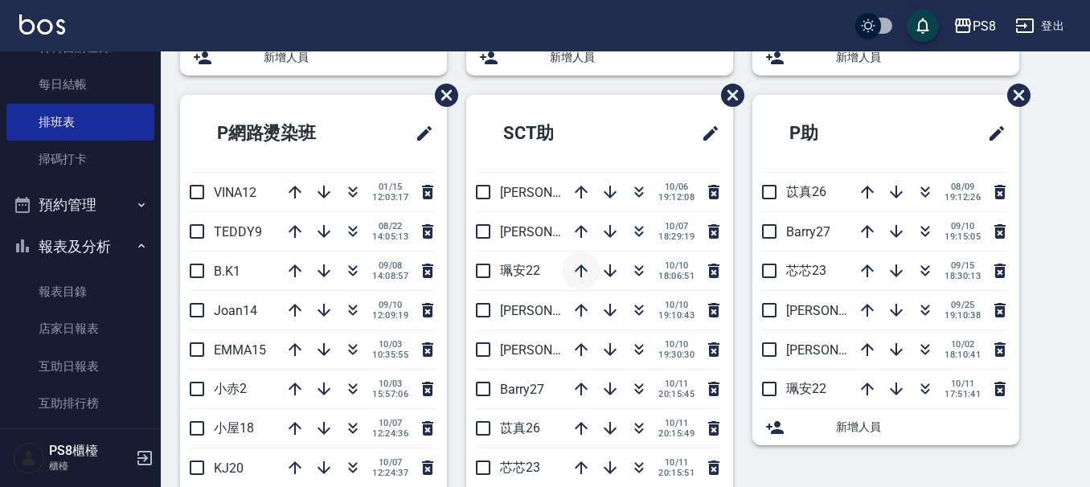
scroll to position [482, 0]
click at [605, 400] on button "button" at bounding box center [610, 388] width 39 height 39
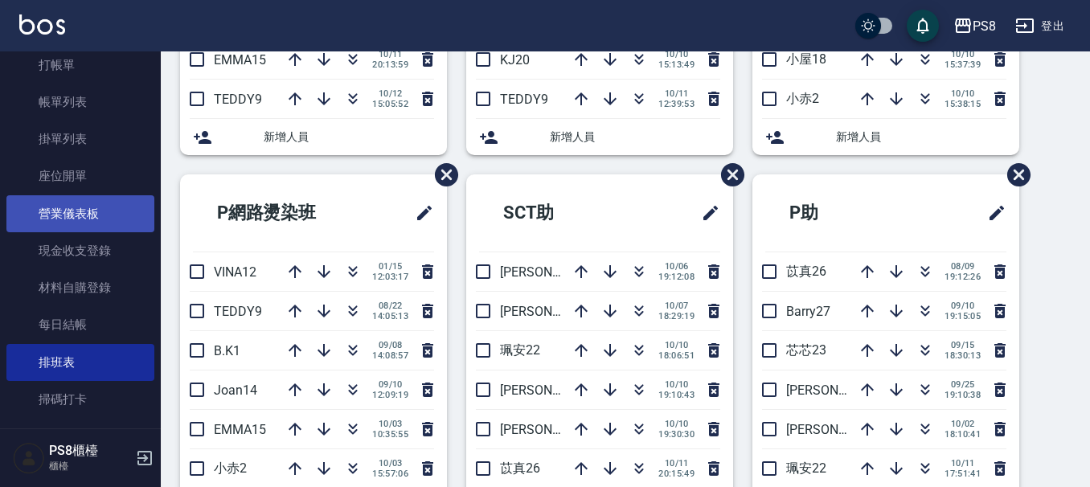
scroll to position [0, 0]
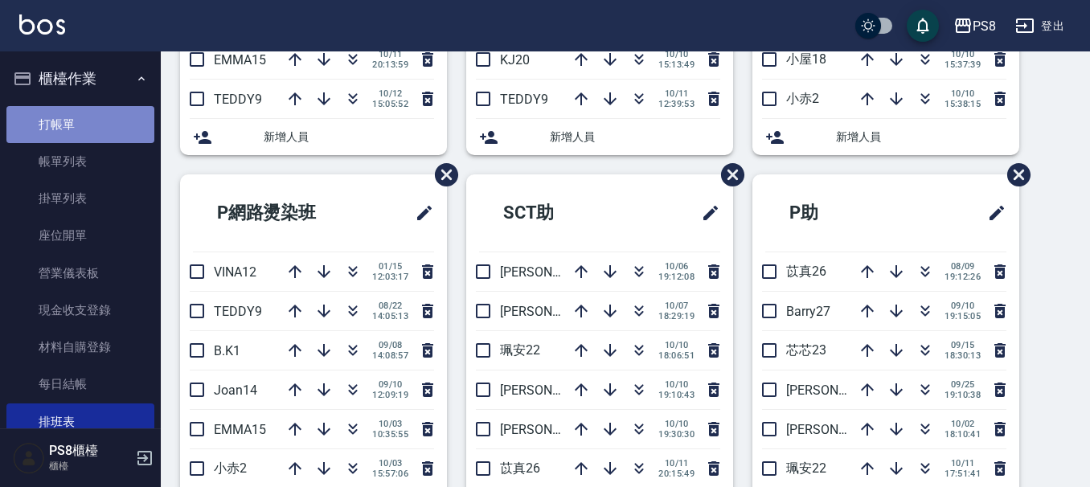
click at [91, 114] on link "打帳單" at bounding box center [80, 124] width 148 height 37
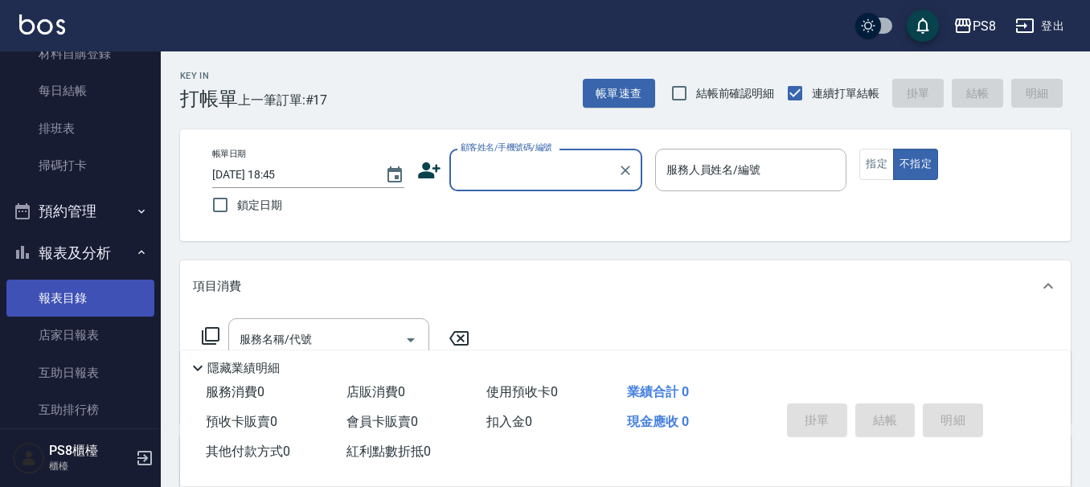
scroll to position [322, 0]
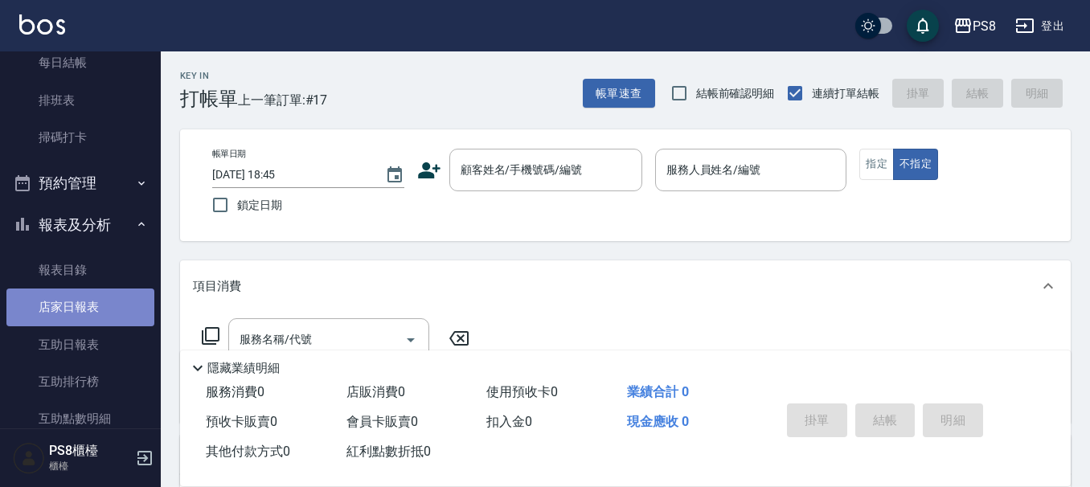
click at [105, 312] on link "店家日報表" at bounding box center [80, 307] width 148 height 37
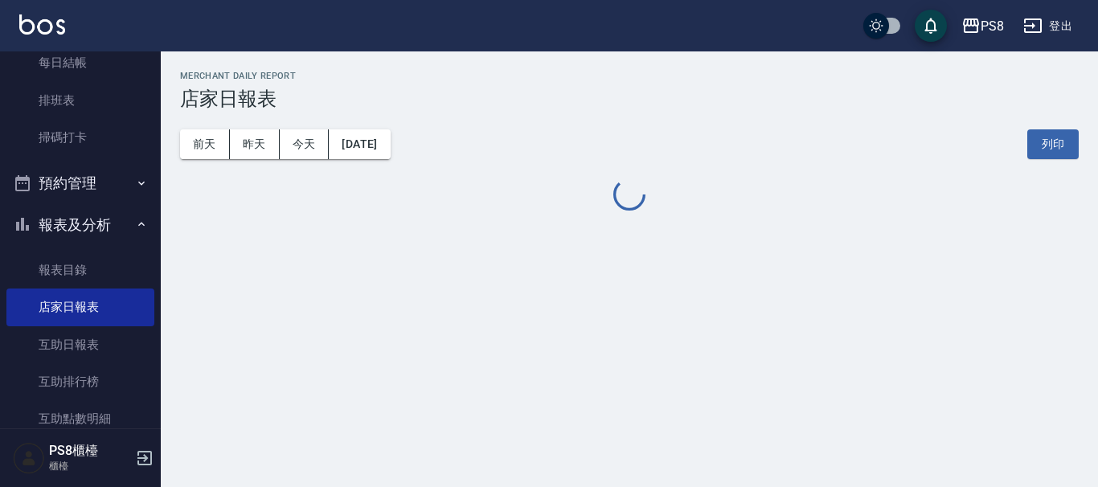
drag, startPoint x: 112, startPoint y: 333, endPoint x: 194, endPoint y: 356, distance: 85.3
click at [111, 333] on link "互助日報表" at bounding box center [80, 344] width 148 height 37
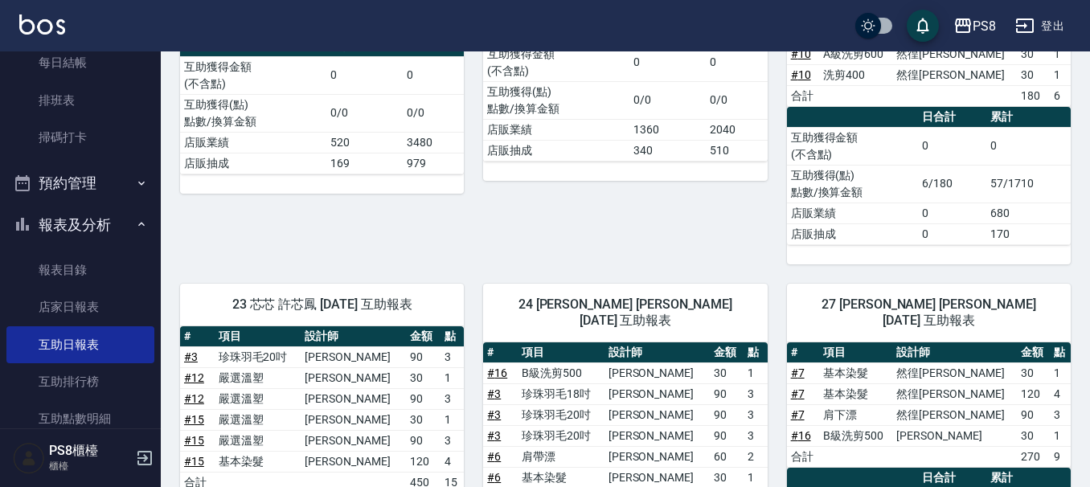
scroll to position [368, 0]
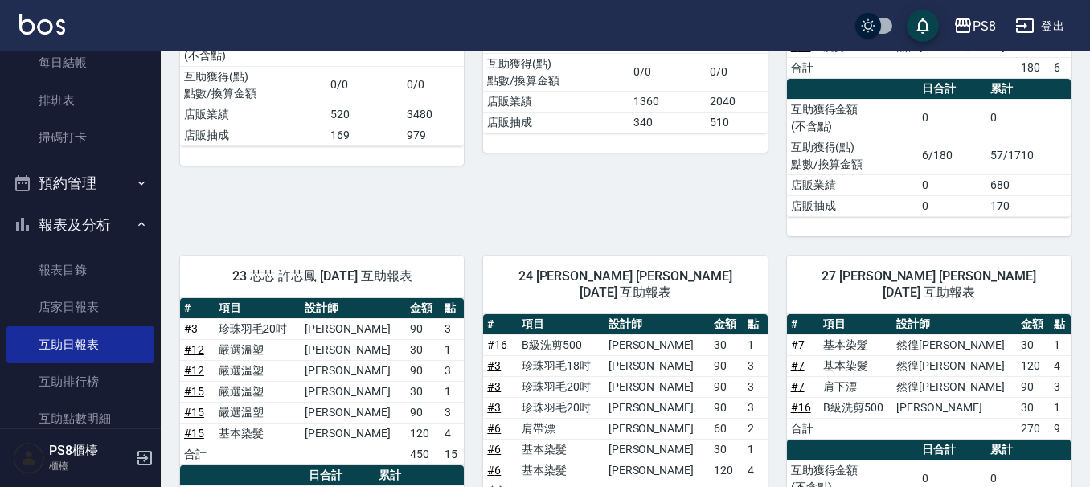
click at [98, 221] on button "報表及分析" at bounding box center [80, 225] width 148 height 42
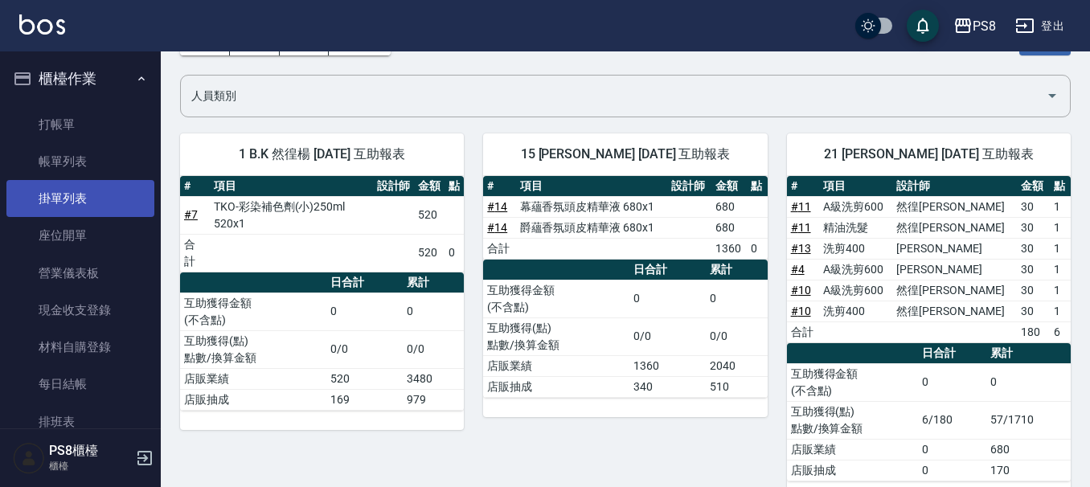
scroll to position [0, 0]
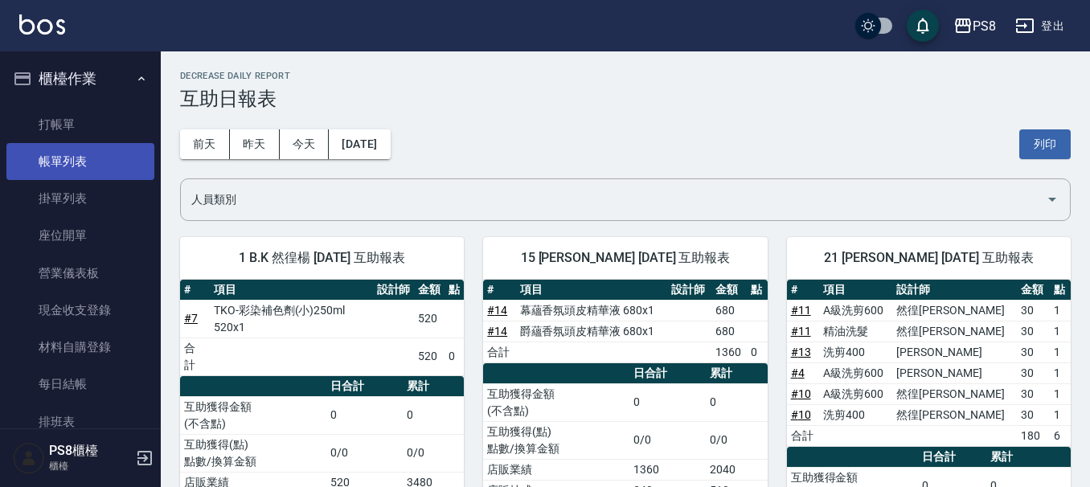
click at [108, 160] on link "帳單列表" at bounding box center [80, 161] width 148 height 37
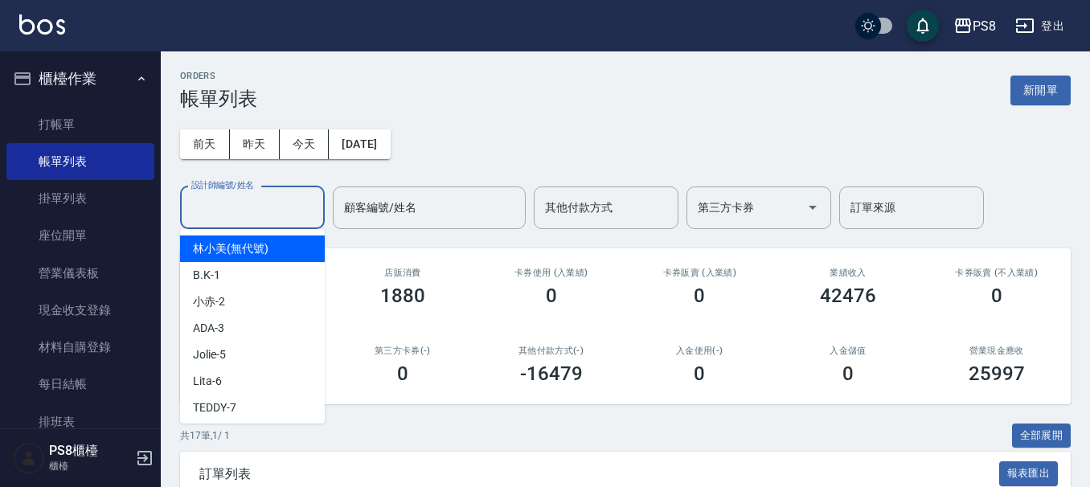
click at [278, 211] on input "設計師編號/姓名" at bounding box center [252, 208] width 130 height 28
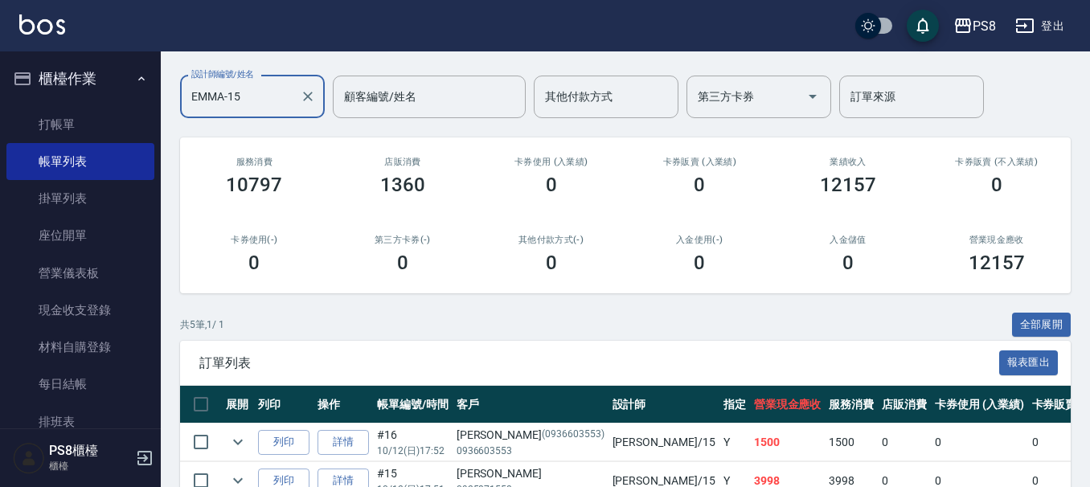
scroll to position [317, 0]
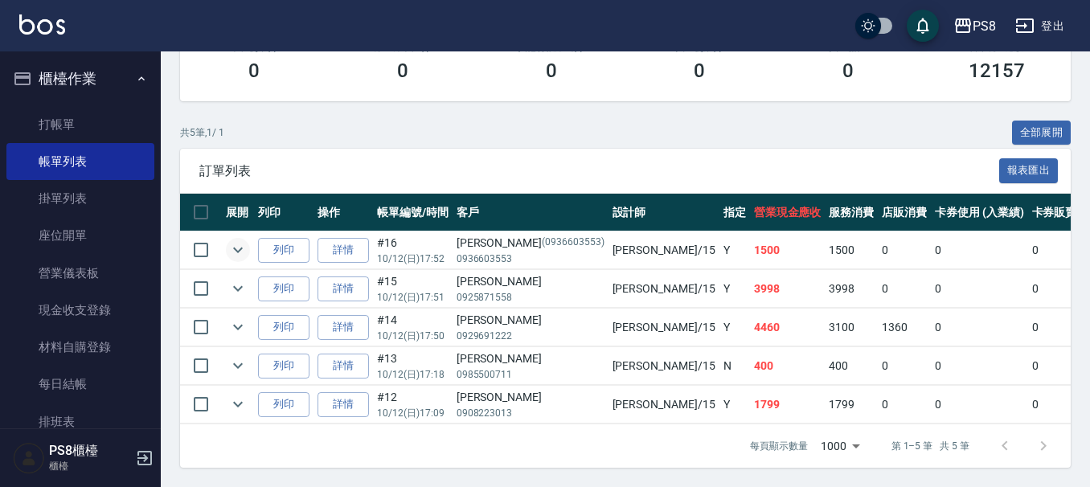
type input "EMMA-15"
click at [243, 240] on icon "expand row" at bounding box center [237, 249] width 19 height 19
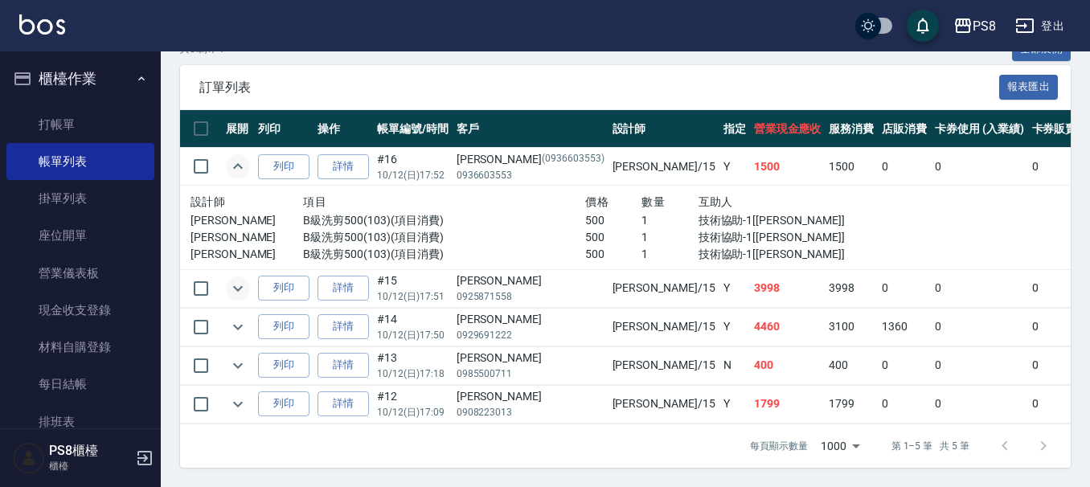
click at [236, 281] on icon "expand row" at bounding box center [237, 288] width 19 height 19
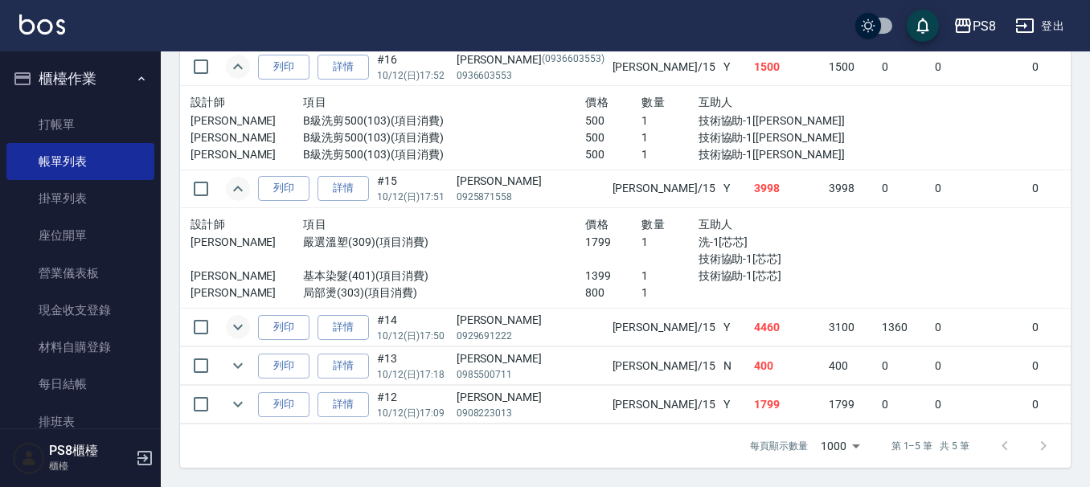
click at [236, 325] on icon "expand row" at bounding box center [238, 328] width 10 height 6
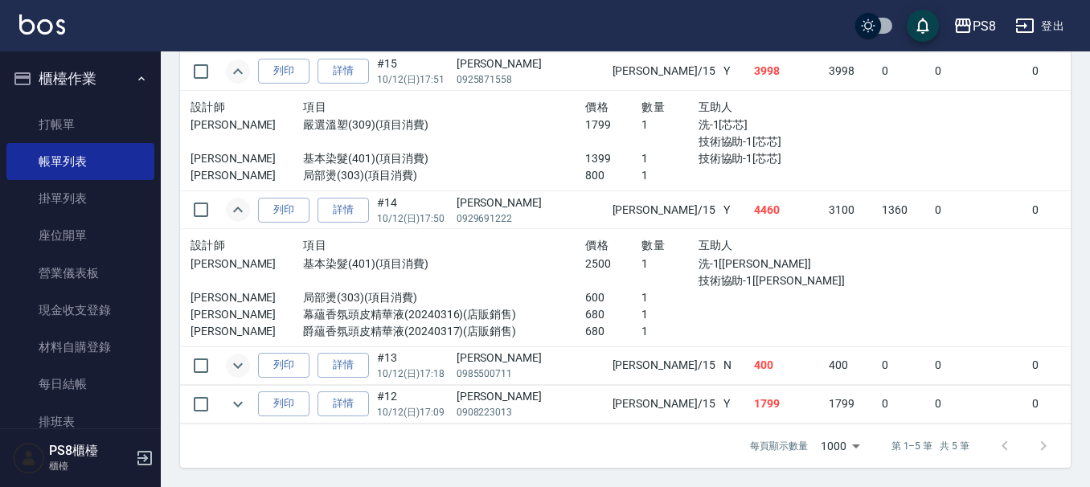
click at [236, 362] on icon "expand row" at bounding box center [237, 365] width 19 height 19
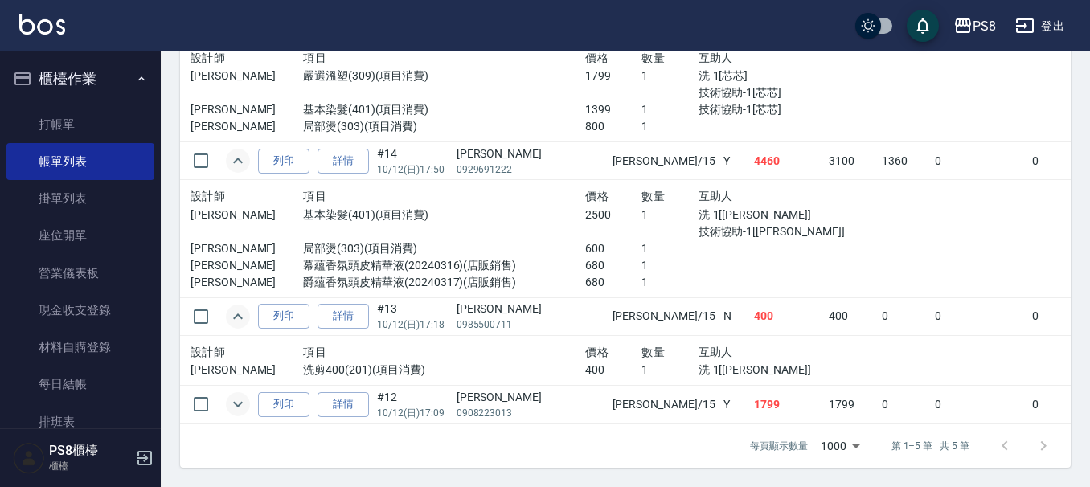
click at [237, 395] on icon "expand row" at bounding box center [237, 404] width 19 height 19
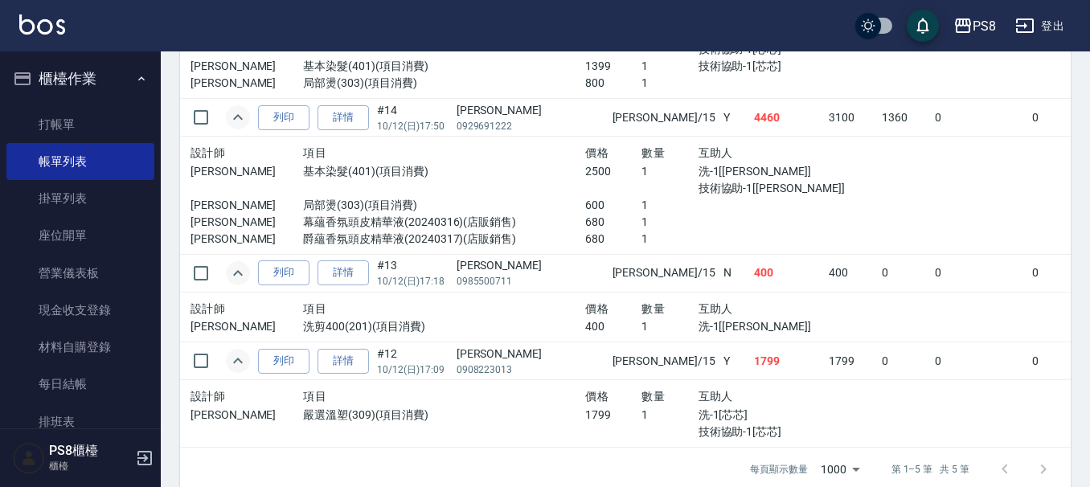
scroll to position [730, 0]
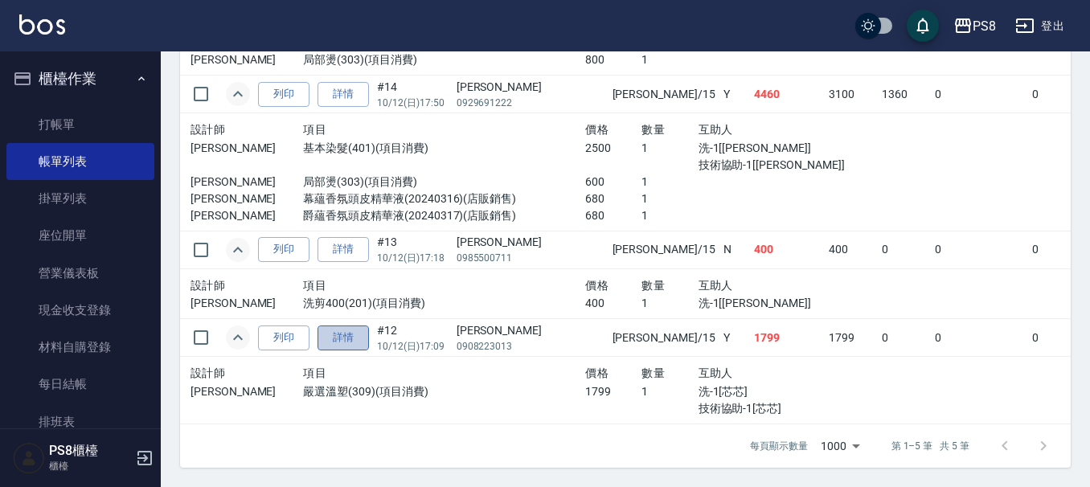
click at [346, 330] on link "詳情" at bounding box center [343, 338] width 51 height 25
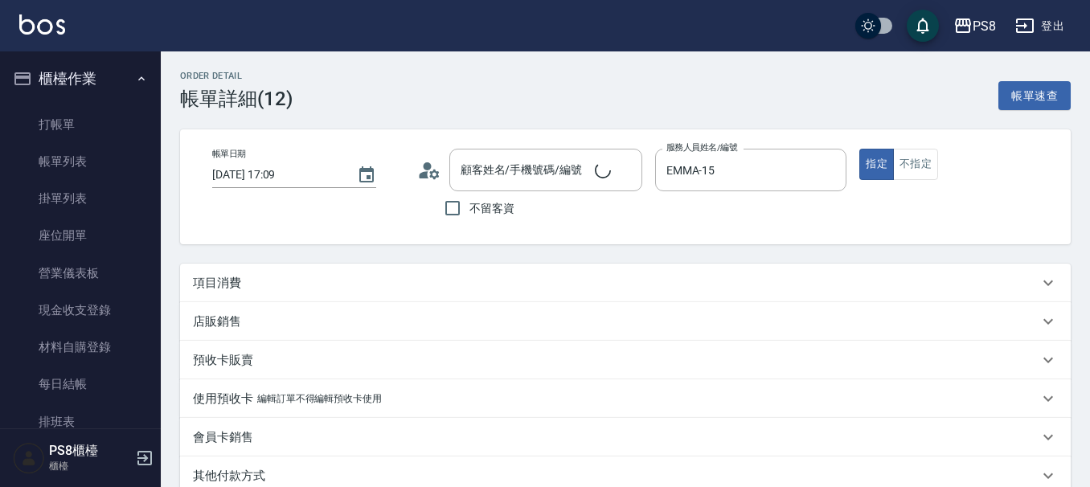
type input "2025/10/12 17:09"
type input "EMMA-15"
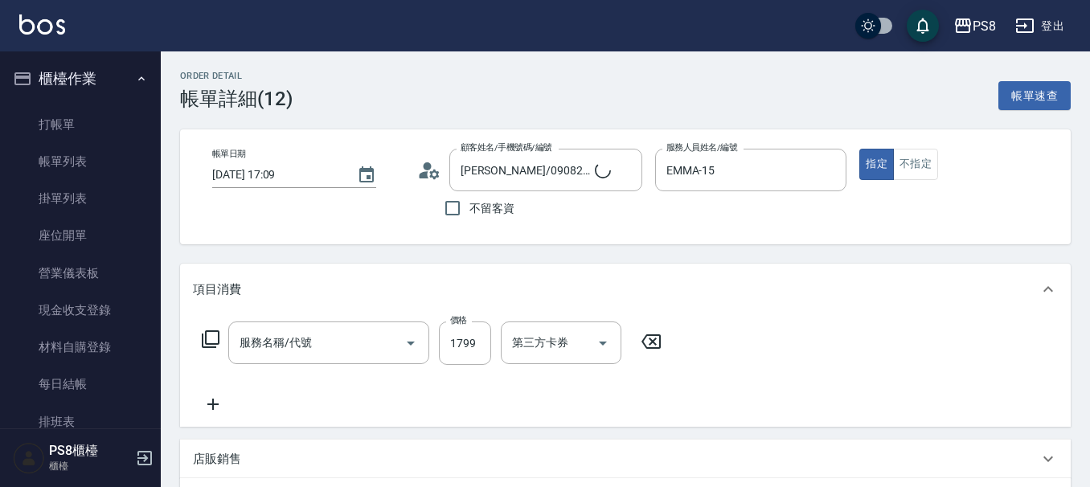
type input "[PERSON_NAME]/0908223013/"
click at [566, 348] on div "芯芯-23 洗-1" at bounding box center [549, 343] width 96 height 43
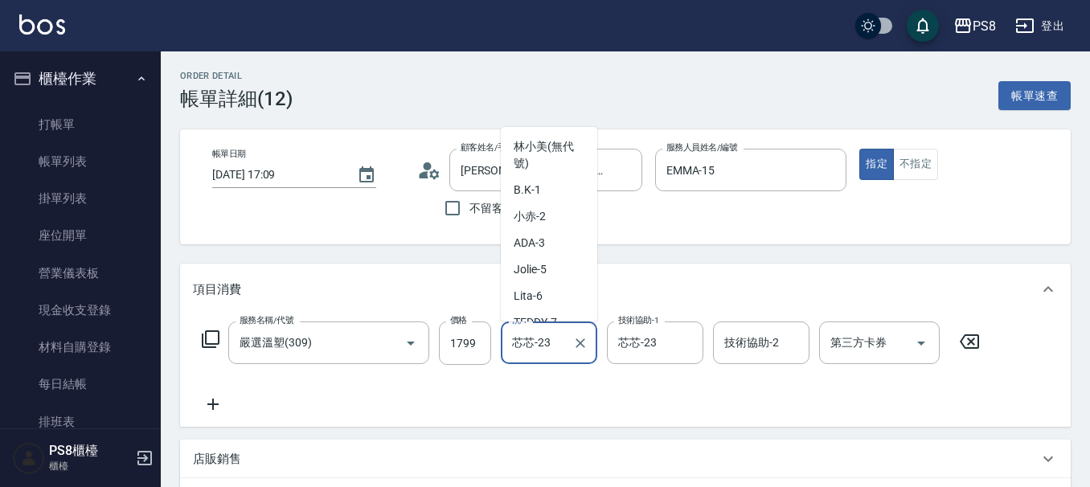
click at [587, 339] on icon "Clear" at bounding box center [580, 343] width 16 height 16
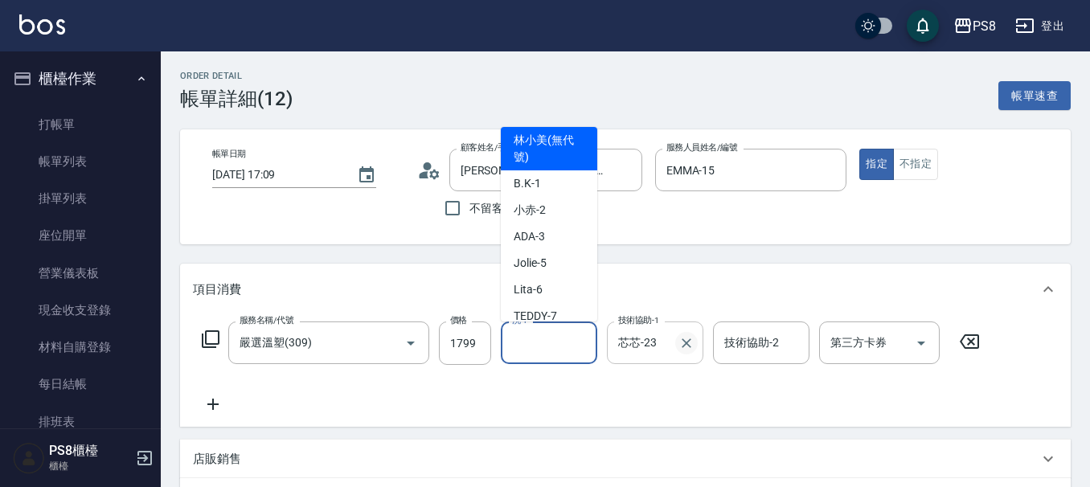
click at [687, 344] on icon "Clear" at bounding box center [687, 343] width 16 height 16
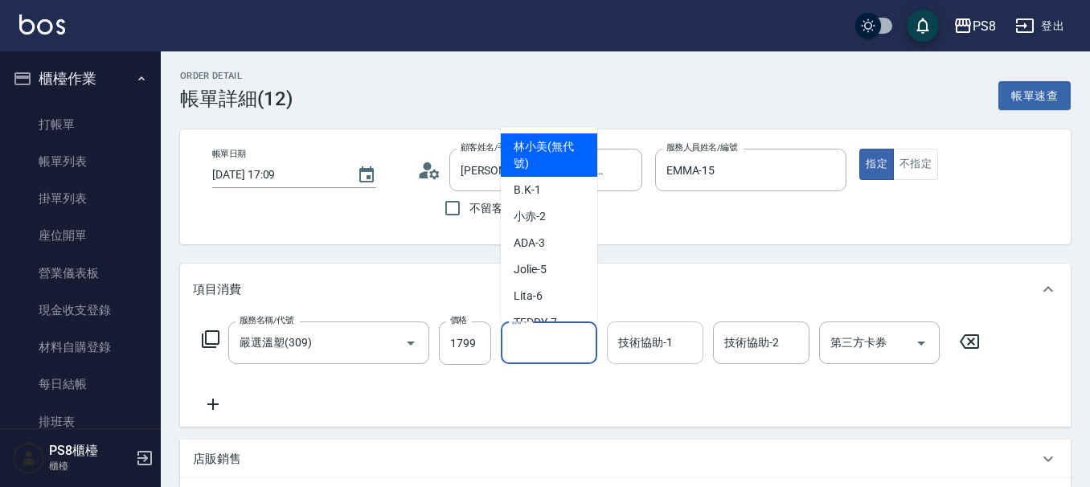
click at [525, 338] on div "洗-1 洗-1" at bounding box center [549, 343] width 96 height 43
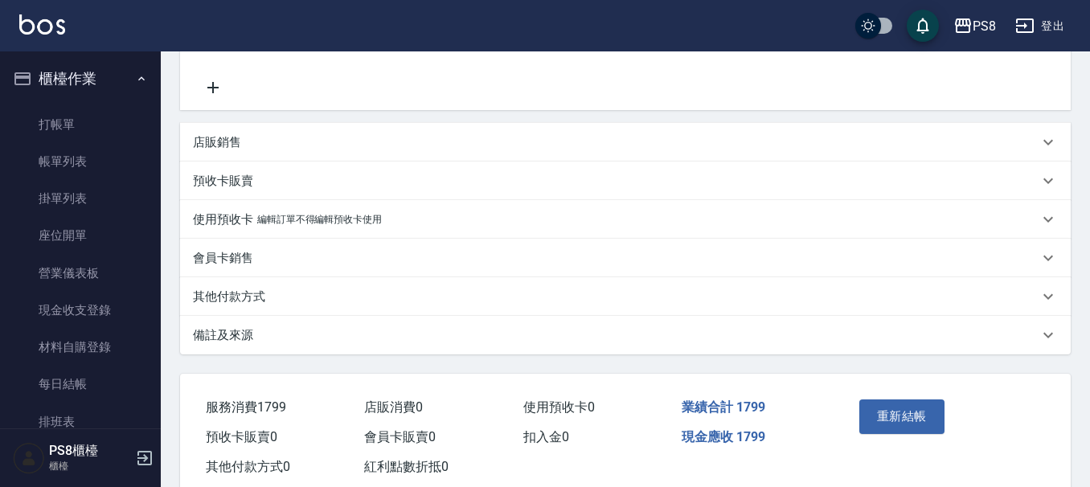
scroll to position [358, 0]
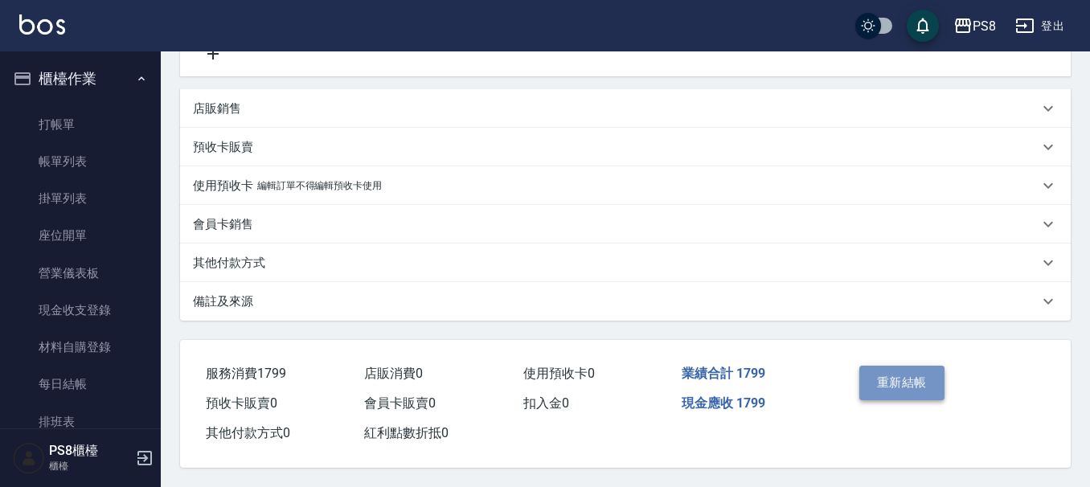
click at [874, 366] on button "重新結帳" at bounding box center [901, 383] width 85 height 34
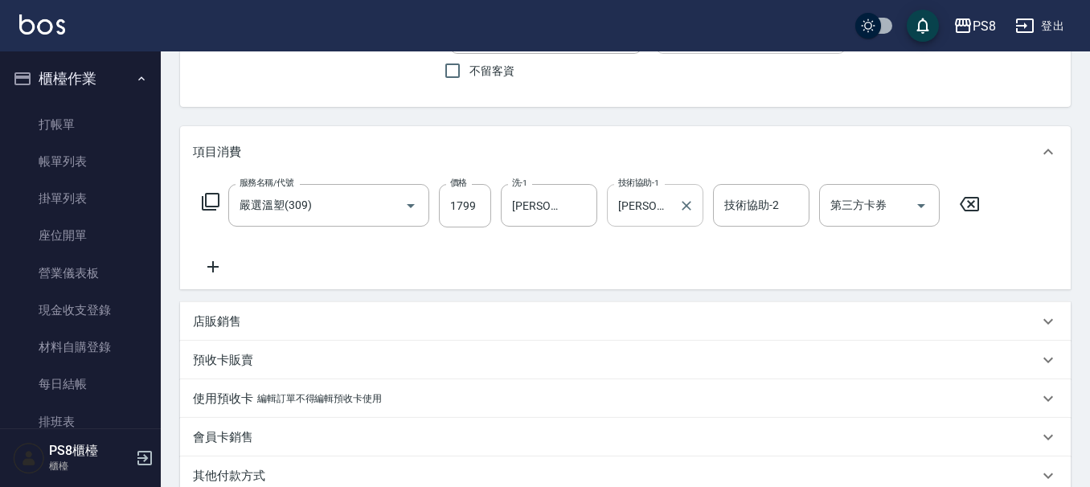
scroll to position [0, 0]
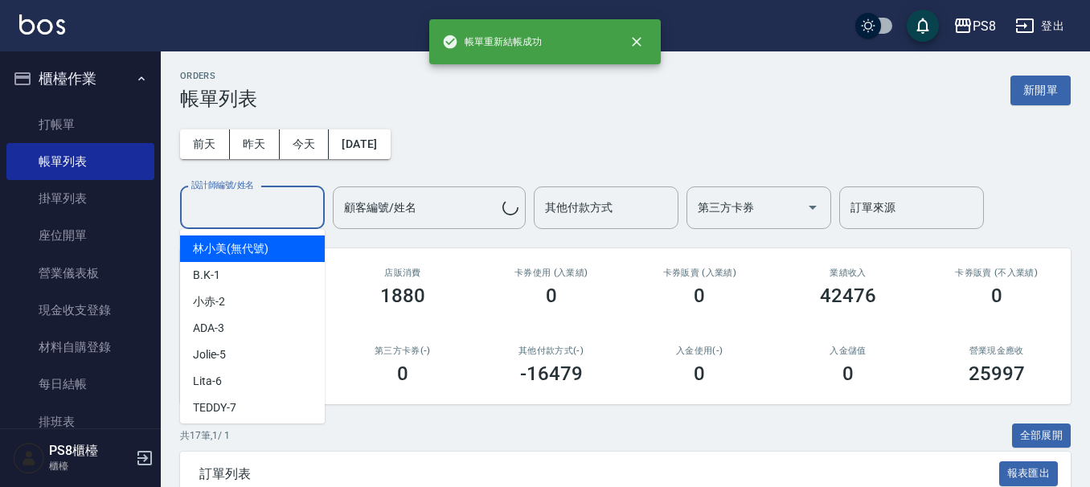
click at [273, 200] on input "設計師編號/姓名" at bounding box center [252, 208] width 130 height 28
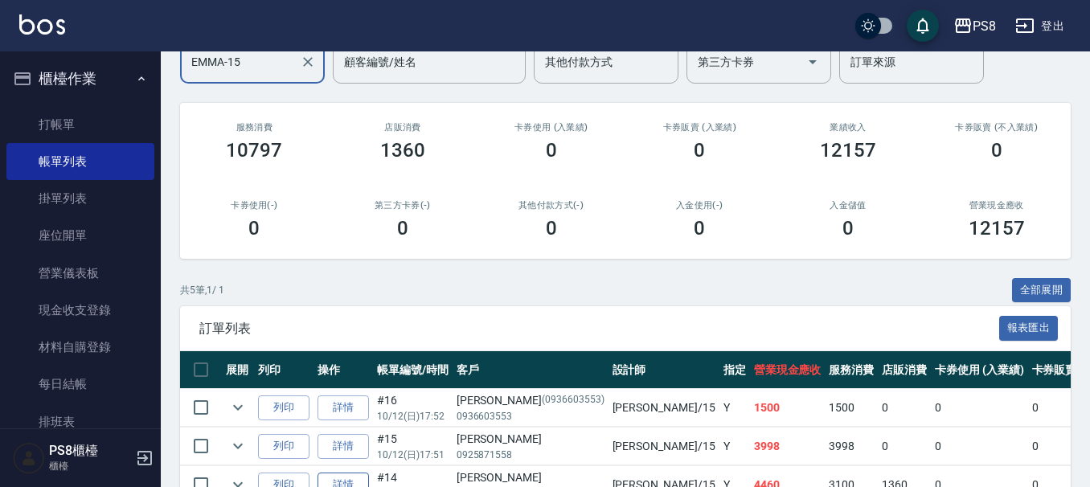
scroll to position [317, 0]
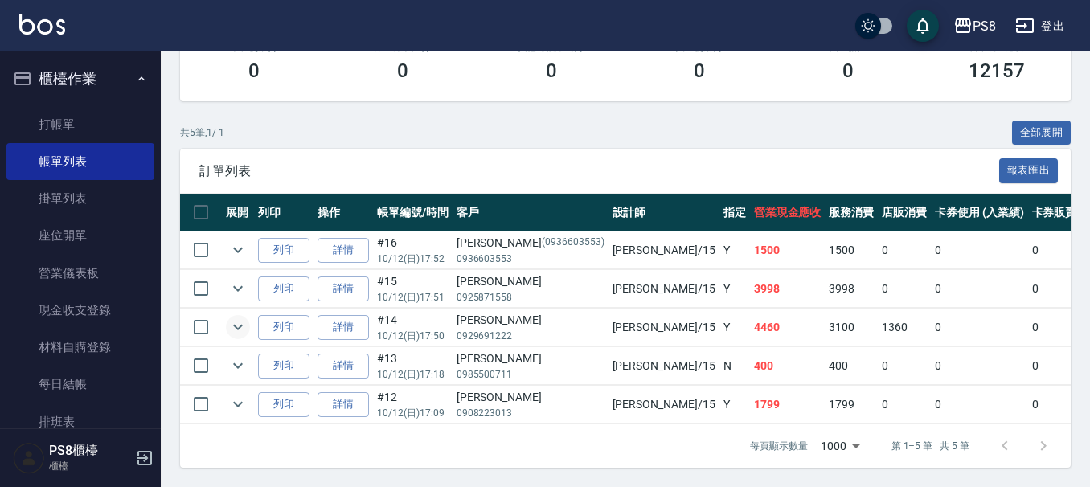
click at [243, 318] on icon "expand row" at bounding box center [237, 327] width 19 height 19
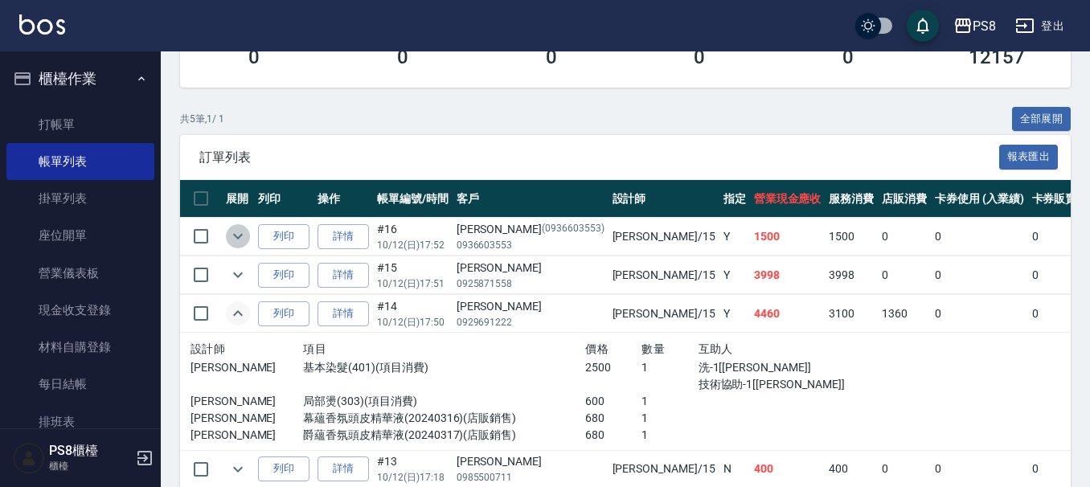
click at [240, 238] on icon "expand row" at bounding box center [237, 236] width 19 height 19
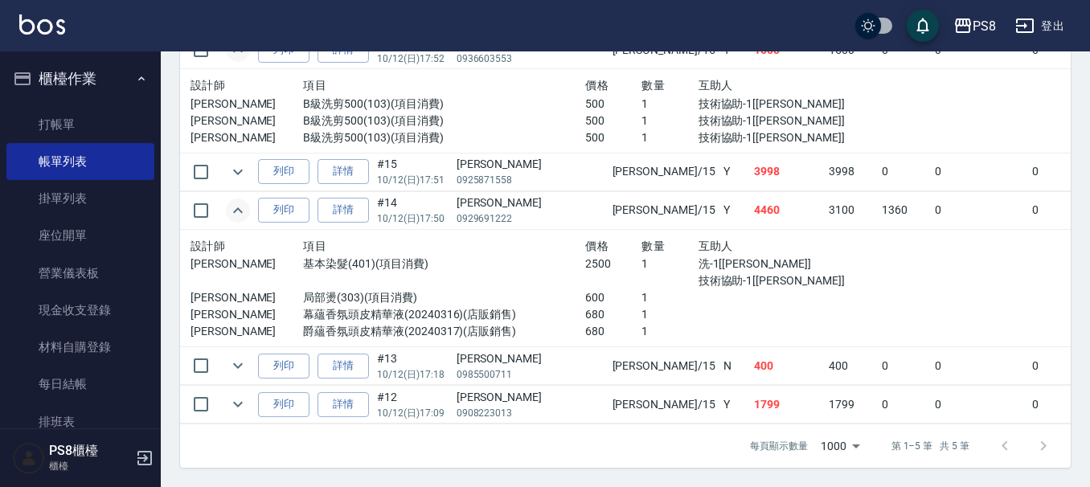
scroll to position [517, 0]
click at [232, 356] on icon "expand row" at bounding box center [237, 365] width 19 height 19
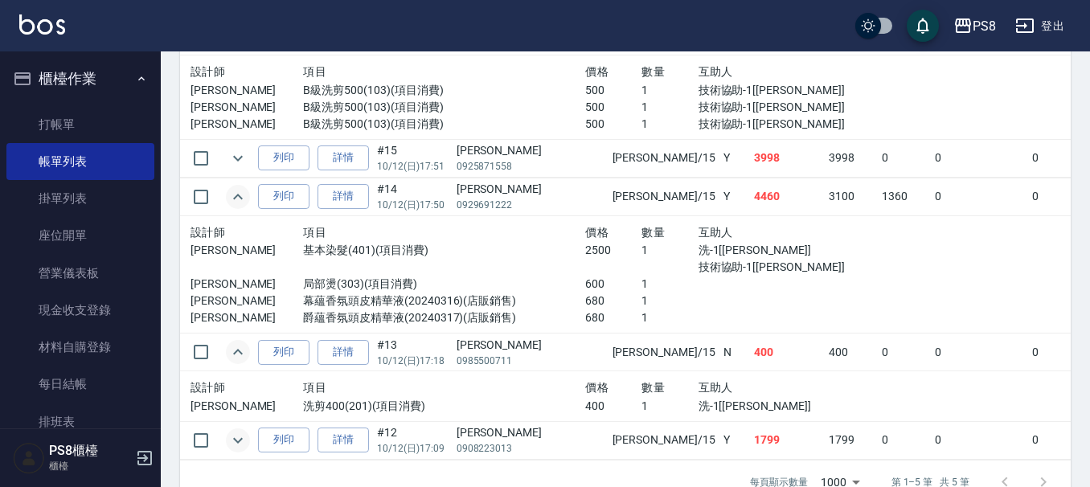
click at [237, 432] on icon "expand row" at bounding box center [237, 440] width 19 height 19
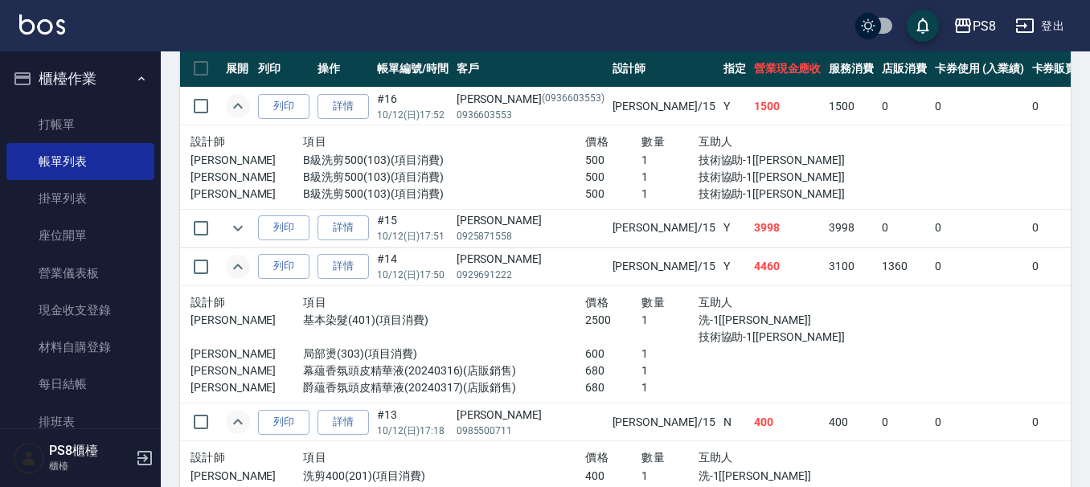
scroll to position [356, 0]
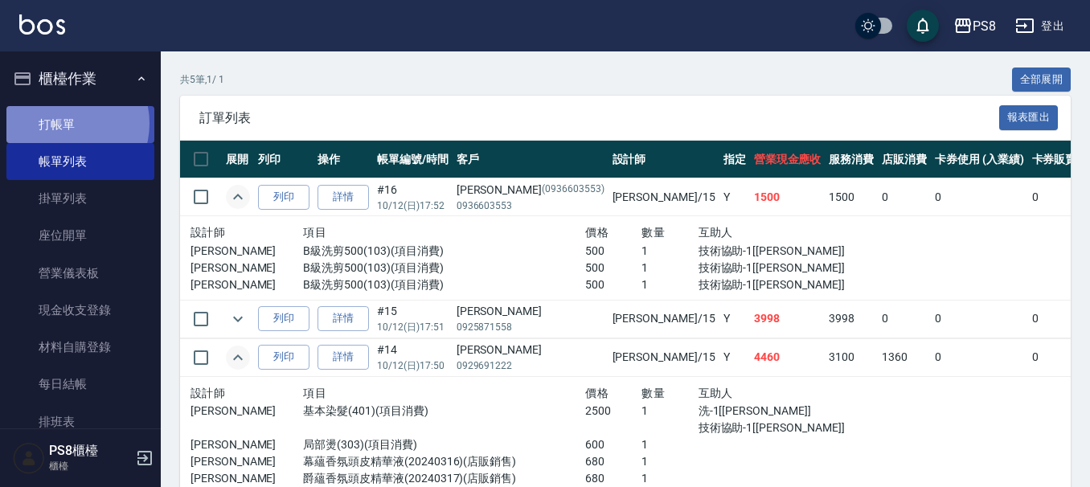
click at [65, 123] on link "打帳單" at bounding box center [80, 124] width 148 height 37
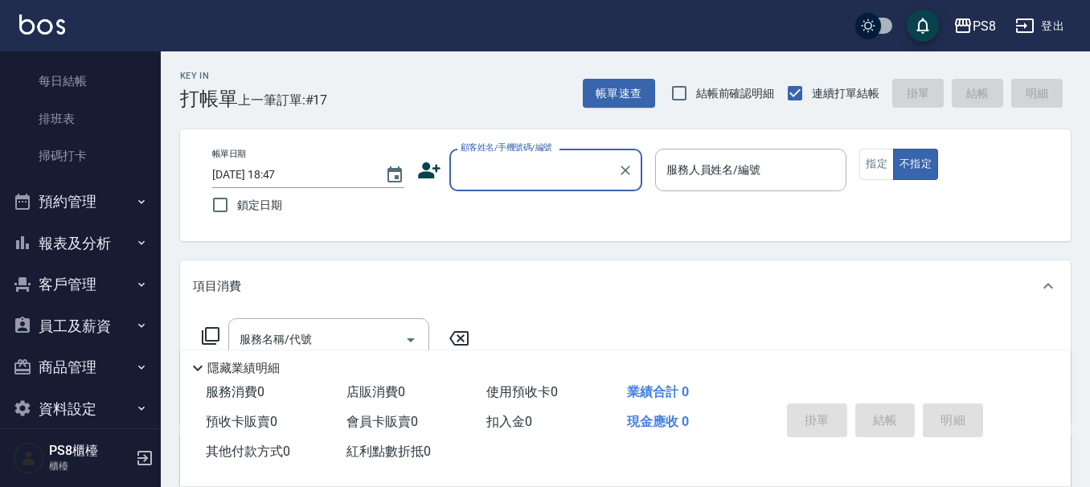
scroll to position [323, 0]
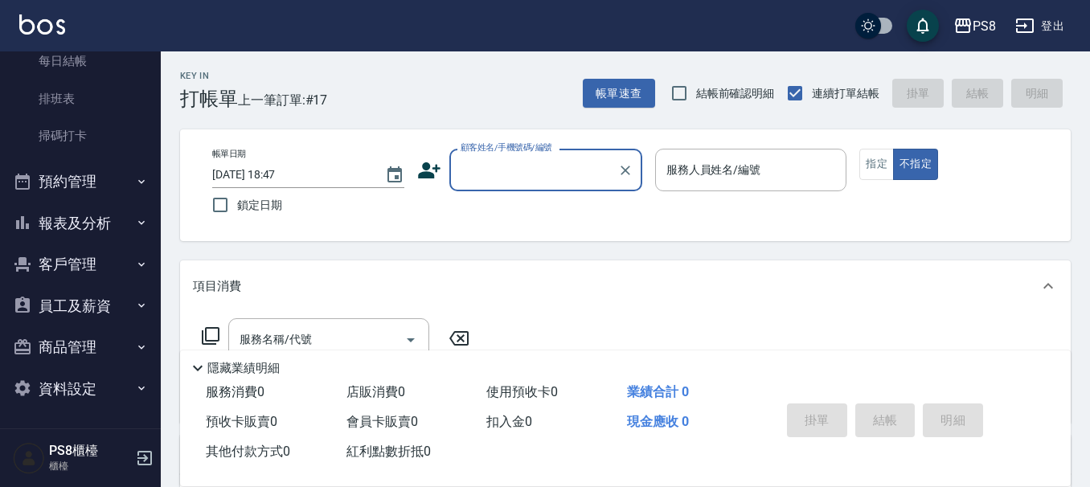
click at [48, 213] on button "報表及分析" at bounding box center [80, 224] width 148 height 42
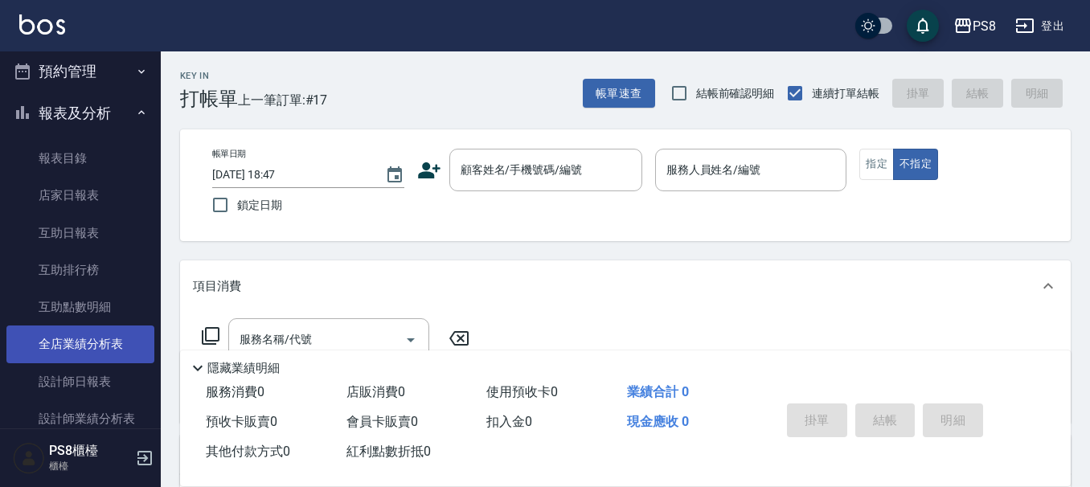
scroll to position [484, 0]
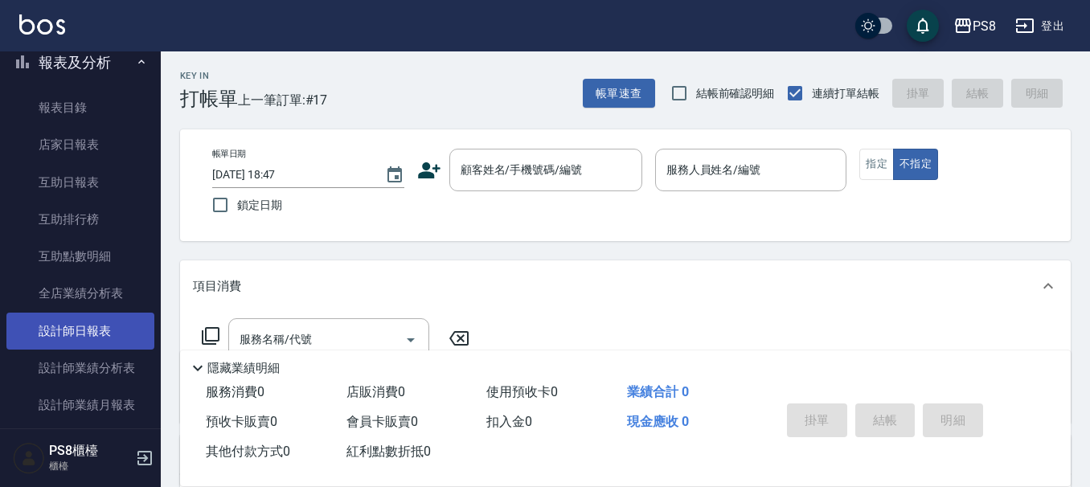
click at [73, 330] on link "設計師日報表" at bounding box center [80, 331] width 148 height 37
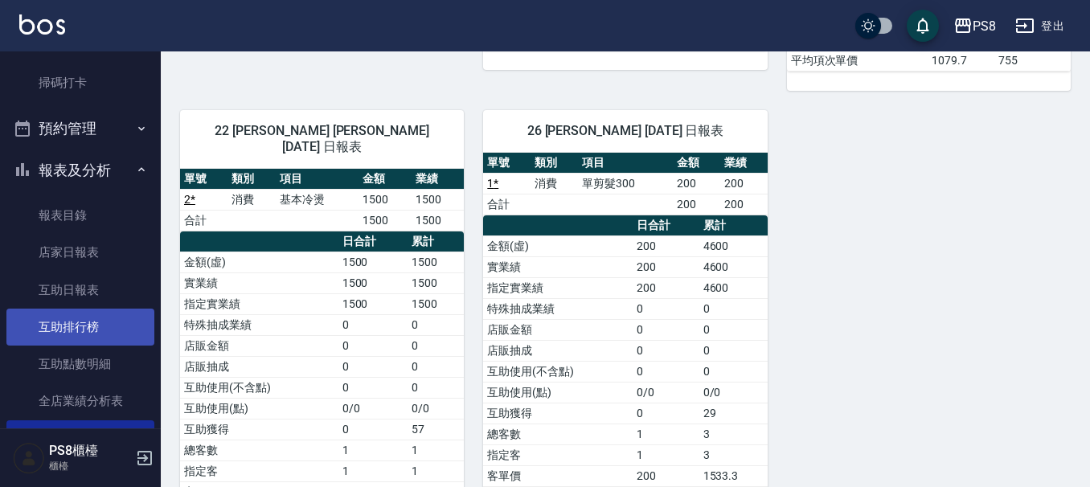
scroll to position [404, 0]
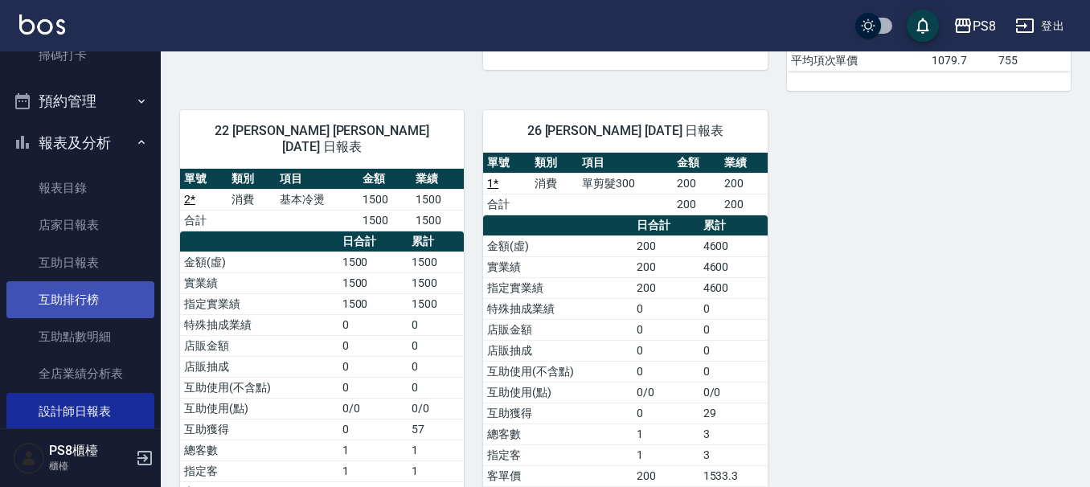
click at [99, 302] on link "互助排行榜" at bounding box center [80, 299] width 148 height 37
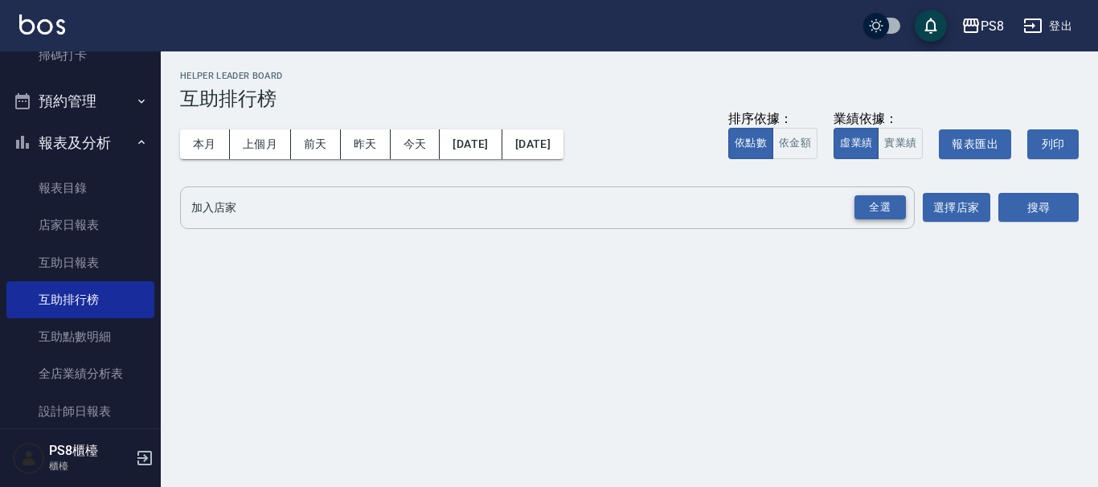
click at [875, 203] on div "全選" at bounding box center [880, 207] width 51 height 25
click at [1045, 212] on button "搜尋" at bounding box center [1039, 209] width 80 height 30
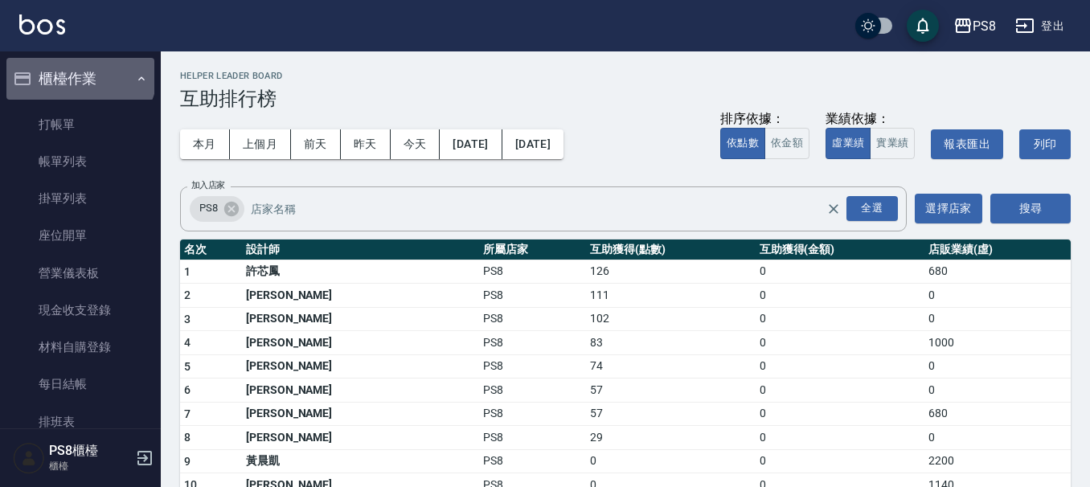
drag, startPoint x: 79, startPoint y: 72, endPoint x: 76, endPoint y: 118, distance: 46.7
click at [79, 80] on button "櫃檯作業" at bounding box center [80, 79] width 148 height 42
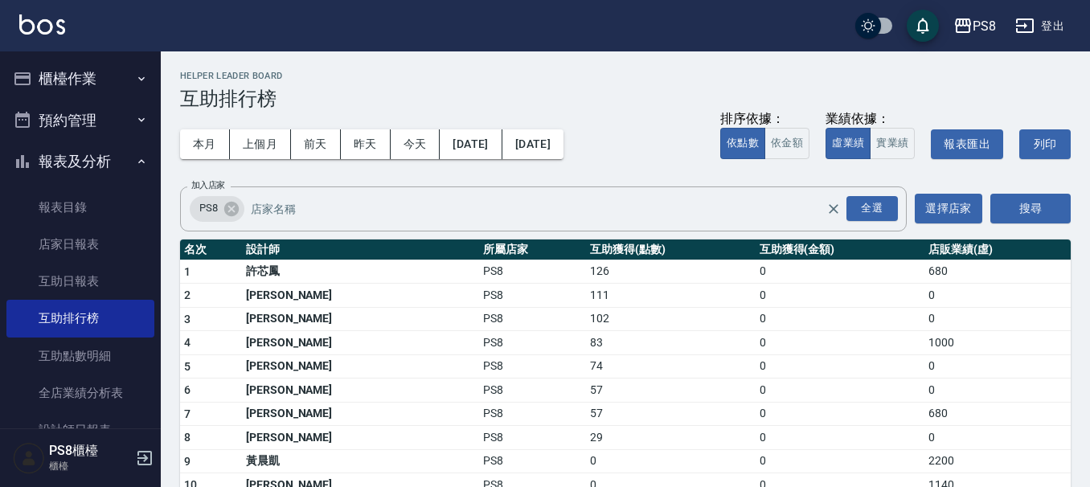
click at [76, 128] on button "預約管理" at bounding box center [80, 121] width 148 height 42
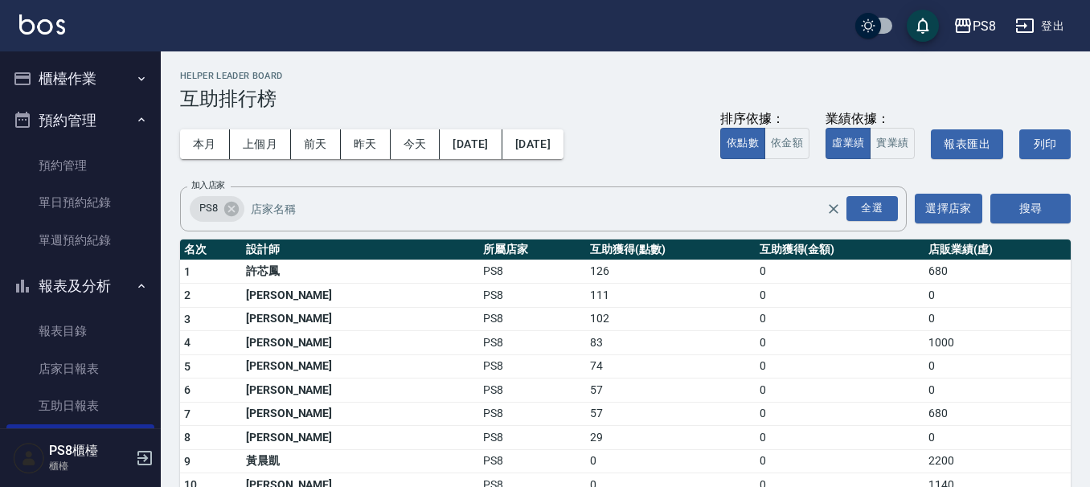
click at [82, 76] on button "櫃檯作業" at bounding box center [80, 79] width 148 height 42
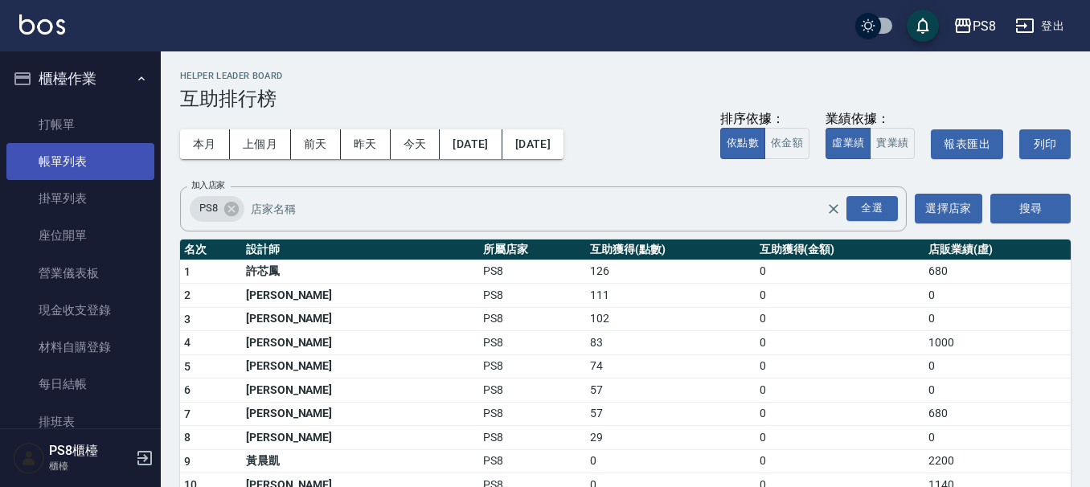
click at [81, 164] on link "帳單列表" at bounding box center [80, 161] width 148 height 37
click at [89, 154] on link "帳單列表" at bounding box center [80, 161] width 148 height 37
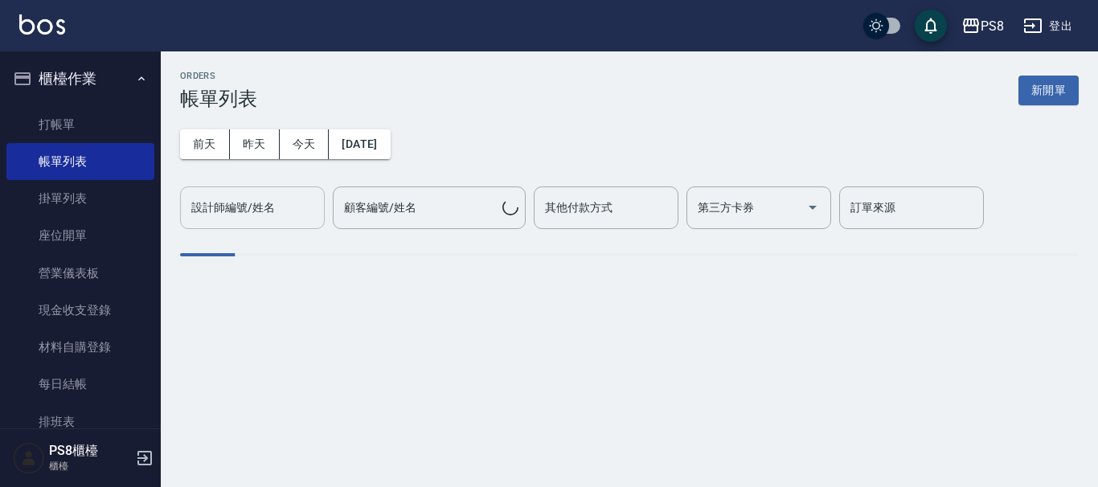
click at [281, 207] on input "設計師編號/姓名" at bounding box center [252, 208] width 130 height 28
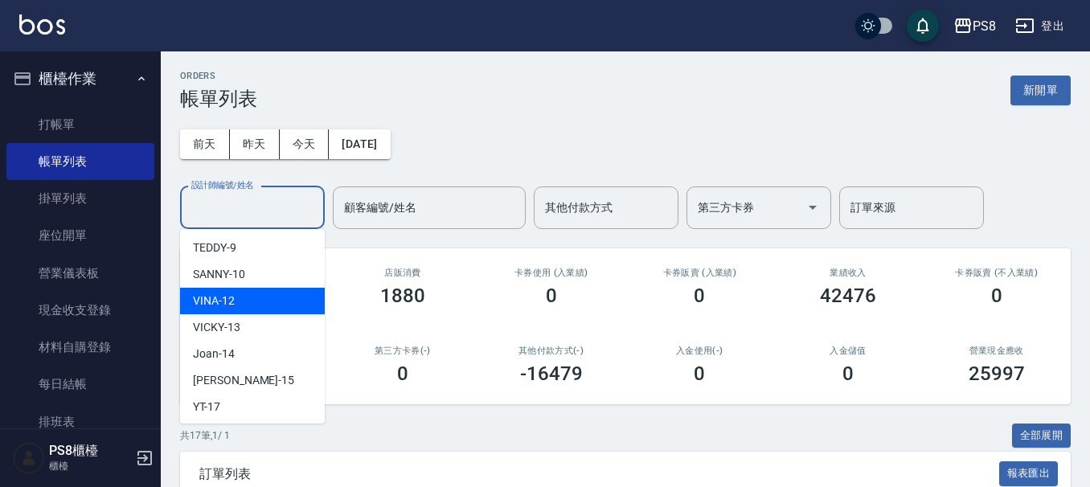
scroll to position [241, 0]
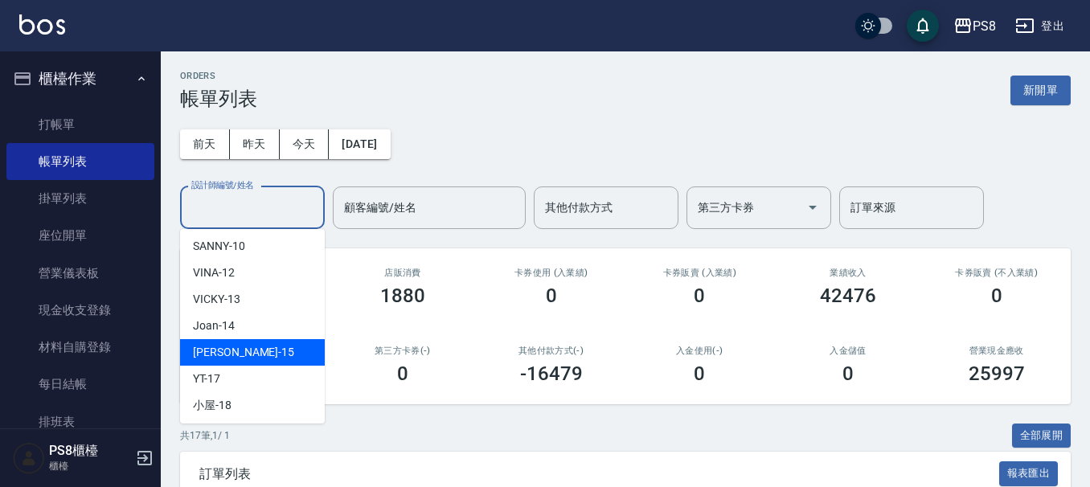
click at [235, 347] on span "EMMA -15" at bounding box center [243, 352] width 101 height 17
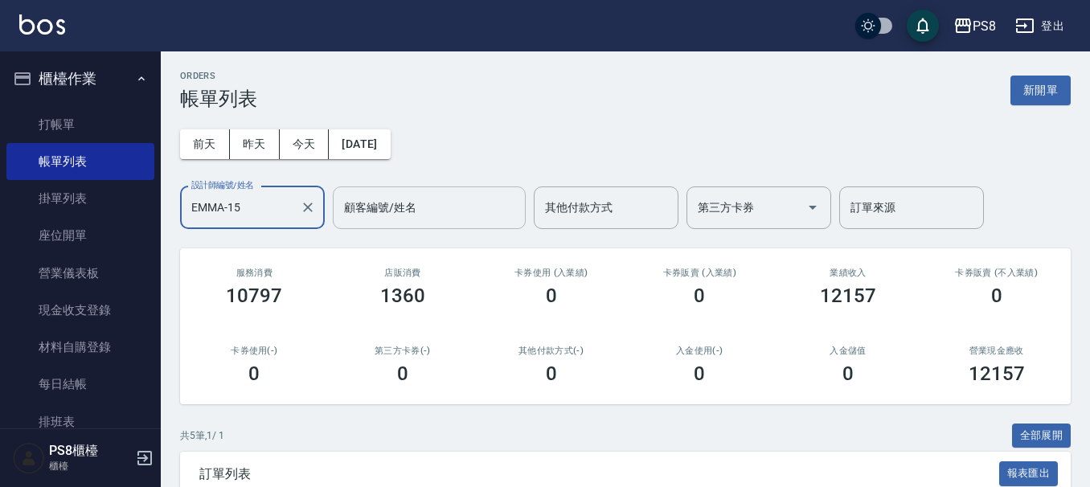
click at [413, 192] on div "顧客編號/姓名" at bounding box center [429, 208] width 193 height 43
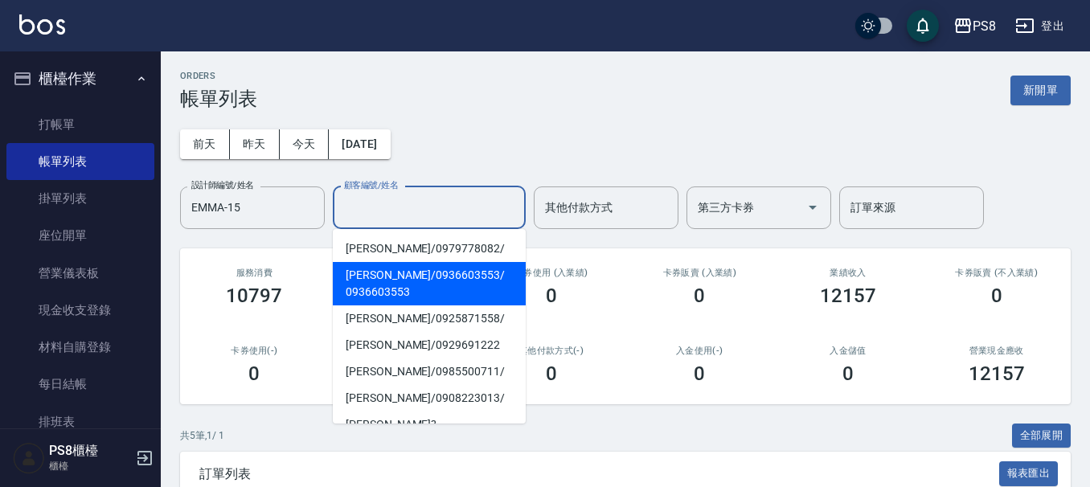
click at [224, 400] on div "卡券使用(-) 0" at bounding box center [254, 365] width 149 height 78
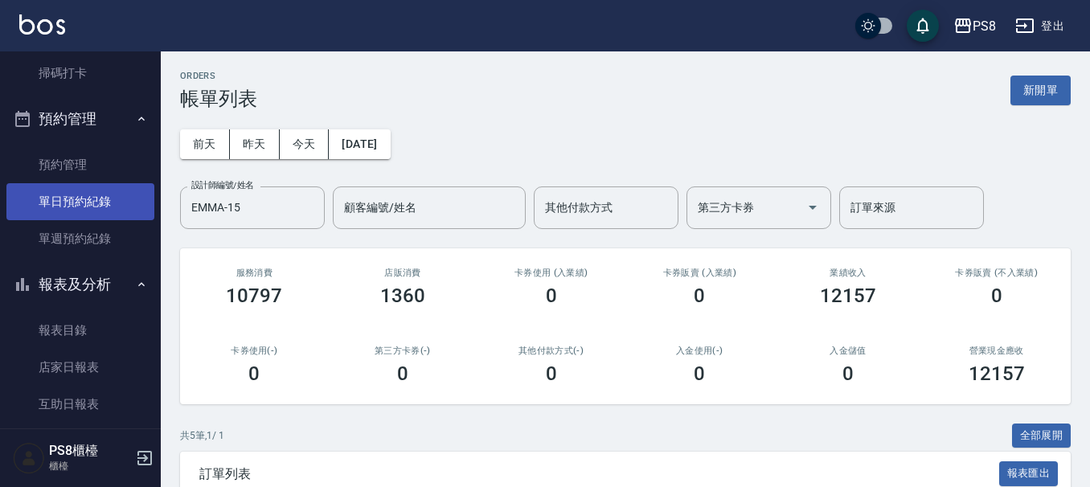
scroll to position [402, 0]
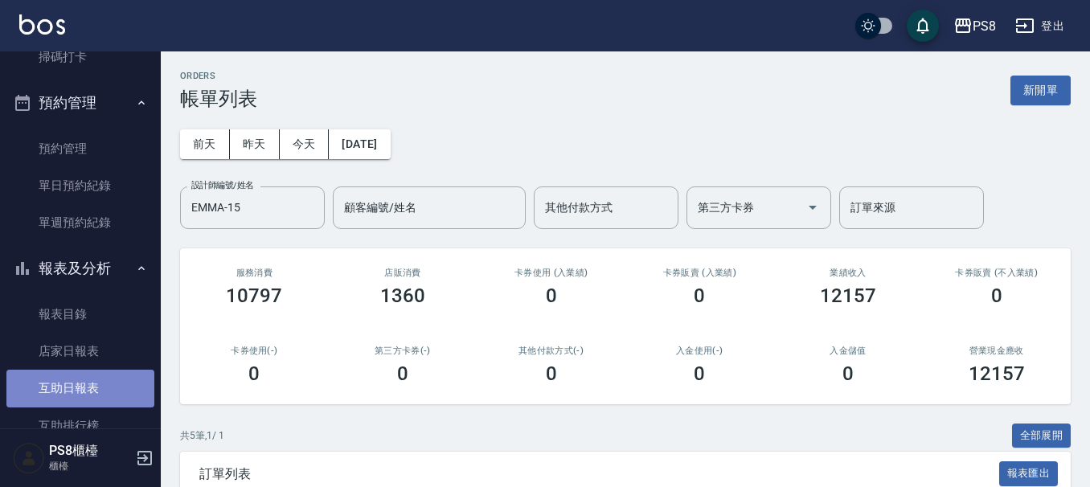
click at [101, 392] on link "互助日報表" at bounding box center [80, 388] width 148 height 37
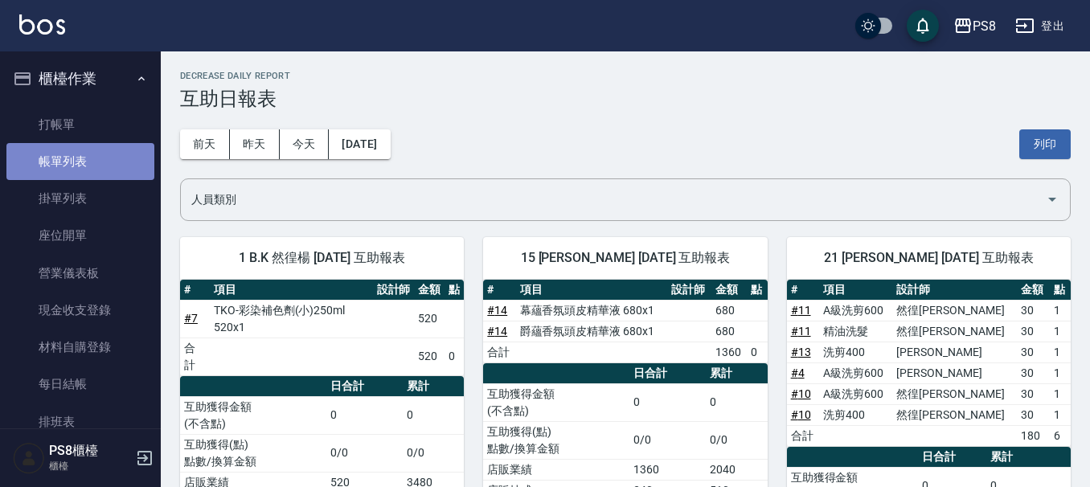
click at [108, 157] on link "帳單列表" at bounding box center [80, 161] width 148 height 37
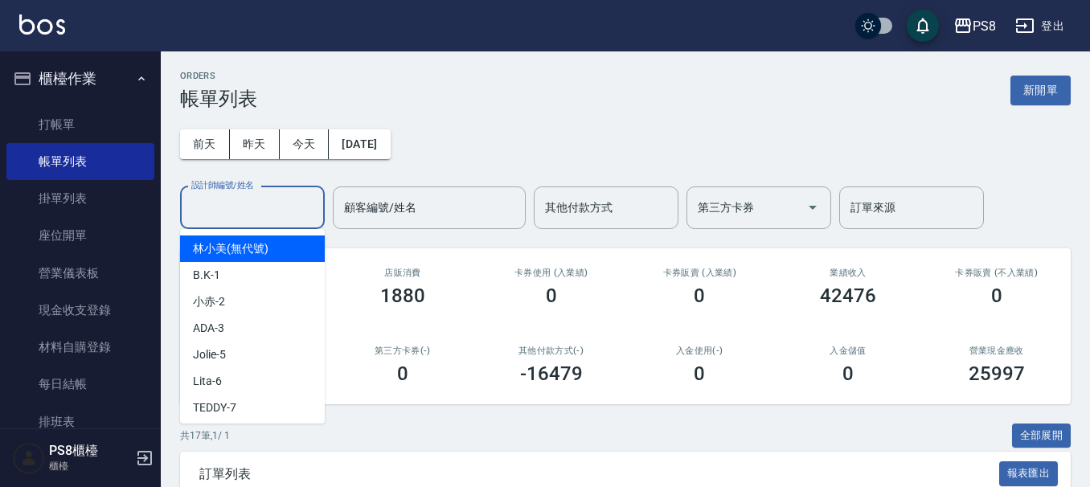
click at [267, 218] on input "設計師編號/姓名" at bounding box center [252, 208] width 130 height 28
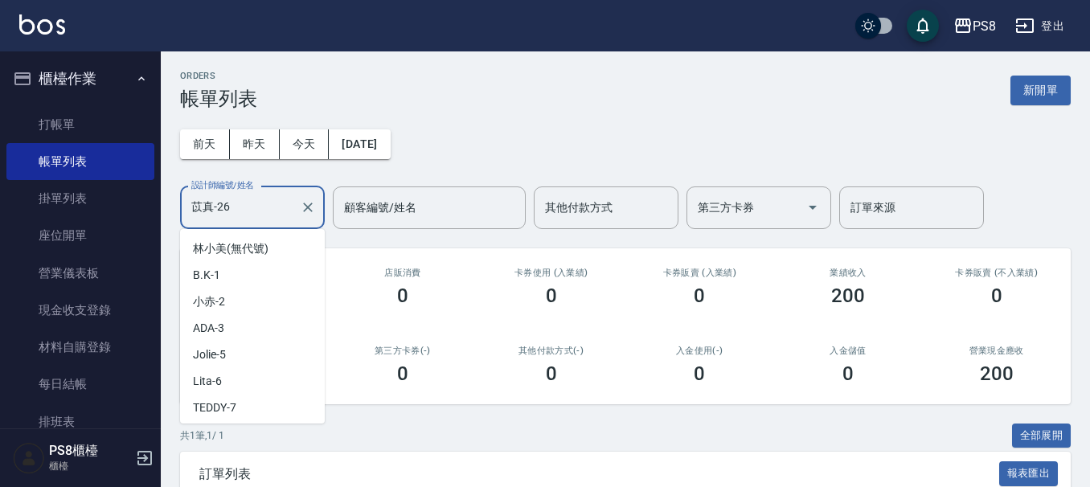
scroll to position [396, 0]
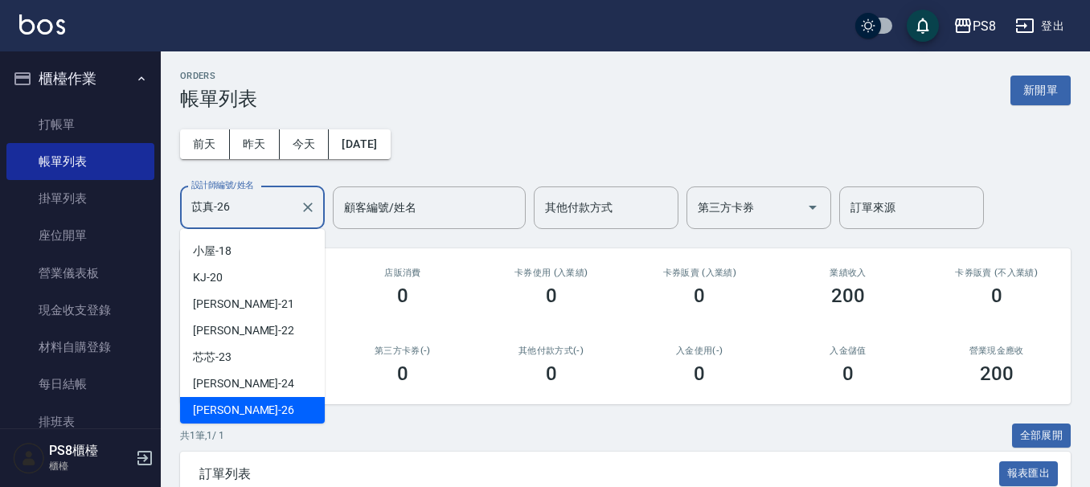
drag, startPoint x: 263, startPoint y: 214, endPoint x: 161, endPoint y: 192, distance: 104.4
click at [161, 192] on div "PS8 登出 櫃檯作業 打帳單 帳單列表 掛單列表 座位開單 營業儀表板 現金收支登錄 材料自購登錄 每日結帳 排班表 掃碼打卡 預約管理 預約管理 單日預約…" at bounding box center [545, 318] width 1090 height 636
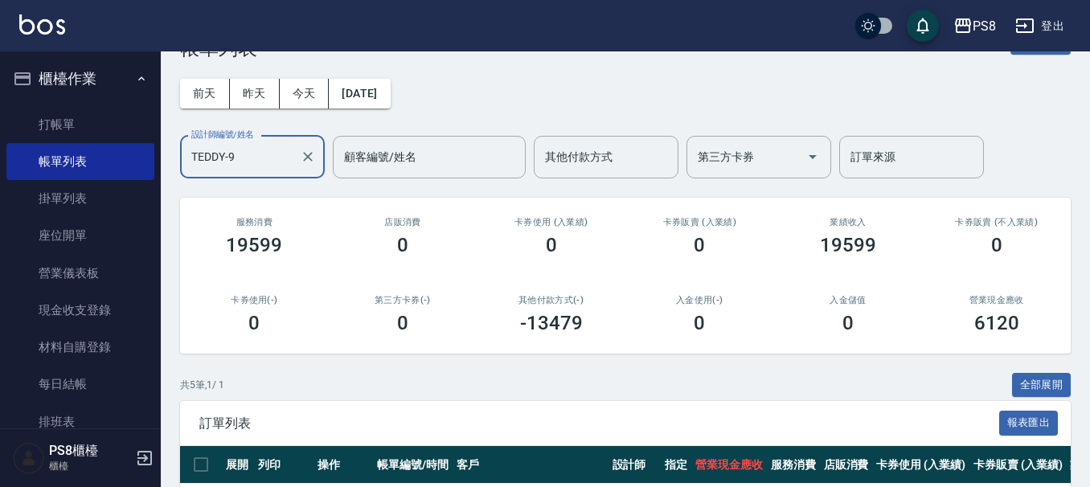
scroll to position [0, 0]
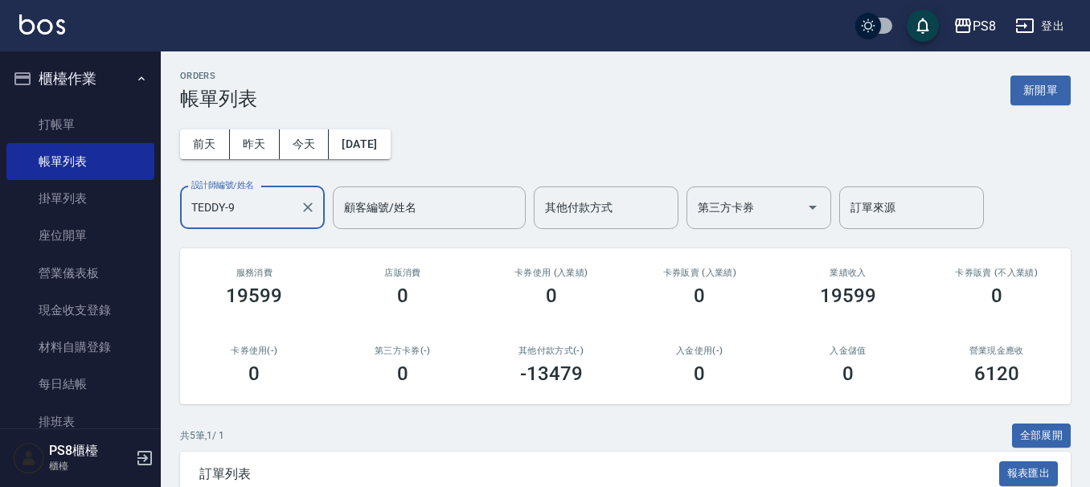
drag, startPoint x: 242, startPoint y: 190, endPoint x: 232, endPoint y: 207, distance: 20.1
click at [231, 207] on div "設計師編號/姓名 TEDDY-9 設計師編號/姓名" at bounding box center [252, 208] width 145 height 43
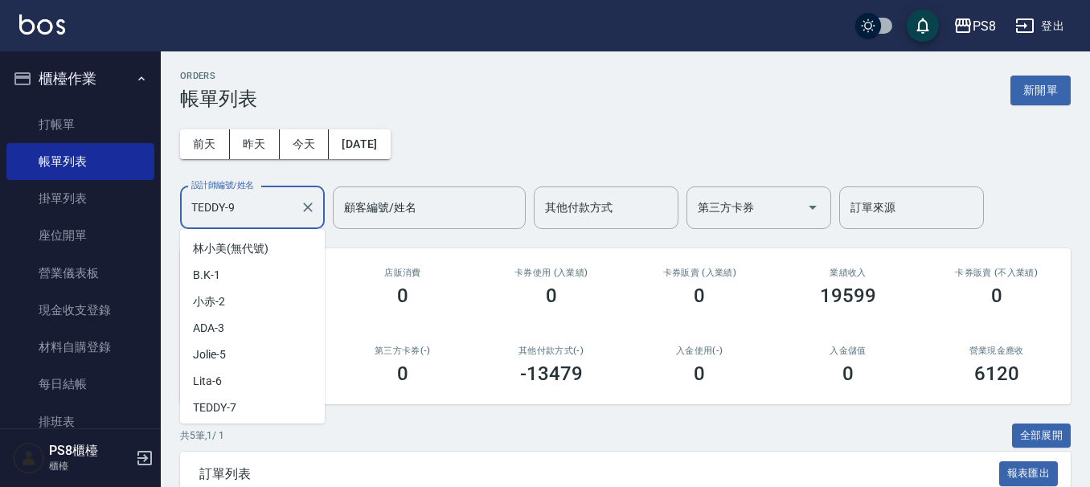
scroll to position [51, 0]
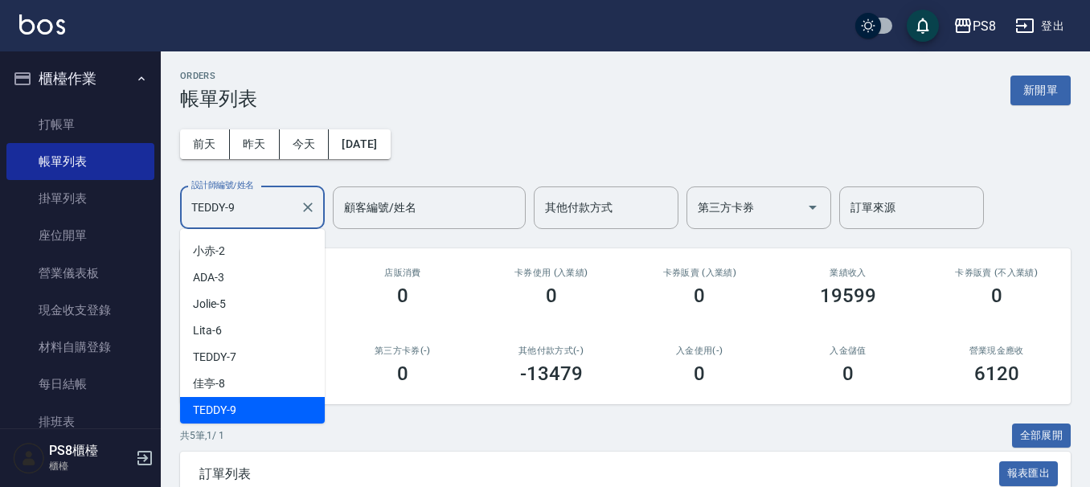
drag, startPoint x: 237, startPoint y: 207, endPoint x: 148, endPoint y: 219, distance: 90.1
click at [148, 219] on div "PS8 登出 櫃檯作業 打帳單 帳單列表 掛單列表 座位開單 營業儀表板 現金收支登錄 材料自購登錄 每日結帳 排班表 掃碼打卡 預約管理 預約管理 單日預約…" at bounding box center [545, 395] width 1090 height 790
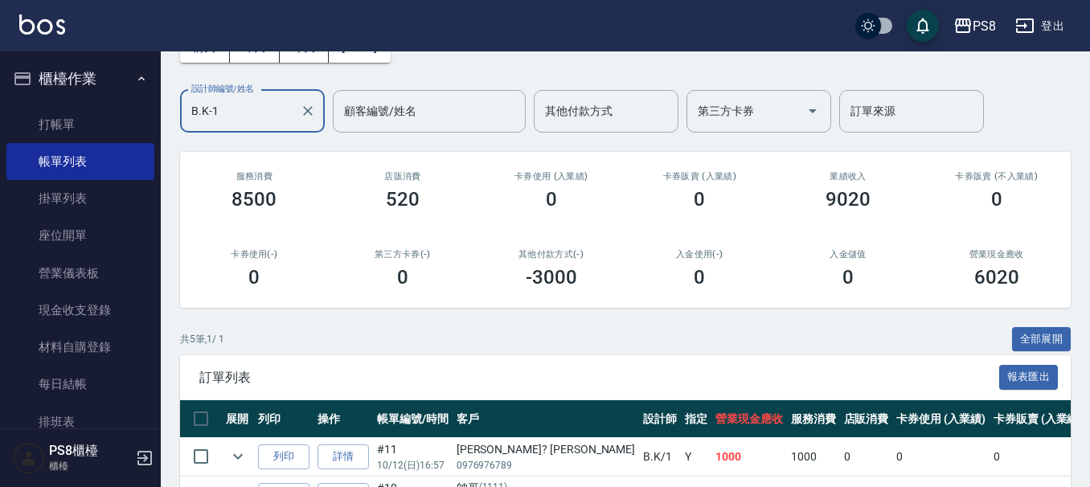
scroll to position [0, 0]
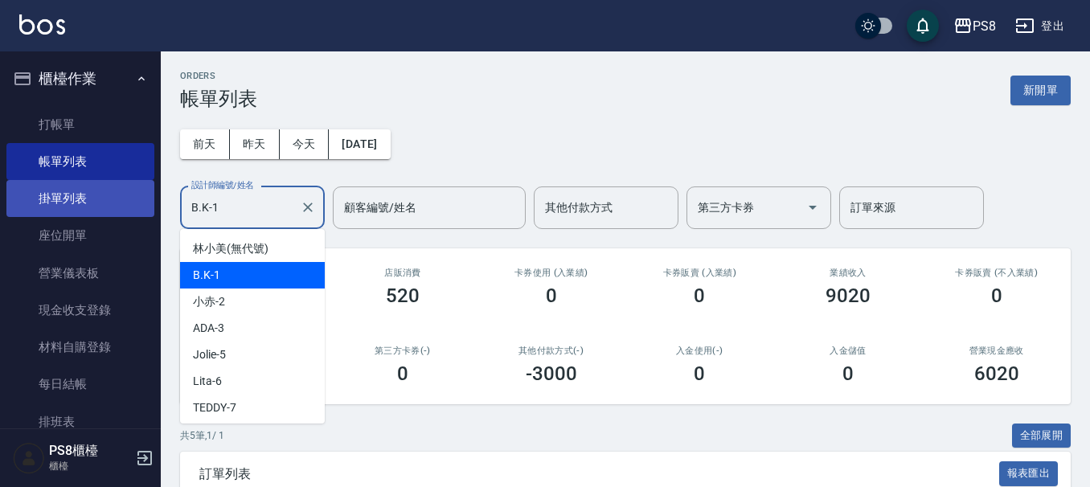
drag, startPoint x: 242, startPoint y: 211, endPoint x: 146, endPoint y: 209, distance: 96.5
click at [146, 209] on div "PS8 登出 櫃檯作業 打帳單 帳單列表 掛單列表 座位開單 營業儀表板 現金收支登錄 材料自購登錄 每日結帳 排班表 掃碼打卡 預約管理 預約管理 單日預約…" at bounding box center [545, 395] width 1090 height 790
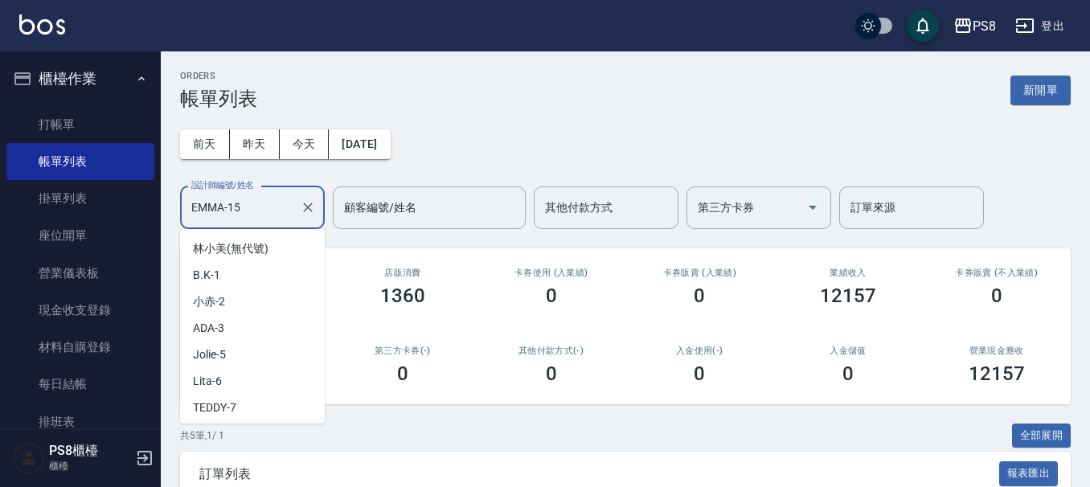
scroll to position [183, 0]
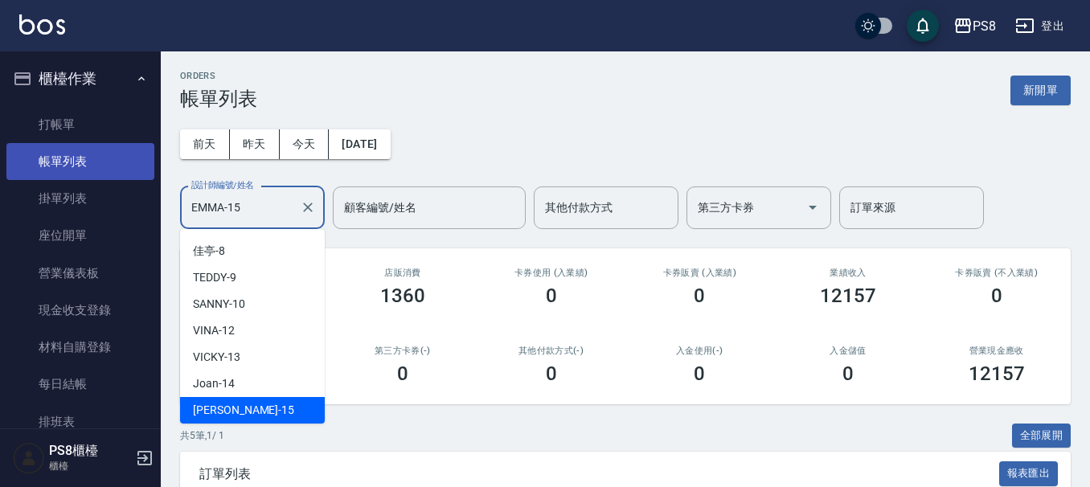
drag, startPoint x: 256, startPoint y: 213, endPoint x: 117, endPoint y: 174, distance: 145.1
click at [109, 203] on div "PS8 登出 櫃檯作業 打帳單 帳單列表 掛單列表 座位開單 營業儀表板 現金收支登錄 材料自購登錄 每日結帳 排班表 掃碼打卡 預約管理 預約管理 單日預約…" at bounding box center [545, 395] width 1090 height 790
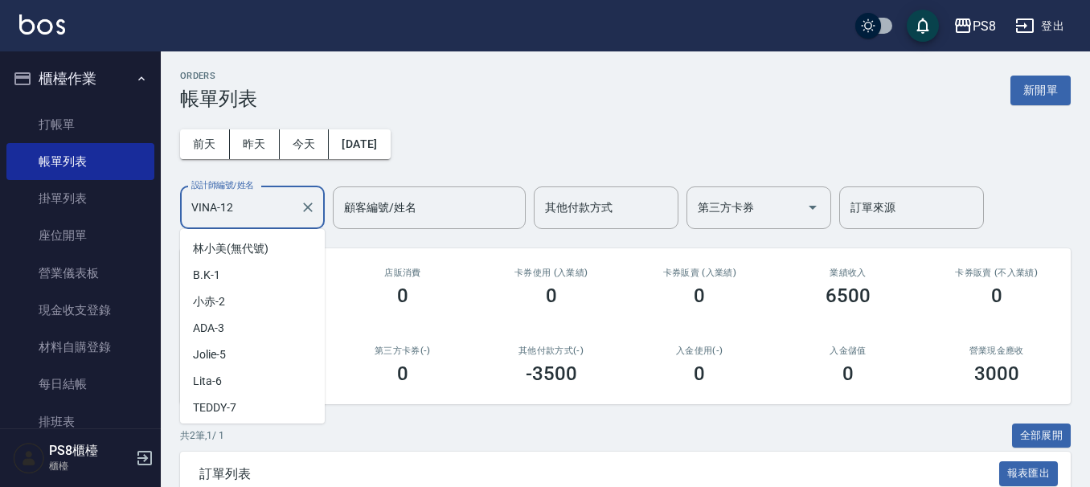
scroll to position [104, 0]
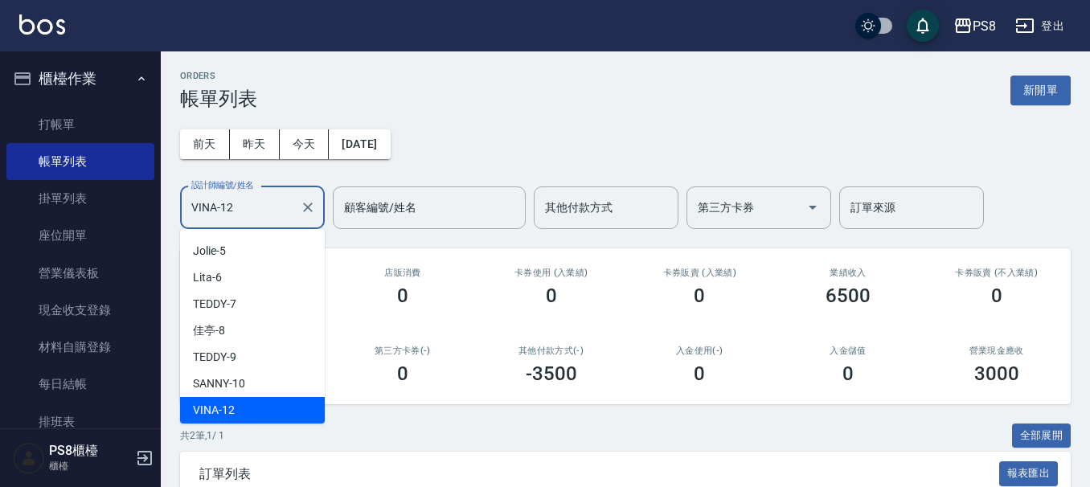
drag, startPoint x: 259, startPoint y: 219, endPoint x: 169, endPoint y: 216, distance: 90.1
click at [170, 216] on div "ORDERS 帳單列表 新開單 前天 昨天 今天 2025/10/12 設計師編號/姓名 VINA-12 設計師編號/姓名 顧客編號/姓名 顧客編號/姓名 其…" at bounding box center [625, 362] width 929 height 623
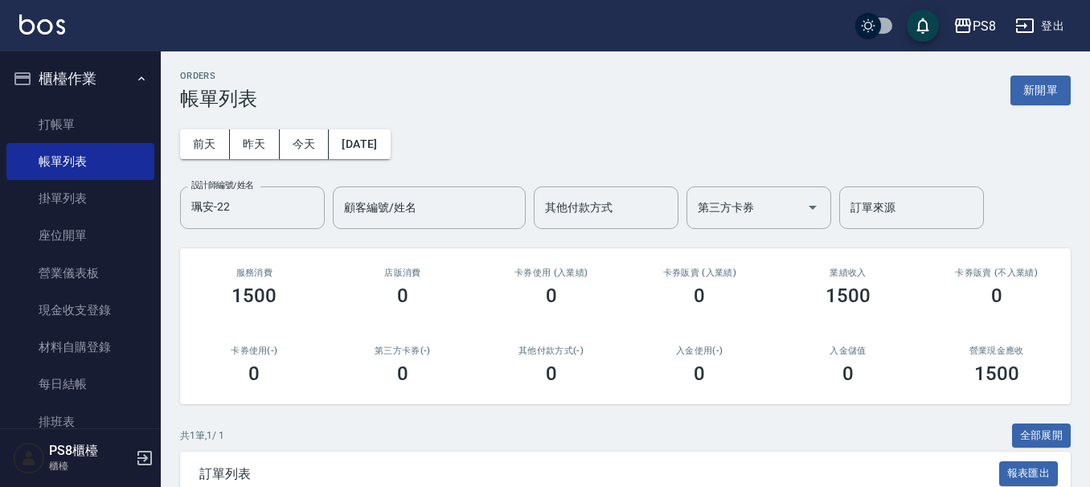
drag, startPoint x: 337, startPoint y: 477, endPoint x: 299, endPoint y: 414, distance: 73.2
click at [299, 414] on div "ORDERS 帳單列表 新開單 前天 昨天 今天 2025/10/12 設計師編號/姓名 珮安-22 設計師編號/姓名 顧客編號/姓名 顧客編號/姓名 其他付…" at bounding box center [625, 343] width 929 height 584
click at [80, 86] on button "櫃檯作業" at bounding box center [80, 79] width 148 height 42
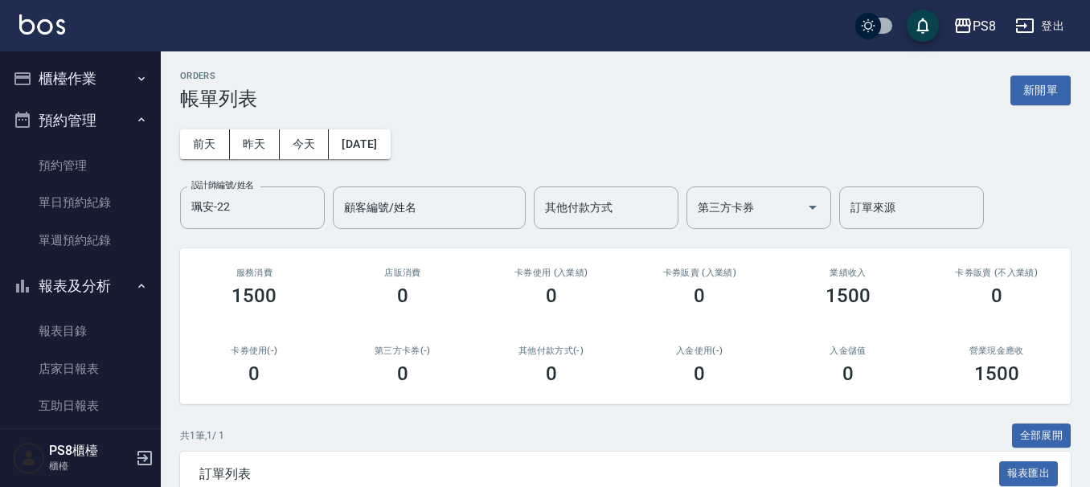
click at [59, 126] on button "預約管理" at bounding box center [80, 121] width 148 height 42
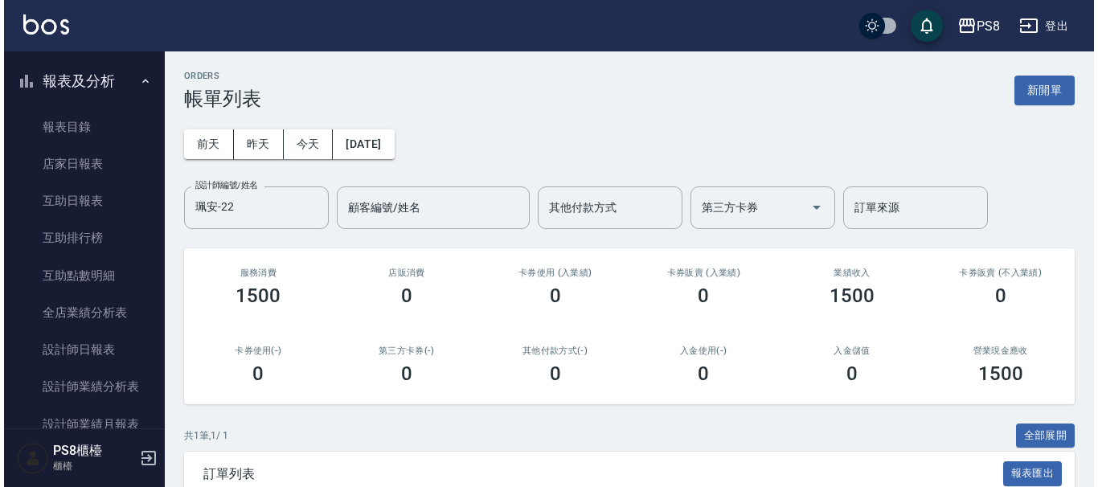
scroll to position [241, 0]
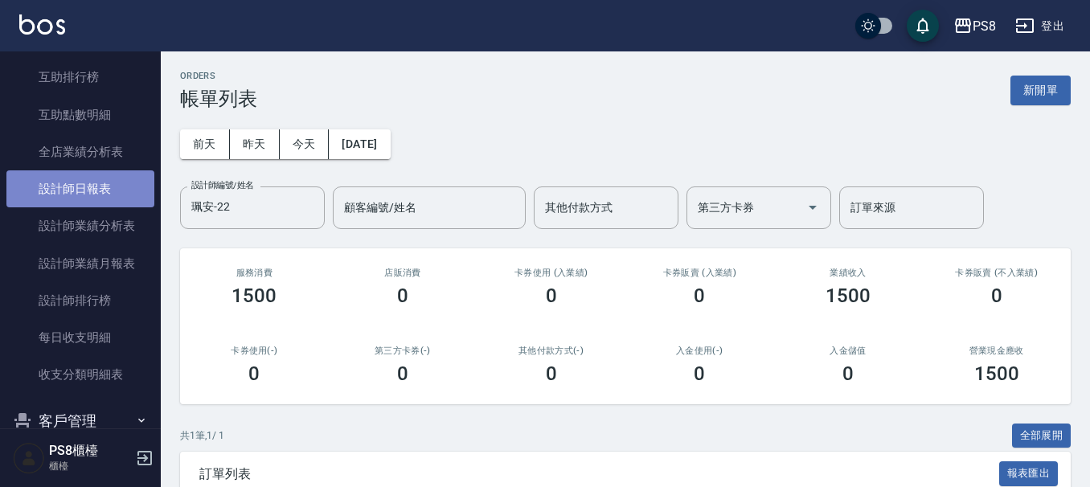
click at [86, 198] on link "設計師日報表" at bounding box center [80, 188] width 148 height 37
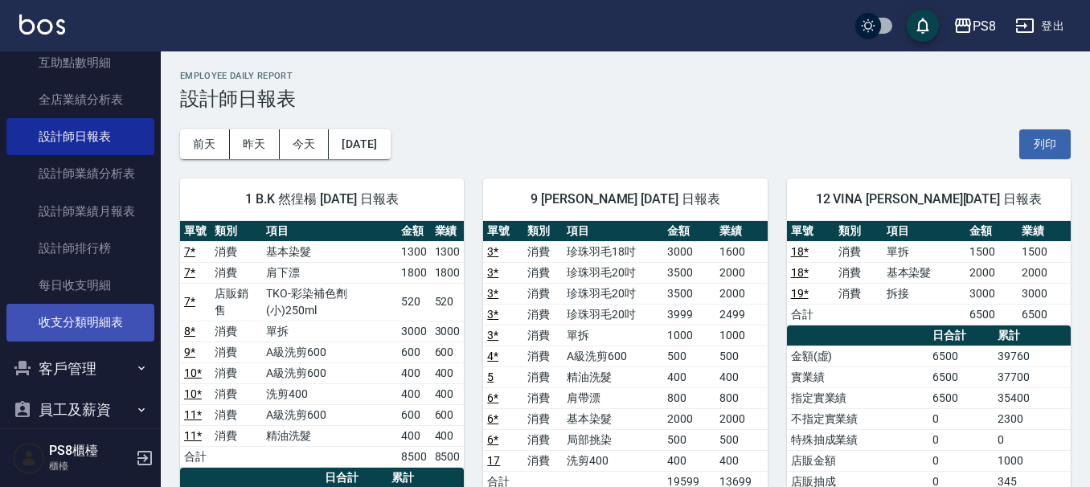
scroll to position [322, 0]
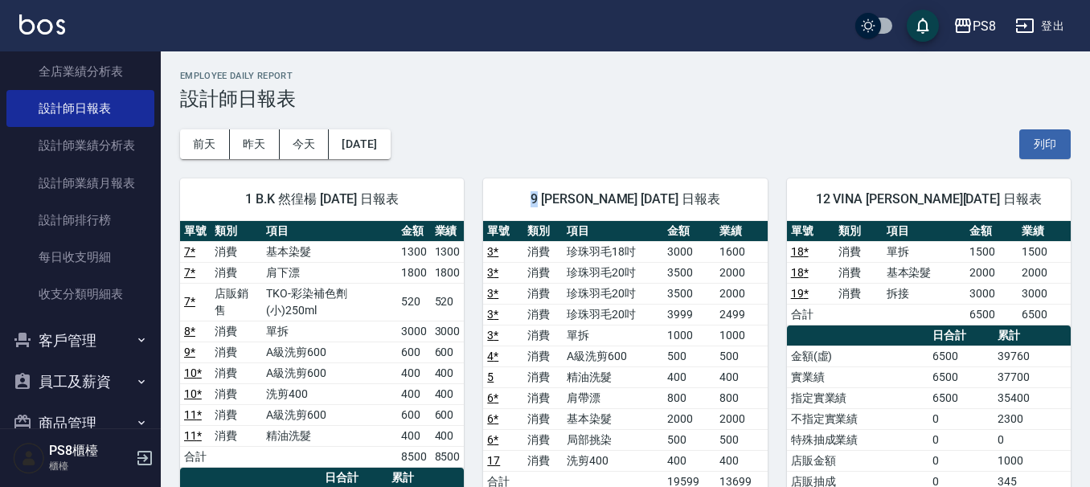
drag, startPoint x: 516, startPoint y: 201, endPoint x: 531, endPoint y: 203, distance: 14.7
click at [531, 203] on span "9 TEDDY 施妃娟 10/12/2025 日報表" at bounding box center [624, 199] width 245 height 16
click at [545, 219] on div "9 TEDDY 施妃娟 10/12/2025 日報表" at bounding box center [625, 199] width 284 height 42
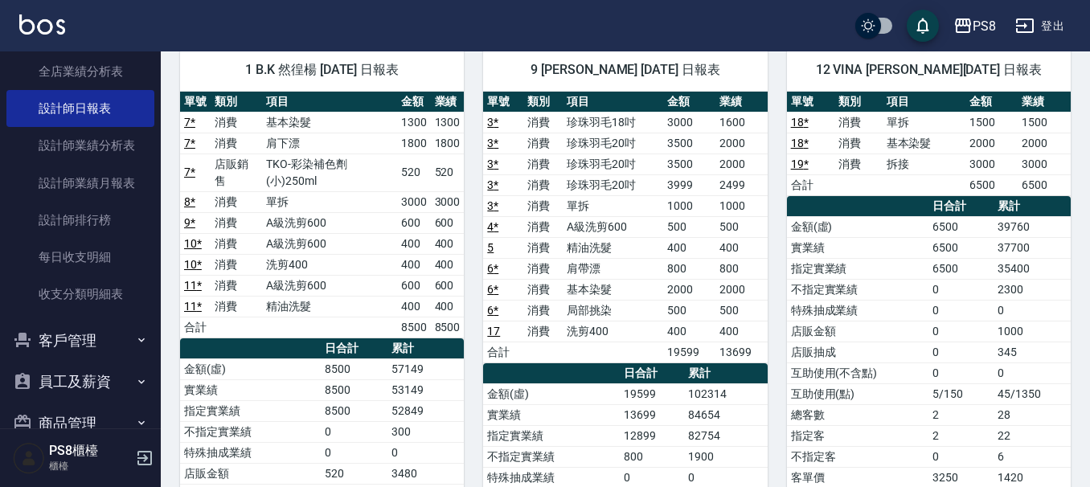
scroll to position [122, 0]
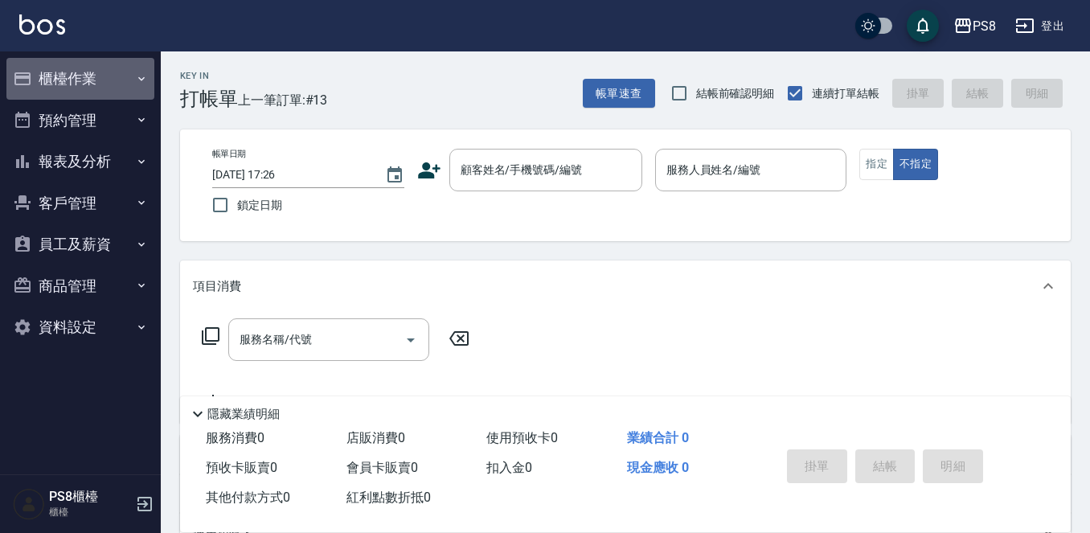
click at [75, 92] on button "櫃檯作業" at bounding box center [80, 79] width 148 height 42
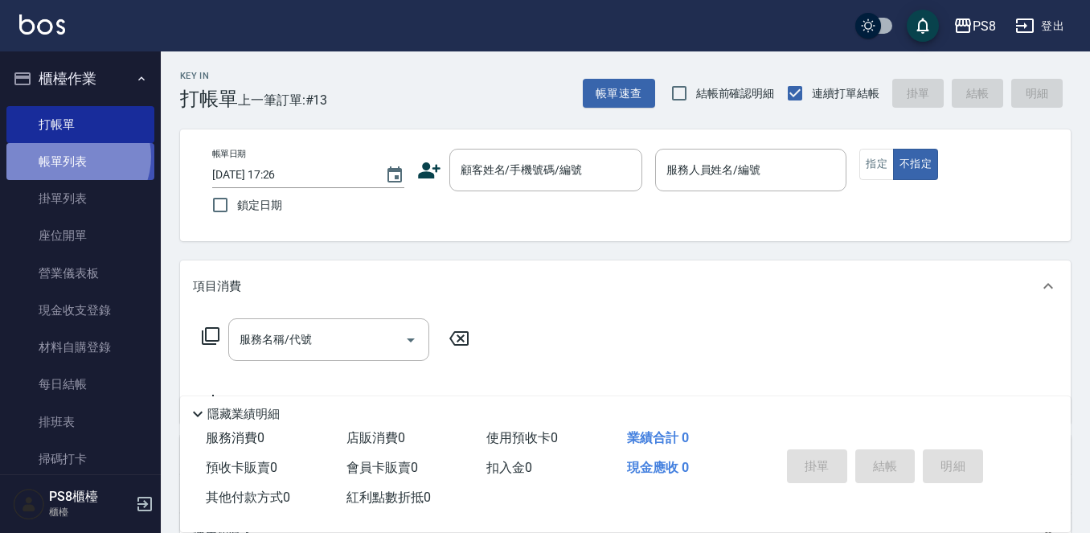
click at [76, 157] on link "帳單列表" at bounding box center [80, 161] width 148 height 37
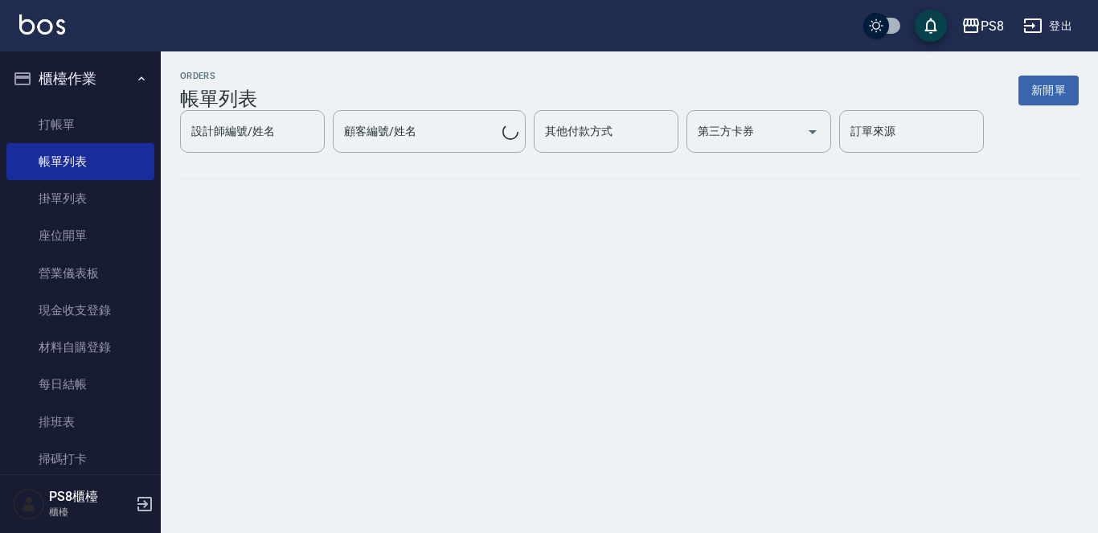
click at [80, 73] on button "櫃檯作業" at bounding box center [80, 79] width 148 height 42
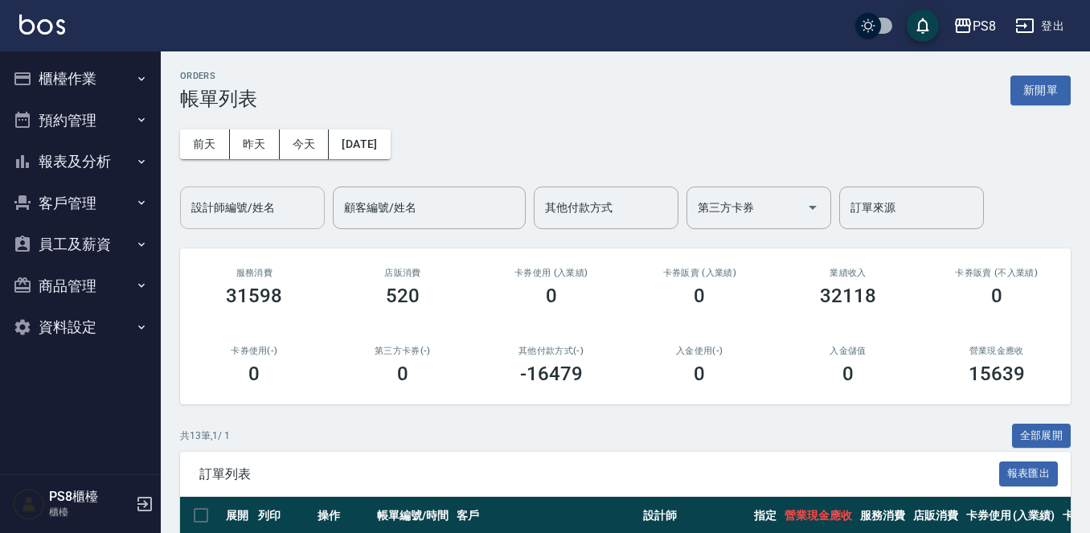
click at [264, 204] on div "設計師編號/姓名 設計師編號/姓名" at bounding box center [252, 208] width 145 height 43
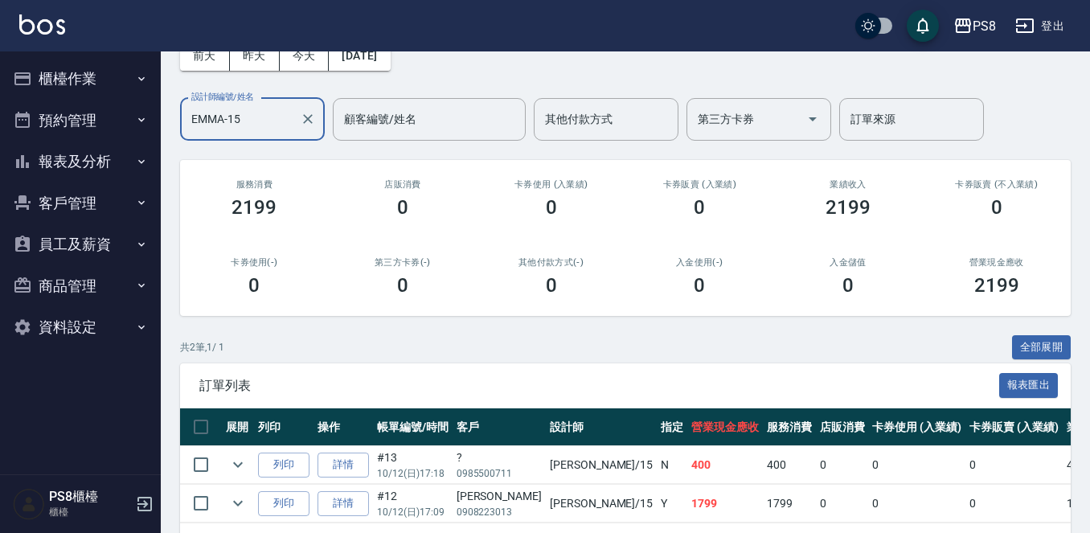
scroll to position [155, 0]
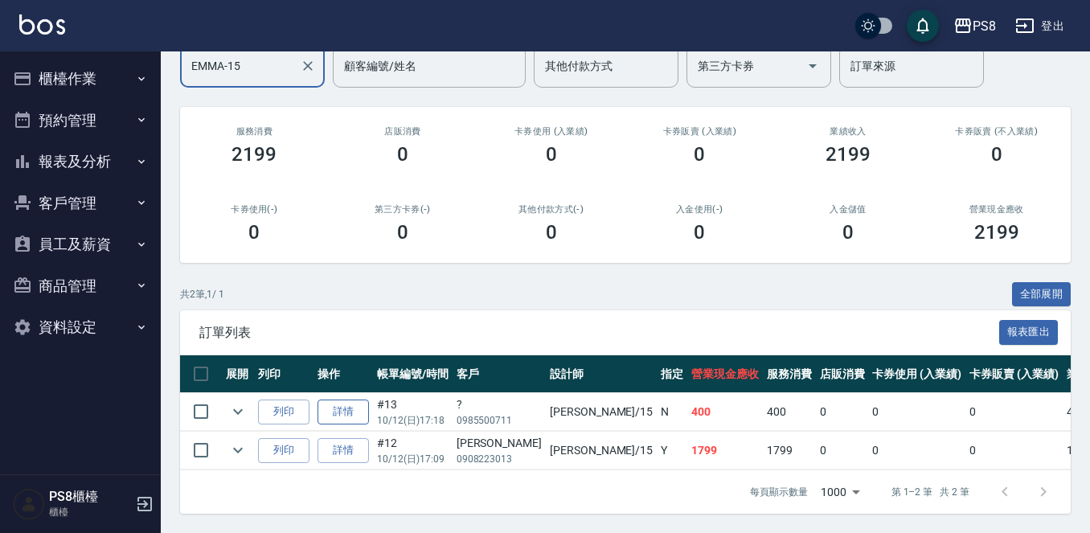
type input "EMMA-15"
click at [350, 400] on link "詳情" at bounding box center [343, 412] width 51 height 25
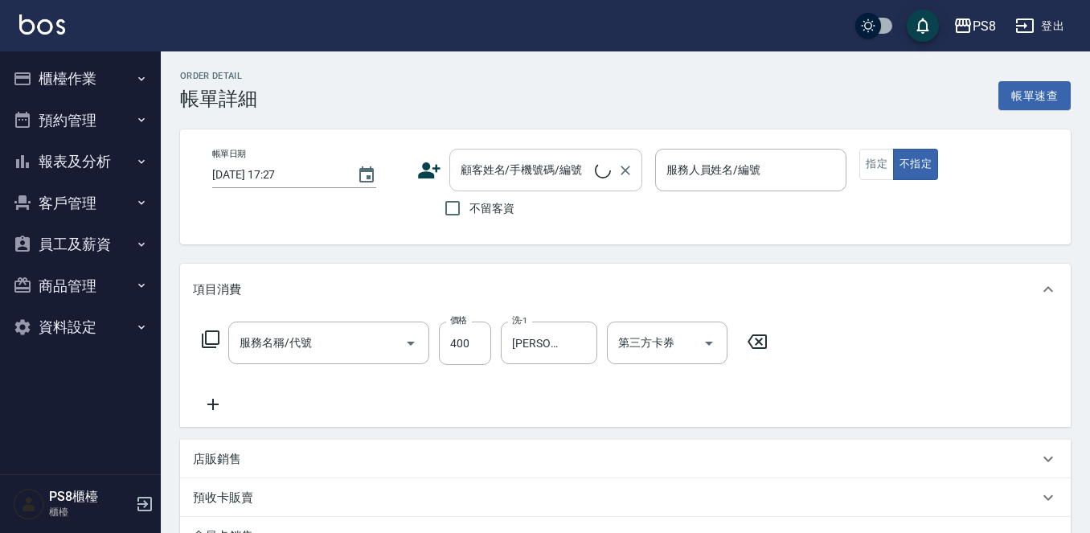
type input "洗剪400(201)"
type input "[DATE] 17:18"
type input "EMMA-15"
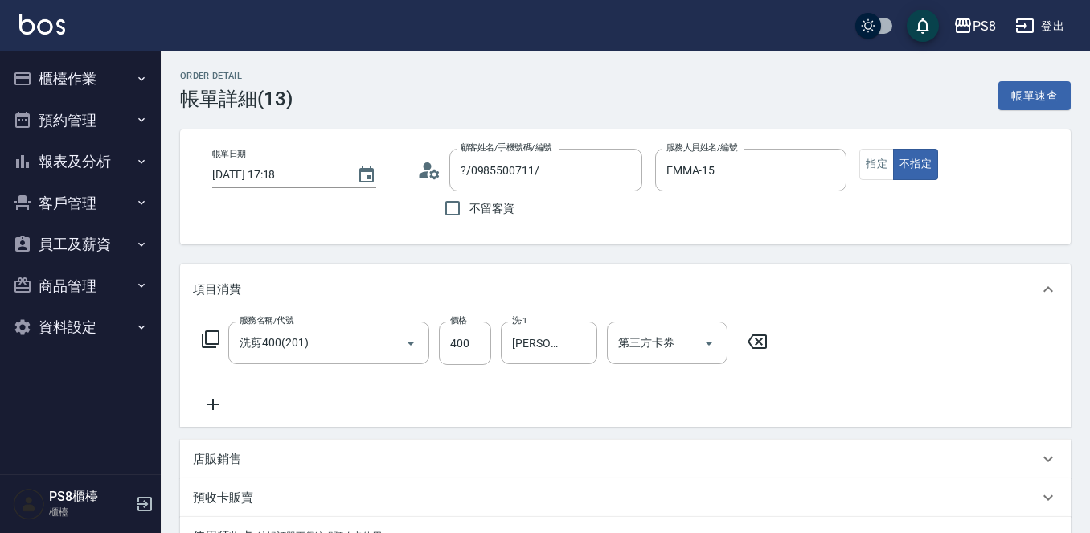
type input "?/0985500711/"
click at [430, 172] on icon at bounding box center [434, 174] width 10 height 10
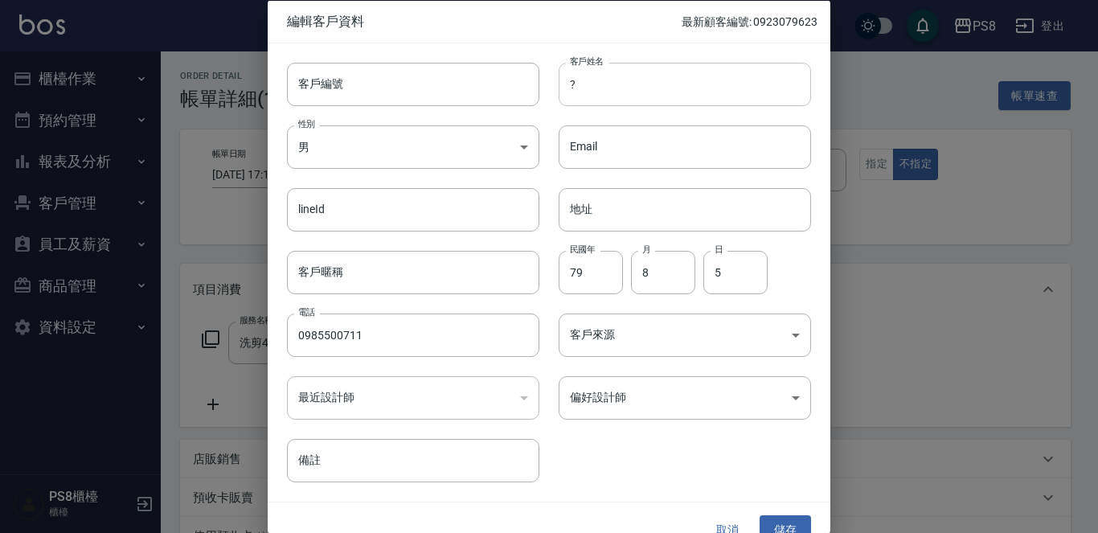
click at [589, 82] on input "?" at bounding box center [685, 83] width 252 height 43
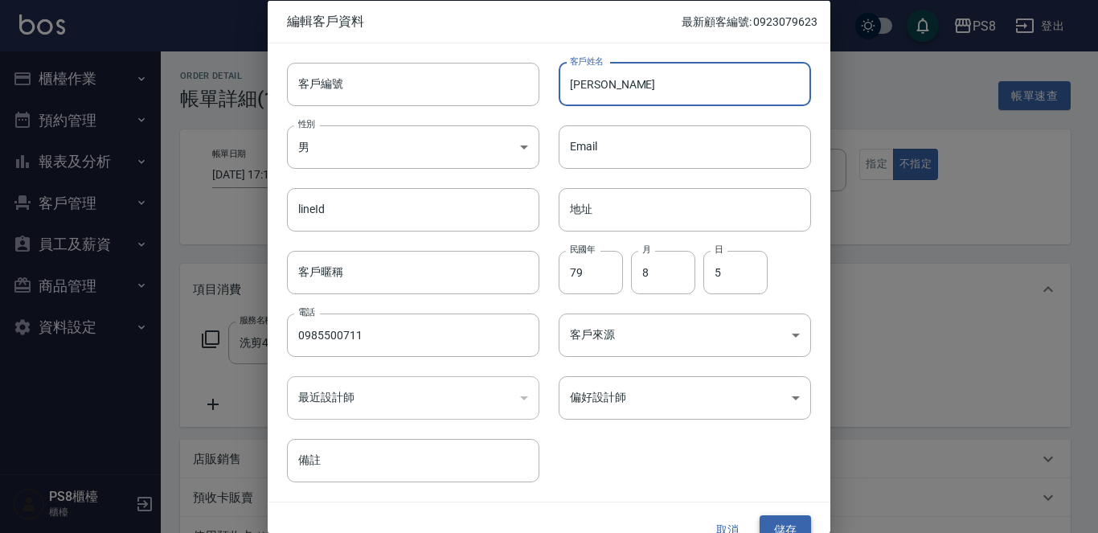
type input "[PERSON_NAME]"
drag, startPoint x: 777, startPoint y: 515, endPoint x: 772, endPoint y: 505, distance: 11.9
click at [777, 515] on button "儲存" at bounding box center [785, 530] width 51 height 30
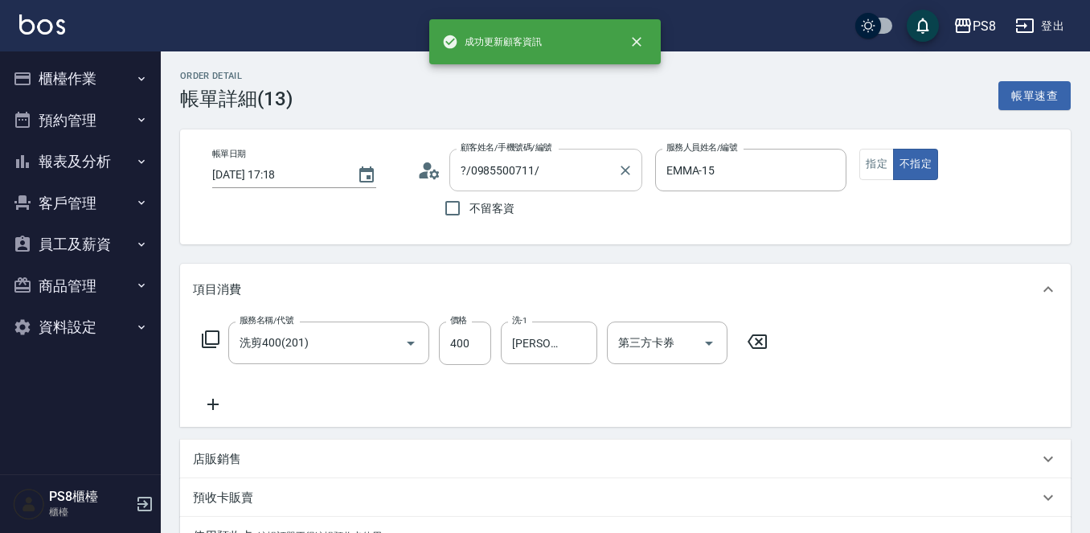
type input "[PERSON_NAME]/0985500711/"
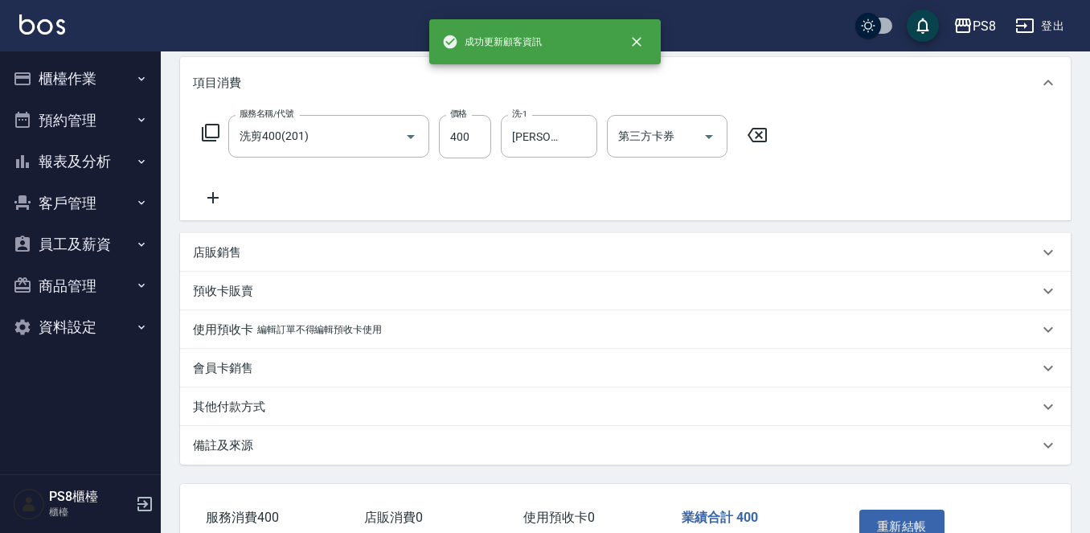
scroll to position [312, 0]
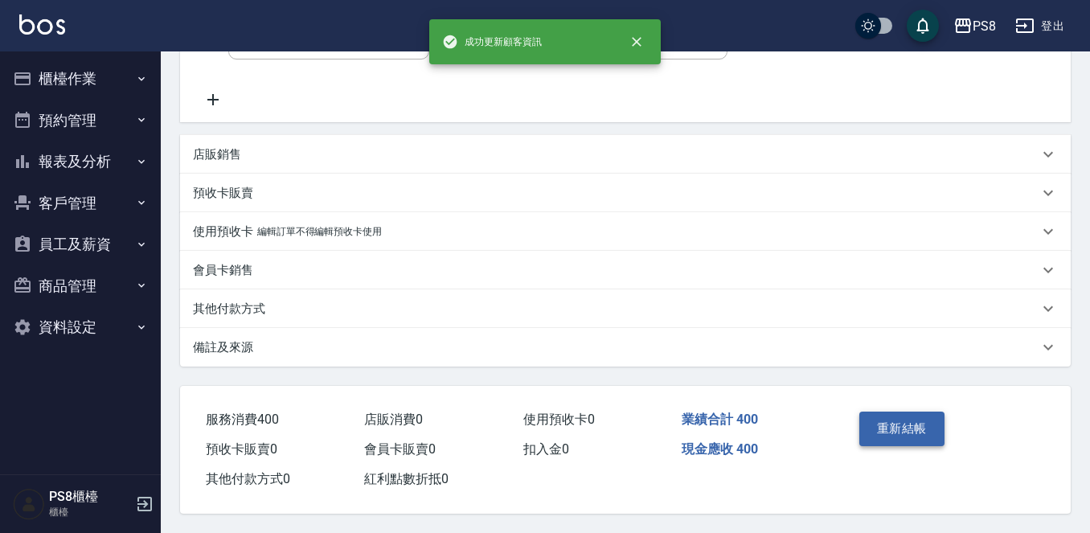
click at [892, 417] on button "重新結帳" at bounding box center [901, 429] width 85 height 34
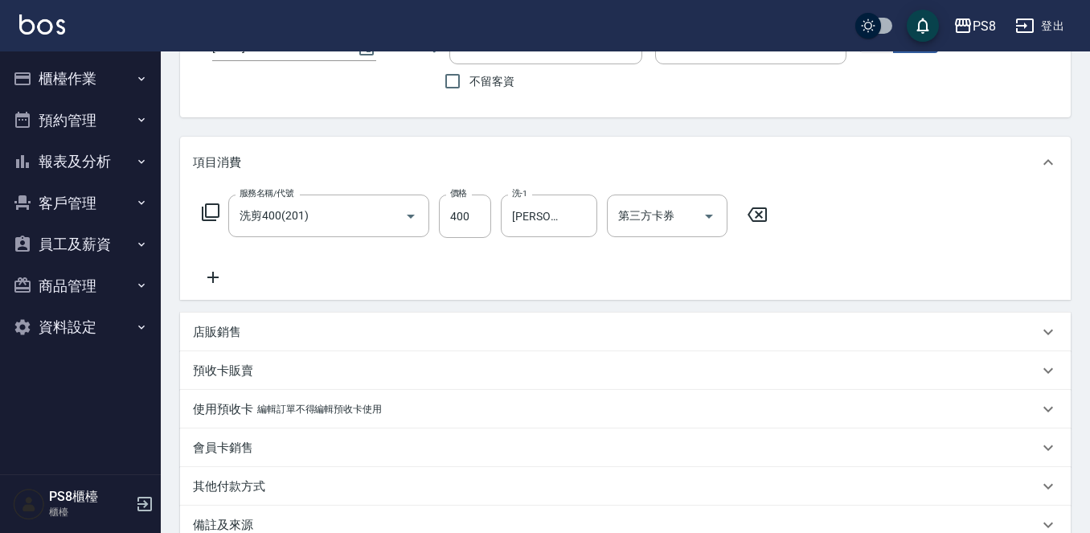
scroll to position [0, 0]
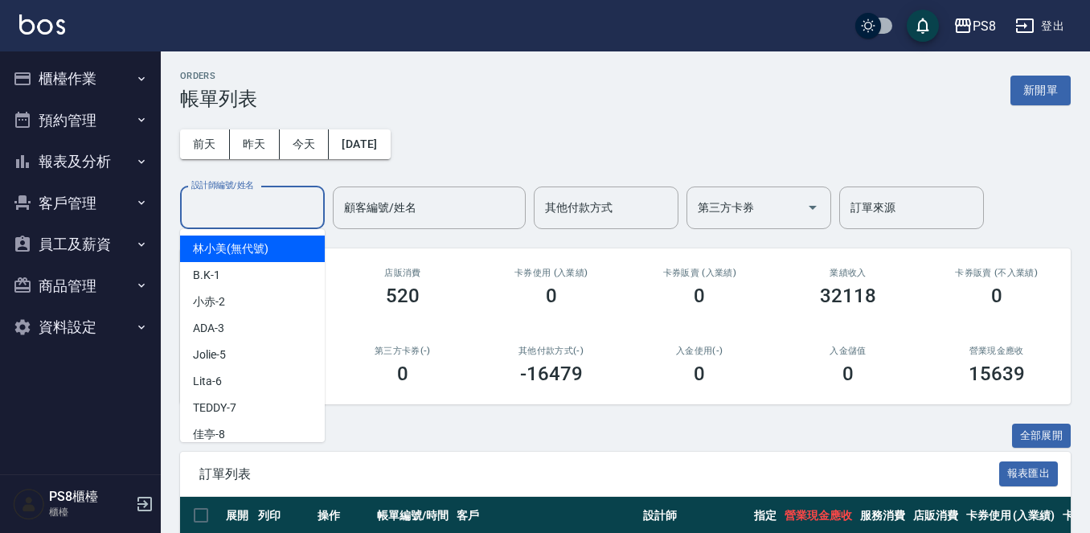
click at [217, 215] on input "設計師編號/姓名" at bounding box center [252, 208] width 130 height 28
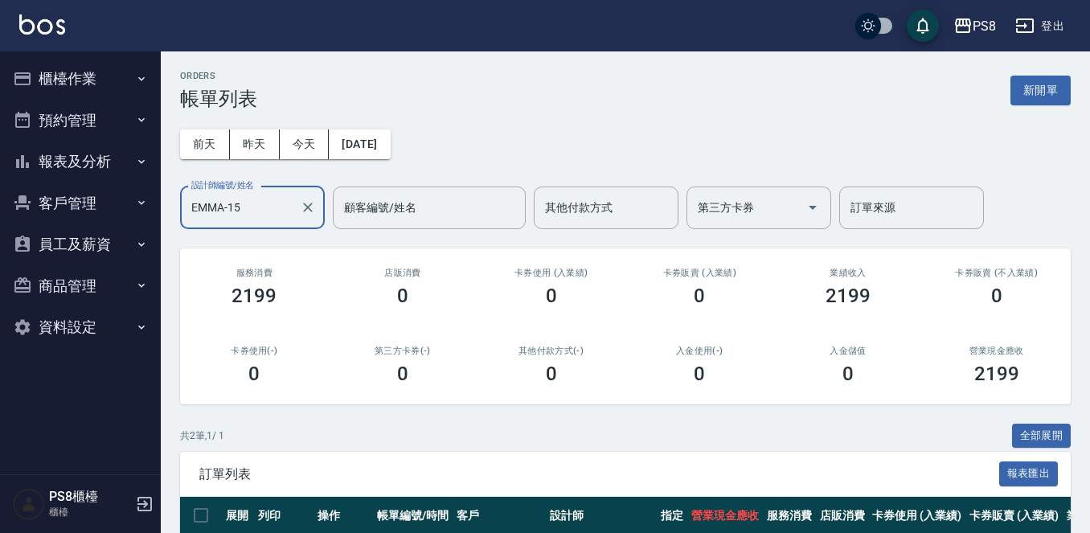
type input "EMMA-15"
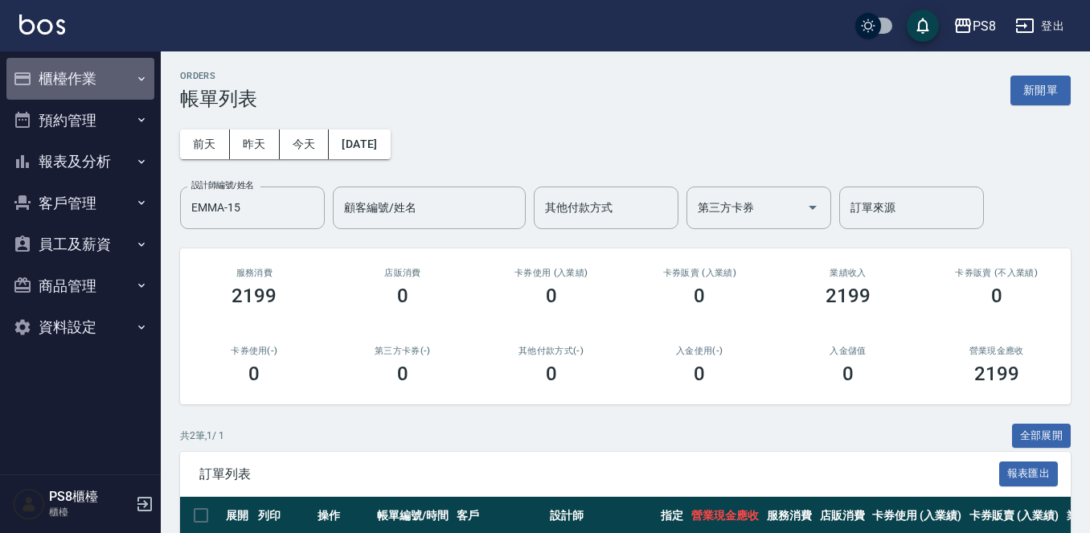
click at [141, 70] on button "櫃檯作業" at bounding box center [80, 79] width 148 height 42
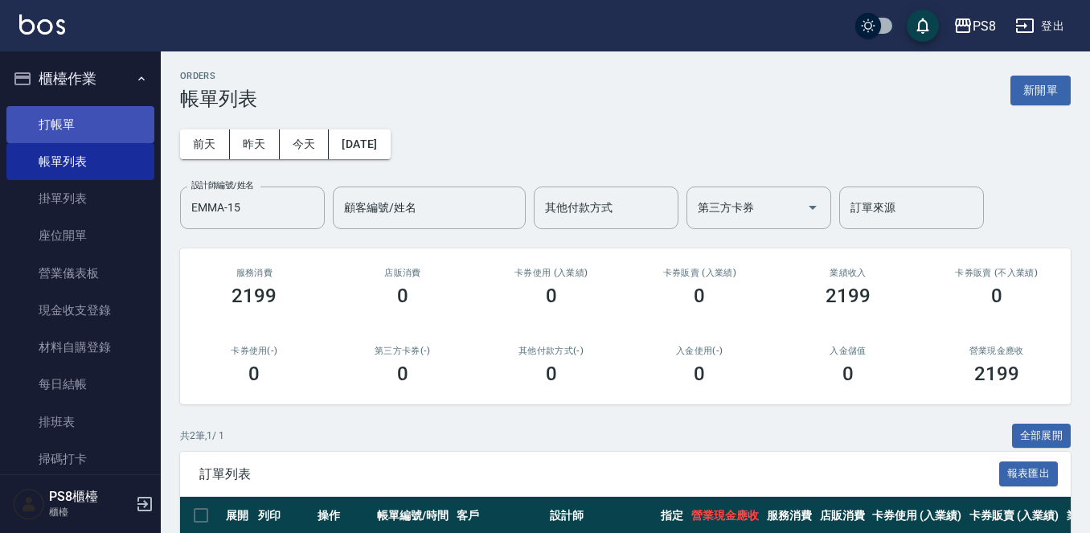
click at [125, 129] on link "打帳單" at bounding box center [80, 124] width 148 height 37
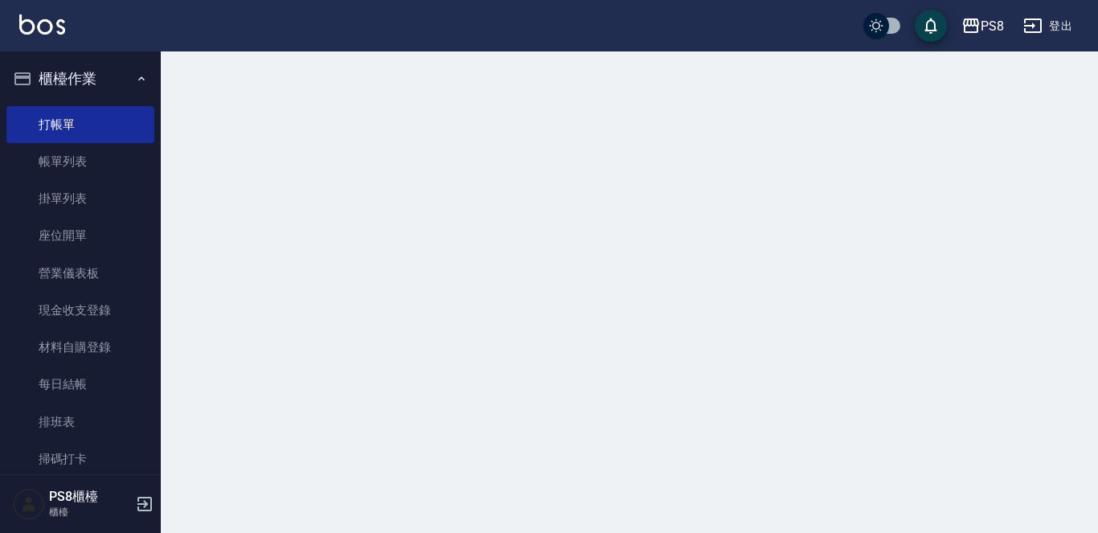
click at [107, 62] on button "櫃檯作業" at bounding box center [80, 79] width 148 height 42
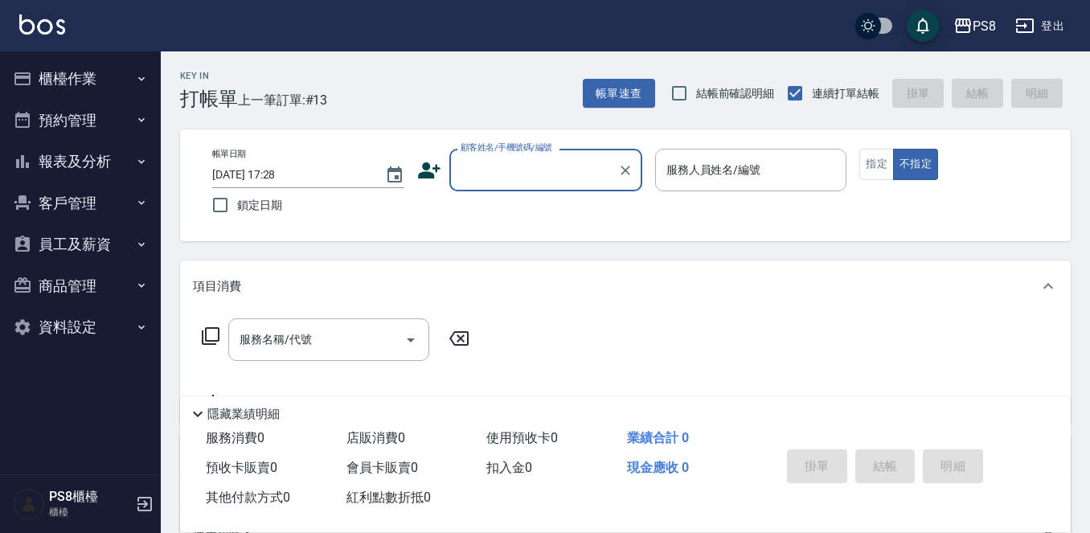
click at [106, 175] on button "報表及分析" at bounding box center [80, 162] width 148 height 42
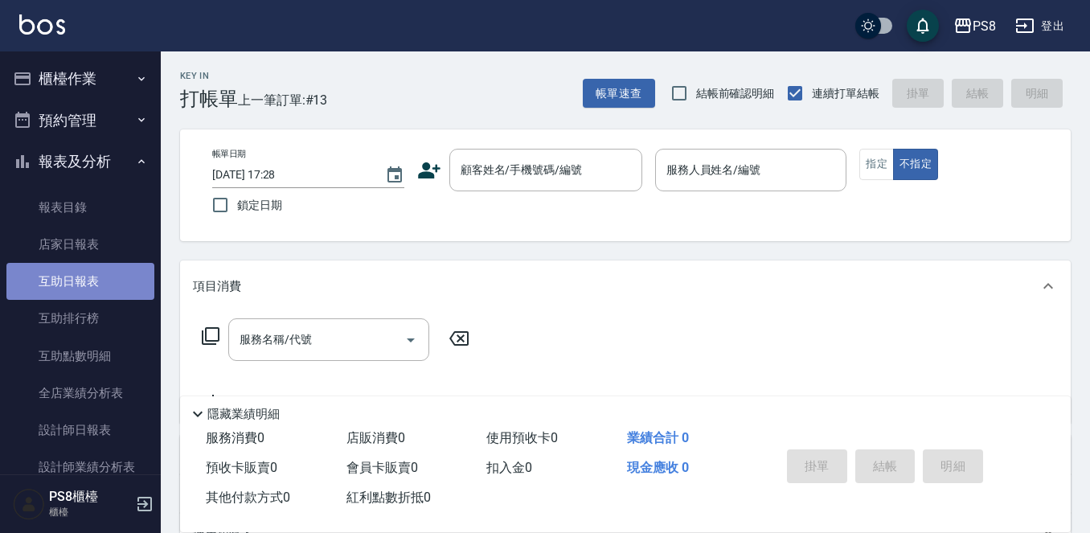
click at [105, 273] on link "互助日報表" at bounding box center [80, 281] width 148 height 37
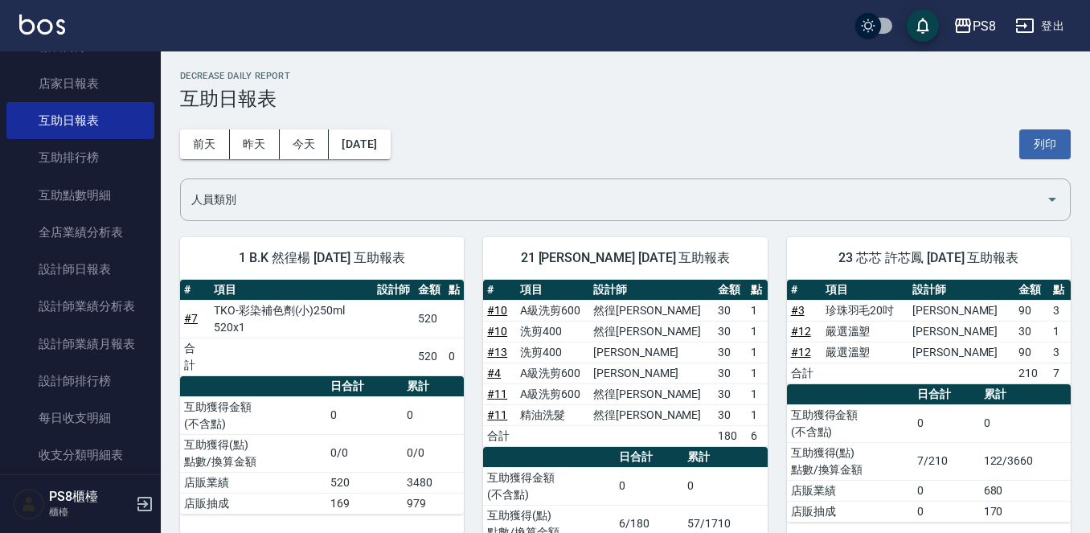
click at [625, 235] on div "21 [PERSON_NAME] [DATE] 互助報表 # 項目 設計師 金額 點 # 10 A級洗剪600 然徨楊 30 1 # 10 洗剪400 然徨楊…" at bounding box center [615, 411] width 303 height 387
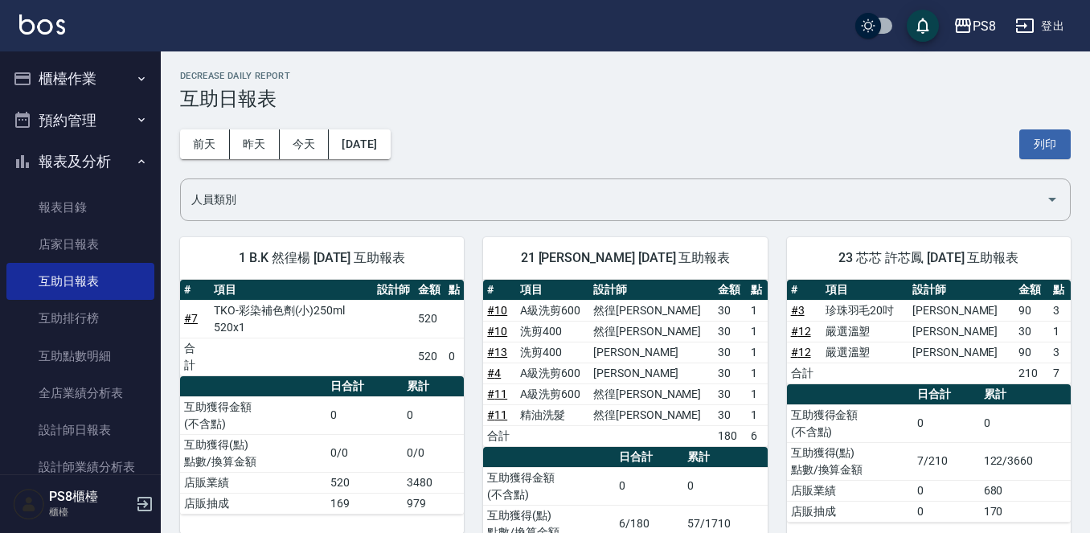
click at [80, 78] on button "櫃檯作業" at bounding box center [80, 79] width 148 height 42
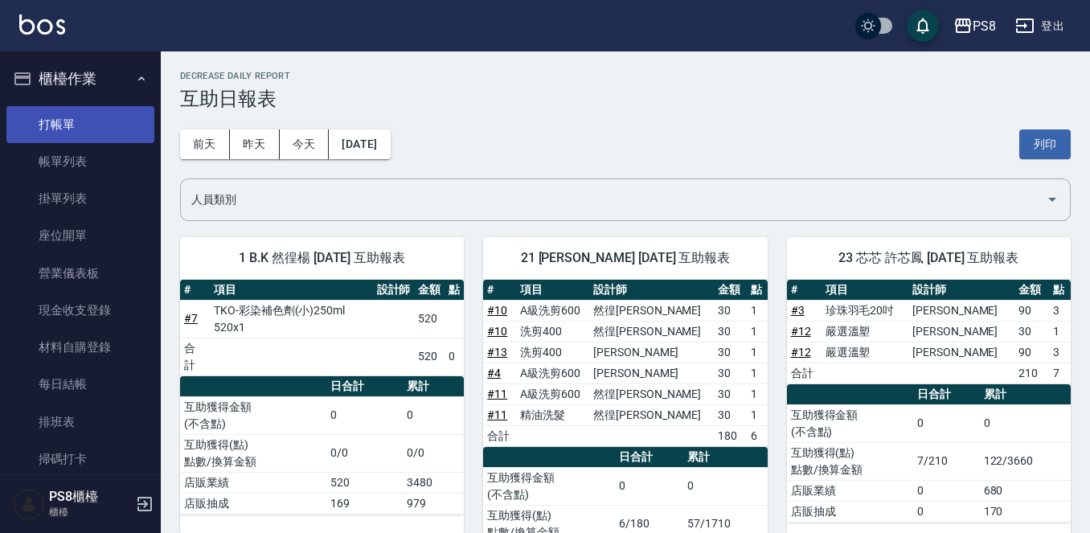
click at [95, 124] on link "打帳單" at bounding box center [80, 124] width 148 height 37
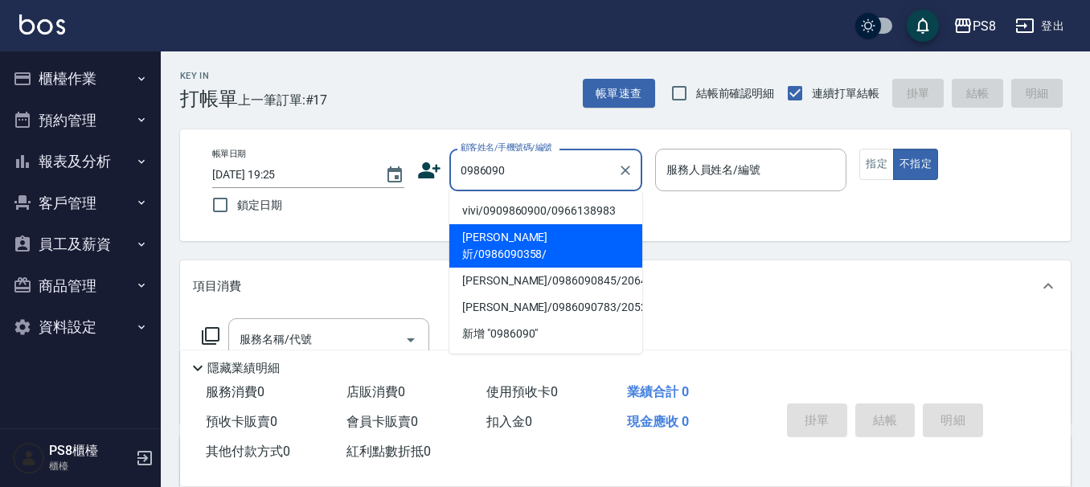
click at [549, 236] on li "[PERSON_NAME]妡/0986090358/" at bounding box center [545, 245] width 193 height 43
type input "[PERSON_NAME]妡/0986090358/"
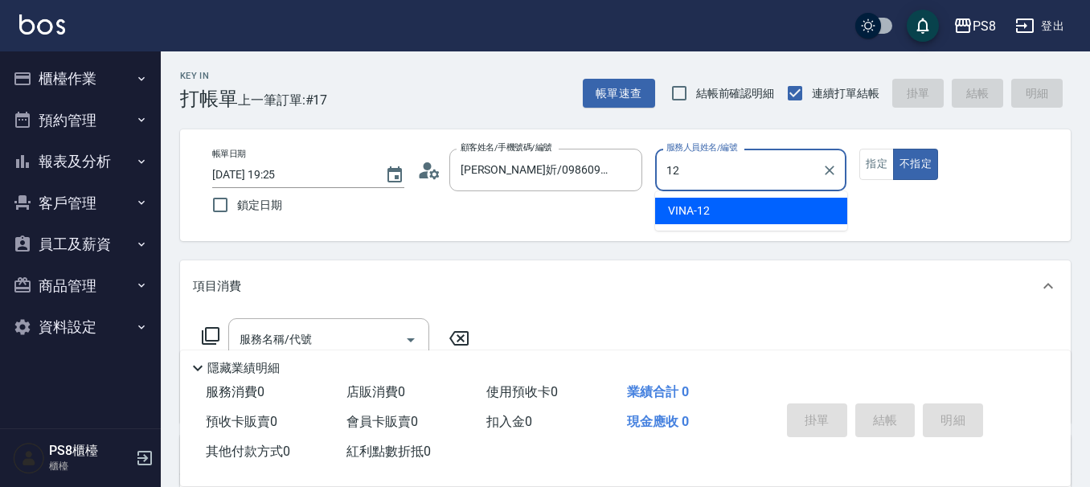
type input "12"
type button "false"
type input "VINA-12"
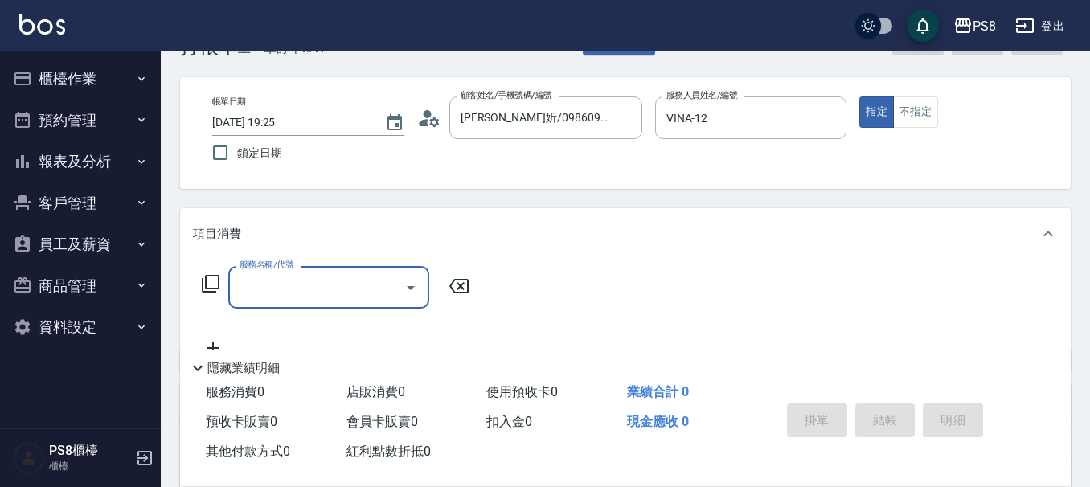
scroll to position [161, 0]
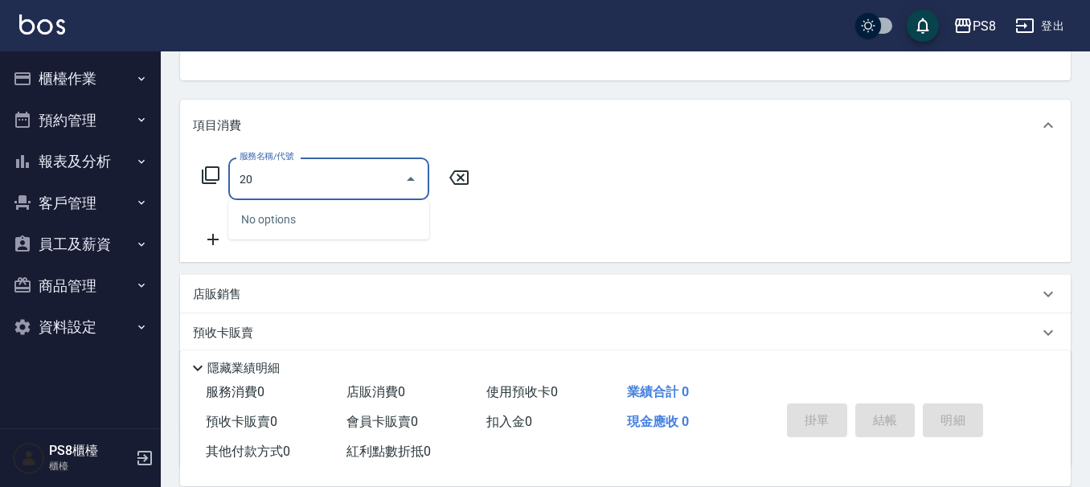
type input "2"
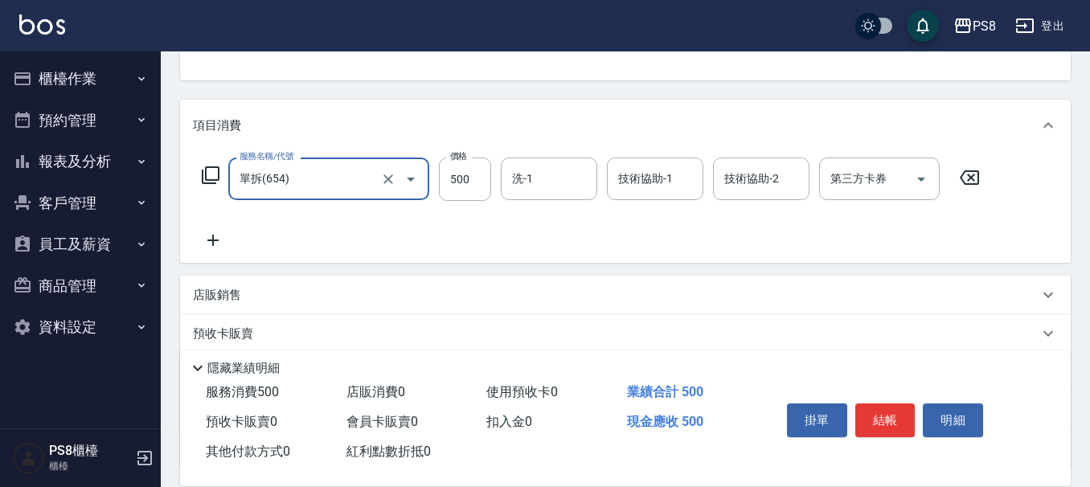
type input "單拆(654)"
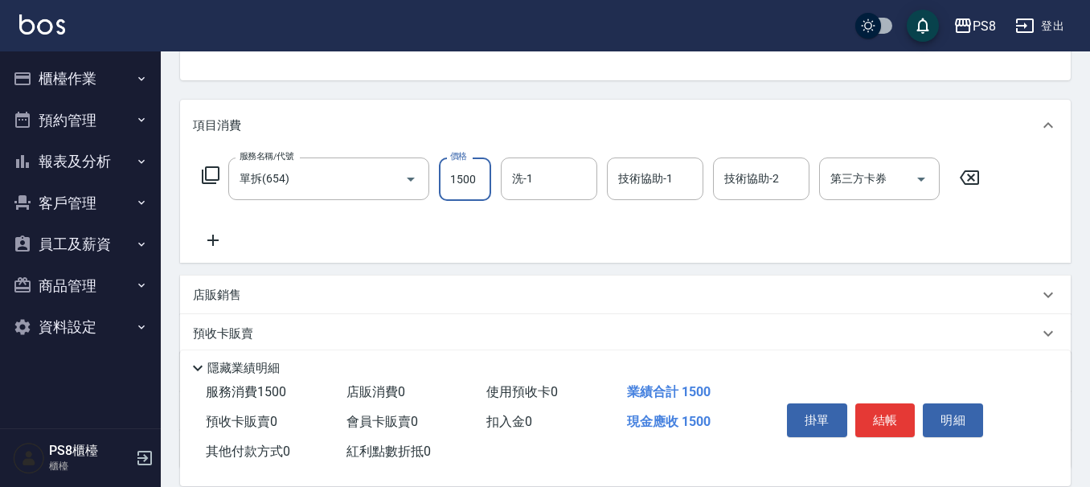
type input "1500"
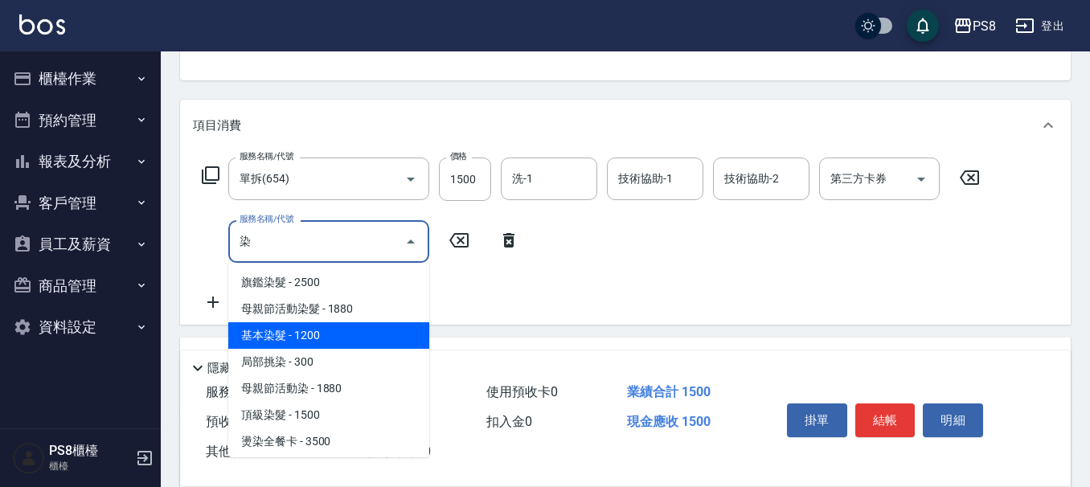
click at [394, 335] on span "基本染髮 - 1200" at bounding box center [328, 335] width 201 height 27
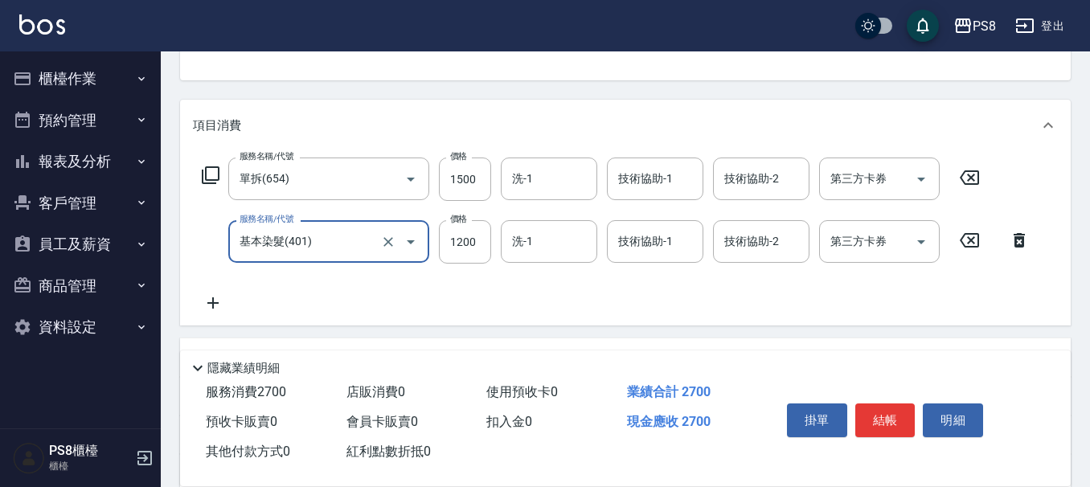
type input "基本染髮(401)"
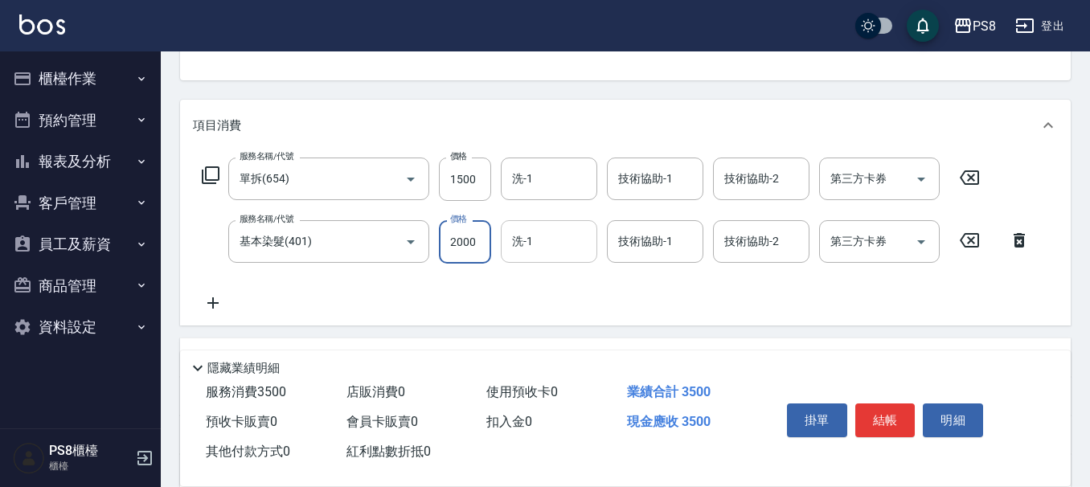
type input "2000"
click at [581, 252] on input "洗-1" at bounding box center [549, 242] width 82 height 28
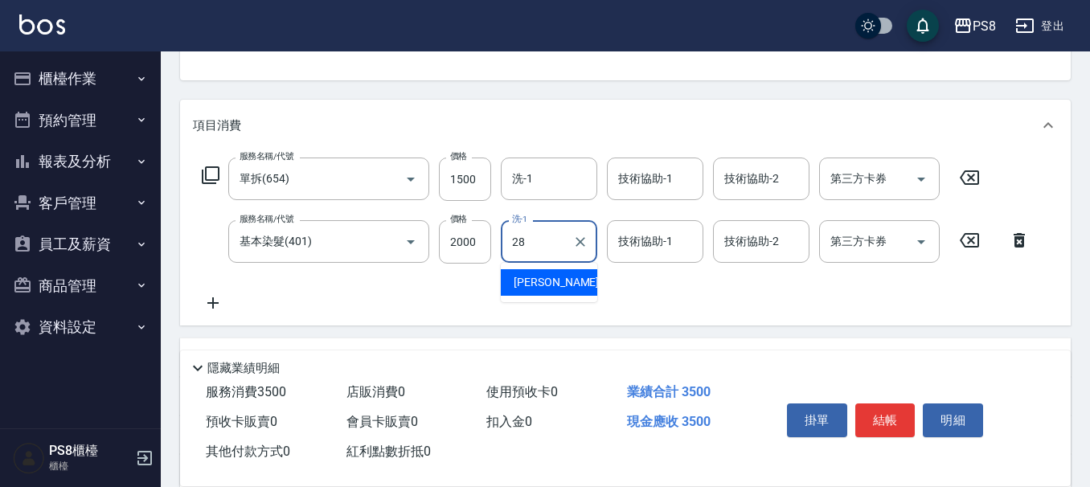
type input "[PERSON_NAME]-28"
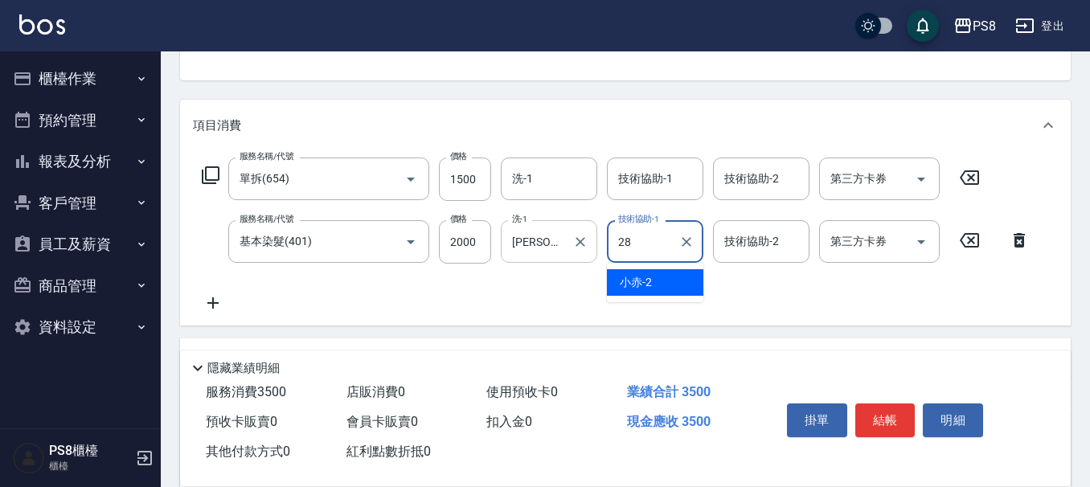
type input "[PERSON_NAME]-28"
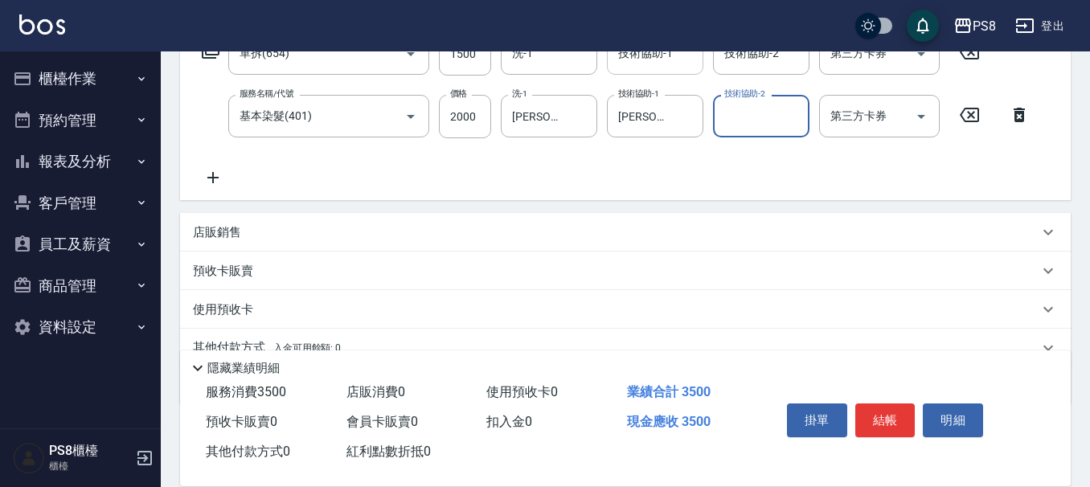
scroll to position [322, 0]
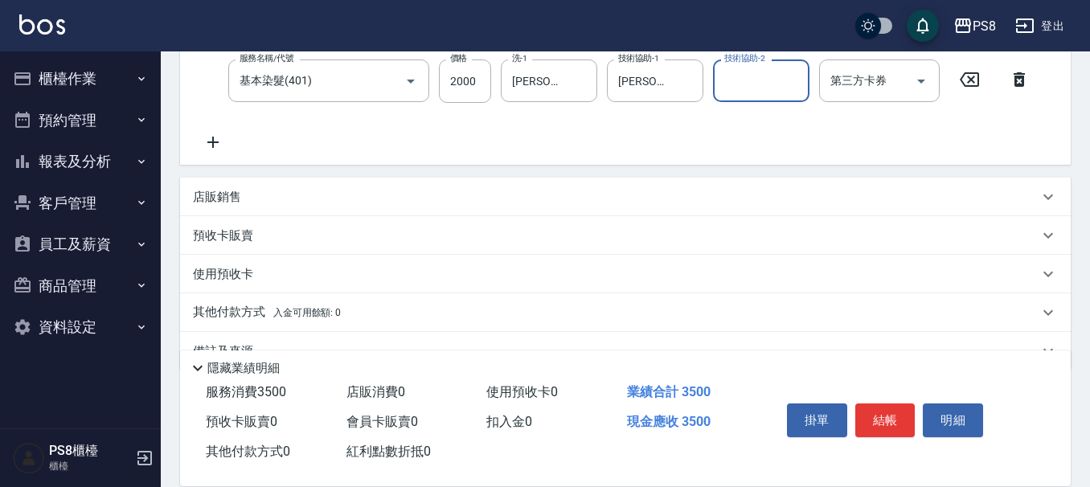
click at [257, 306] on p "其他付款方式 入金可用餘額: 0" at bounding box center [267, 313] width 148 height 18
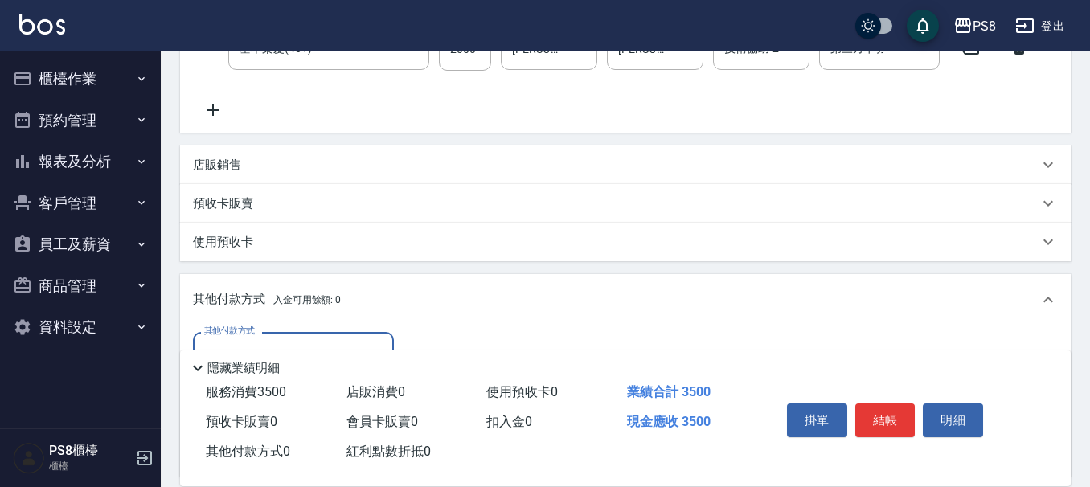
scroll to position [549, 0]
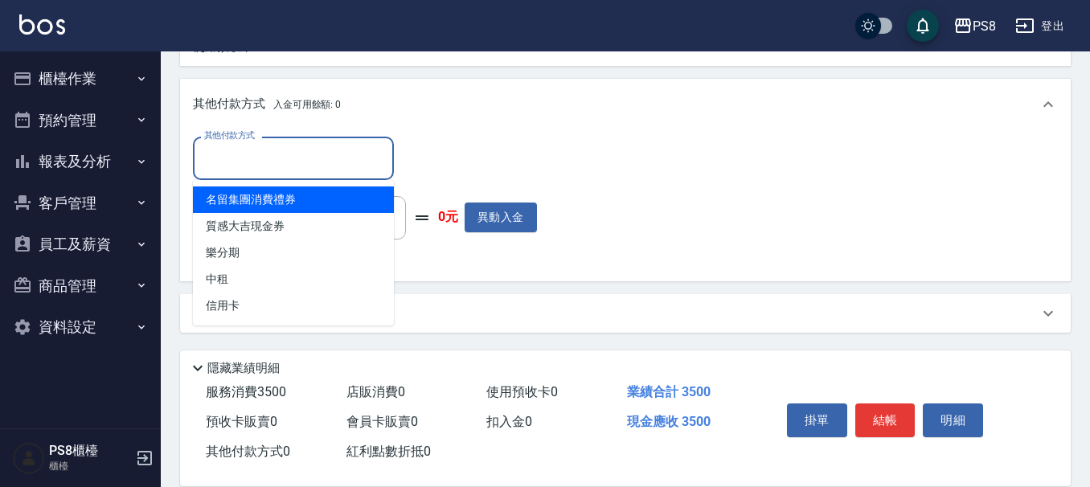
click at [269, 168] on input "其他付款方式" at bounding box center [293, 158] width 187 height 28
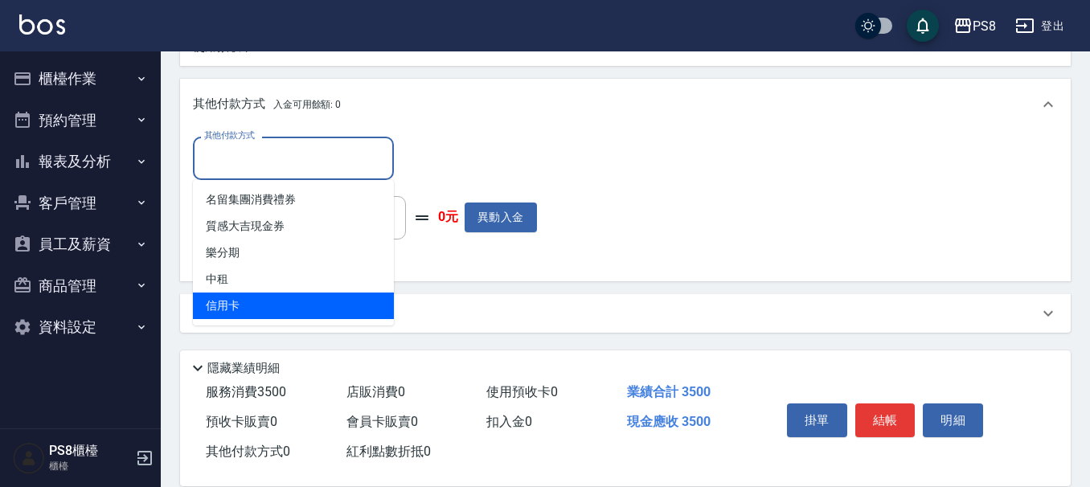
click at [252, 306] on span "信用卡" at bounding box center [293, 306] width 201 height 27
type input "信用卡"
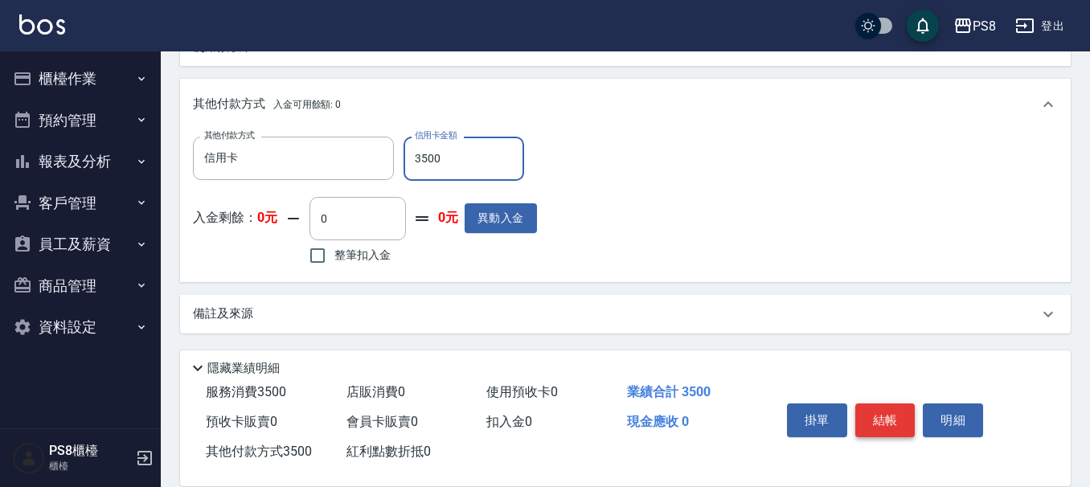
type input "3500"
click at [891, 411] on button "結帳" at bounding box center [885, 421] width 60 height 34
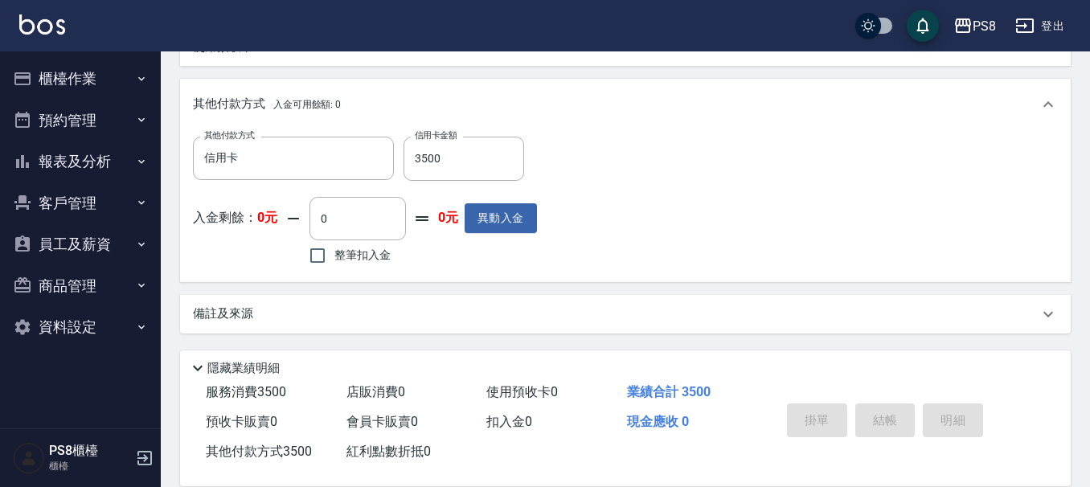
type input "[DATE] 19:27"
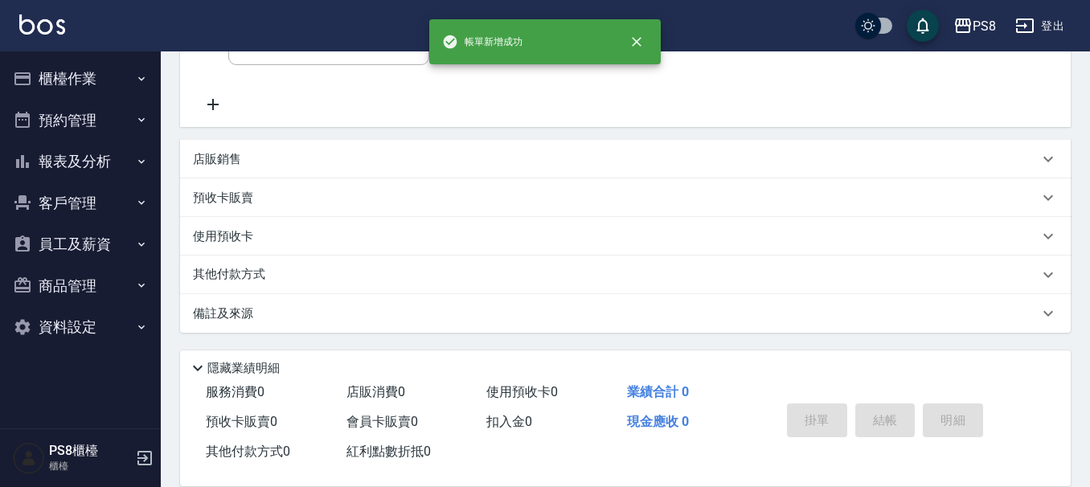
scroll to position [0, 0]
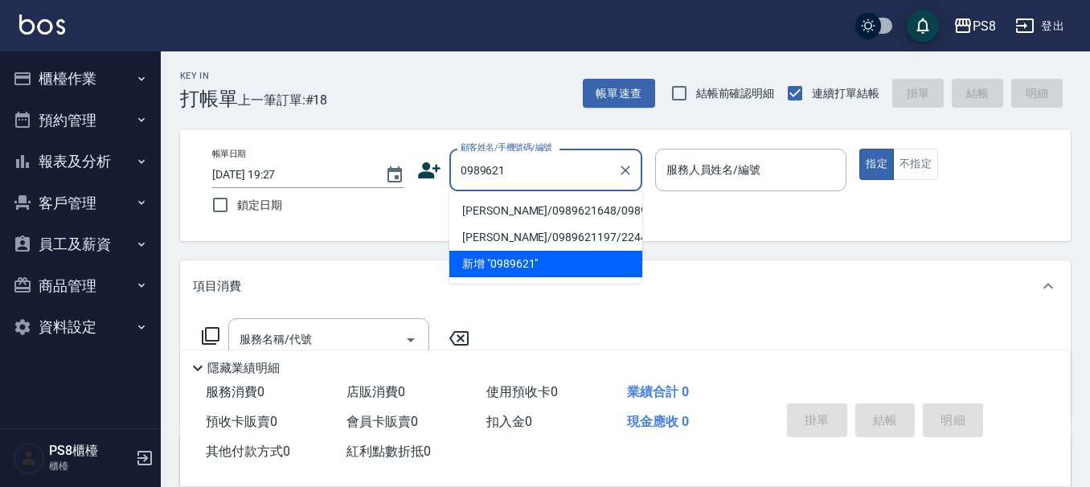
click at [510, 213] on li "[PERSON_NAME]/0989621648/0989621648" at bounding box center [545, 211] width 193 height 27
type input "[PERSON_NAME]/0989621648/0989621648"
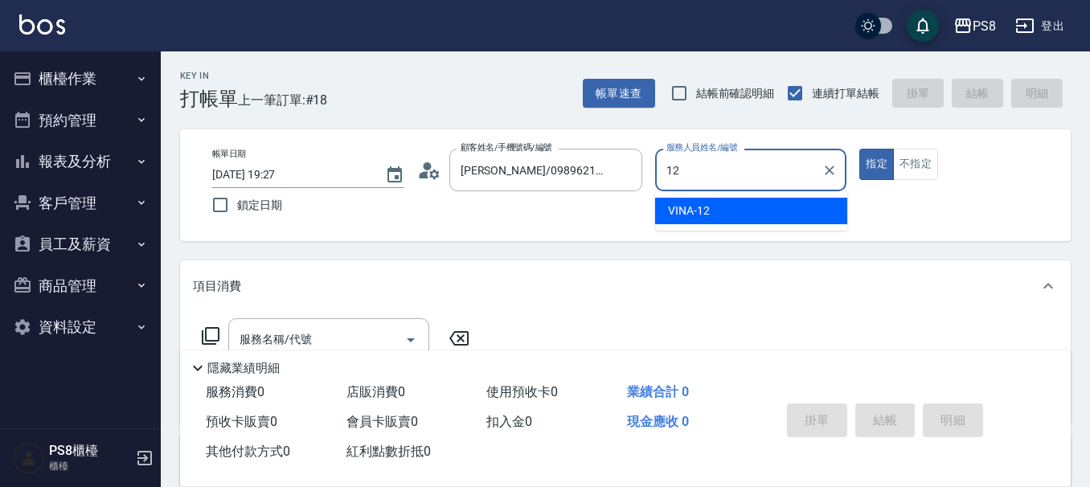
type input "VINA-12"
type button "true"
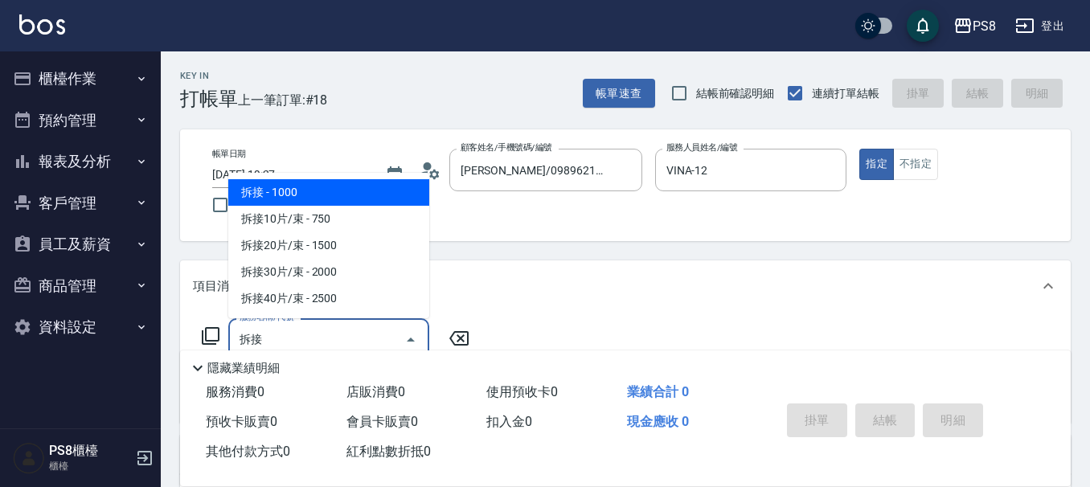
click at [395, 195] on span "拆接 - 1000" at bounding box center [328, 192] width 201 height 27
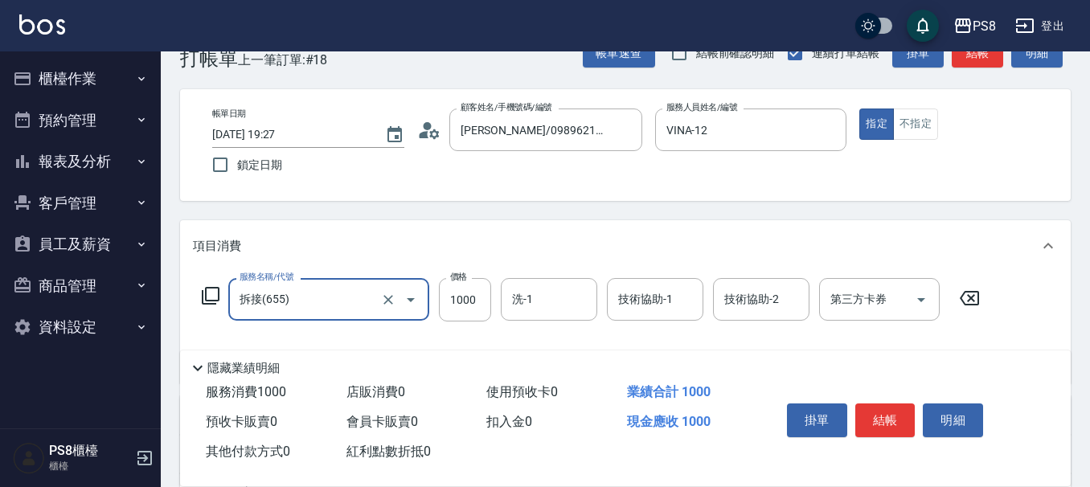
scroll to position [80, 0]
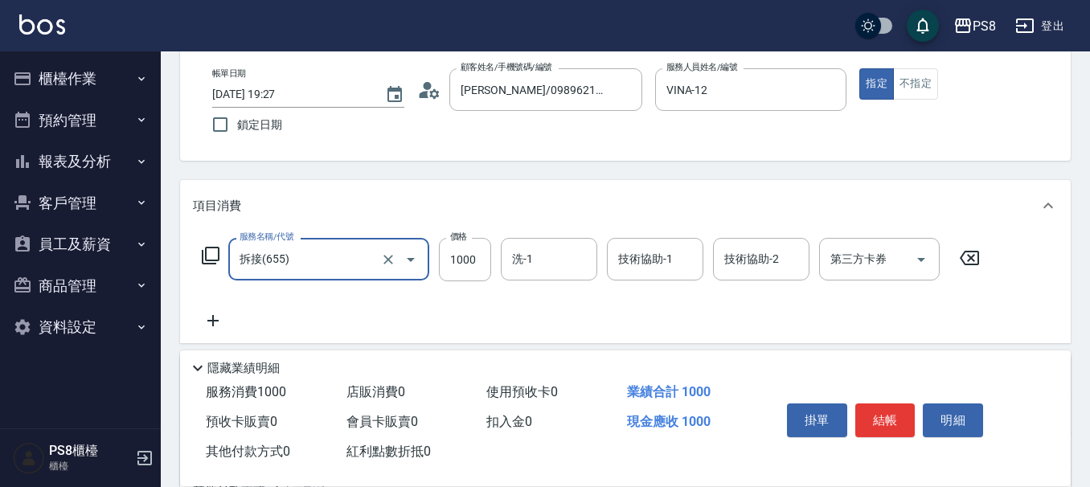
type input "拆接(655)"
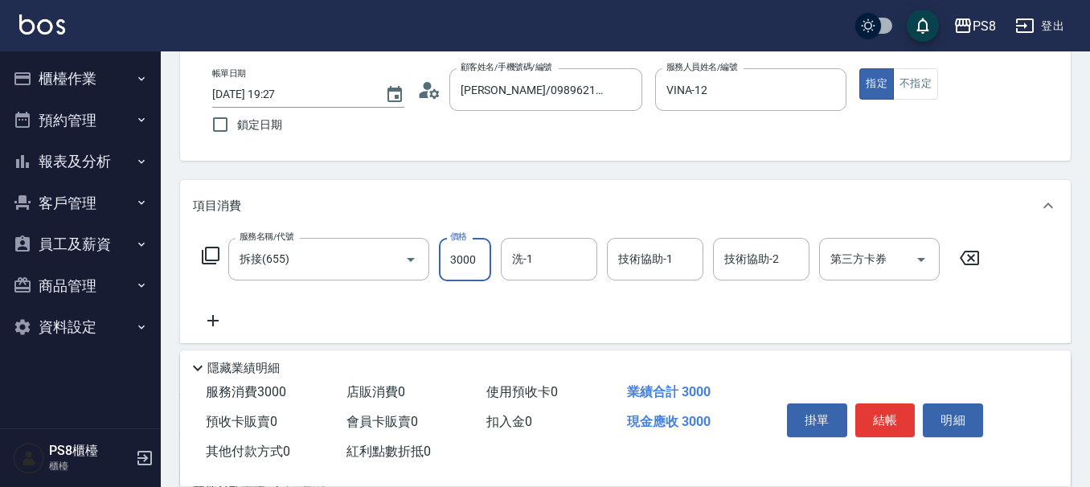
type input "3000"
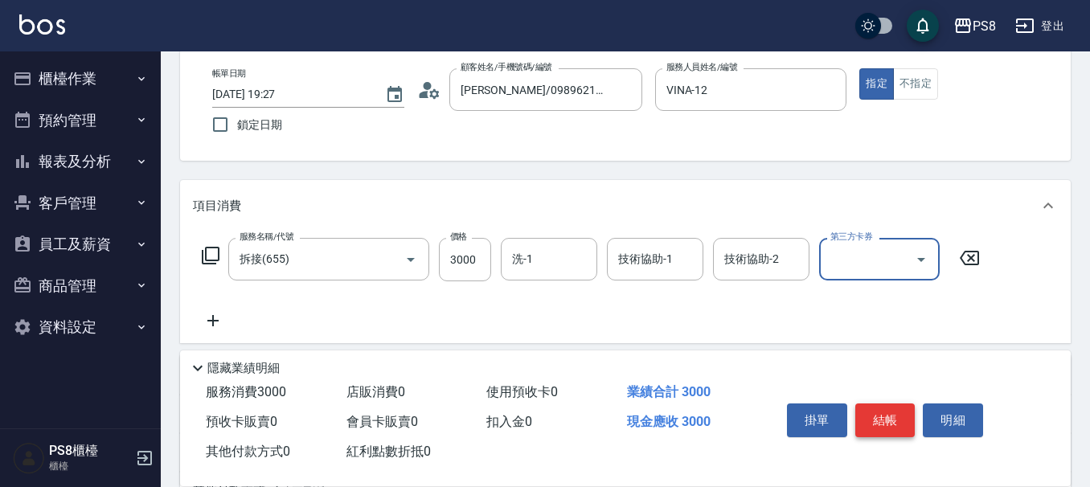
click at [888, 415] on button "結帳" at bounding box center [885, 421] width 60 height 34
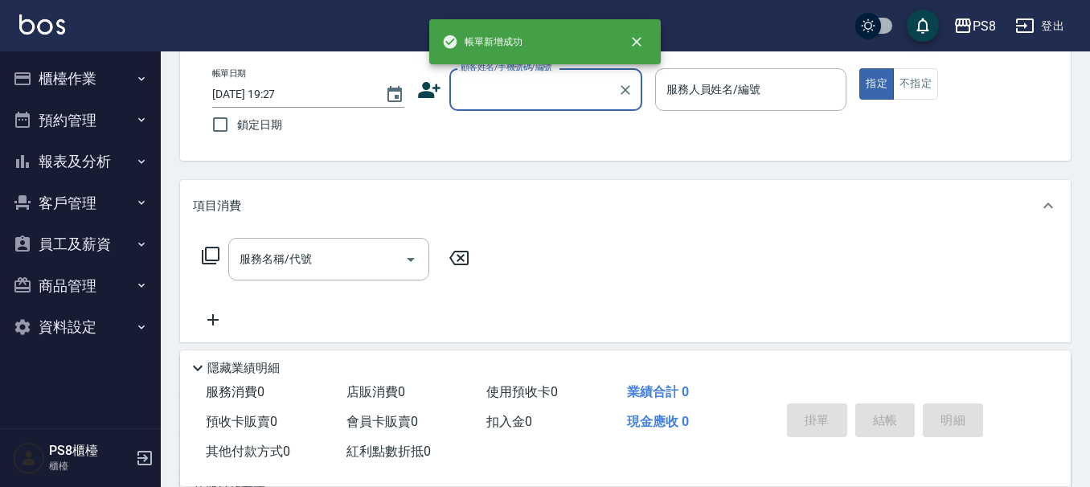
scroll to position [0, 0]
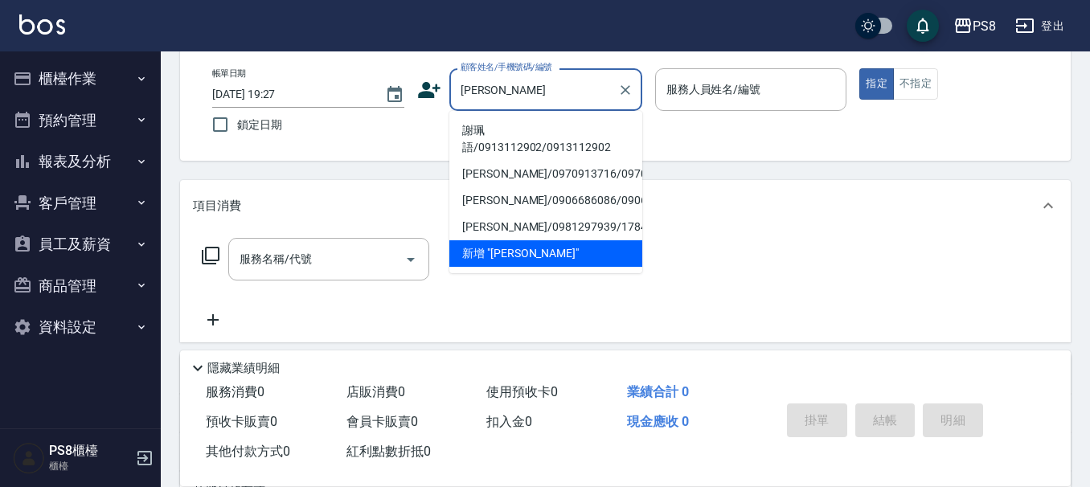
click at [511, 137] on li "謝珮語/0913112902/0913112902" at bounding box center [545, 138] width 193 height 43
type input "謝珮語/0913112902/0913112902"
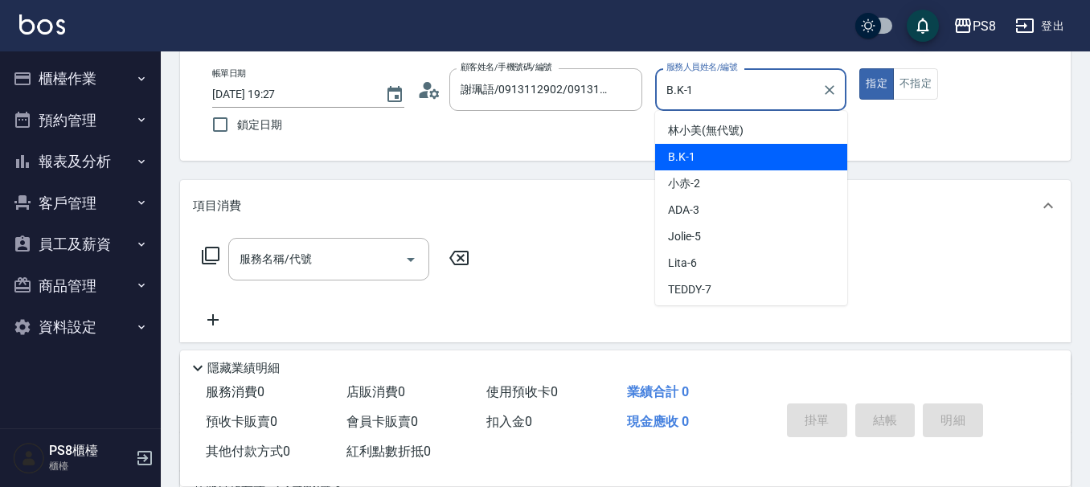
drag, startPoint x: 715, startPoint y: 79, endPoint x: 625, endPoint y: 117, distance: 98.0
click at [625, 117] on div "帳單日期 [DATE] 19:27 鎖定日期 顧客姓名/手機號碼/編號 謝珮語/0913112902/0913112902 顧客姓名/手機號碼/編號 服務人員…" at bounding box center [625, 104] width 852 height 73
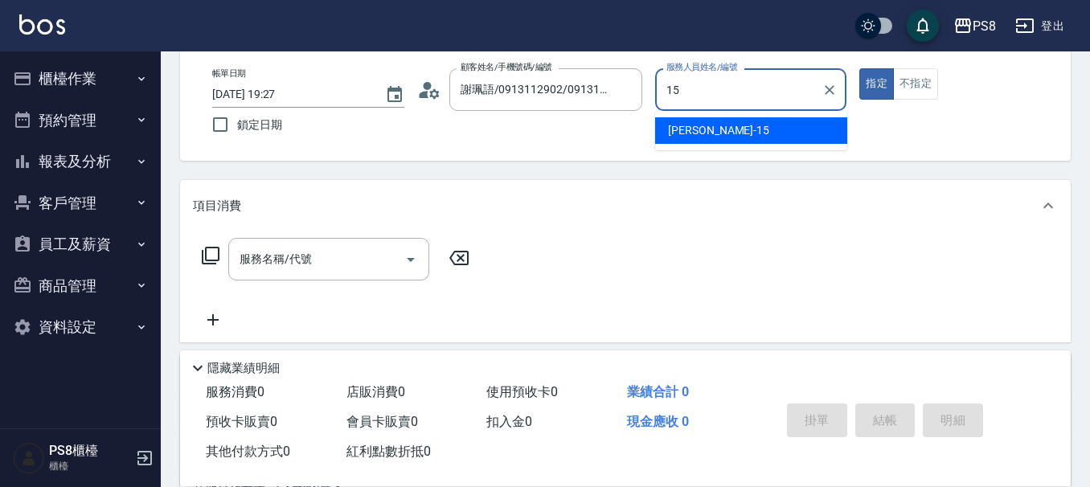
type input "EMMA-15"
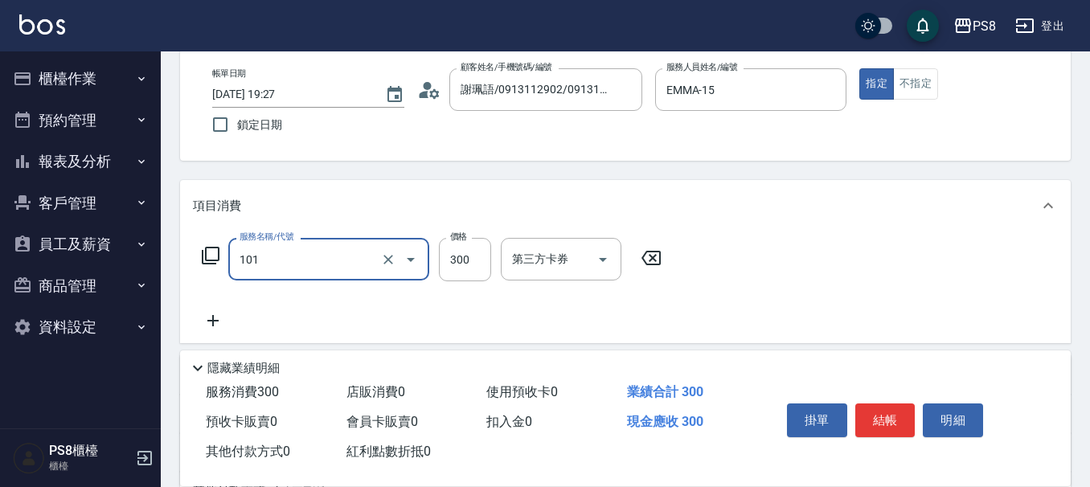
type input "洗髮(101)"
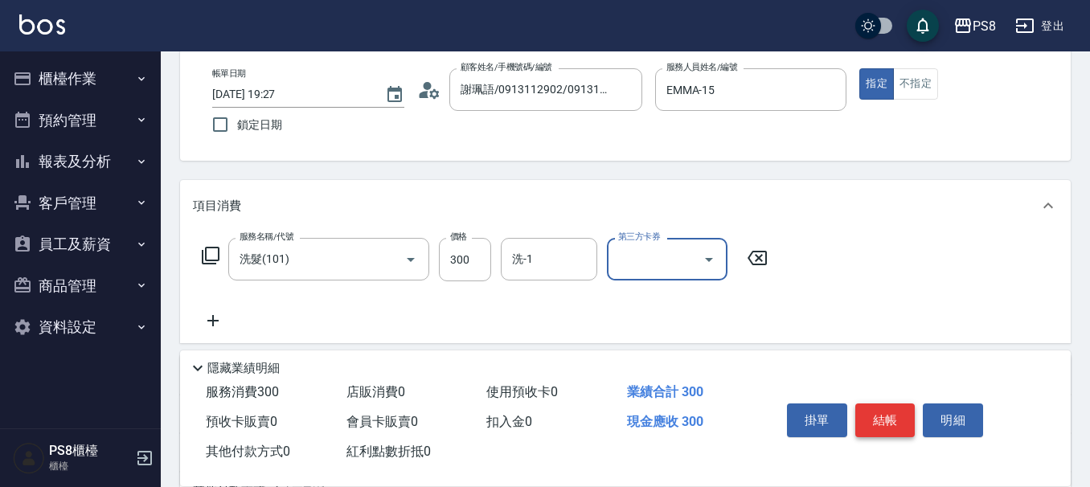
click at [895, 420] on button "結帳" at bounding box center [885, 421] width 60 height 34
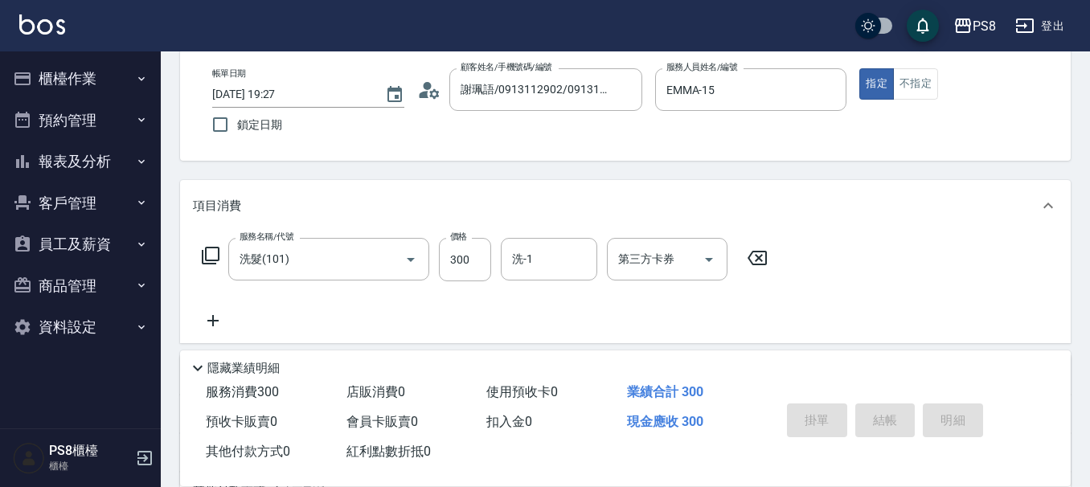
type input "[DATE] 19:37"
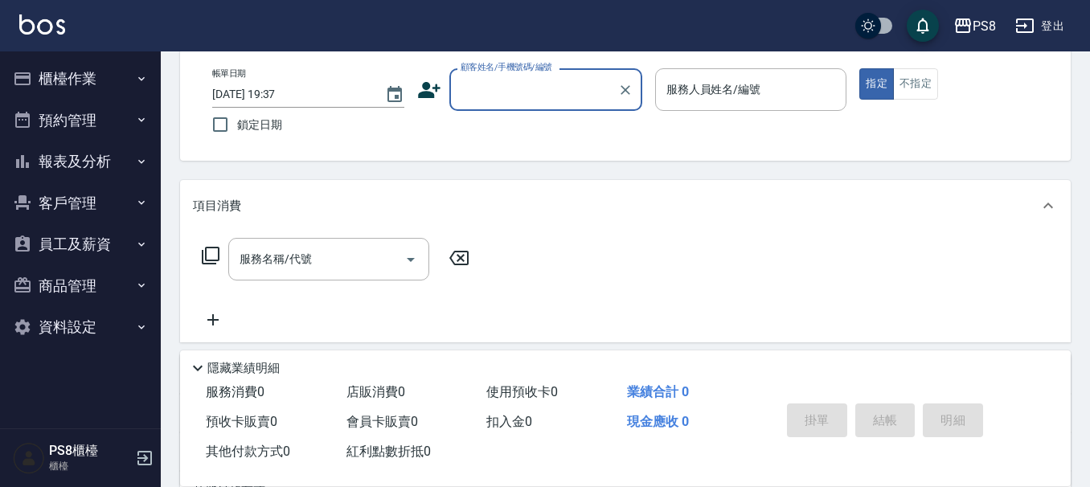
click at [100, 158] on button "報表及分析" at bounding box center [80, 162] width 148 height 42
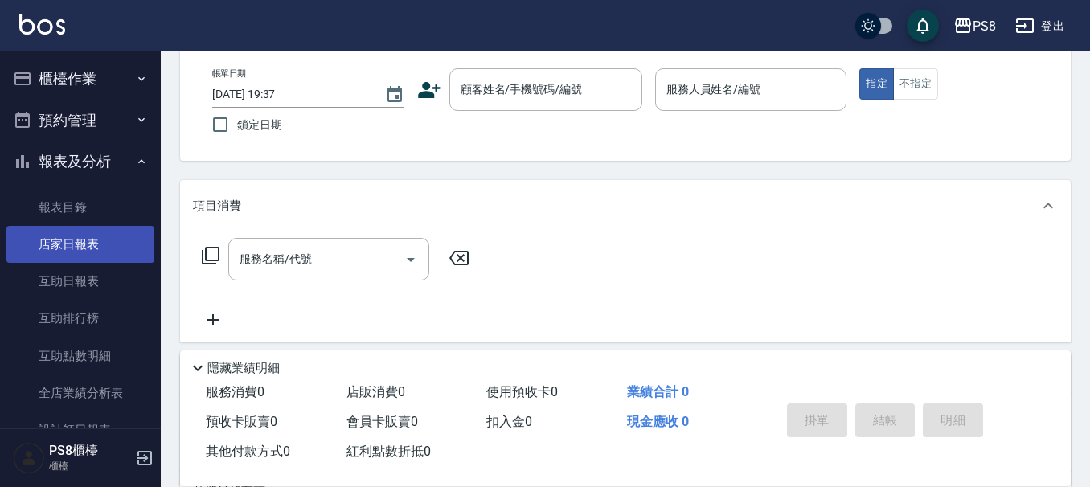
click at [84, 249] on link "店家日報表" at bounding box center [80, 244] width 148 height 37
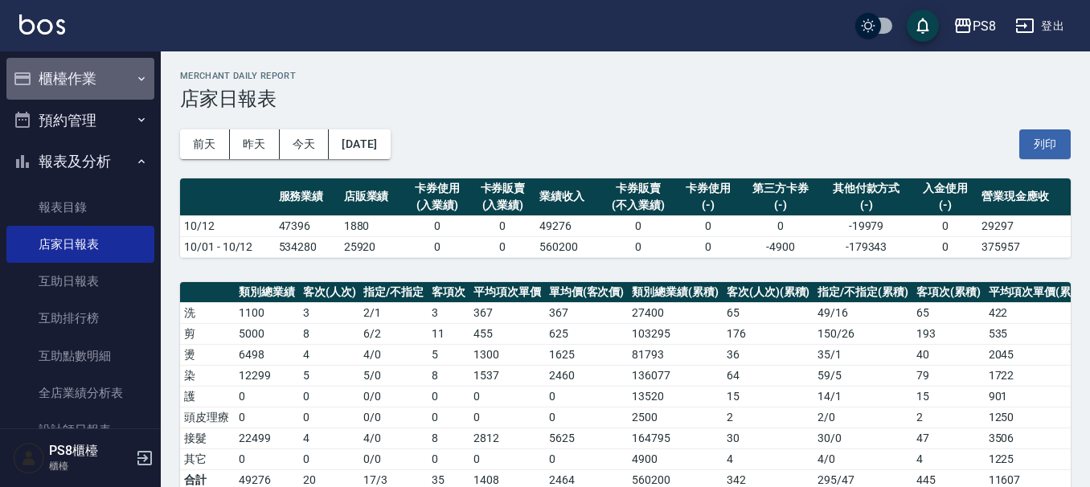
click at [112, 79] on button "櫃檯作業" at bounding box center [80, 79] width 148 height 42
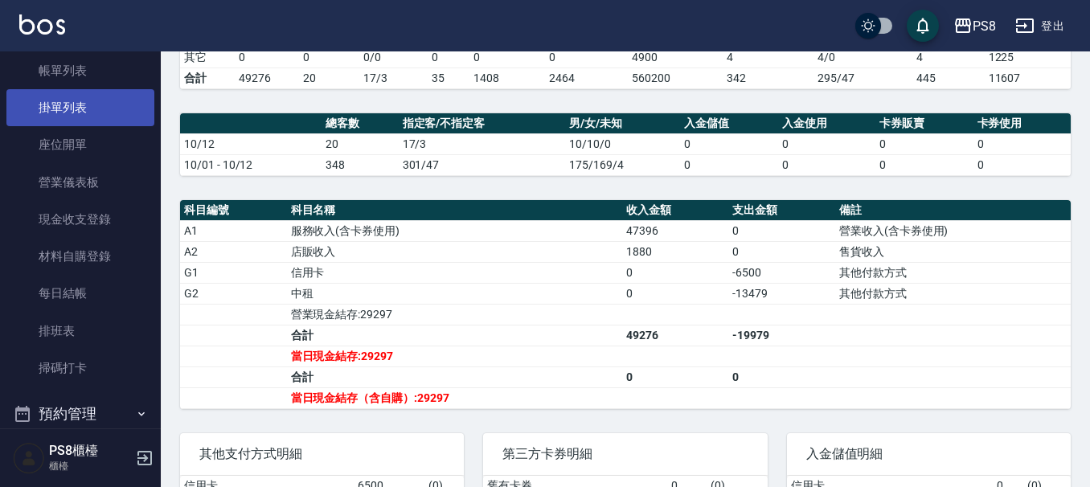
scroll to position [80, 0]
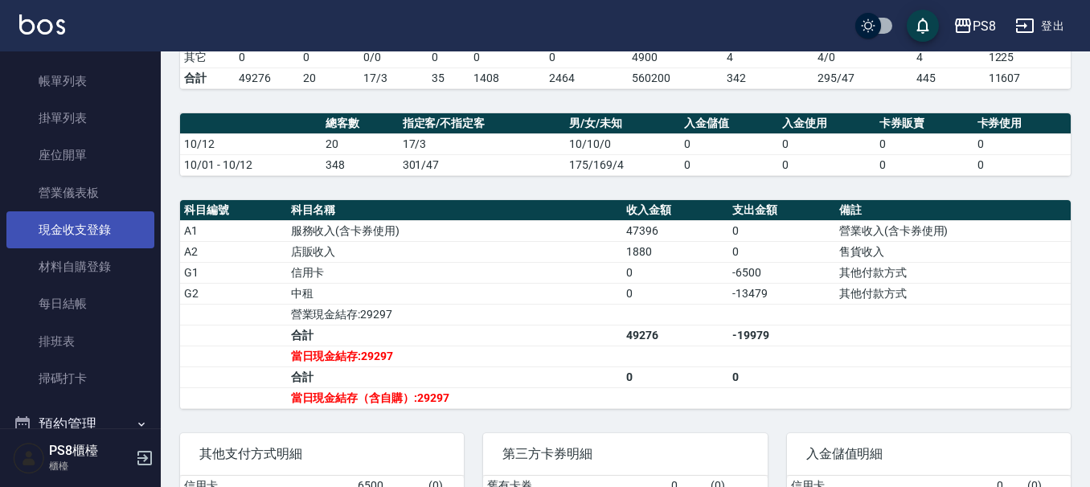
click at [77, 232] on link "現金收支登錄" at bounding box center [80, 229] width 148 height 37
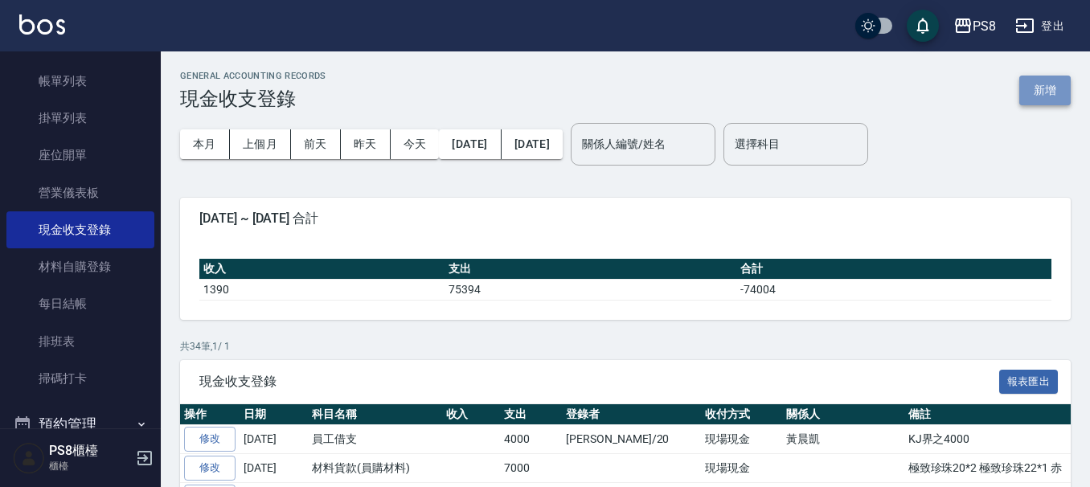
click at [1042, 86] on button "新增" at bounding box center [1044, 91] width 51 height 30
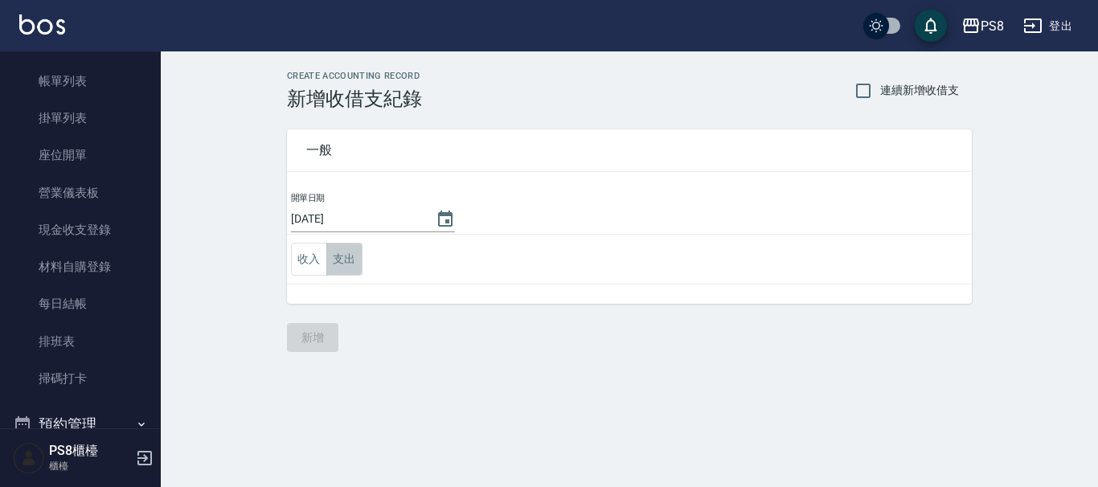
click at [359, 262] on button "支出" at bounding box center [344, 259] width 36 height 33
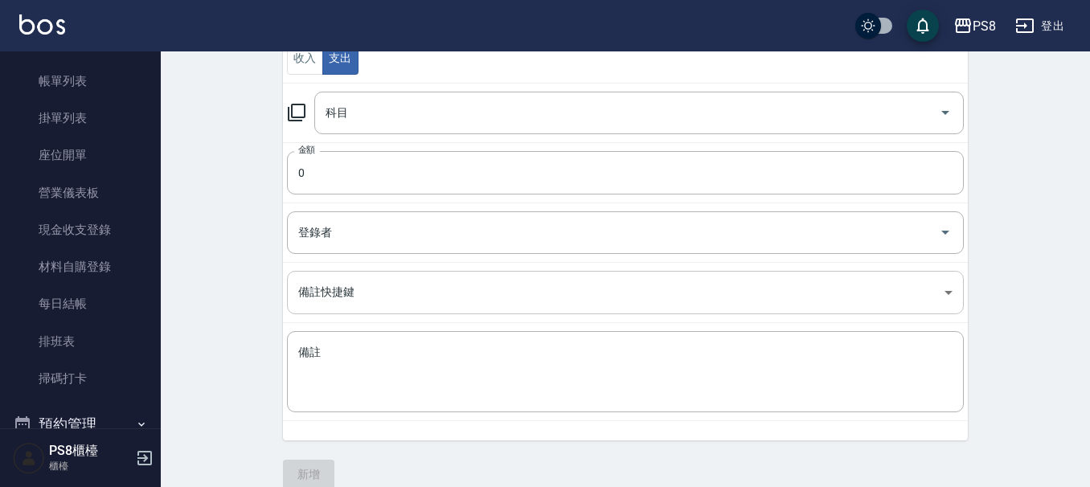
scroll to position [223, 0]
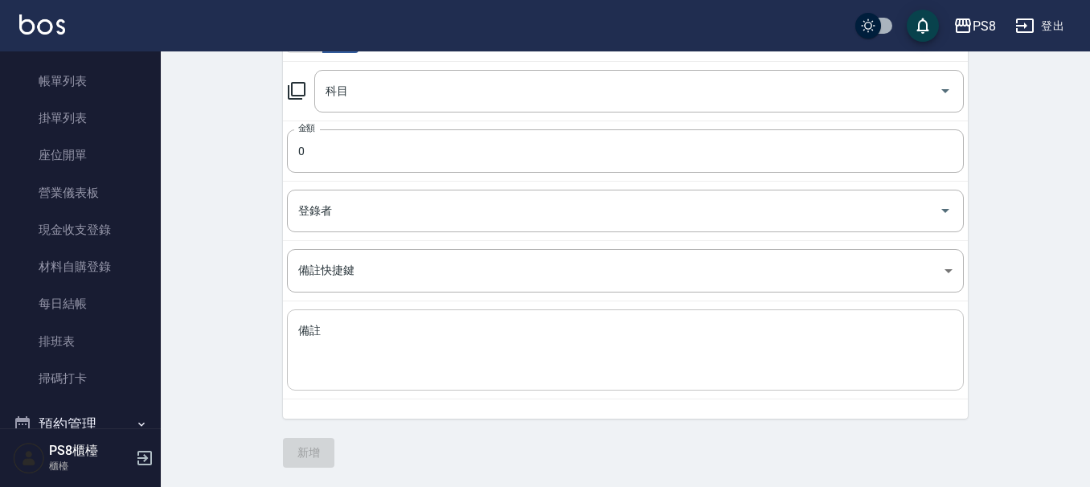
click at [429, 318] on div "x 備註" at bounding box center [625, 350] width 677 height 81
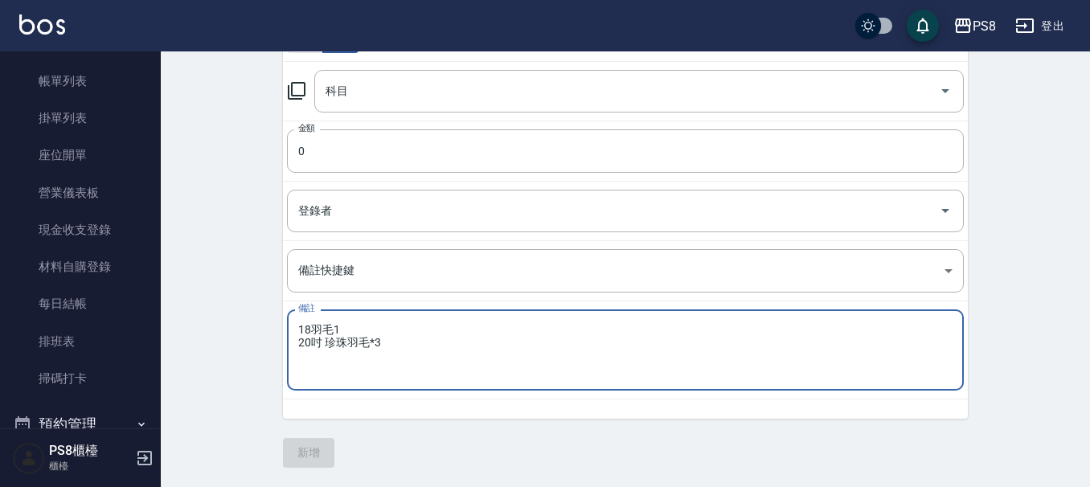
click at [314, 326] on textarea "18羽毛1 20吋 珍珠羽毛*3" at bounding box center [625, 350] width 654 height 55
type textarea "18吋 珍珠羽毛*1 20吋 珍珠羽毛*3"
click at [355, 148] on input "0" at bounding box center [625, 150] width 677 height 43
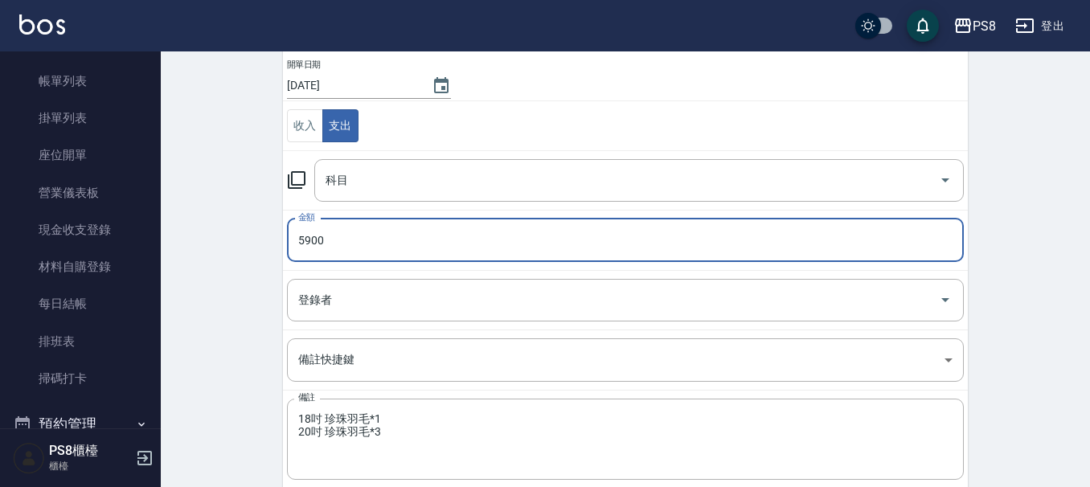
scroll to position [0, 0]
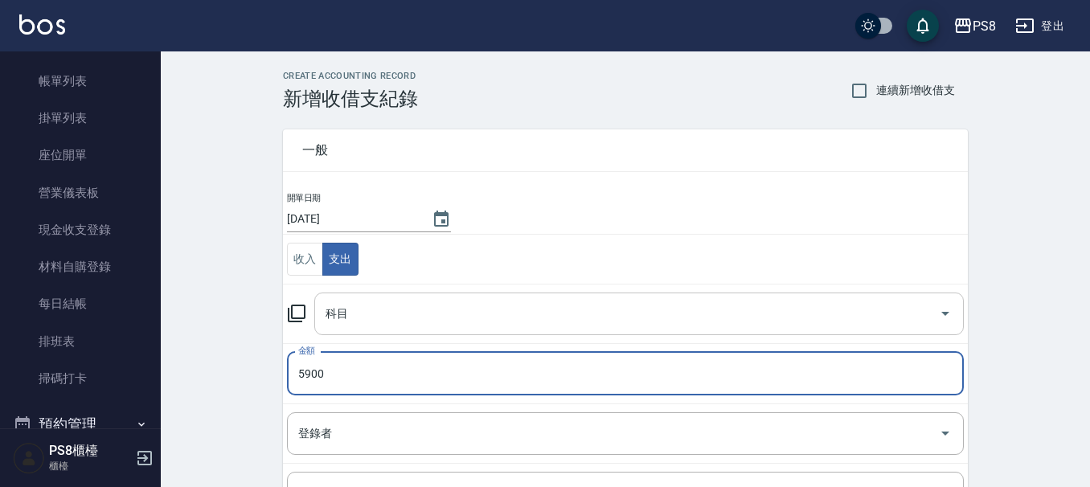
type input "5900"
click at [419, 326] on input "科目" at bounding box center [627, 314] width 611 height 28
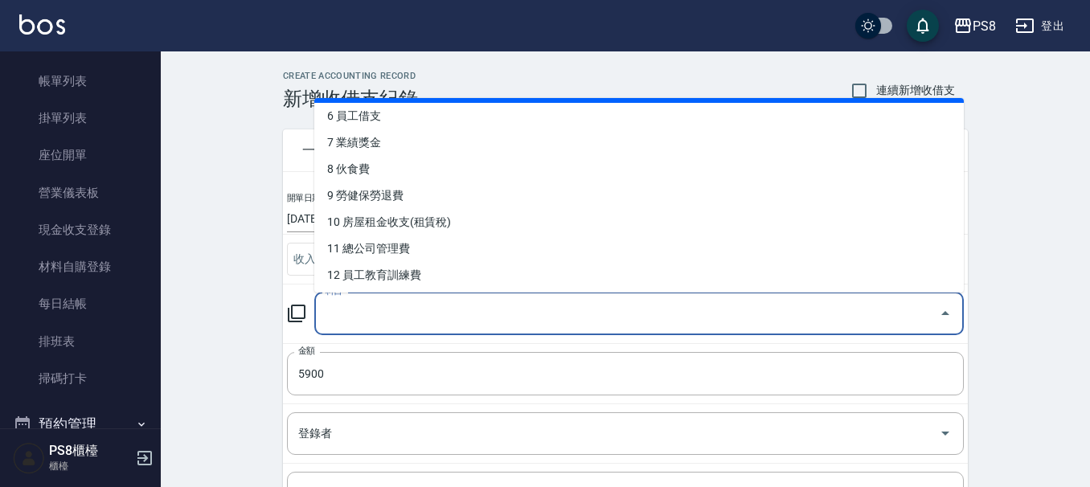
scroll to position [241, 0]
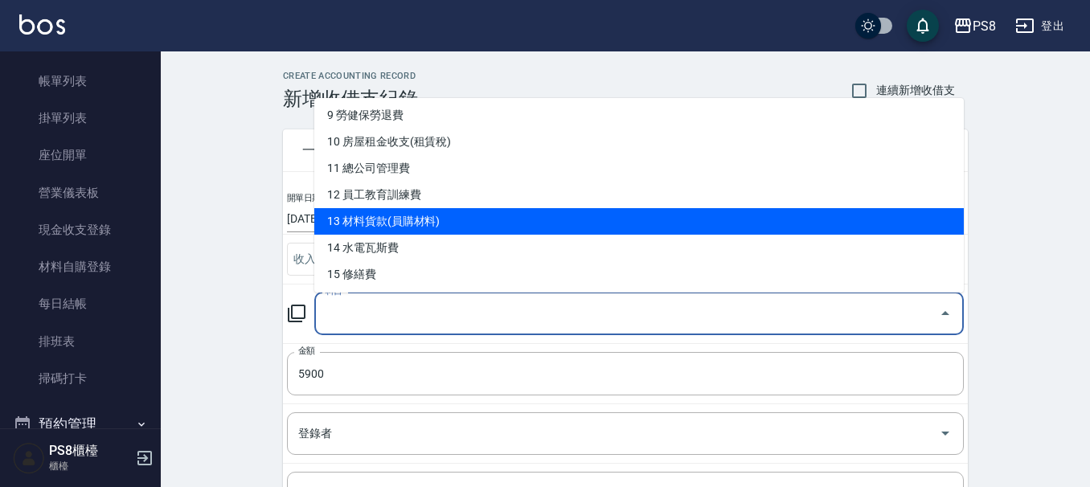
click at [407, 222] on li "13 材料貨款(員購材料)" at bounding box center [639, 221] width 650 height 27
type input "13 材料貨款(員購材料)"
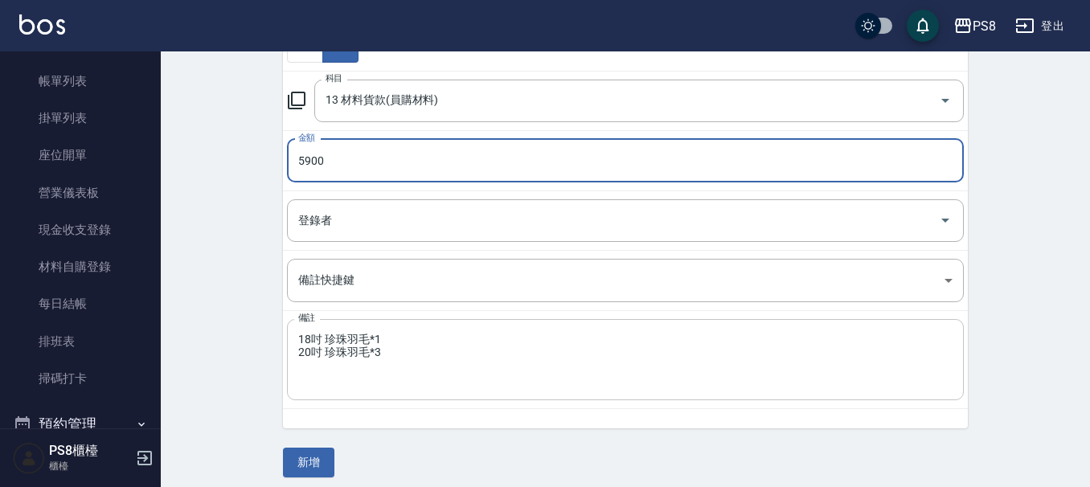
scroll to position [223, 0]
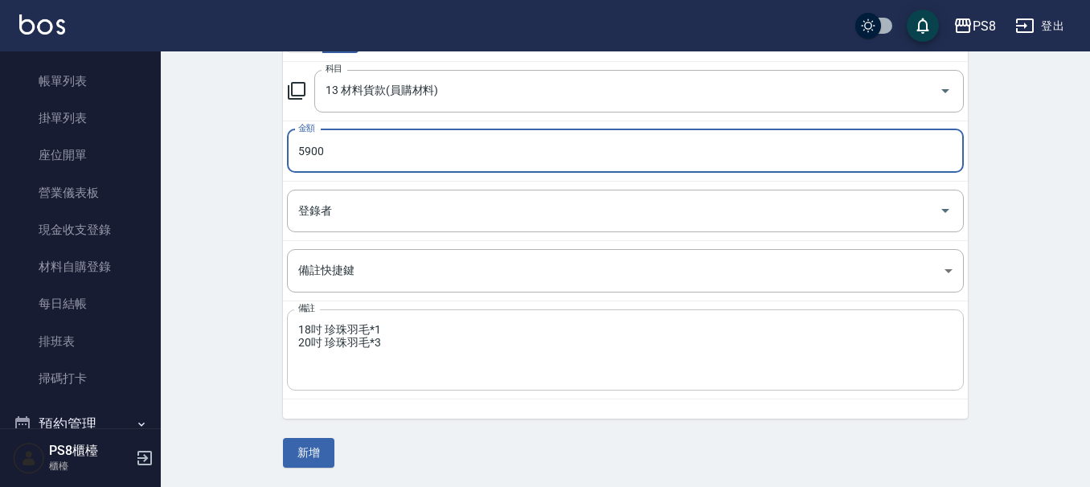
click at [457, 343] on textarea "18吋 珍珠羽毛*1 20吋 珍珠羽毛*3" at bounding box center [625, 350] width 654 height 55
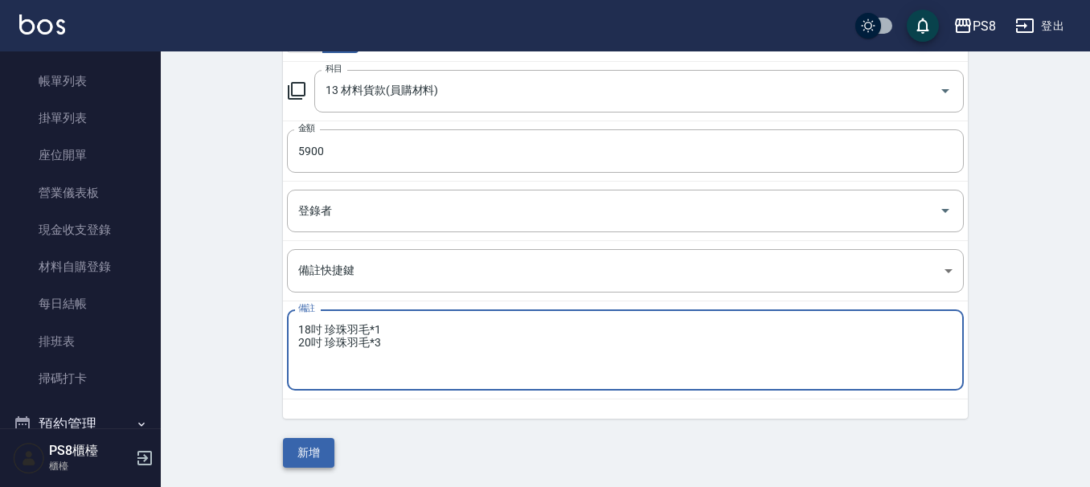
click at [324, 456] on button "新增" at bounding box center [308, 453] width 51 height 30
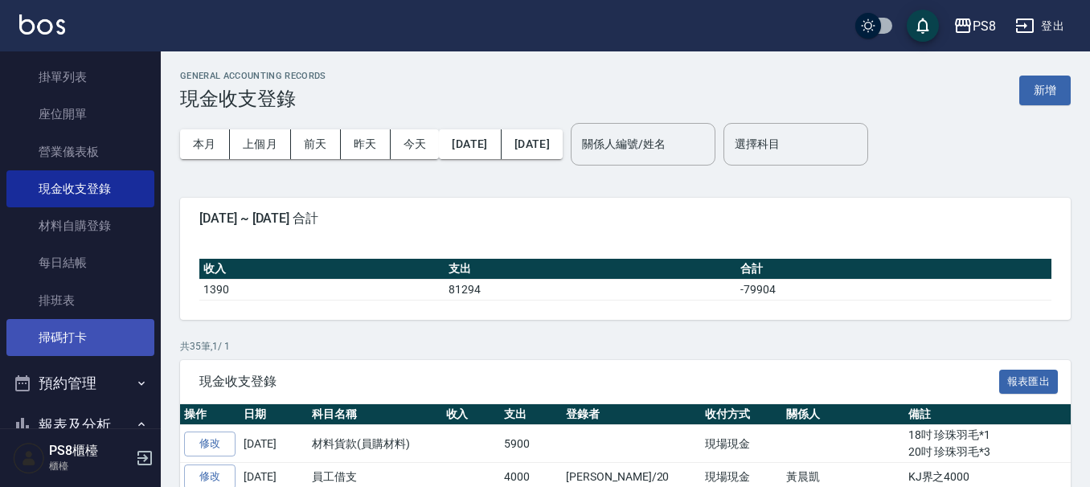
scroll to position [241, 0]
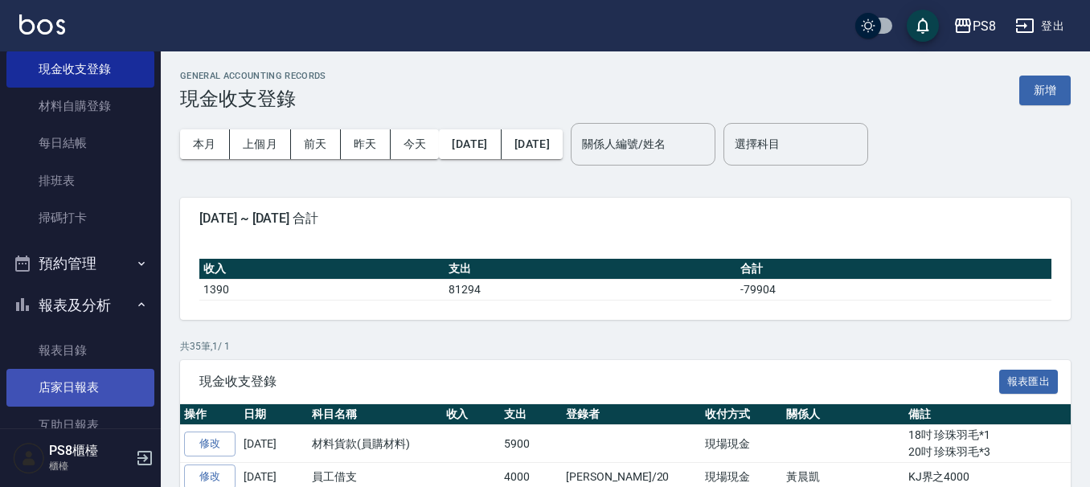
click at [80, 400] on link "店家日報表" at bounding box center [80, 387] width 148 height 37
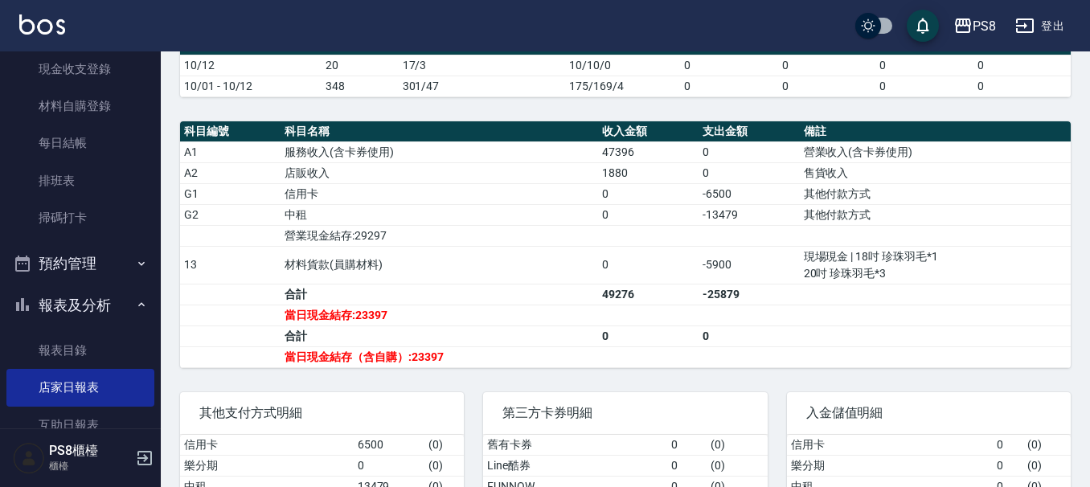
scroll to position [482, 0]
